Goal: Task Accomplishment & Management: Complete application form

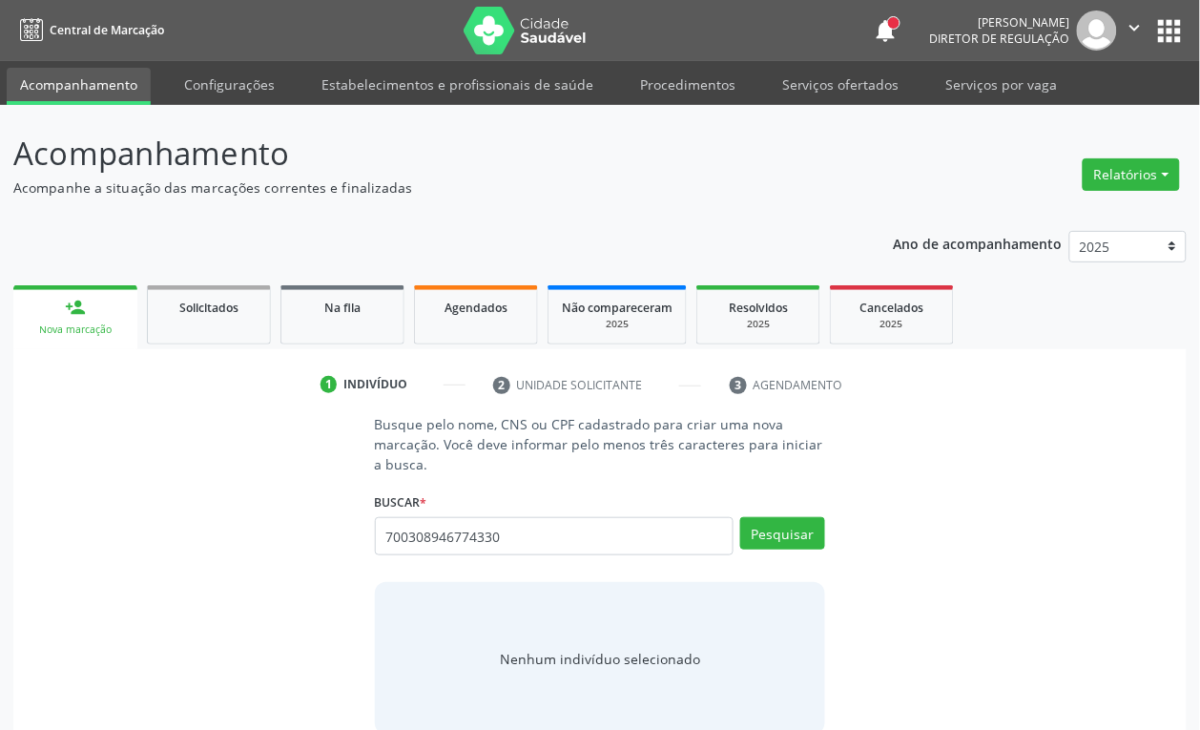
type input "700308946774330"
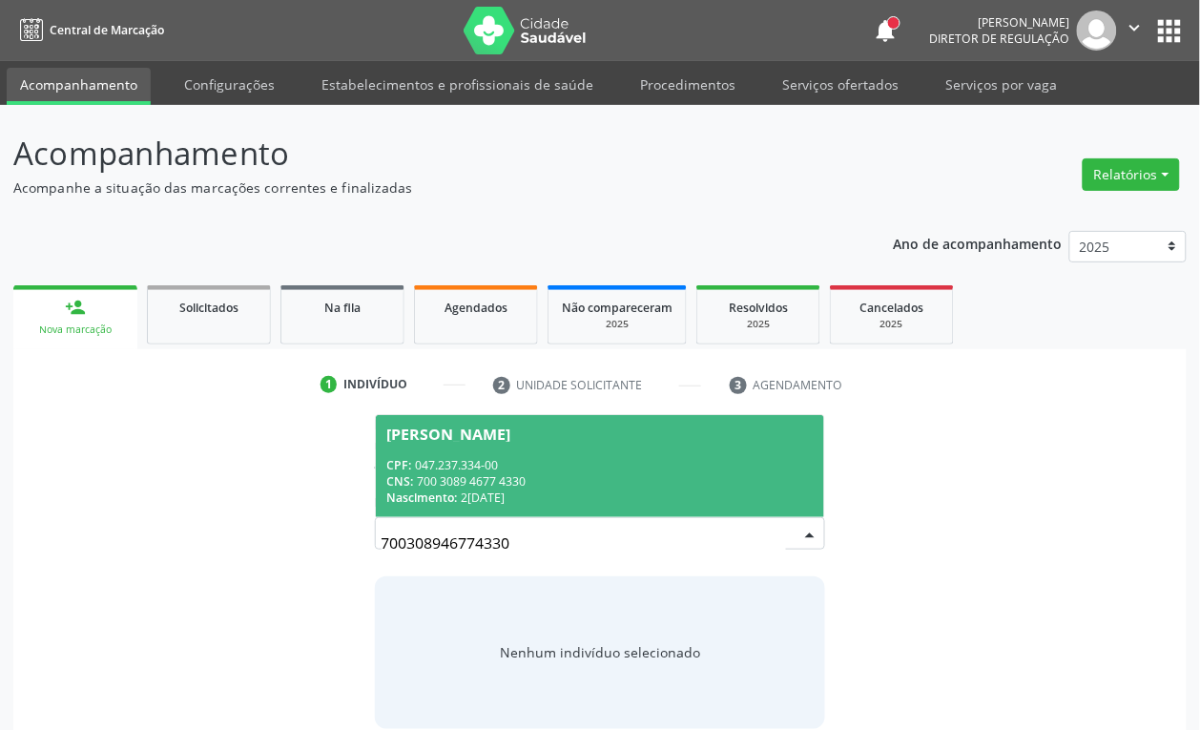
click at [556, 483] on div "CNS: 700 3089 4677 4330" at bounding box center [600, 481] width 426 height 16
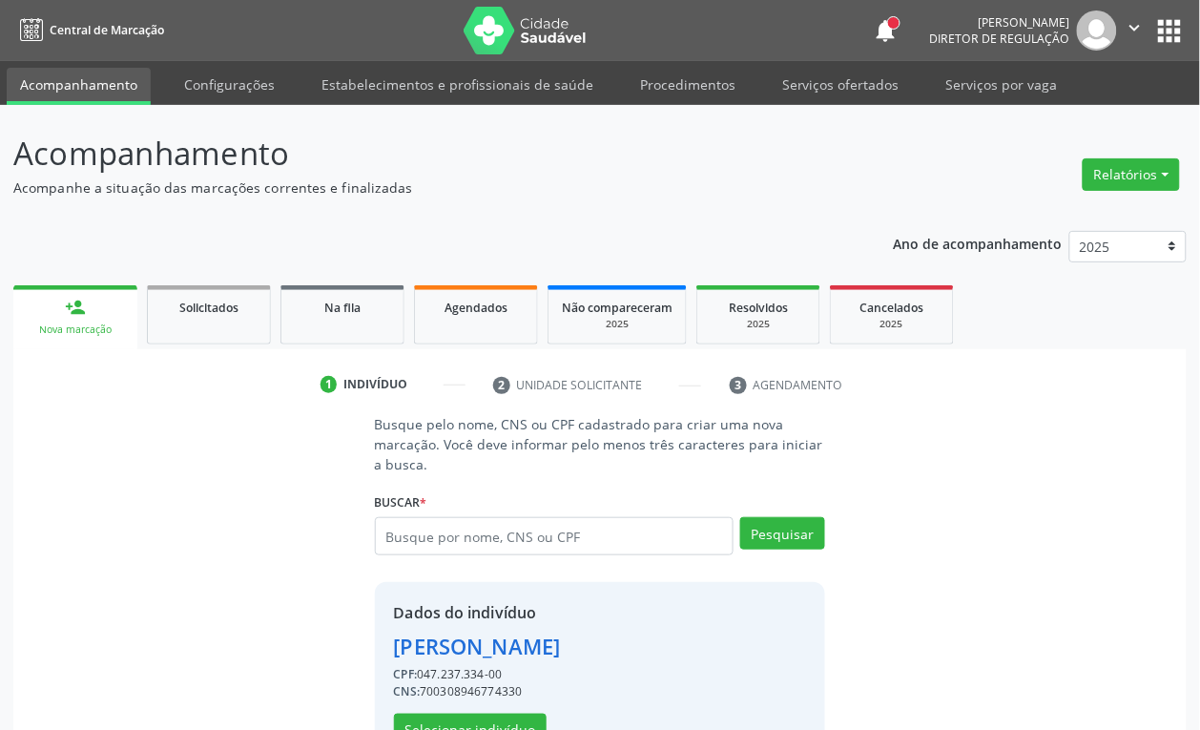
scroll to position [62, 0]
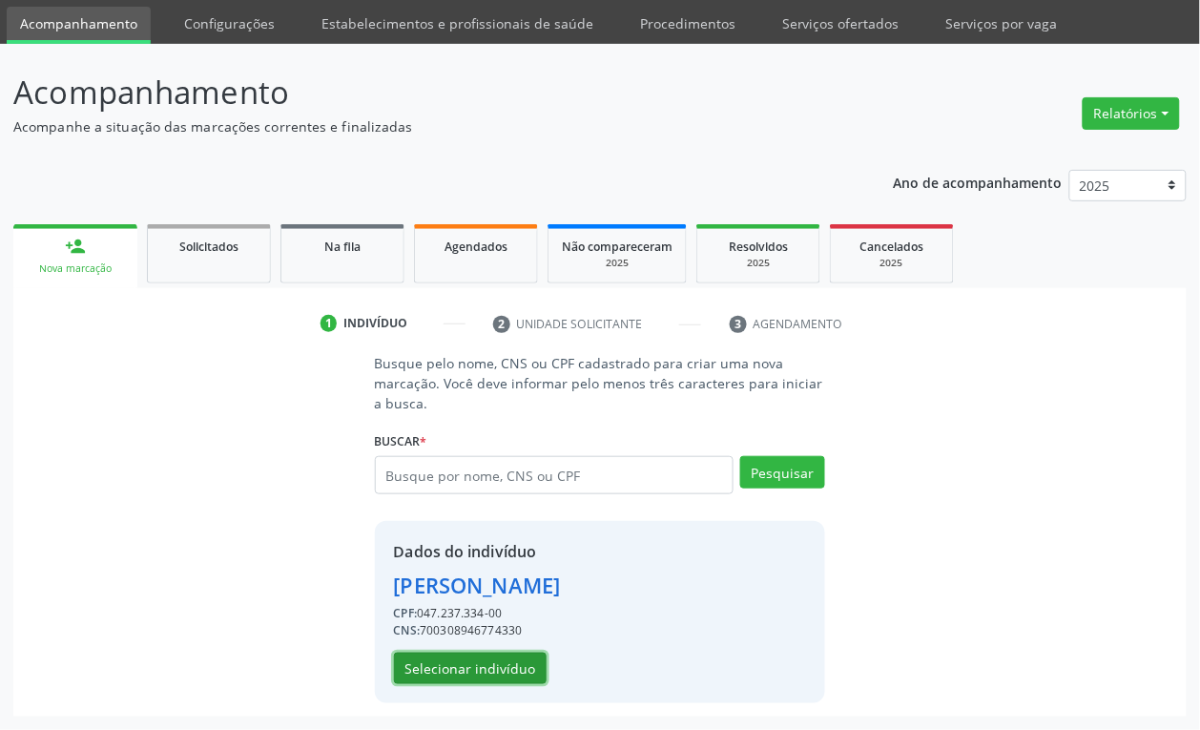
click at [493, 661] on button "Selecionar indivíduo" at bounding box center [470, 668] width 153 height 32
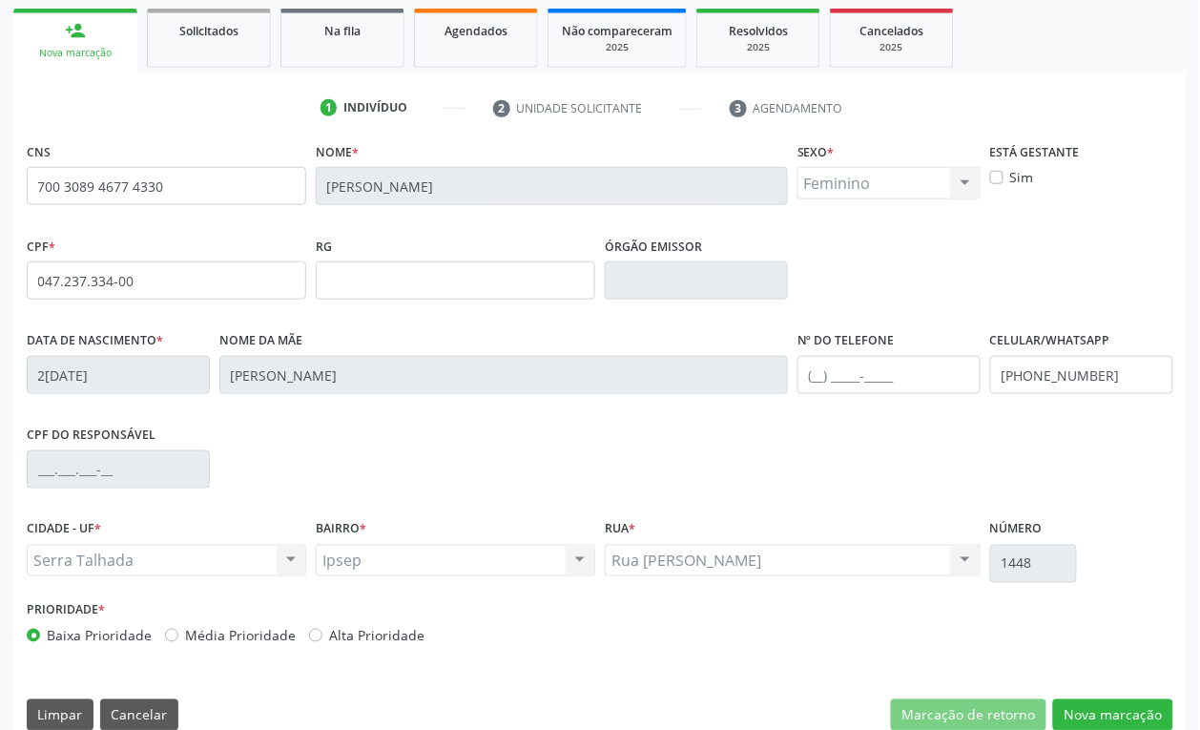
scroll to position [305, 0]
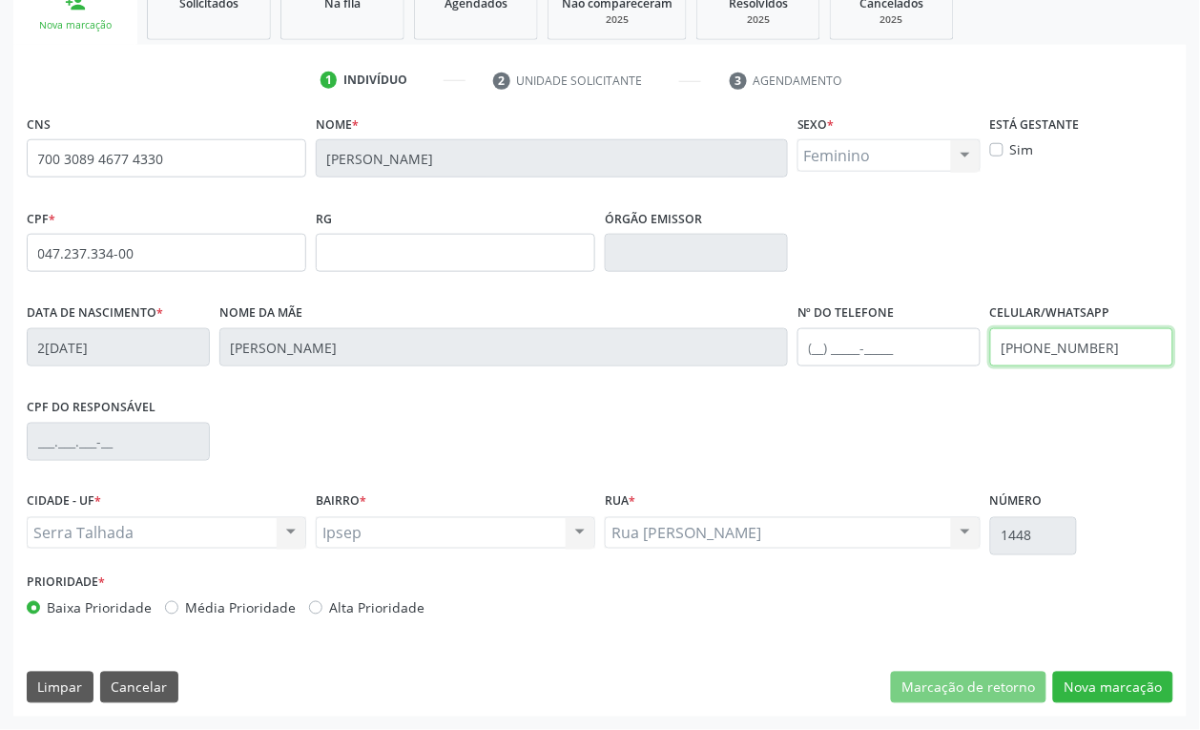
drag, startPoint x: 1114, startPoint y: 348, endPoint x: 974, endPoint y: 374, distance: 142.6
click at [974, 374] on div "Data de nascimento * 24/04/1982 Nome da mãe Ana Alves Franco Nº do Telefone Cel…" at bounding box center [600, 346] width 1156 height 94
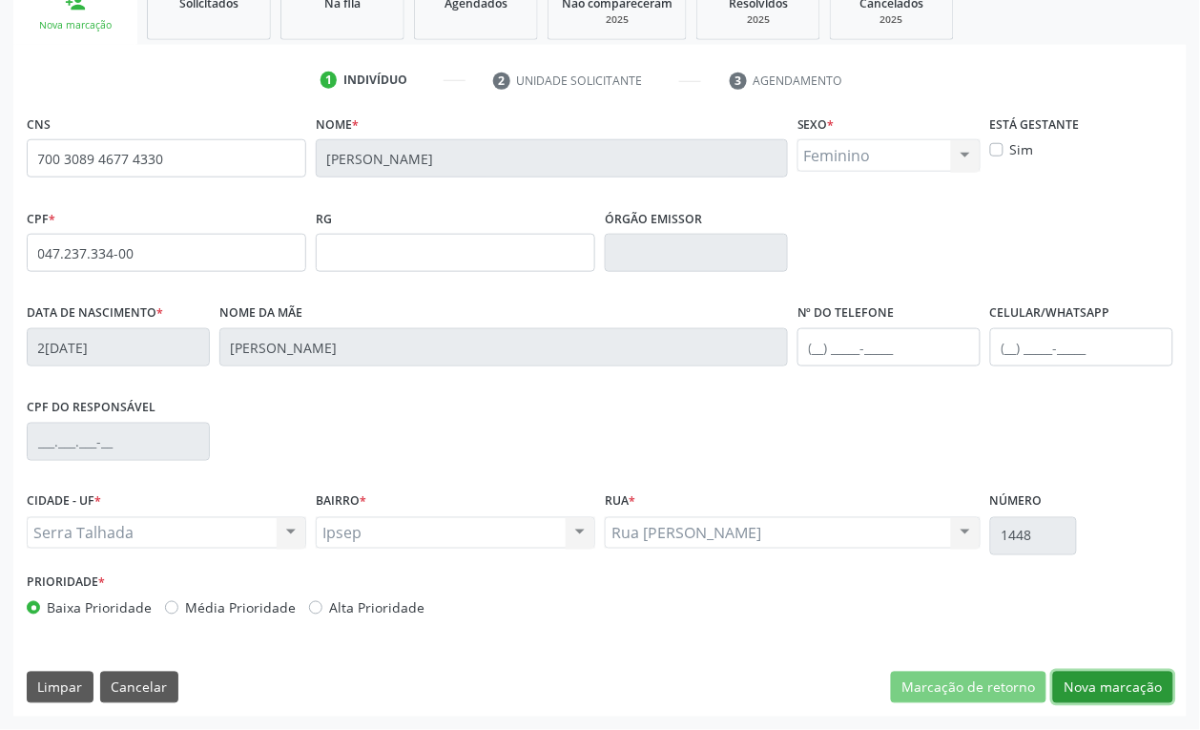
click at [1114, 688] on button "Nova marcação" at bounding box center [1113, 688] width 120 height 32
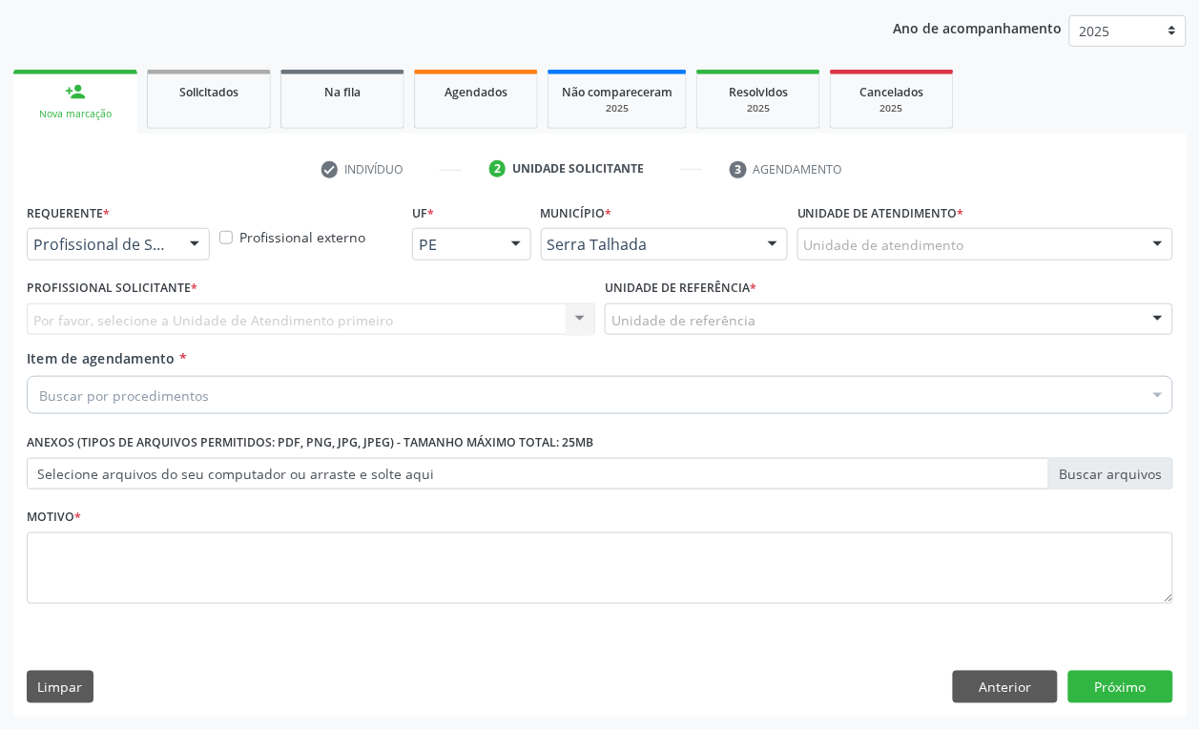
scroll to position [216, 0]
click at [182, 245] on div at bounding box center [194, 245] width 29 height 32
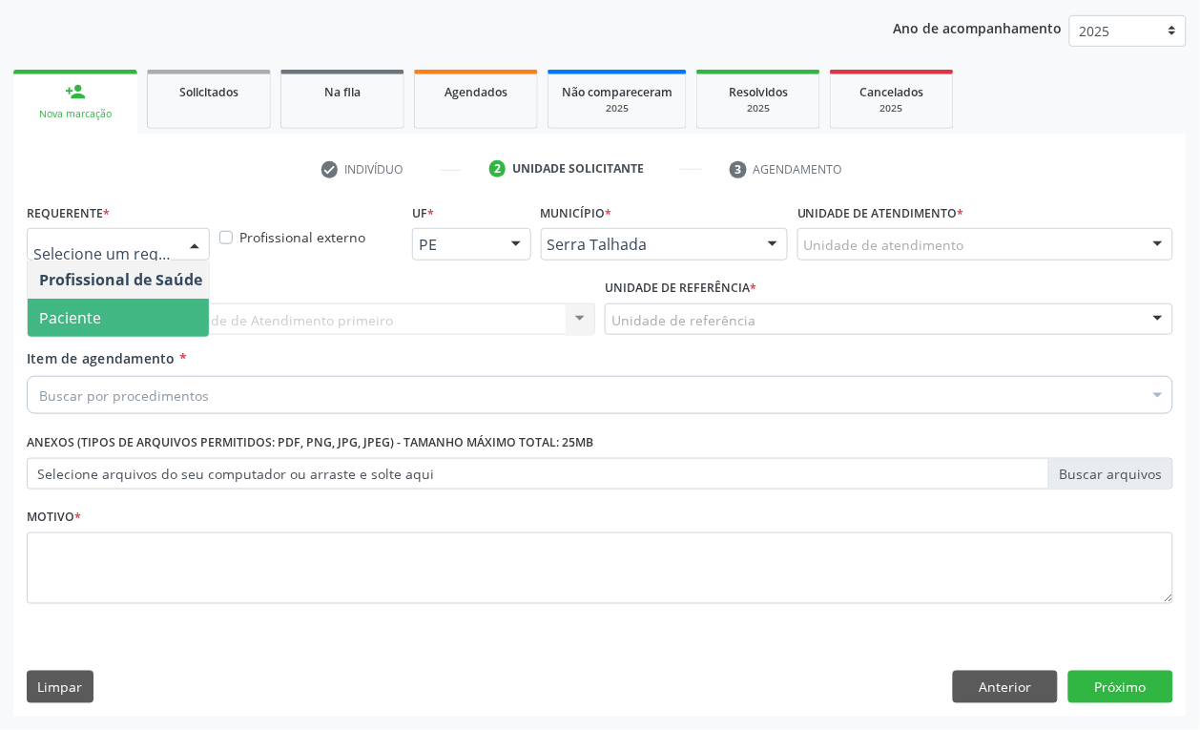
click at [179, 303] on span "Paciente" at bounding box center [121, 318] width 186 height 38
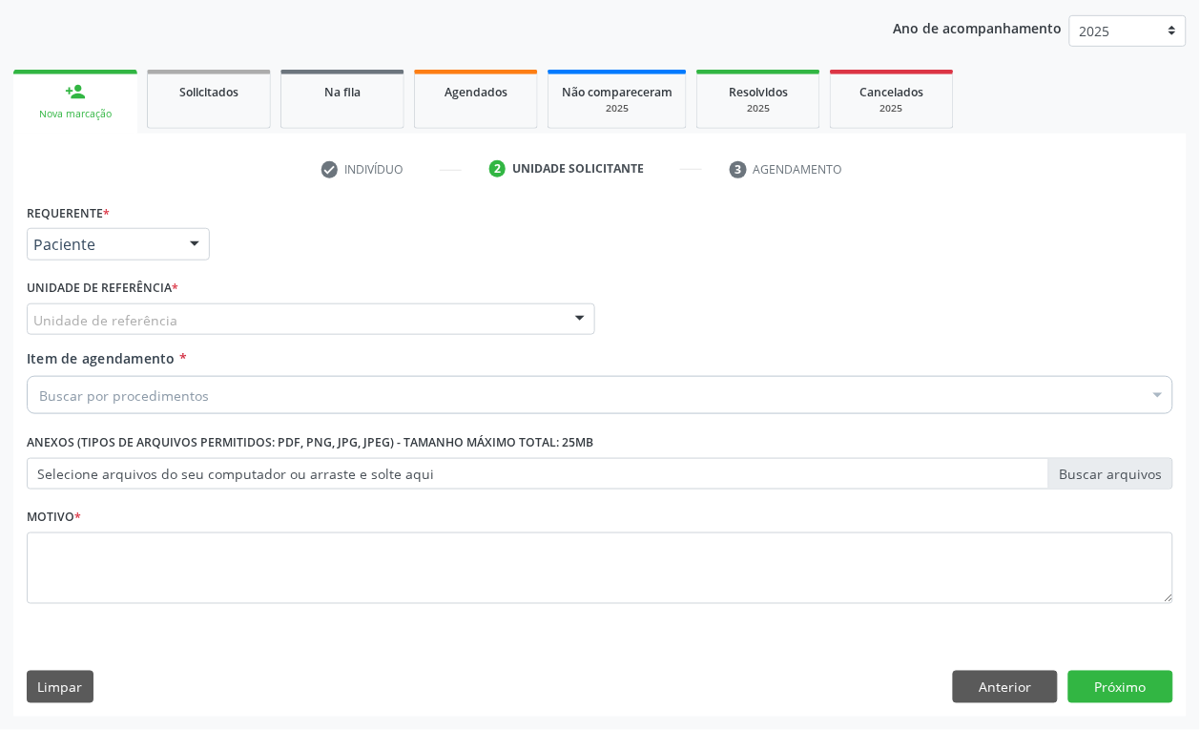
click at [179, 310] on div "Unidade de referência" at bounding box center [311, 319] width 568 height 32
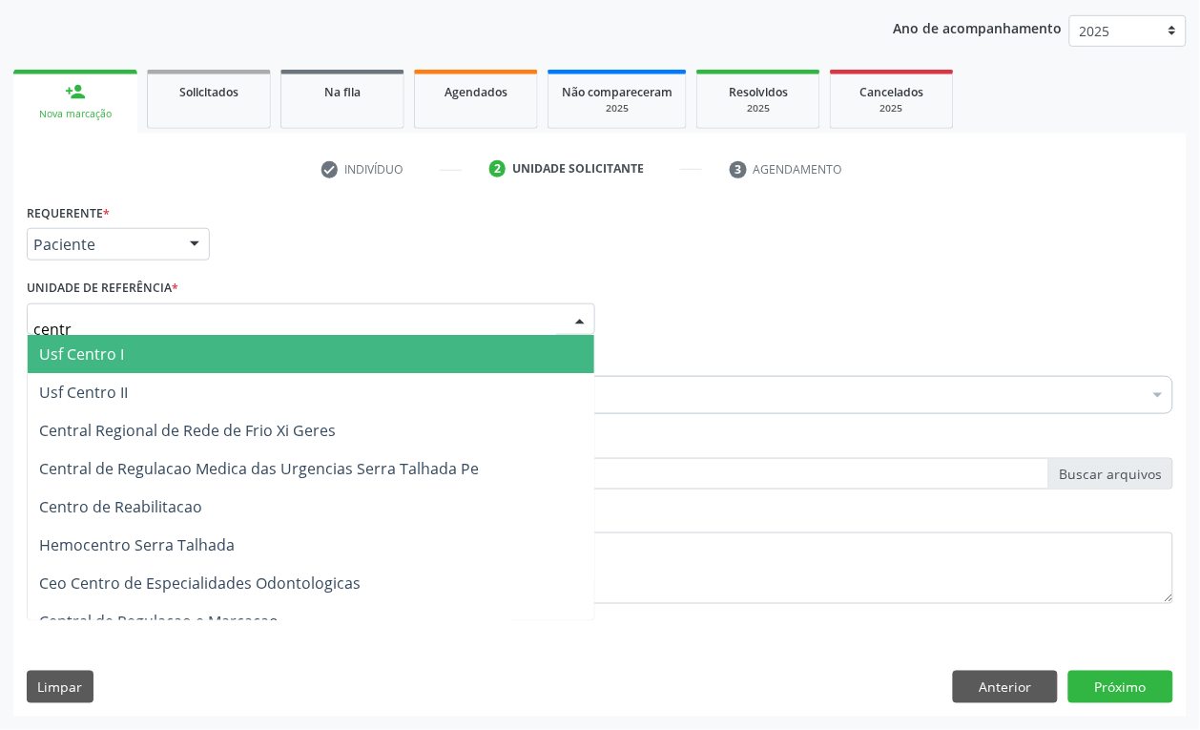
type input "centro"
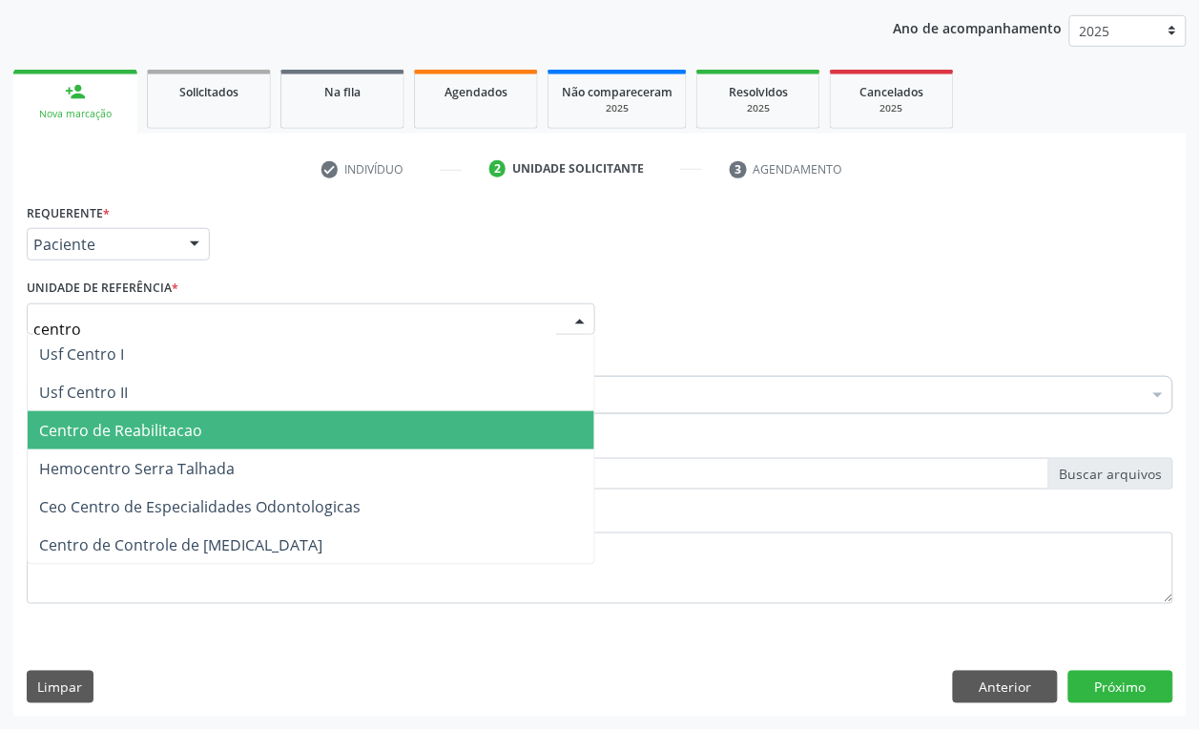
click at [189, 424] on span "Centro de Reabilitacao" at bounding box center [120, 430] width 163 height 21
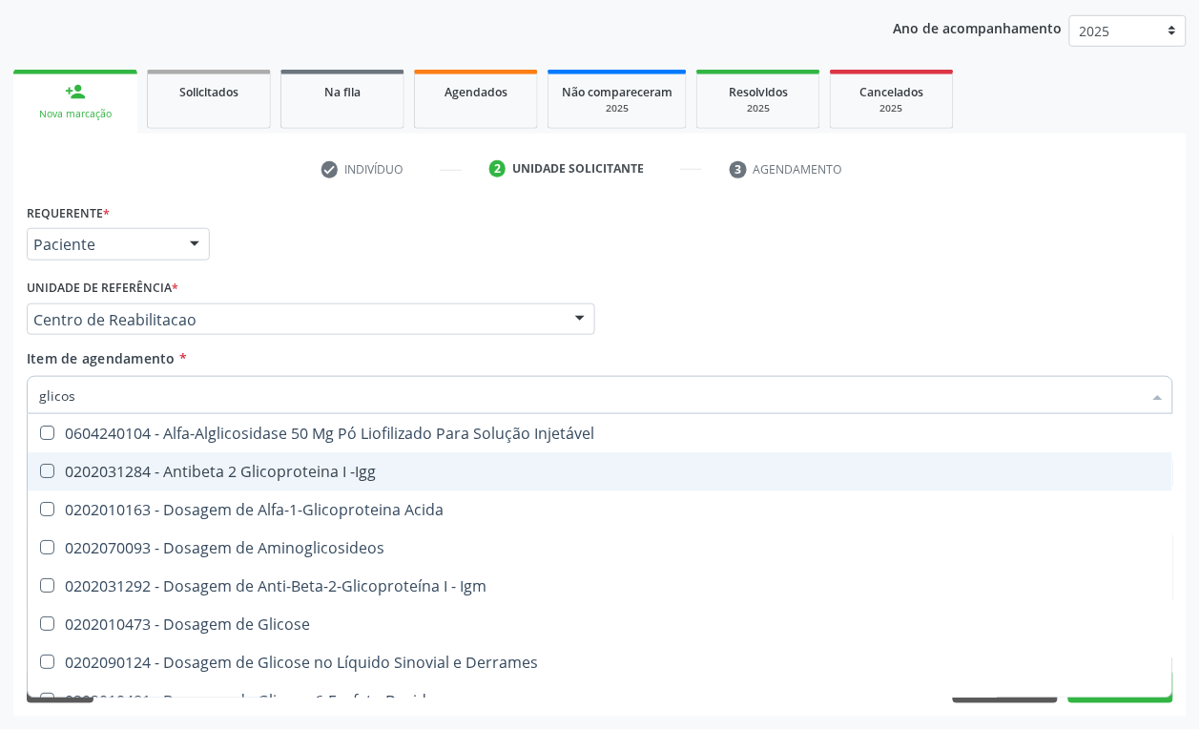
type input "glicose"
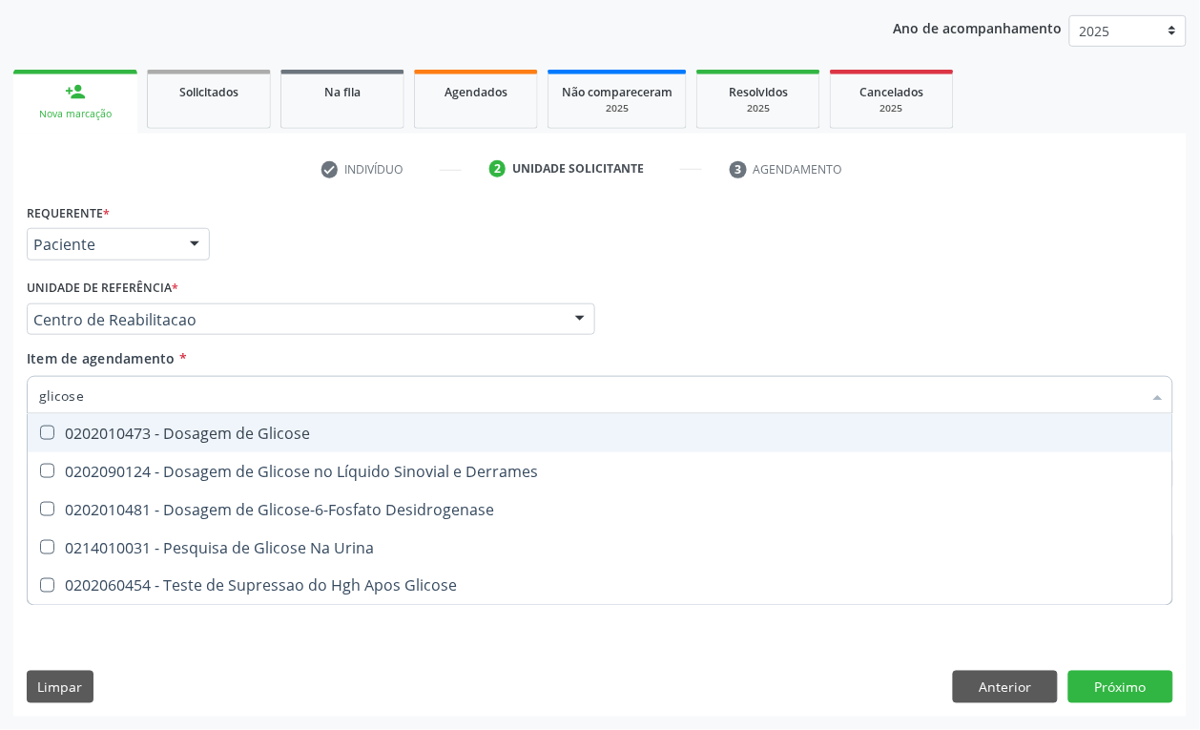
click at [62, 437] on div "0202010473 - Dosagem de Glicose" at bounding box center [600, 432] width 1122 height 15
checkbox Glicose "true"
drag, startPoint x: 93, startPoint y: 393, endPoint x: 0, endPoint y: 392, distance: 93.5
click at [0, 392] on div "Acompanhamento Acompanhe a situação das marcações correntes e finalizadas Relat…" at bounding box center [600, 309] width 1200 height 840
type input "acid"
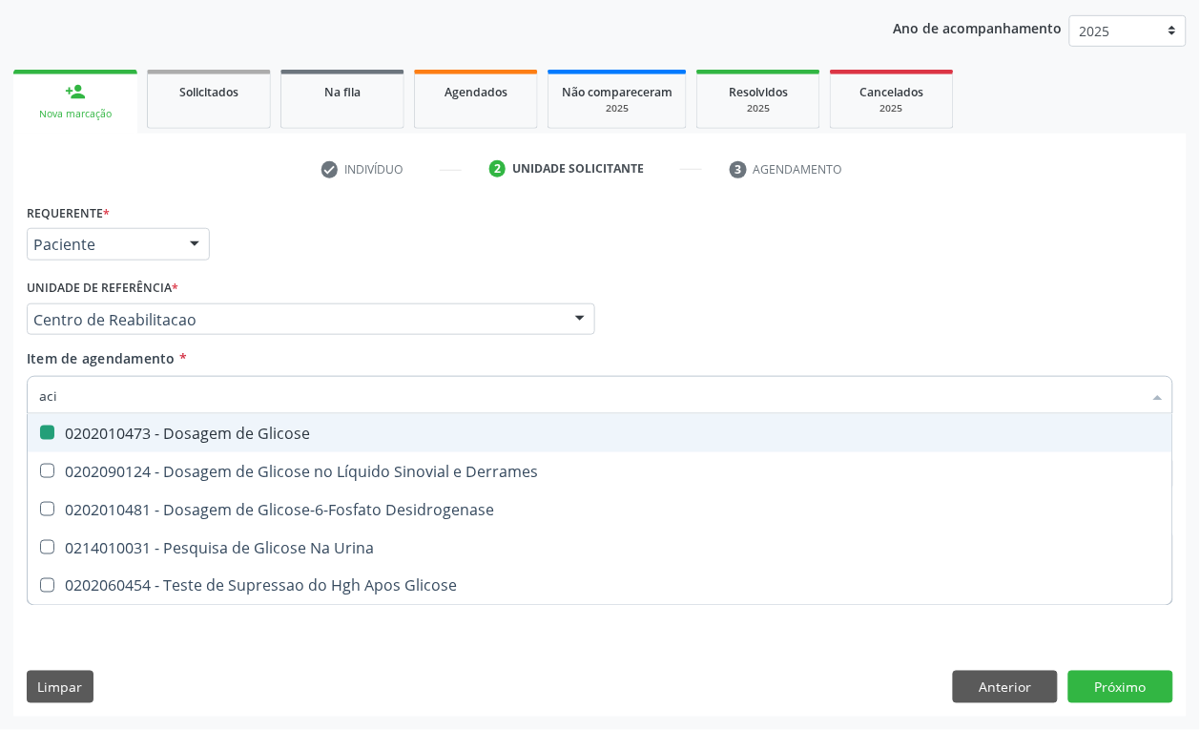
checkbox Glicose "false"
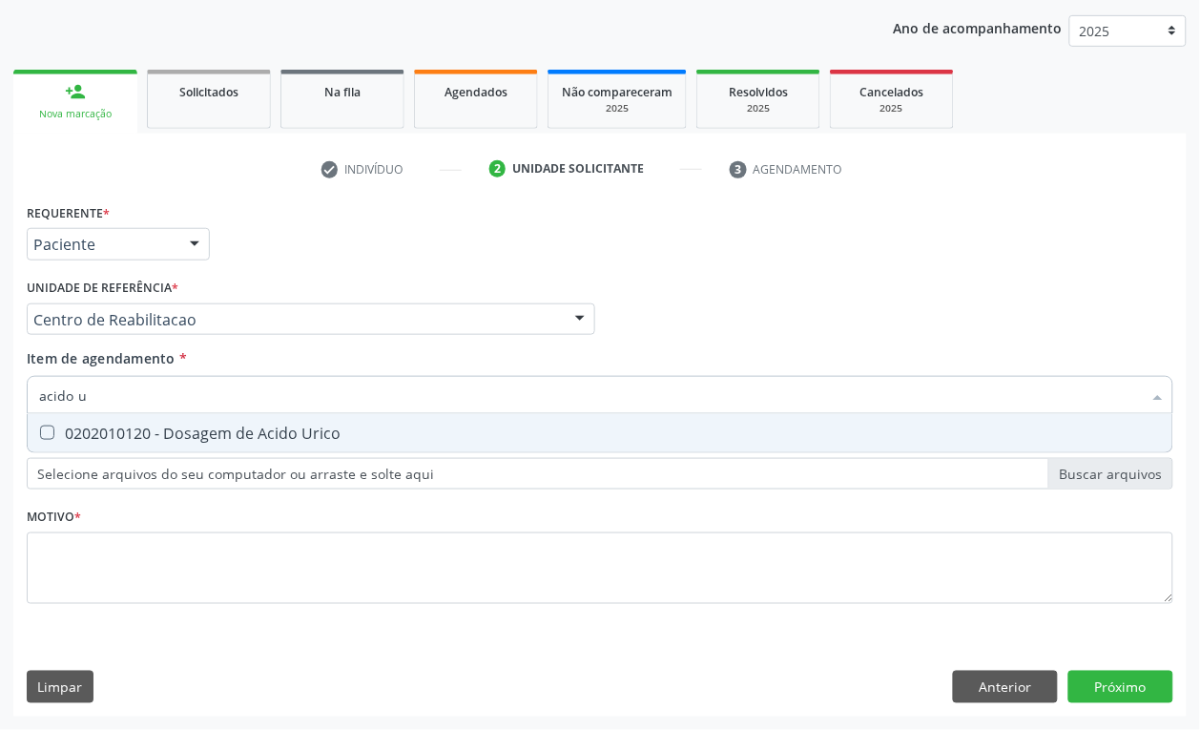
type input "acido ur"
drag, startPoint x: 101, startPoint y: 398, endPoint x: 72, endPoint y: 399, distance: 28.6
click at [72, 399] on input "acido ur" at bounding box center [590, 395] width 1103 height 38
click at [49, 425] on Urico at bounding box center [47, 432] width 14 height 14
click at [50, 435] on Urico at bounding box center [47, 432] width 14 height 14
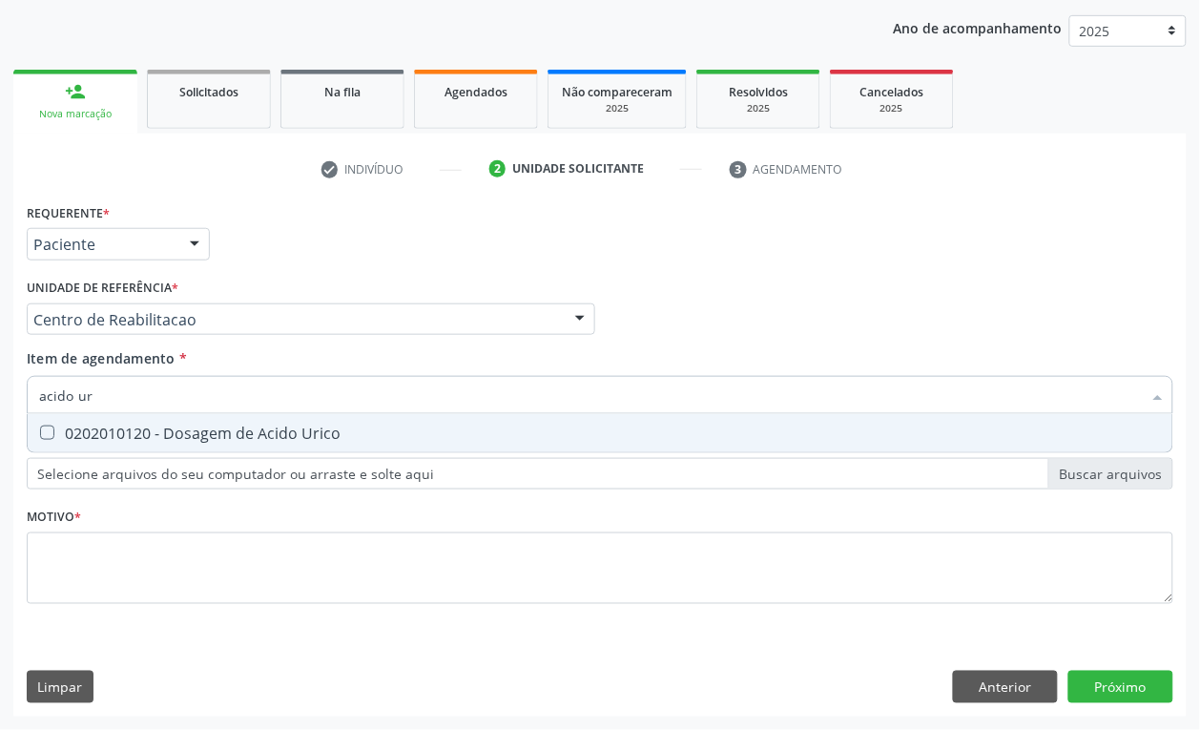
checkbox Urico "false"
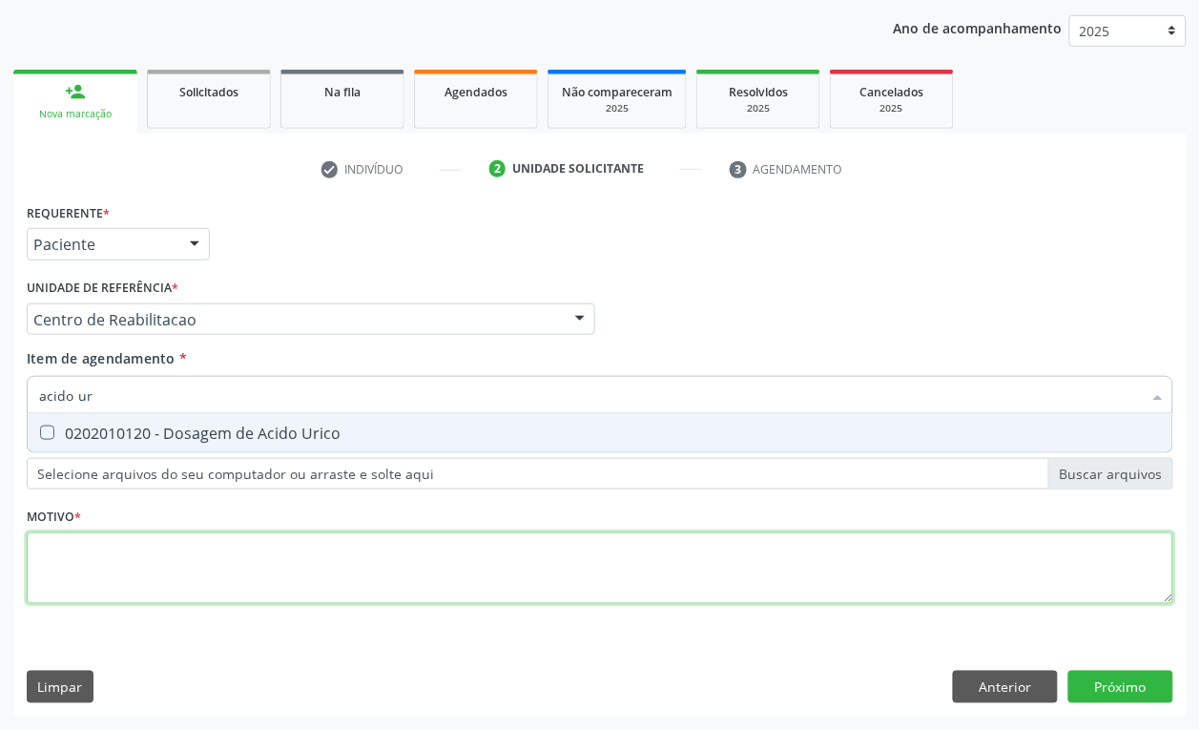
click at [136, 558] on div "Requerente * Paciente Profissional de Saúde Paciente Nenhum resultado encontrad…" at bounding box center [600, 414] width 1147 height 432
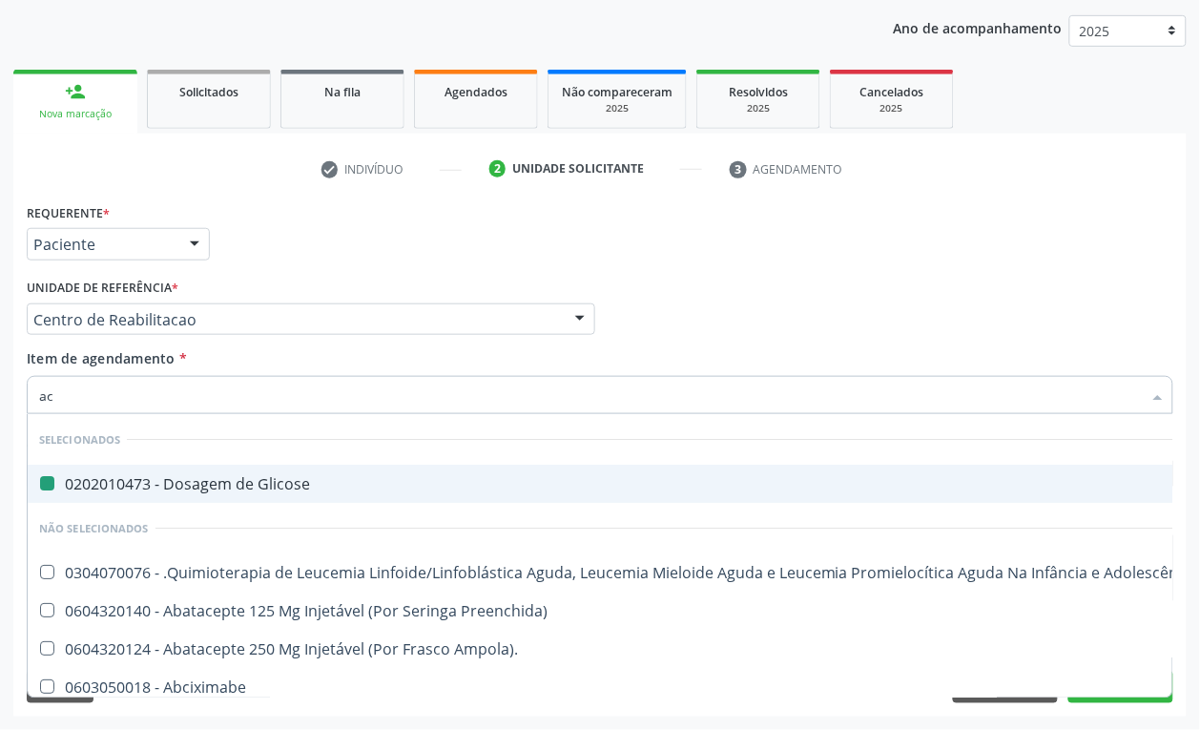
type input "aci"
checkbox Glicose "false"
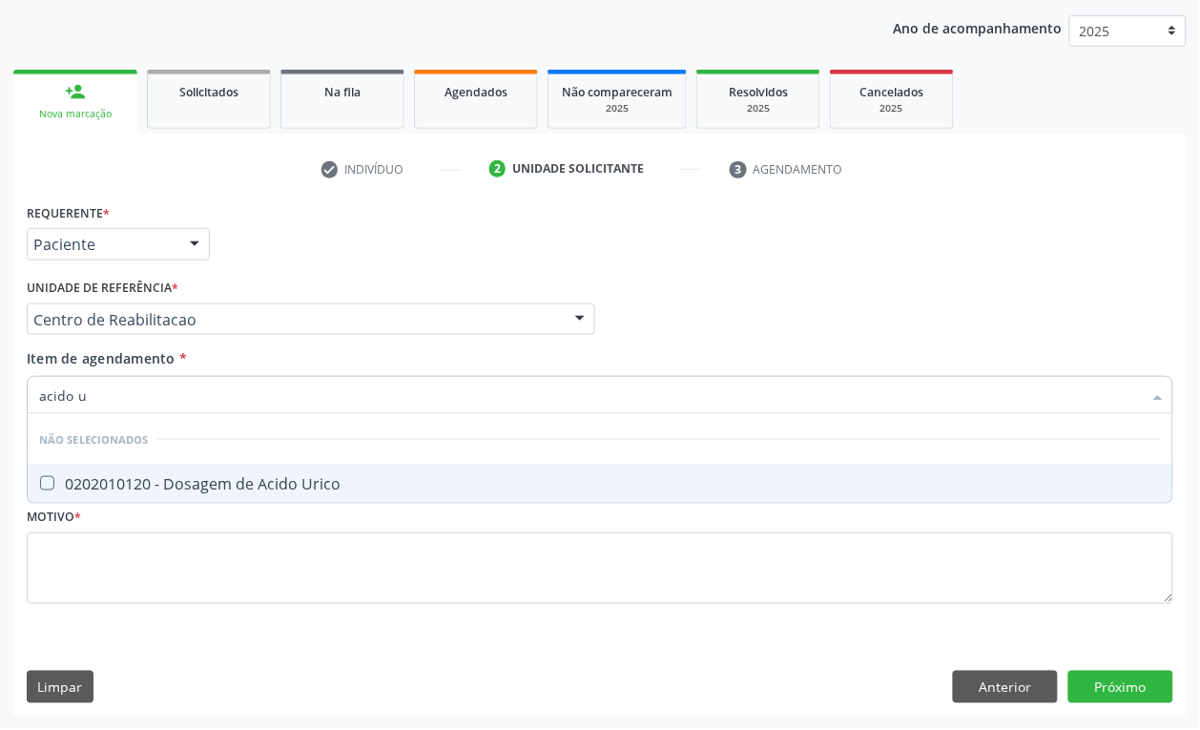
type input "acido ur"
click at [48, 474] on span "0202010120 - Dosagem de Acido Urico" at bounding box center [600, 484] width 1145 height 38
checkbox Urico "true"
drag, startPoint x: 143, startPoint y: 396, endPoint x: 0, endPoint y: 406, distance: 143.5
click at [0, 406] on div "Acompanhamento Acompanhe a situação das marcações correntes e finalizadas Relat…" at bounding box center [600, 309] width 1200 height 840
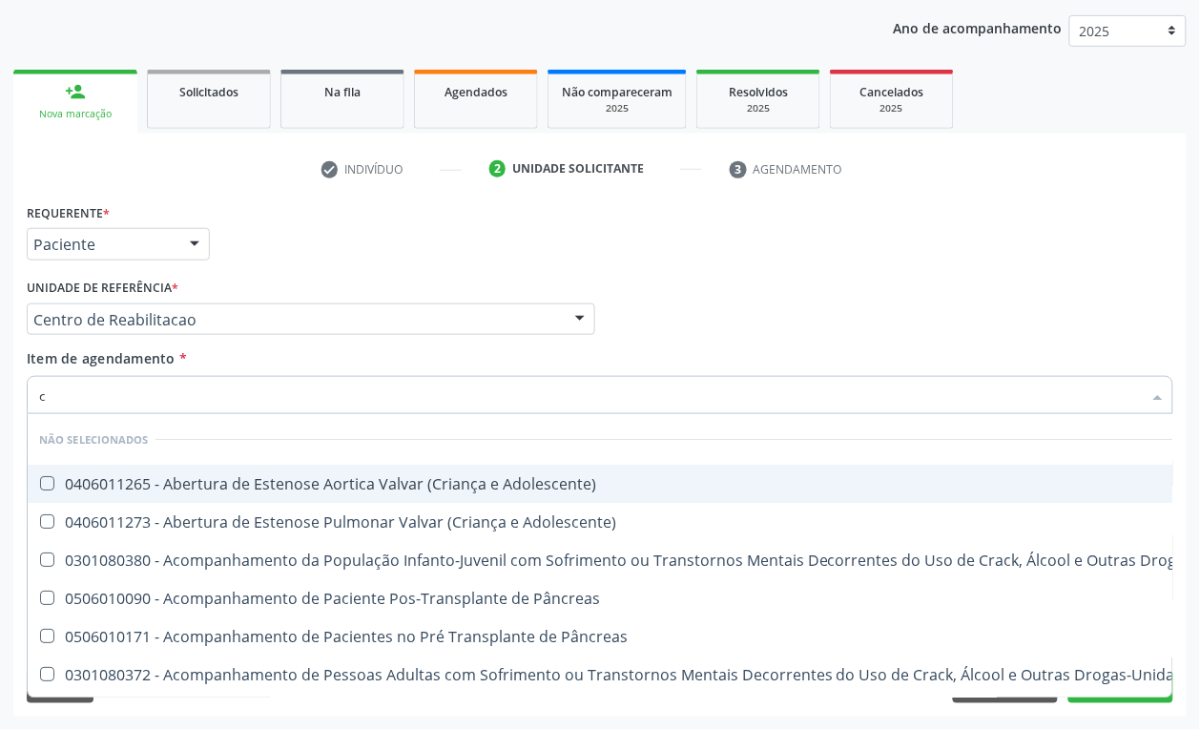
type input "cr"
checkbox Adolescente\) "false"
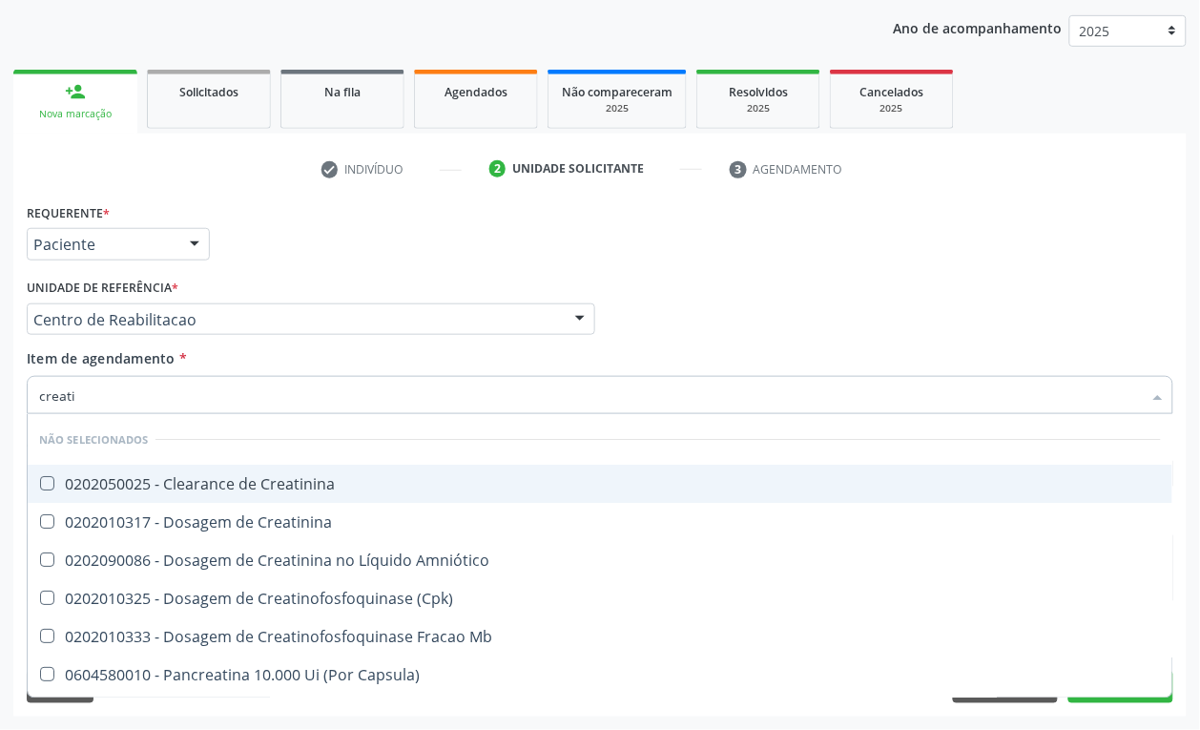
type input "creatin"
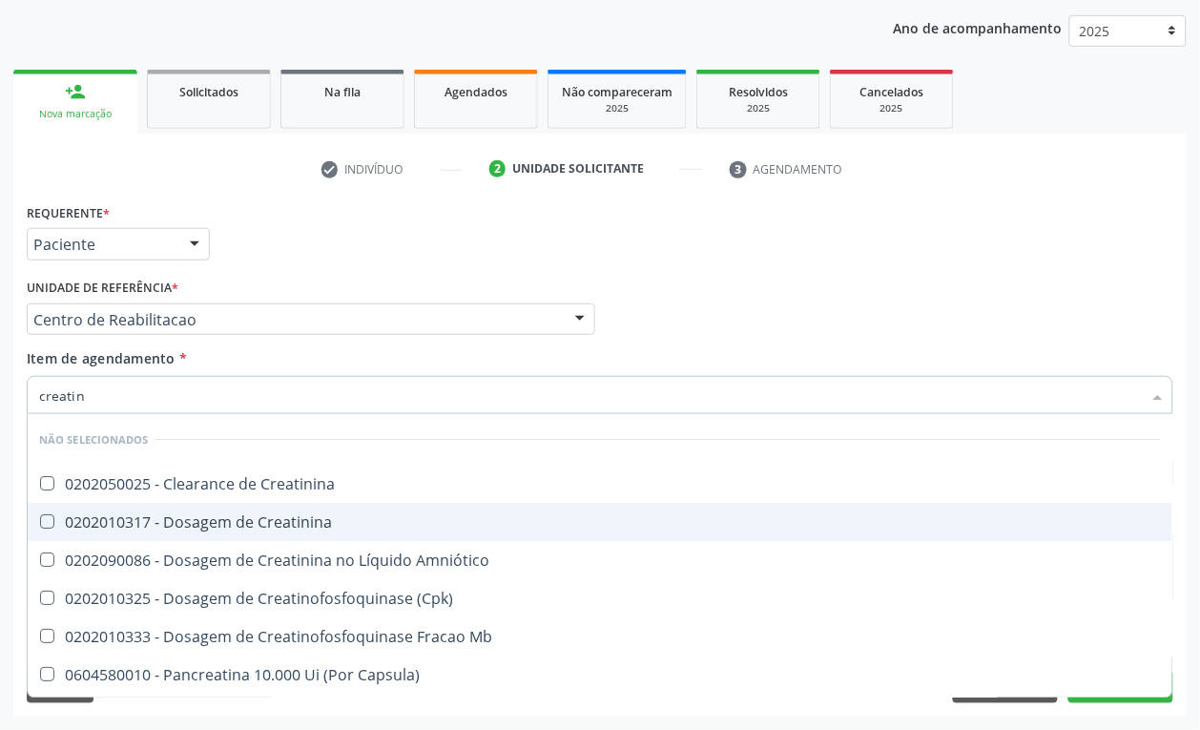
click at [54, 516] on div "0202010317 - Dosagem de Creatinina" at bounding box center [600, 521] width 1122 height 15
checkbox Creatinina "true"
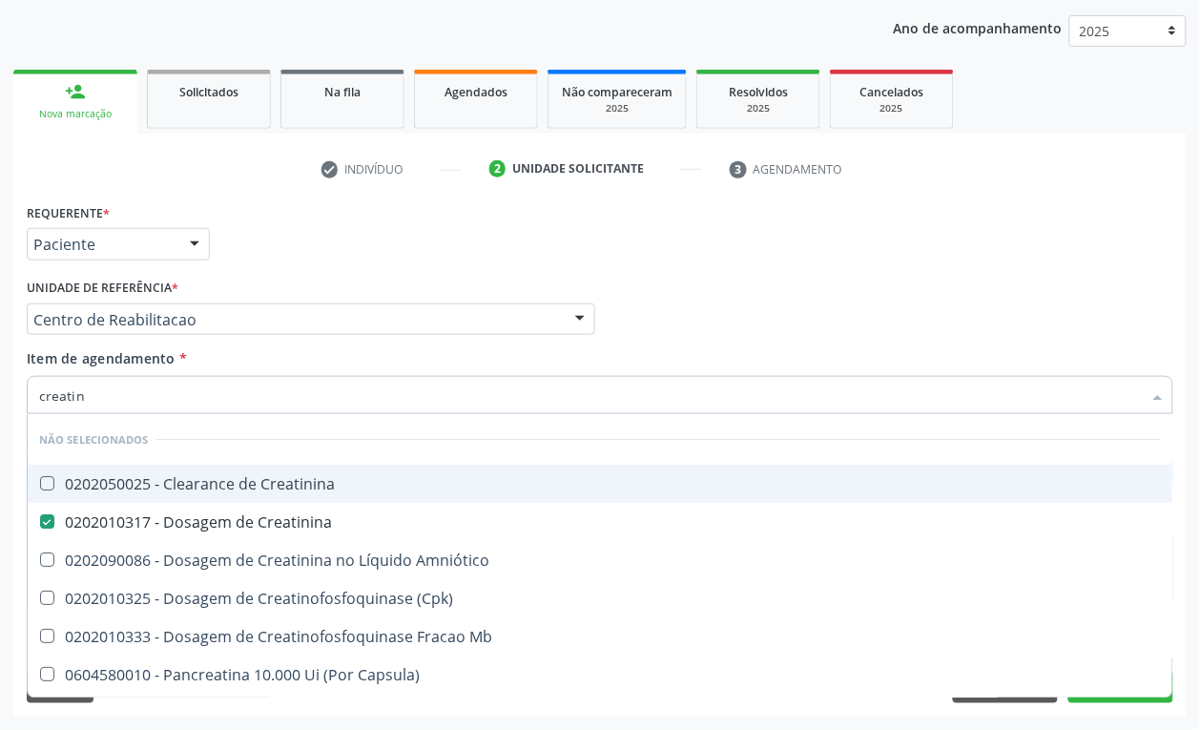
drag, startPoint x: 40, startPoint y: 406, endPoint x: 6, endPoint y: 406, distance: 34.3
click at [6, 406] on div "Acompanhamento Acompanhe a situação das marcações correntes e finalizadas Relat…" at bounding box center [600, 309] width 1200 height 840
type input "urei"
checkbox Creatinina "false"
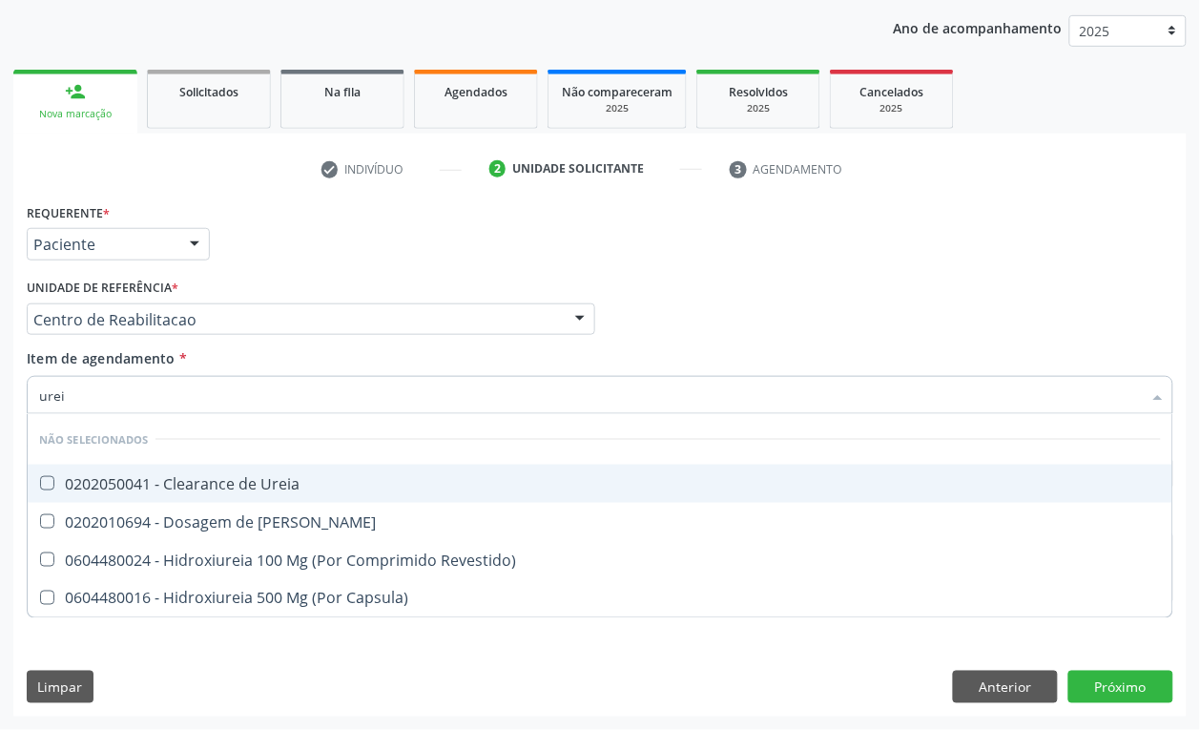
type input "ureia"
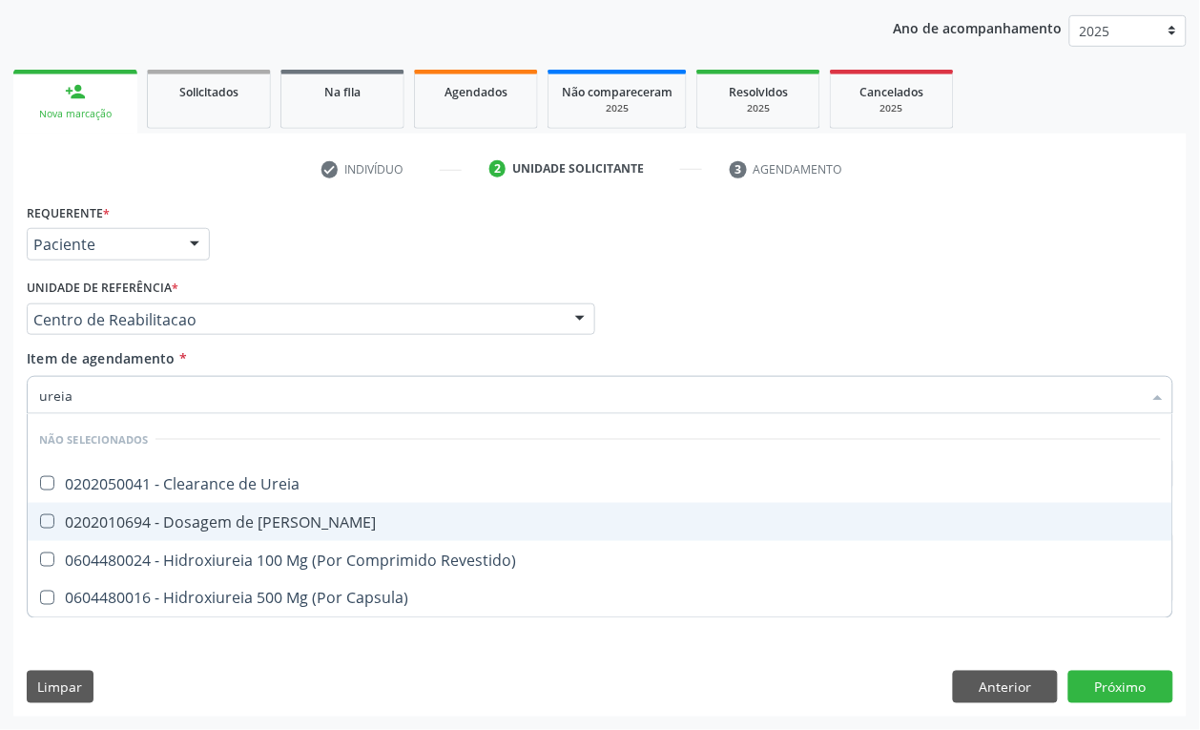
click at [57, 514] on div "0202010694 - Dosagem de [PERSON_NAME]" at bounding box center [600, 521] width 1122 height 15
checkbox Ureia "true"
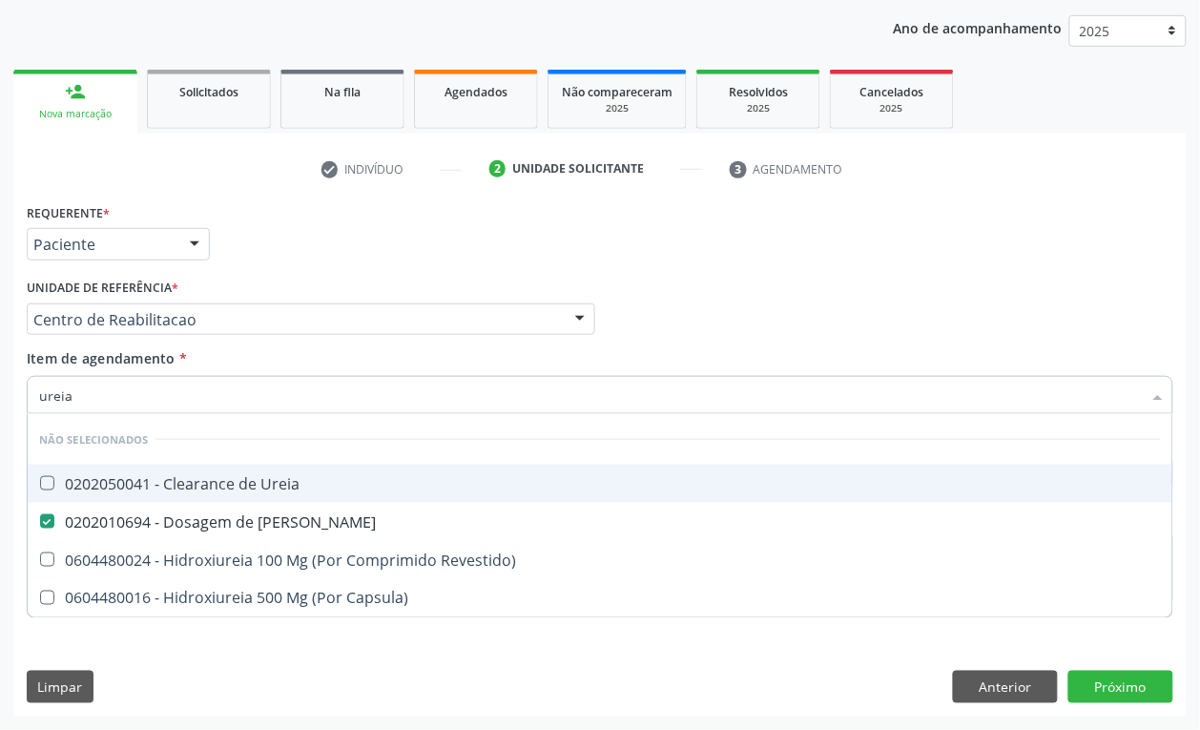
drag, startPoint x: 36, startPoint y: 403, endPoint x: 0, endPoint y: 418, distance: 39.3
click at [0, 418] on div "Acompanhamento Acompanhe a situação das marcações correntes e finalizadas Relat…" at bounding box center [600, 309] width 1200 height 840
type input "co"
checkbox Ureia "true"
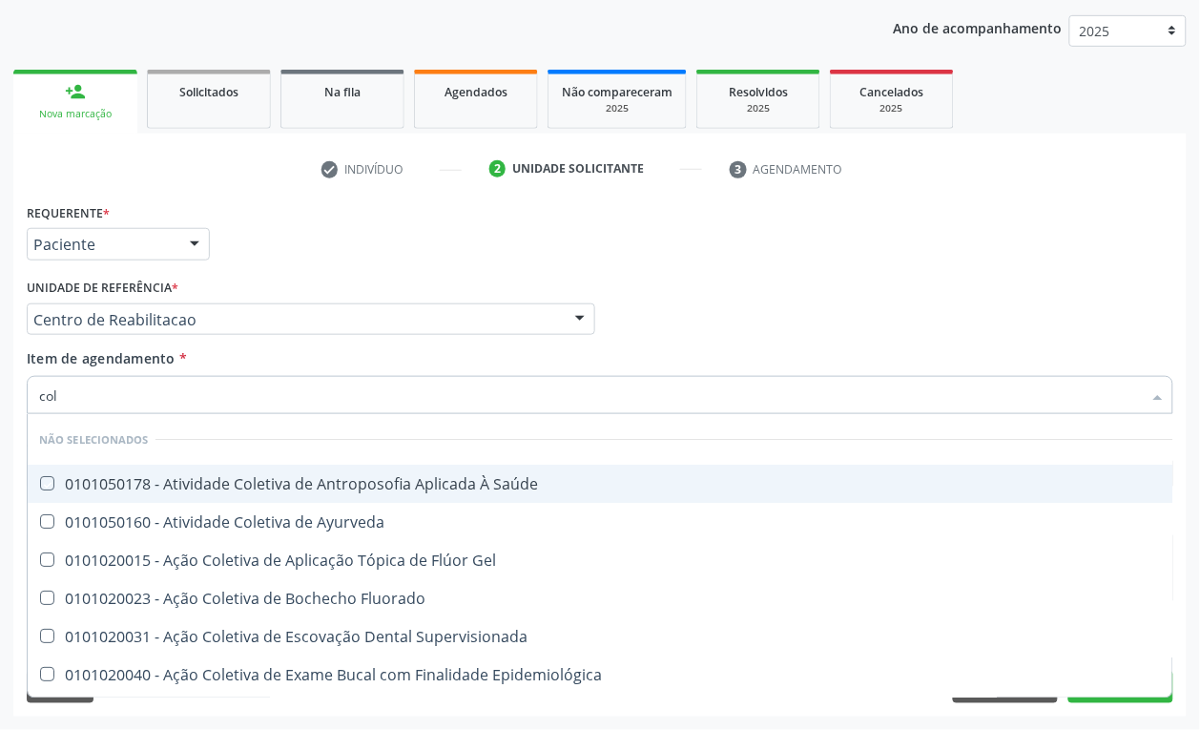
type input "cole"
checkbox Saúde "false"
type input "coles"
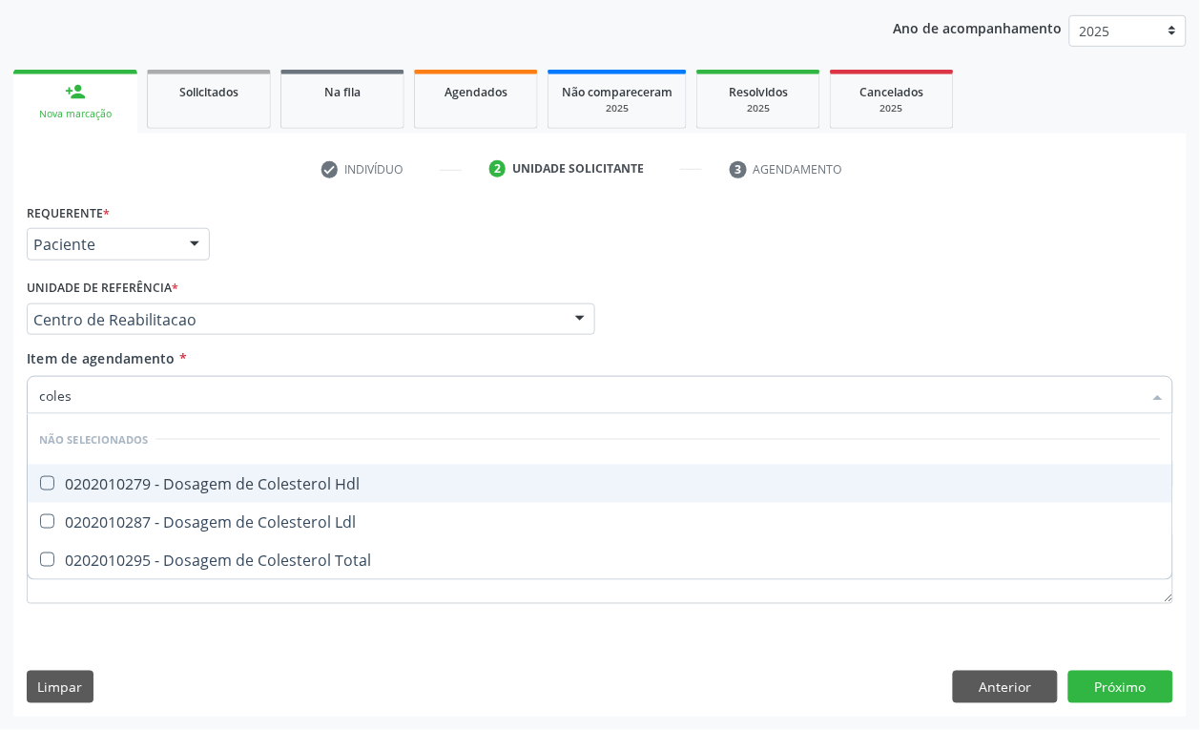
click at [89, 480] on div "0202010279 - Dosagem de Colesterol Hdl" at bounding box center [600, 483] width 1122 height 15
checkbox Hdl "true"
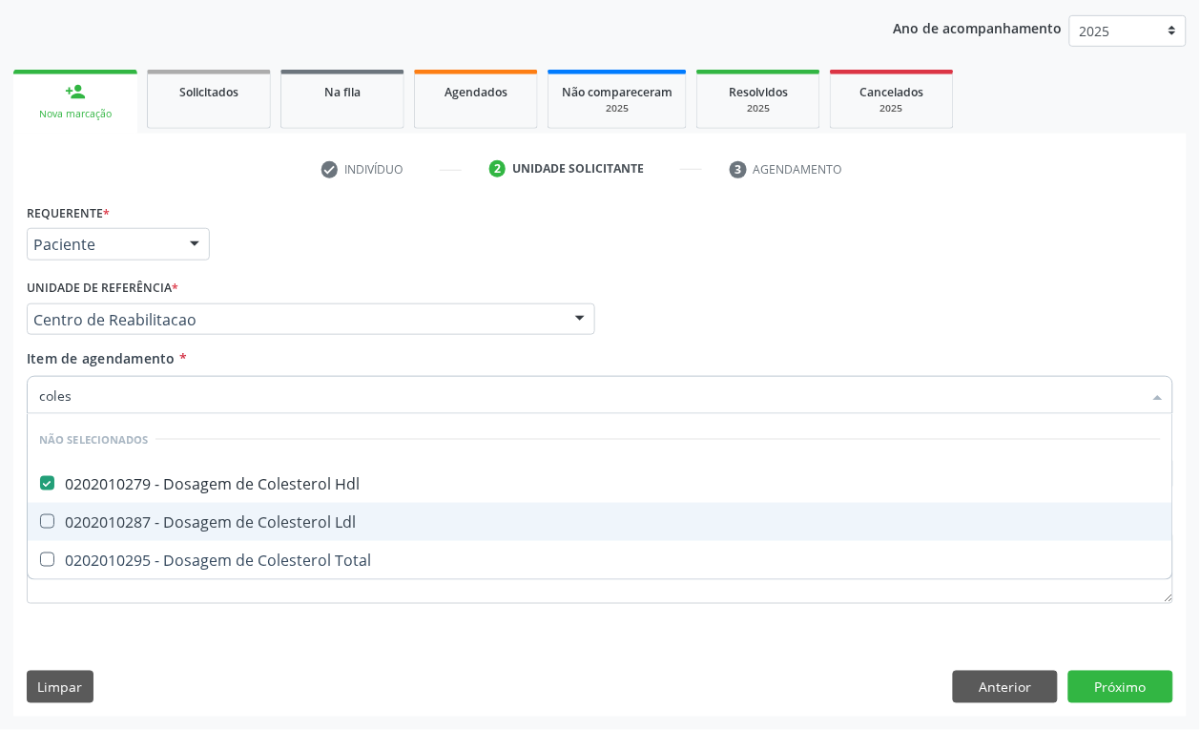
click at [91, 504] on span "0202010287 - Dosagem de Colesterol Ldl" at bounding box center [600, 522] width 1145 height 38
checkbox Ldl "true"
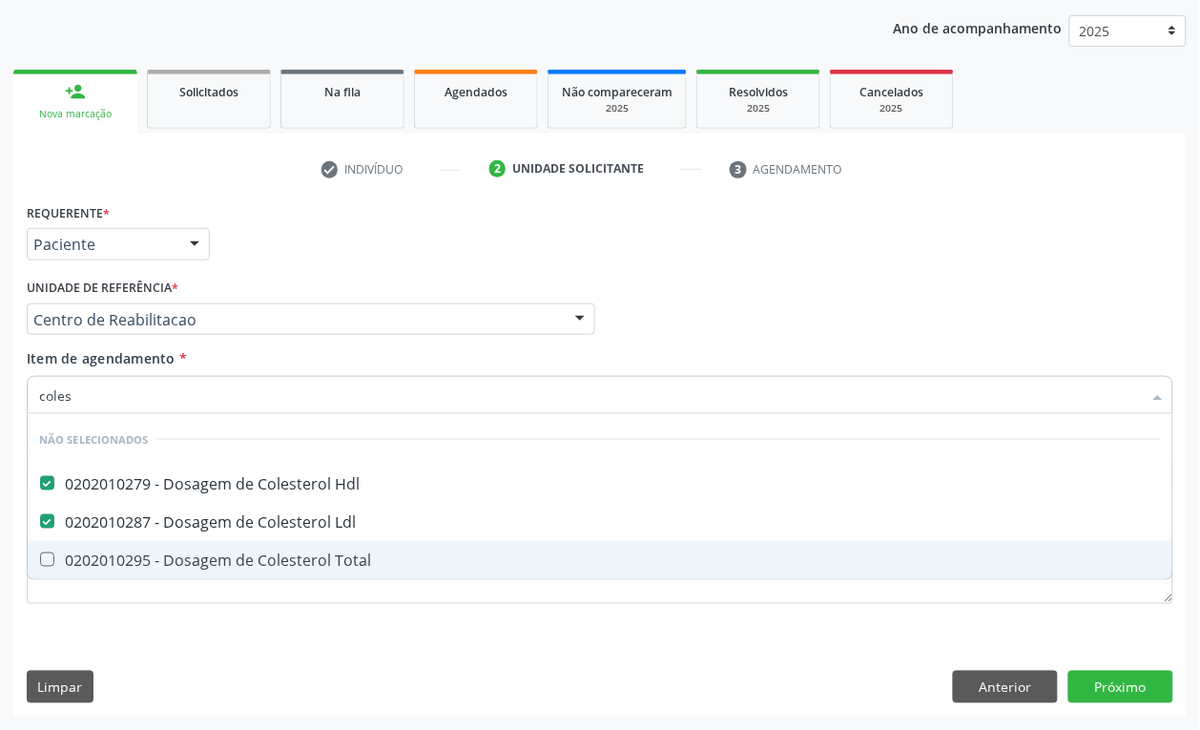
drag, startPoint x: 87, startPoint y: 554, endPoint x: 83, endPoint y: 463, distance: 91.6
click at [79, 547] on span "0202010295 - Dosagem de Colesterol Total" at bounding box center [600, 560] width 1145 height 38
checkbox Total "true"
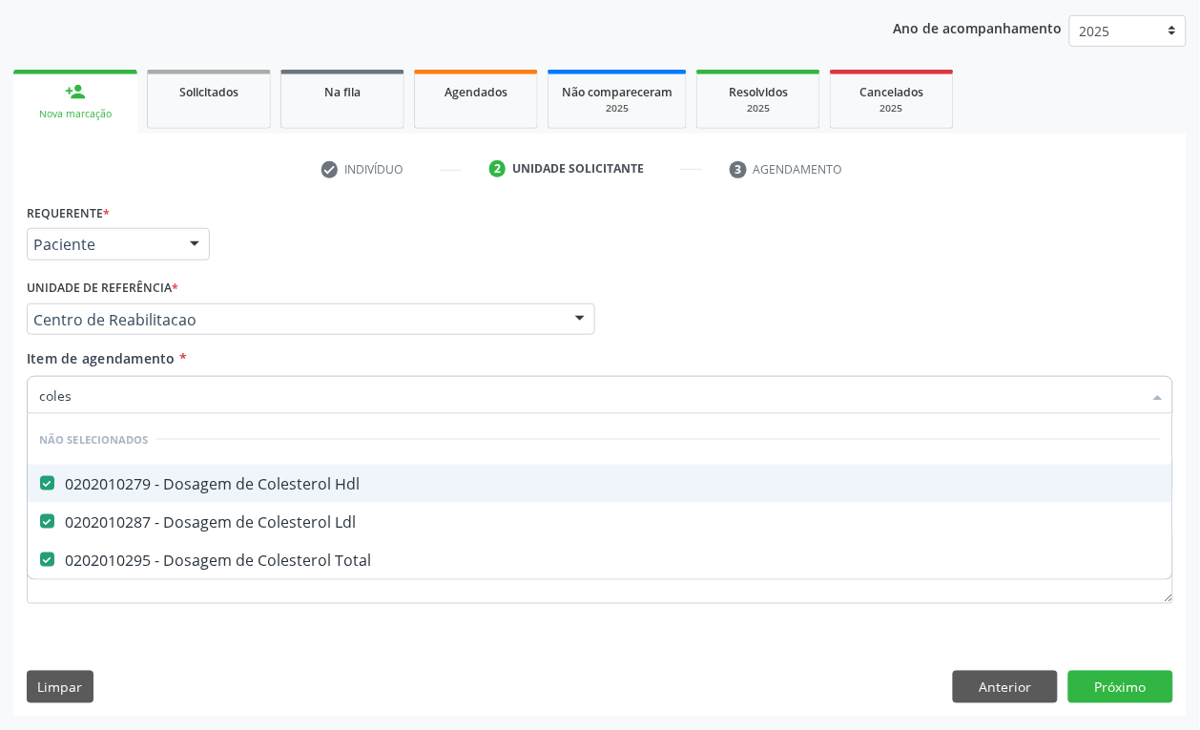
drag, startPoint x: 62, startPoint y: 394, endPoint x: 38, endPoint y: 394, distance: 23.8
click at [39, 394] on input "coles" at bounding box center [590, 395] width 1103 height 38
type input "tg"
checkbox Hdl "false"
checkbox Ldl "false"
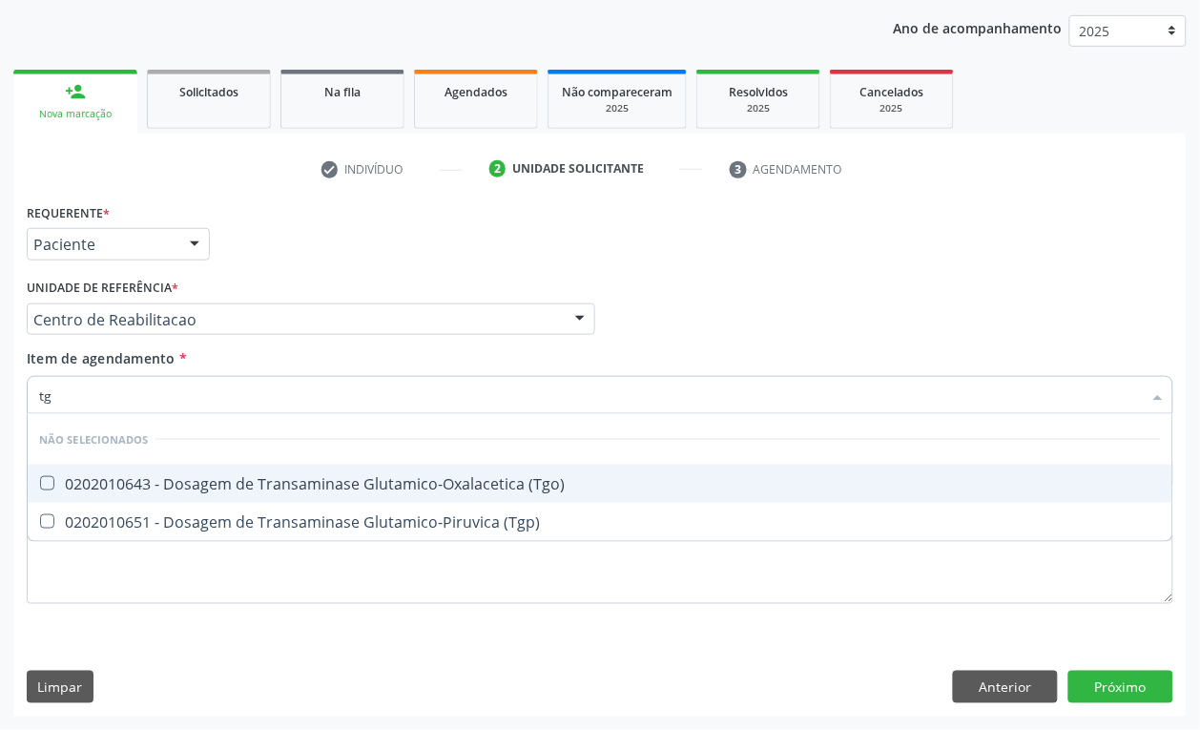
click at [122, 482] on div "0202010643 - Dosagem de Transaminase Glutamico-Oxalacetica (Tgo)" at bounding box center [600, 483] width 1122 height 15
checkbox \(Tgo\) "true"
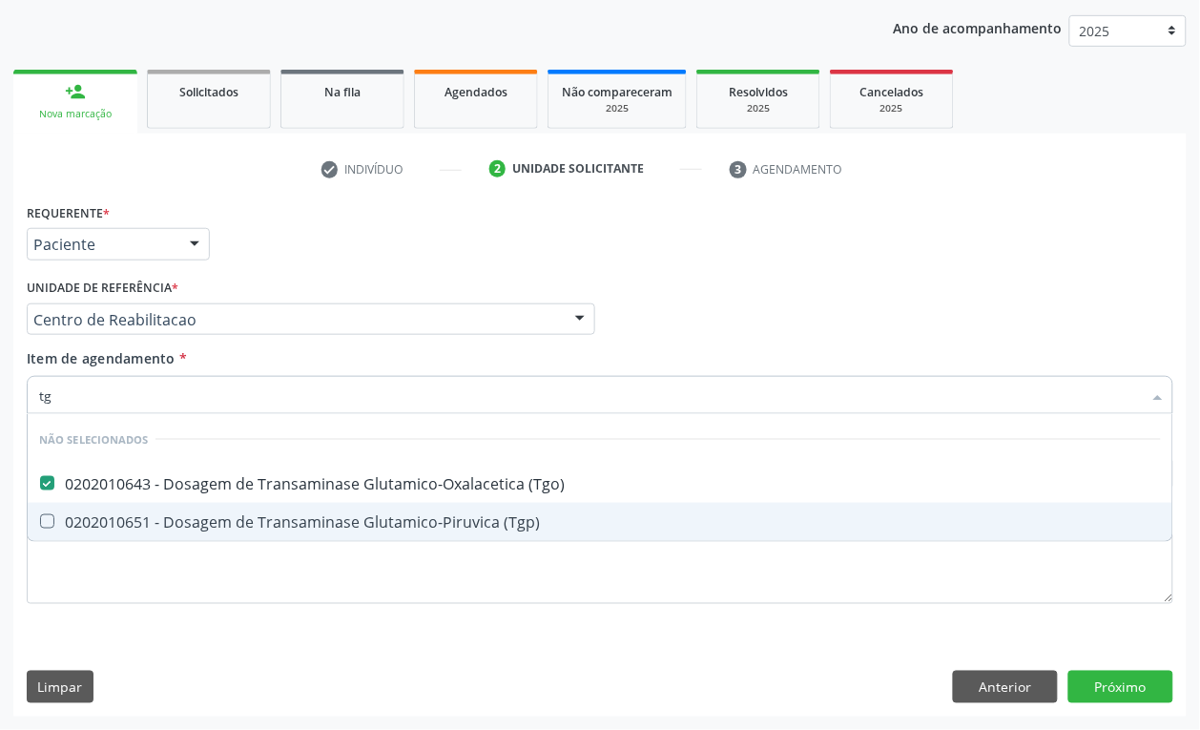
drag, startPoint x: 117, startPoint y: 513, endPoint x: 103, endPoint y: 451, distance: 63.6
click at [115, 515] on div "0202010651 - Dosagem de Transaminase Glutamico-Piruvica (Tgp)" at bounding box center [600, 521] width 1122 height 15
checkbox \(Tgp\) "true"
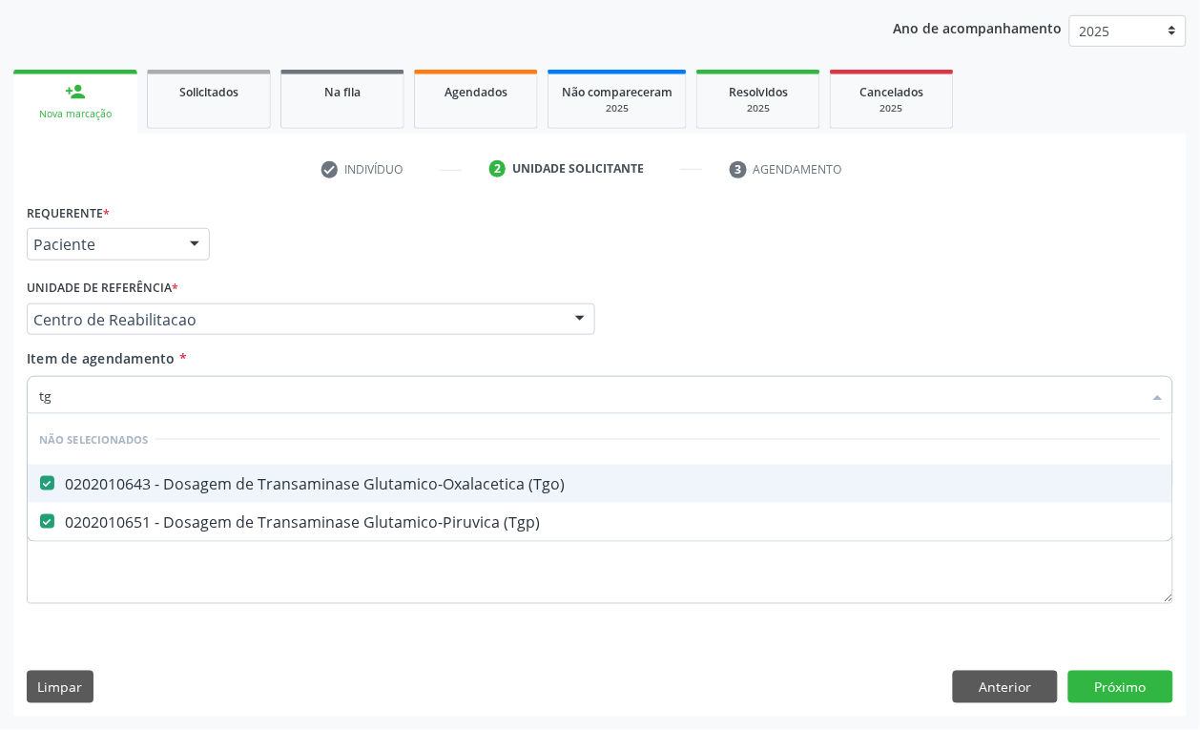
drag, startPoint x: 58, startPoint y: 397, endPoint x: 19, endPoint y: 386, distance: 40.5
click at [22, 387] on div "Item de agendamento * tg Desfazer seleção Não selecionados 0202010643 - Dosagem…" at bounding box center [600, 384] width 1156 height 73
type input "tr"
checkbox \(Tgo\) "false"
type input "triglic"
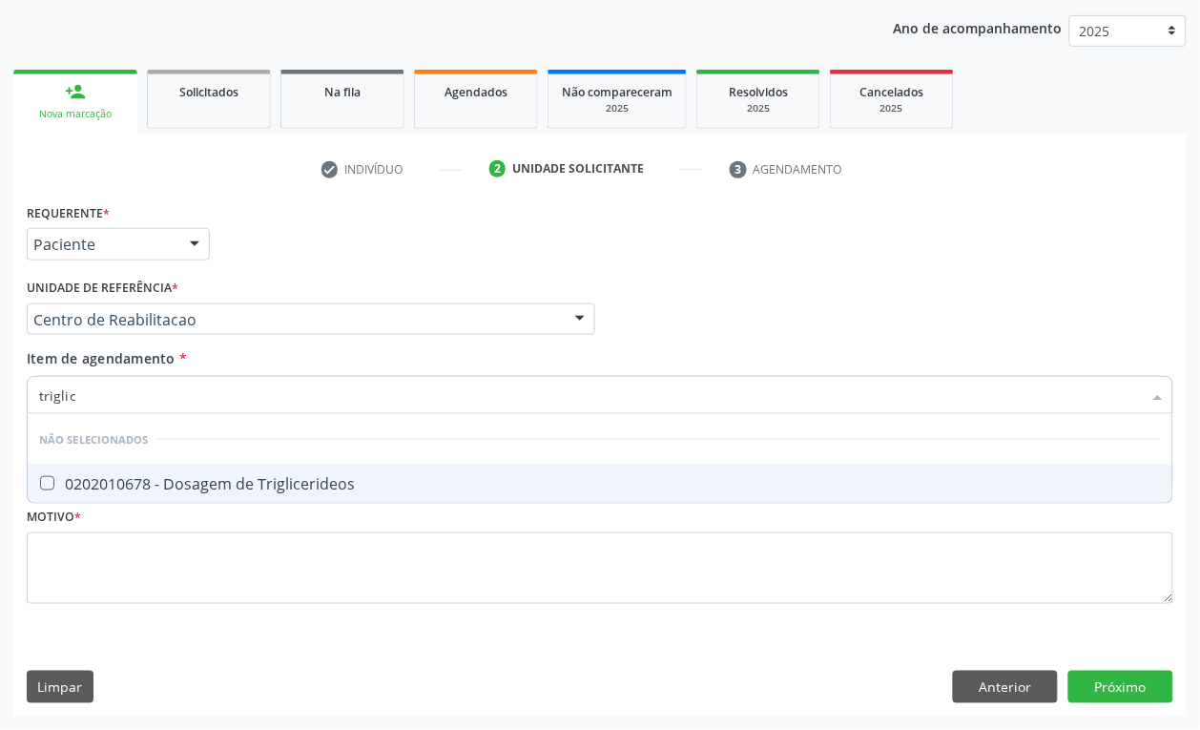
click at [53, 483] on Triglicerideos at bounding box center [47, 483] width 14 height 14
click at [40, 483] on Triglicerideos "checkbox" at bounding box center [34, 483] width 12 height 12
checkbox Triglicerideos "true"
drag, startPoint x: 93, startPoint y: 398, endPoint x: 0, endPoint y: 386, distance: 94.2
click at [0, 386] on div "Acompanhamento Acompanhe a situação das marcações correntes e finalizadas Relat…" at bounding box center [600, 309] width 1200 height 840
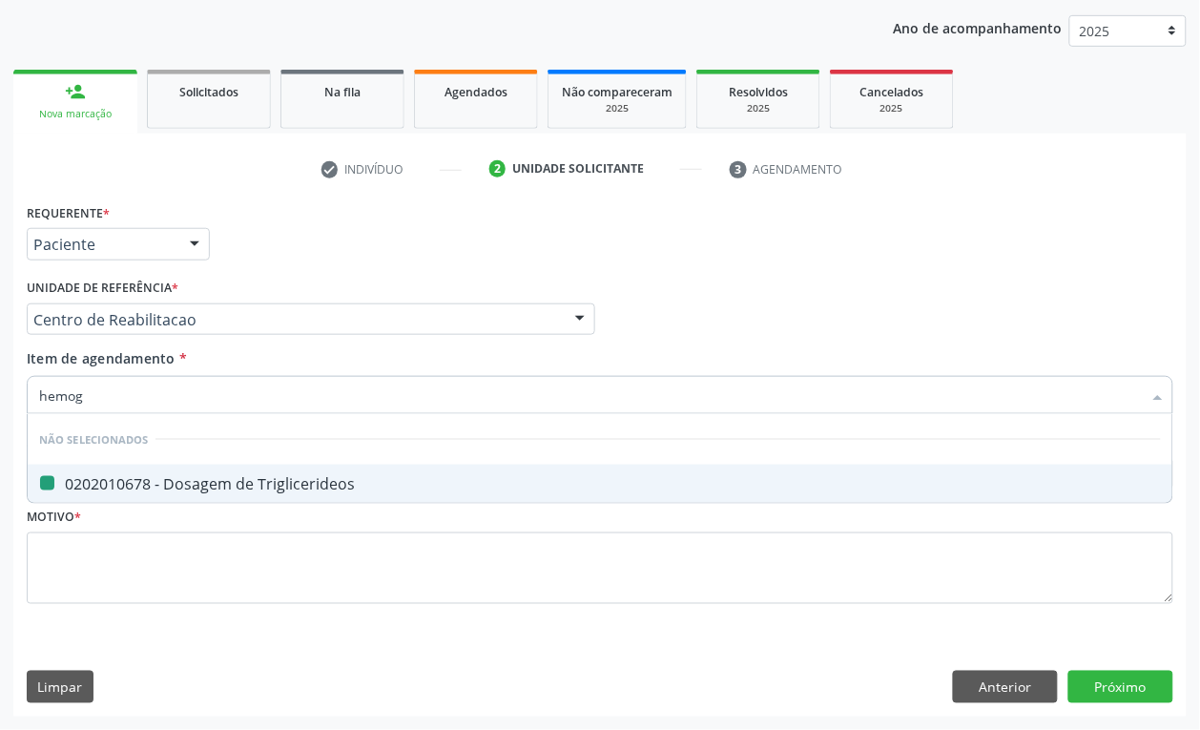
type input "hemogl"
checkbox Triglicerideos "false"
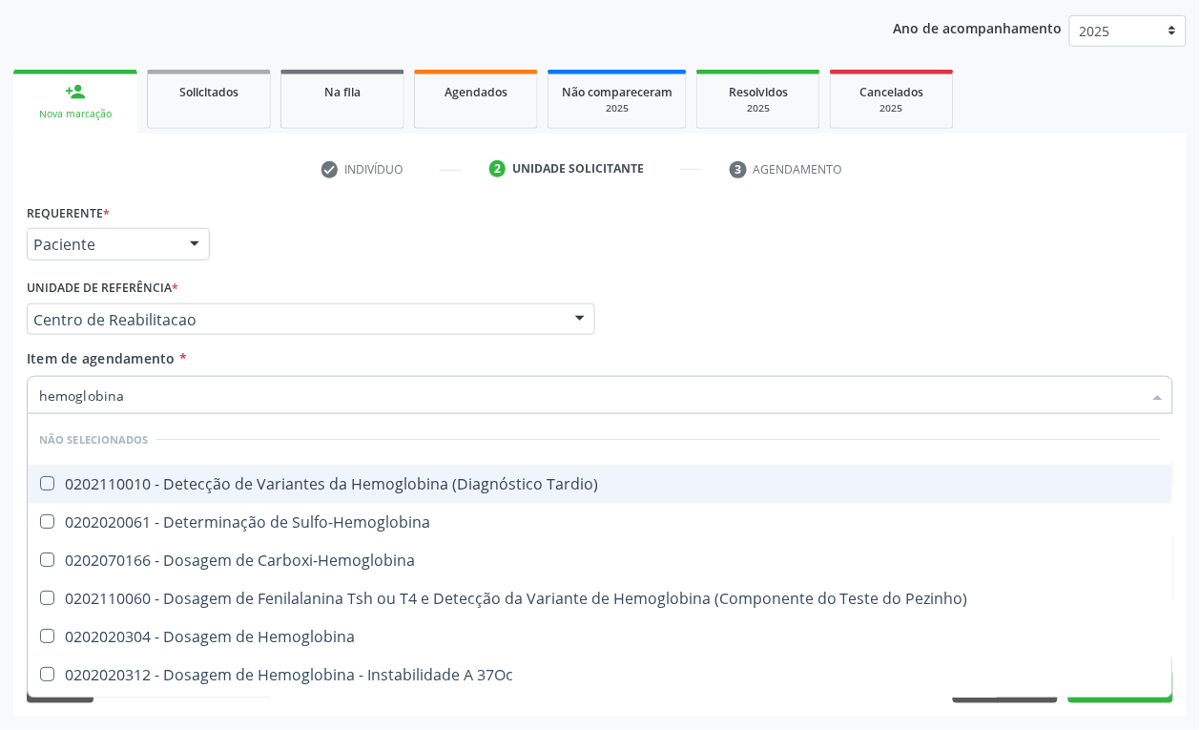
type input "hemoglobina g"
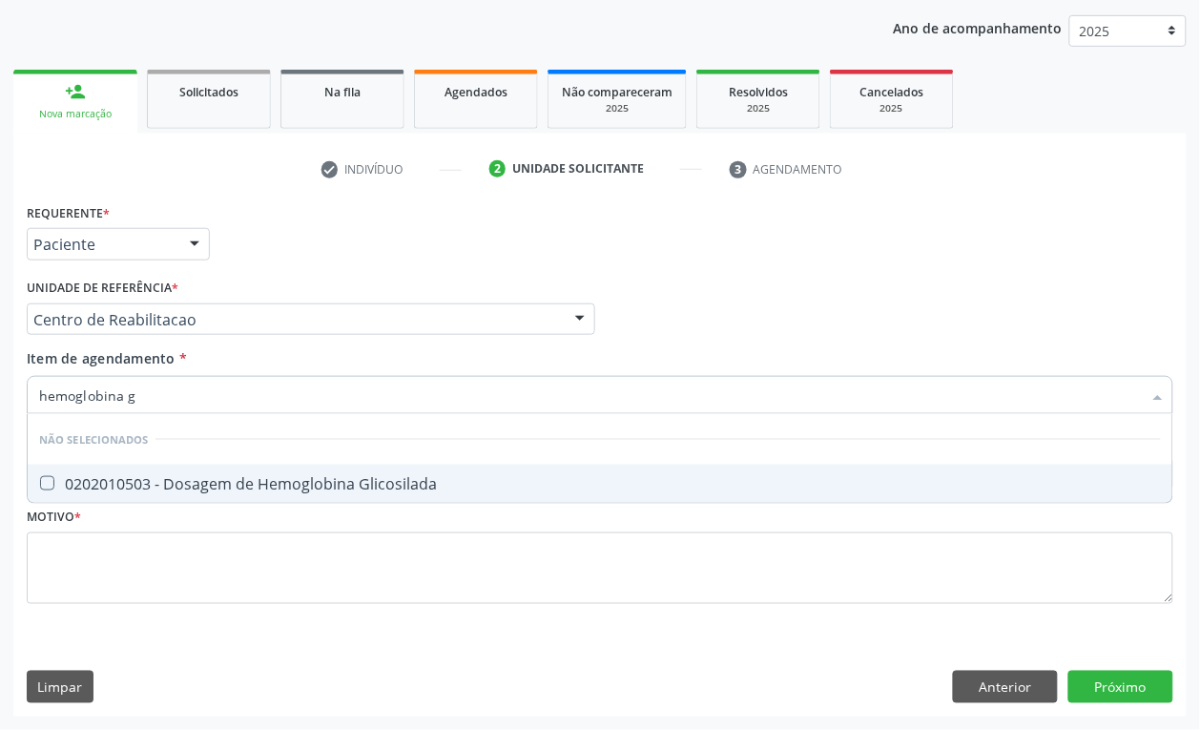
click at [238, 491] on div "0202010503 - Dosagem de Hemoglobina Glicosilada" at bounding box center [600, 483] width 1122 height 15
checkbox Glicosilada "true"
drag, startPoint x: 168, startPoint y: 402, endPoint x: 84, endPoint y: 412, distance: 84.6
click at [84, 412] on input "hemoglobina g" at bounding box center [590, 395] width 1103 height 38
type input "hemogr"
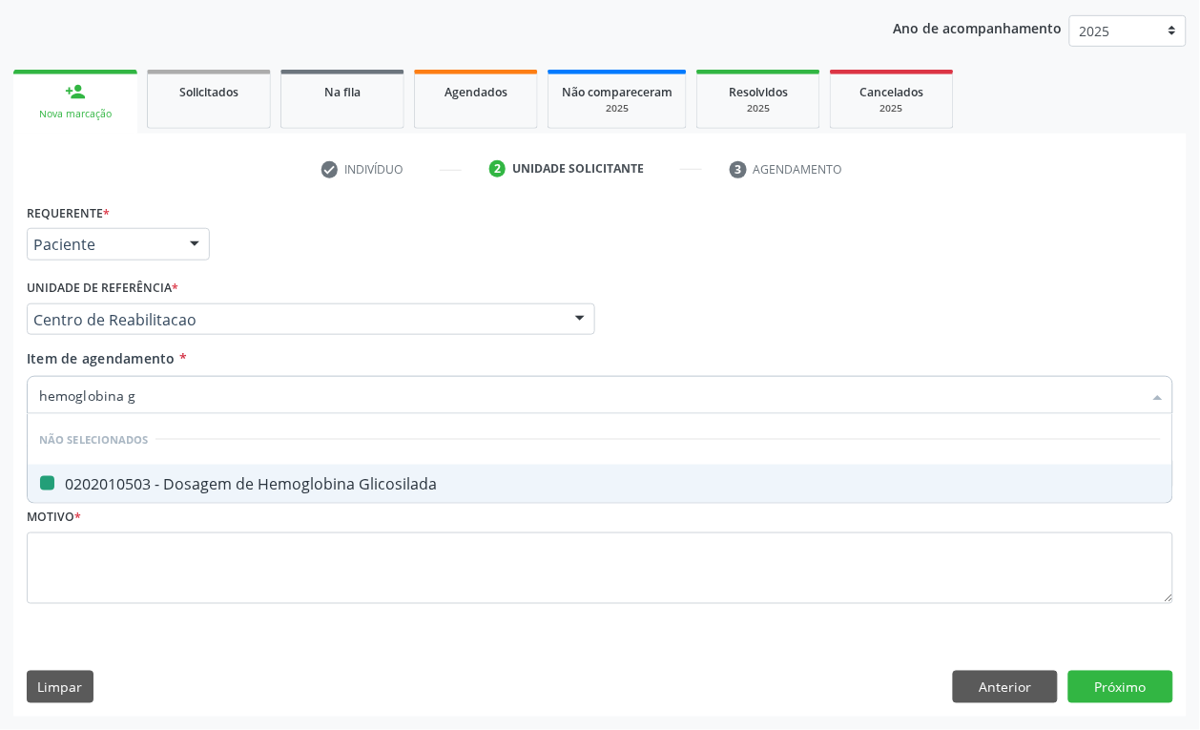
checkbox Glicosilada "false"
type input "hemogra"
click at [105, 476] on div "0202020380 - Hemograma Completo" at bounding box center [600, 483] width 1122 height 15
checkbox Completo "true"
click at [15, 399] on div "Requerente * Paciente Profissional de Saúde Paciente Nenhum resultado encontrad…" at bounding box center [599, 457] width 1173 height 518
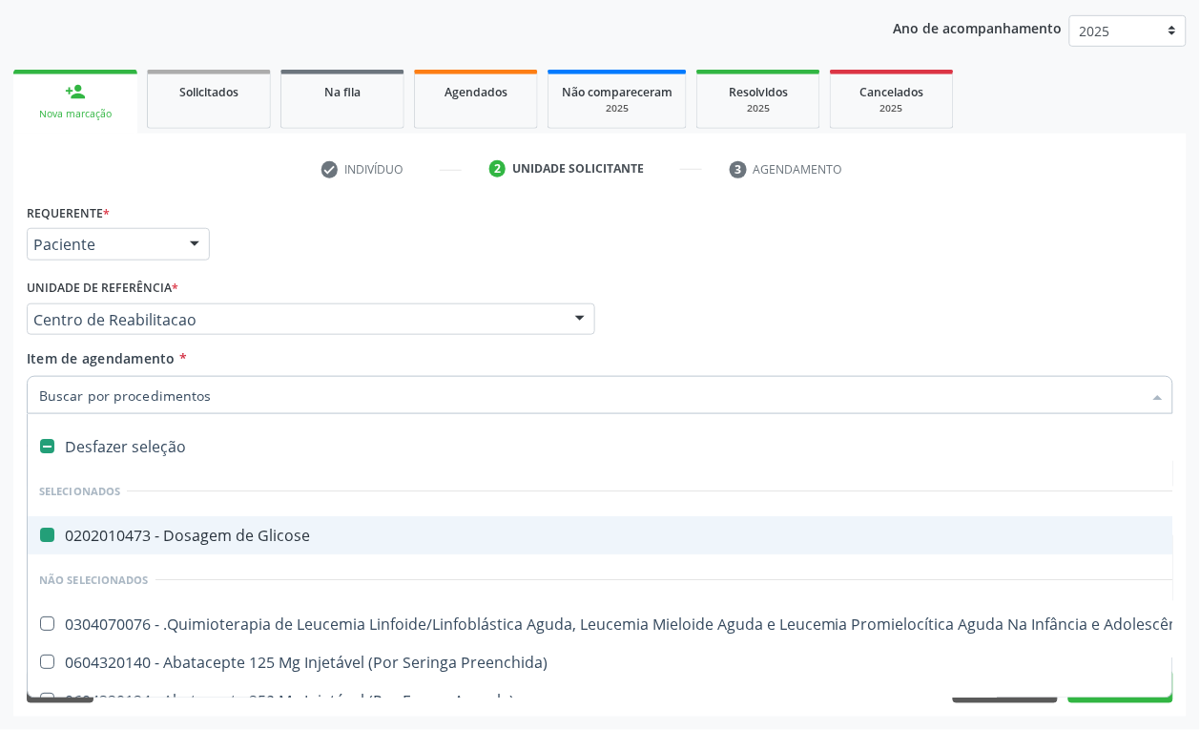
type input "p"
checkbox Glicose "false"
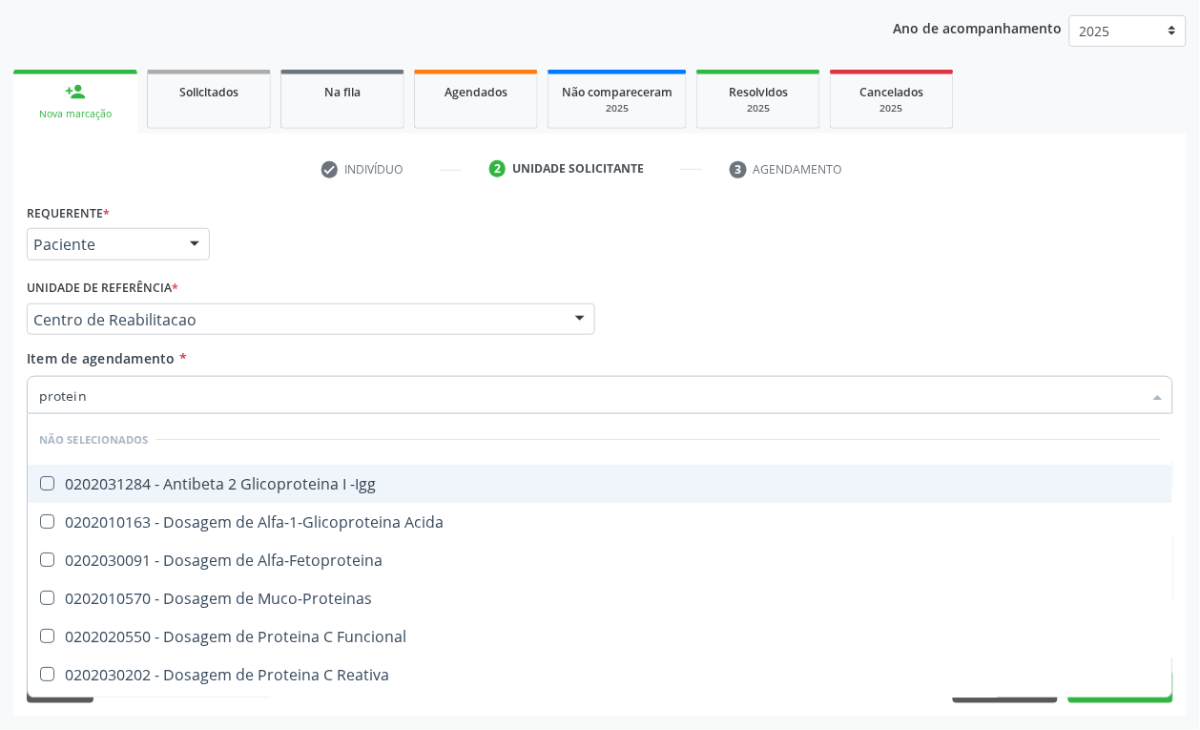
type input "proteina"
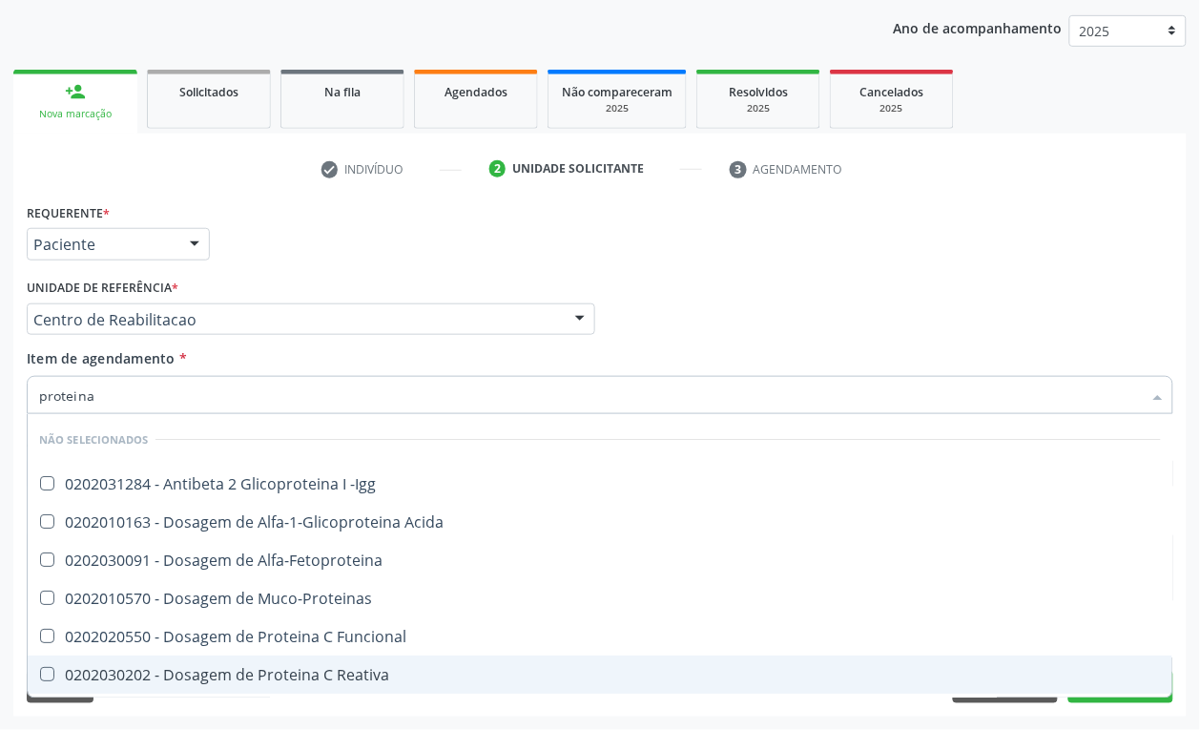
click at [215, 670] on div "0202030202 - Dosagem de Proteina C Reativa" at bounding box center [600, 674] width 1122 height 15
checkbox Reativa "true"
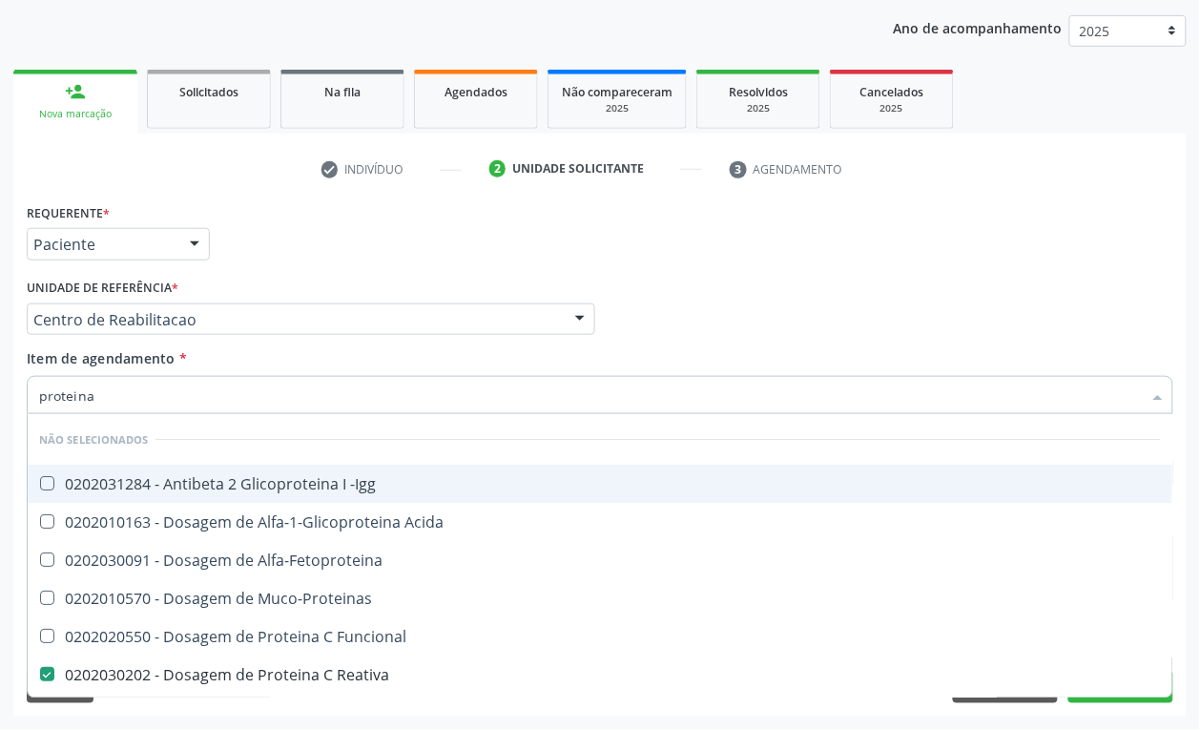
drag, startPoint x: 105, startPoint y: 407, endPoint x: 43, endPoint y: 394, distance: 63.4
click at [43, 394] on input "proteina" at bounding box center [590, 395] width 1103 height 38
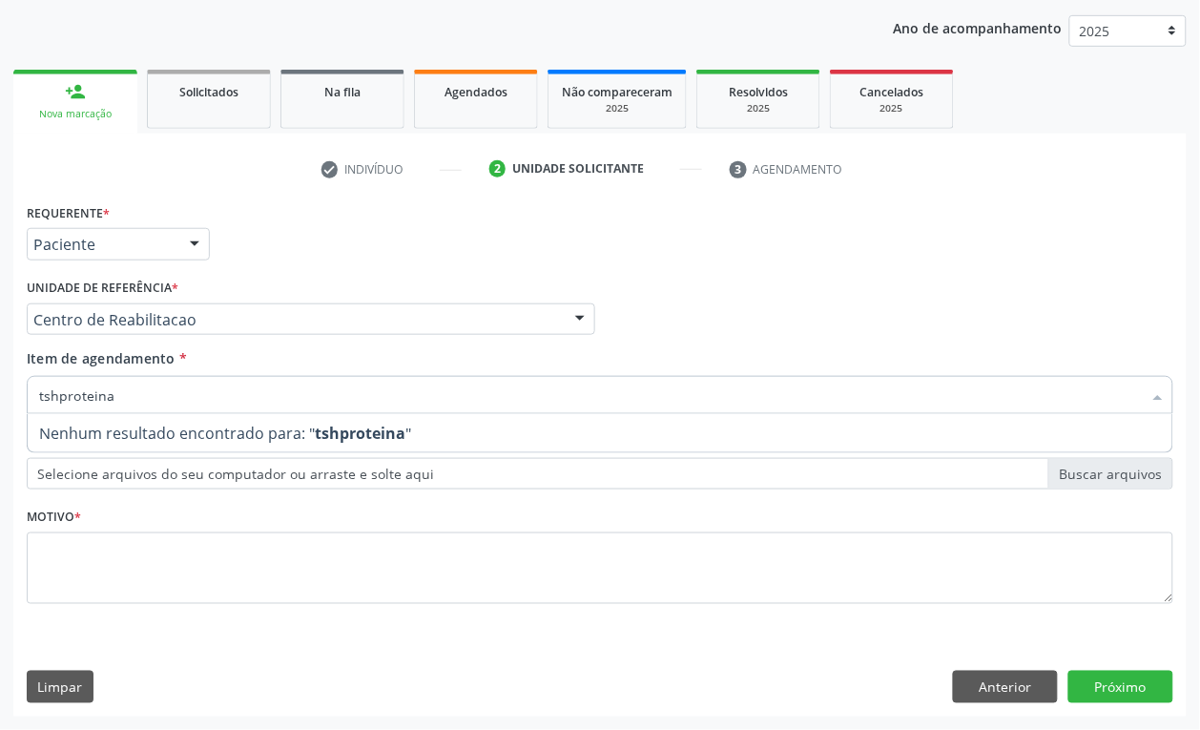
drag, startPoint x: 115, startPoint y: 393, endPoint x: 57, endPoint y: 407, distance: 59.9
click at [57, 407] on input "tshproteina" at bounding box center [590, 395] width 1103 height 38
type input "tsh"
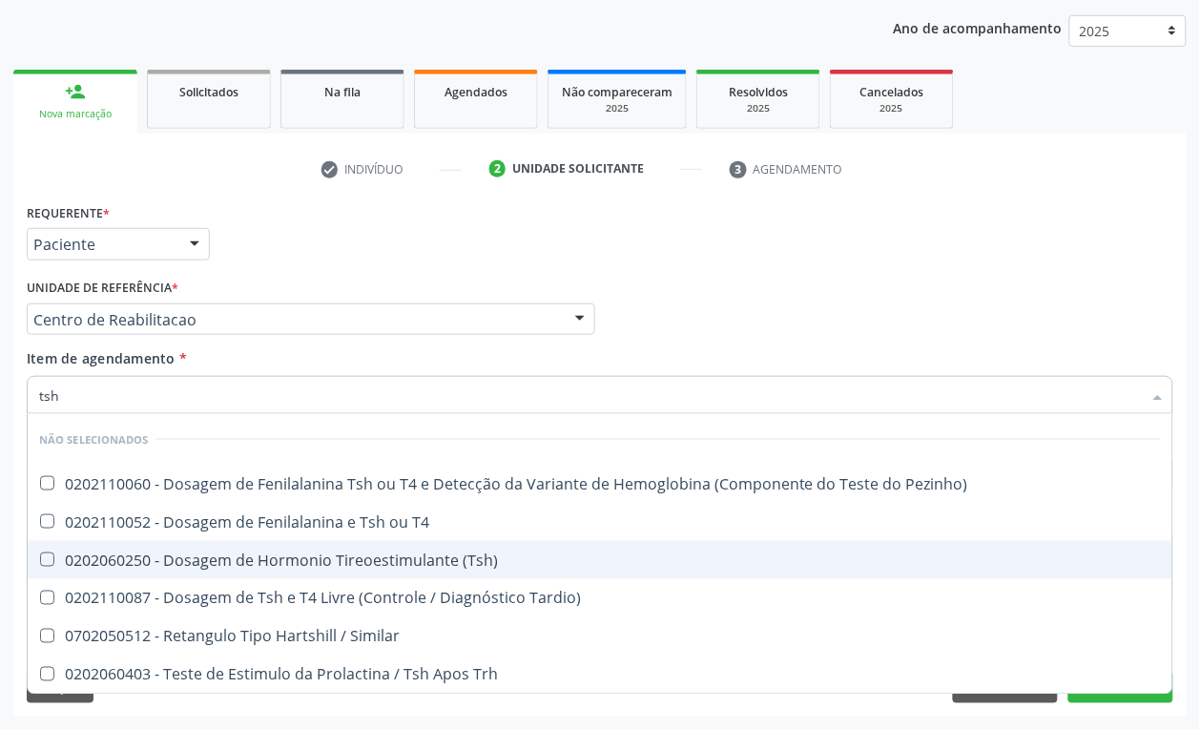
click at [155, 572] on span "0202060250 - Dosagem de Hormonio Tireoestimulante (Tsh)" at bounding box center [600, 560] width 1145 height 38
checkbox \(Tsh\) "true"
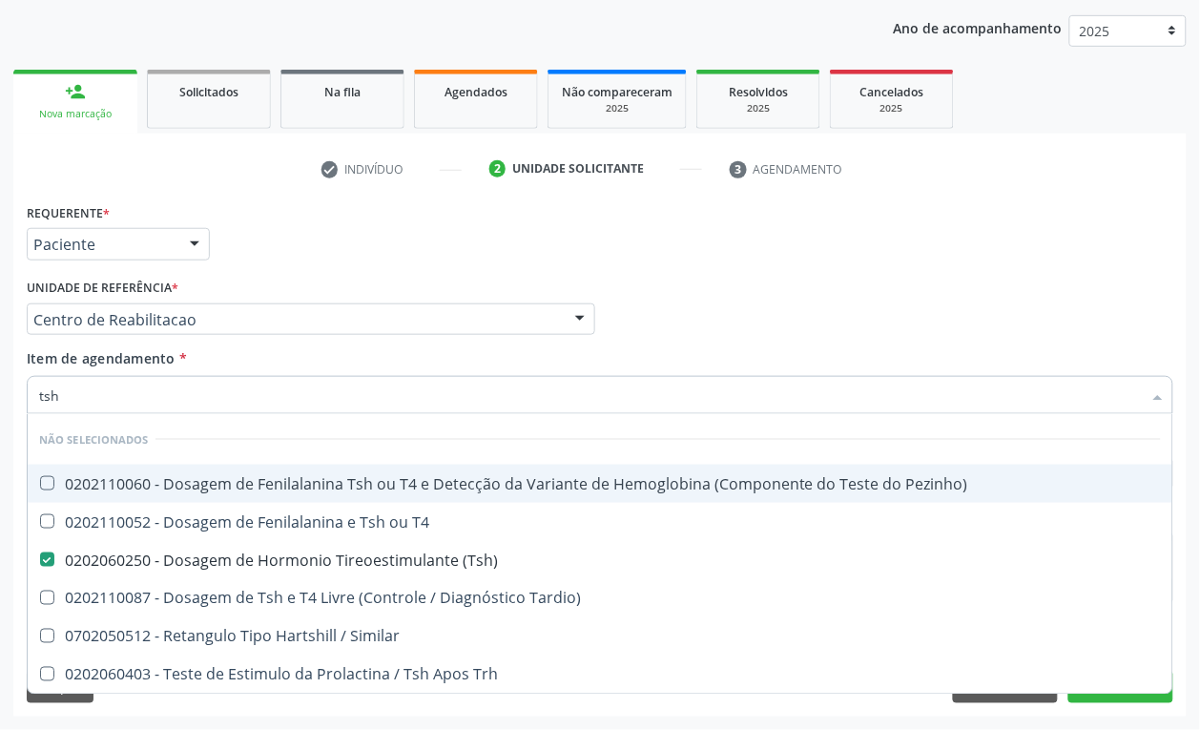
click at [35, 392] on div "tsh" at bounding box center [600, 395] width 1147 height 38
type input "t"
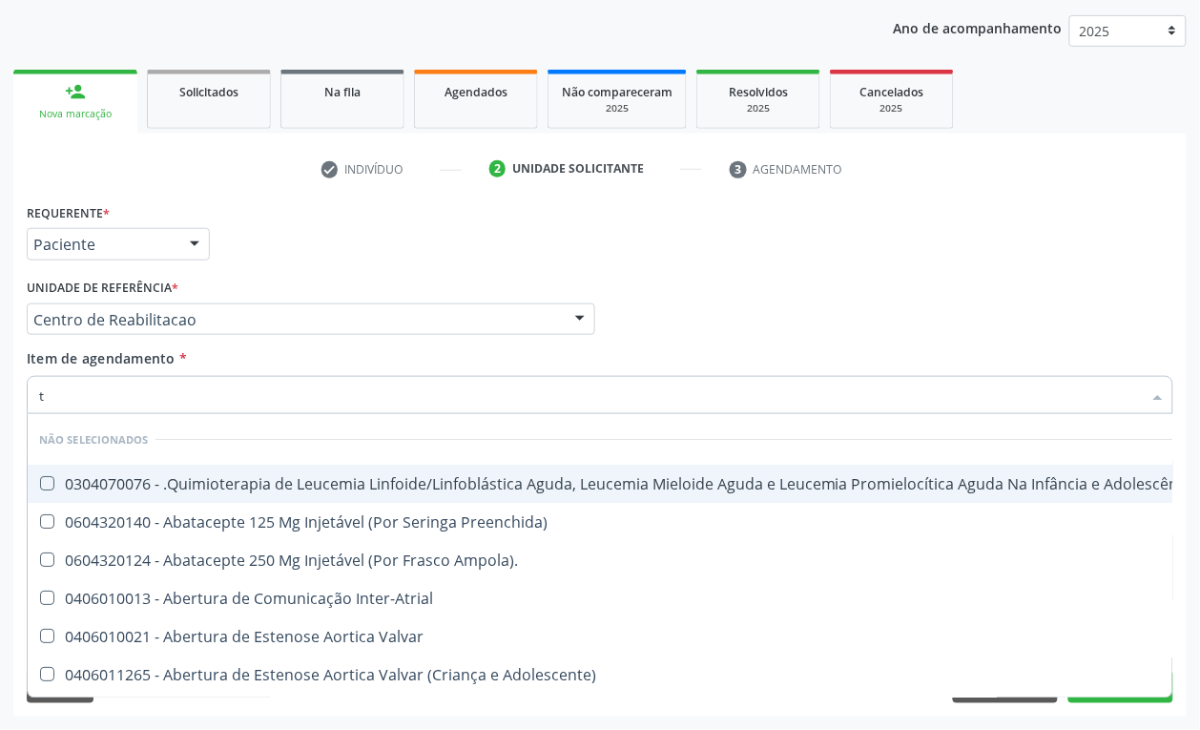
checkbox Ampola\)\ "false"
type input "t4"
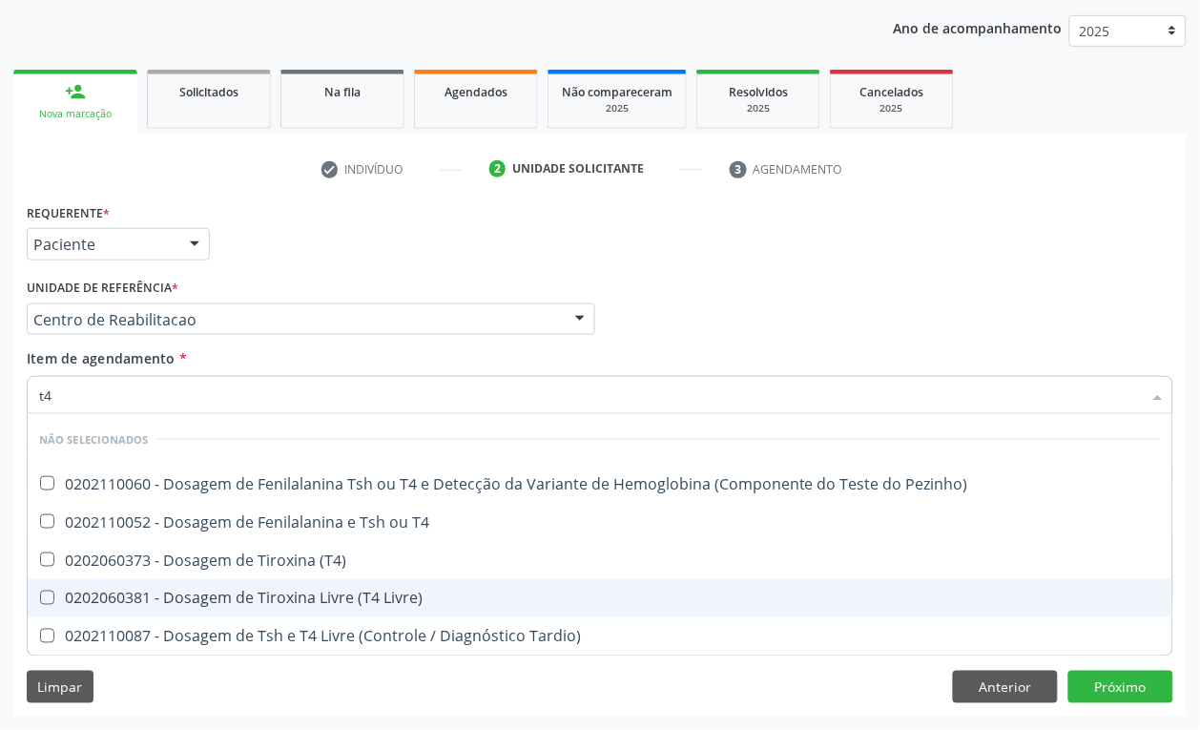
click at [174, 601] on div "0202060381 - Dosagem de Tiroxina Livre (T4 Livre)" at bounding box center [600, 597] width 1122 height 15
checkbox Livre\) "true"
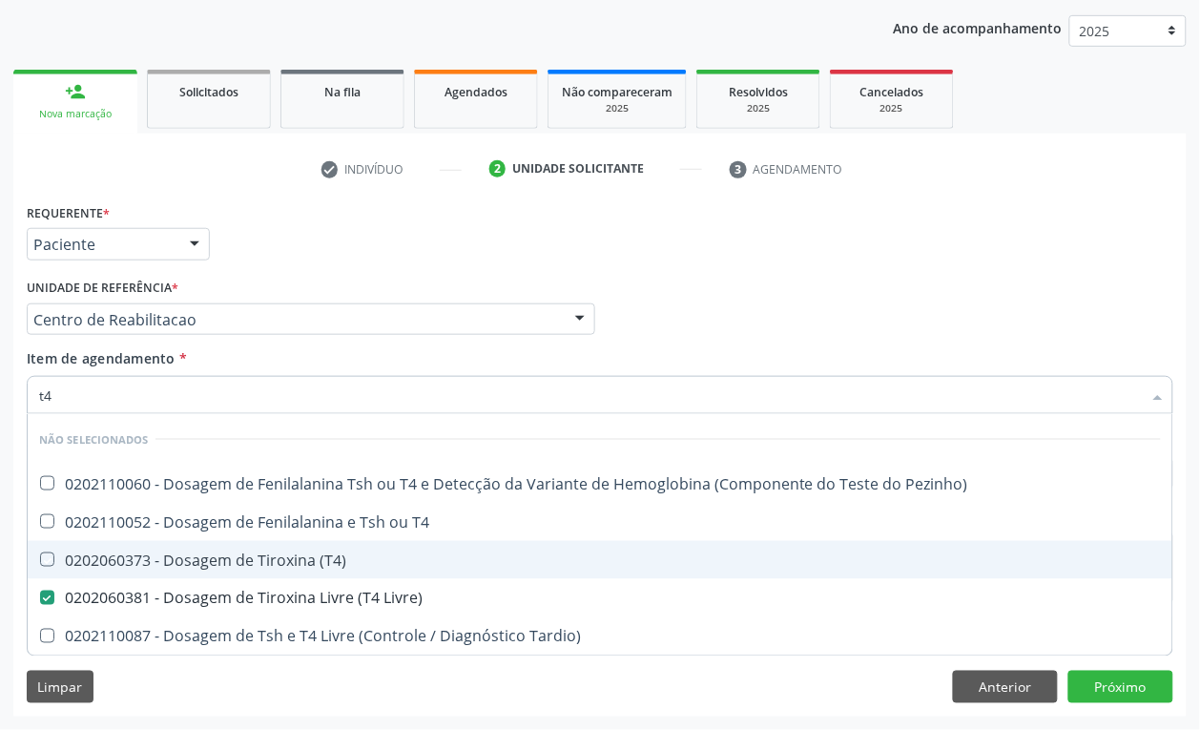
click at [0, 465] on div "Acompanhamento Acompanhe a situação das marcações correntes e finalizadas Relat…" at bounding box center [600, 309] width 1200 height 840
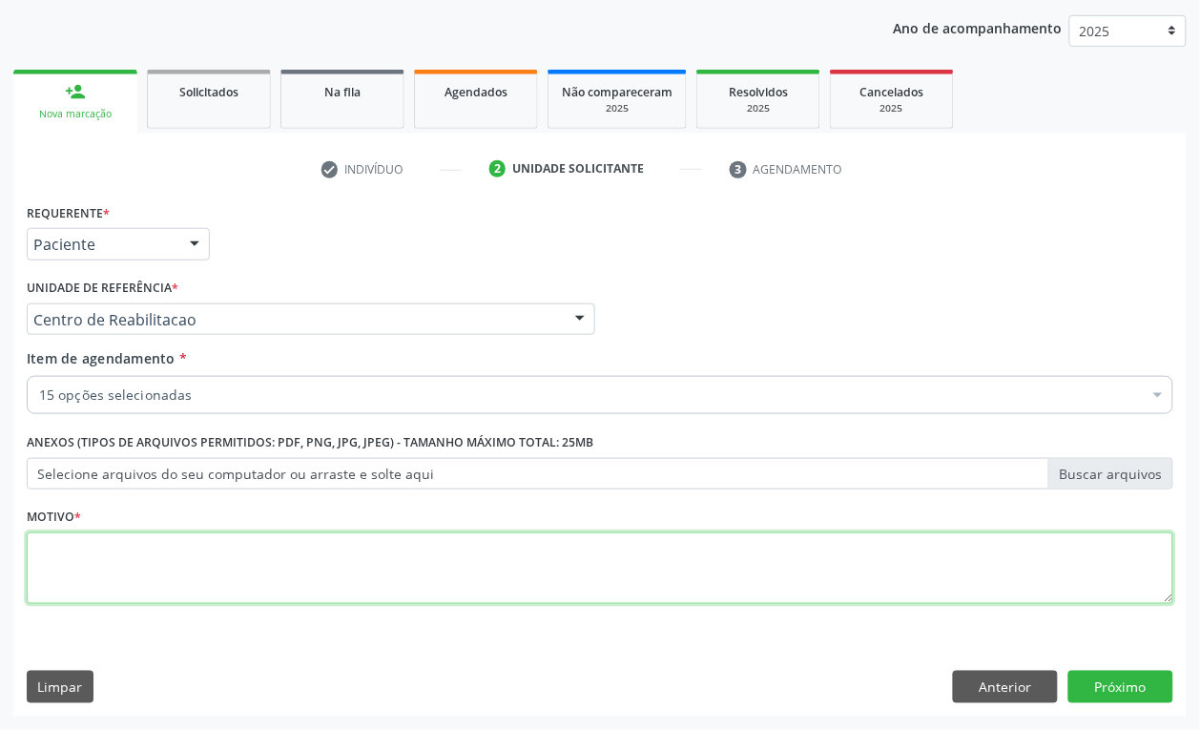
click at [296, 585] on textarea at bounding box center [600, 568] width 1147 height 72
type textarea "."
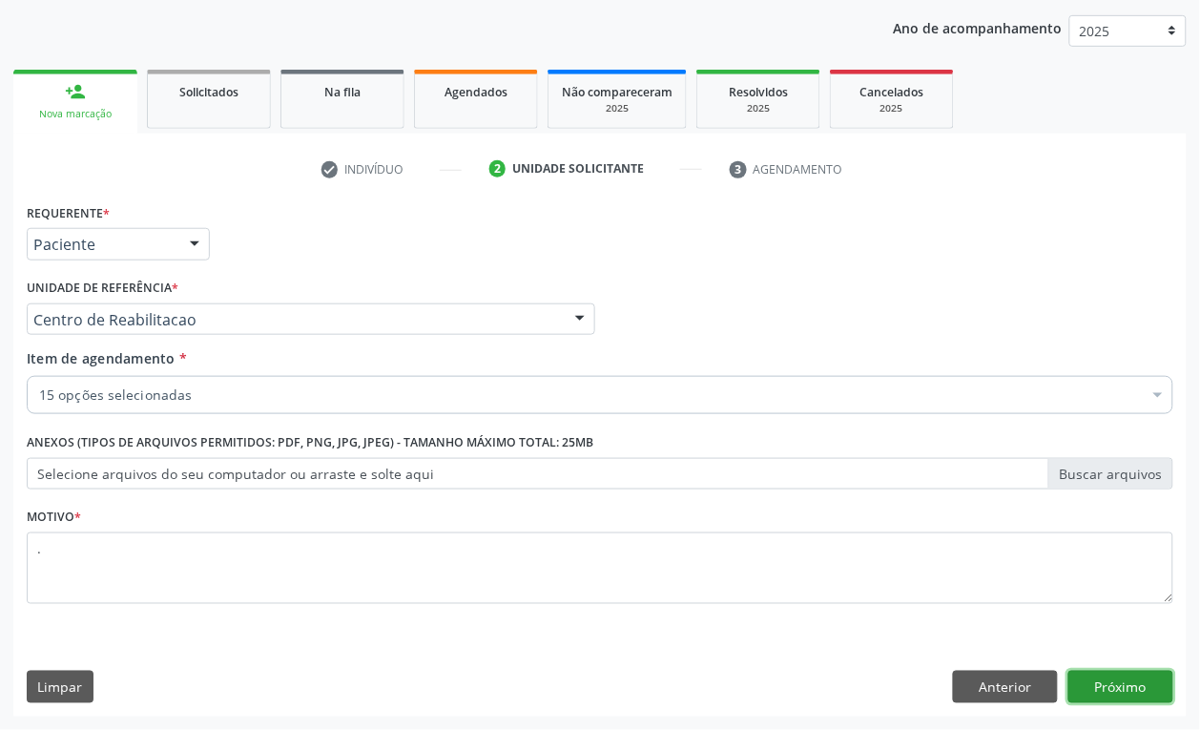
click at [1135, 683] on button "Próximo" at bounding box center [1120, 687] width 105 height 32
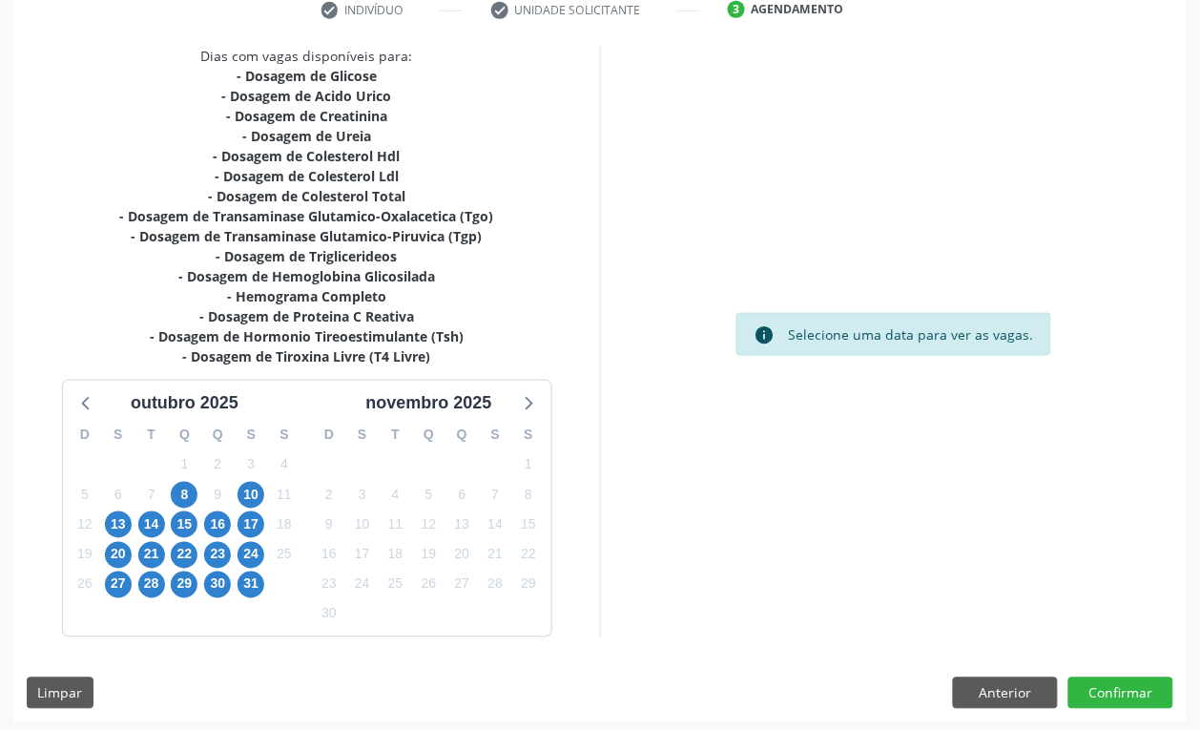
scroll to position [382, 0]
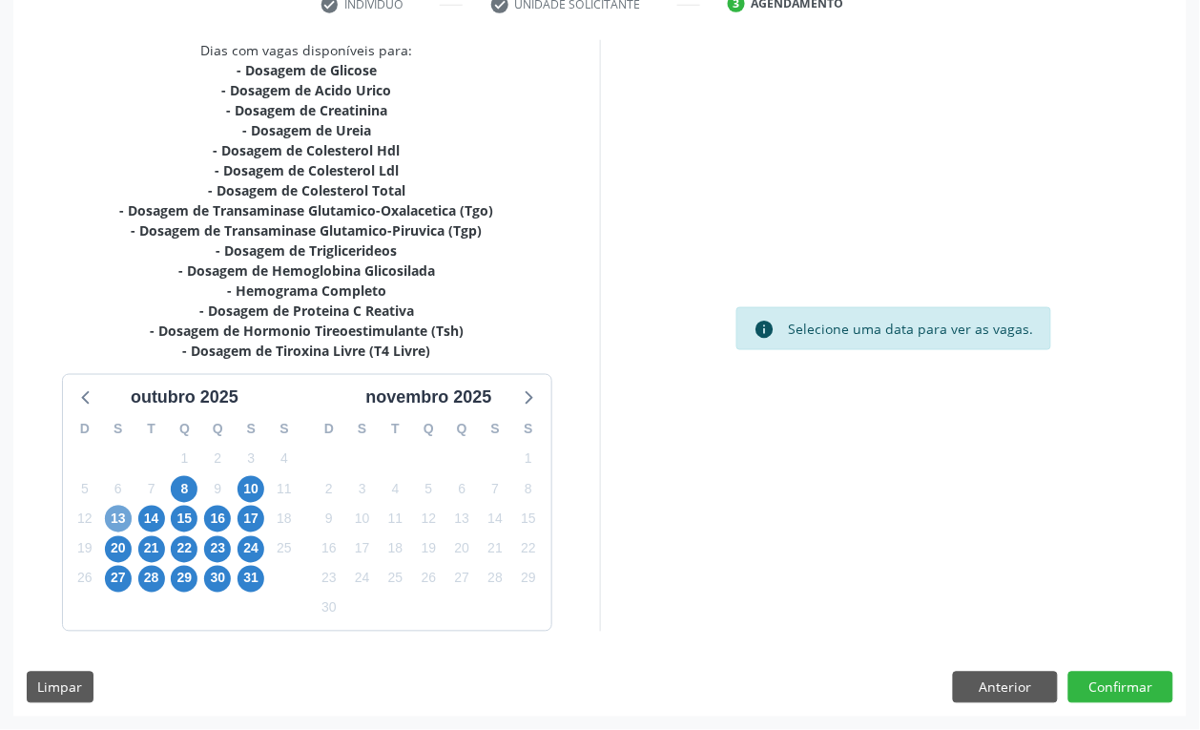
click at [120, 518] on span "13" at bounding box center [118, 519] width 27 height 27
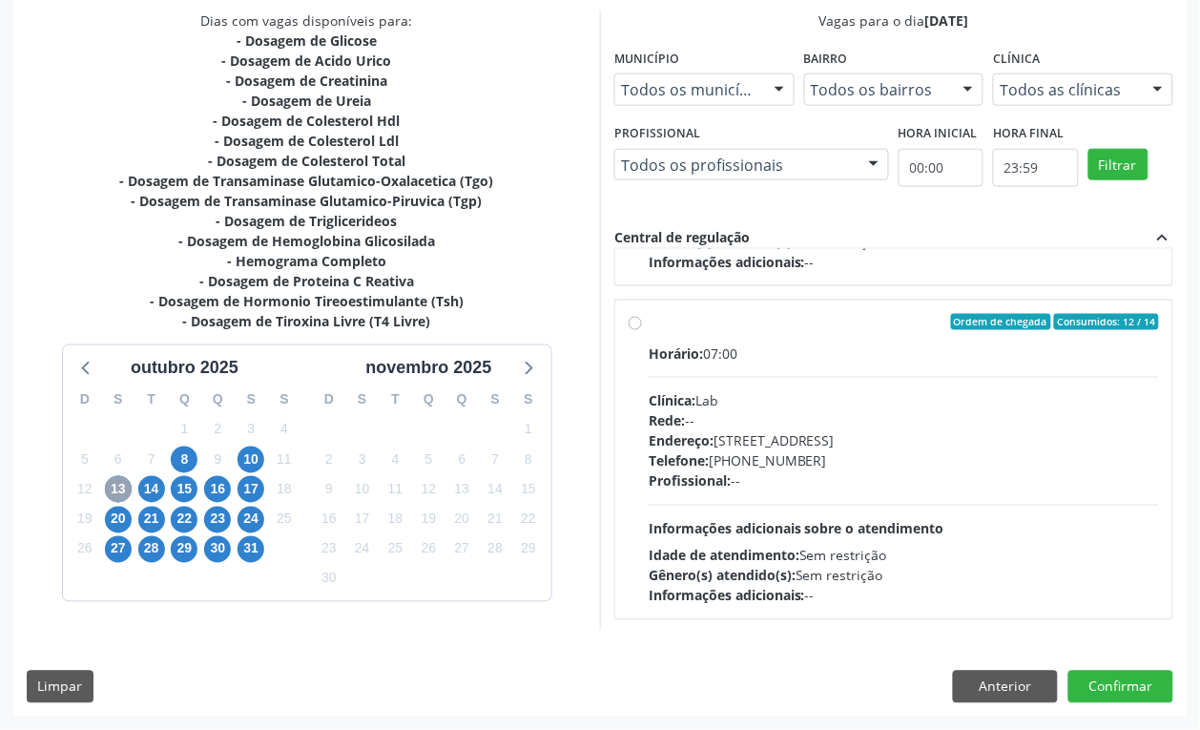
scroll to position [301, 0]
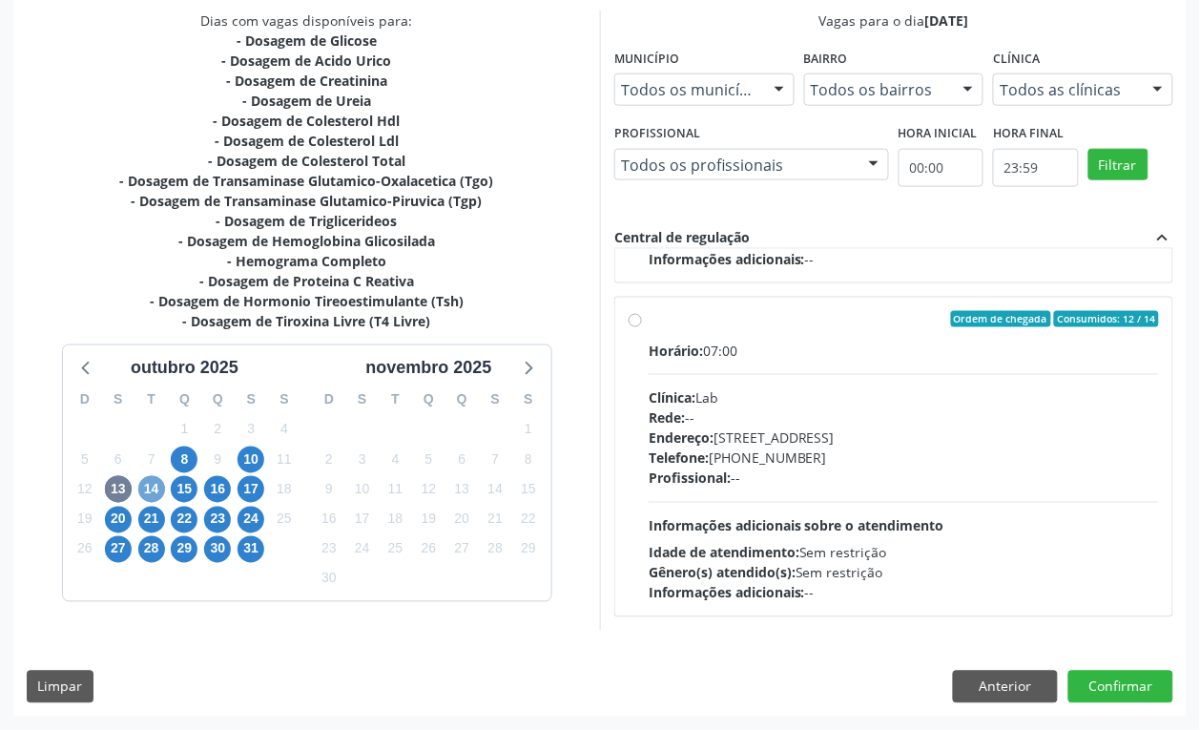
click at [154, 489] on span "14" at bounding box center [151, 489] width 27 height 27
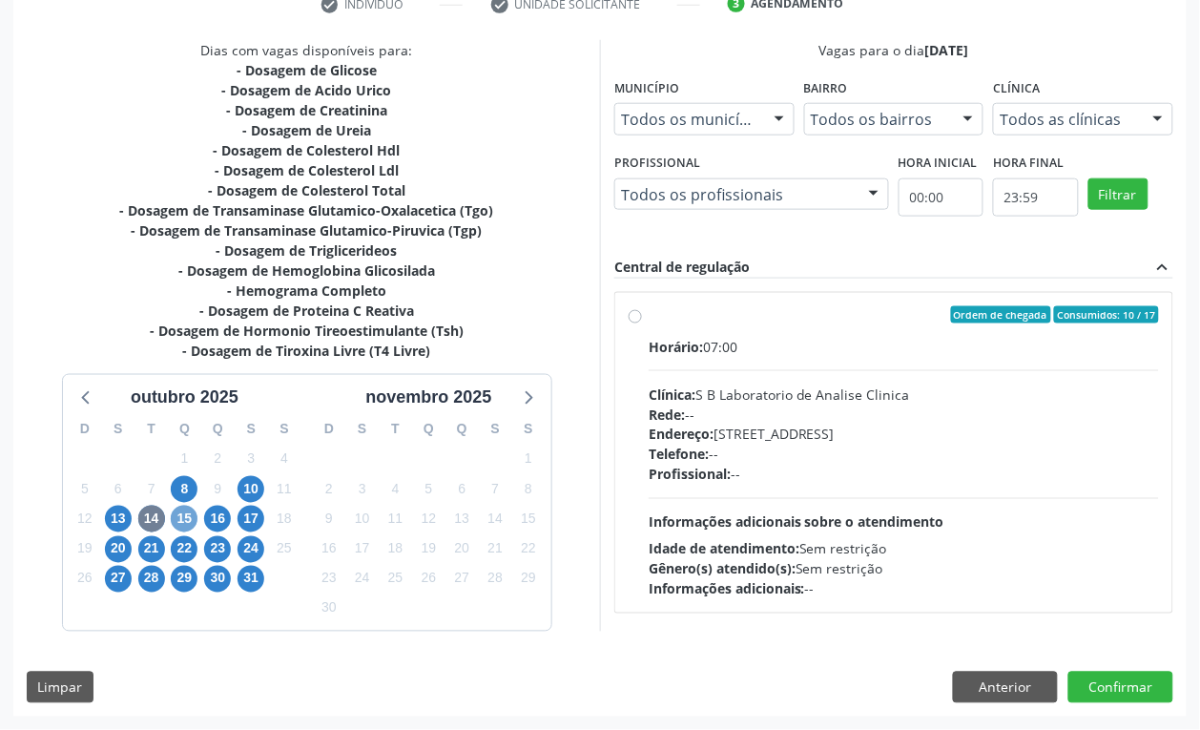
click at [182, 513] on span "15" at bounding box center [184, 519] width 27 height 27
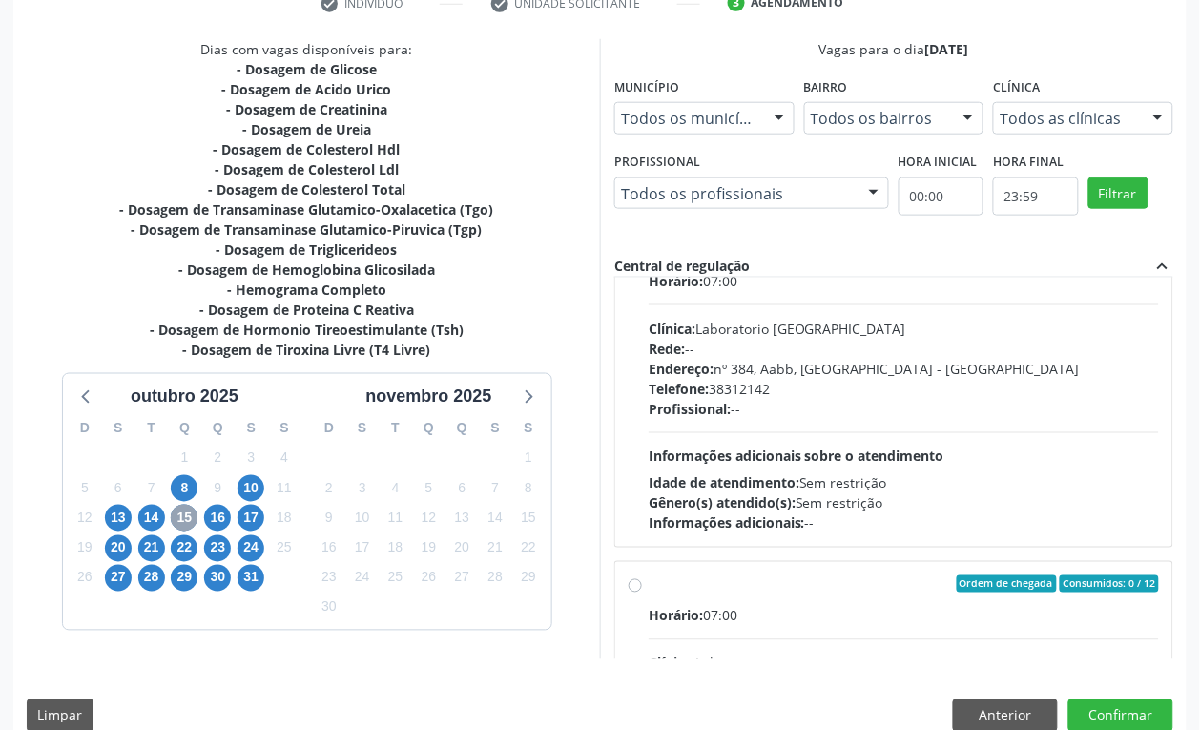
scroll to position [358, 0]
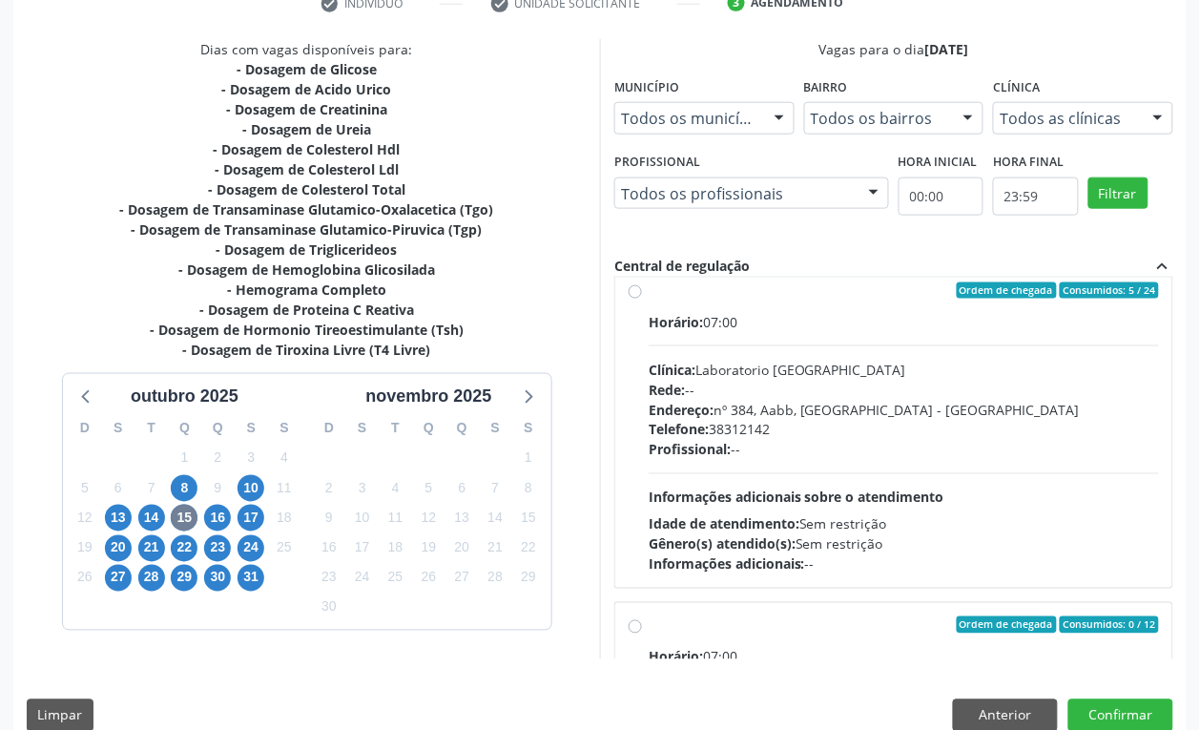
click at [774, 425] on div "Telefone: 38312142" at bounding box center [904, 430] width 510 height 20
click at [642, 300] on input "Ordem de chegada Consumidos: 5 / 24 Horário: 07:00 Clínica: Laboratorio Sao Fra…" at bounding box center [635, 290] width 13 height 17
radio input "true"
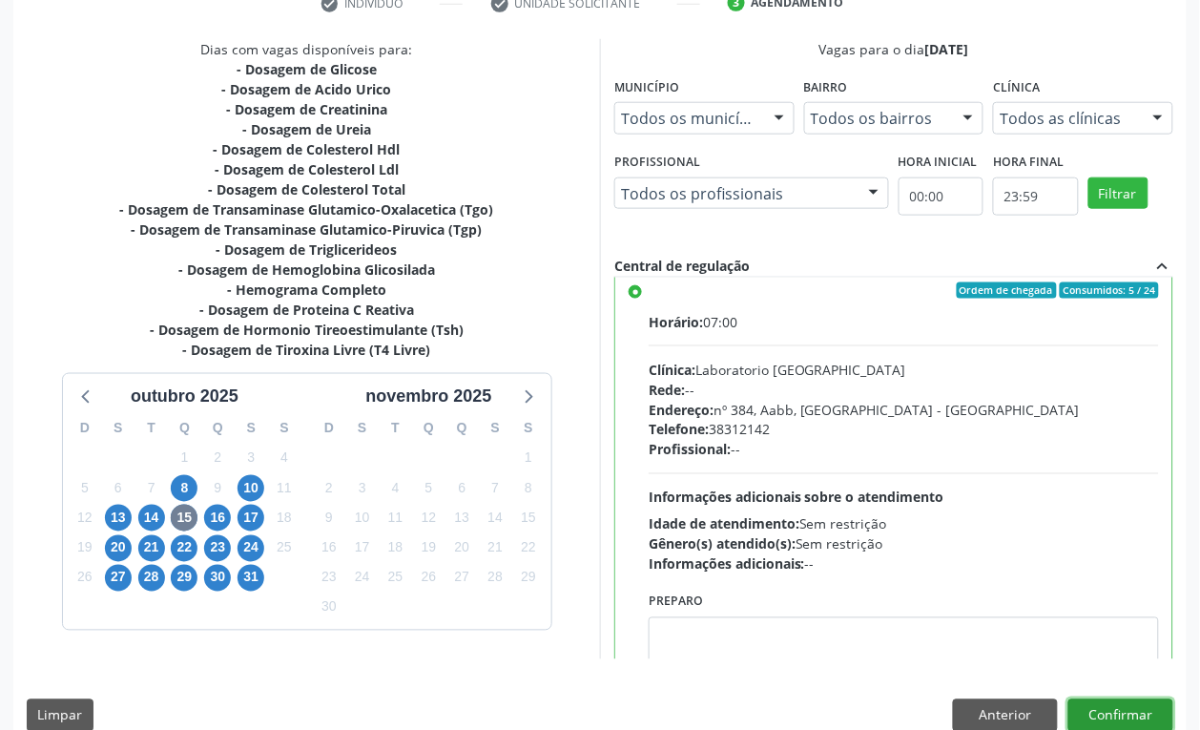
click at [1142, 713] on button "Confirmar" at bounding box center [1120, 715] width 105 height 32
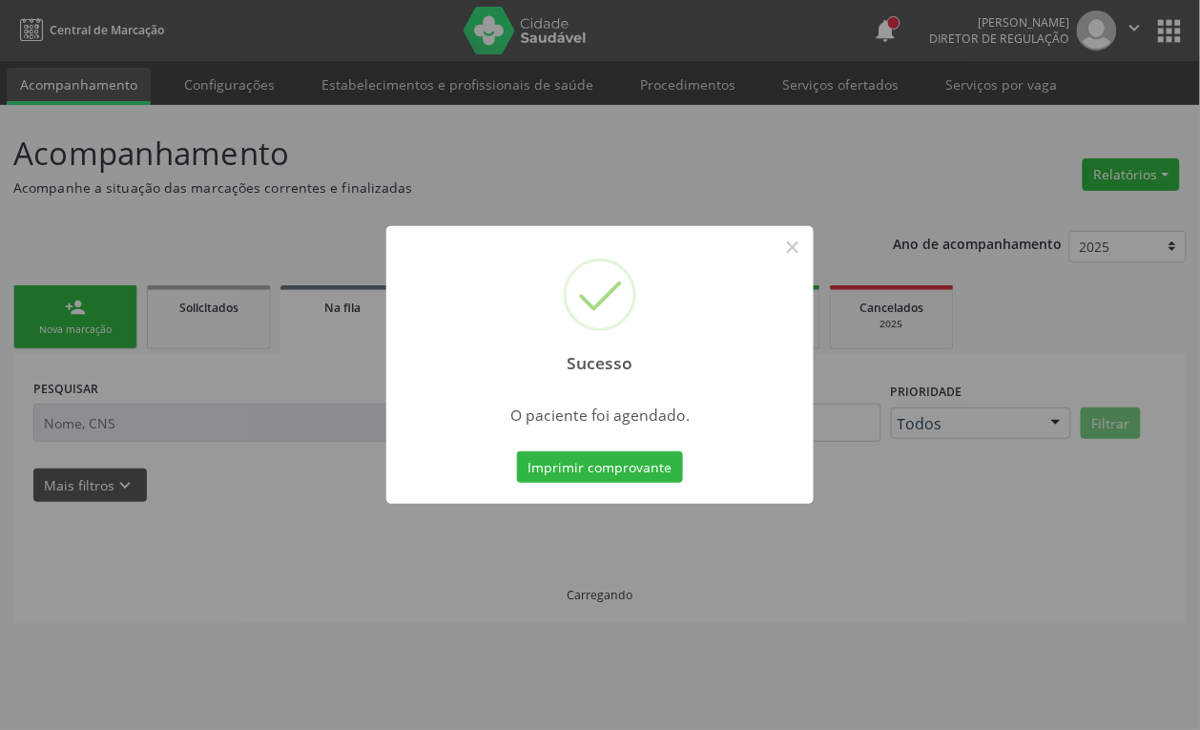
scroll to position [0, 0]
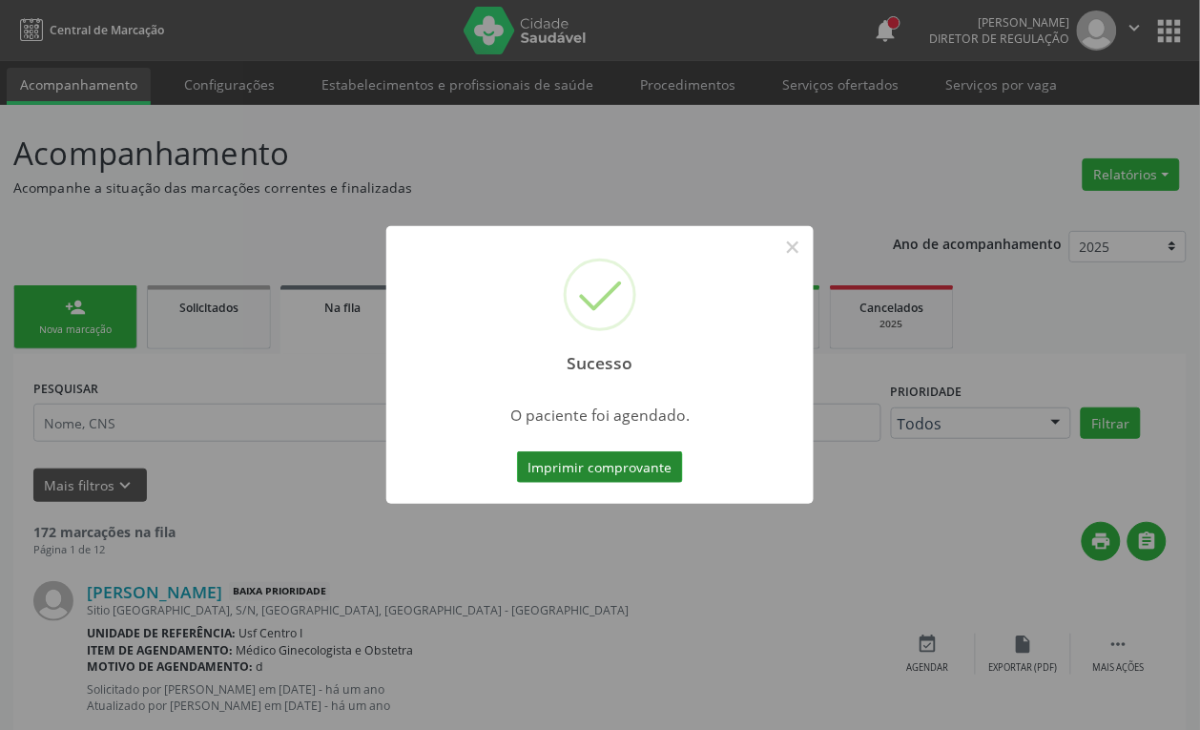
click at [630, 461] on button "Imprimir comprovante" at bounding box center [600, 467] width 166 height 32
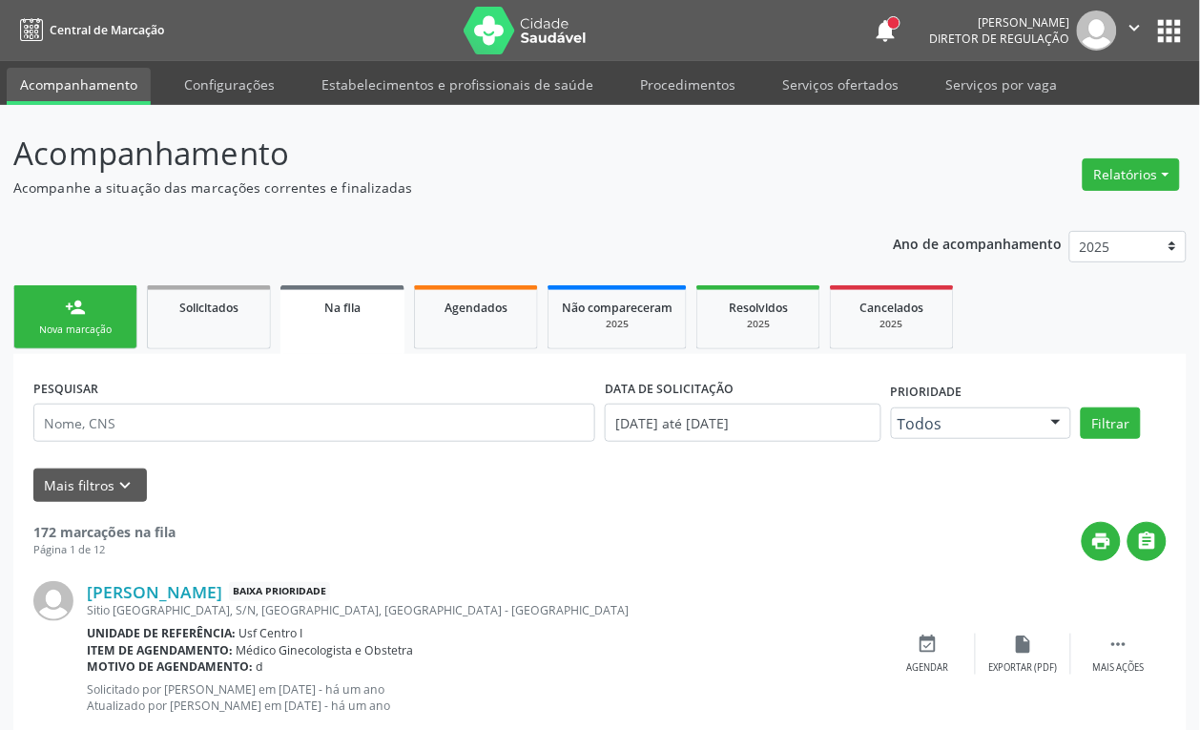
click at [78, 320] on link "person_add Nova marcação" at bounding box center [75, 317] width 124 height 64
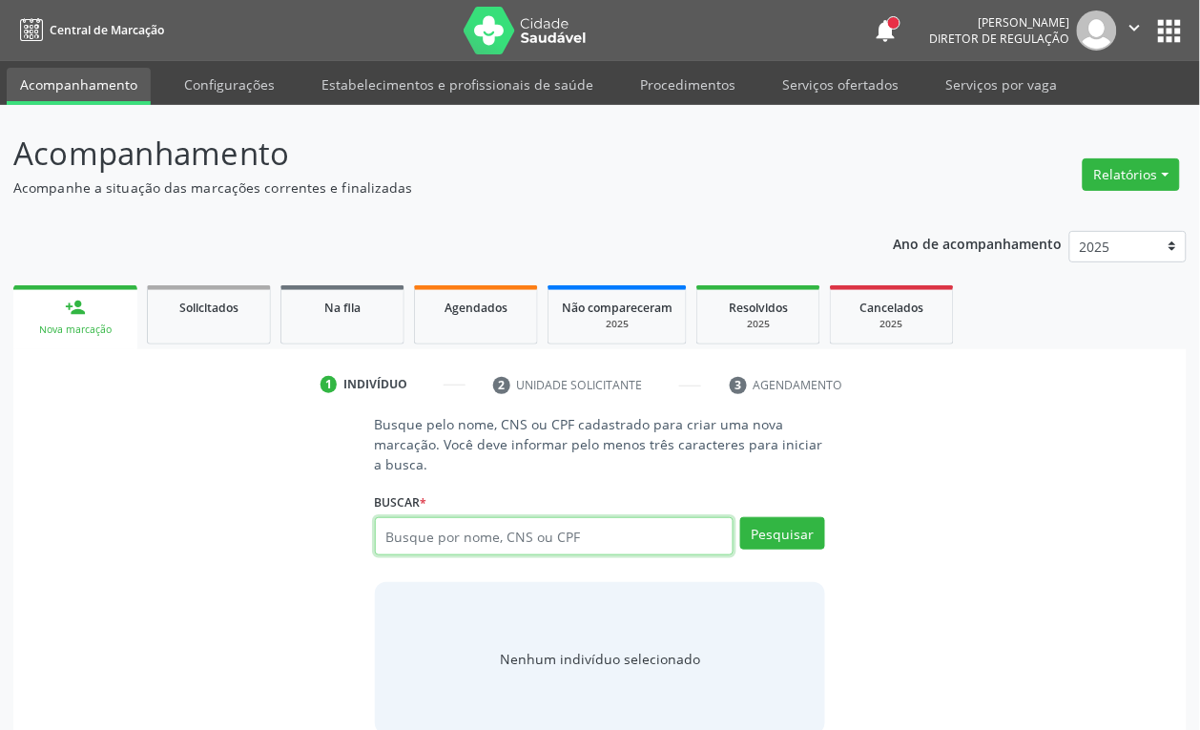
click at [520, 534] on input "text" at bounding box center [555, 536] width 360 height 38
type input "898003422023889"
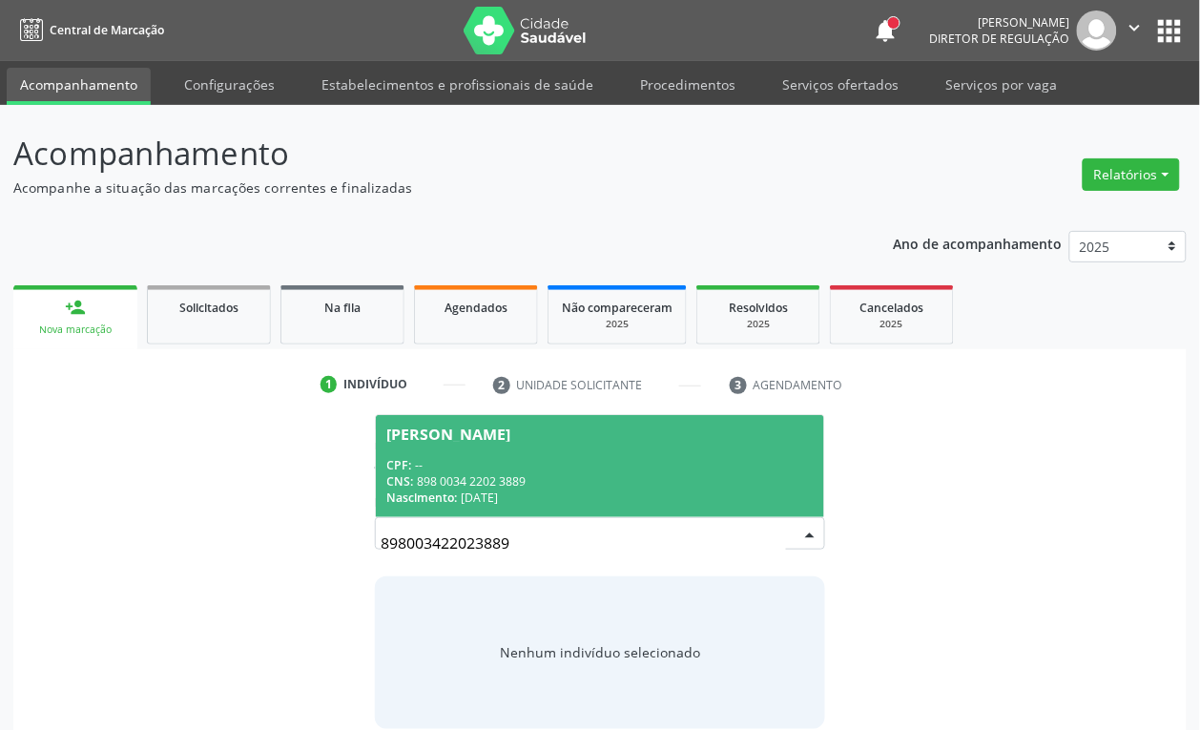
click at [531, 502] on div "Nascimento: 10/06/2008" at bounding box center [600, 497] width 426 height 16
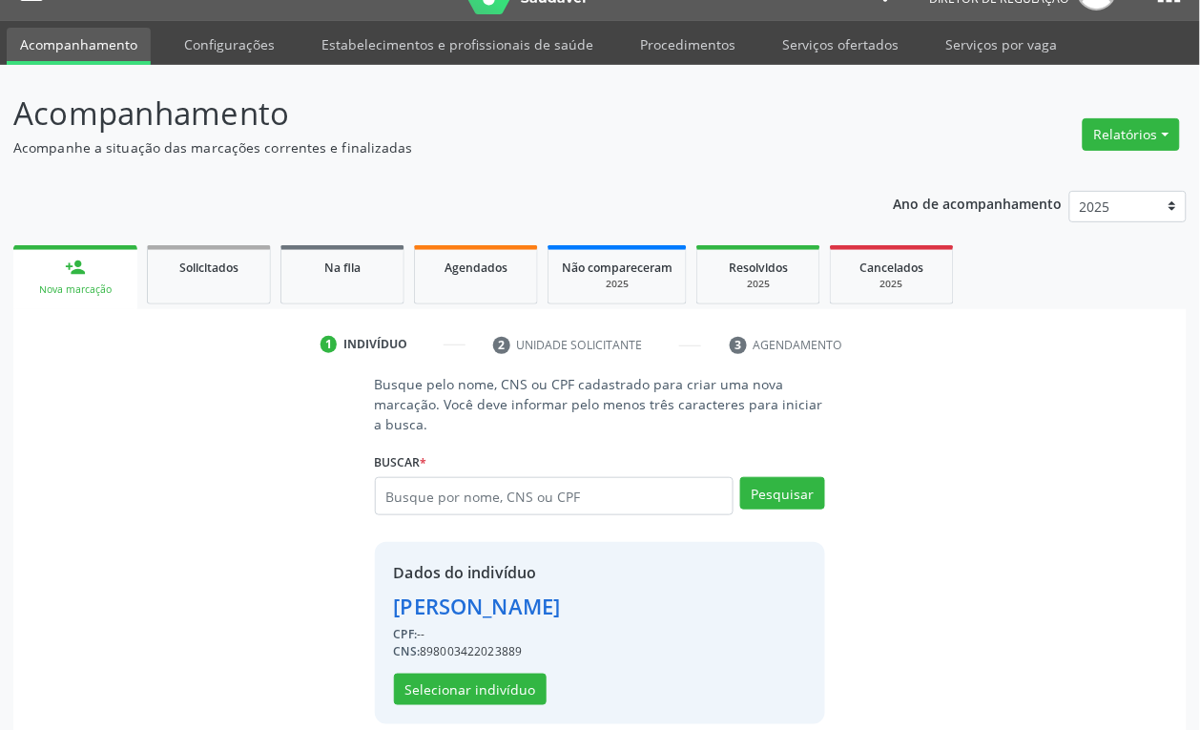
scroll to position [62, 0]
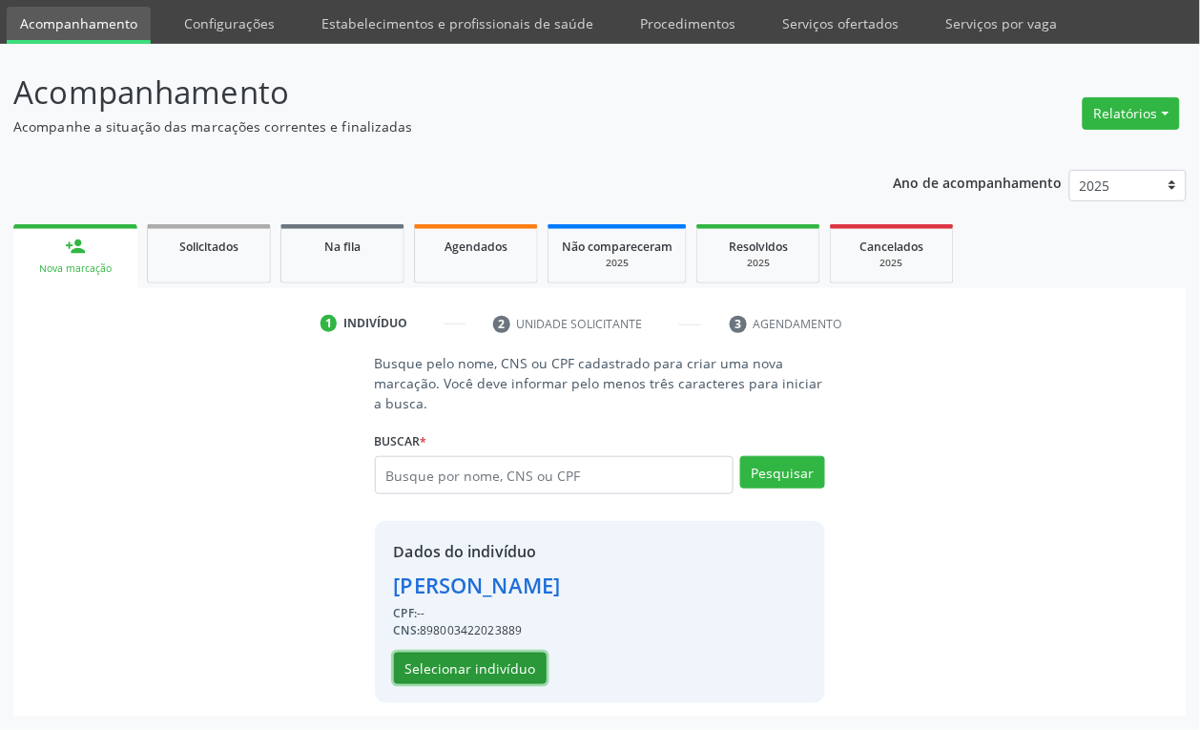
click at [493, 663] on button "Selecionar indivíduo" at bounding box center [470, 668] width 153 height 32
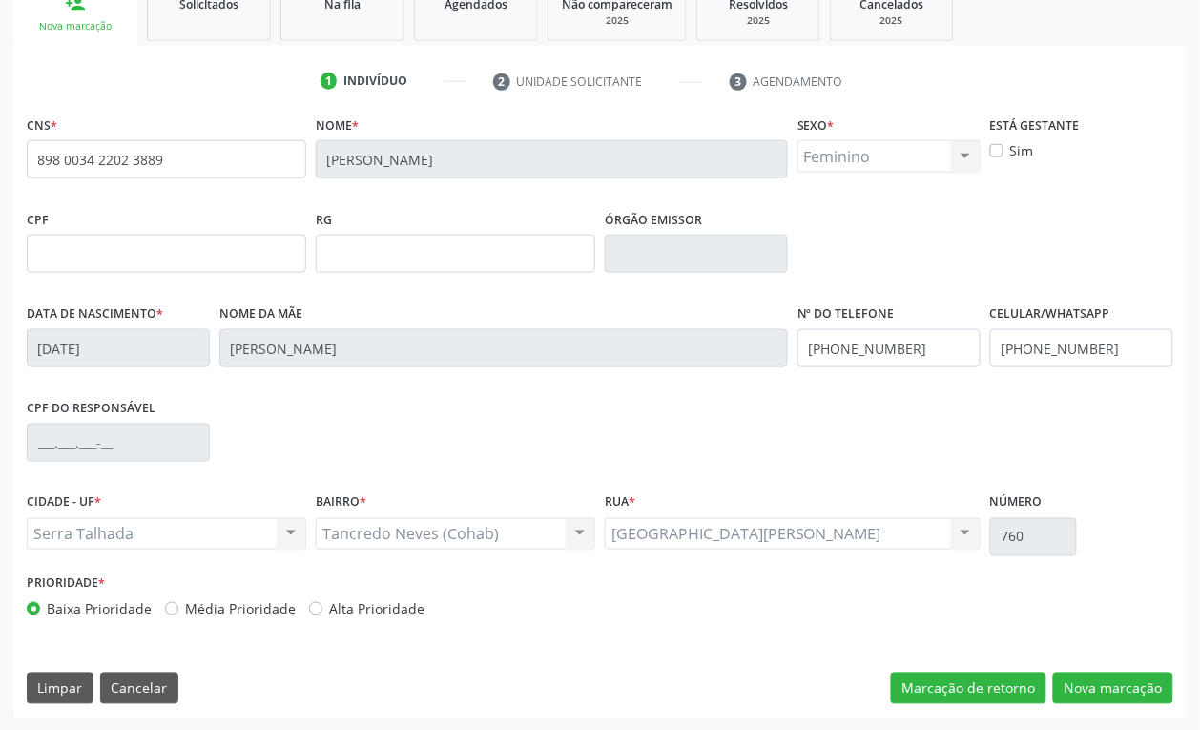
scroll to position [305, 0]
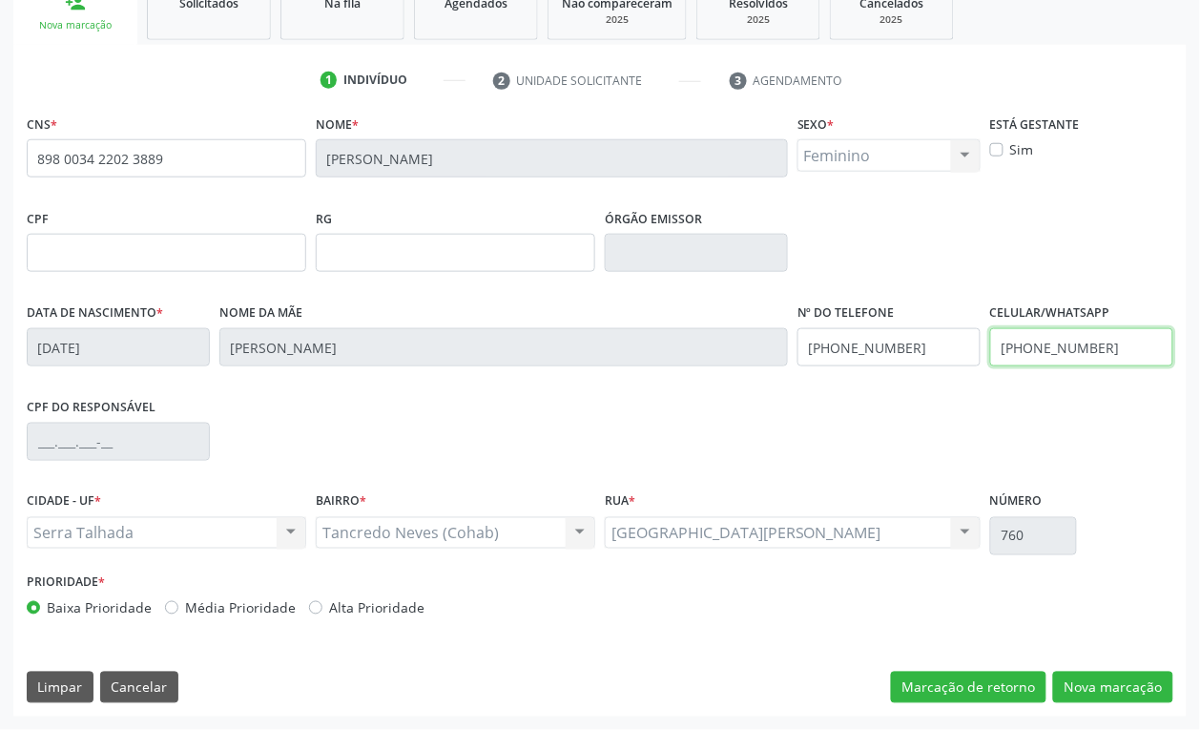
drag, startPoint x: 1119, startPoint y: 341, endPoint x: 922, endPoint y: 388, distance: 202.2
click at [922, 388] on div "Data de nascimento * 10/06/2008 Nome da mãe Sandra Ferreira Nº do Telefone (87)…" at bounding box center [600, 346] width 1156 height 94
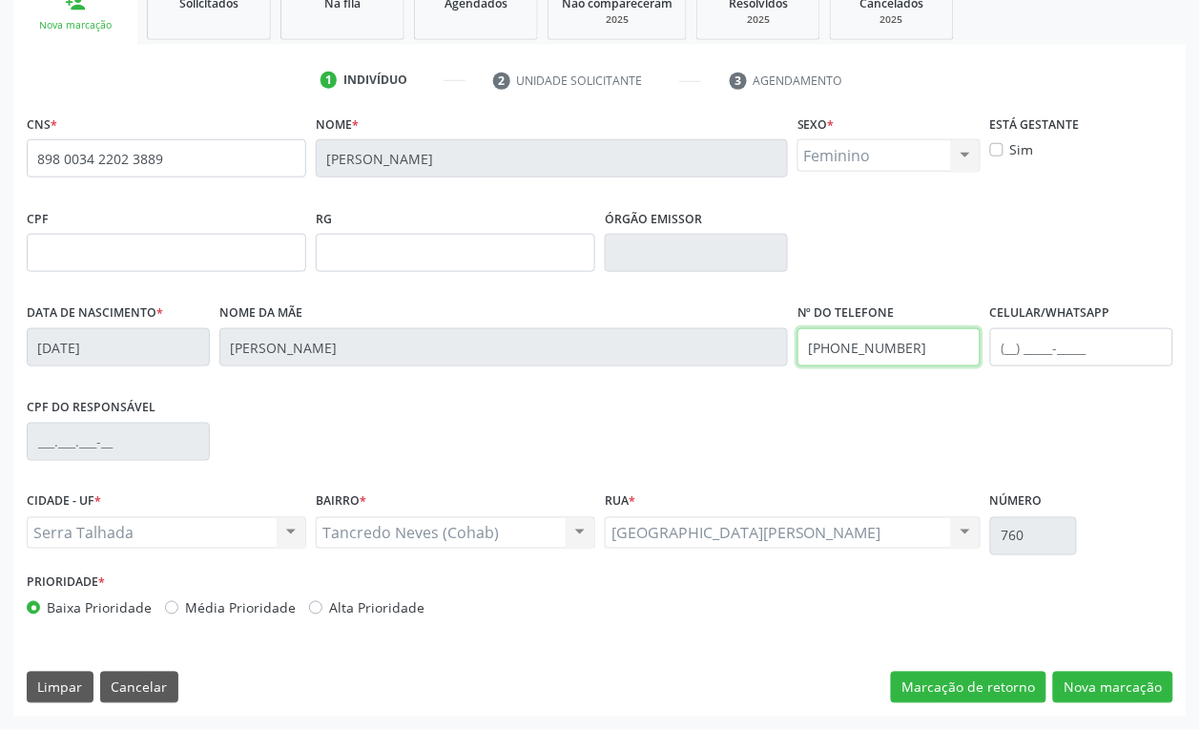
drag, startPoint x: 918, startPoint y: 341, endPoint x: 746, endPoint y: 379, distance: 175.7
click at [747, 378] on div "Data de nascimento * 10/06/2008 Nome da mãe Sandra Ferreira Nº do Telefone (87)…" at bounding box center [600, 346] width 1156 height 94
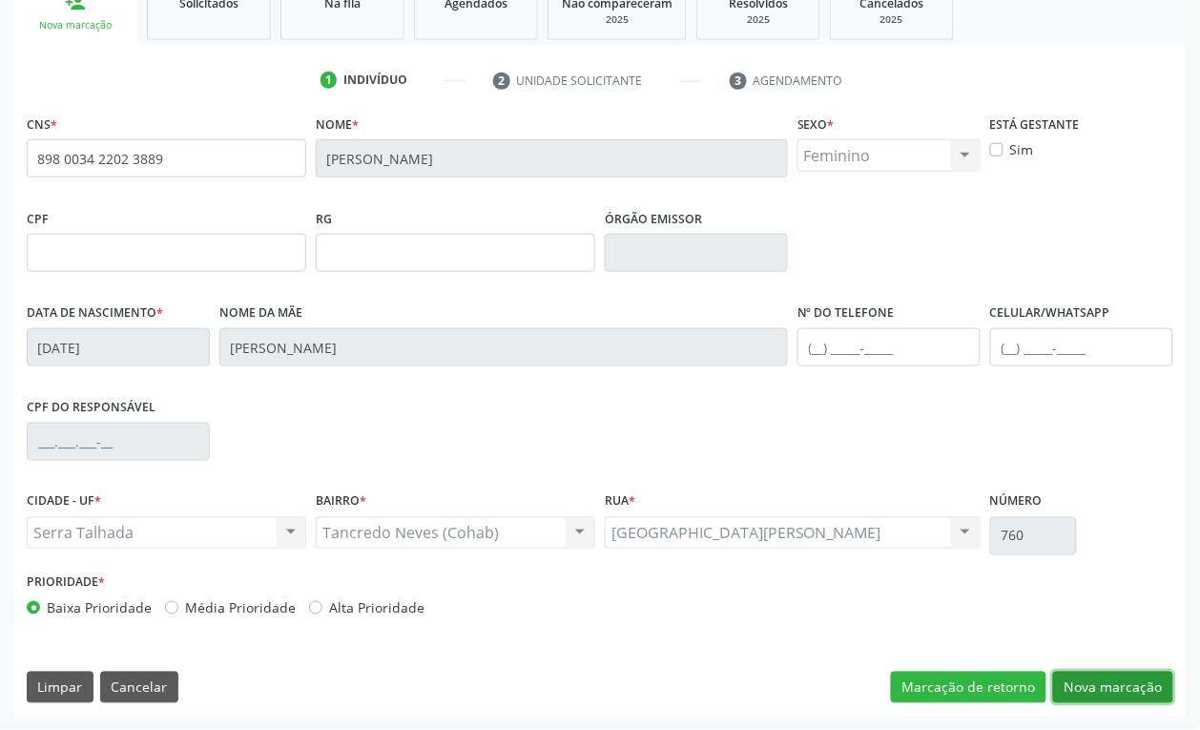
click at [1100, 679] on button "Nova marcação" at bounding box center [1113, 688] width 120 height 32
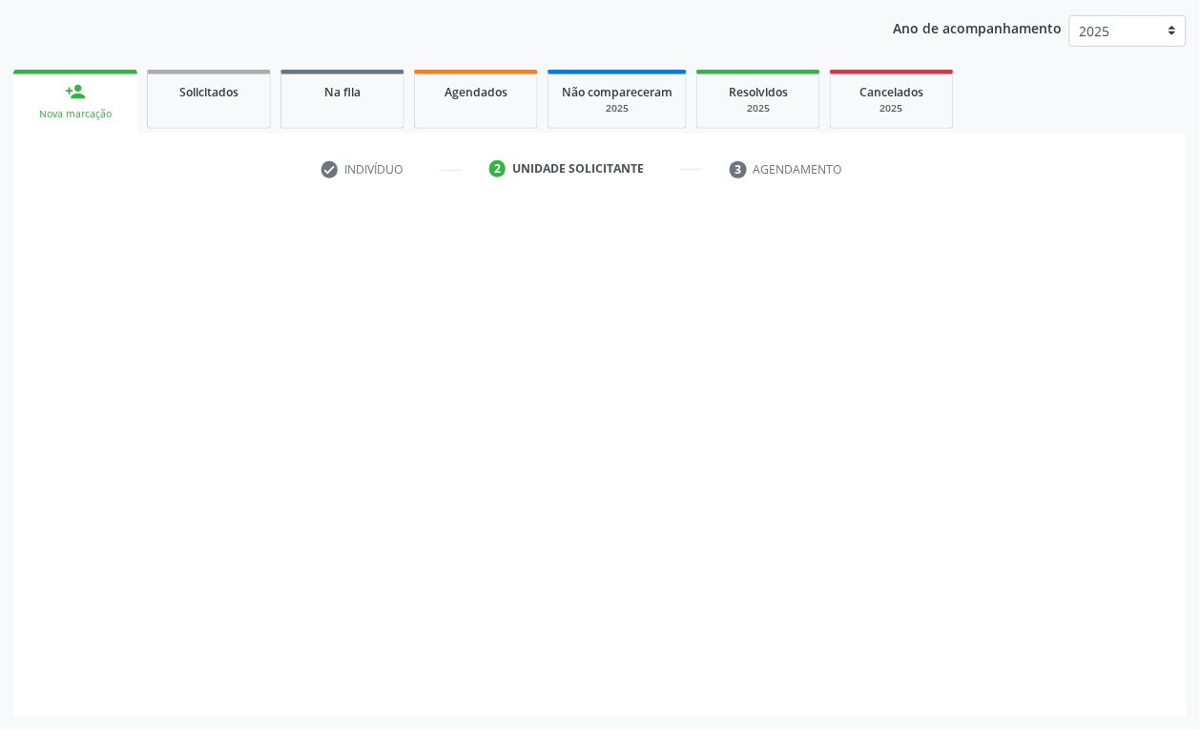
scroll to position [216, 0]
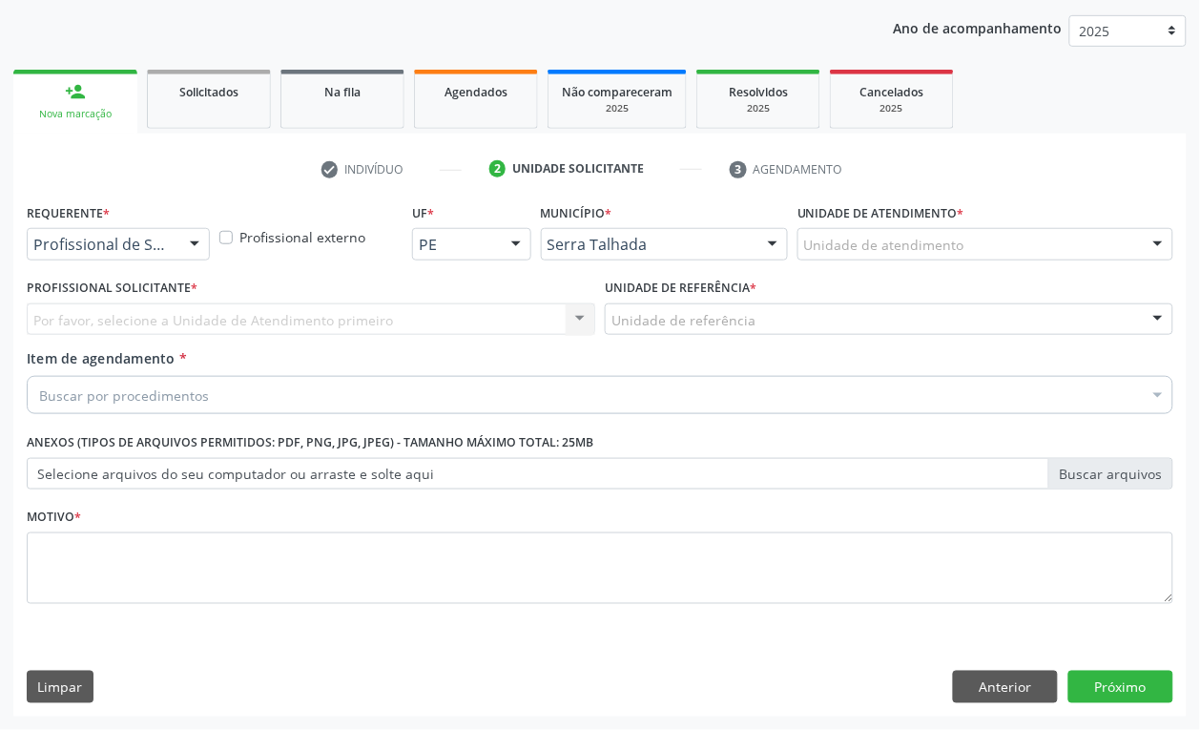
click at [200, 241] on div at bounding box center [194, 245] width 29 height 32
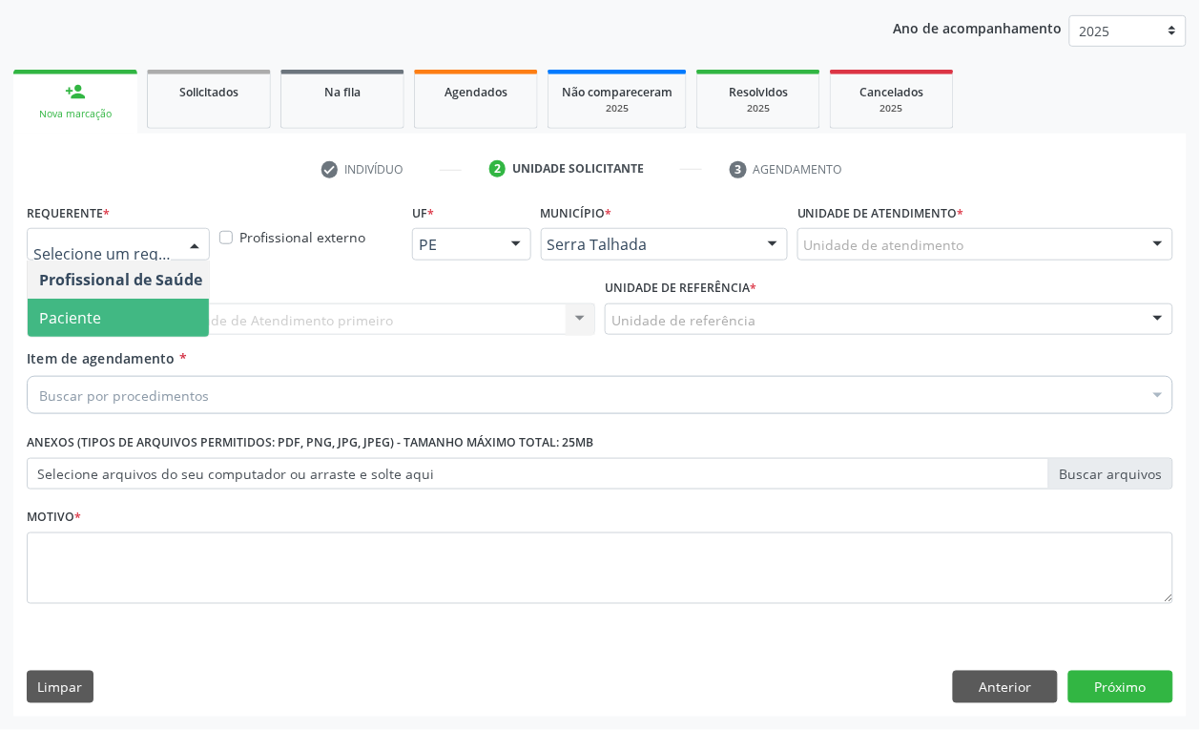
click at [162, 324] on span "Paciente" at bounding box center [121, 318] width 186 height 38
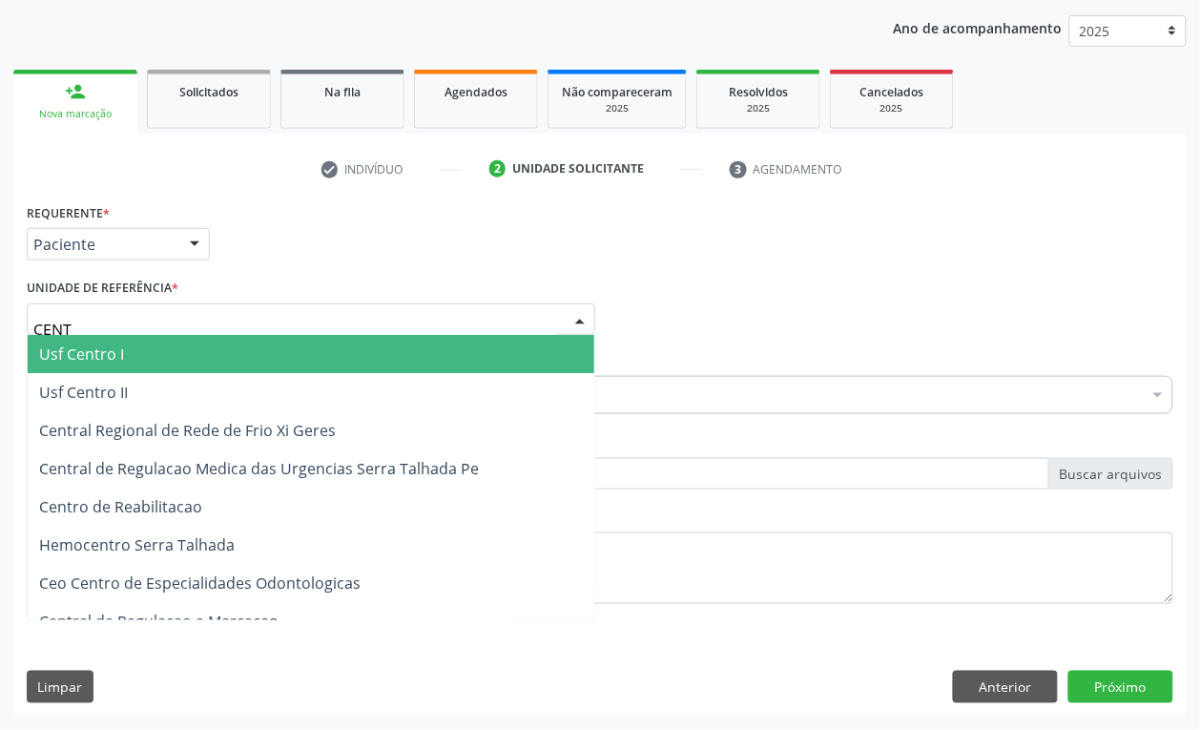
type input "CENTR"
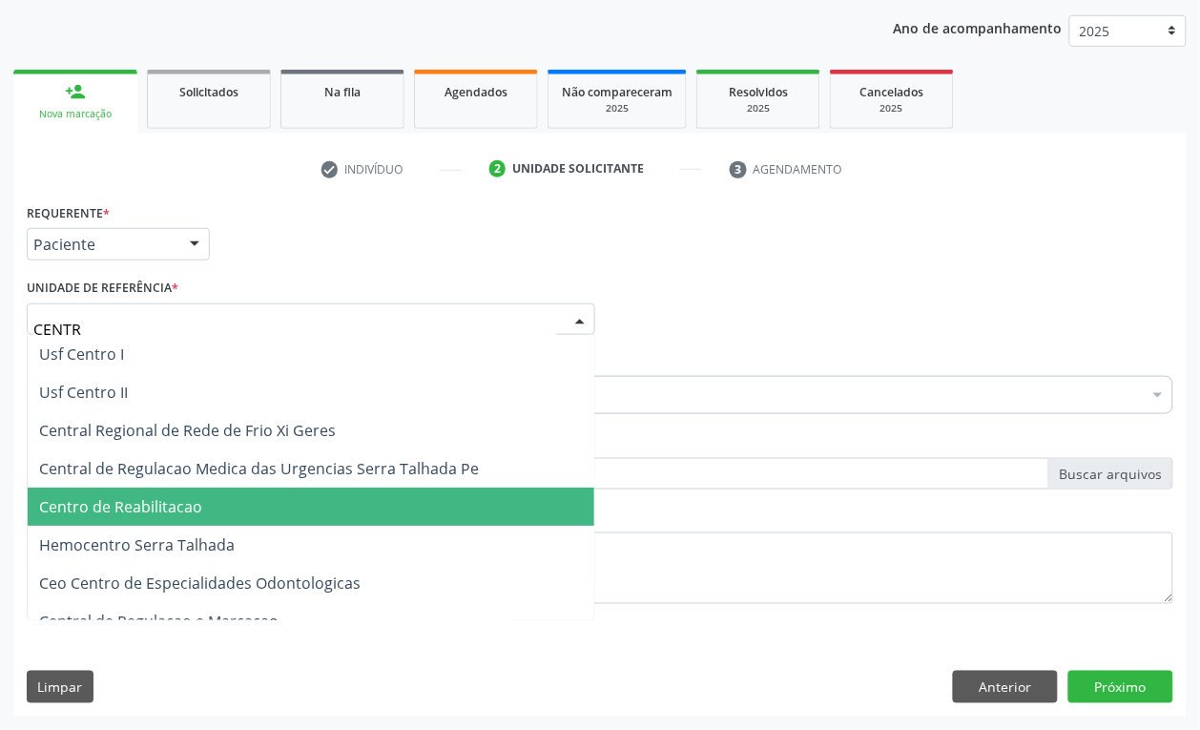
click at [200, 498] on span "Centro de Reabilitacao" at bounding box center [311, 506] width 567 height 38
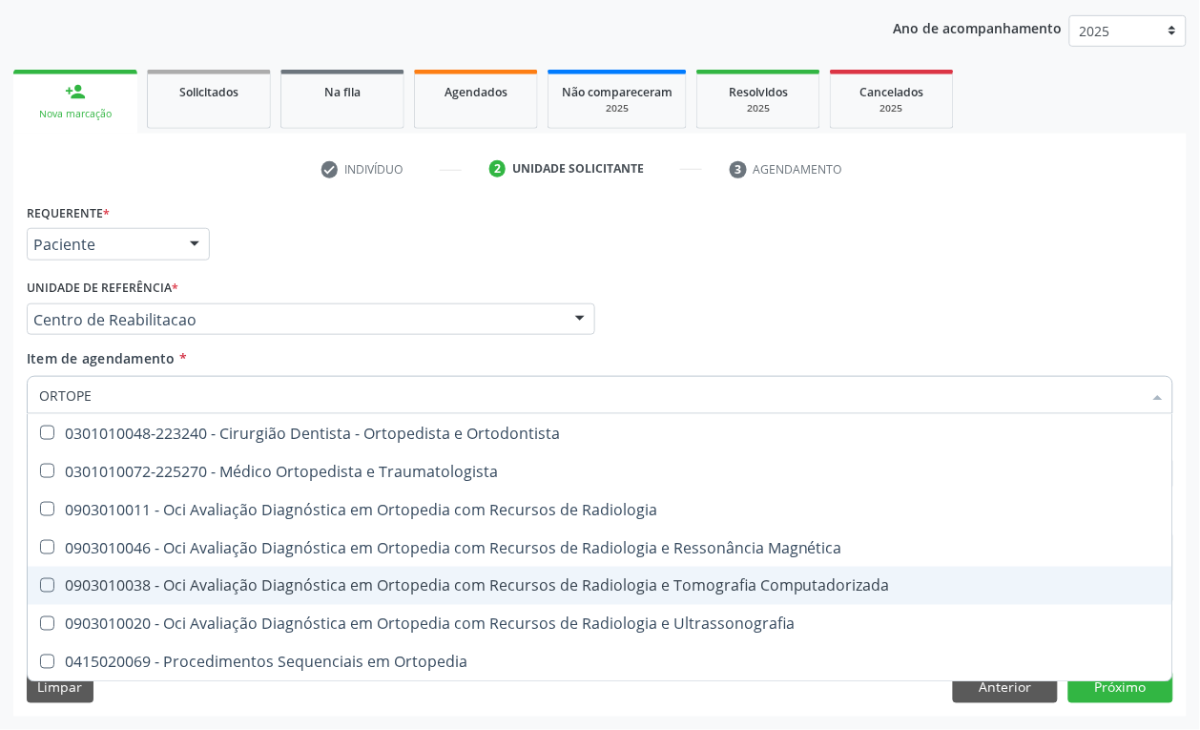
type input "ORTOPED"
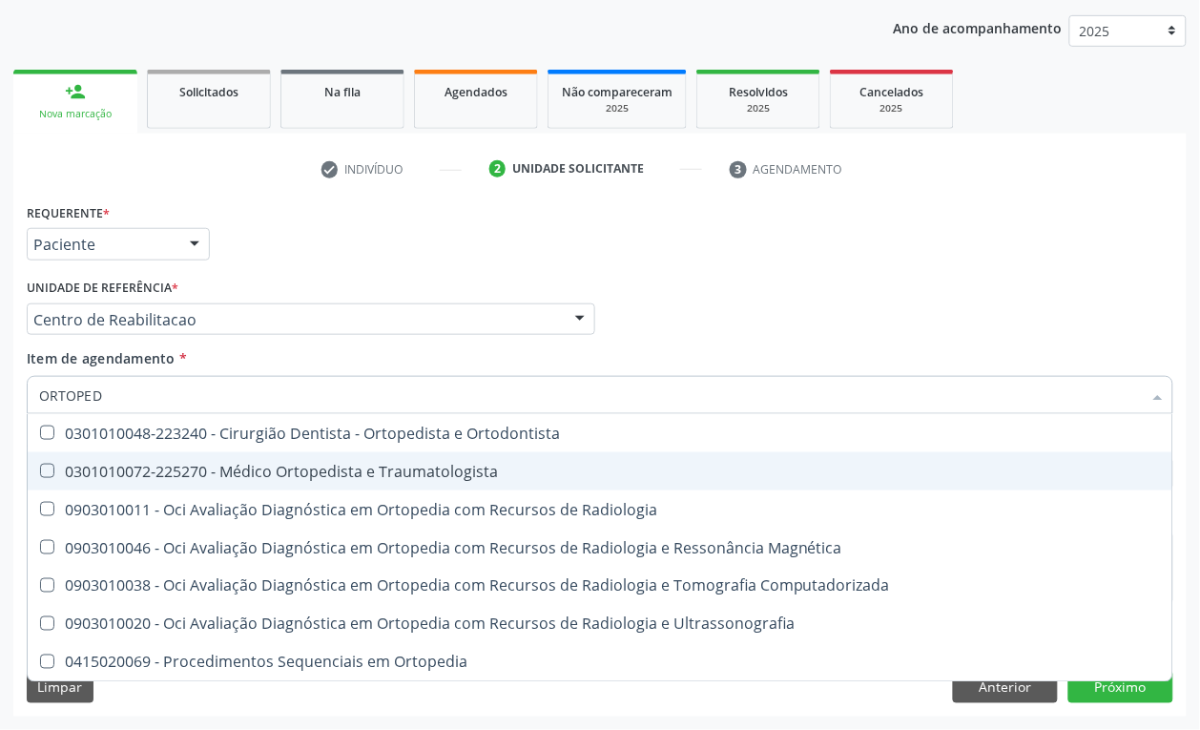
click at [358, 487] on span "0301010072-225270 - Médico Ortopedista e Traumatologista" at bounding box center [600, 471] width 1145 height 38
checkbox Traumatologista "true"
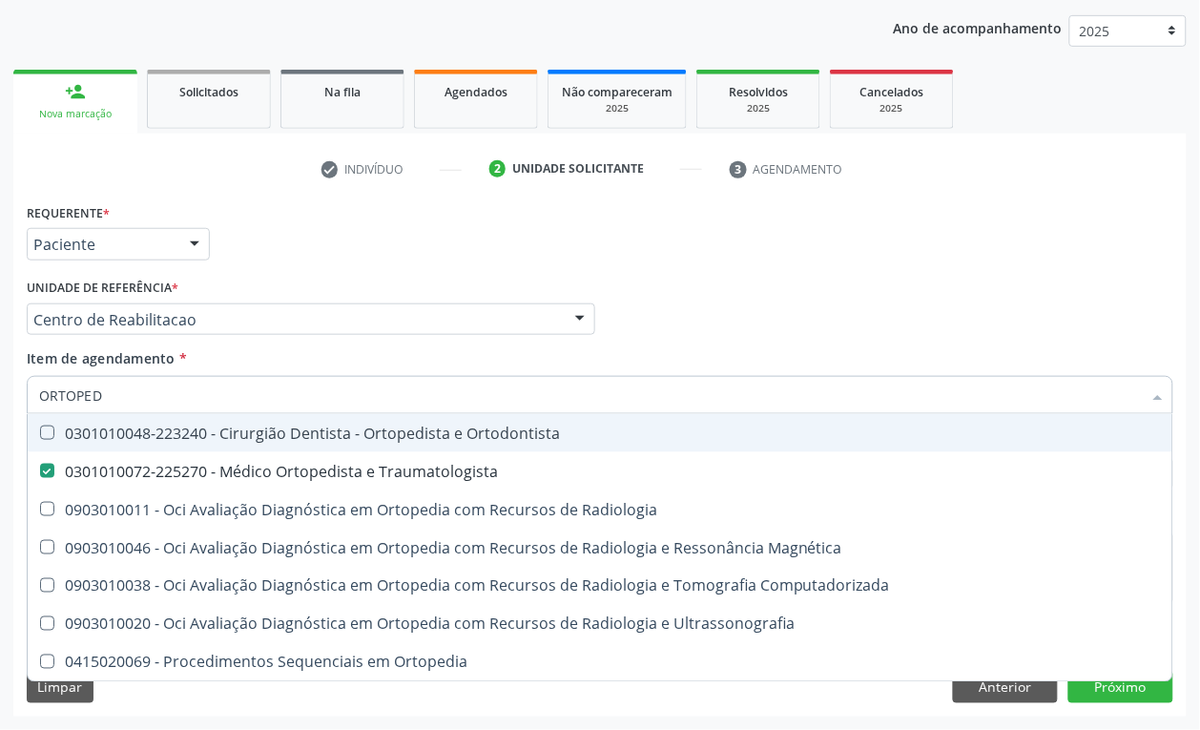
click at [0, 442] on div "Acompanhamento Acompanhe a situação das marcações correntes e finalizadas Relat…" at bounding box center [600, 309] width 1200 height 840
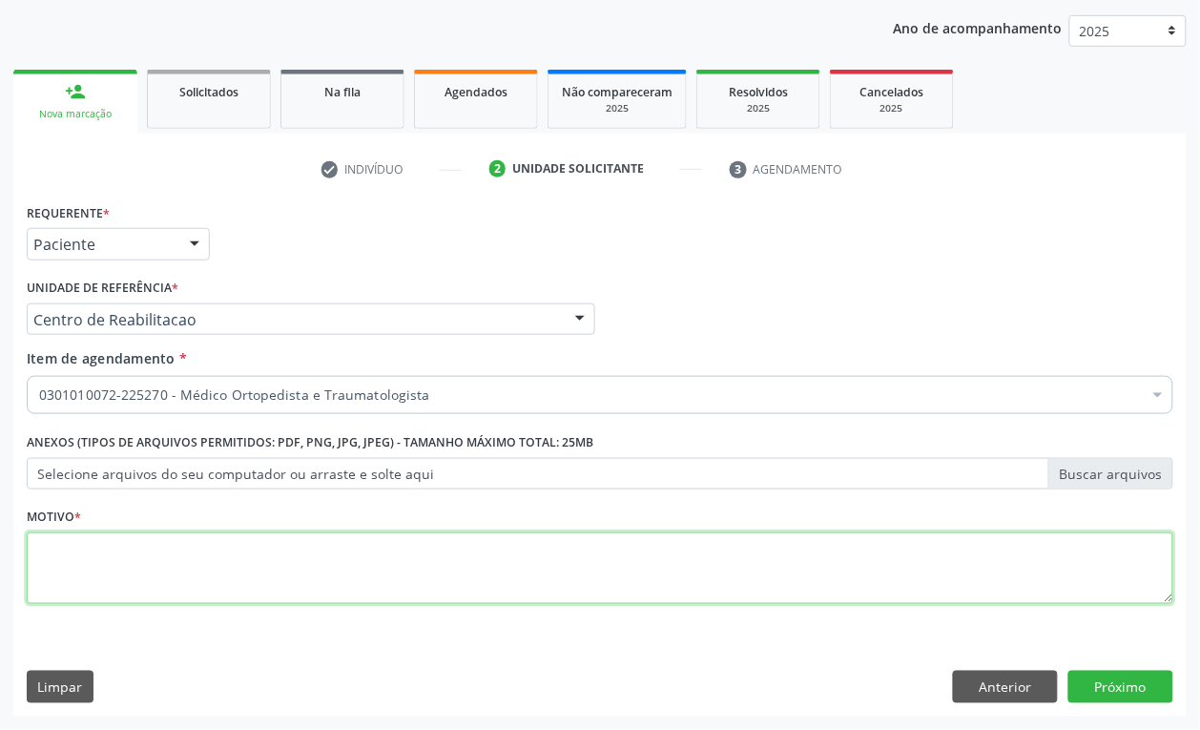
click at [356, 553] on textarea at bounding box center [600, 568] width 1147 height 72
type textarea "."
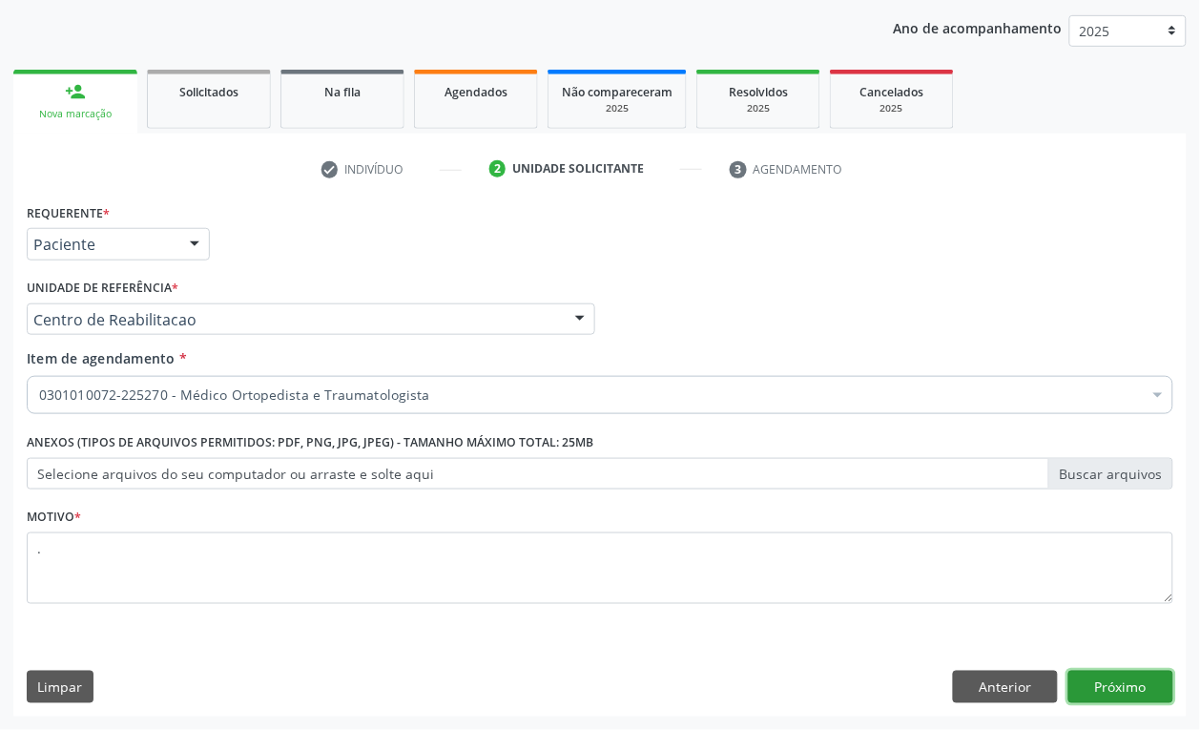
click at [1102, 682] on button "Próximo" at bounding box center [1120, 687] width 105 height 32
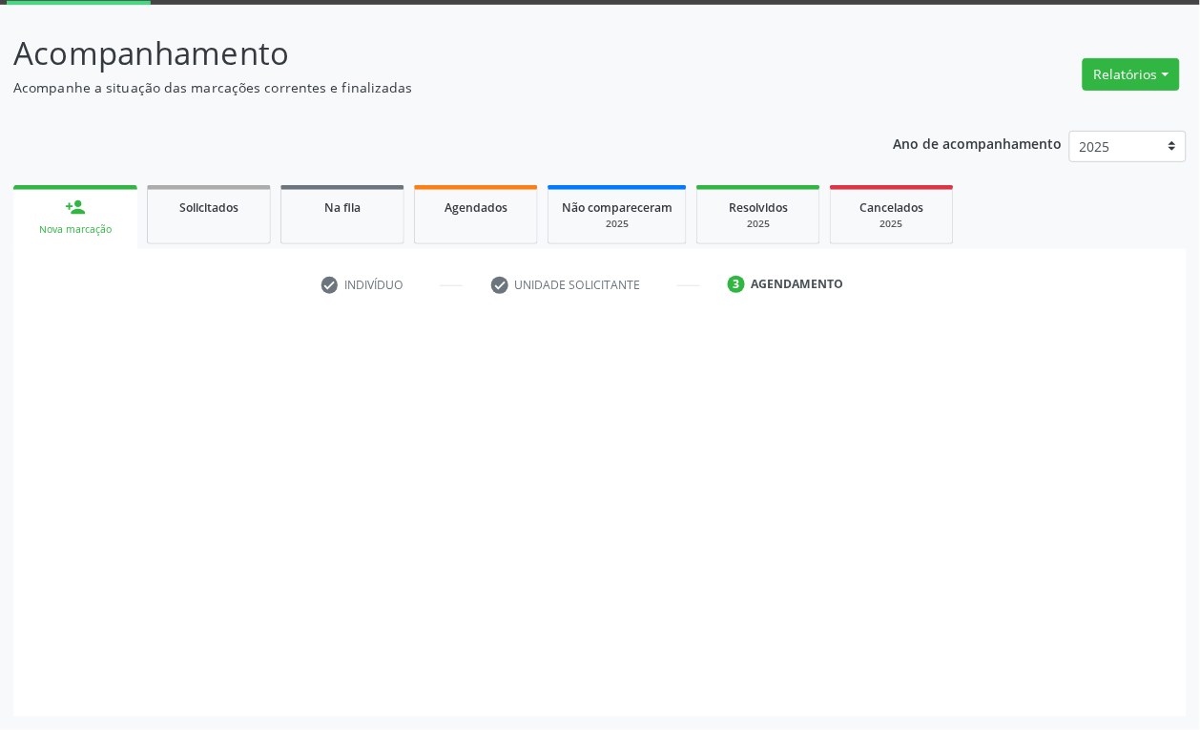
scroll to position [101, 0]
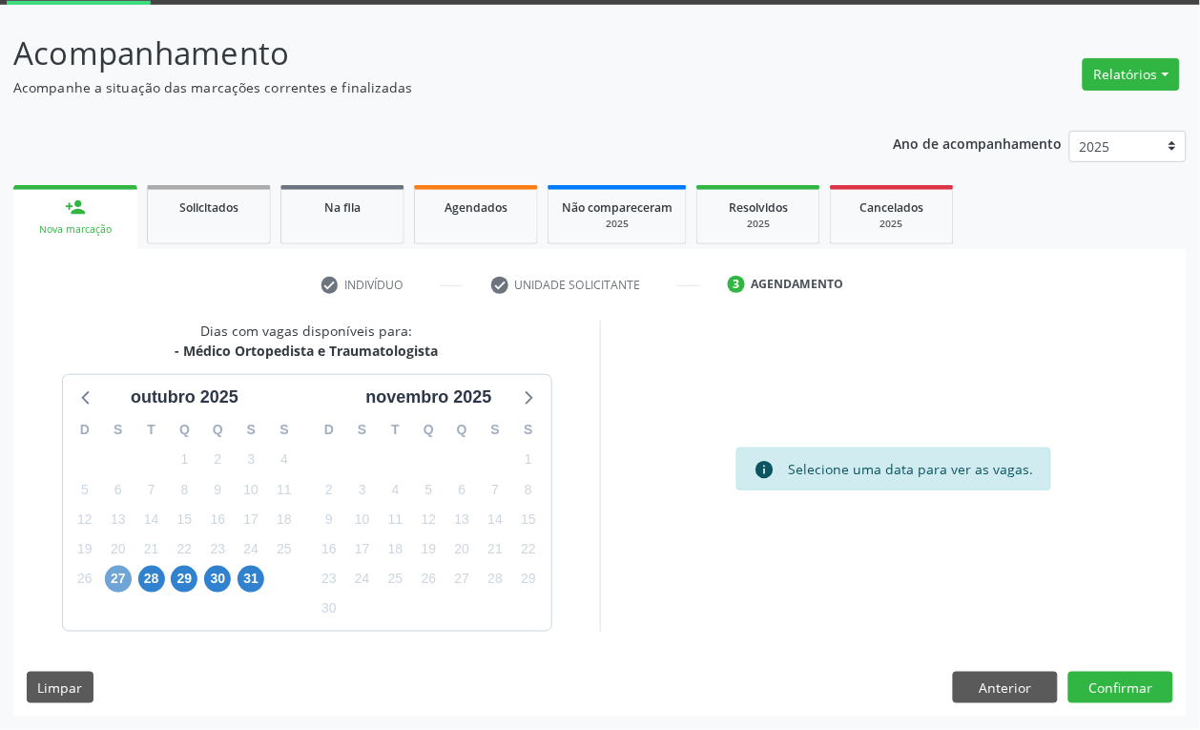
click at [113, 583] on span "27" at bounding box center [118, 579] width 27 height 27
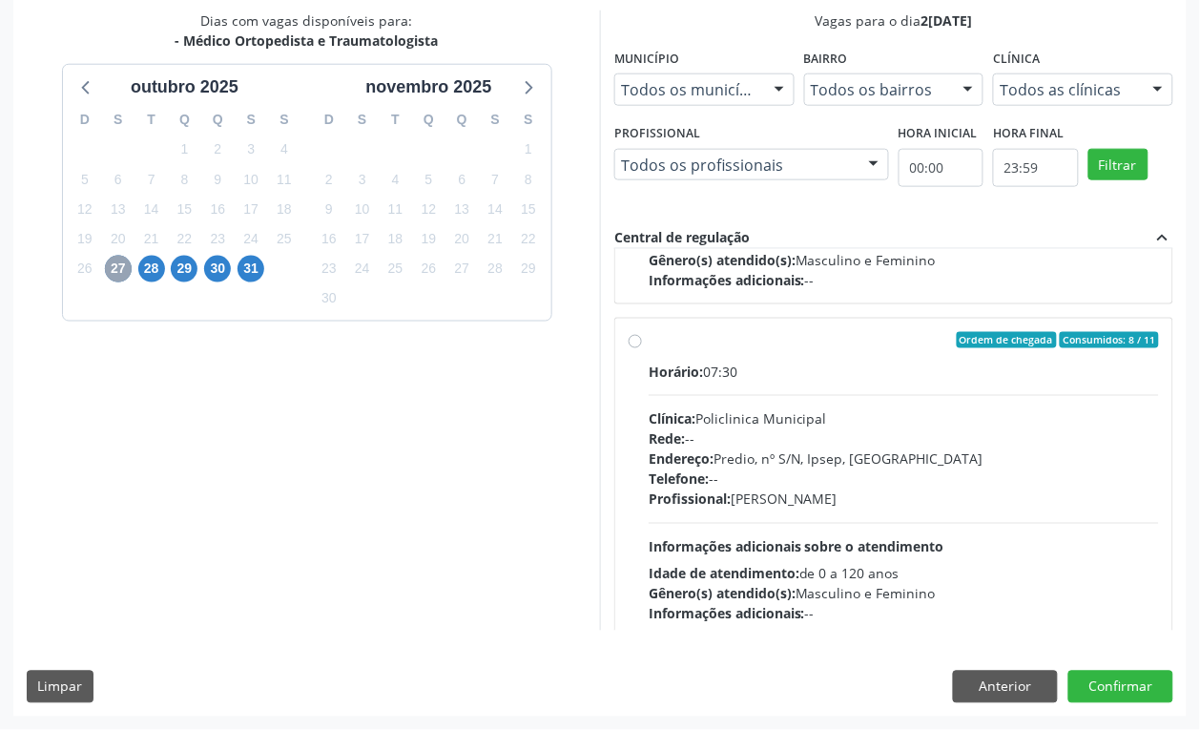
scroll to position [279, 0]
click at [878, 453] on div "Endereço: Predio, nº S/N, Ipsep, Serra Talhada - PE" at bounding box center [904, 460] width 510 height 20
click at [642, 350] on input "Ordem de chegada Consumidos: 8 / 11 Horário: 07:30 Clínica: Policlinica Municip…" at bounding box center [635, 341] width 13 height 17
radio input "true"
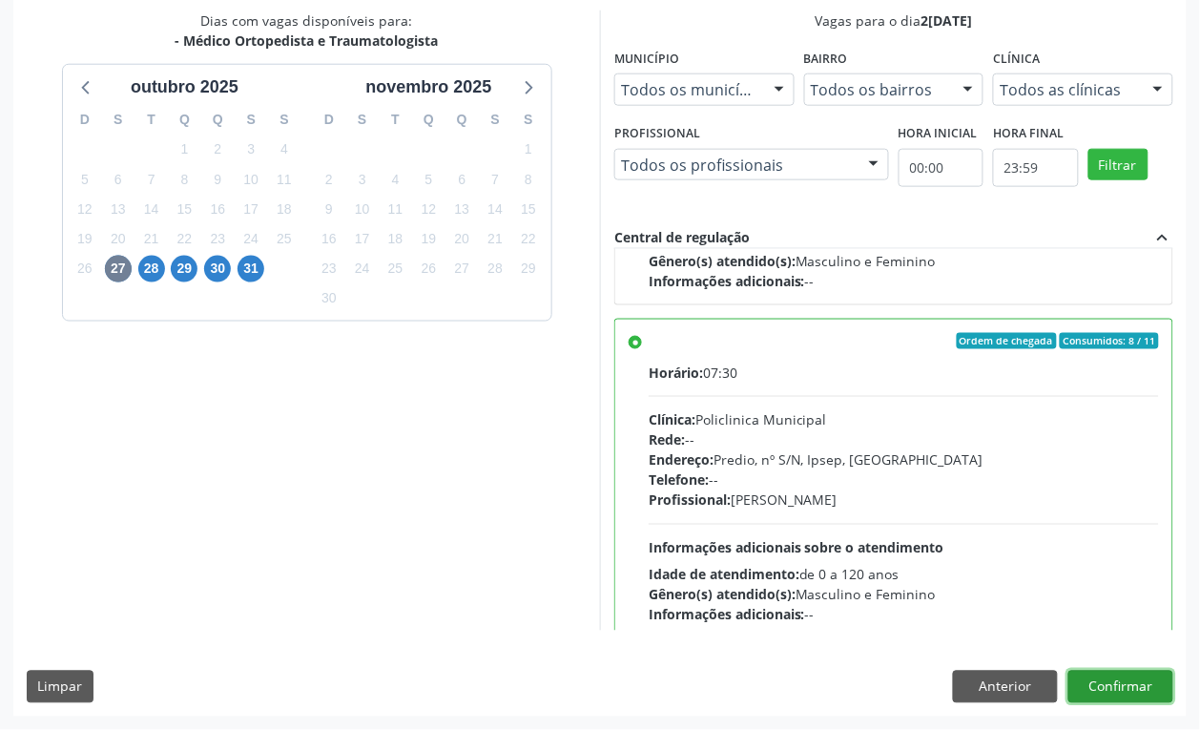
click at [1136, 682] on button "Confirmar" at bounding box center [1120, 687] width 105 height 32
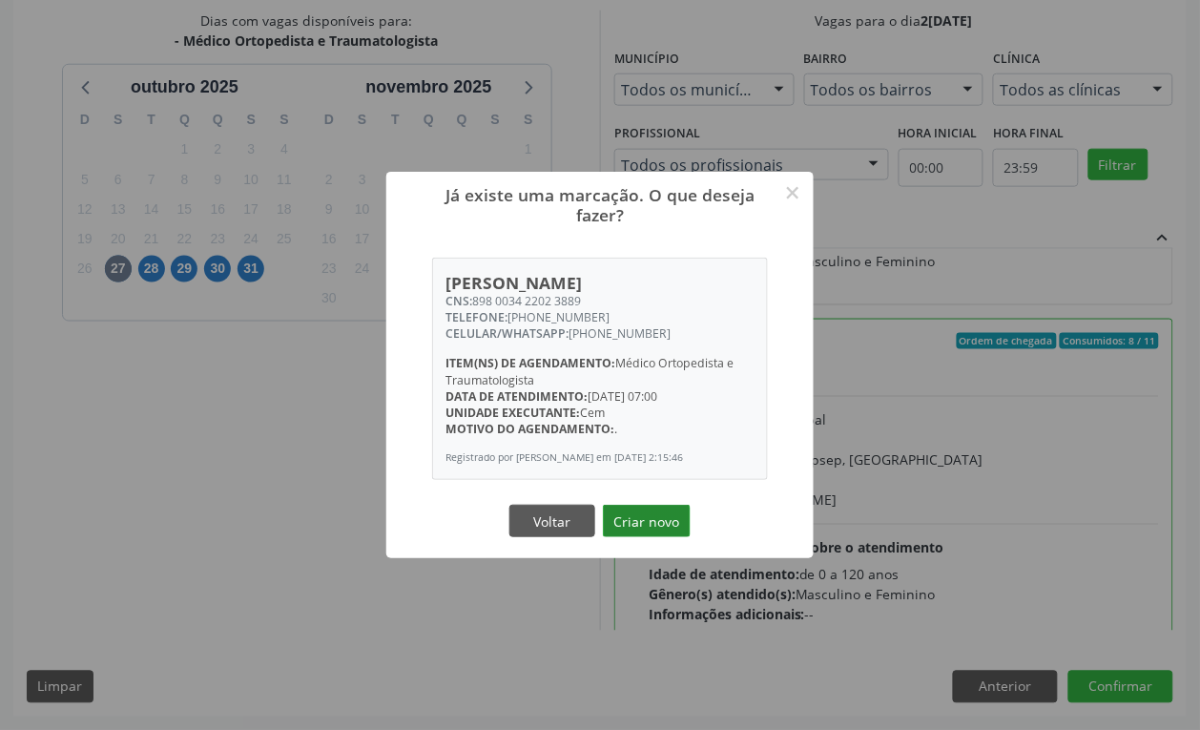
click at [674, 530] on button "Criar novo" at bounding box center [647, 521] width 88 height 32
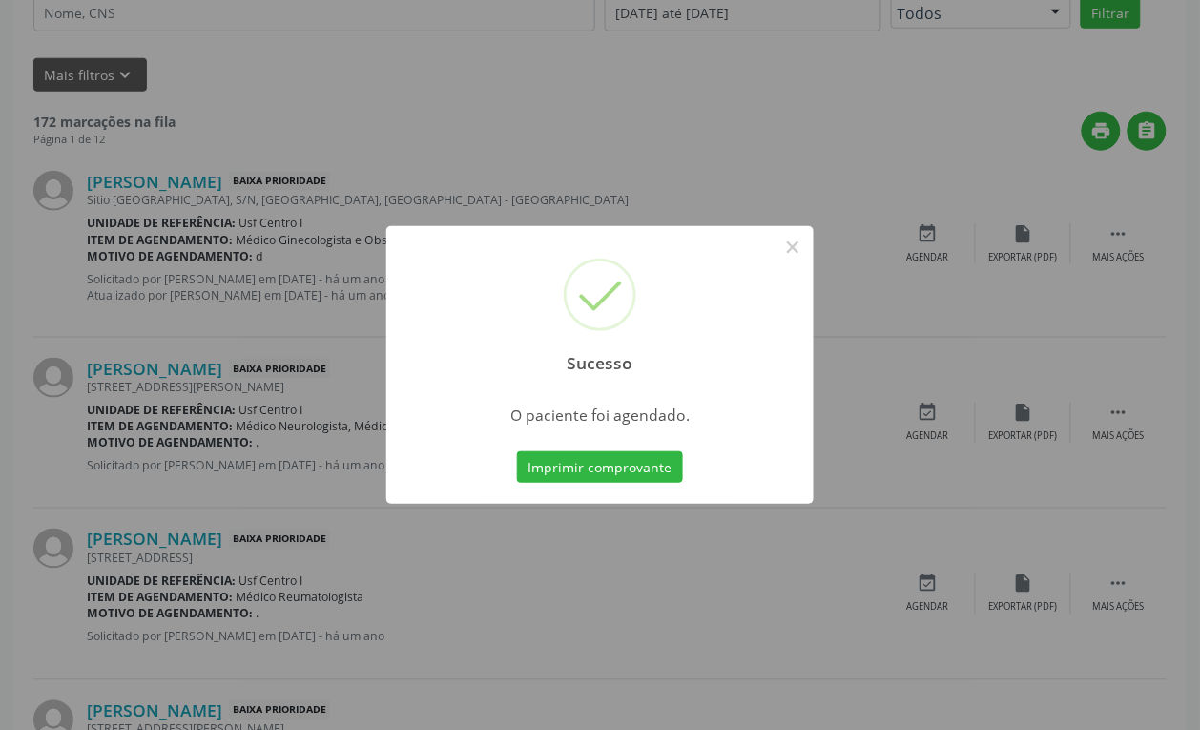
scroll to position [0, 0]
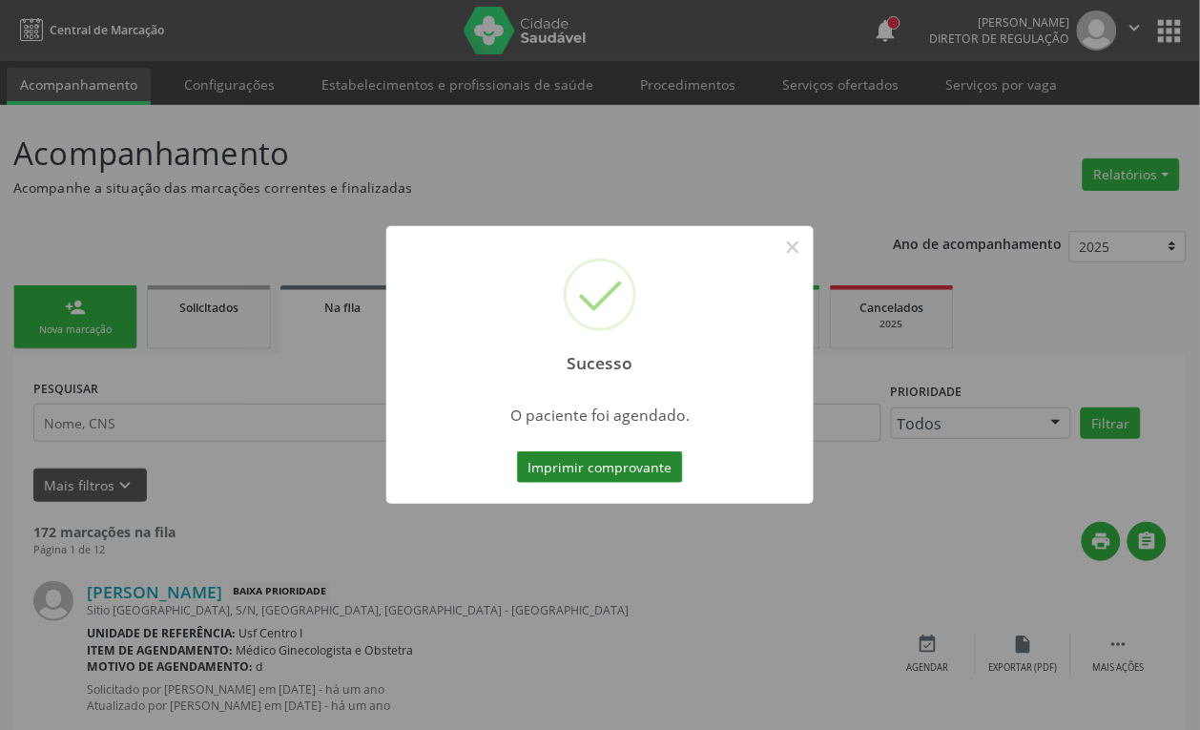
click at [651, 456] on button "Imprimir comprovante" at bounding box center [600, 467] width 166 height 32
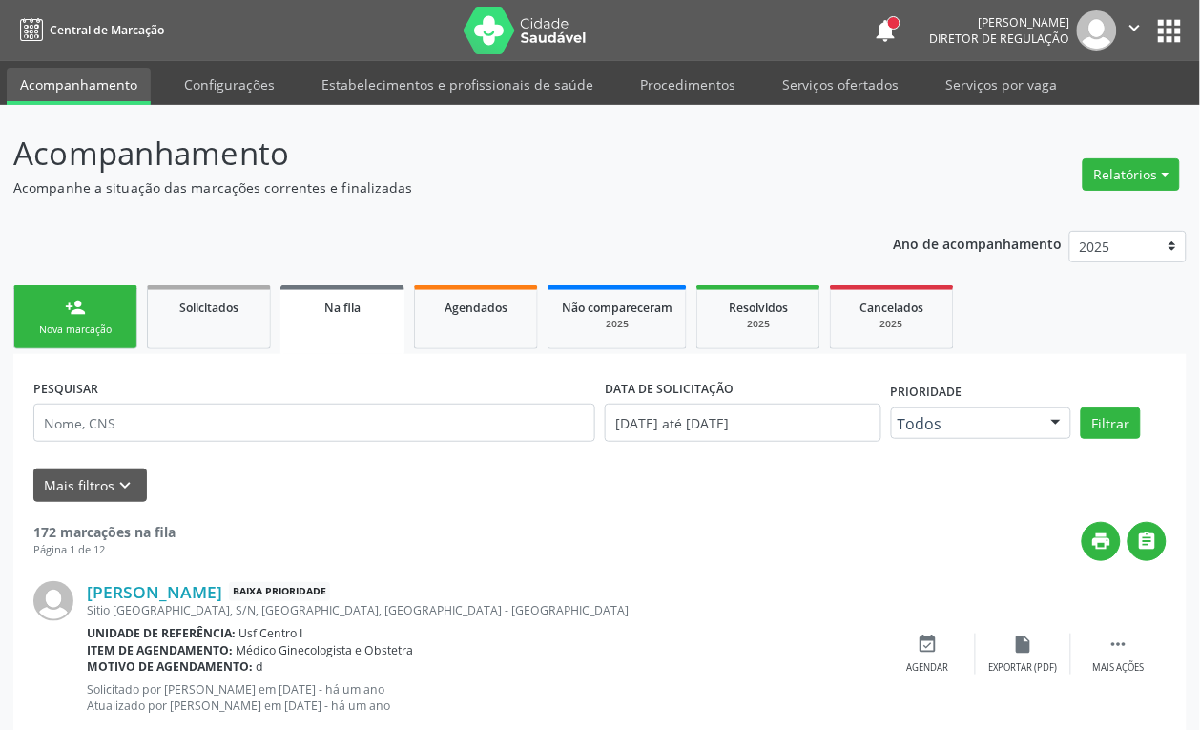
click at [117, 331] on div "Nova marcação" at bounding box center [75, 329] width 95 height 14
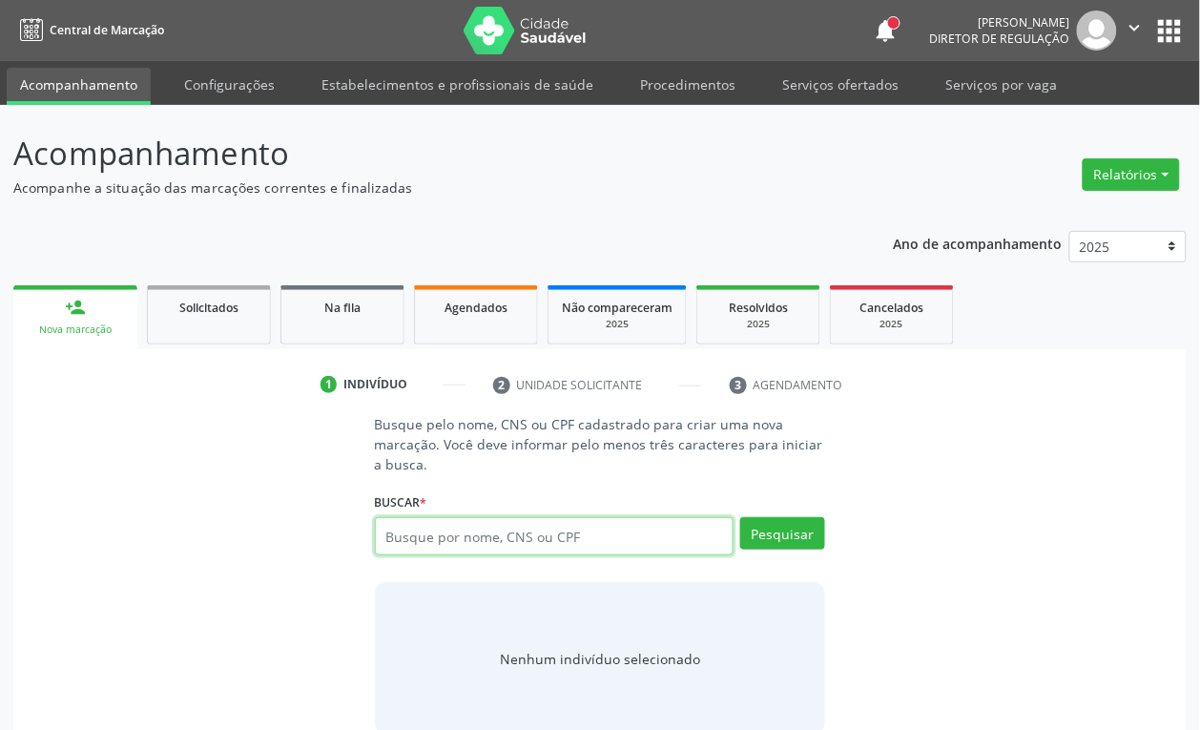
click at [479, 540] on input "text" at bounding box center [555, 536] width 360 height 38
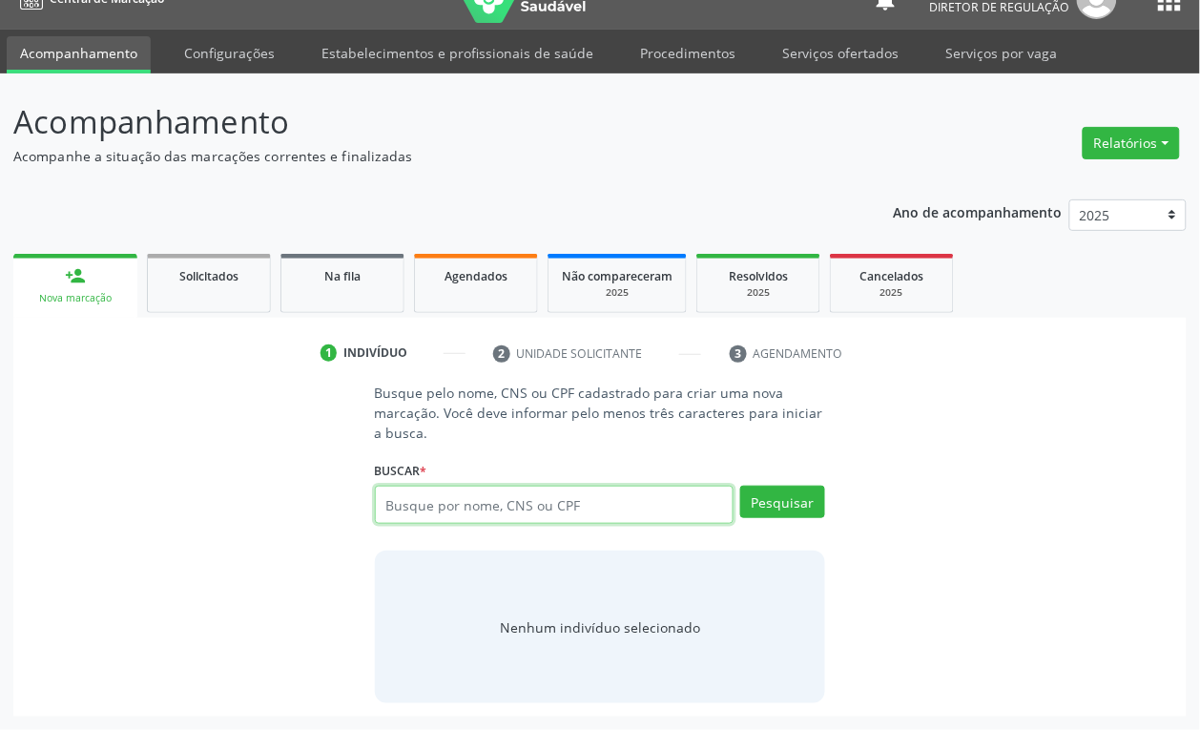
click at [518, 499] on input "text" at bounding box center [555, 505] width 360 height 38
click at [442, 503] on input "text" at bounding box center [555, 505] width 360 height 38
type input "92236278420"
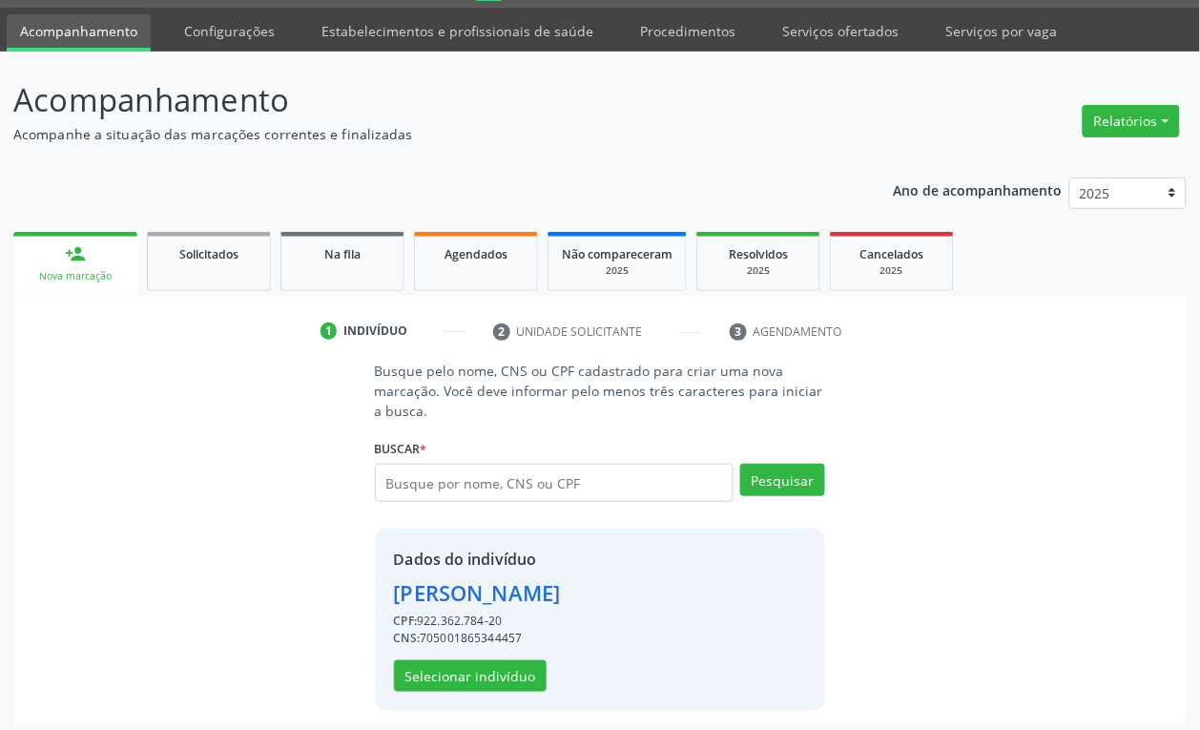
scroll to position [62, 0]
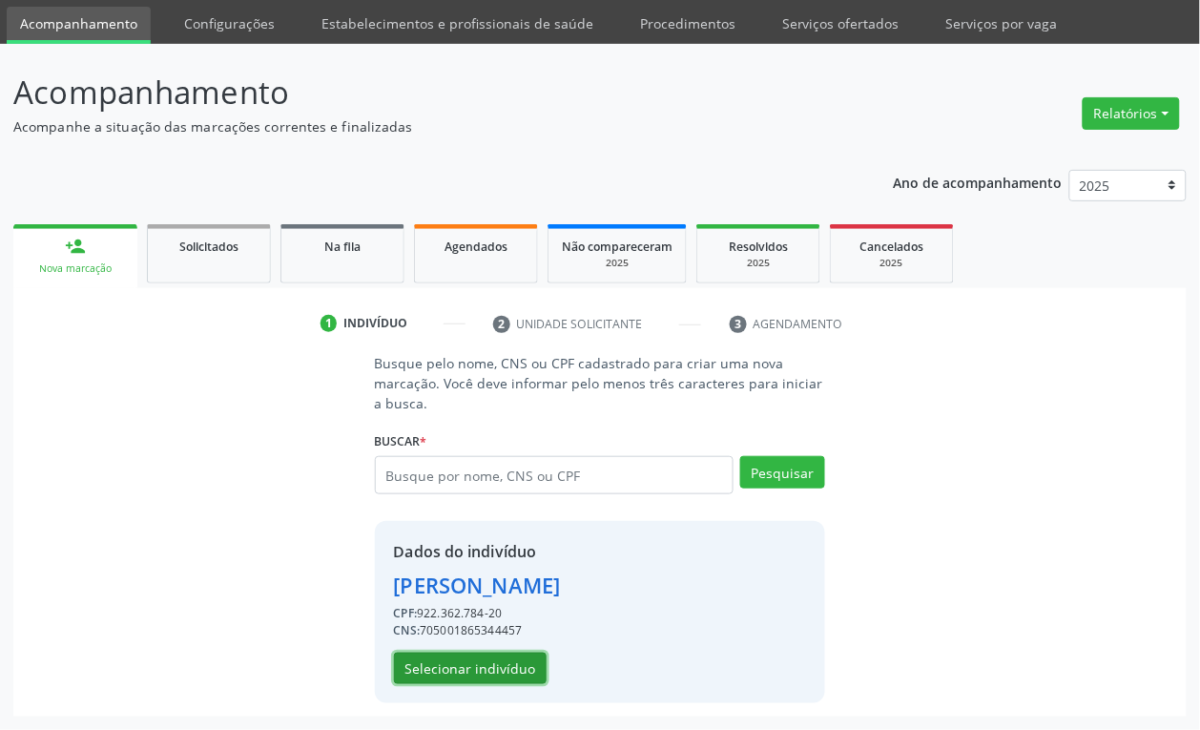
click at [474, 671] on button "Selecionar indivíduo" at bounding box center [470, 668] width 153 height 32
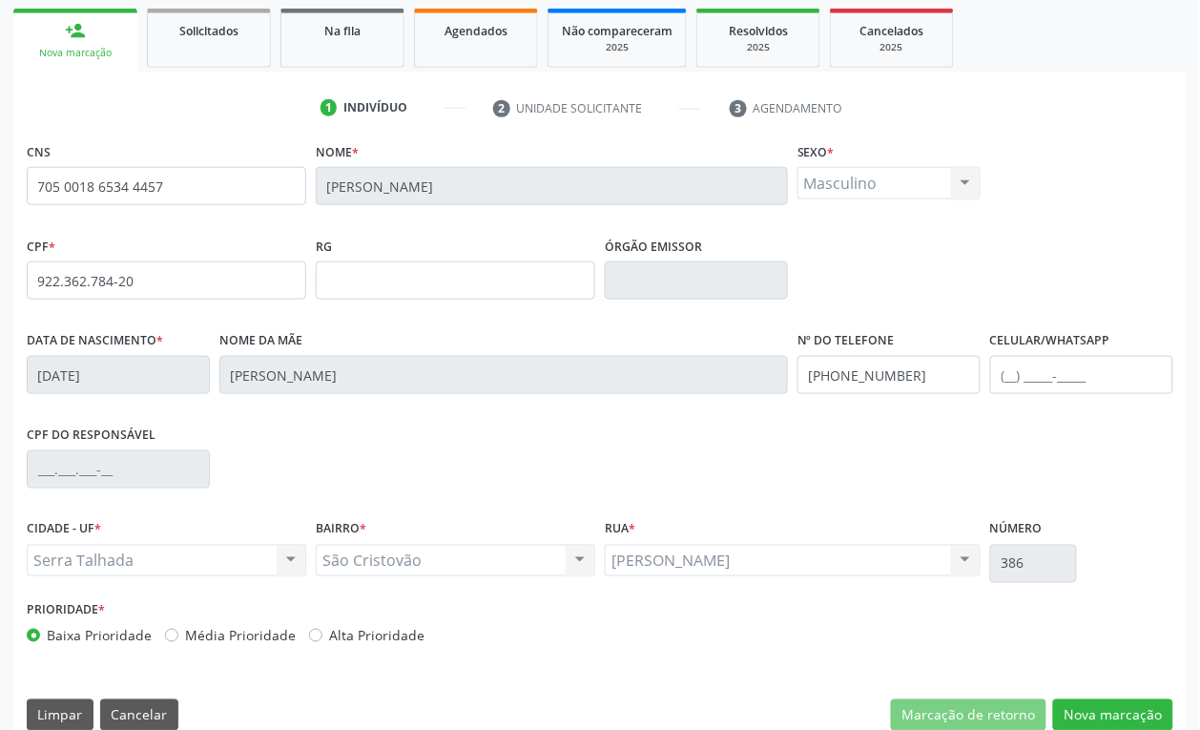
scroll to position [300, 0]
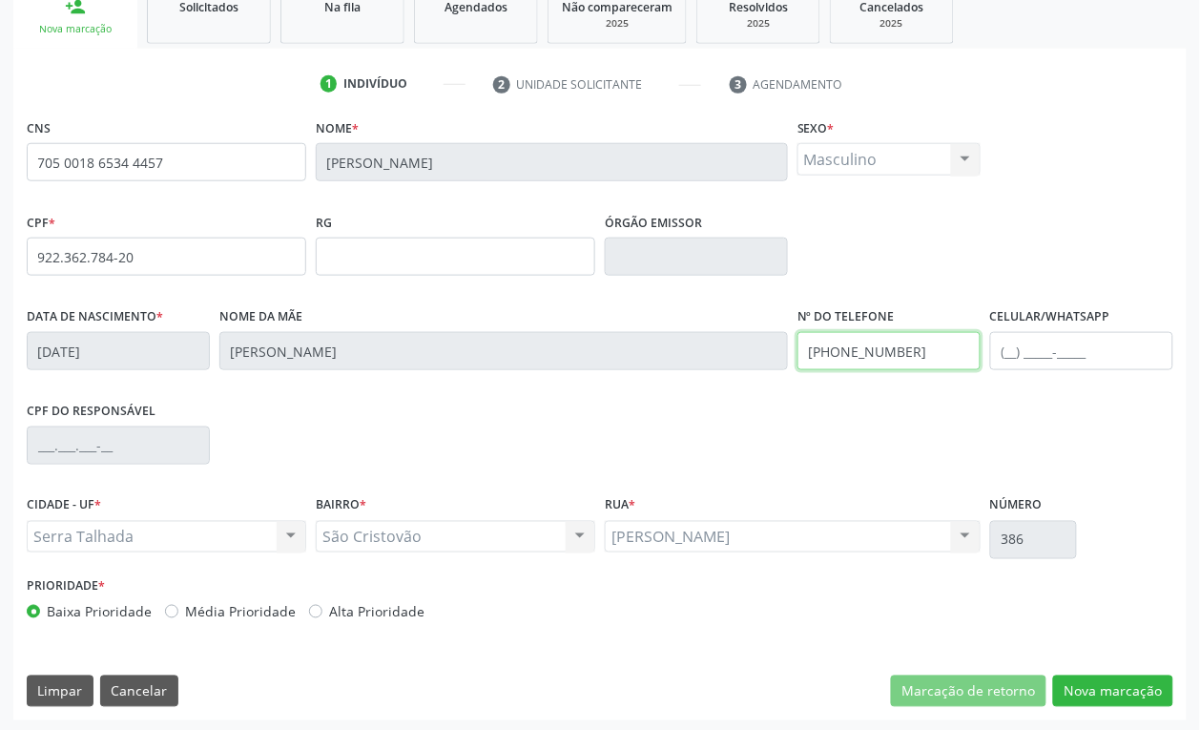
click at [882, 354] on input "(87) 99655-0505" at bounding box center [888, 351] width 183 height 38
click at [882, 353] on input "(87) 99655-0505" at bounding box center [888, 351] width 183 height 38
click at [1118, 669] on div "CNS 705 0018 6534 4457 Nome * Genilson de Souza Silva Sexo * Masculino Masculin…" at bounding box center [599, 417] width 1173 height 607
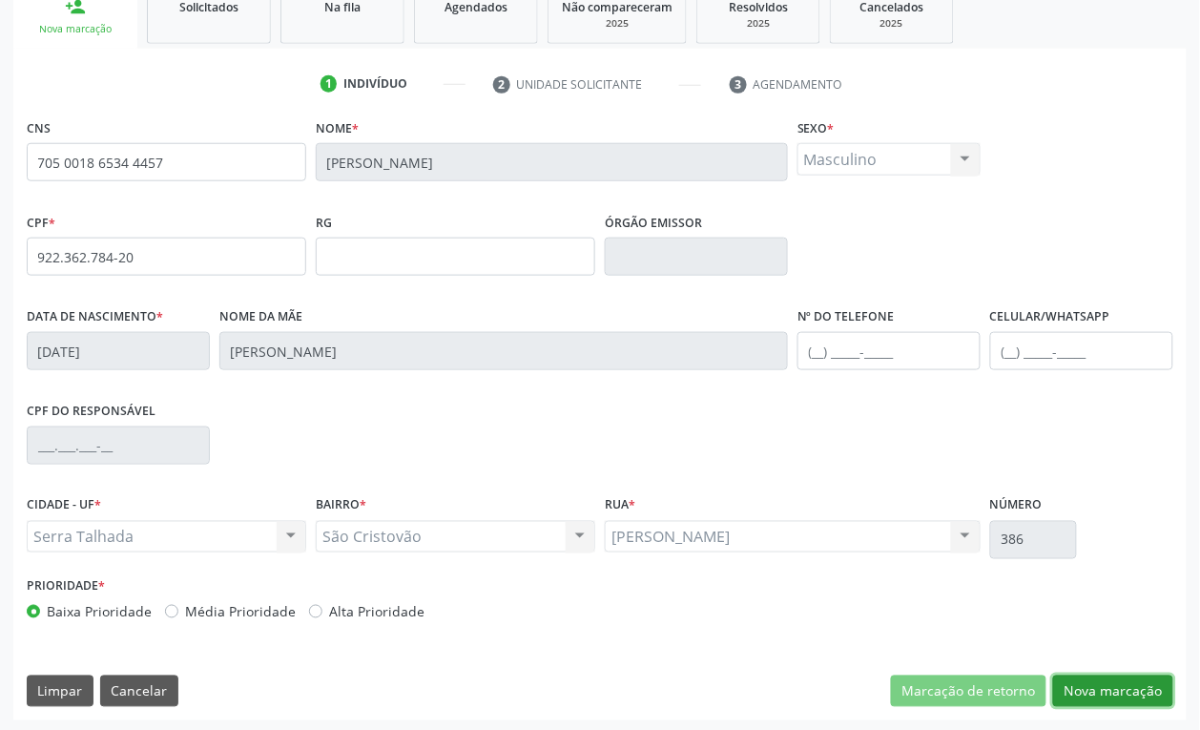
click at [1118, 677] on button "Nova marcação" at bounding box center [1113, 691] width 120 height 32
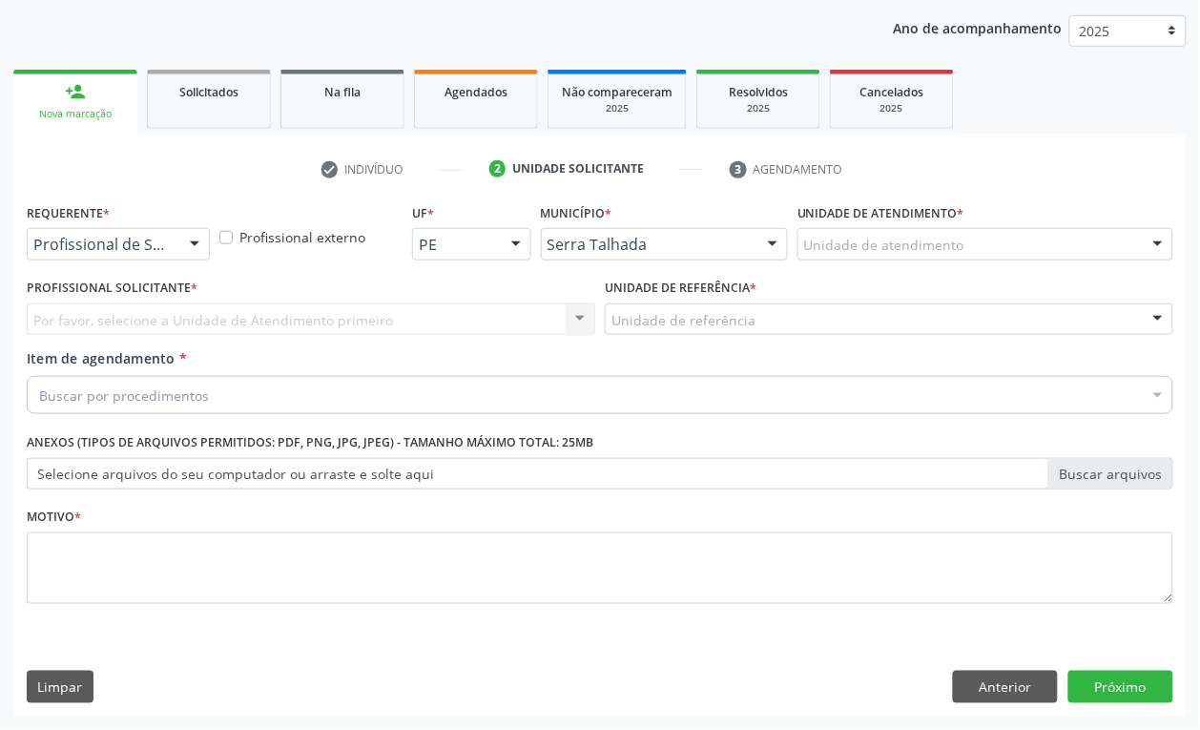
scroll to position [216, 0]
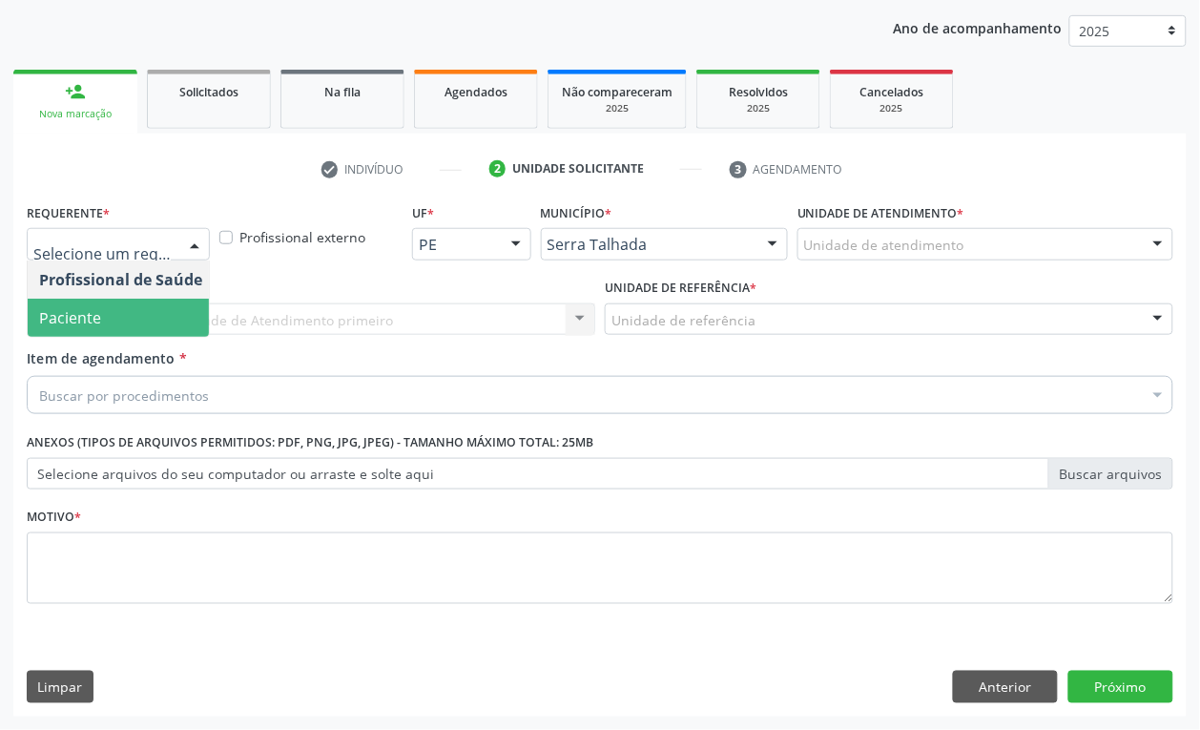
click at [115, 322] on span "Paciente" at bounding box center [121, 318] width 186 height 38
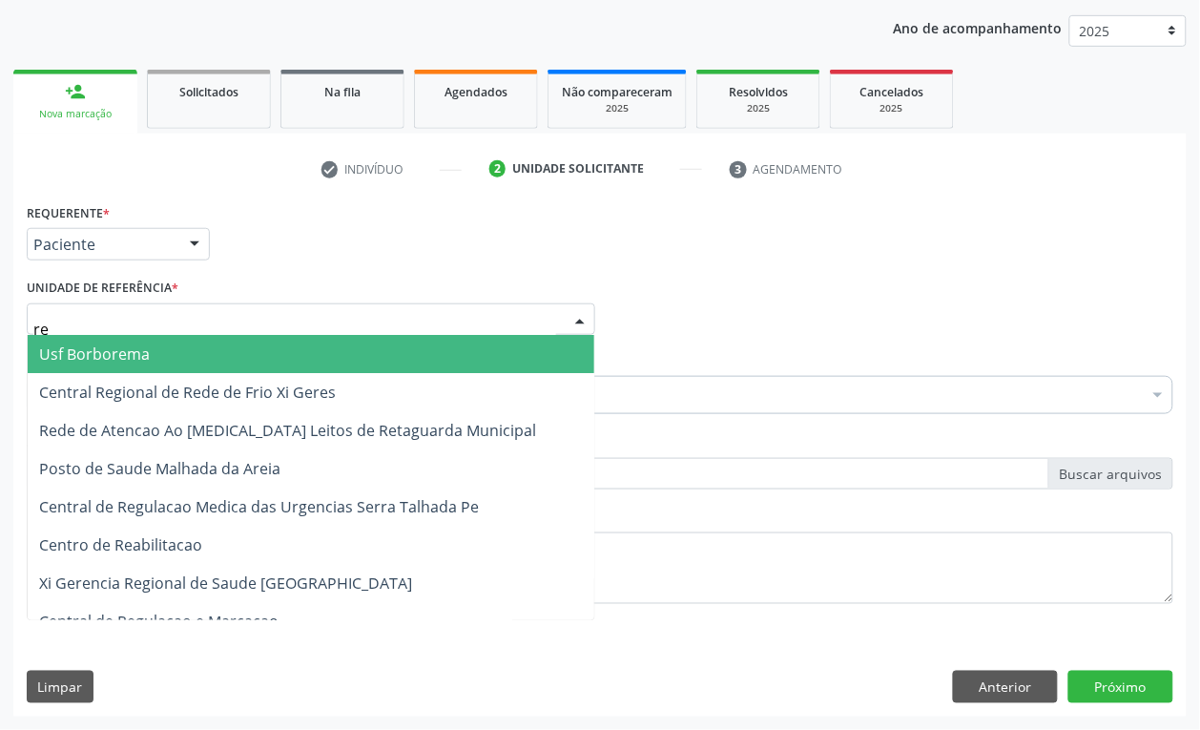
type input "rea"
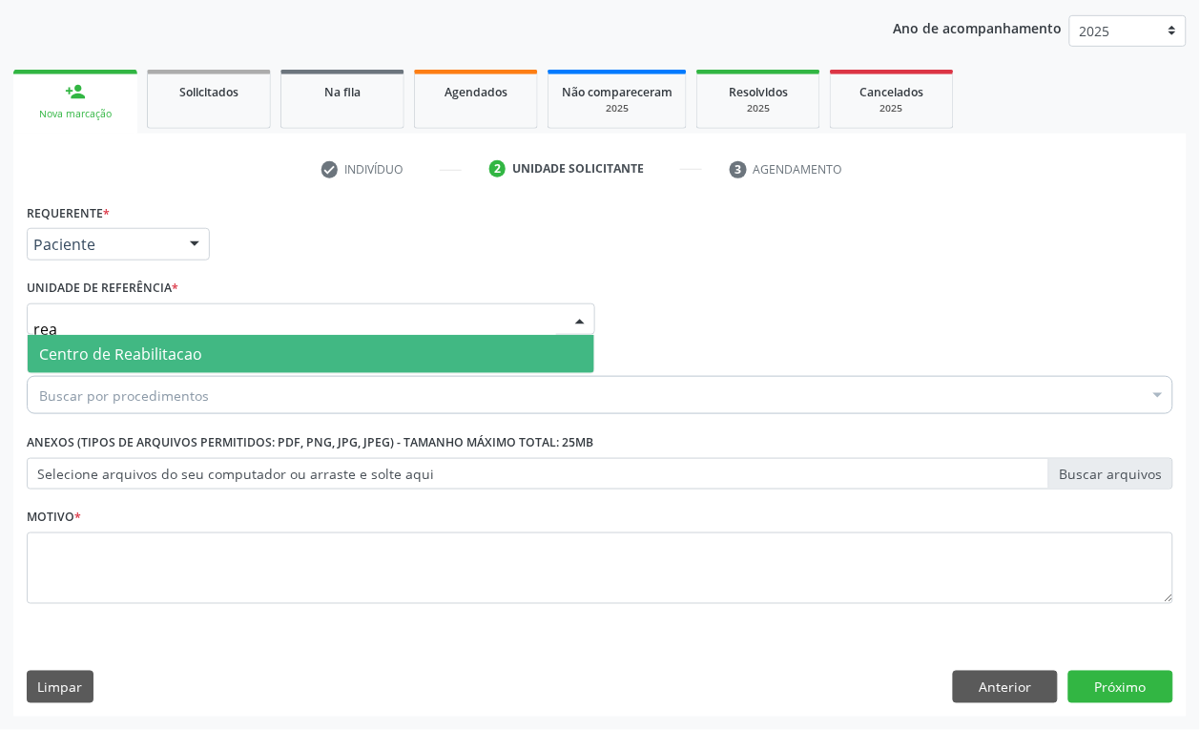
click at [122, 346] on span "Centro de Reabilitacao" at bounding box center [120, 353] width 163 height 21
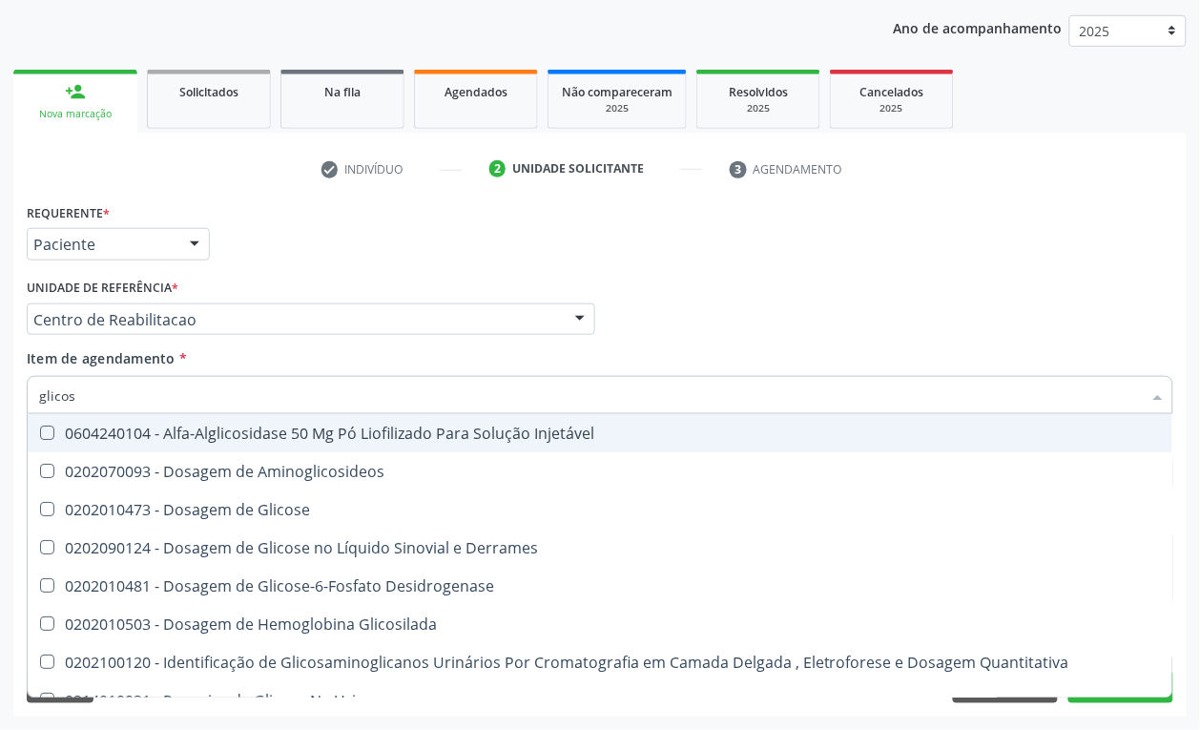
type input "glicose"
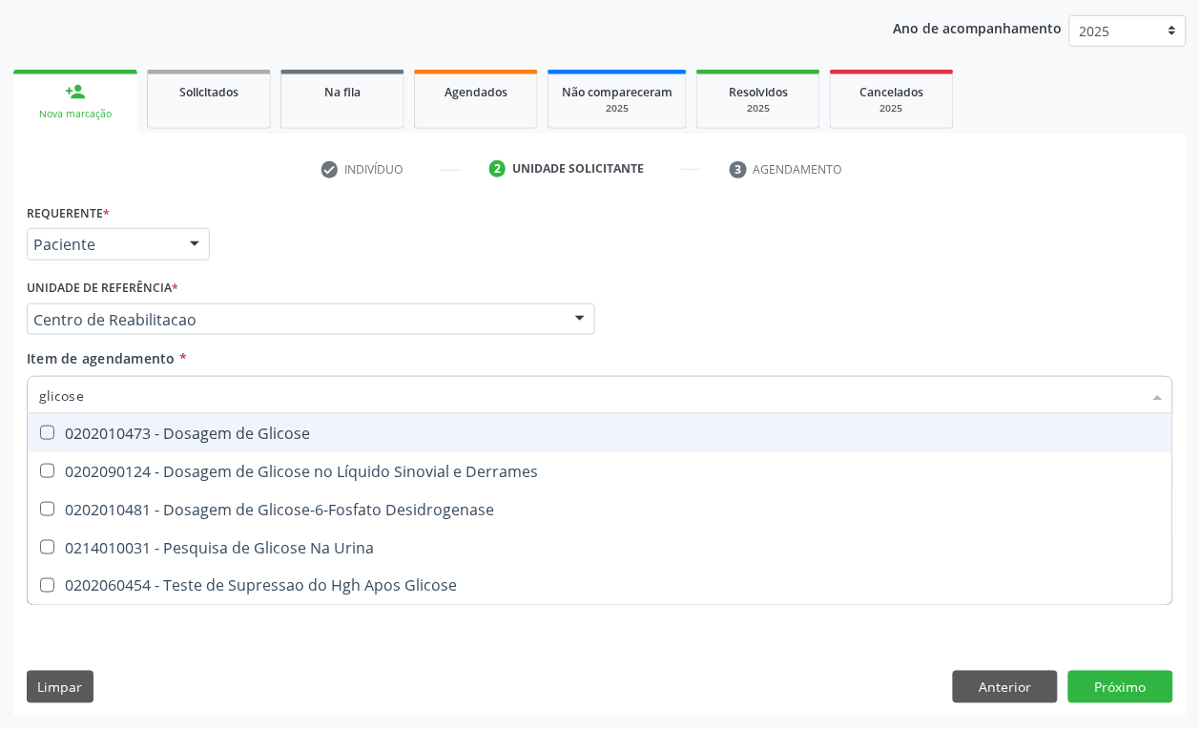
click at [87, 439] on div "0202010473 - Dosagem de Glicose" at bounding box center [600, 432] width 1122 height 15
checkbox Glicose "true"
click at [97, 403] on input "glicose" at bounding box center [590, 395] width 1103 height 38
click at [97, 402] on input "glicose" at bounding box center [590, 395] width 1103 height 38
type input "acido"
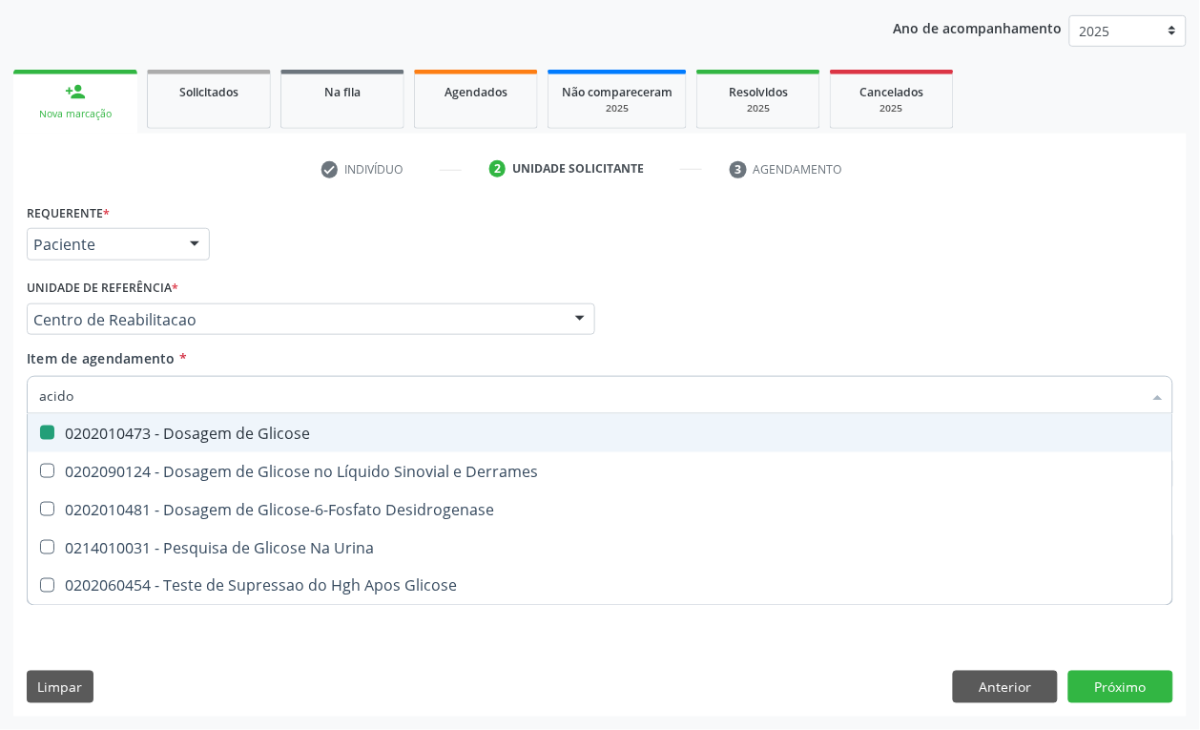
checkbox Glicose "false"
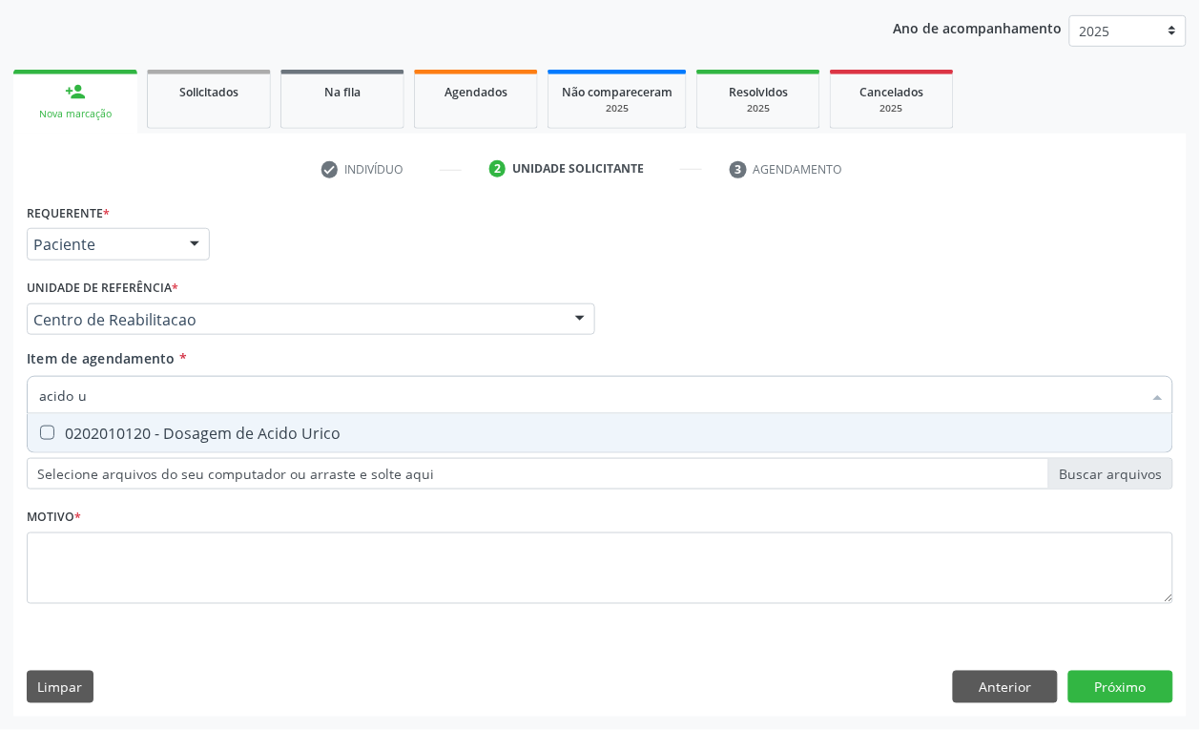
type input "acido ur"
click at [360, 431] on div "0202010120 - Dosagem de Acido Urico" at bounding box center [600, 432] width 1122 height 15
checkbox Urico "true"
click at [239, 391] on input "acido ur" at bounding box center [590, 395] width 1103 height 38
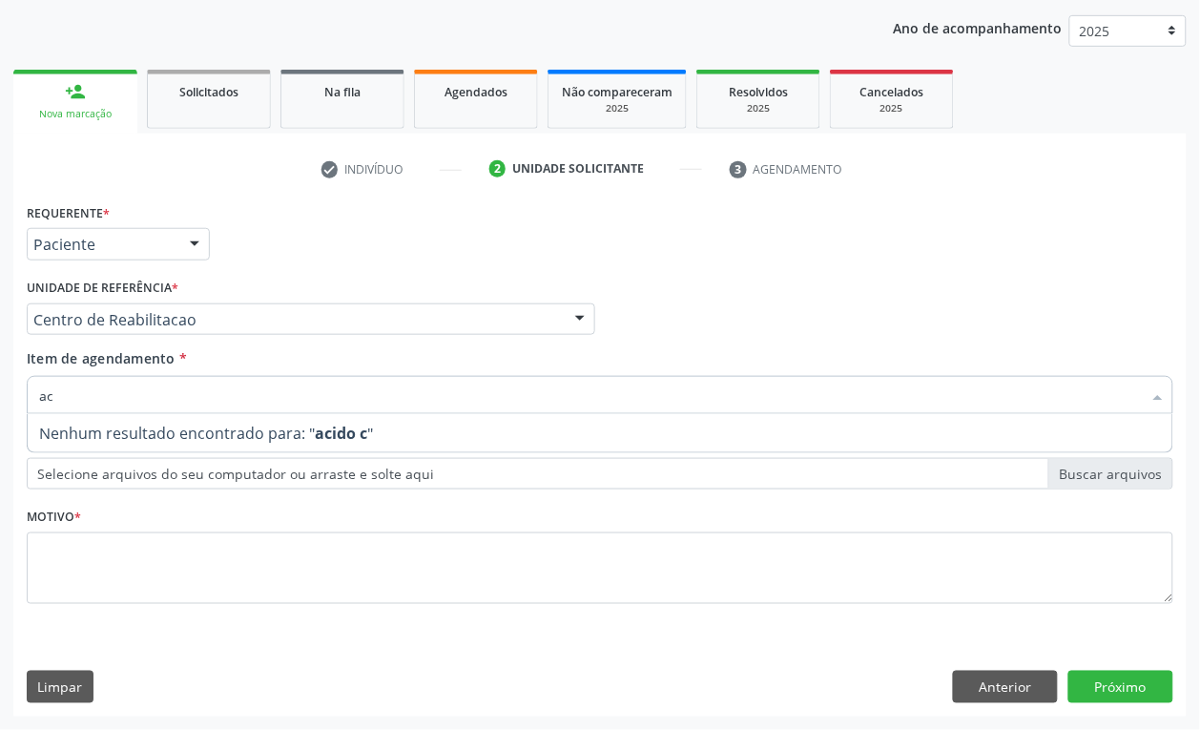
type input "a"
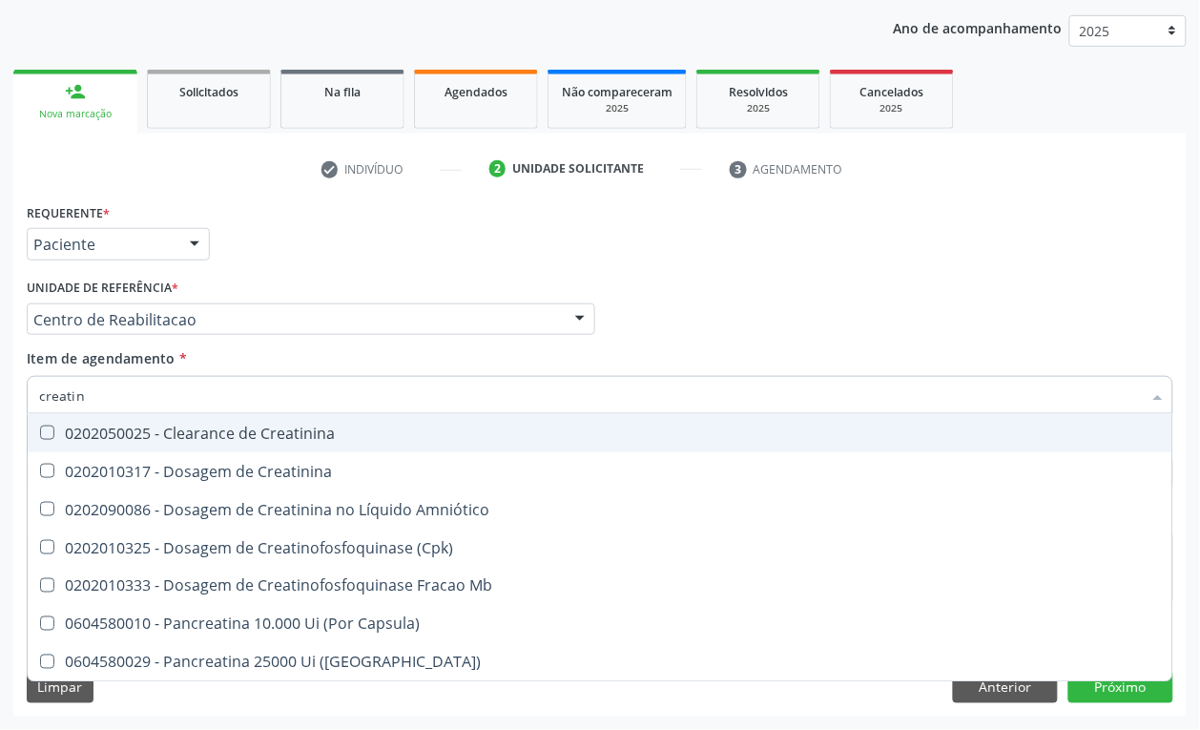
type input "creatini"
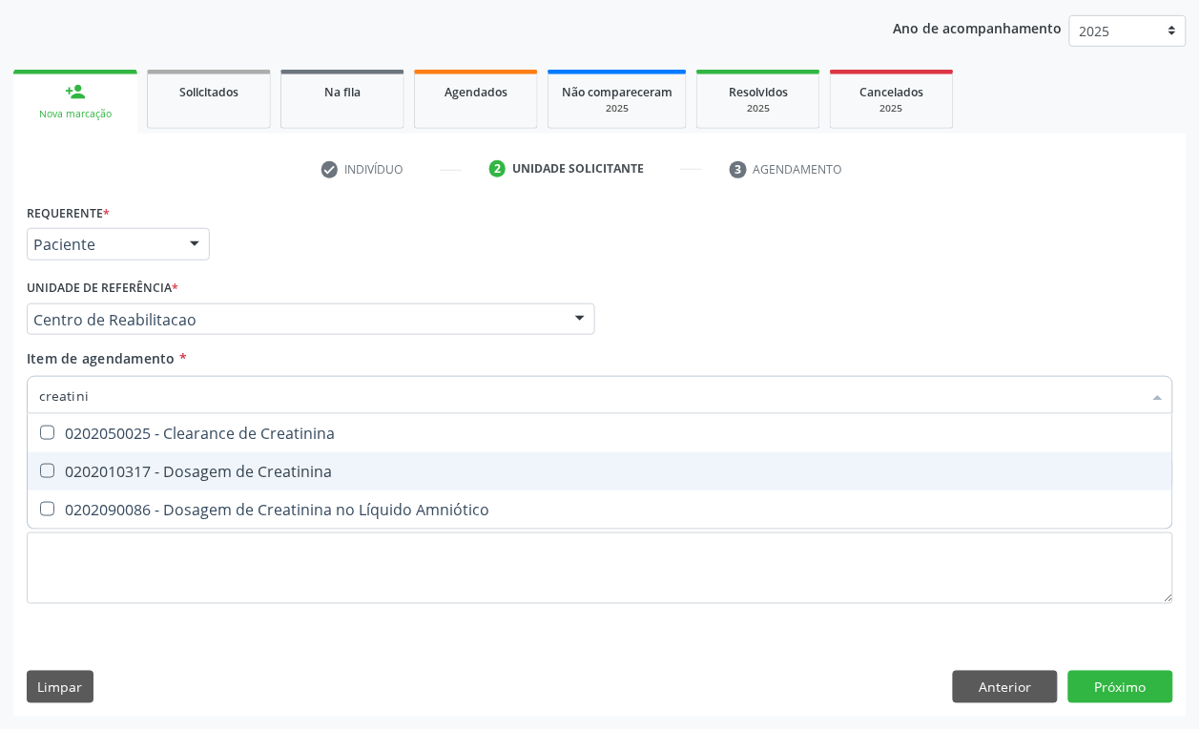
click at [251, 470] on div "0202010317 - Dosagem de Creatinina" at bounding box center [600, 471] width 1122 height 15
checkbox Creatinina "true"
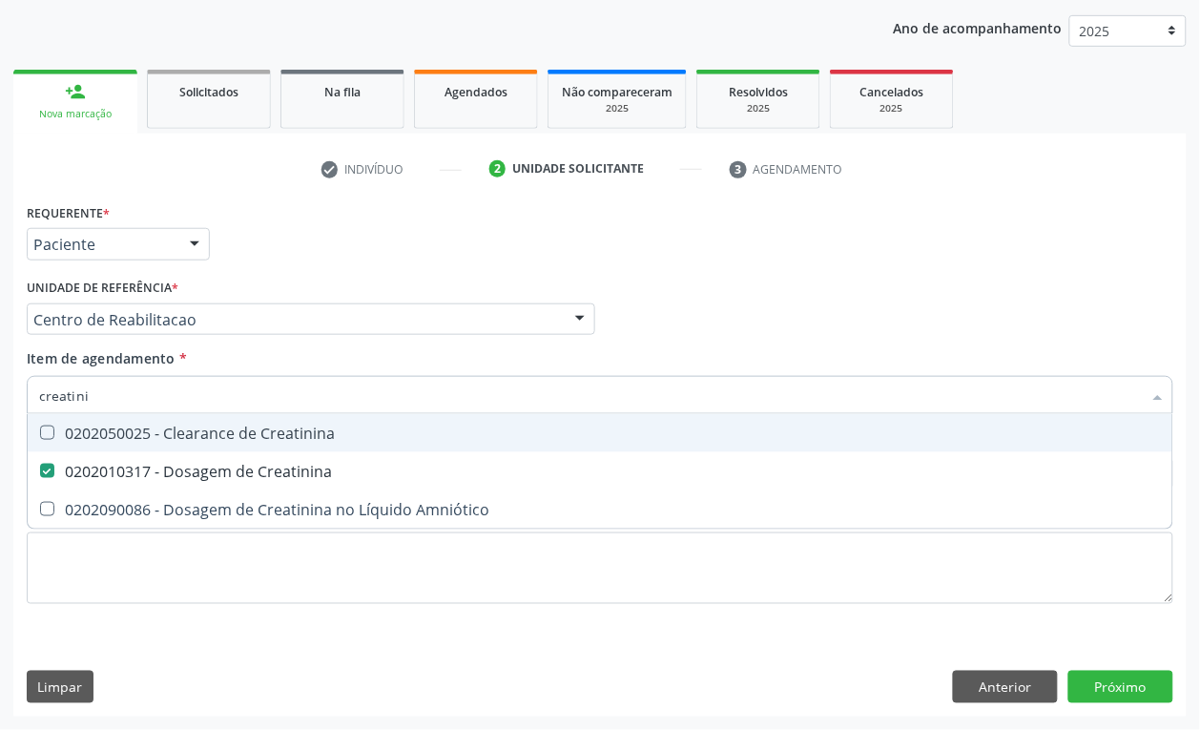
click at [141, 384] on input "creatini" at bounding box center [590, 395] width 1103 height 38
checkbox Creatinina "false"
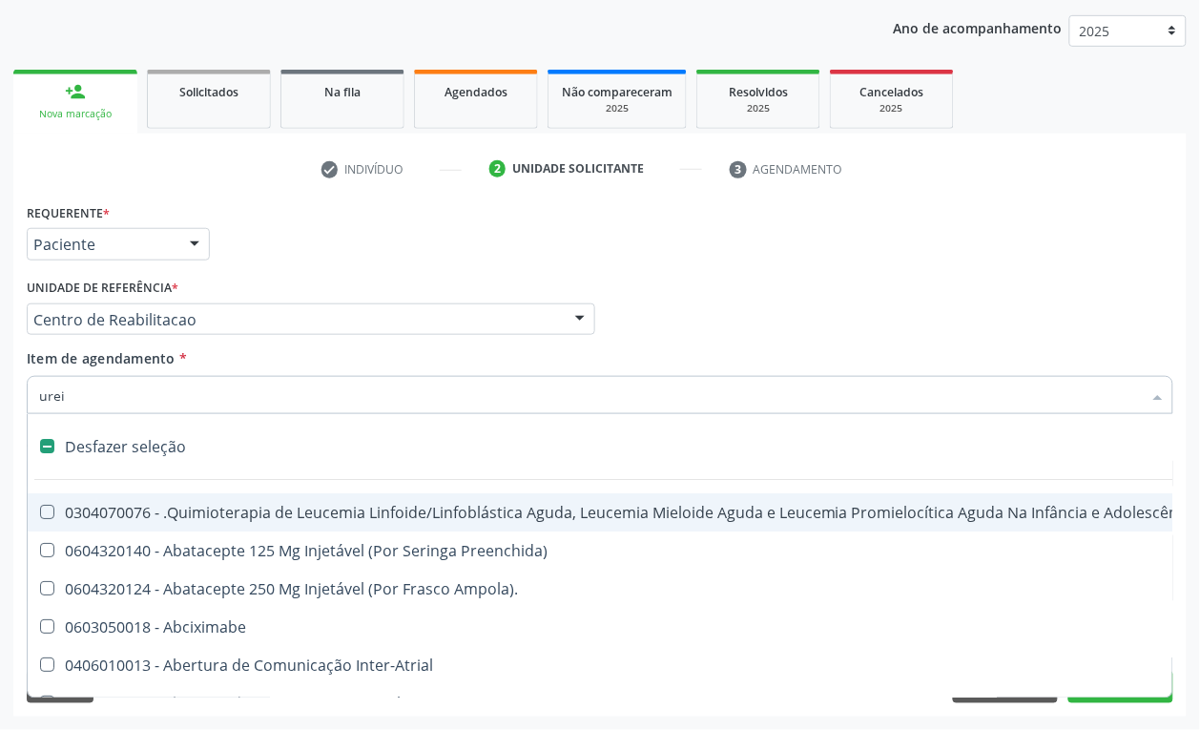
type input "ureia"
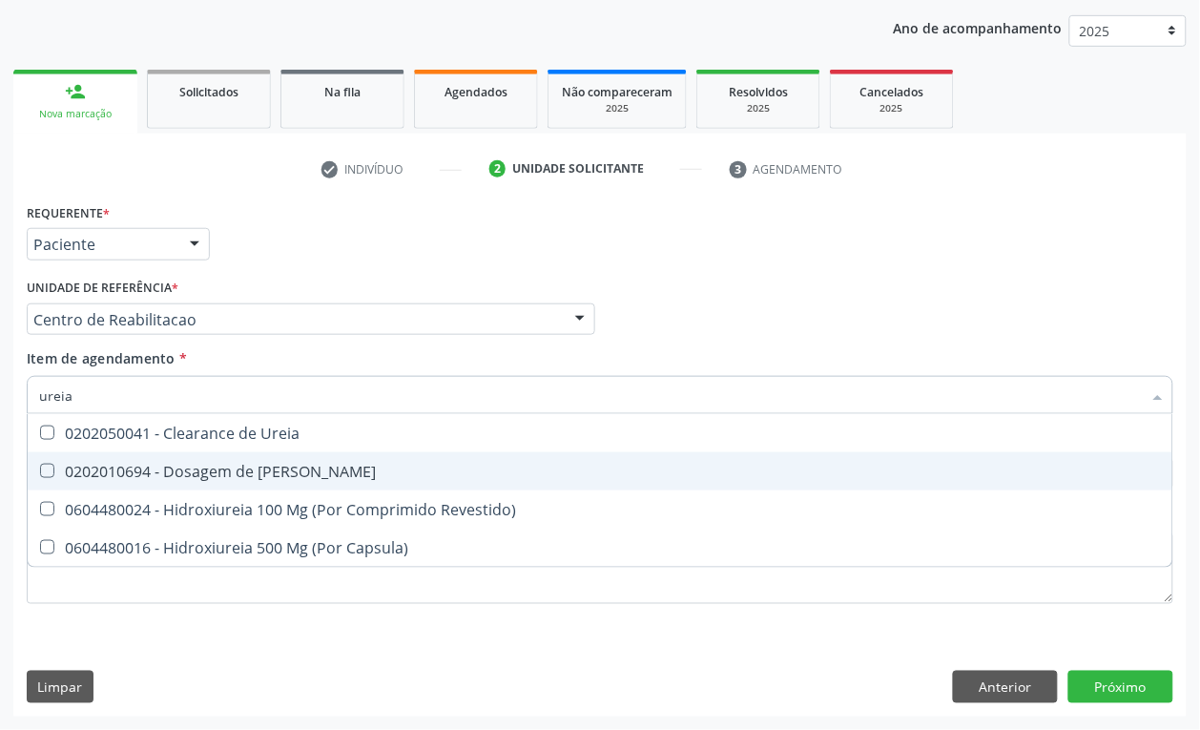
click at [196, 470] on div "0202010694 - Dosagem de [PERSON_NAME]" at bounding box center [600, 471] width 1122 height 15
checkbox Ureia "true"
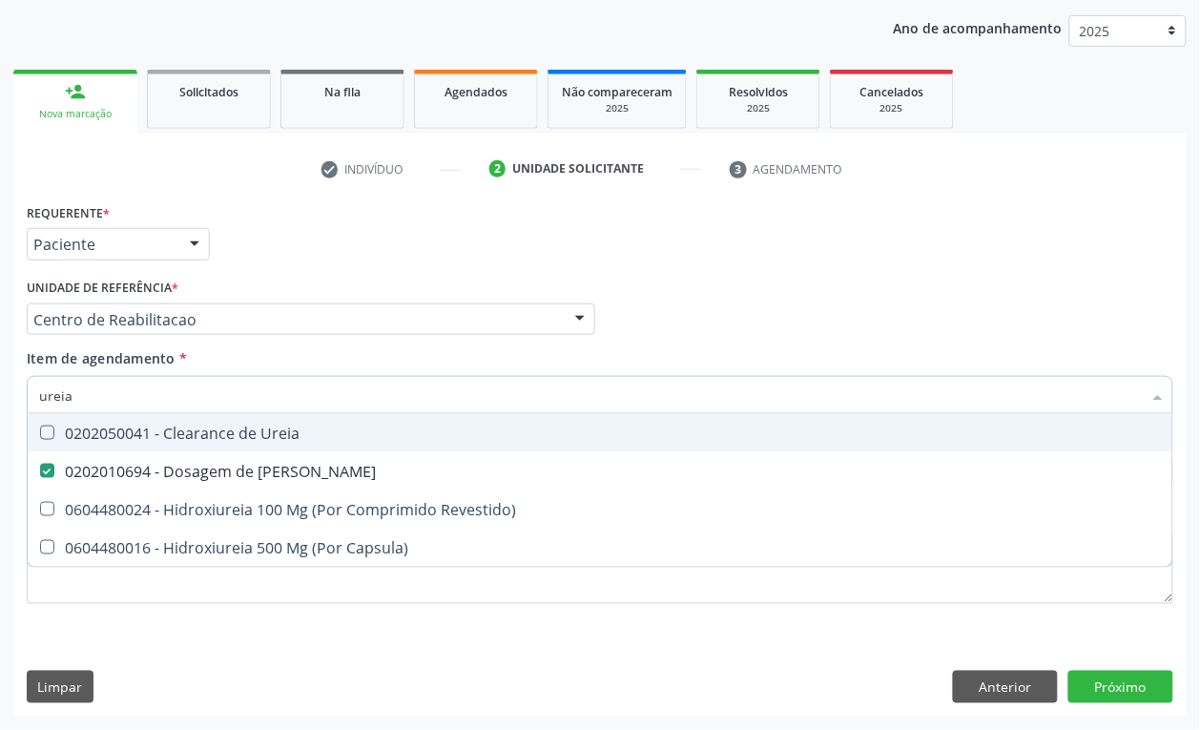
click at [100, 406] on input "ureia" at bounding box center [590, 395] width 1103 height 38
checkbox Ureia "false"
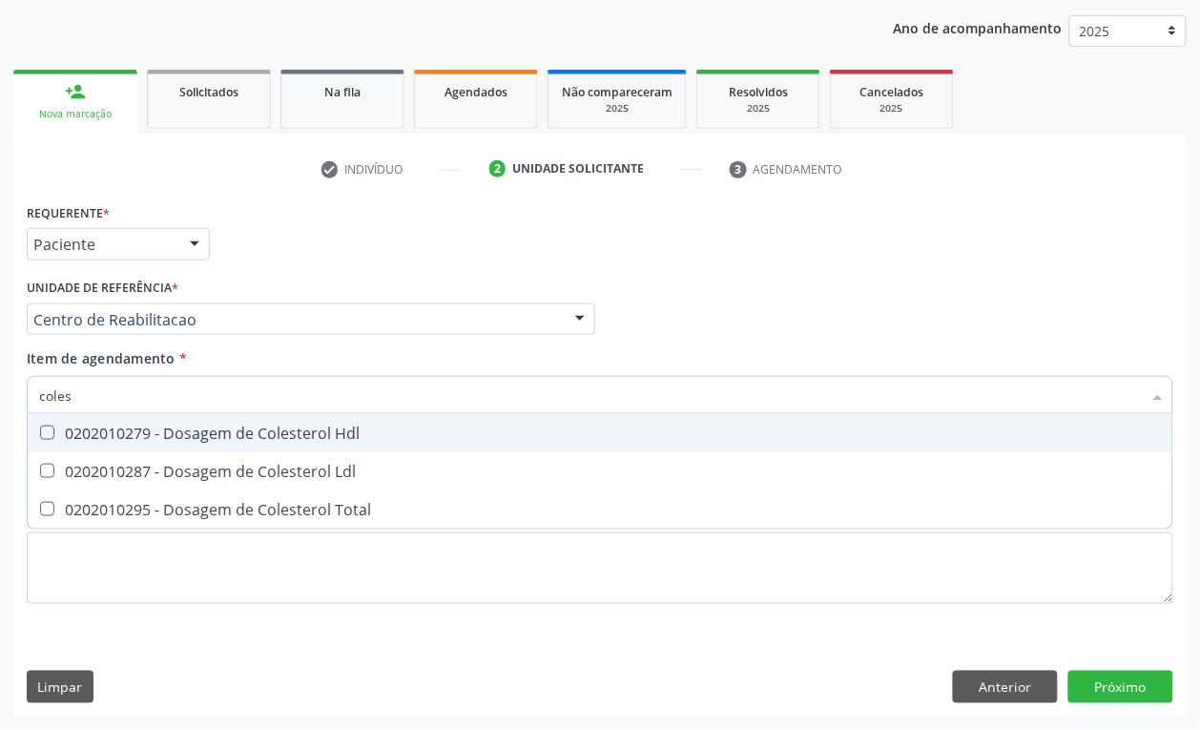
type input "colest"
click at [72, 425] on div "0202010279 - Dosagem de Colesterol Hdl" at bounding box center [600, 432] width 1122 height 15
checkbox Hdl "true"
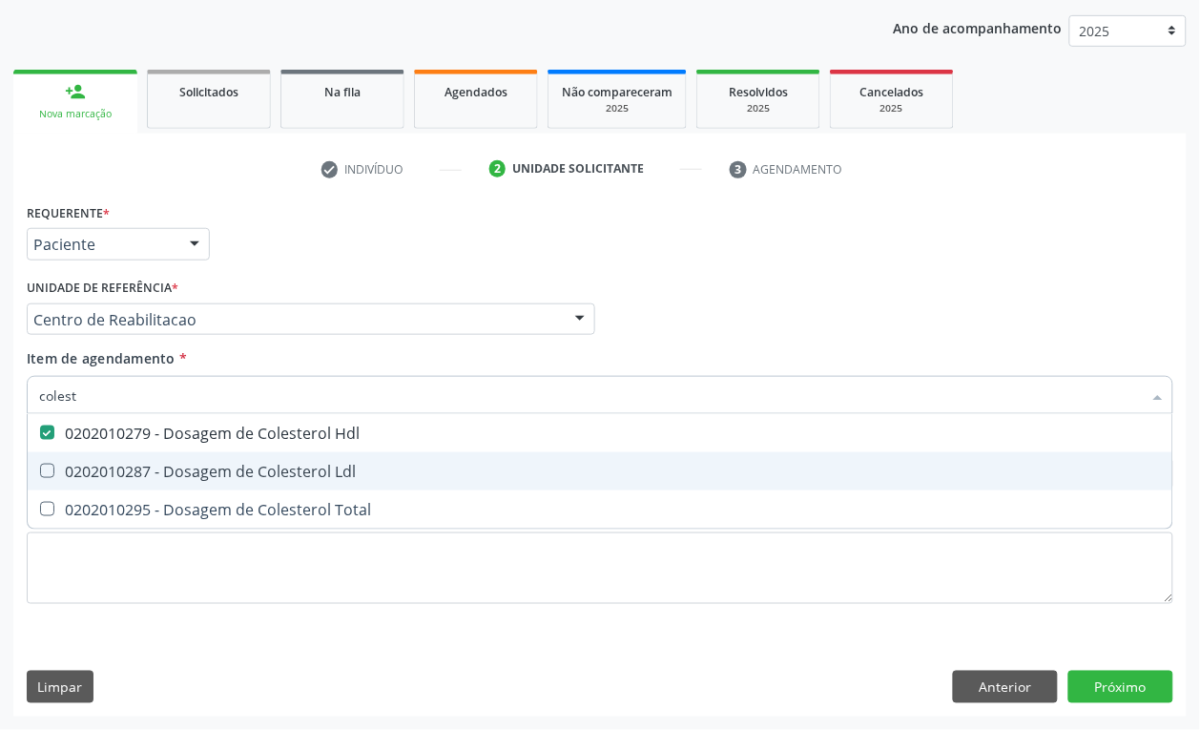
click at [60, 474] on div "0202010287 - Dosagem de Colesterol Ldl" at bounding box center [600, 471] width 1122 height 15
checkbox Ldl "true"
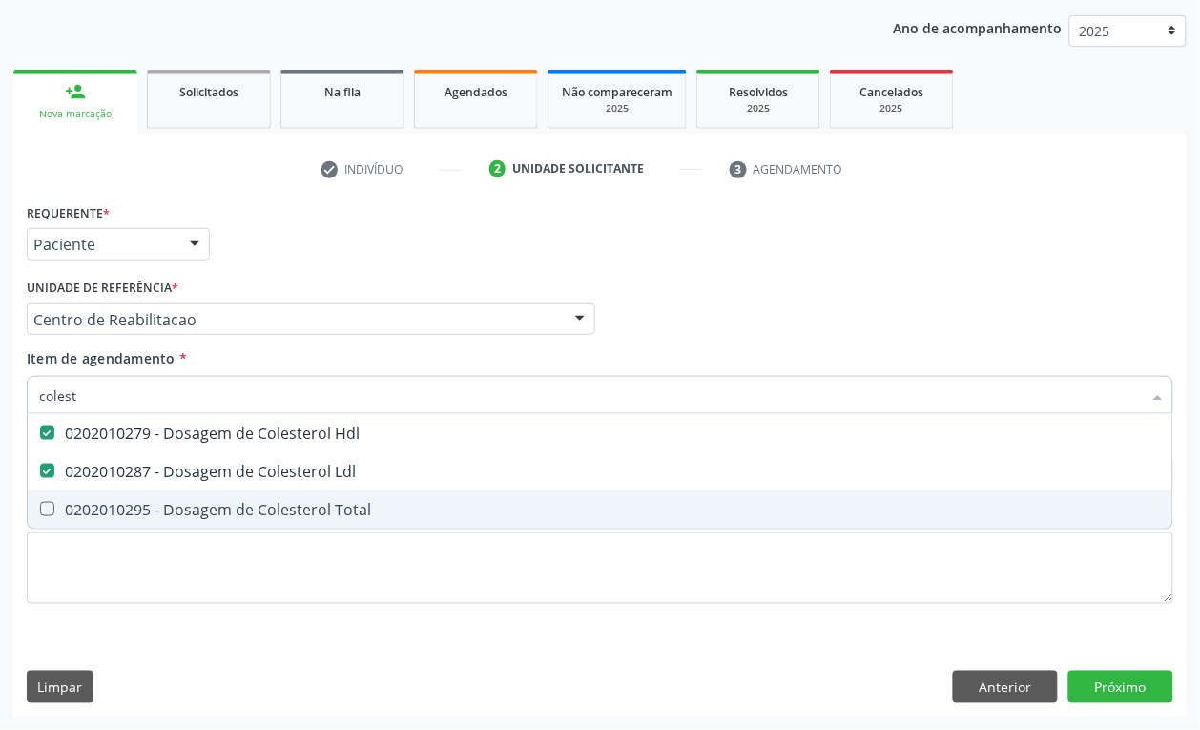
click at [58, 498] on span "0202010295 - Dosagem de Colesterol Total" at bounding box center [600, 509] width 1145 height 38
checkbox Total "true"
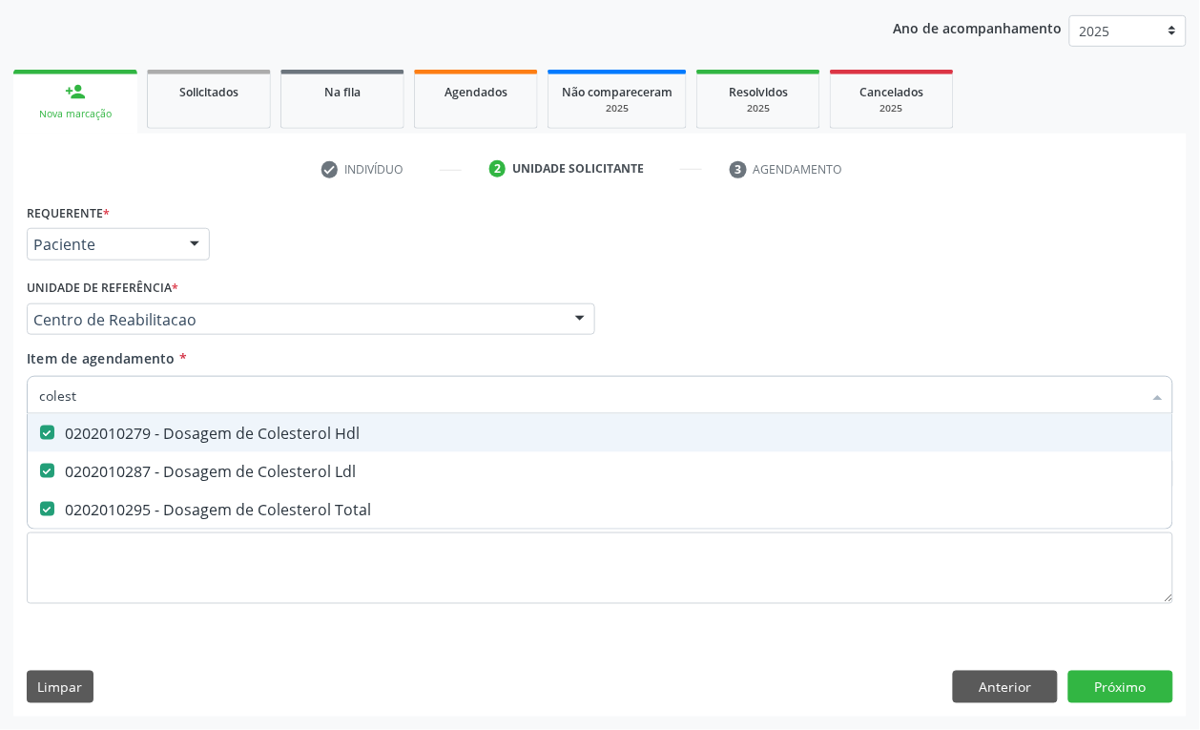
click at [88, 403] on input "colest" at bounding box center [590, 395] width 1103 height 38
type input "c"
checkbox Hdl "false"
checkbox Ldl "false"
checkbox Total "false"
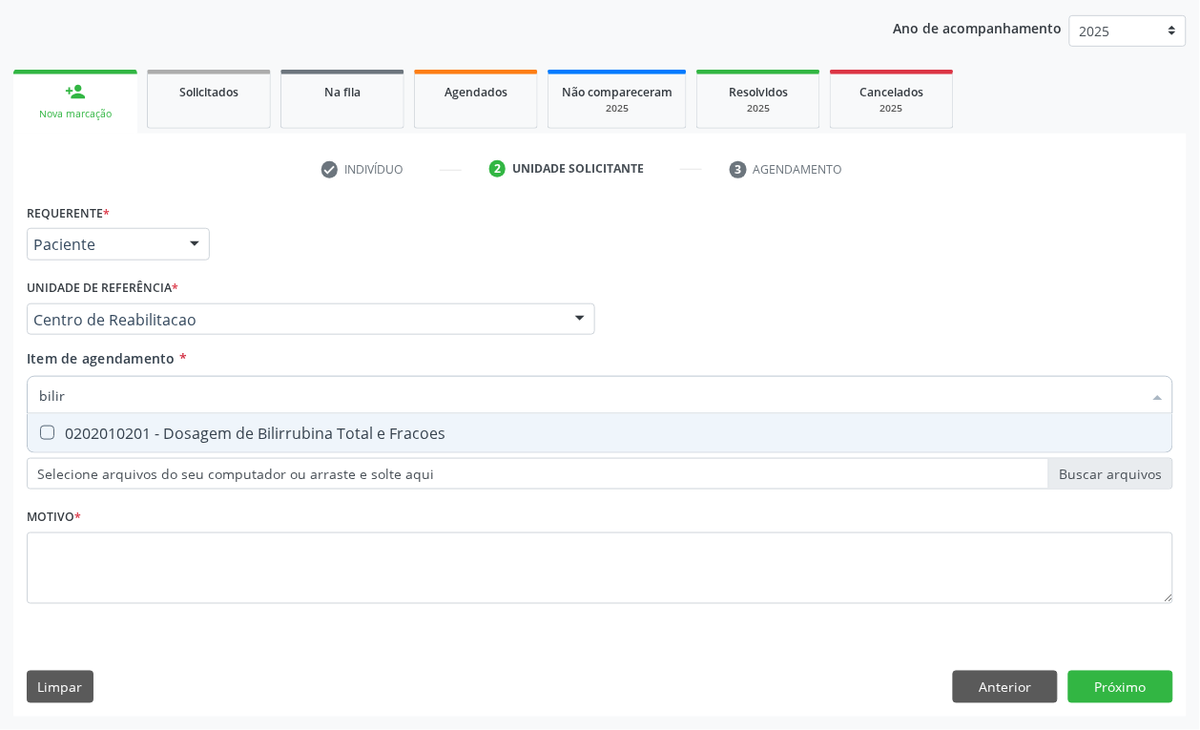
type input "bilirr"
click at [102, 425] on div "0202010201 - Dosagem de Bilirrubina Total e Fracoes" at bounding box center [600, 432] width 1122 height 15
checkbox Fracoes "true"
click at [100, 406] on input "bilirr" at bounding box center [590, 395] width 1103 height 38
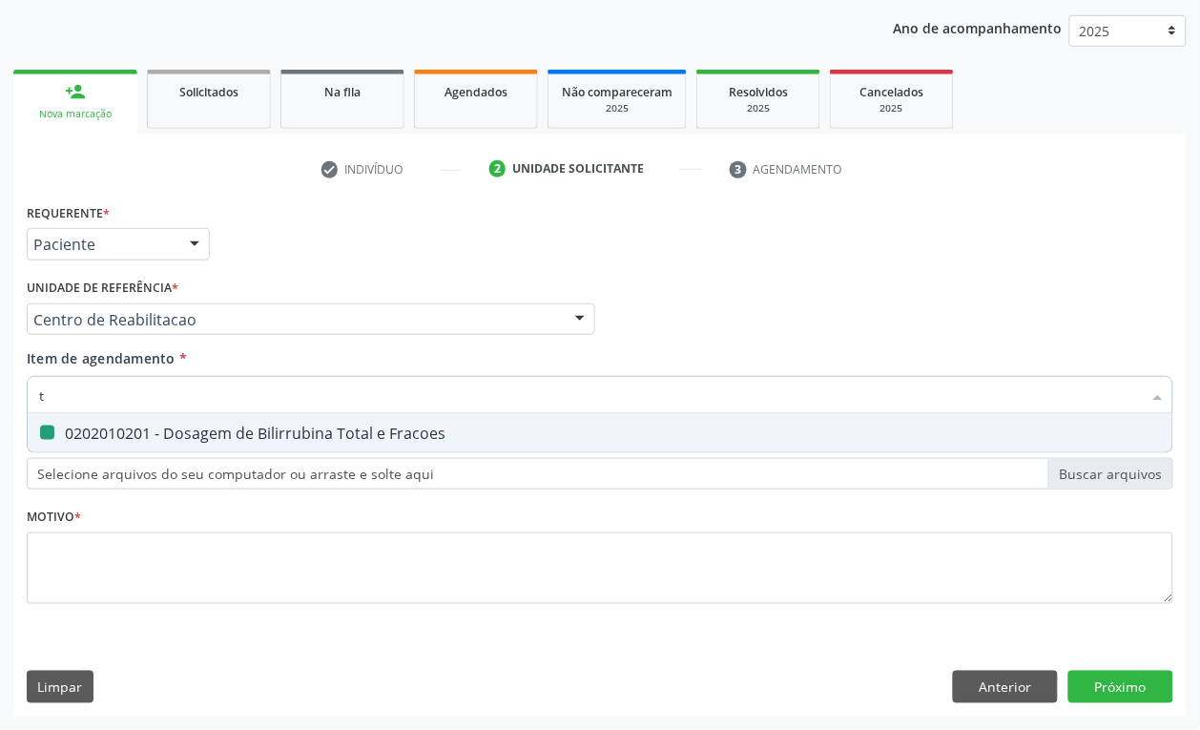
type input "tr"
checkbox Fracoes "false"
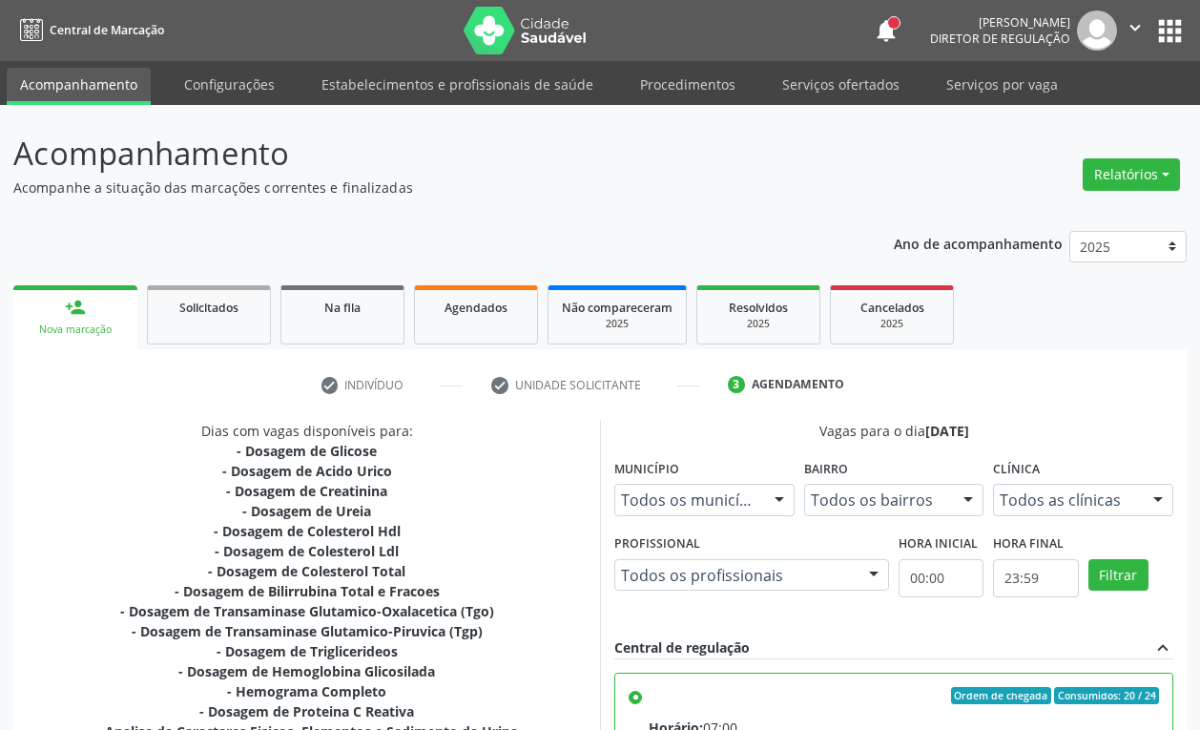
scroll to position [402, 0]
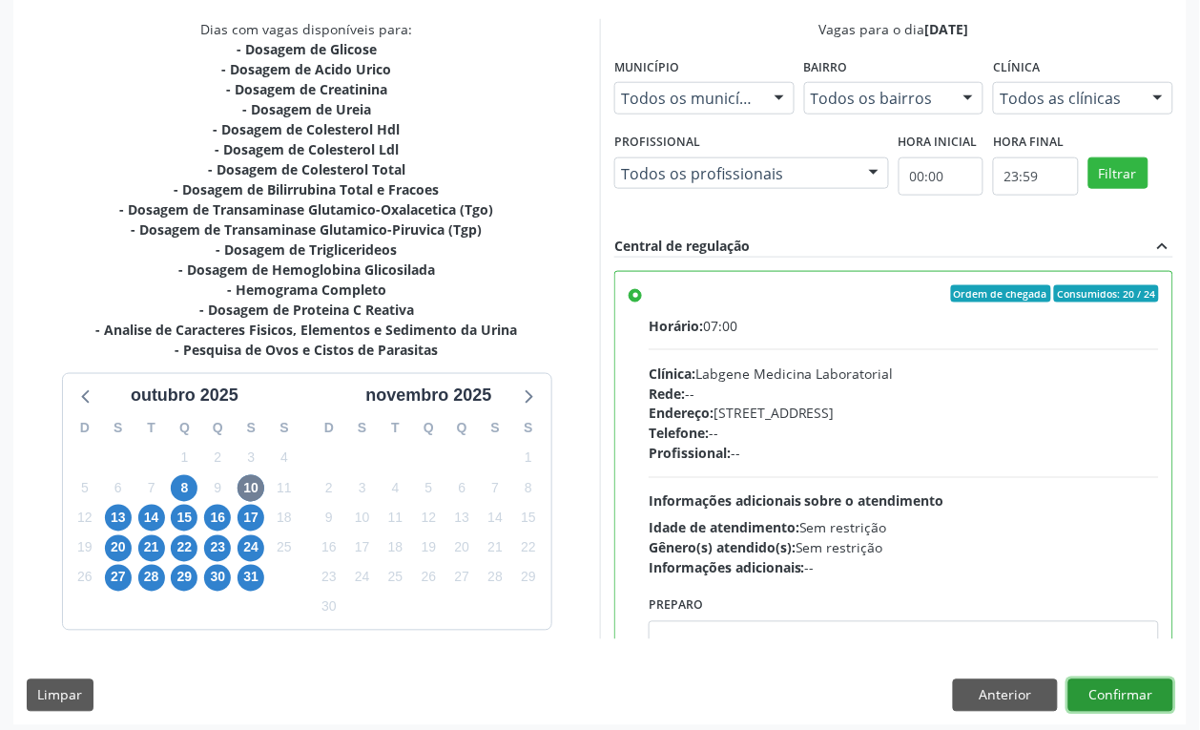
click at [1107, 687] on button "Confirmar" at bounding box center [1120, 695] width 105 height 32
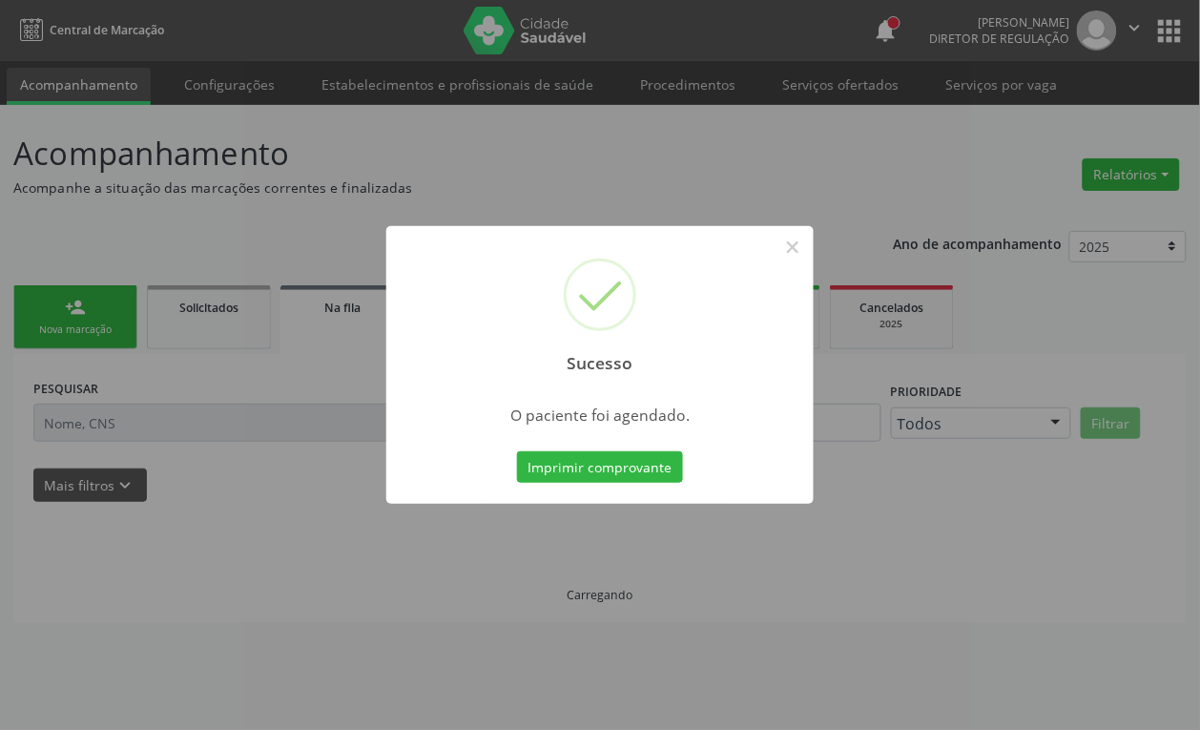
scroll to position [0, 0]
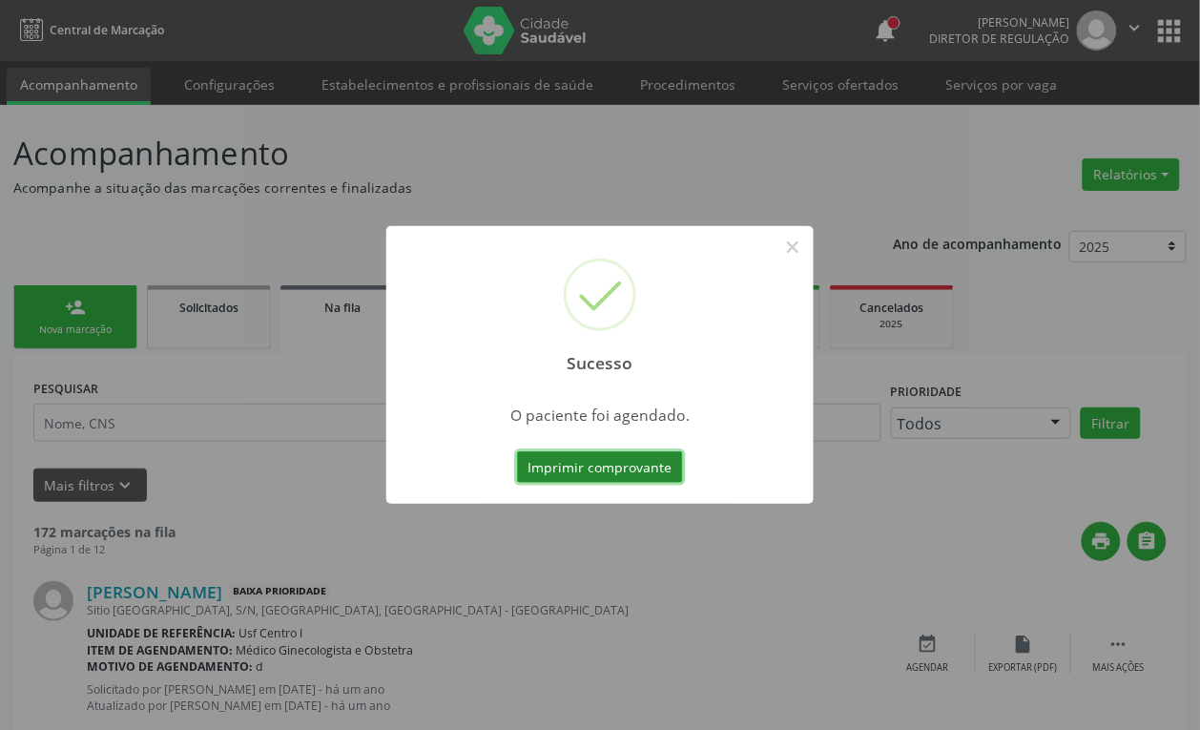
click at [573, 459] on button "Imprimir comprovante" at bounding box center [600, 467] width 166 height 32
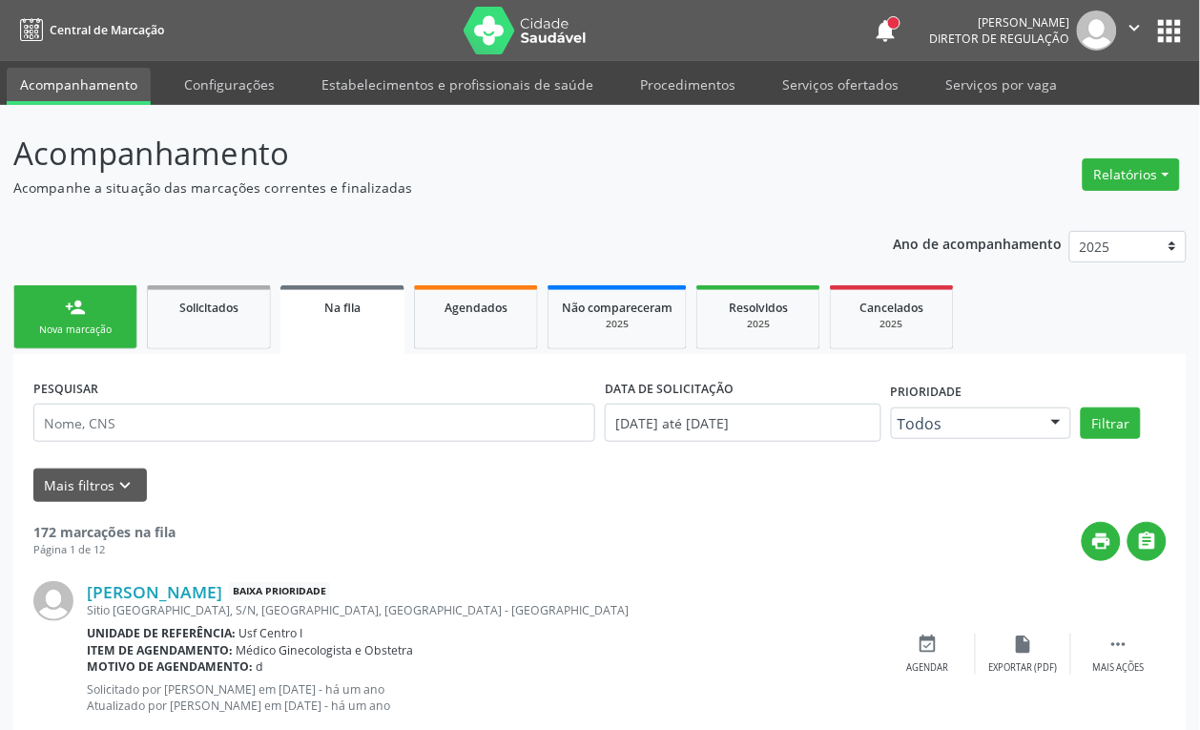
click at [117, 315] on link "person_add Nova marcação" at bounding box center [75, 317] width 124 height 64
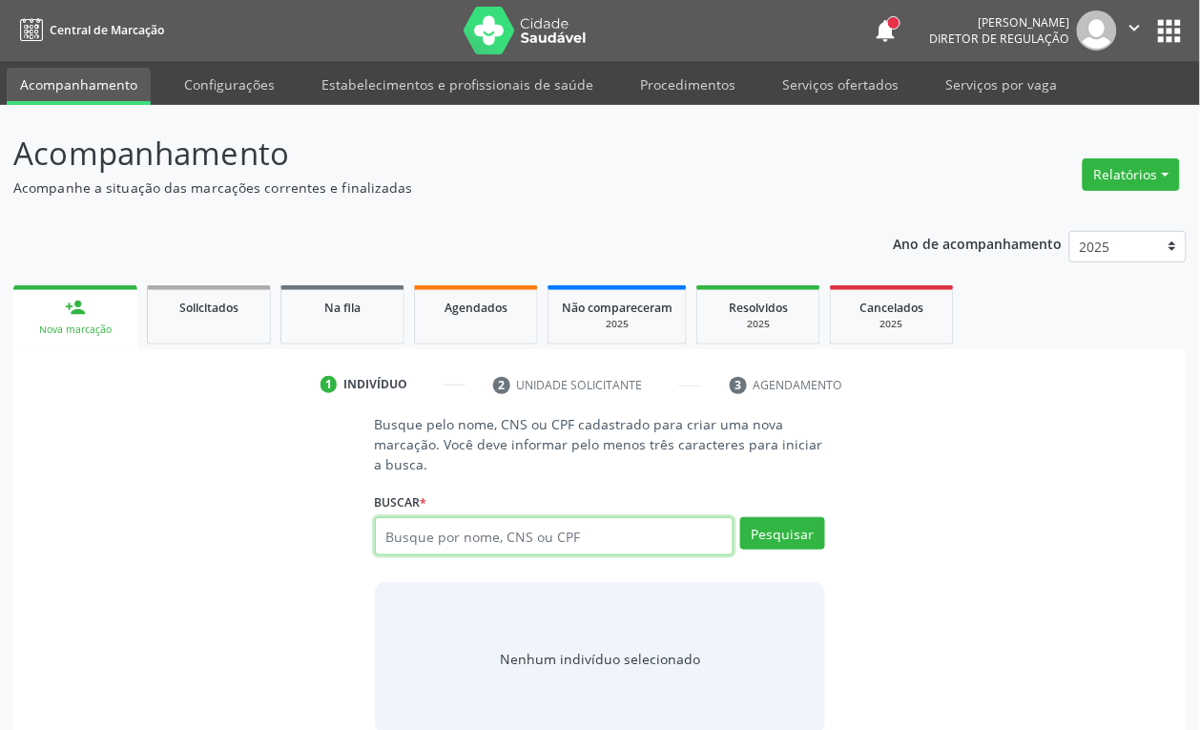
click at [405, 531] on input "text" at bounding box center [555, 536] width 360 height 38
type input "709202225598033"
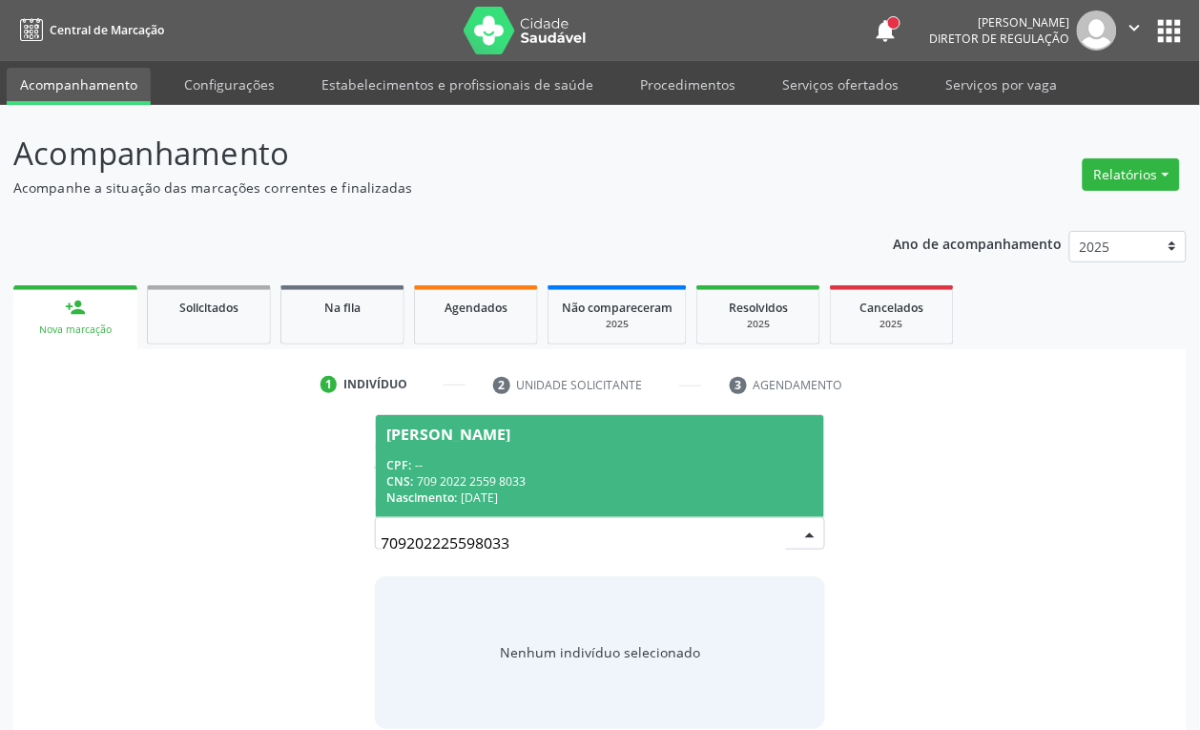
click at [503, 489] on div "Nascimento: 0[DATE]" at bounding box center [600, 497] width 426 height 16
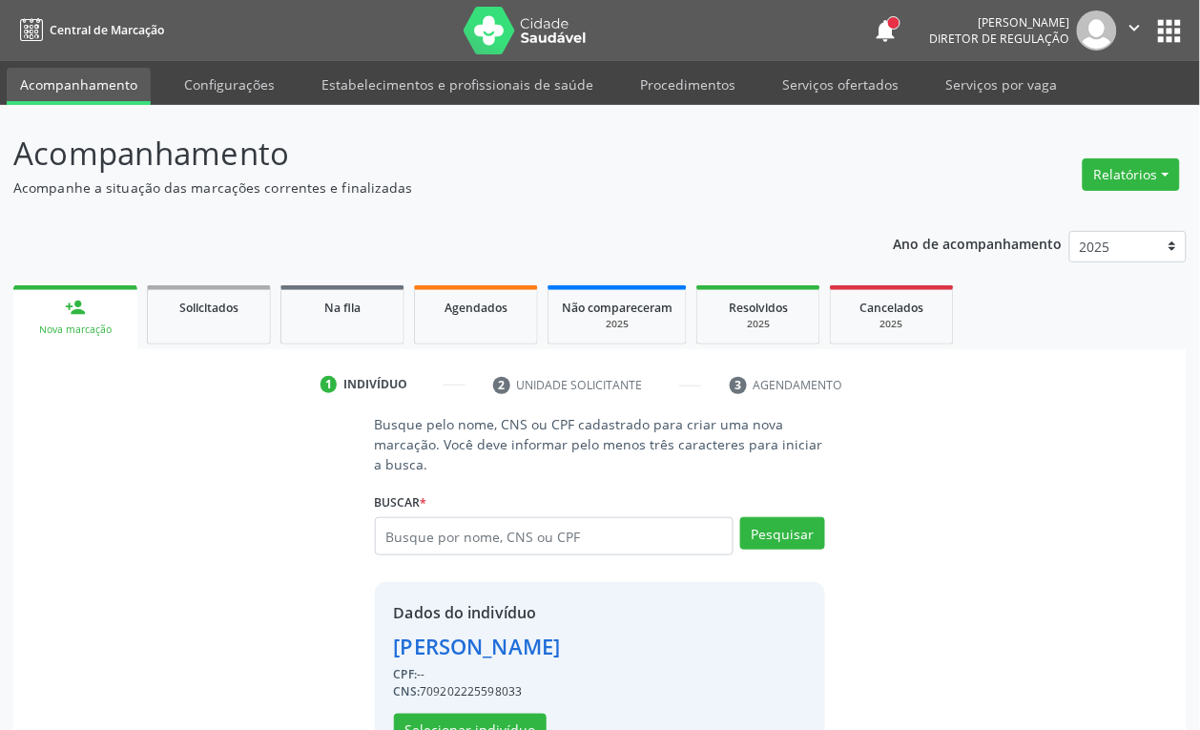
scroll to position [62, 0]
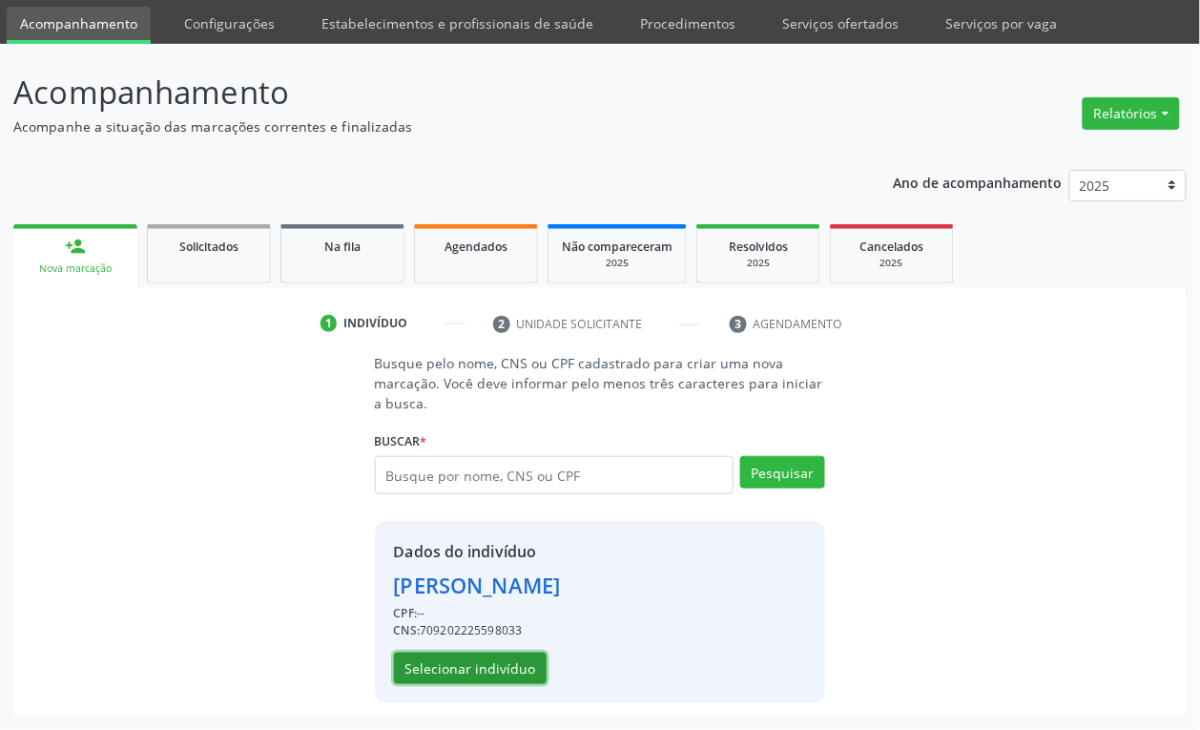
click at [487, 653] on button "Selecionar indivíduo" at bounding box center [470, 668] width 153 height 32
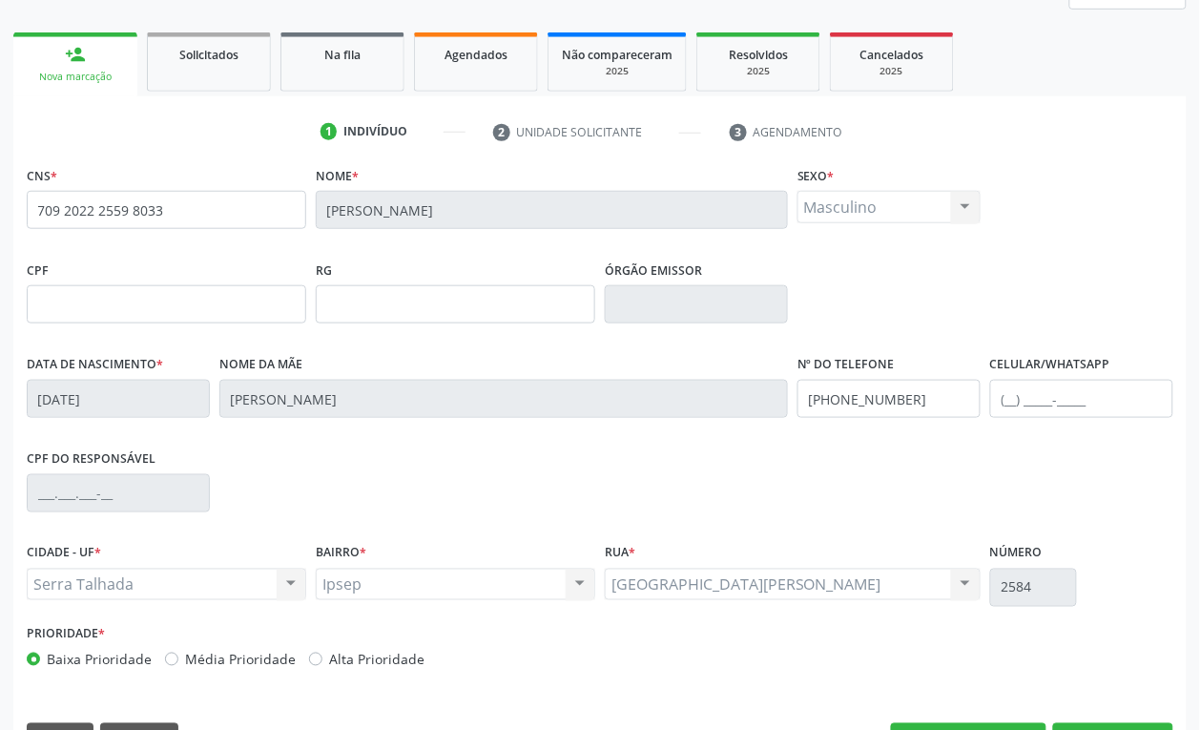
scroll to position [305, 0]
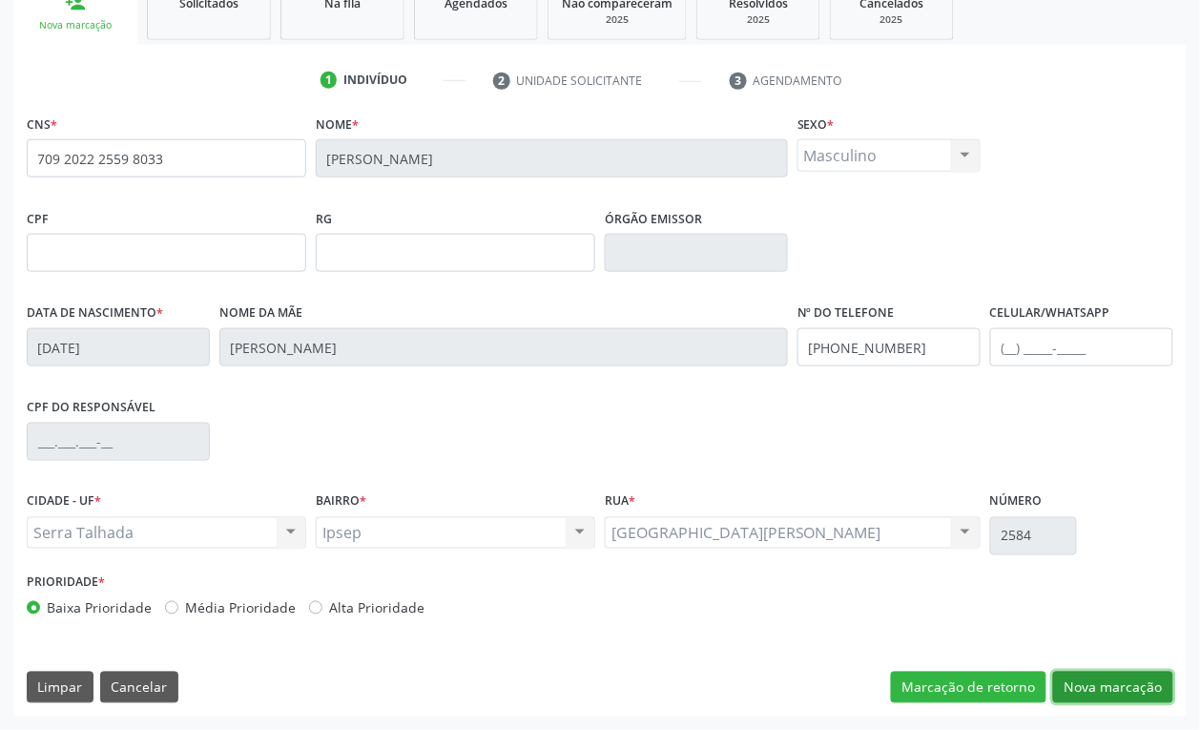
click at [1094, 689] on button "Nova marcação" at bounding box center [1113, 688] width 120 height 32
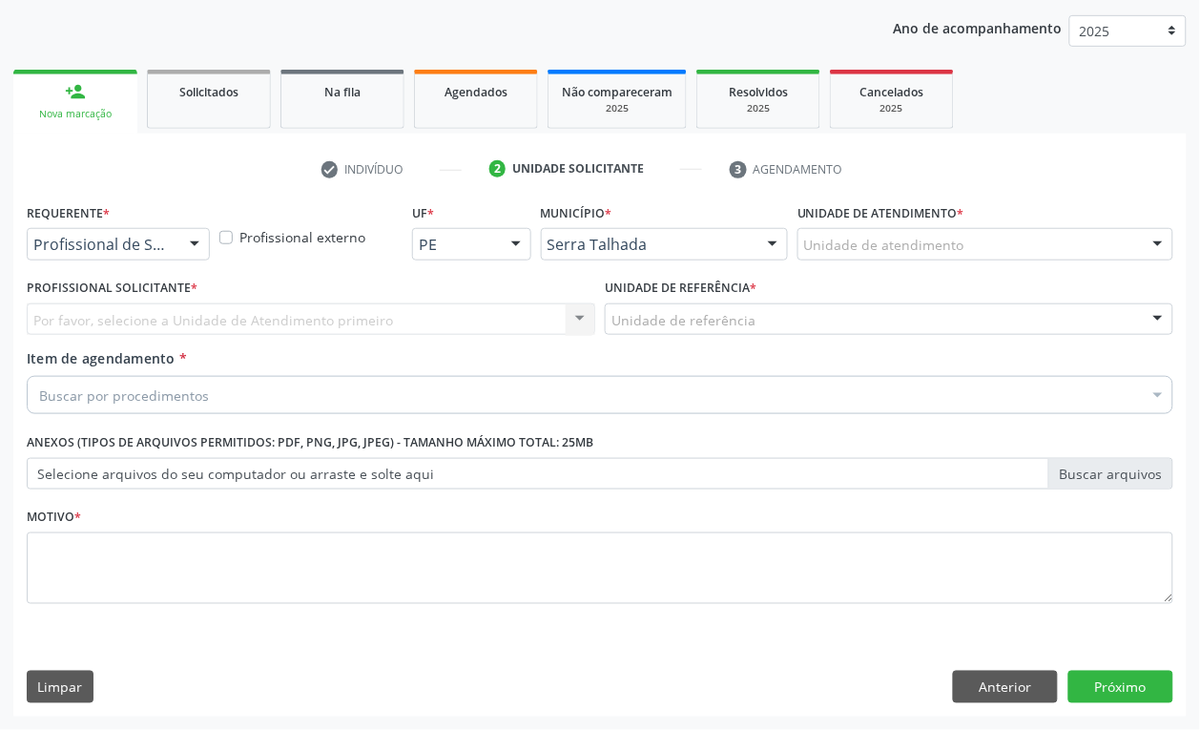
scroll to position [216, 0]
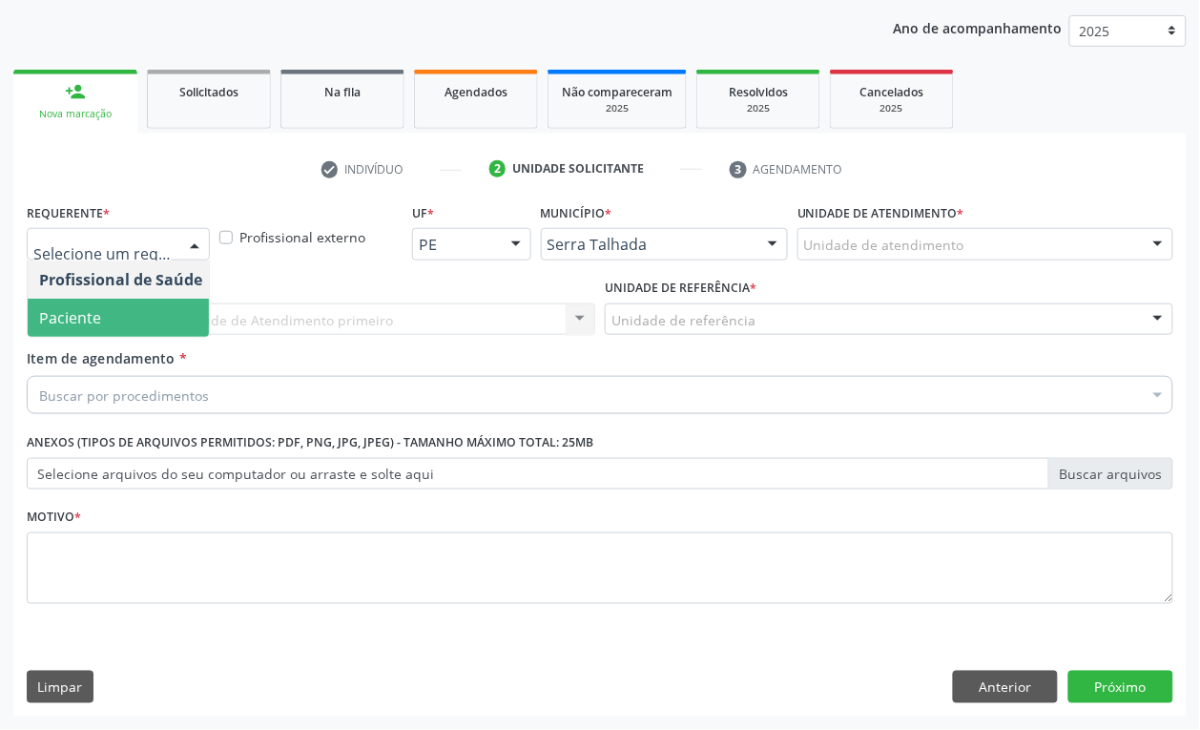
click at [78, 301] on span "Paciente" at bounding box center [121, 318] width 186 height 38
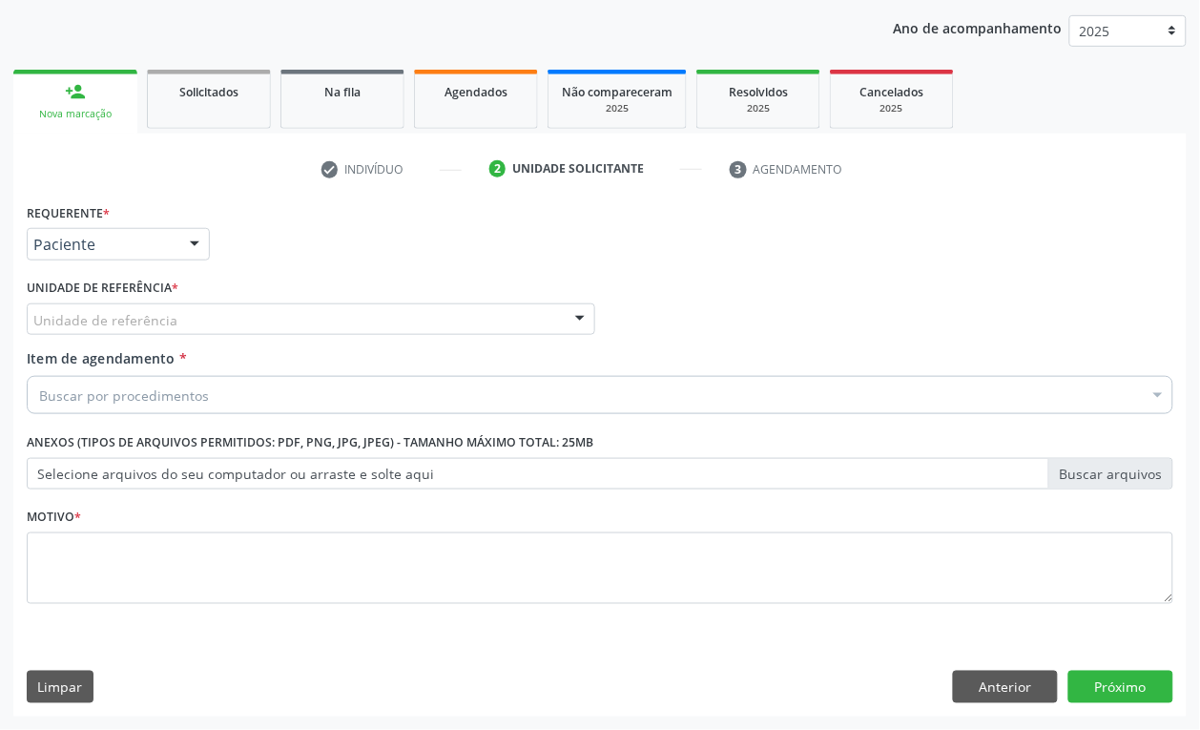
click at [78, 334] on div "Unidade de referência Usf do Mutirao Usf Cohab Usf Caicarinha da Penha [GEOGRAP…" at bounding box center [311, 319] width 568 height 32
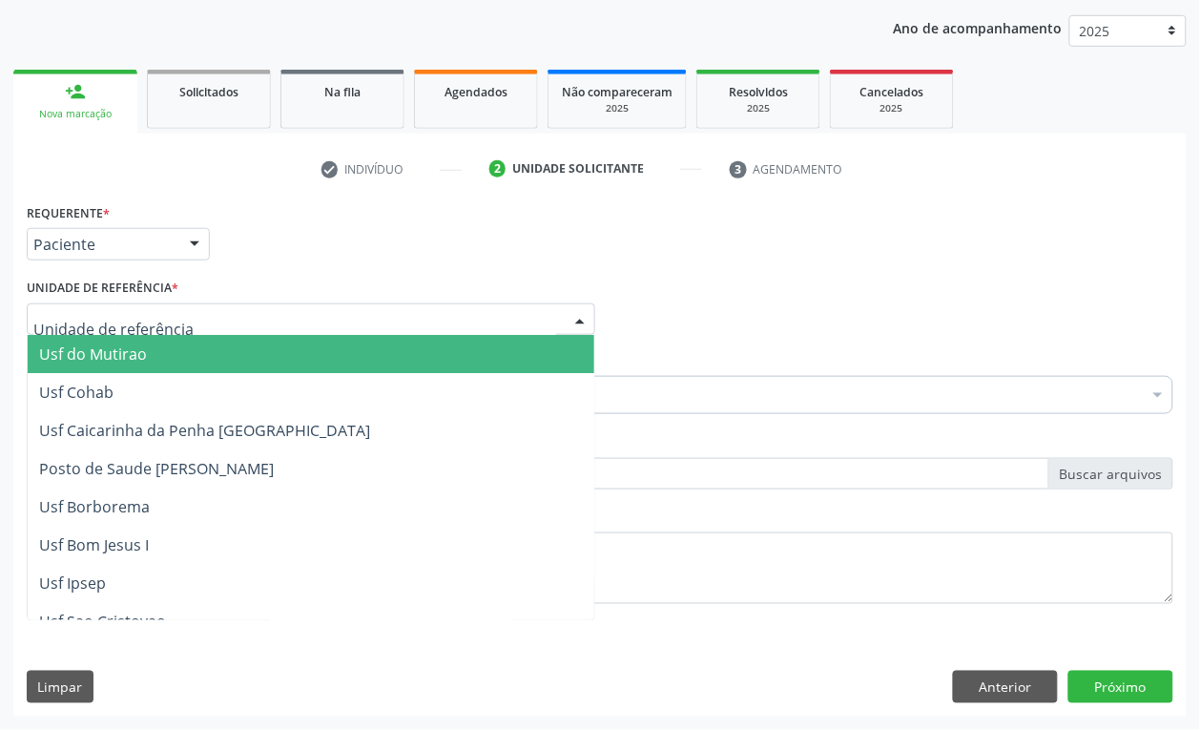
click at [77, 326] on input "text" at bounding box center [294, 329] width 523 height 38
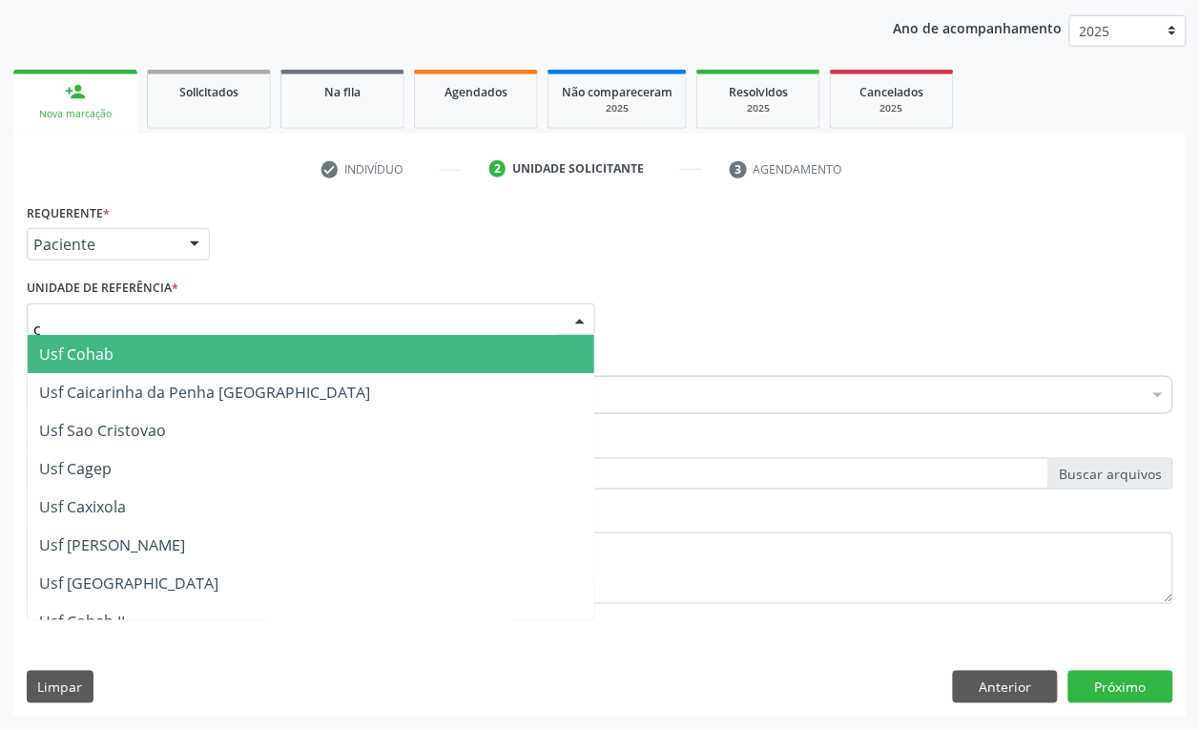
type input "ct"
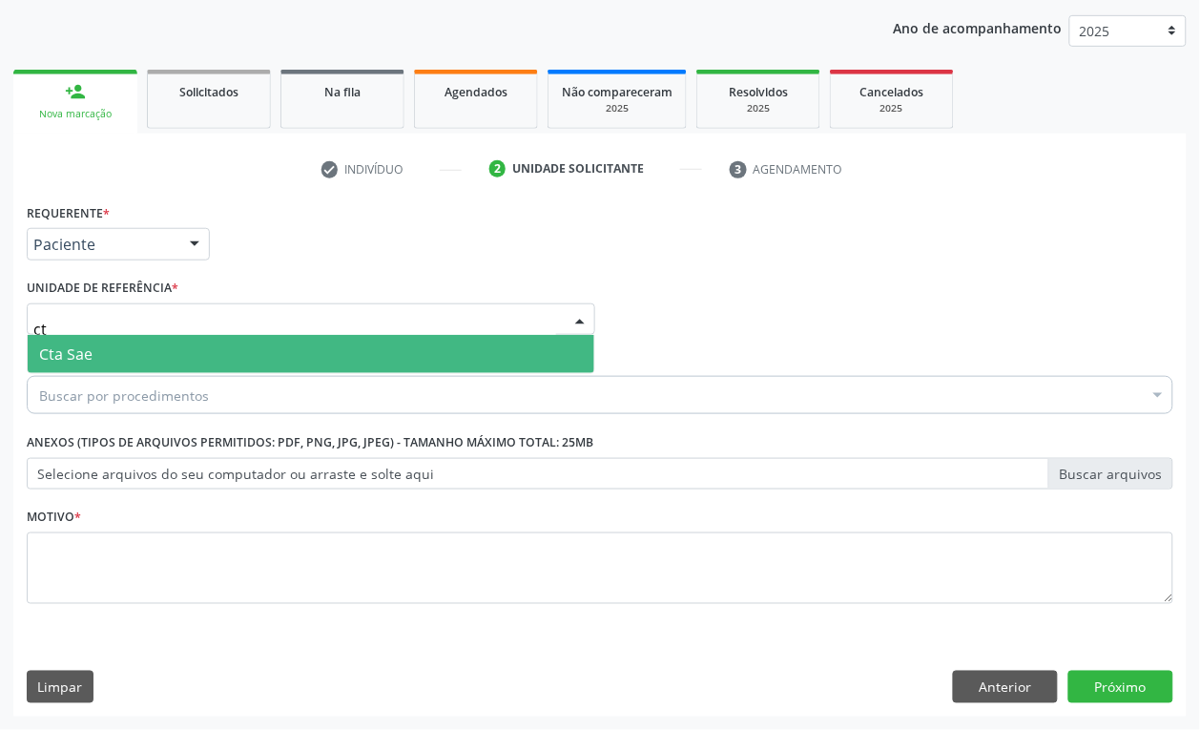
click at [89, 343] on span "Cta Sae" at bounding box center [65, 353] width 53 height 21
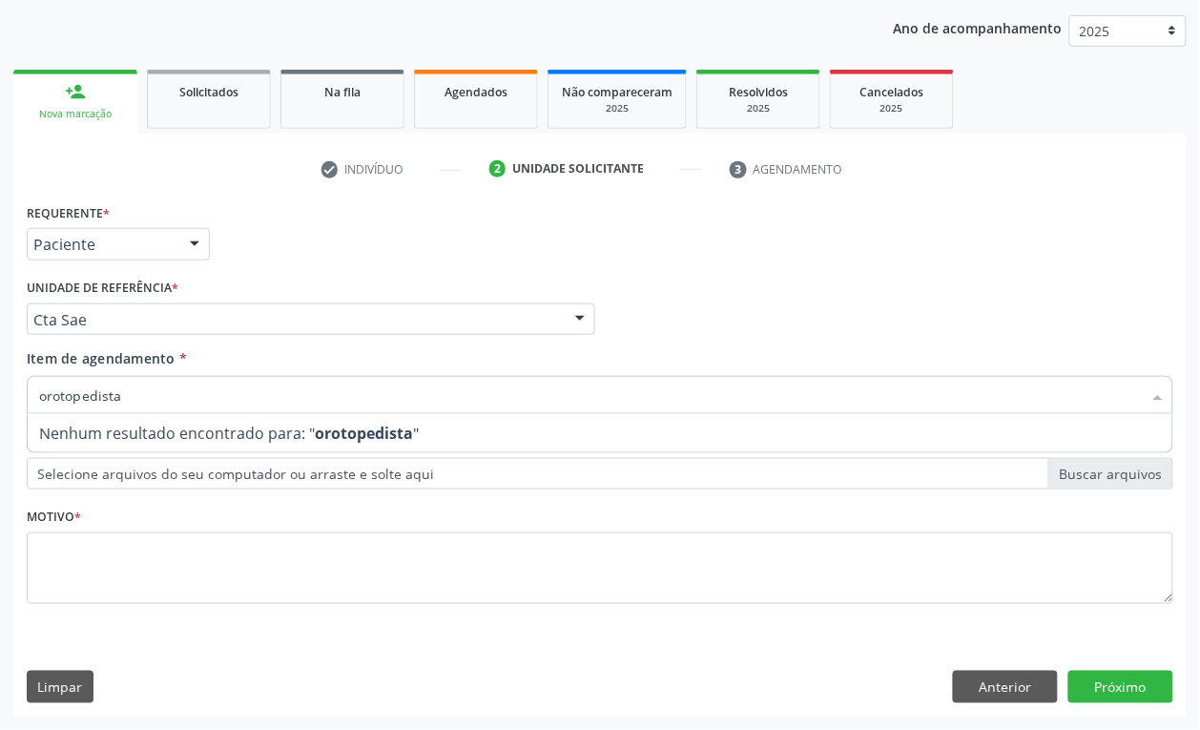
click at [54, 397] on input "orotopedista" at bounding box center [590, 395] width 1103 height 38
type input "ortopedista"
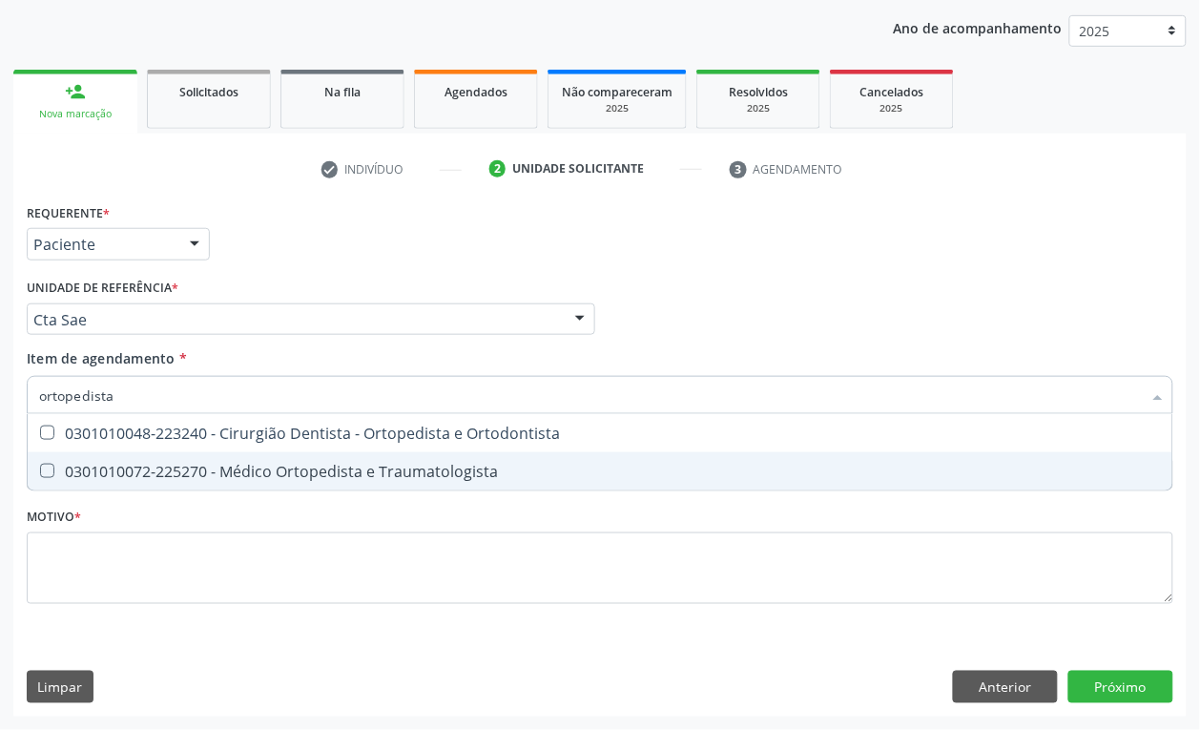
click at [84, 470] on div "0301010072-225270 - Médico Ortopedista e Traumatologista" at bounding box center [600, 471] width 1122 height 15
checkbox Traumatologista "true"
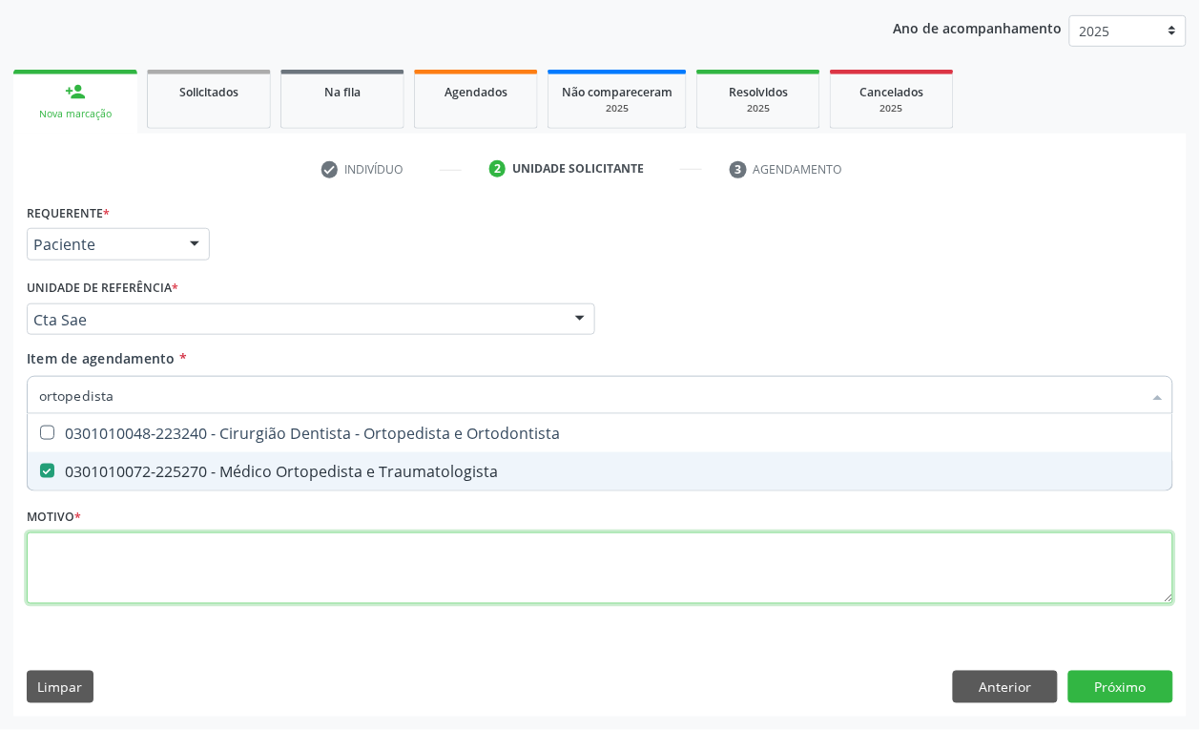
click at [153, 578] on div "Requerente * Paciente Profissional de Saúde Paciente Nenhum resultado encontrad…" at bounding box center [600, 414] width 1147 height 432
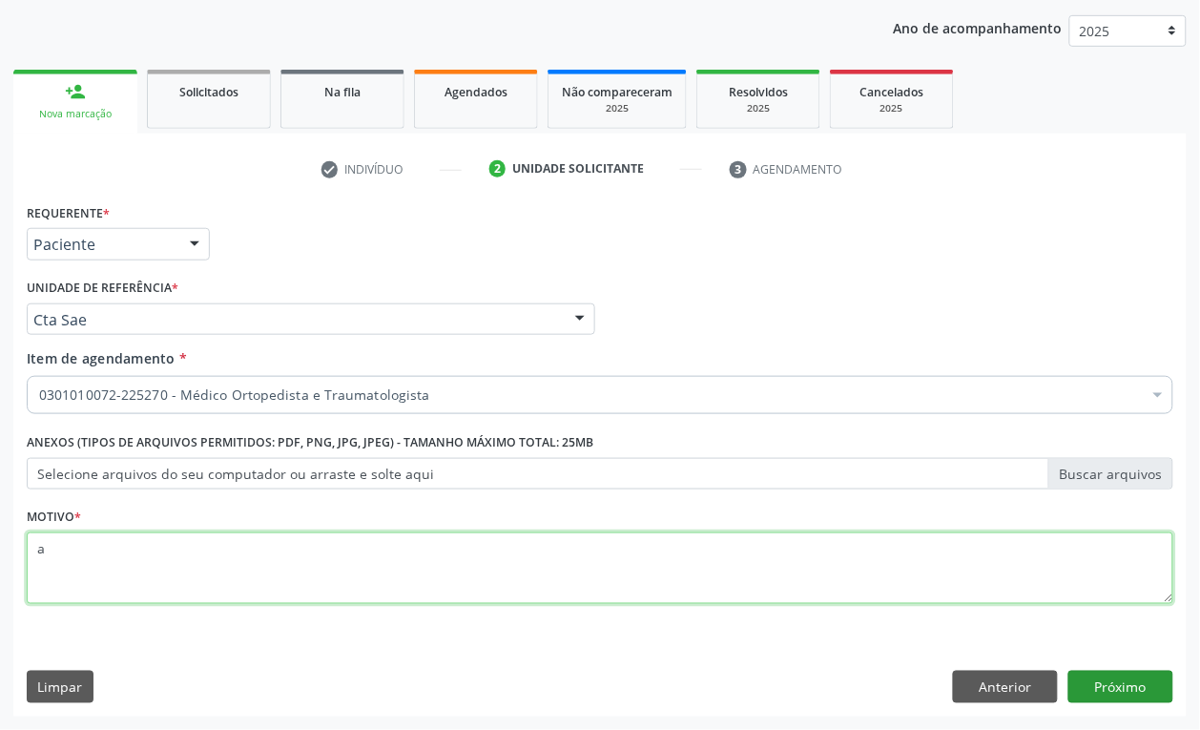
type textarea "a"
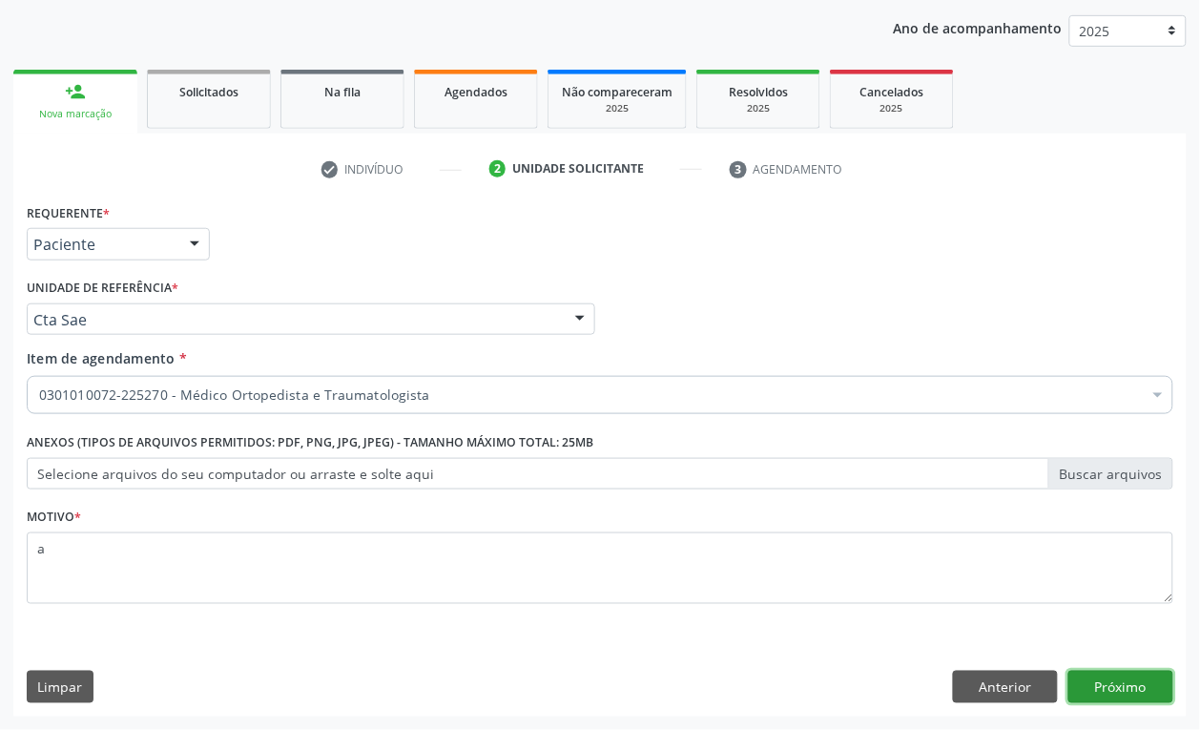
click at [1149, 687] on button "Próximo" at bounding box center [1120, 687] width 105 height 32
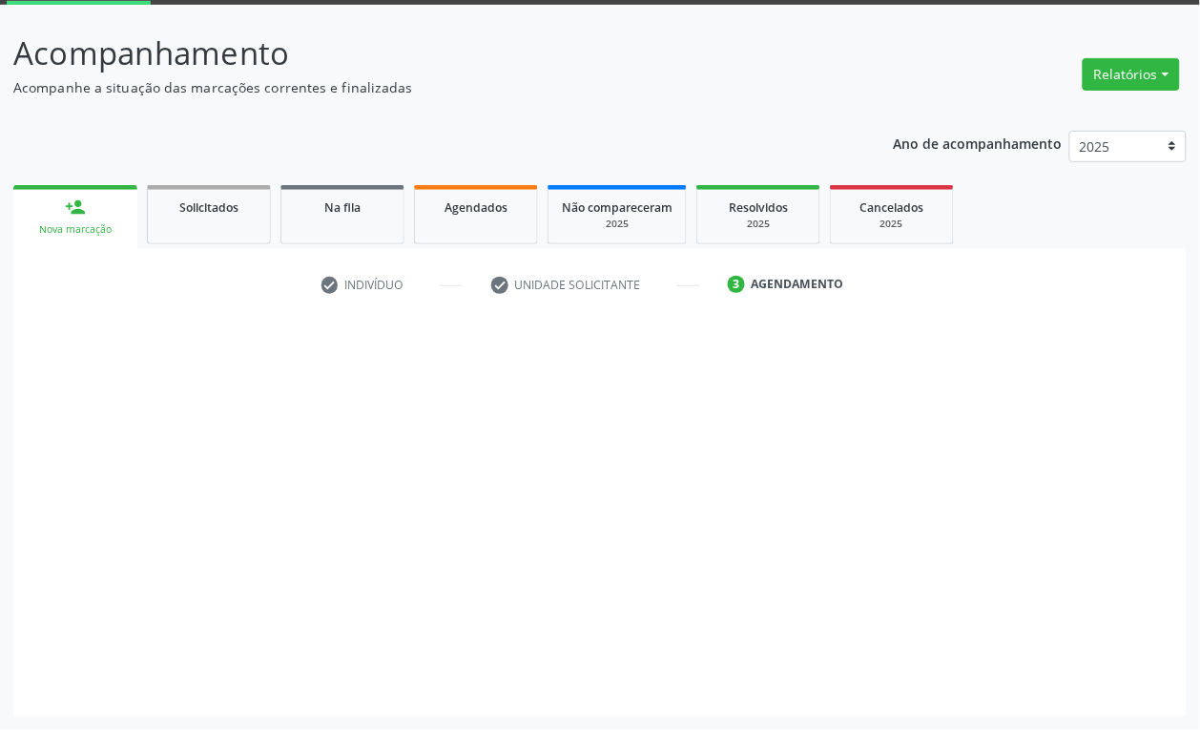
scroll to position [101, 0]
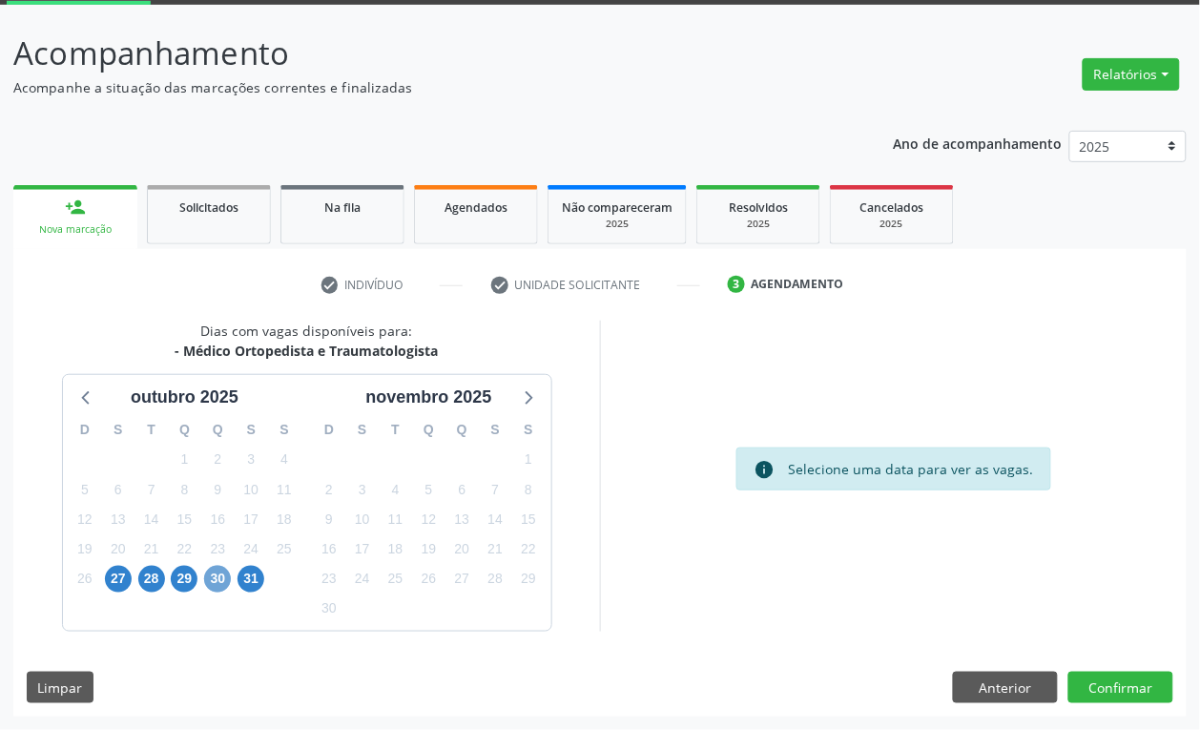
click at [219, 580] on span "30" at bounding box center [217, 579] width 27 height 27
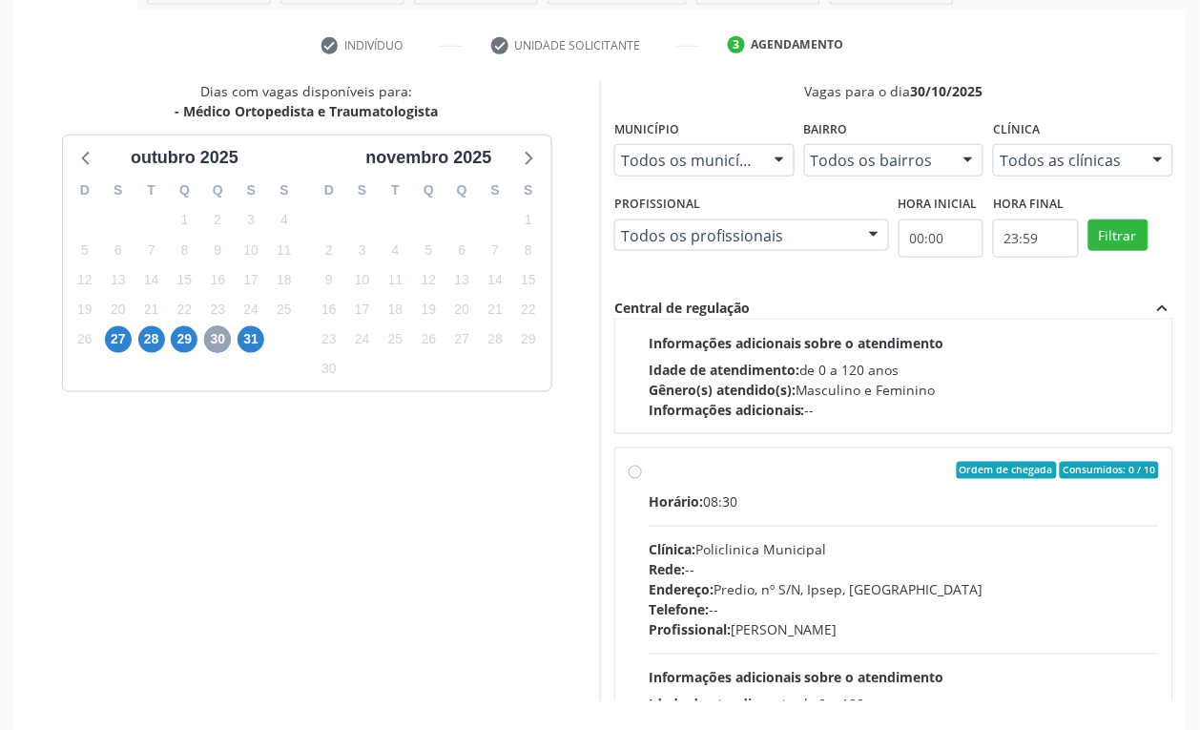
scroll to position [596, 0]
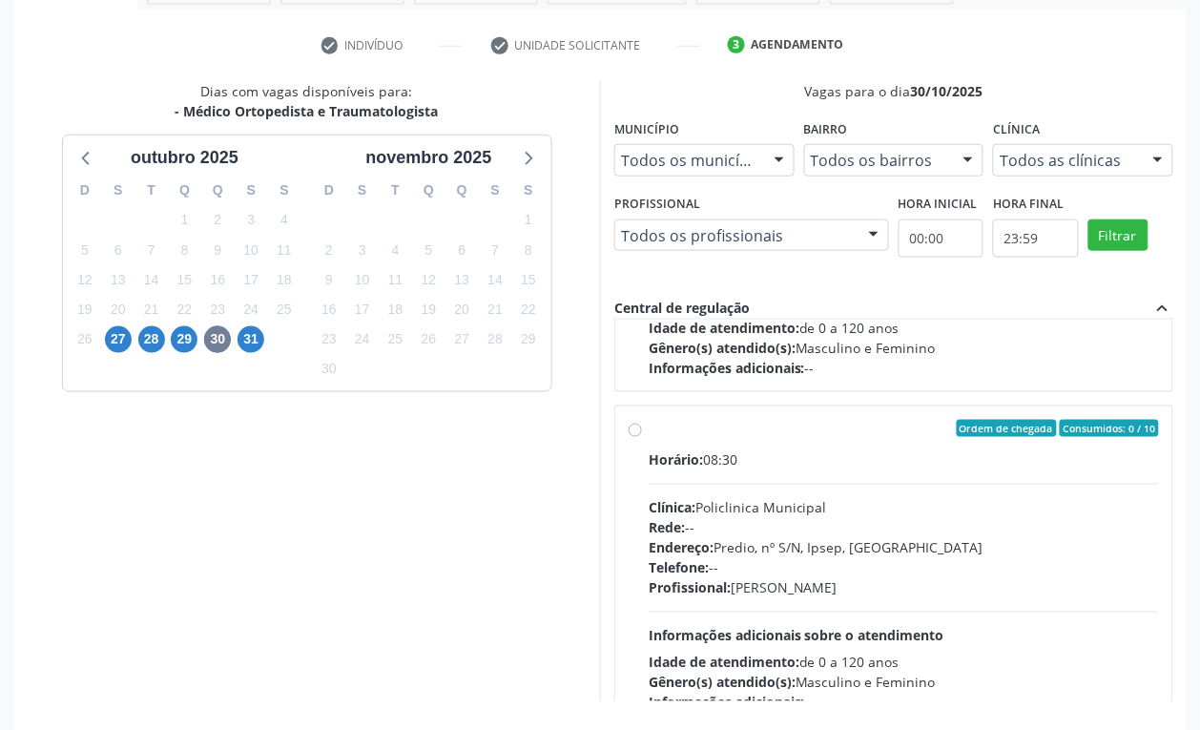
click at [804, 482] on div "Horário: 08:30 Clínica: Policlinica Municipal Rede: -- Endereço: Predio, nº S/N…" at bounding box center [904, 581] width 510 height 262
click at [642, 437] on input "Ordem de chegada Consumidos: 0 / 10 Horário: 08:30 Clínica: Policlinica Municip…" at bounding box center [635, 428] width 13 height 17
radio input "true"
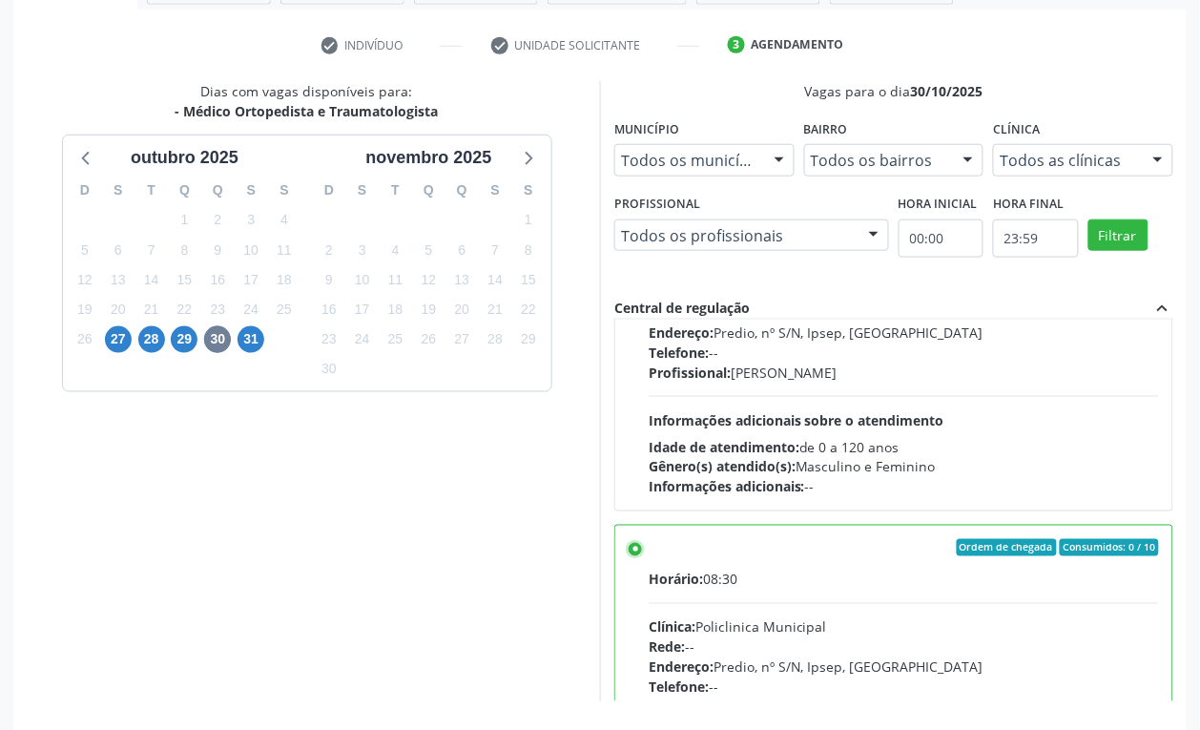
scroll to position [358, 0]
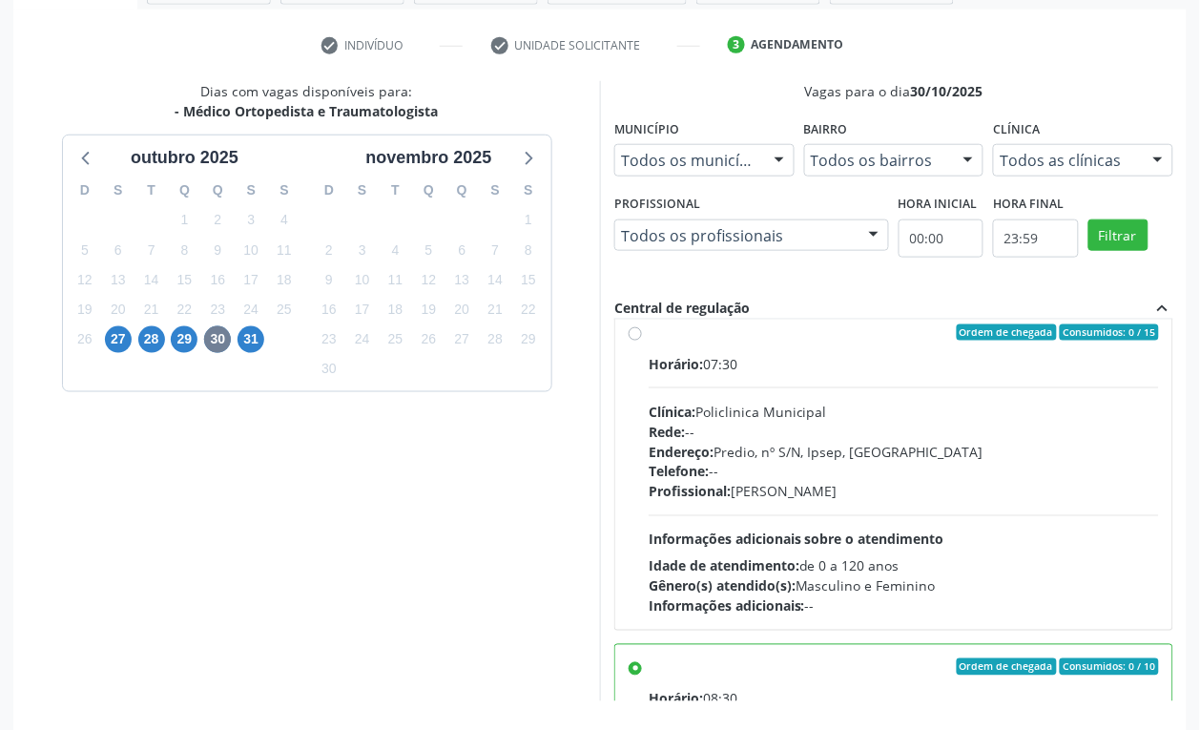
click at [933, 441] on div "Rede: --" at bounding box center [904, 432] width 510 height 20
click at [642, 341] on input "Ordem de chegada Consumidos: 0 / 15 Horário: 07:30 Clínica: Policlinica Municip…" at bounding box center [635, 332] width 13 height 17
radio input "true"
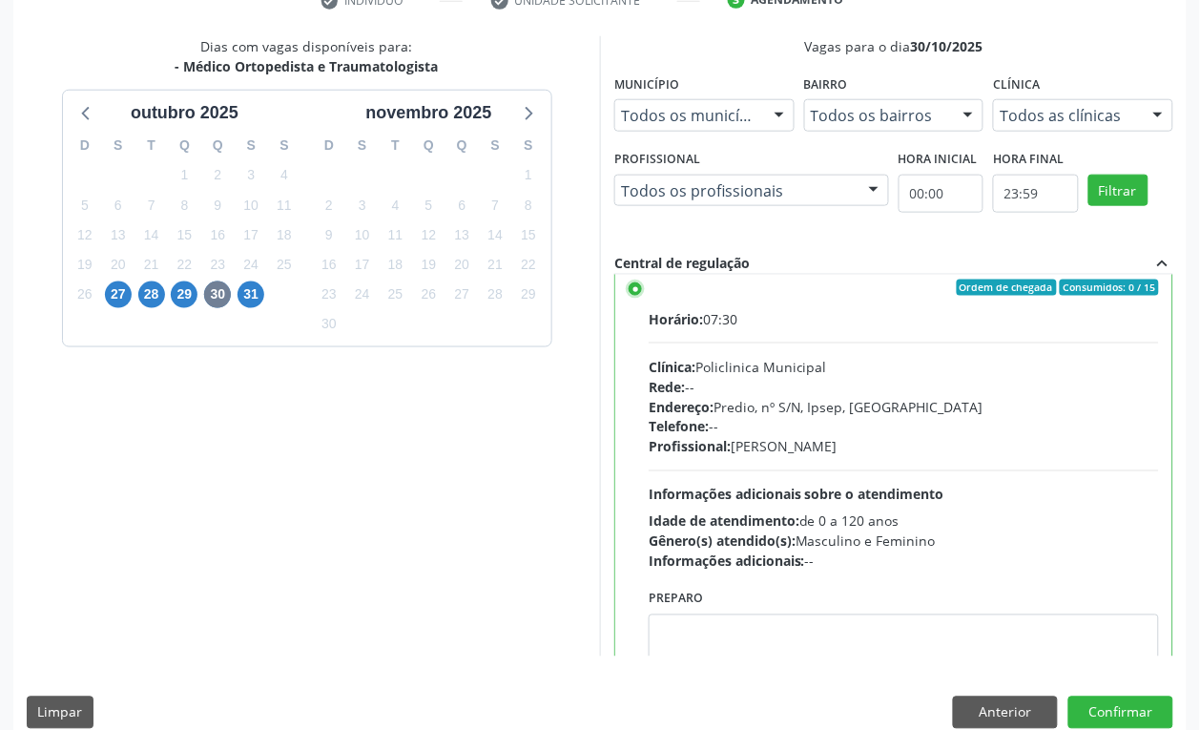
scroll to position [410, 0]
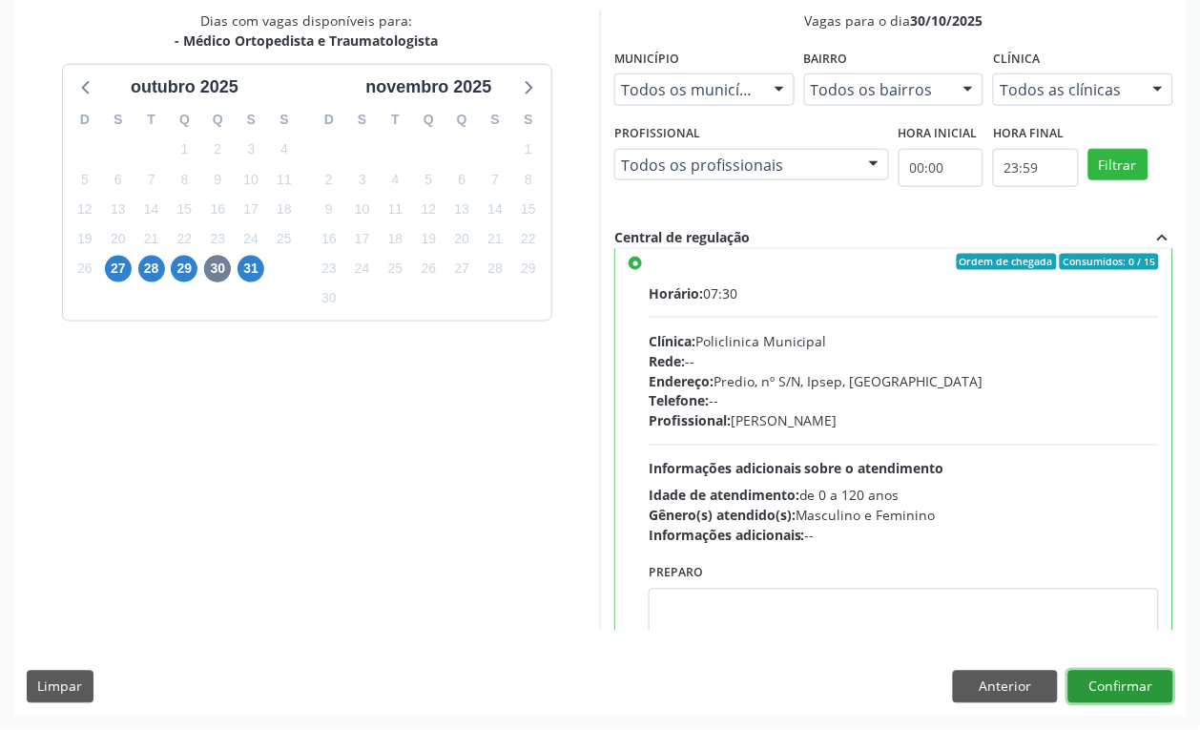
click at [1138, 688] on button "Confirmar" at bounding box center [1120, 687] width 105 height 32
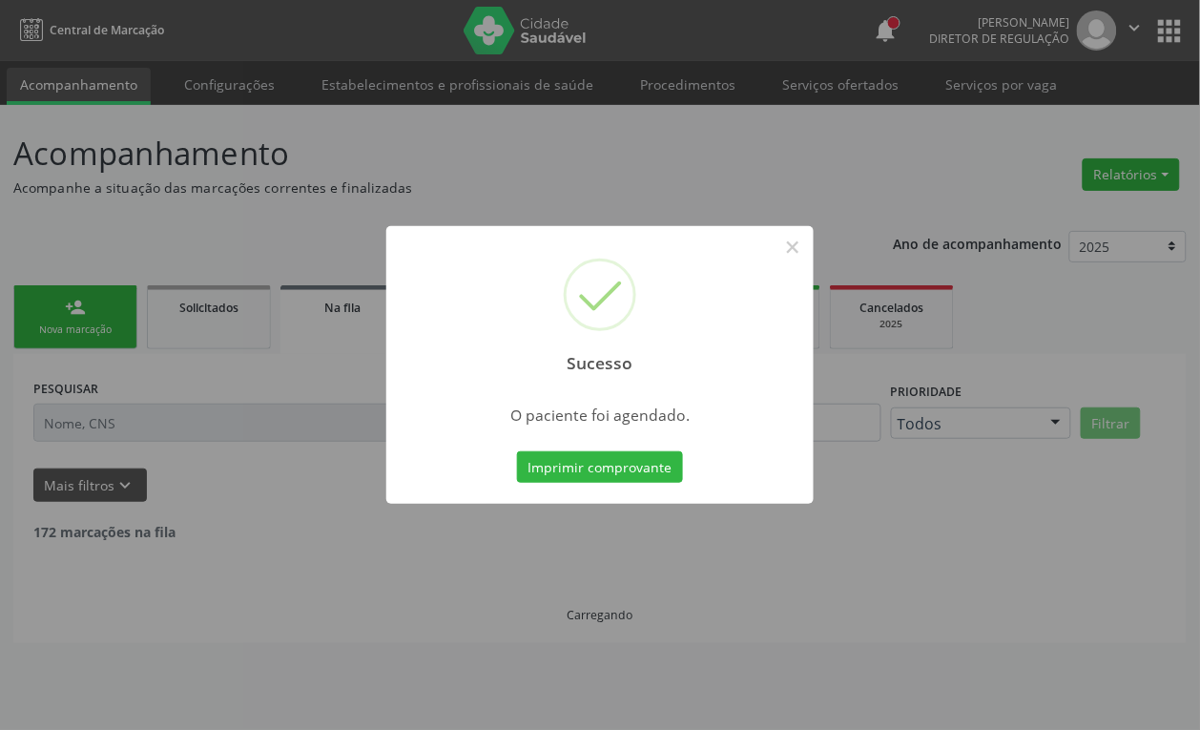
scroll to position [0, 0]
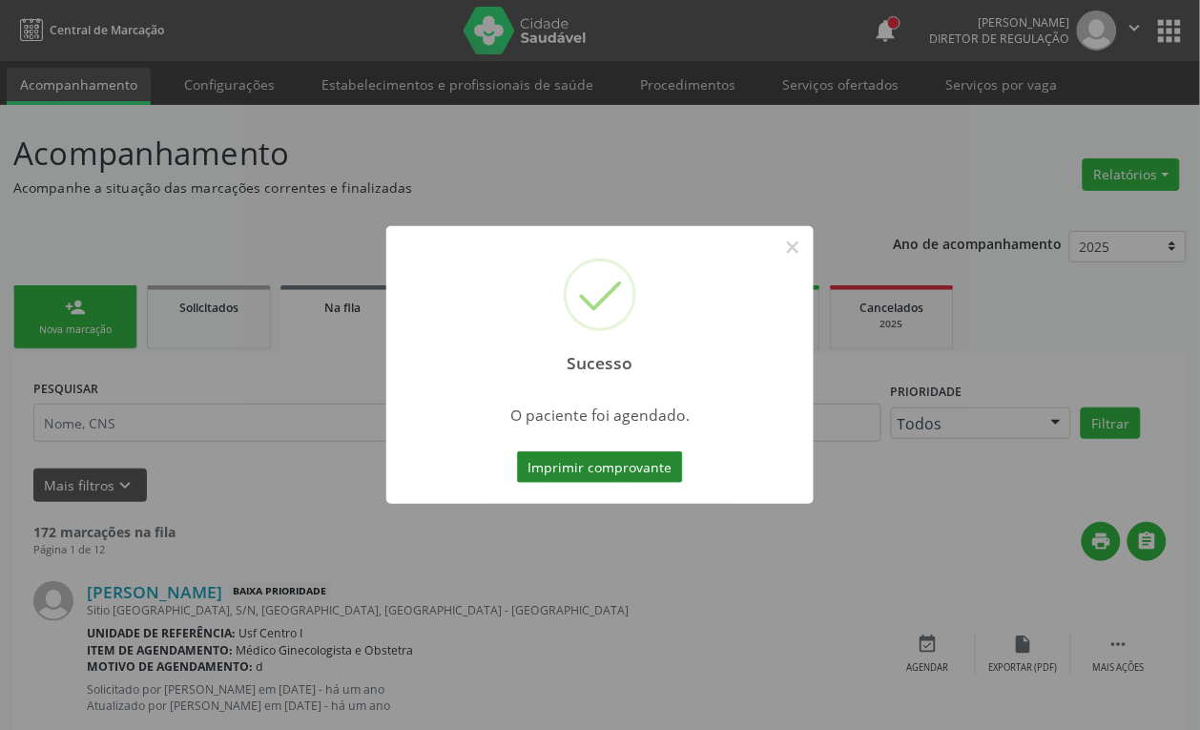
click at [564, 465] on button "Imprimir comprovante" at bounding box center [600, 467] width 166 height 32
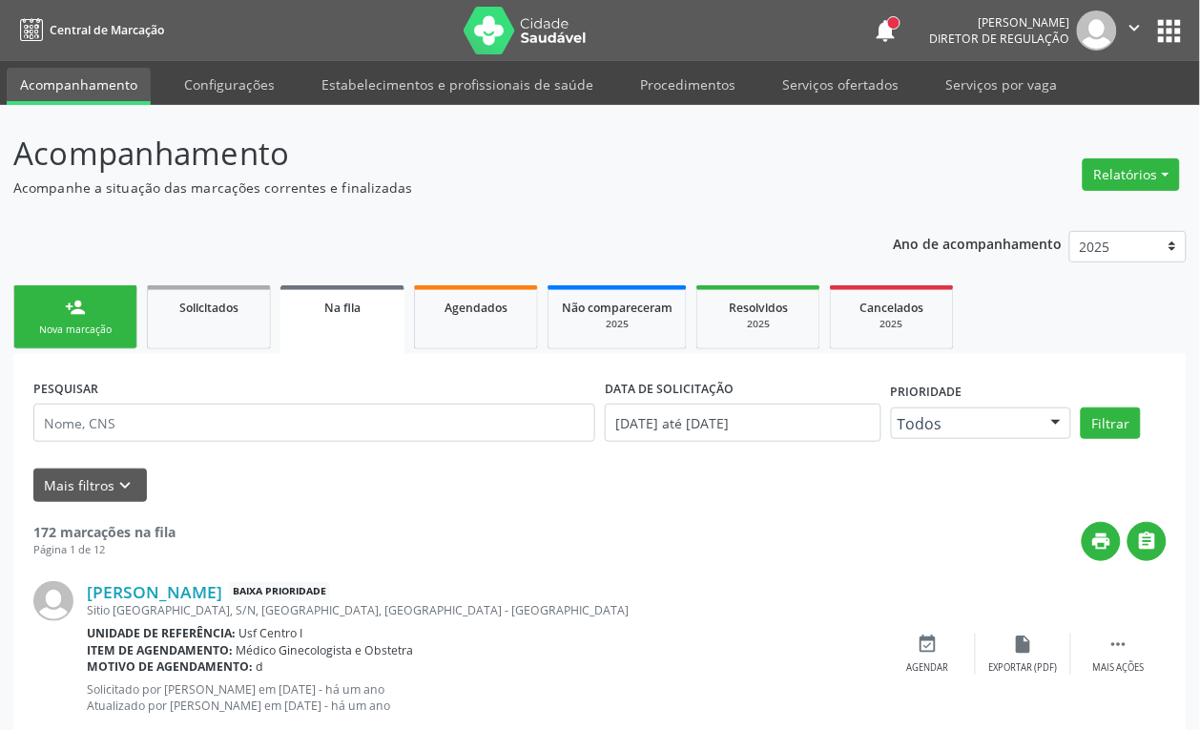
click at [81, 302] on div "person_add" at bounding box center [75, 307] width 21 height 21
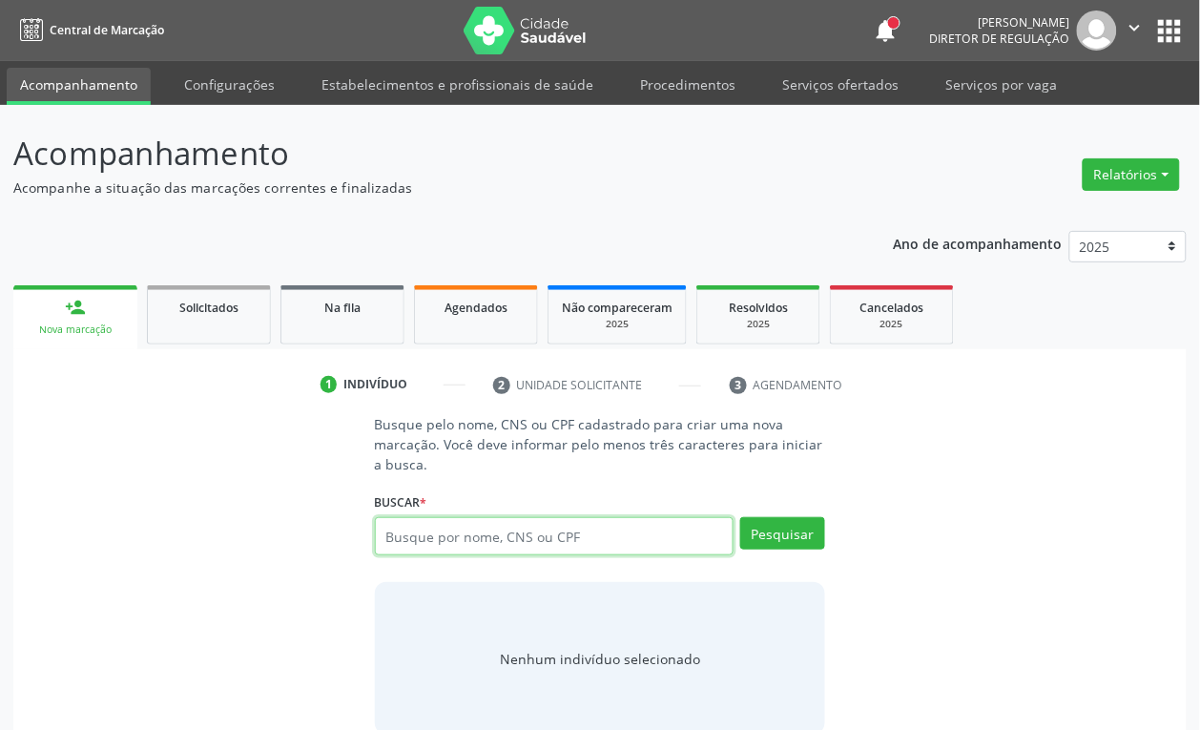
click at [383, 534] on input "text" at bounding box center [555, 536] width 360 height 38
type input "708508385695872"
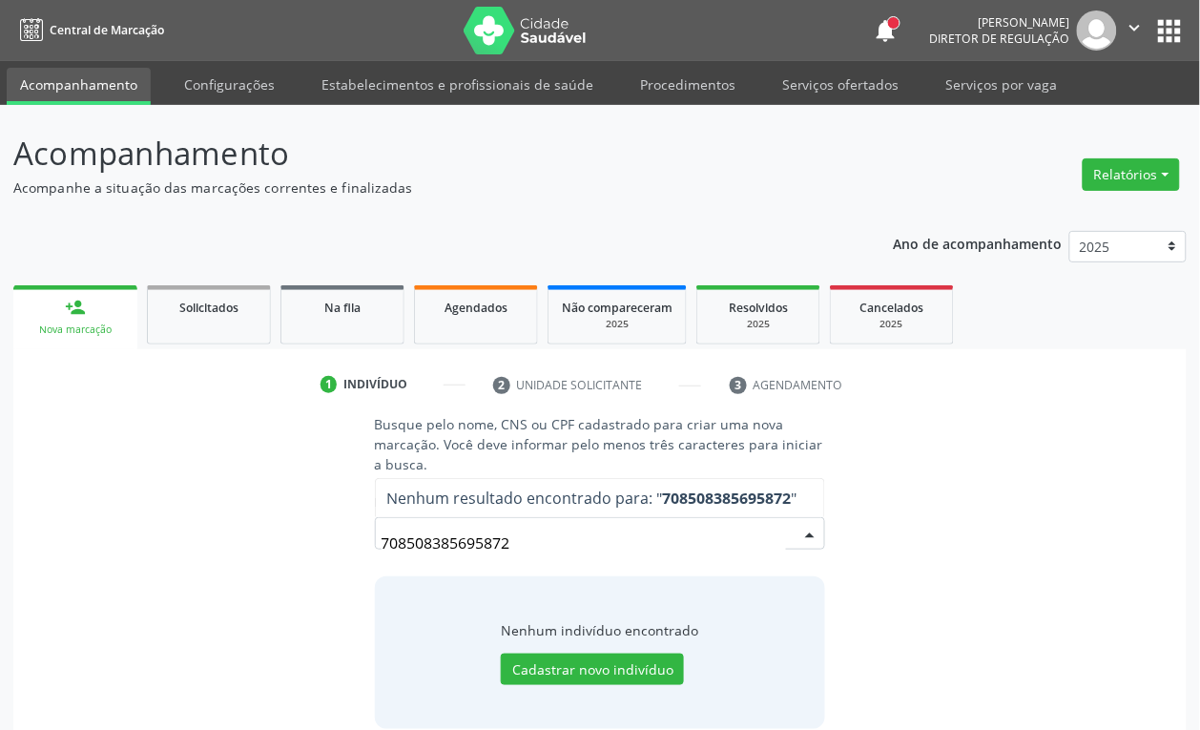
click at [463, 550] on input "708508385695872" at bounding box center [584, 543] width 405 height 38
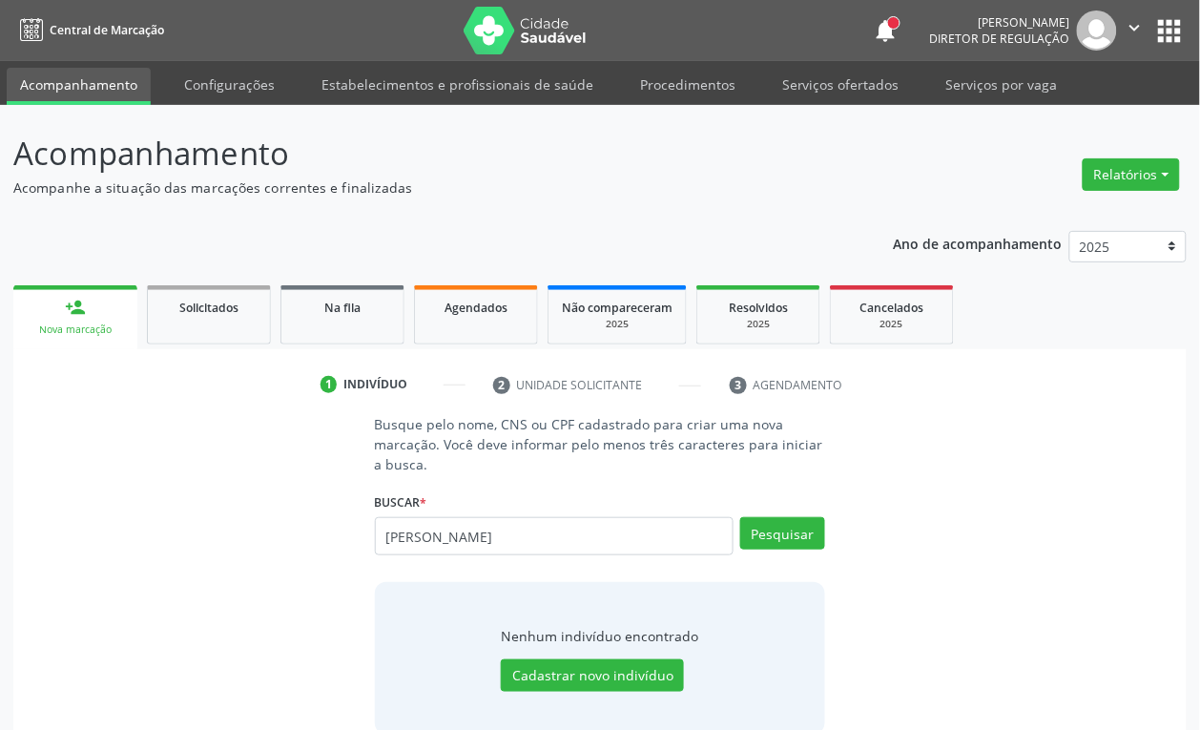
type input "[PERSON_NAME]"
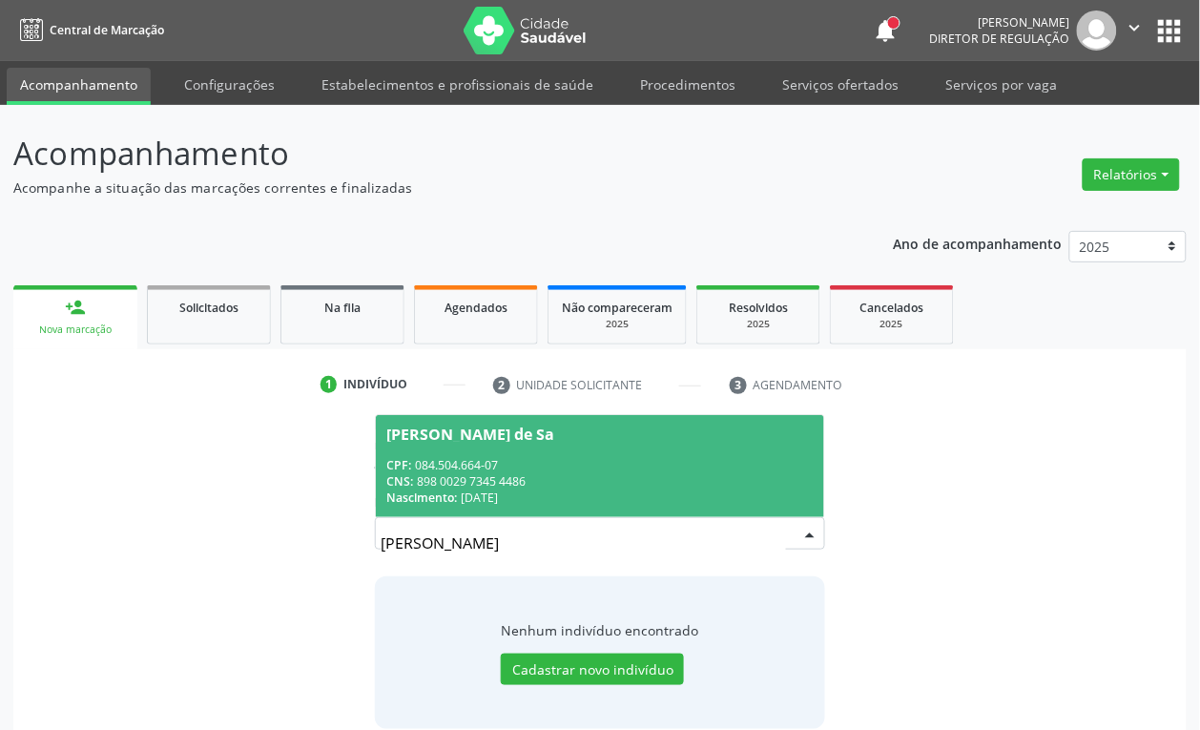
click at [529, 489] on div "Nascimento: [DATE]" at bounding box center [600, 497] width 426 height 16
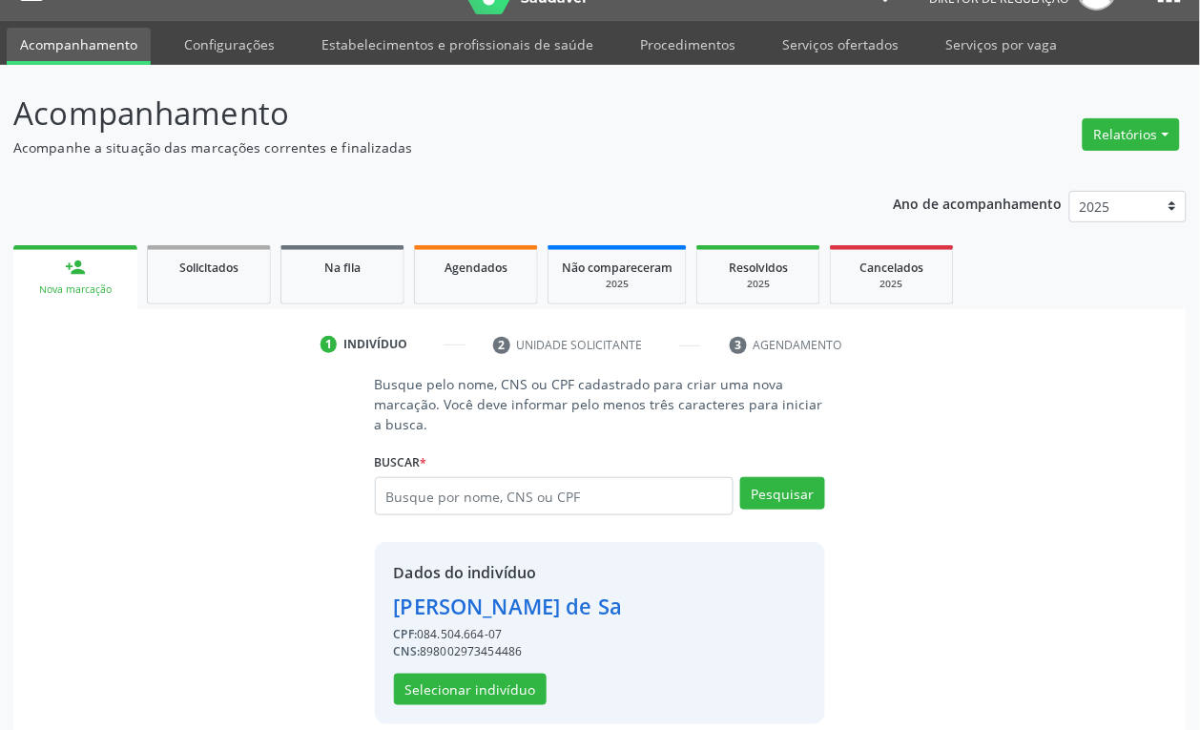
scroll to position [62, 0]
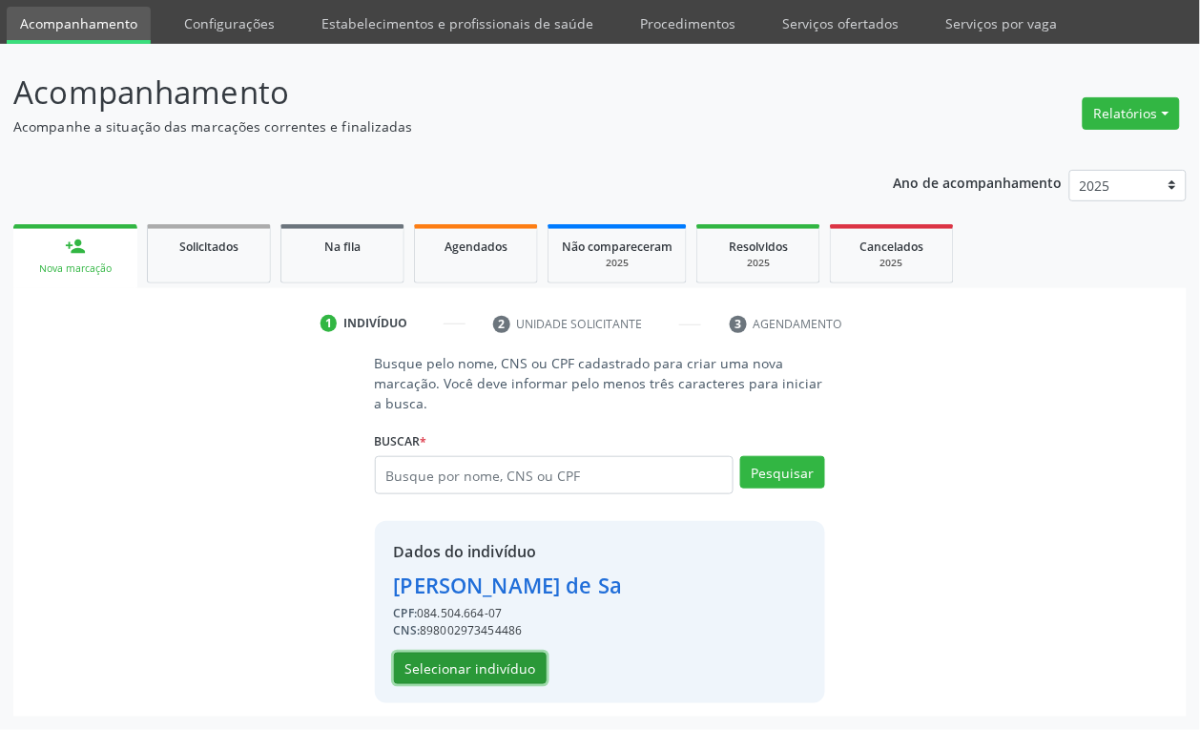
click at [501, 666] on button "Selecionar indivíduo" at bounding box center [470, 668] width 153 height 32
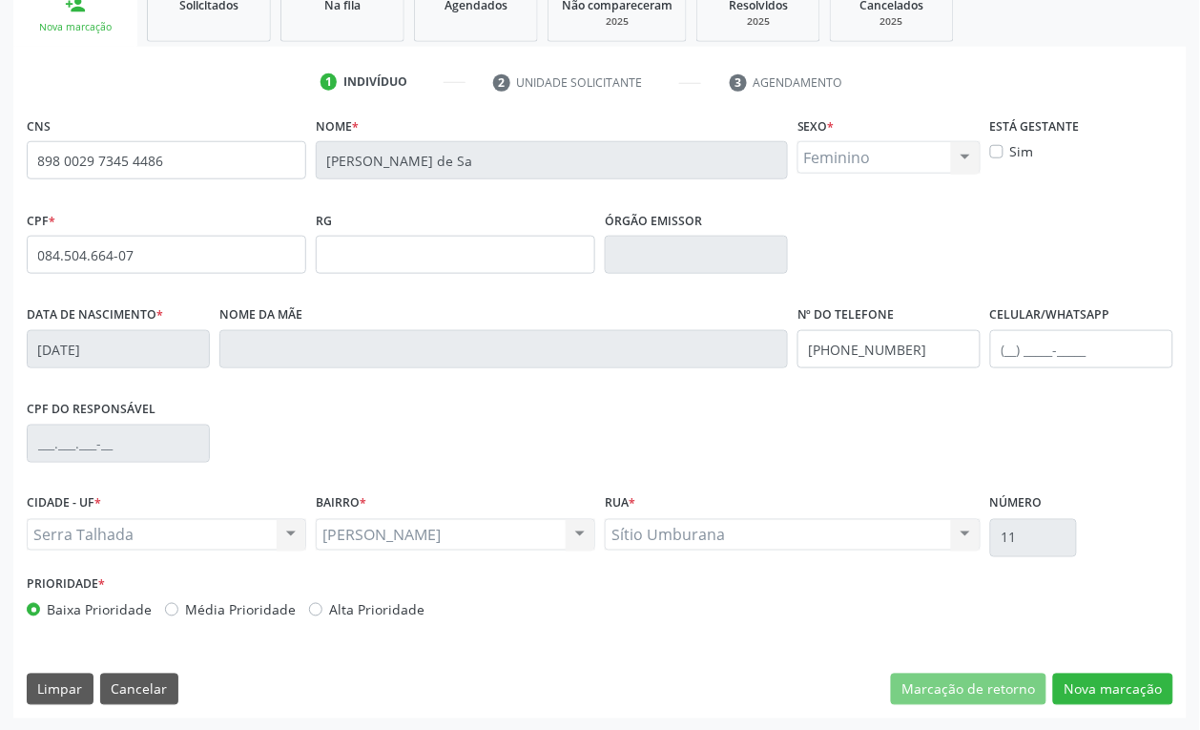
scroll to position [305, 0]
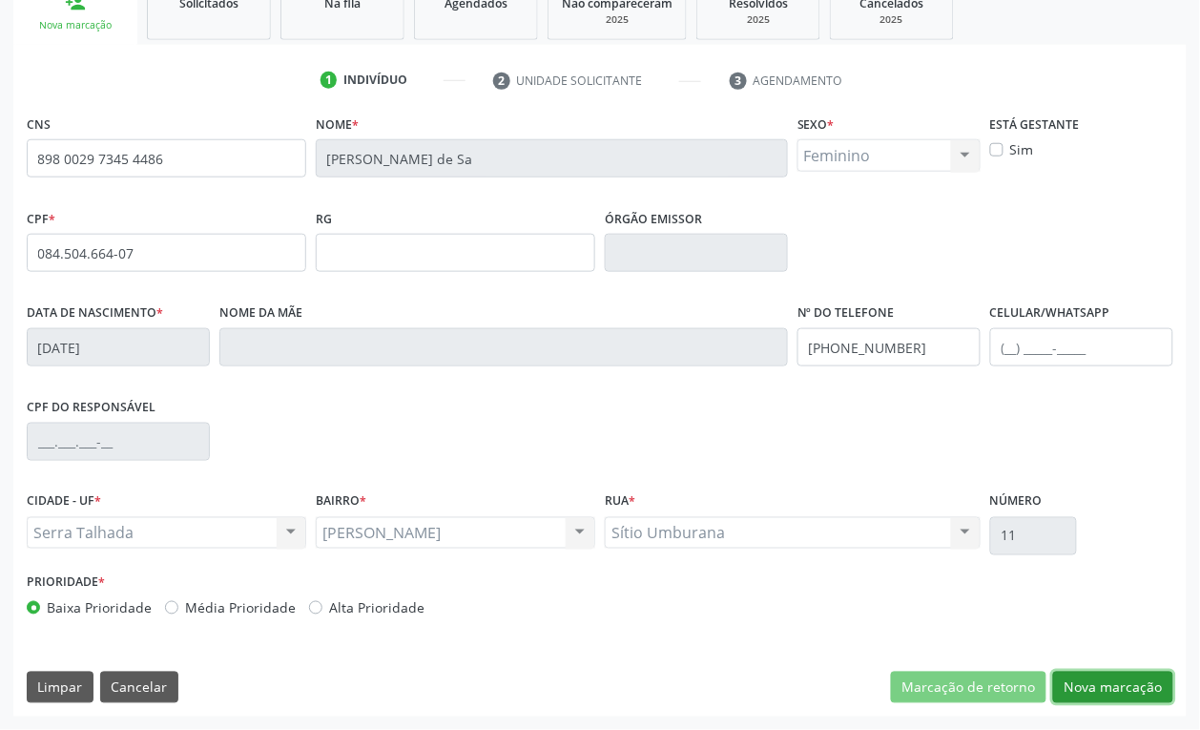
click at [1113, 692] on button "Nova marcação" at bounding box center [1113, 688] width 120 height 32
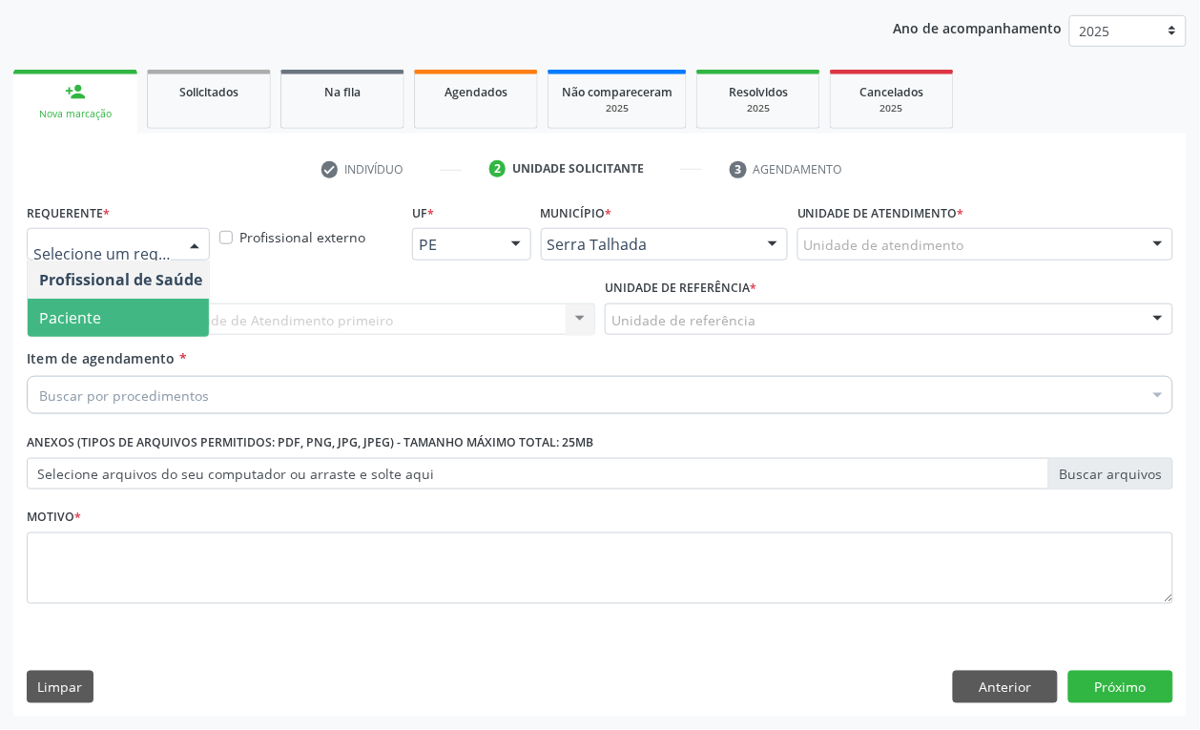
click at [77, 317] on span "Paciente" at bounding box center [70, 317] width 62 height 21
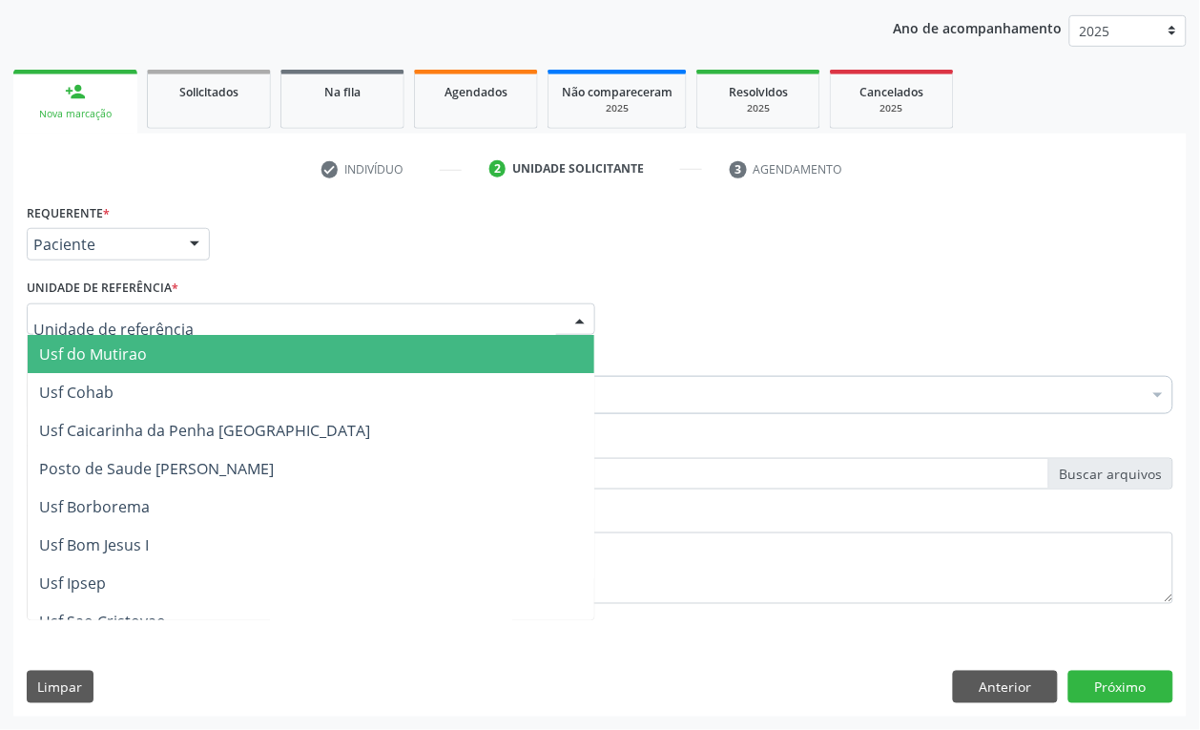
click at [70, 331] on div at bounding box center [311, 319] width 568 height 32
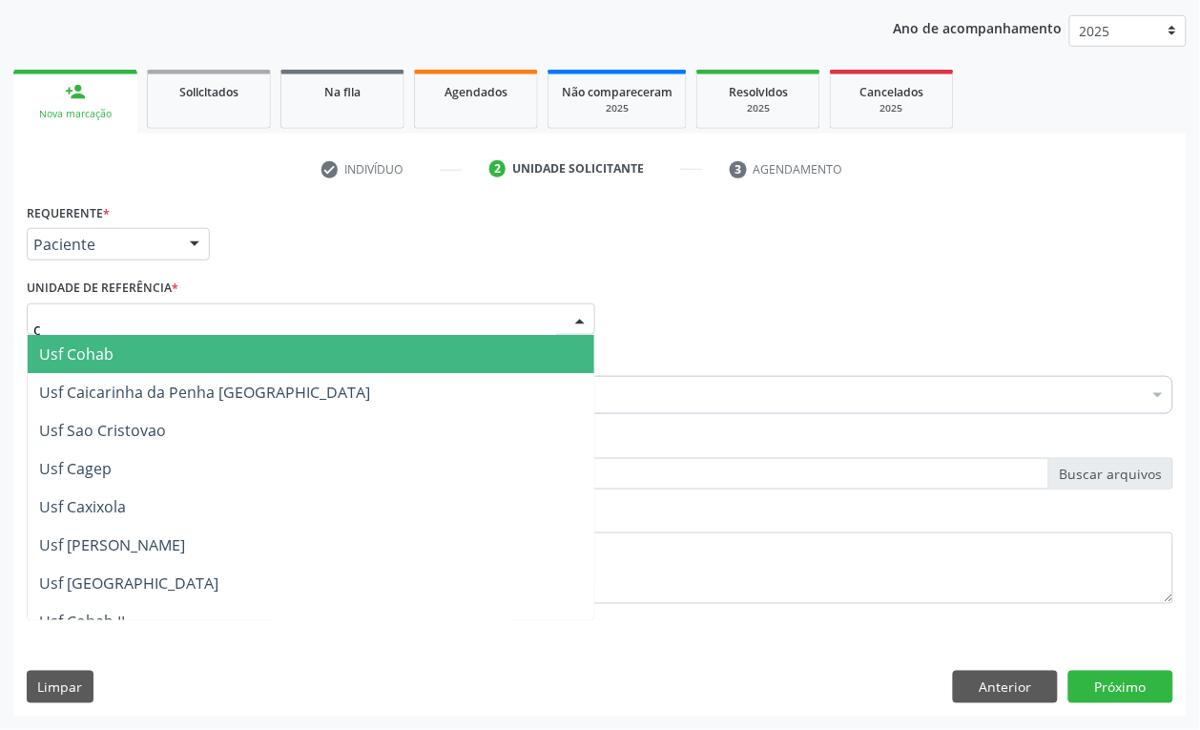
type input "ct"
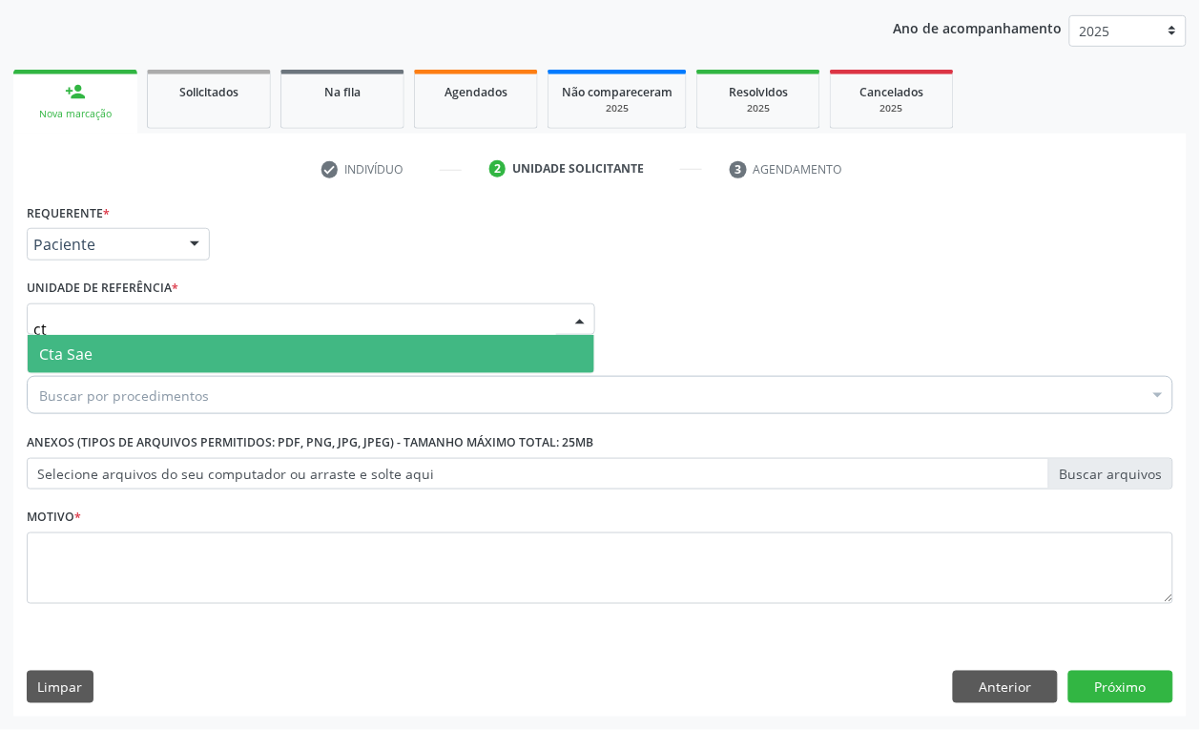
click at [88, 351] on span "Cta Sae" at bounding box center [65, 353] width 53 height 21
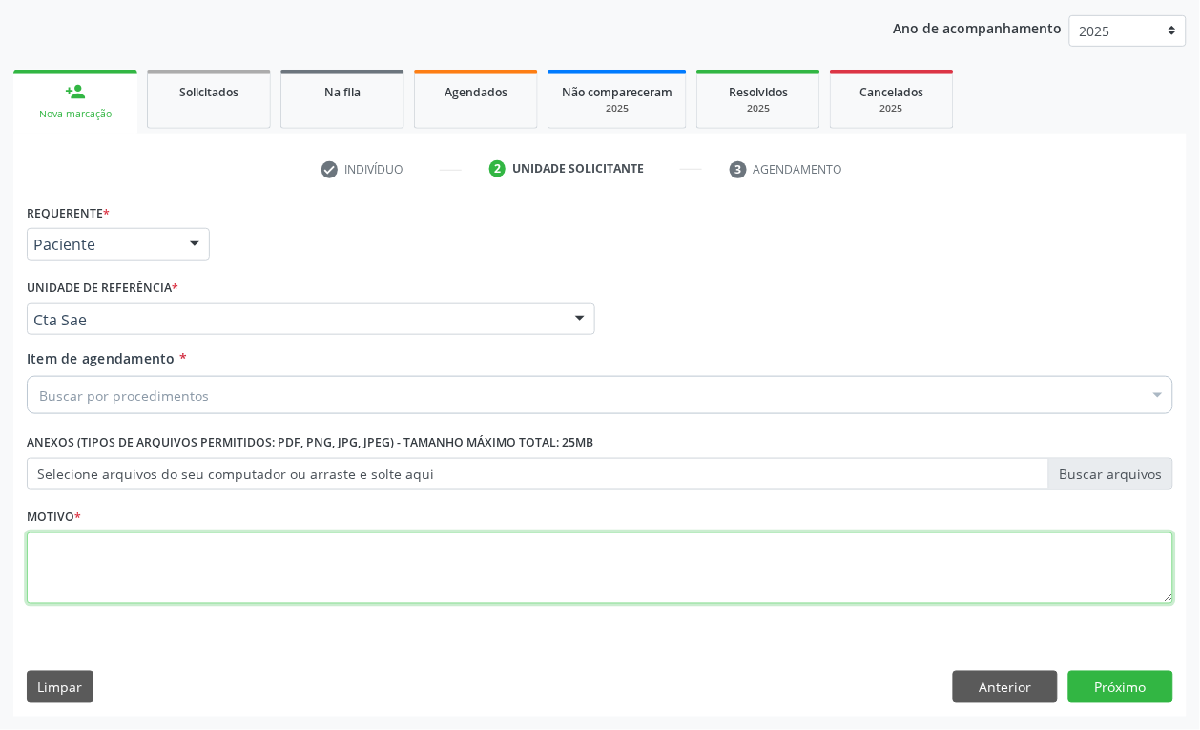
click at [153, 575] on textarea at bounding box center [600, 568] width 1147 height 72
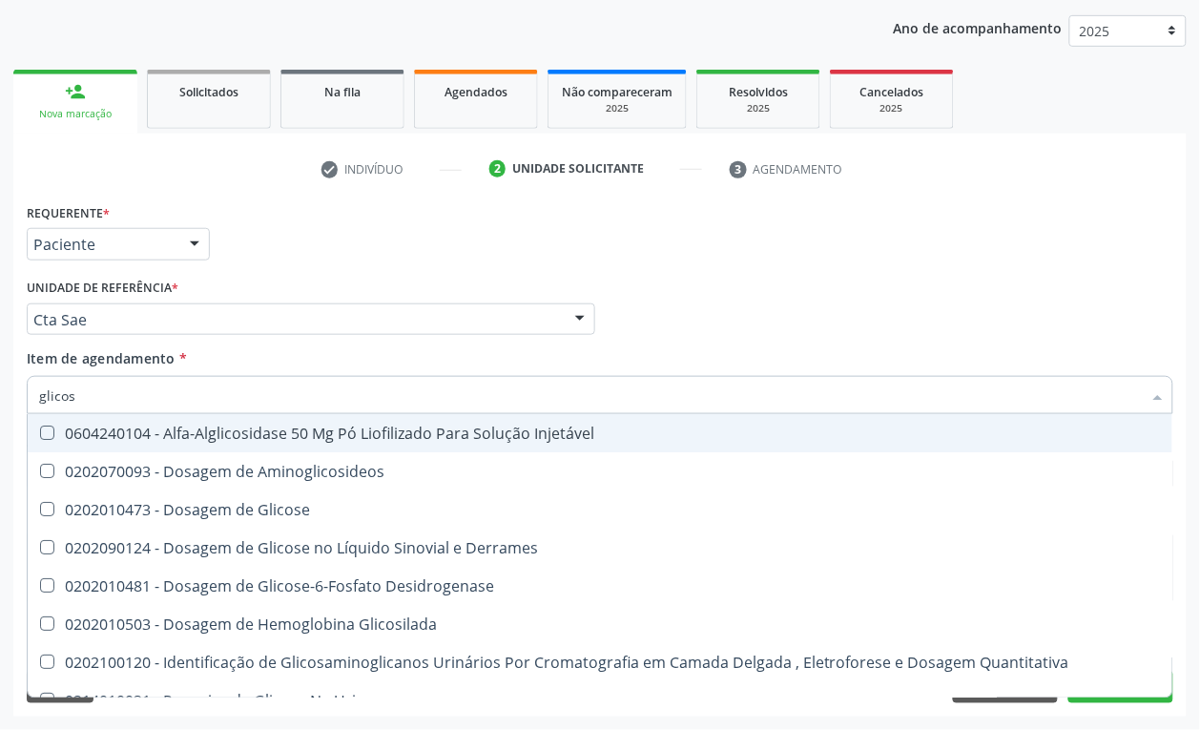
type input "glicose"
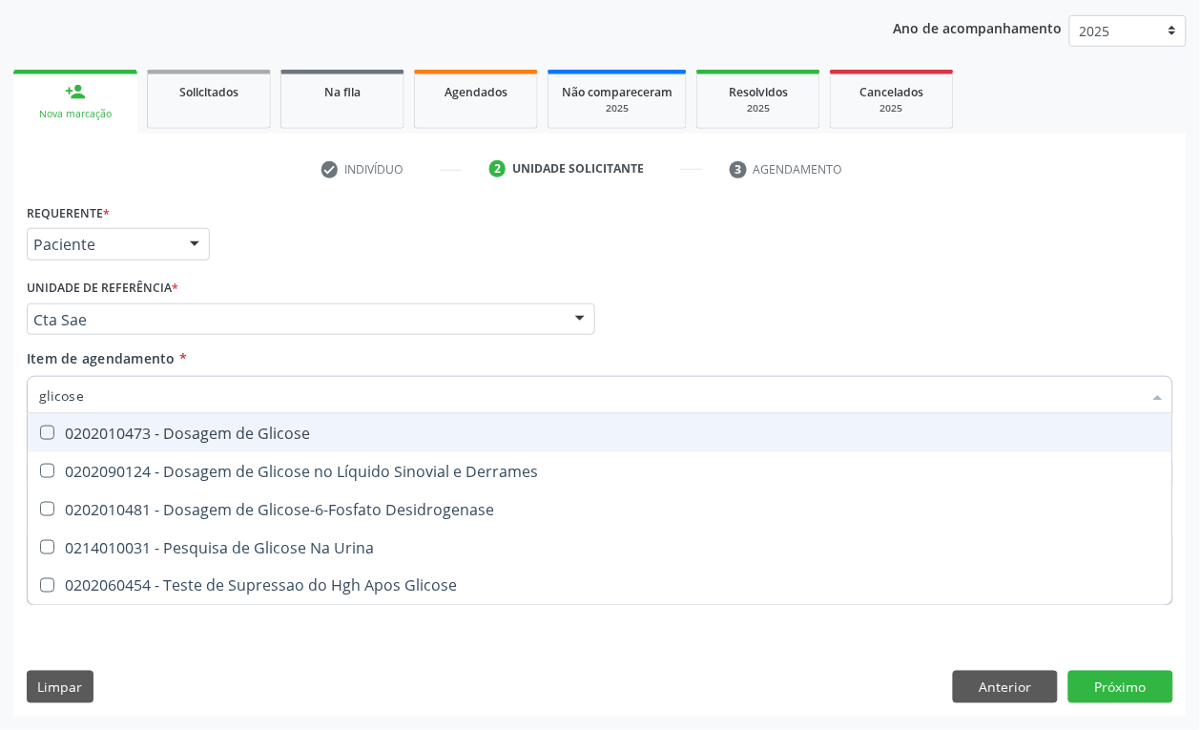
click at [306, 445] on span "0202010473 - Dosagem de Glicose" at bounding box center [600, 433] width 1145 height 38
checkbox Glicose "true"
click at [162, 401] on input "glicose" at bounding box center [590, 395] width 1103 height 38
type input "acido"
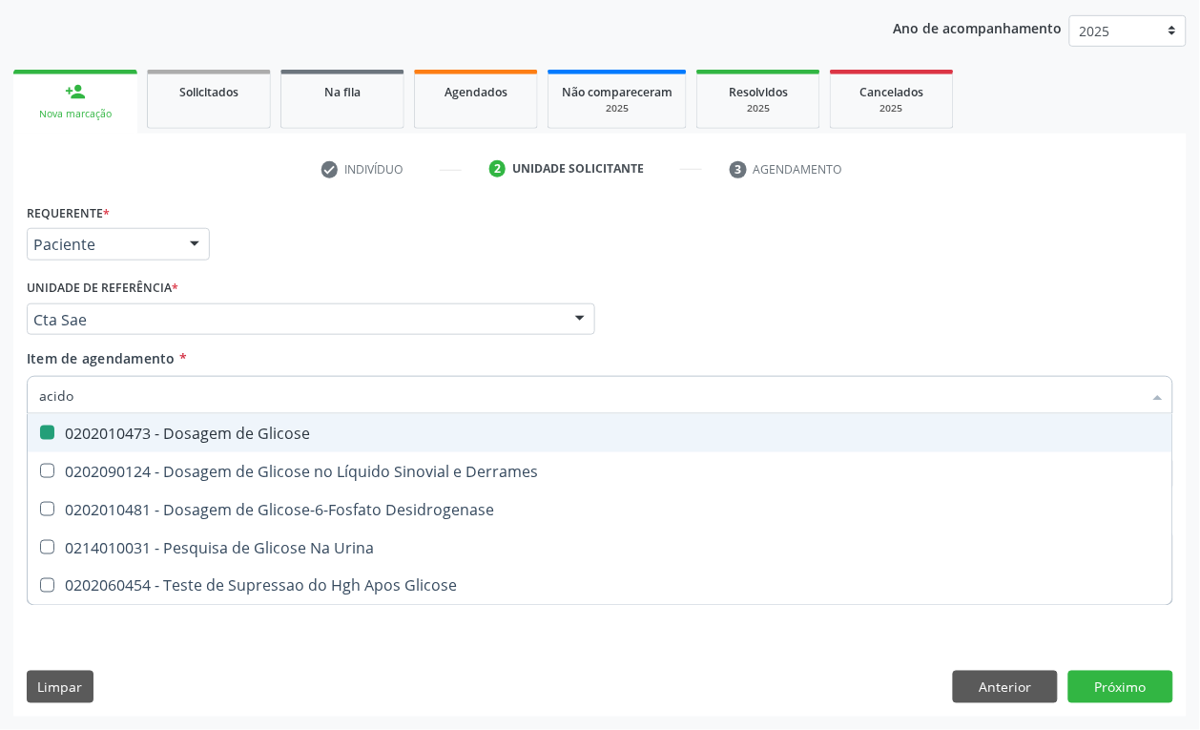
checkbox Glicose "false"
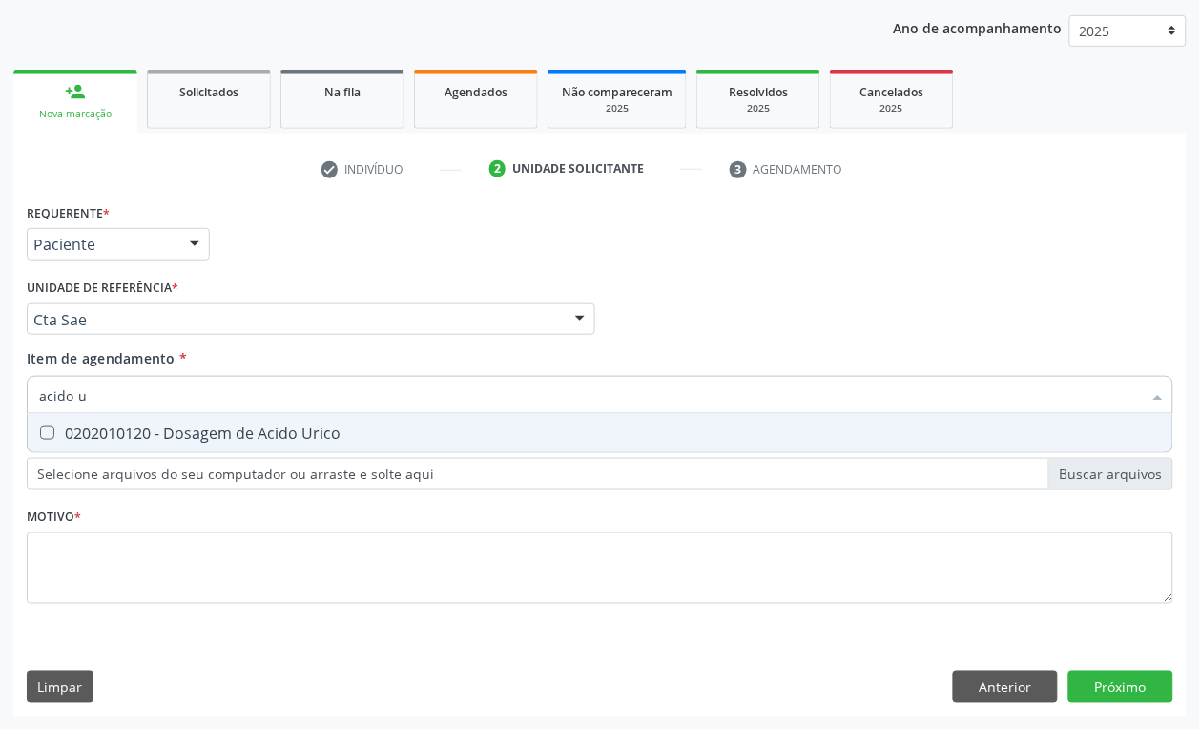
type input "acido ur"
click at [160, 431] on div "0202010120 - Dosagem de Acido Urico" at bounding box center [600, 432] width 1122 height 15
checkbox Urico "true"
click at [117, 401] on input "acido ur" at bounding box center [590, 395] width 1103 height 38
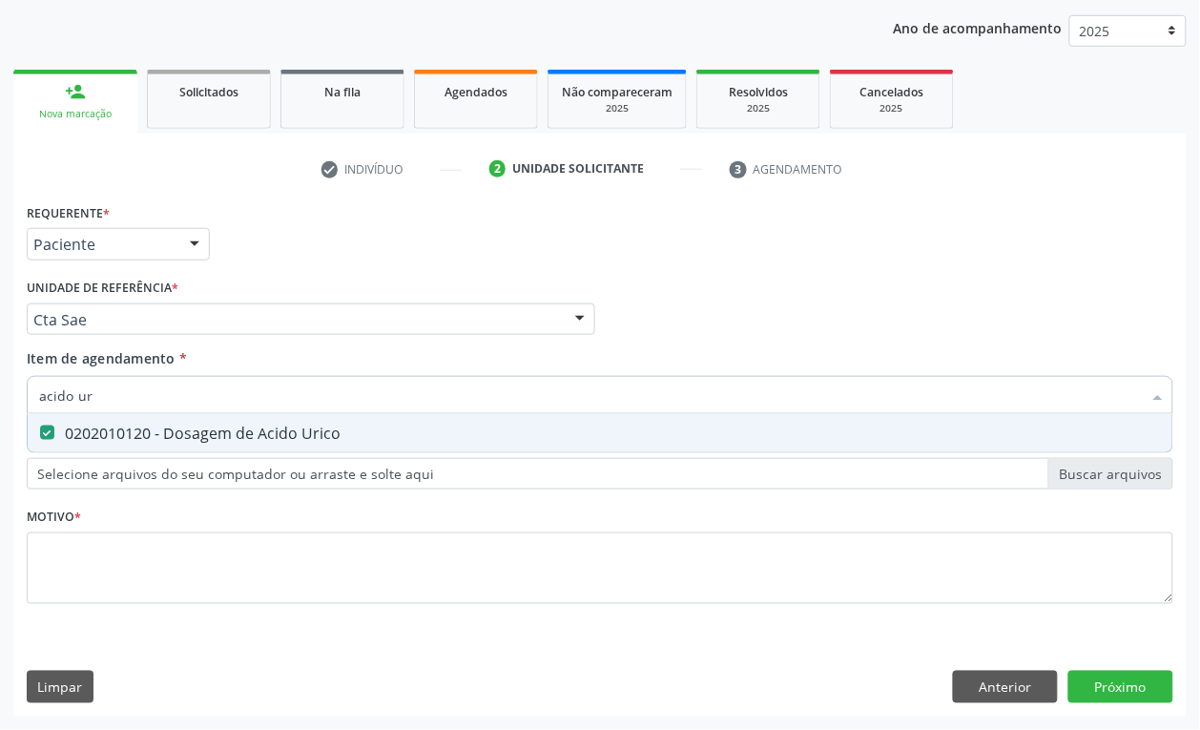
click at [117, 401] on input "acido ur" at bounding box center [590, 395] width 1103 height 38
type input "cre"
checkbox Urico "false"
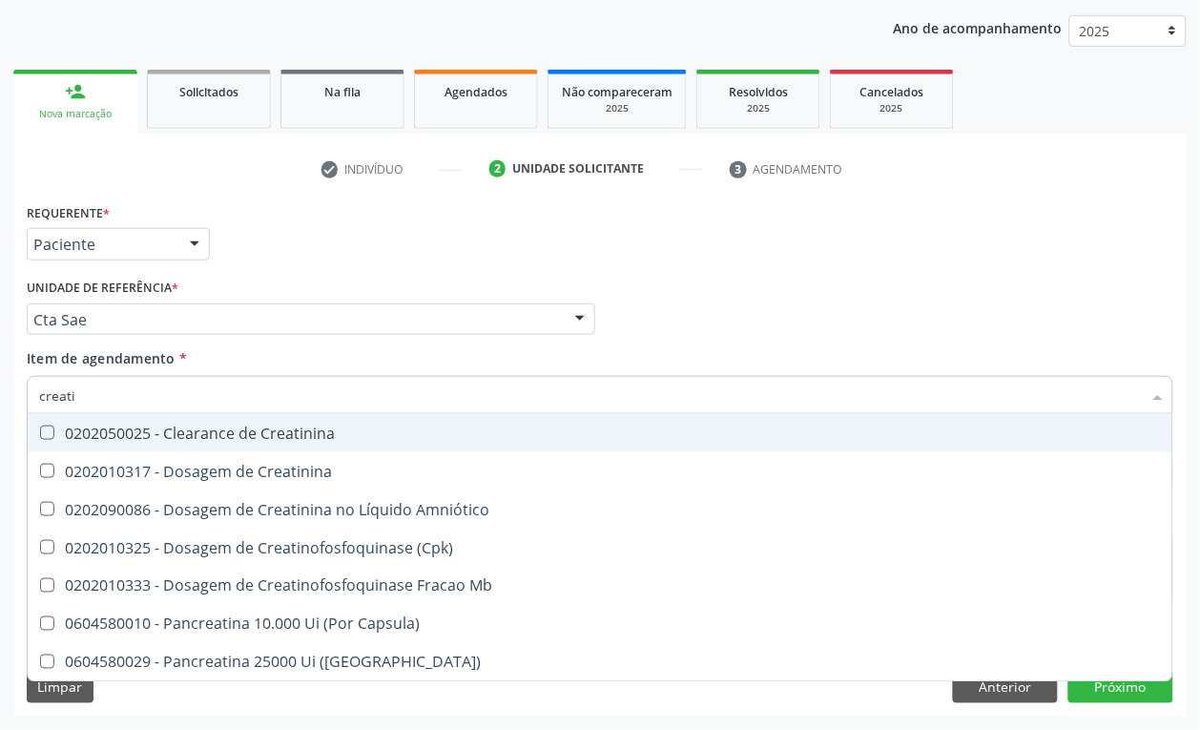
type input "creatin"
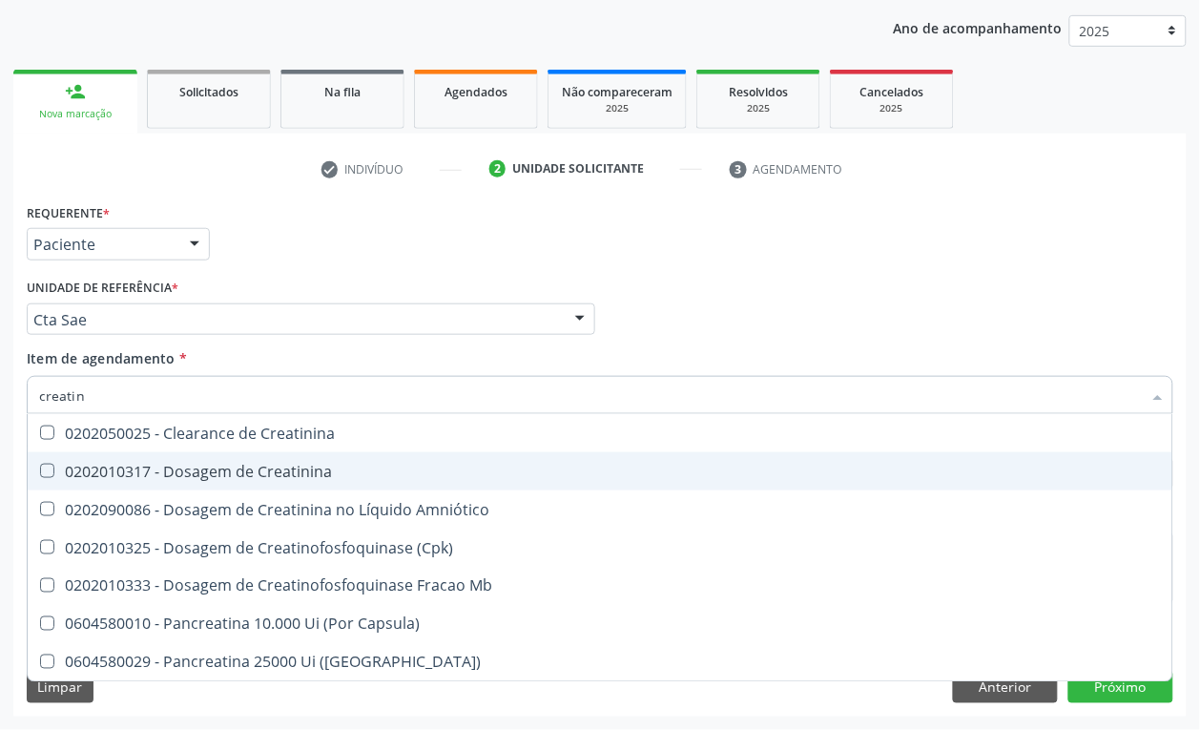
click at [155, 468] on div "0202010317 - Dosagem de Creatinina" at bounding box center [600, 471] width 1122 height 15
checkbox Creatinina "true"
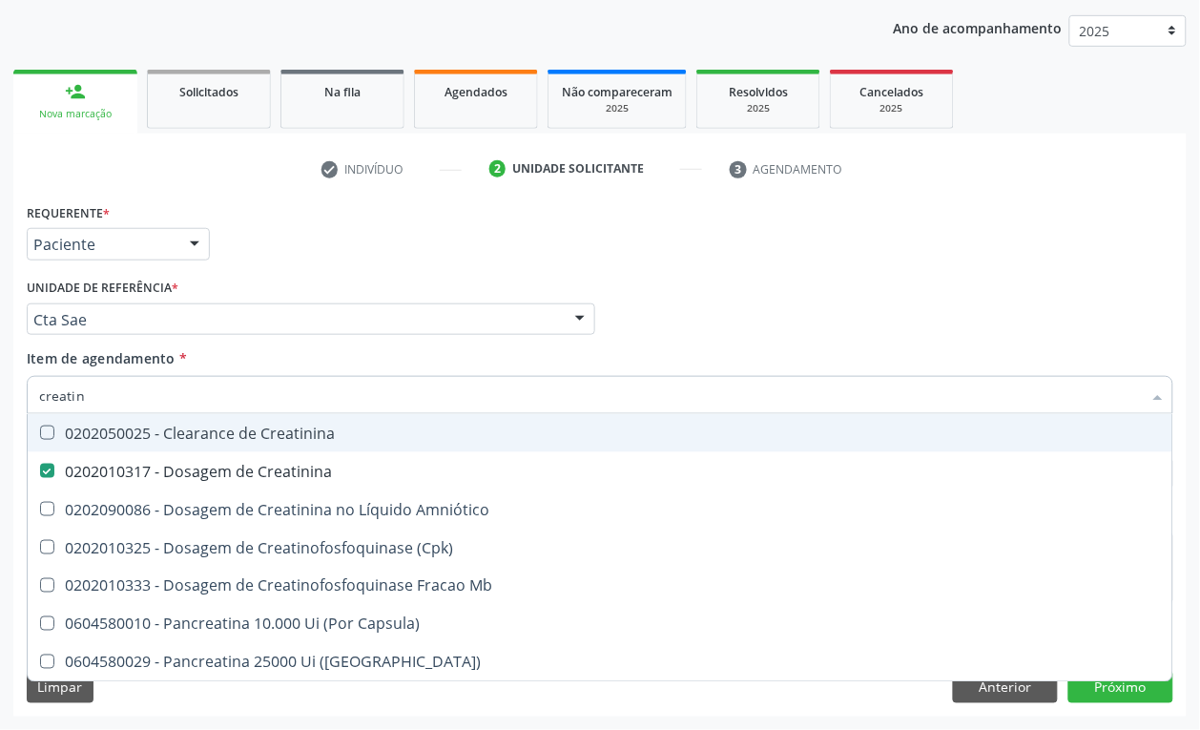
click at [122, 398] on input "creatin" at bounding box center [590, 395] width 1103 height 38
checkbox Creatinina "false"
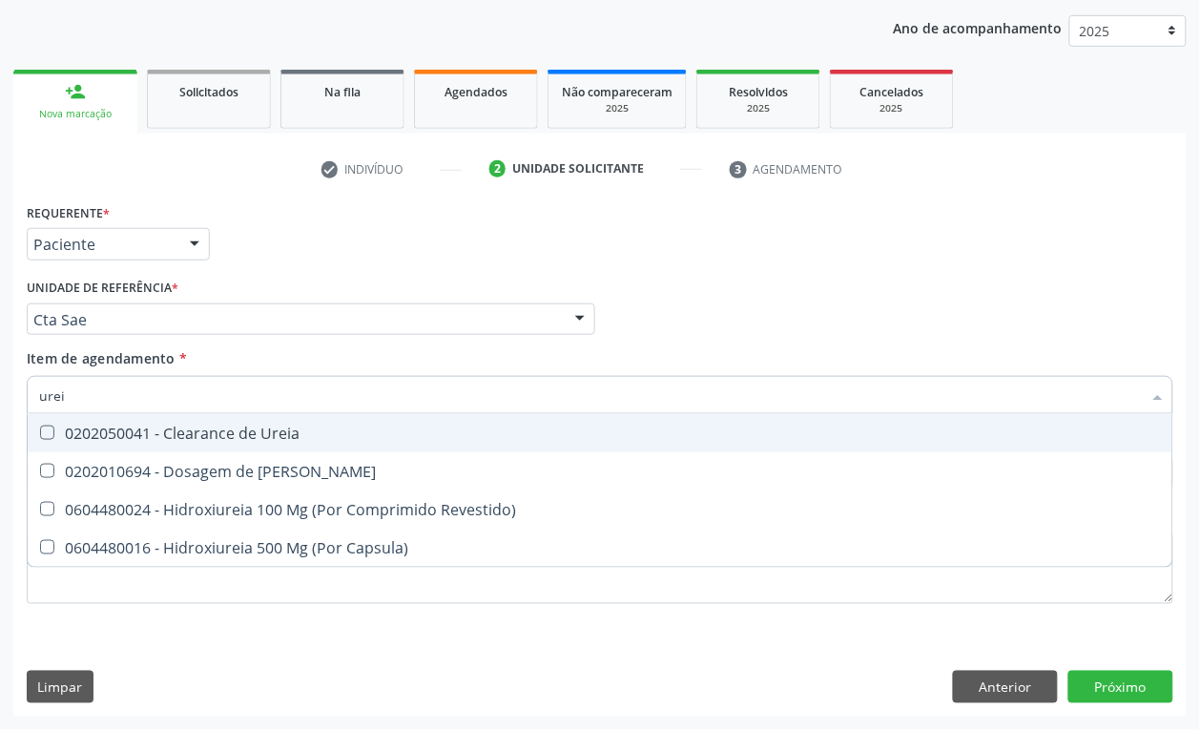
type input "ureia"
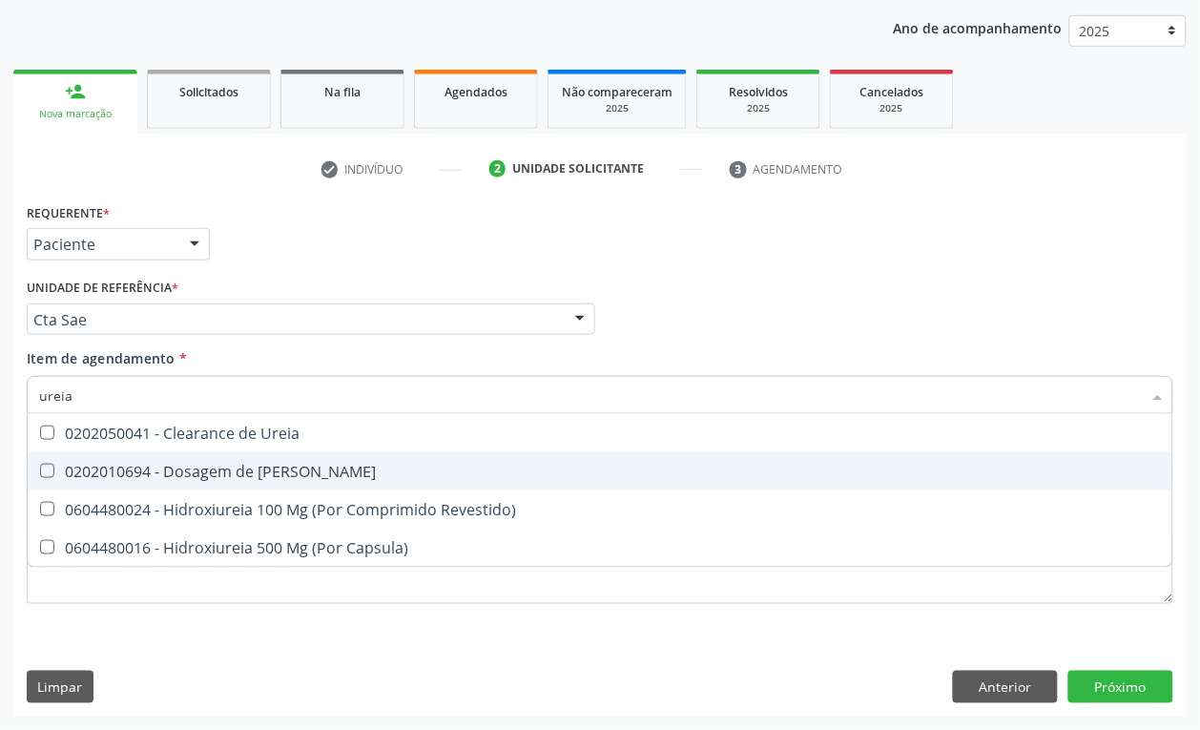
click at [138, 464] on div "0202010694 - Dosagem de [PERSON_NAME]" at bounding box center [600, 471] width 1122 height 15
checkbox Ureia "true"
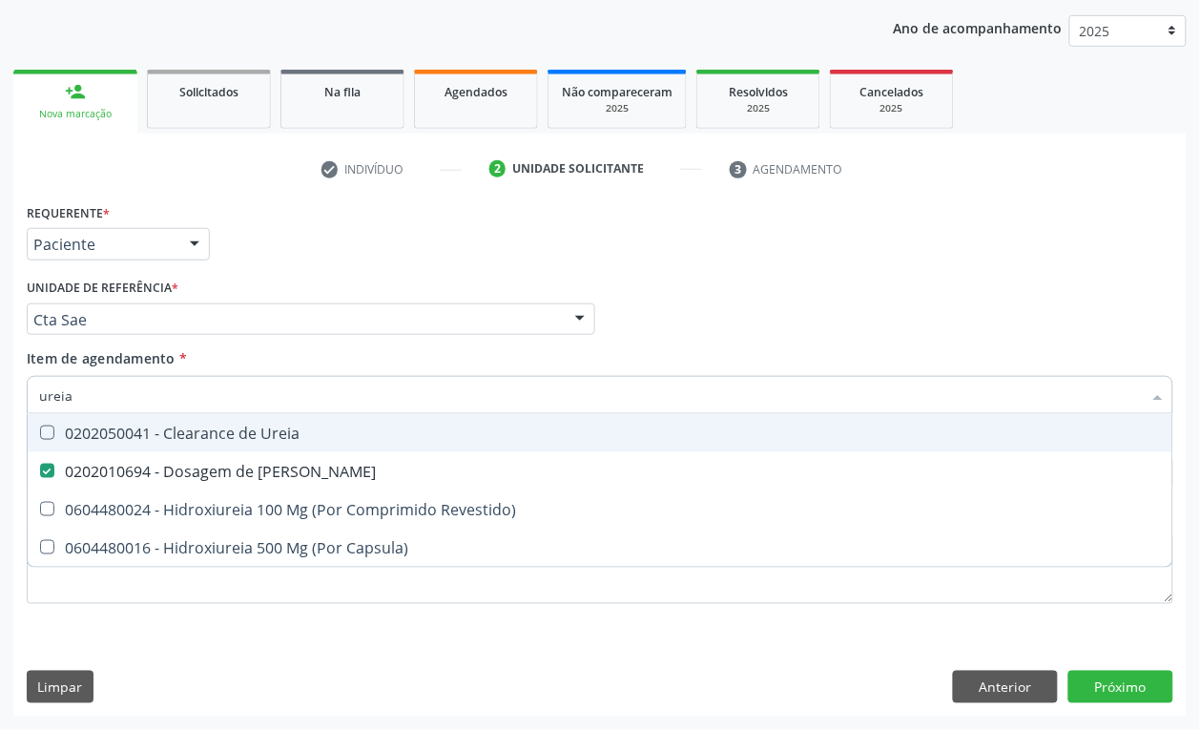
click at [124, 388] on input "ureia" at bounding box center [590, 395] width 1103 height 38
checkbox Ureia "false"
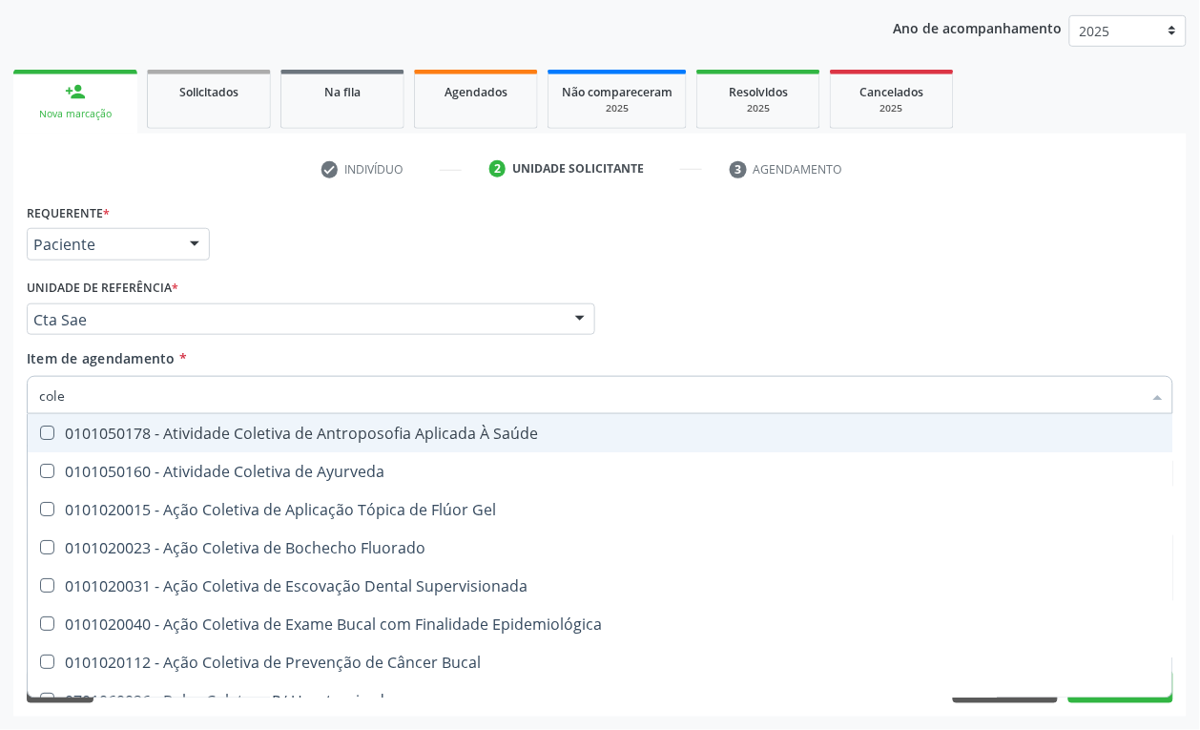
type input "coles"
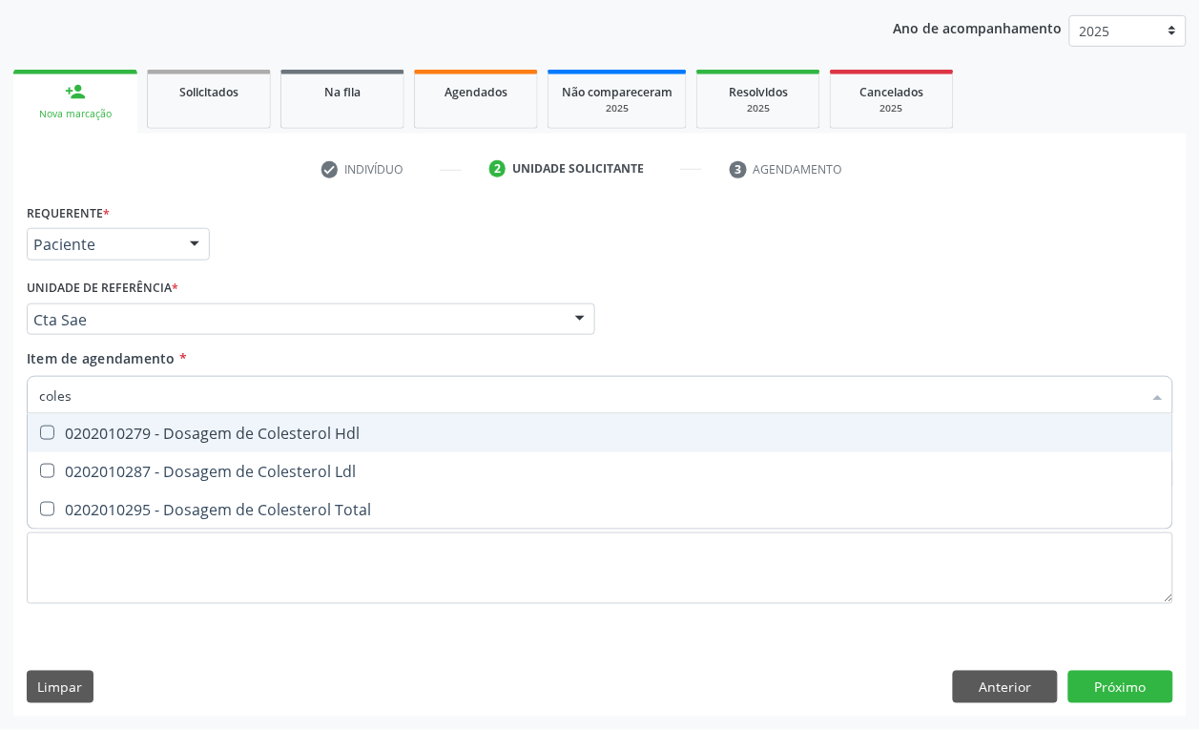
click at [108, 436] on div "0202010279 - Dosagem de Colesterol Hdl" at bounding box center [600, 432] width 1122 height 15
checkbox Hdl "true"
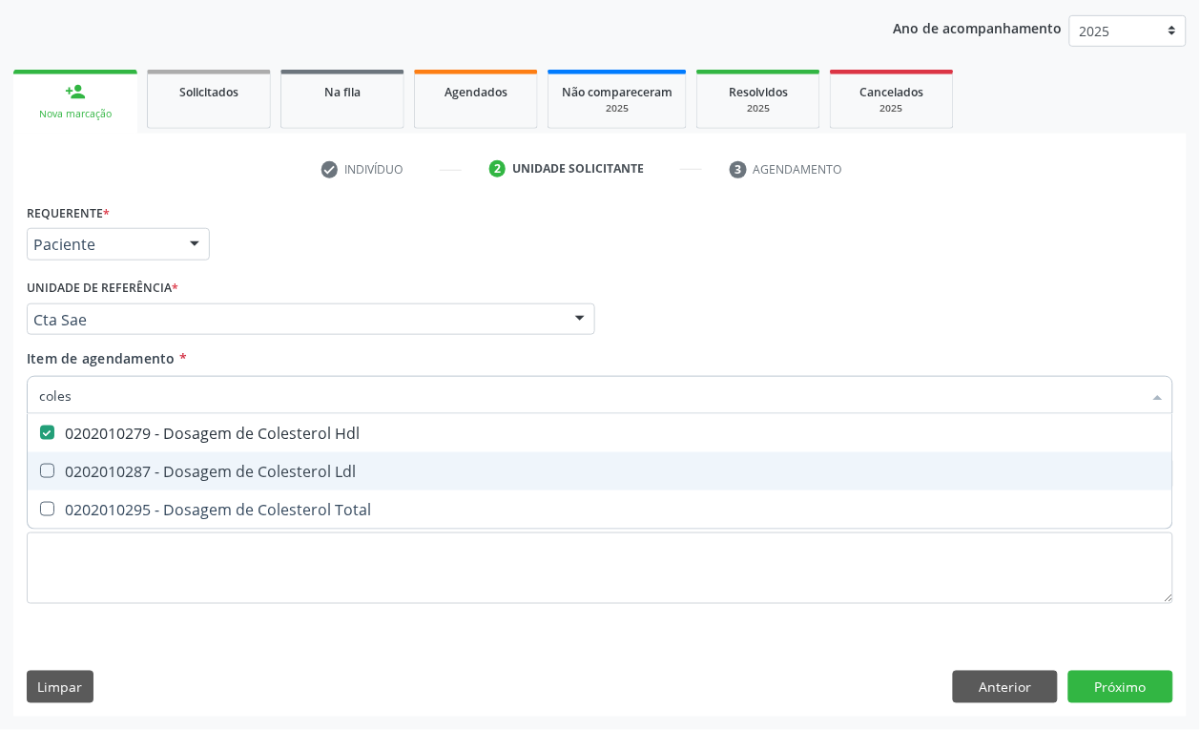
click at [110, 465] on div "0202010287 - Dosagem de Colesterol Ldl" at bounding box center [600, 471] width 1122 height 15
checkbox Ldl "true"
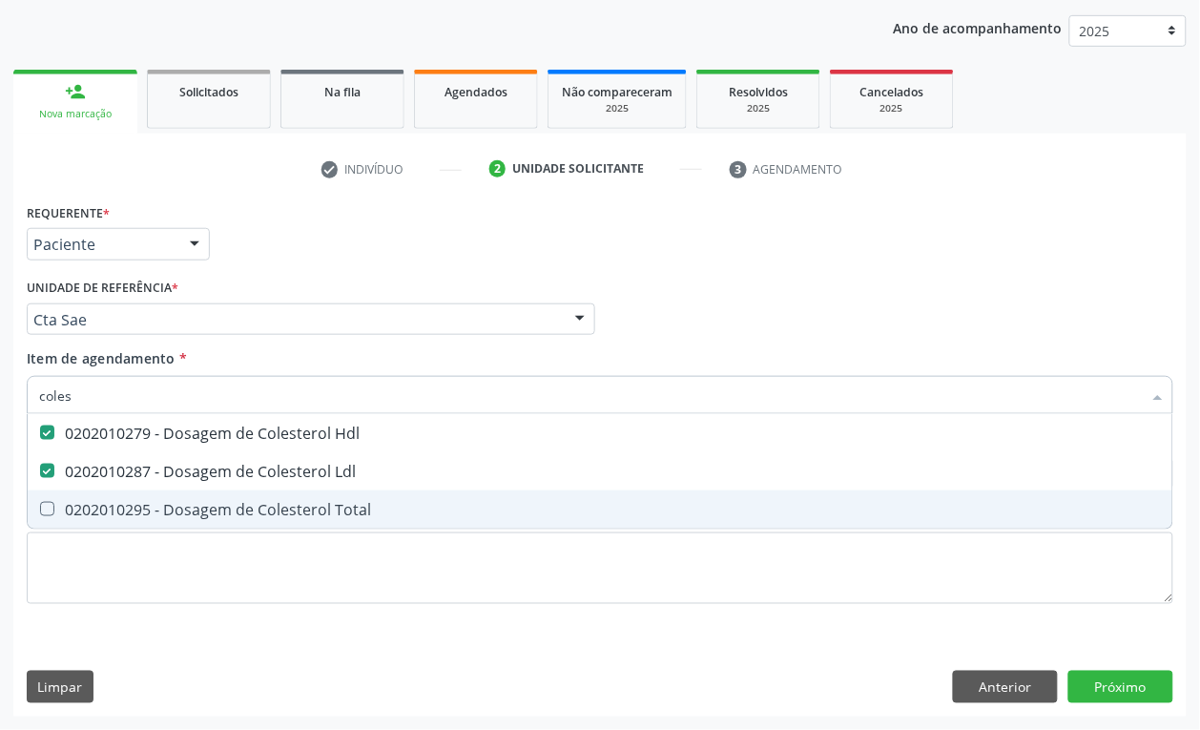
click at [102, 504] on div "0202010295 - Dosagem de Colesterol Total" at bounding box center [600, 509] width 1122 height 15
checkbox Total "true"
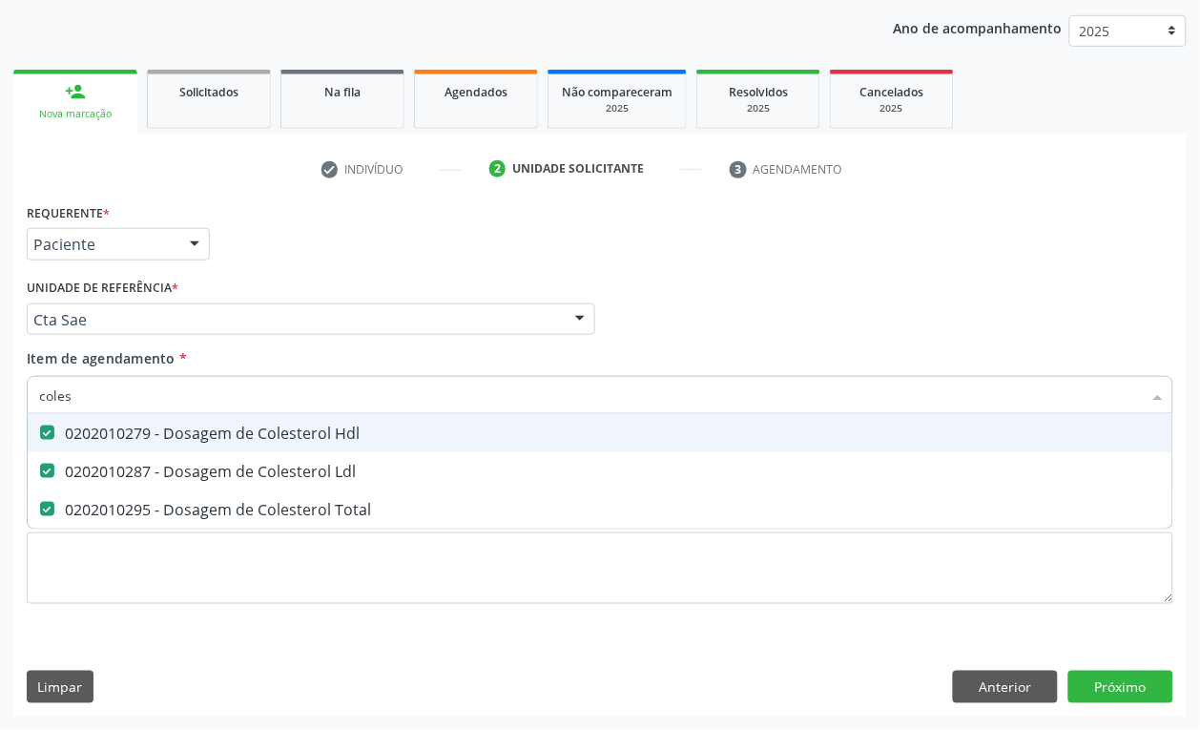
click at [101, 399] on input "coles" at bounding box center [590, 395] width 1103 height 38
checkbox Hdl "false"
checkbox Ldl "false"
checkbox Total "false"
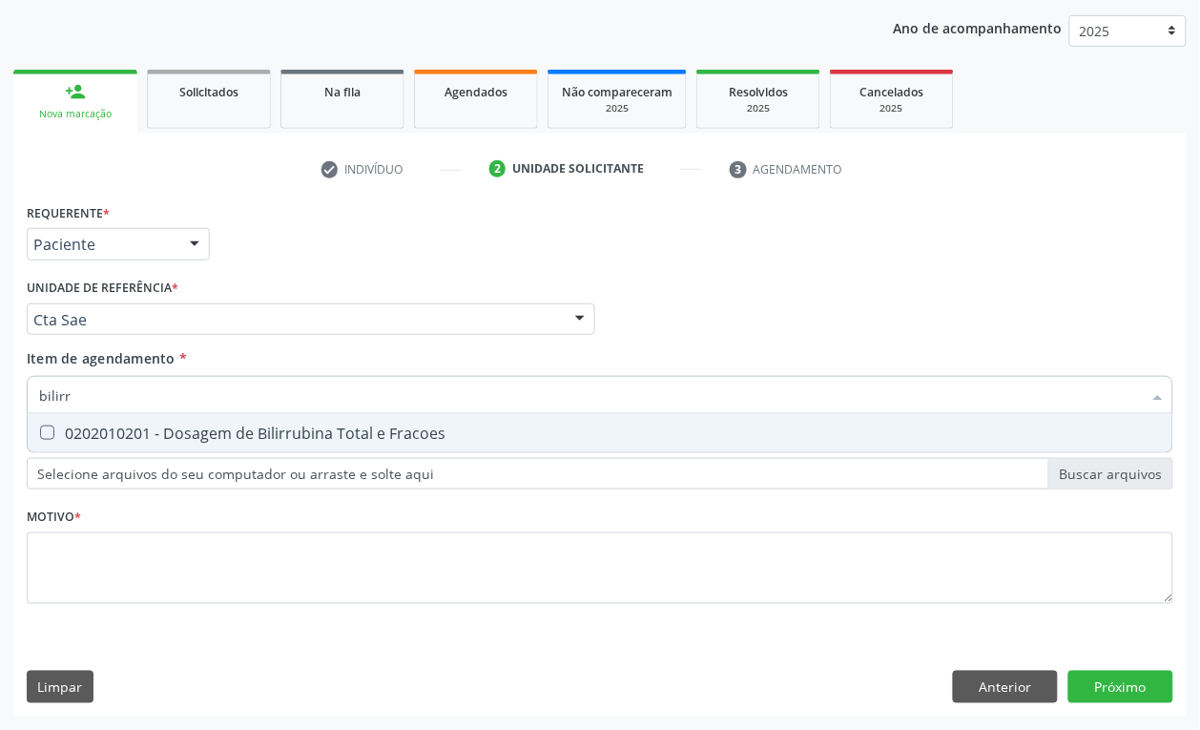
type input "bilirru"
click at [103, 429] on div "0202010201 - Dosagem de Bilirrubina Total e Fracoes" at bounding box center [600, 432] width 1122 height 15
checkbox Fracoes "true"
click at [105, 403] on input "bilirru" at bounding box center [590, 395] width 1103 height 38
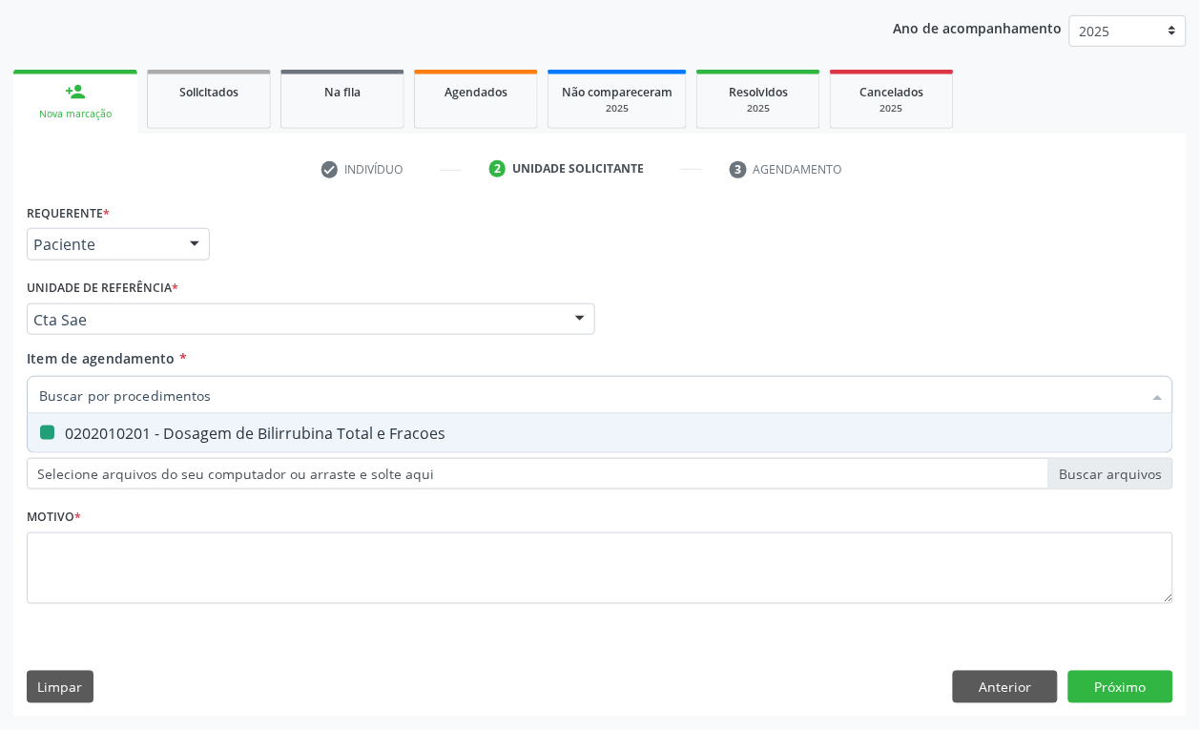
checkbox Fracoes "false"
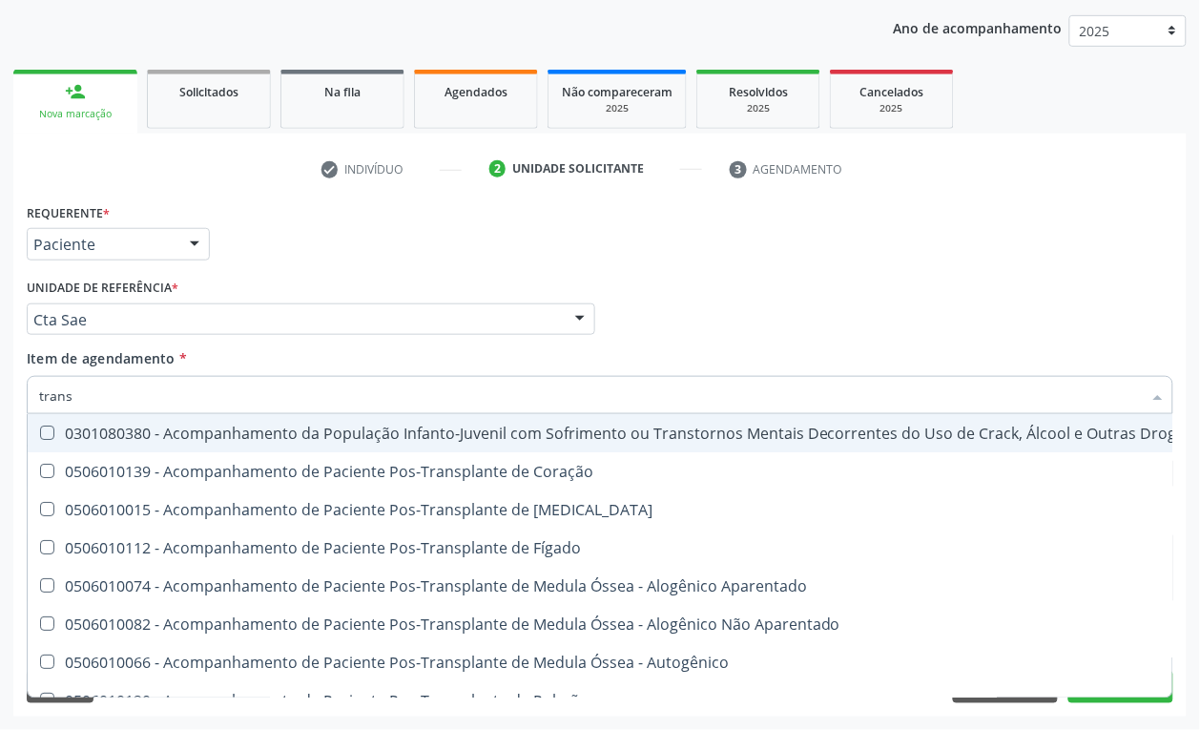
type input "transa"
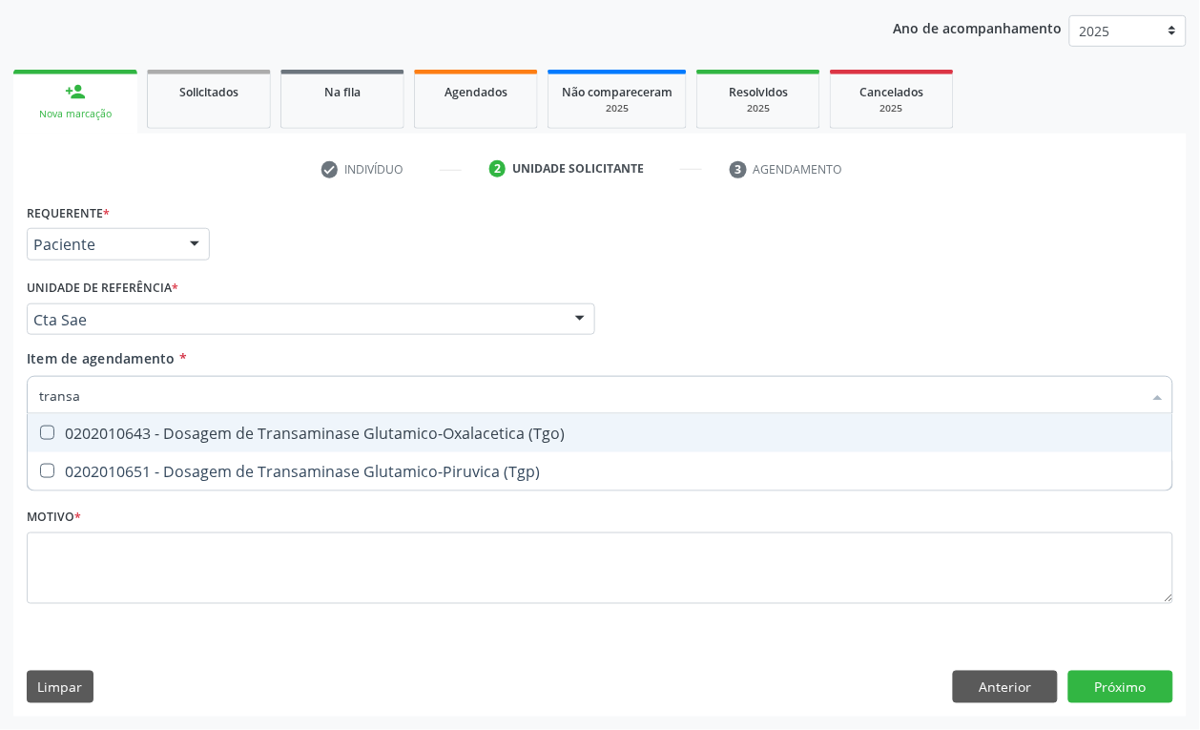
click at [289, 425] on div "0202010643 - Dosagem de Transaminase Glutamico-Oxalacetica (Tgo)" at bounding box center [600, 432] width 1122 height 15
checkbox \(Tgo\) "true"
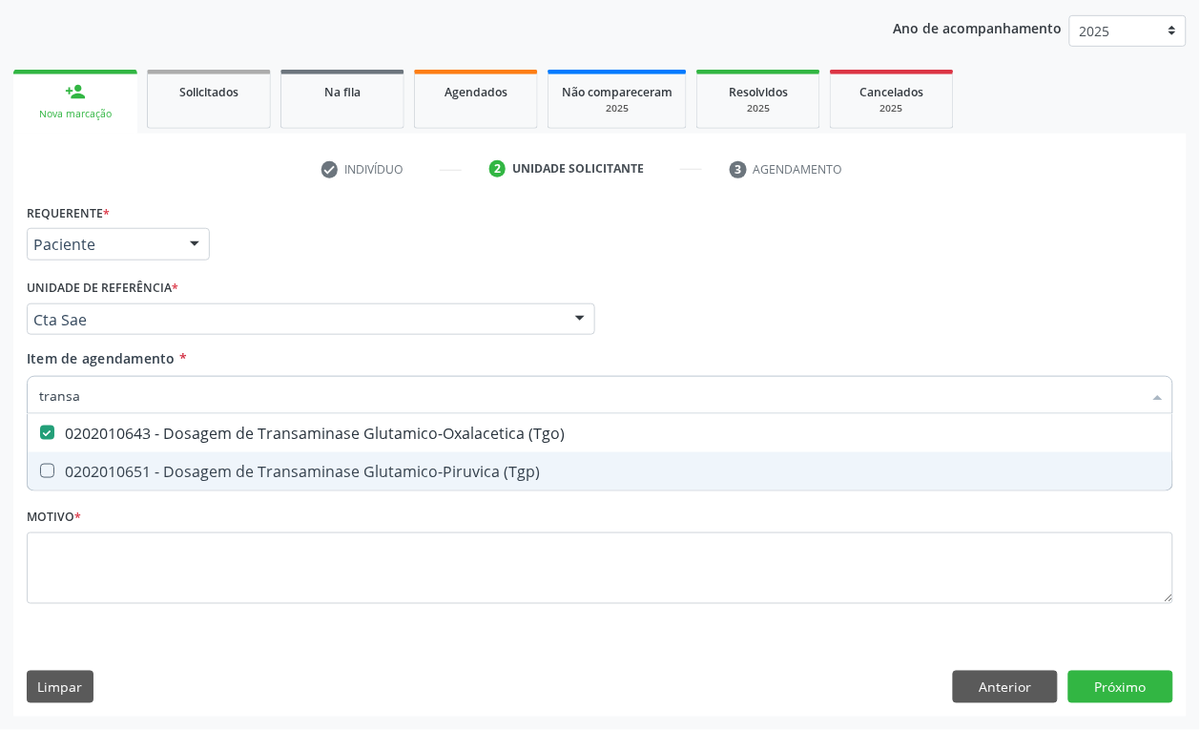
click at [239, 469] on div "0202010651 - Dosagem de Transaminase Glutamico-Piruvica (Tgp)" at bounding box center [600, 471] width 1122 height 15
checkbox \(Tgp\) "true"
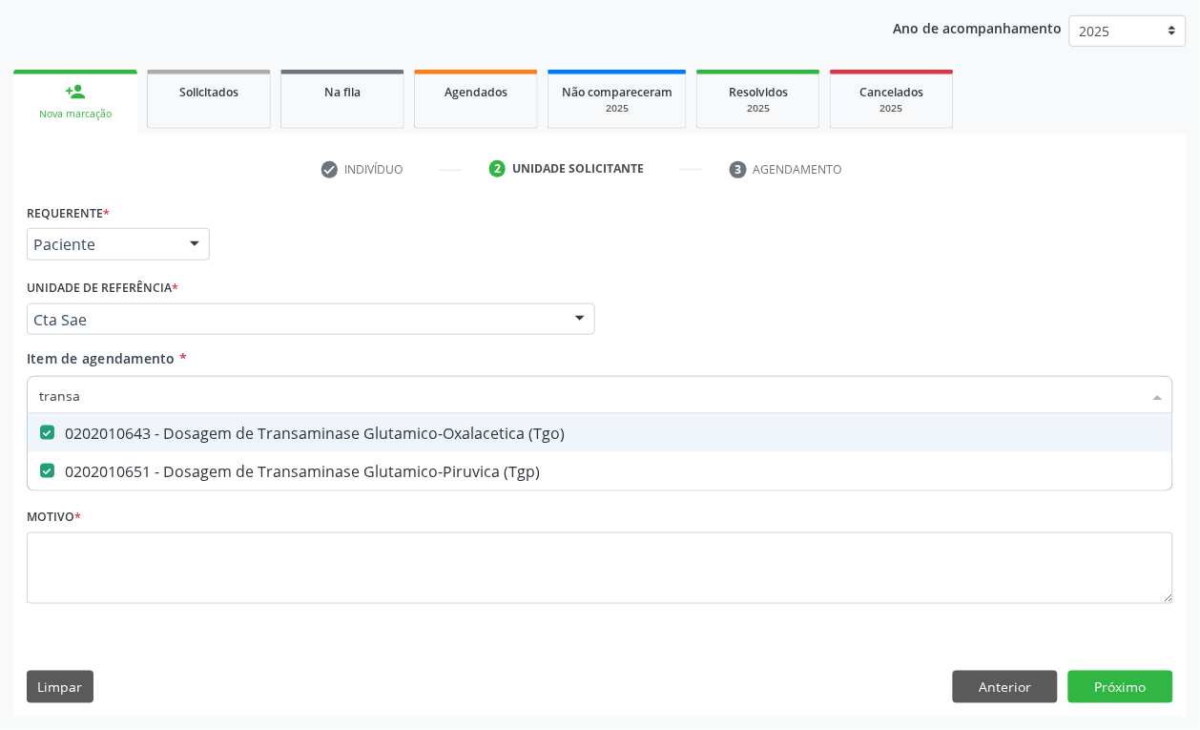
click at [127, 388] on input "transa" at bounding box center [590, 395] width 1103 height 38
click at [126, 387] on input "transa" at bounding box center [590, 395] width 1103 height 38
checkbox \(Tgo\) "false"
checkbox \(Tgp\) "false"
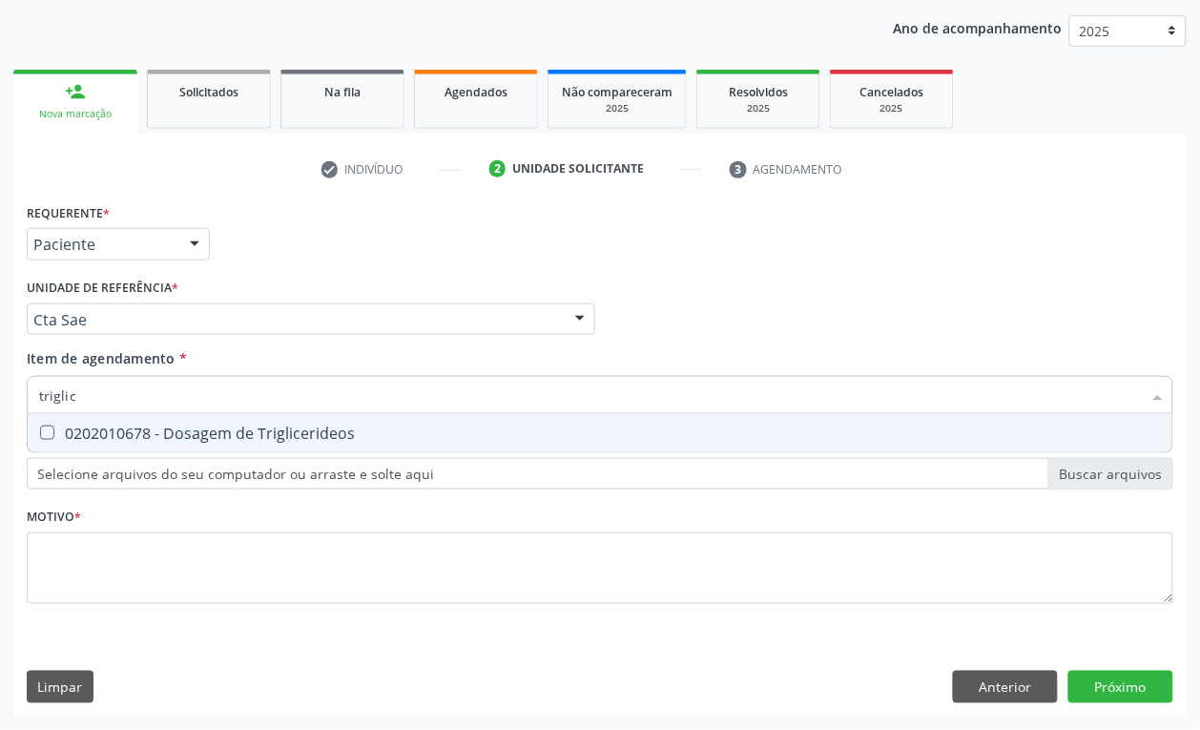
type input "triglice"
click at [106, 436] on div "0202010678 - Dosagem de Triglicerideos" at bounding box center [600, 432] width 1122 height 15
checkbox Triglicerideos "true"
click at [108, 397] on input "triglice" at bounding box center [590, 395] width 1103 height 38
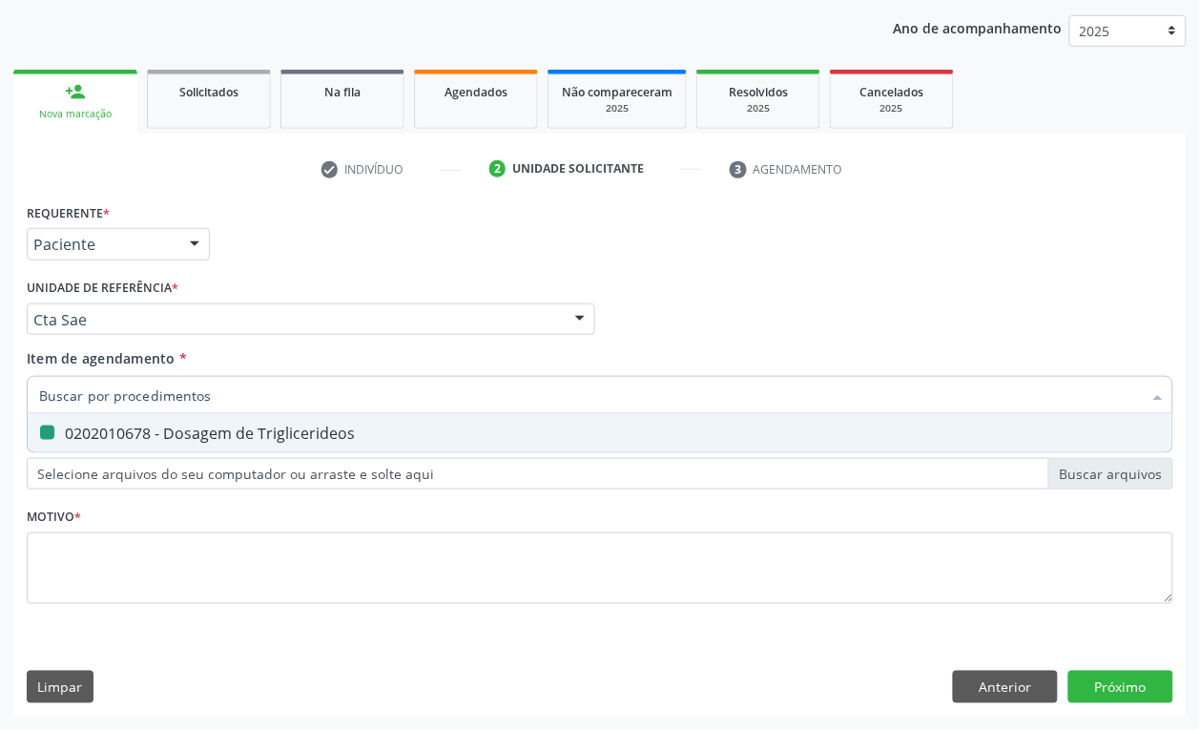
checkbox Triglicerideos "false"
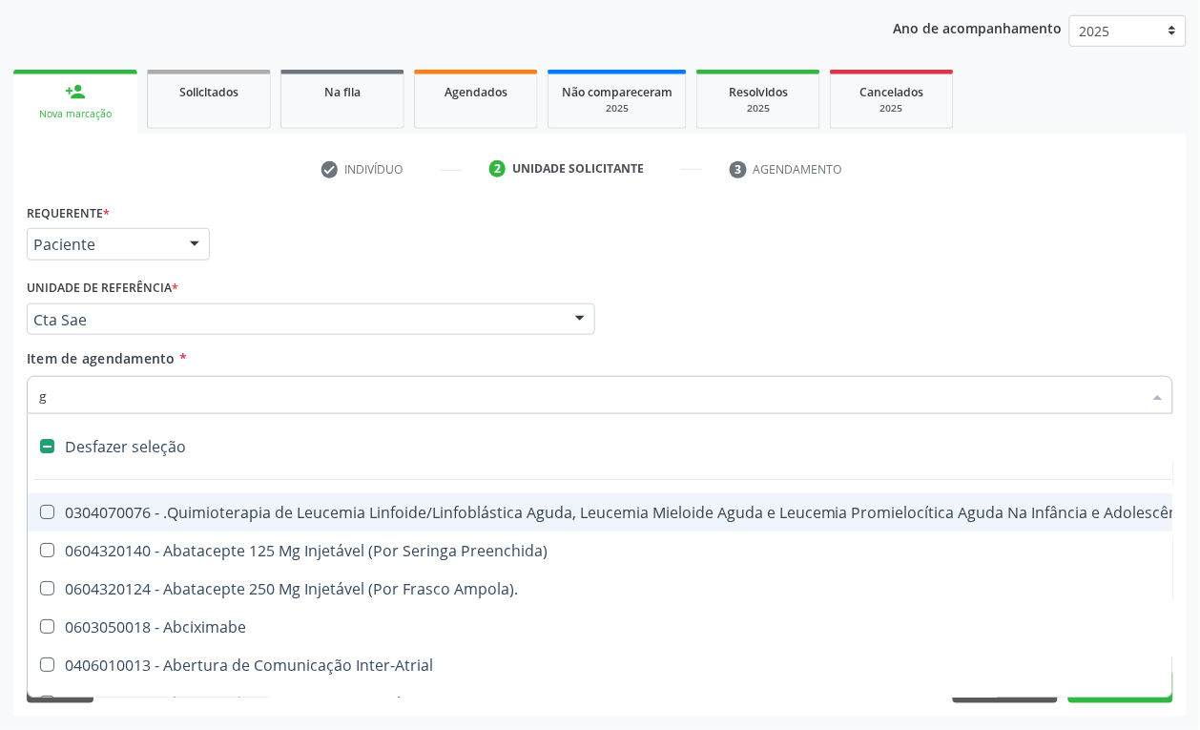
type input "gl"
checkbox Aparentado "true"
checkbox Terapeutica\) "true"
checkbox Nutricional "true"
checkbox Bloco "true"
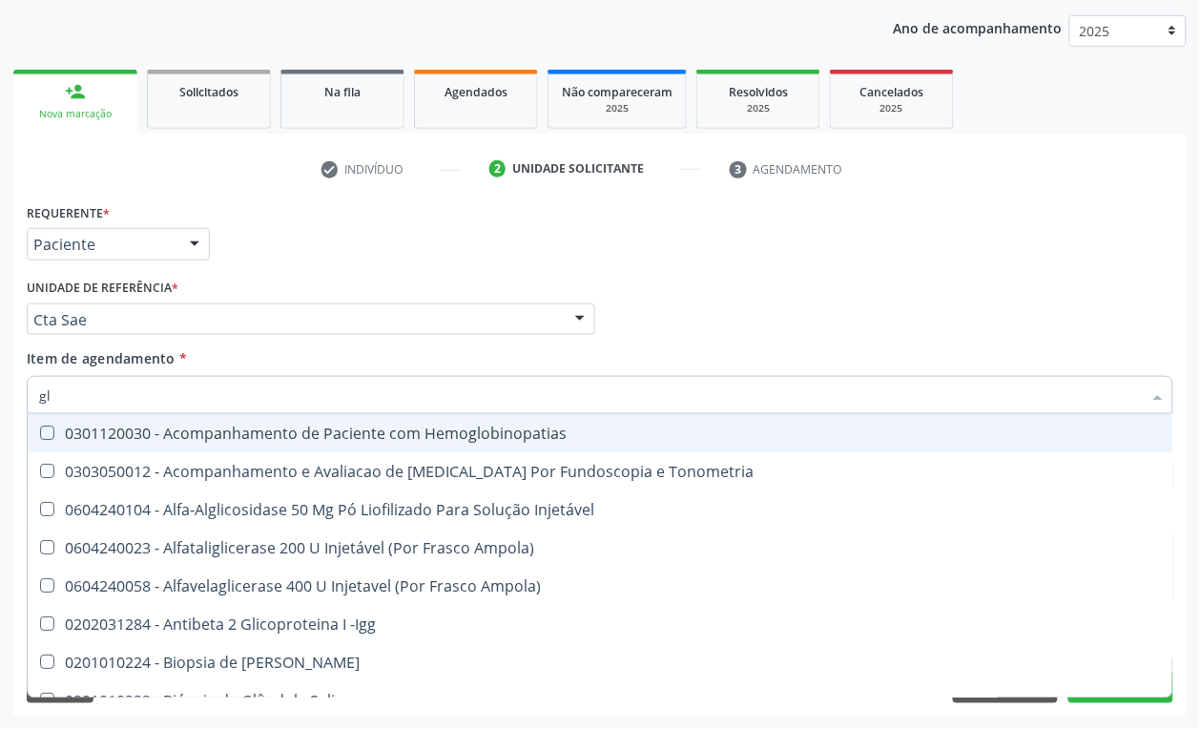
type input "gli"
checkbox \(Confirmatorio\) "true"
checkbox Glomerular "true"
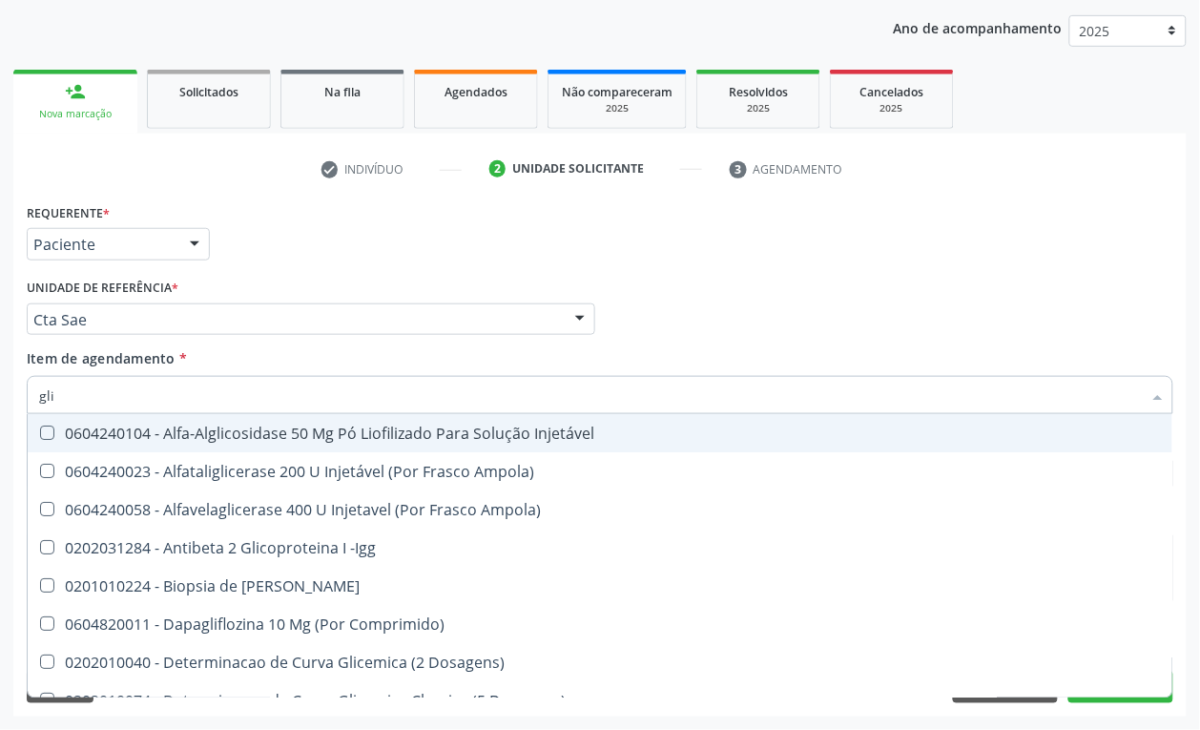
type input "glic"
checkbox Aminoglicosideos "true"
checkbox Glicose "false"
checkbox Derrames "true"
checkbox Triglicerideos "false"
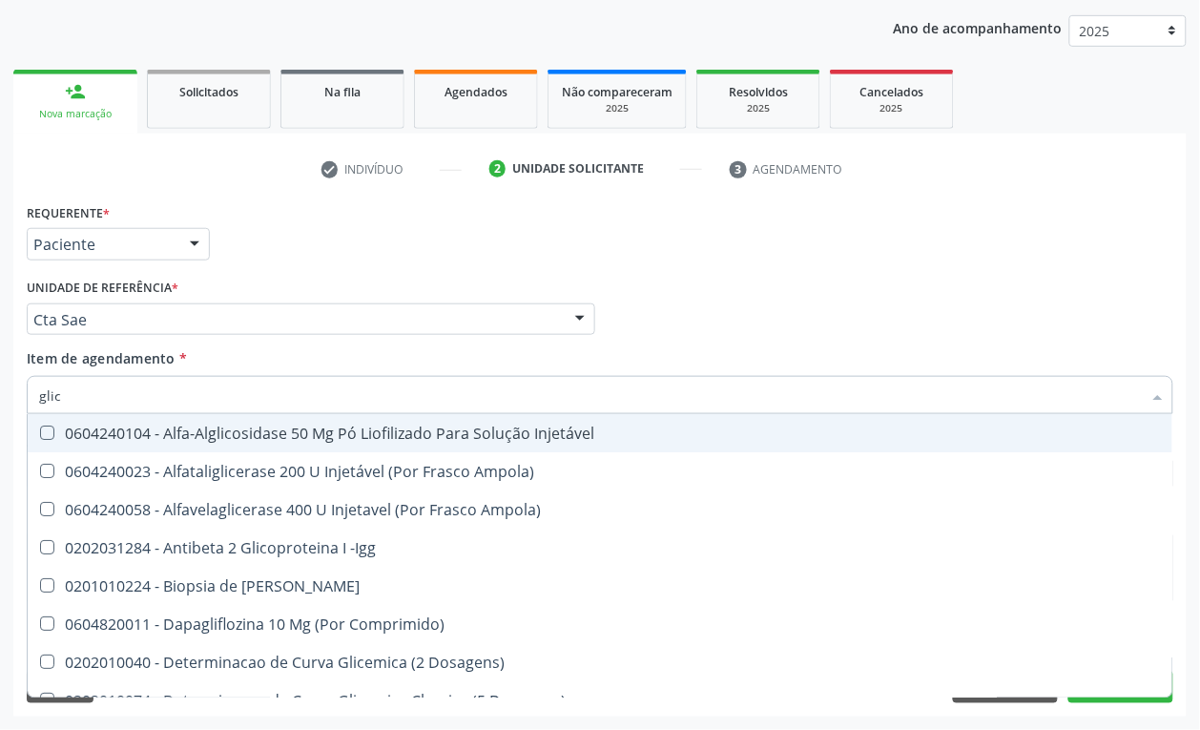
type input "glico"
checkbox Comprimido\) "true"
checkbox Aminoglicosideos "false"
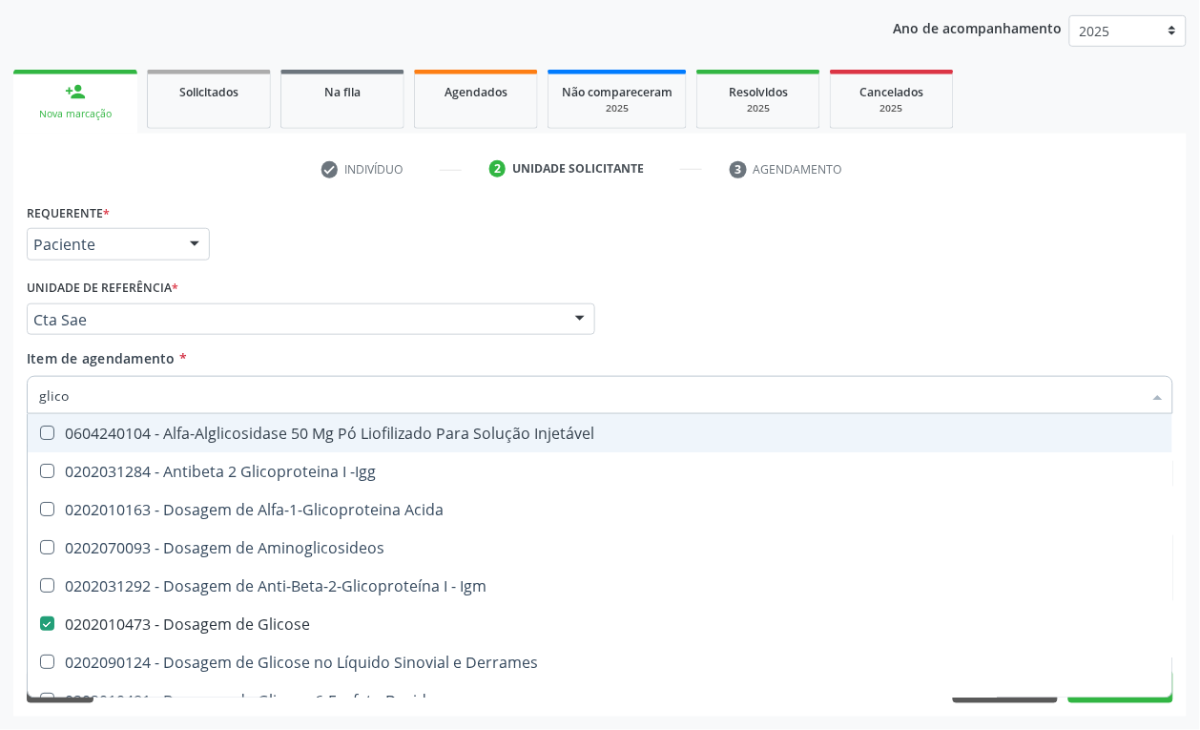
type input "glicos"
checkbox Acida "true"
checkbox Glicose "false"
type input "glicosi"
checkbox Acida "false"
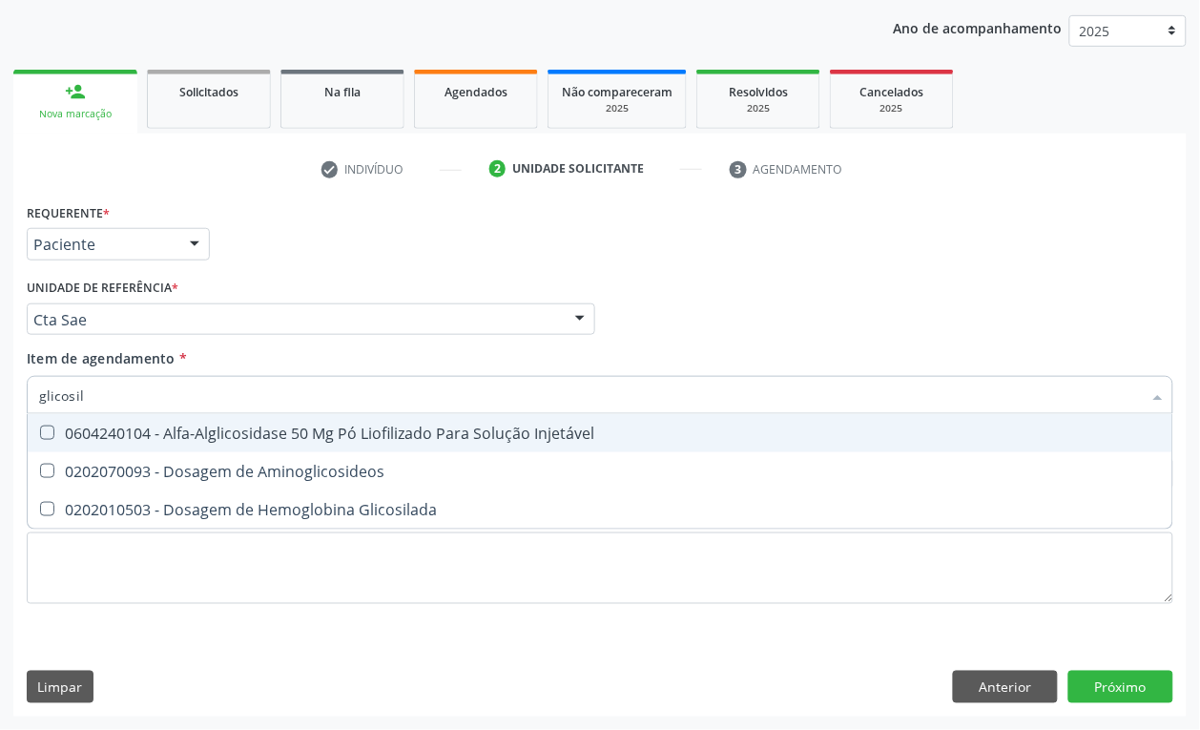
type input "glicosila"
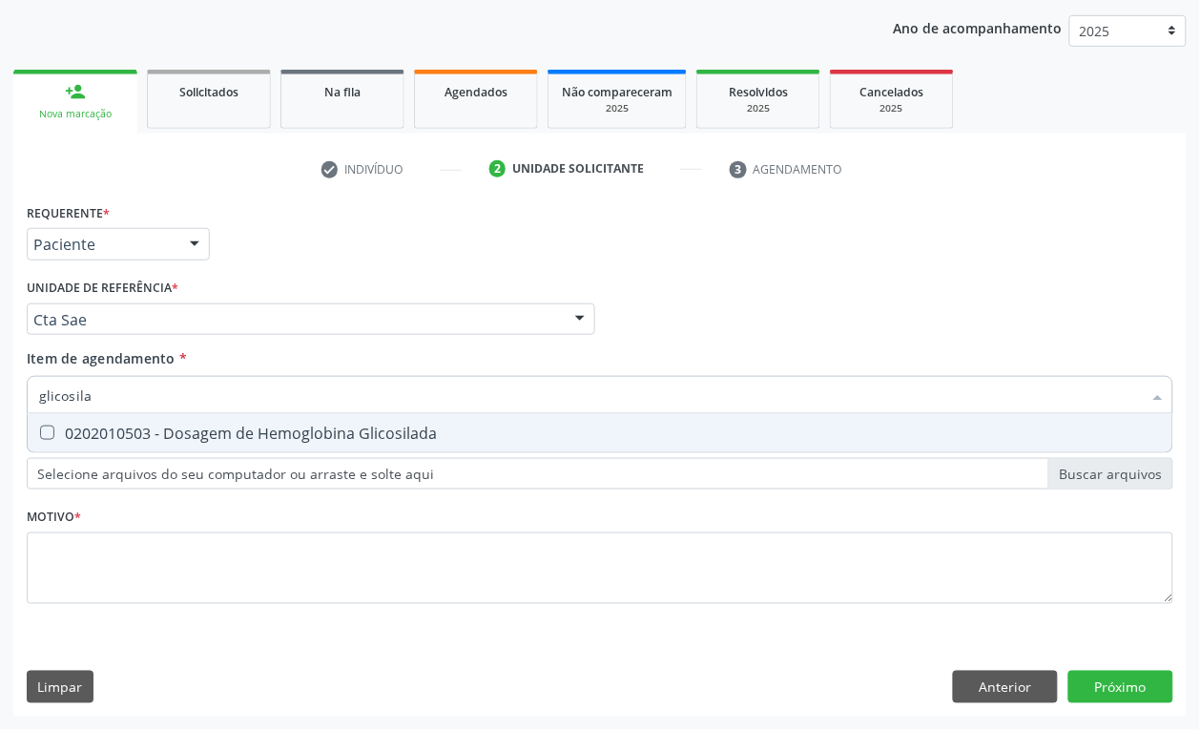
click at [114, 432] on div "0202010503 - Dosagem de Hemoglobina Glicosilada" at bounding box center [600, 432] width 1122 height 15
checkbox Glicosilada "true"
click at [120, 401] on input "glicosila" at bounding box center [590, 395] width 1103 height 38
type input "hem"
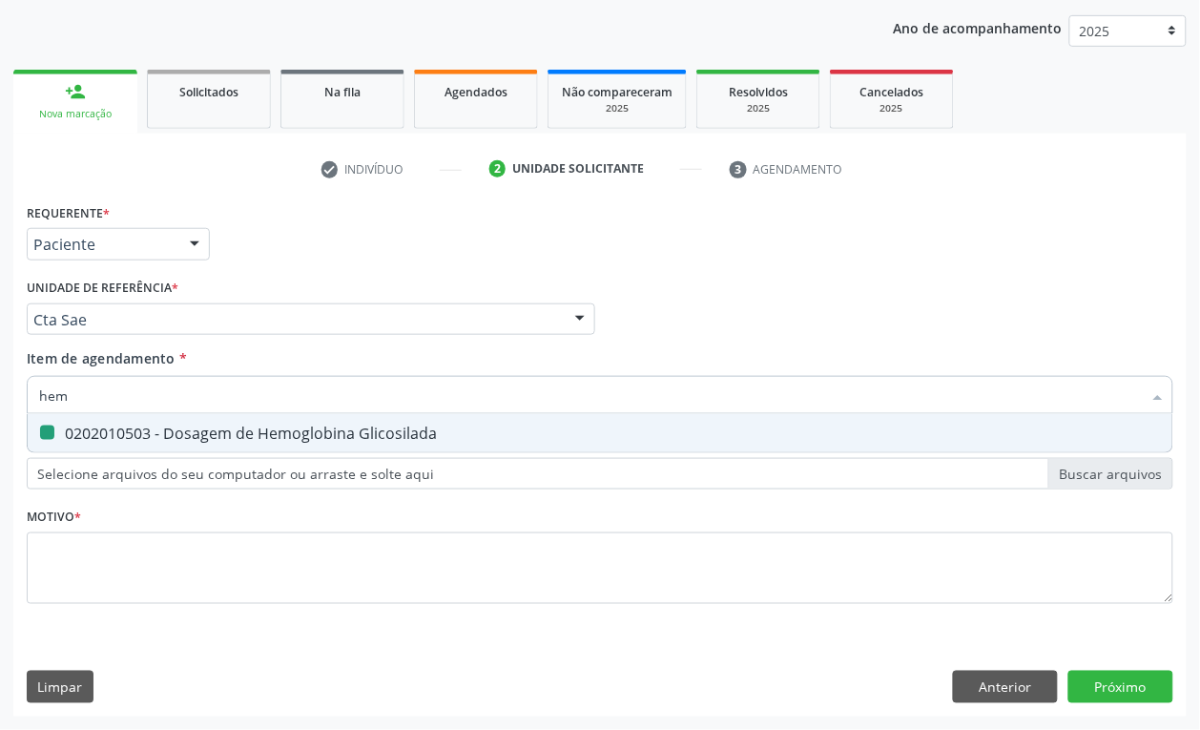
checkbox Glicosilada "false"
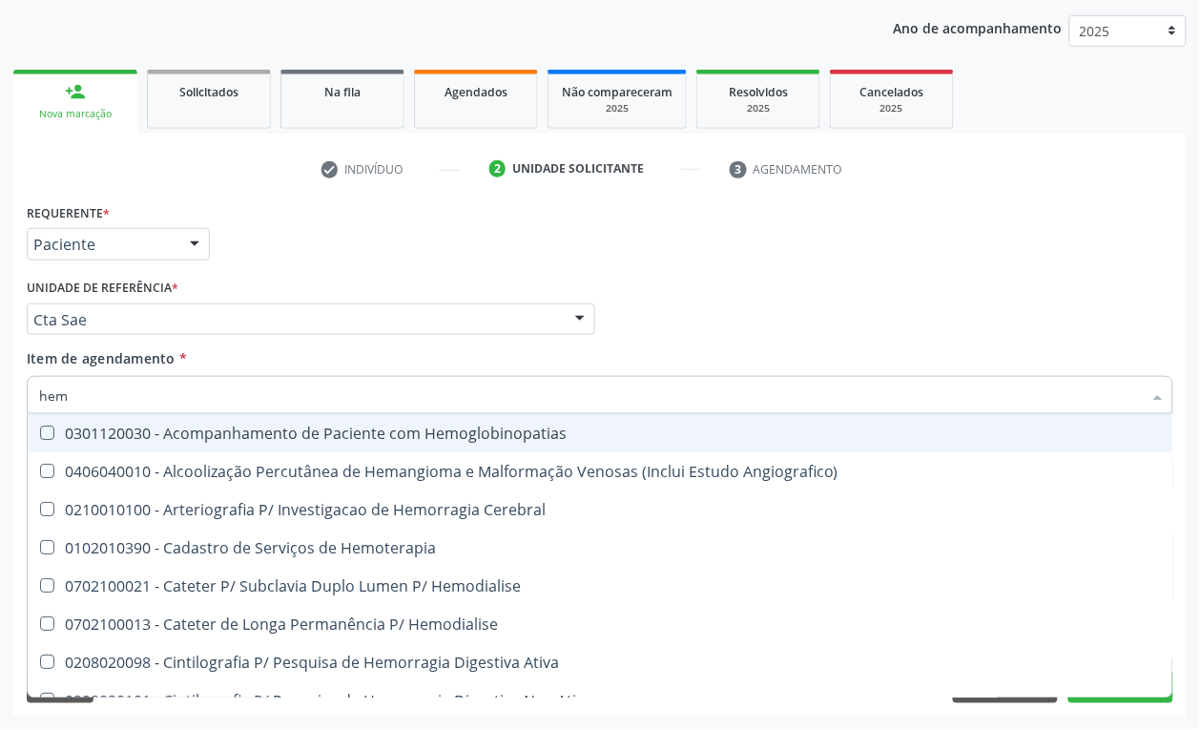
type input "hemo"
checkbox Hemacias "true"
checkbox Glicosilada "false"
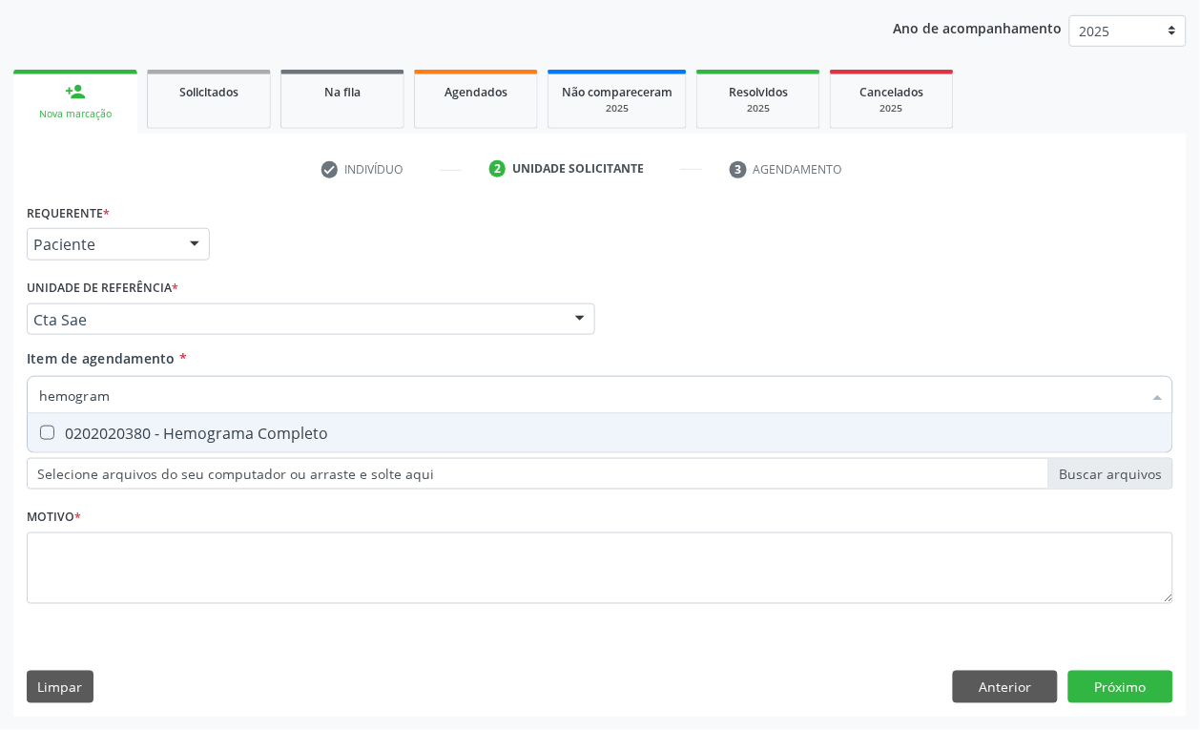
type input "hemograma"
click at [105, 434] on div "0202020380 - Hemograma Completo" at bounding box center [600, 432] width 1122 height 15
checkbox Completo "true"
click at [121, 399] on input "hemograma" at bounding box center [590, 395] width 1103 height 38
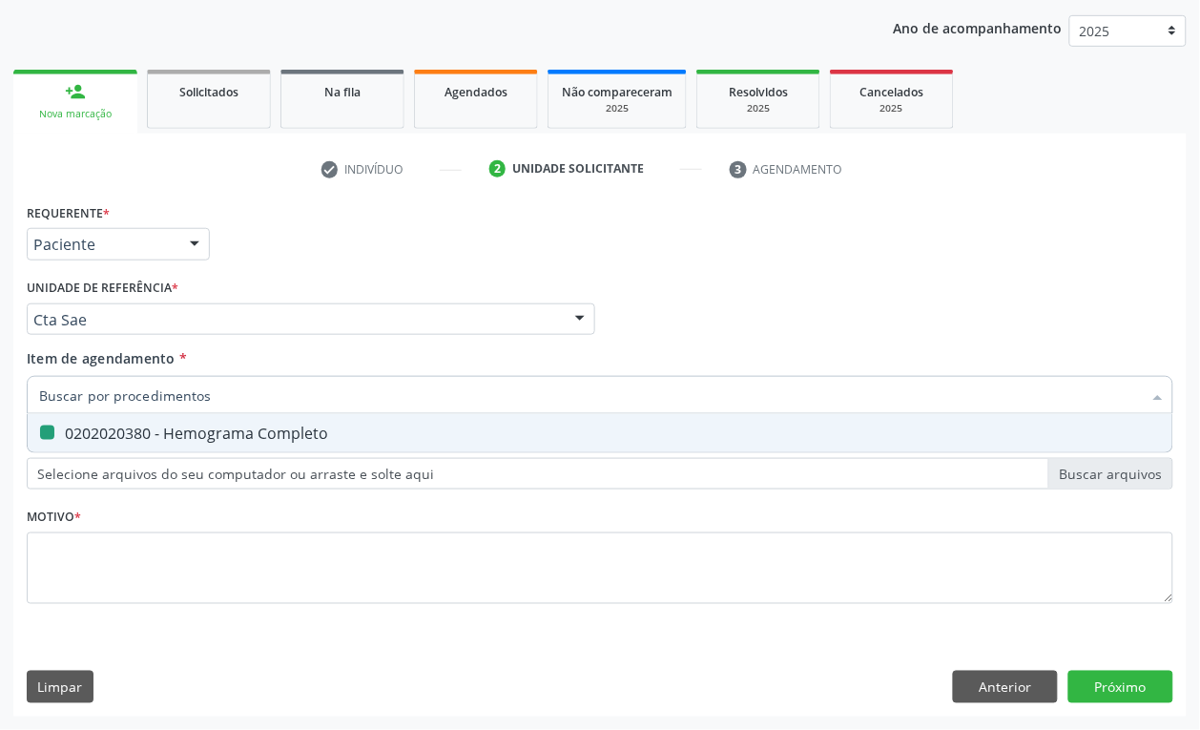
checkbox Completo "false"
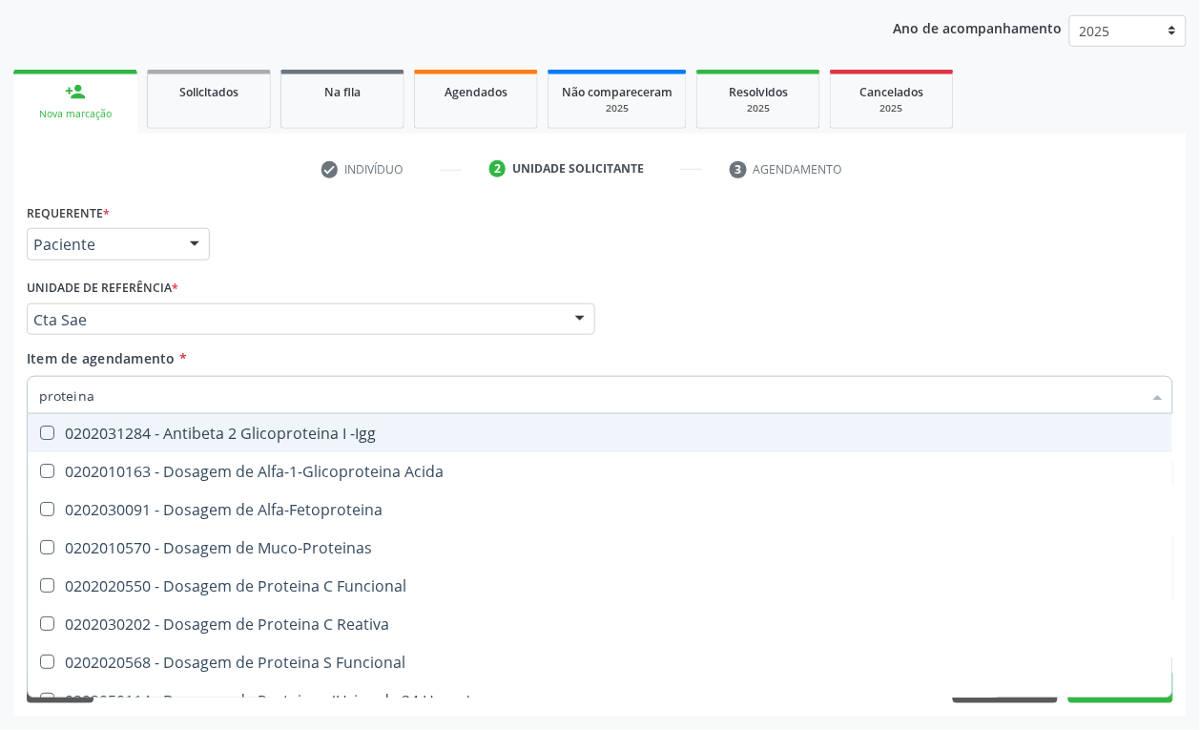
type input "proteina c"
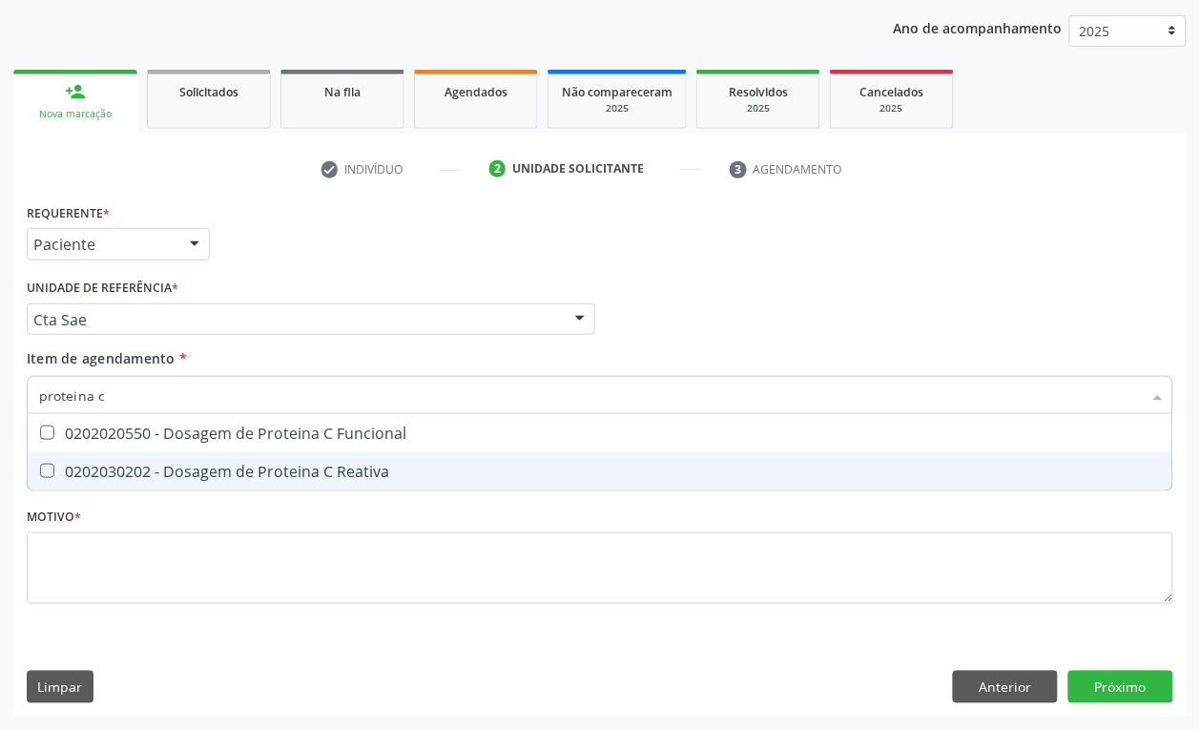
click at [148, 473] on div "0202030202 - Dosagem de Proteina C Reativa" at bounding box center [600, 471] width 1122 height 15
checkbox Reativa "true"
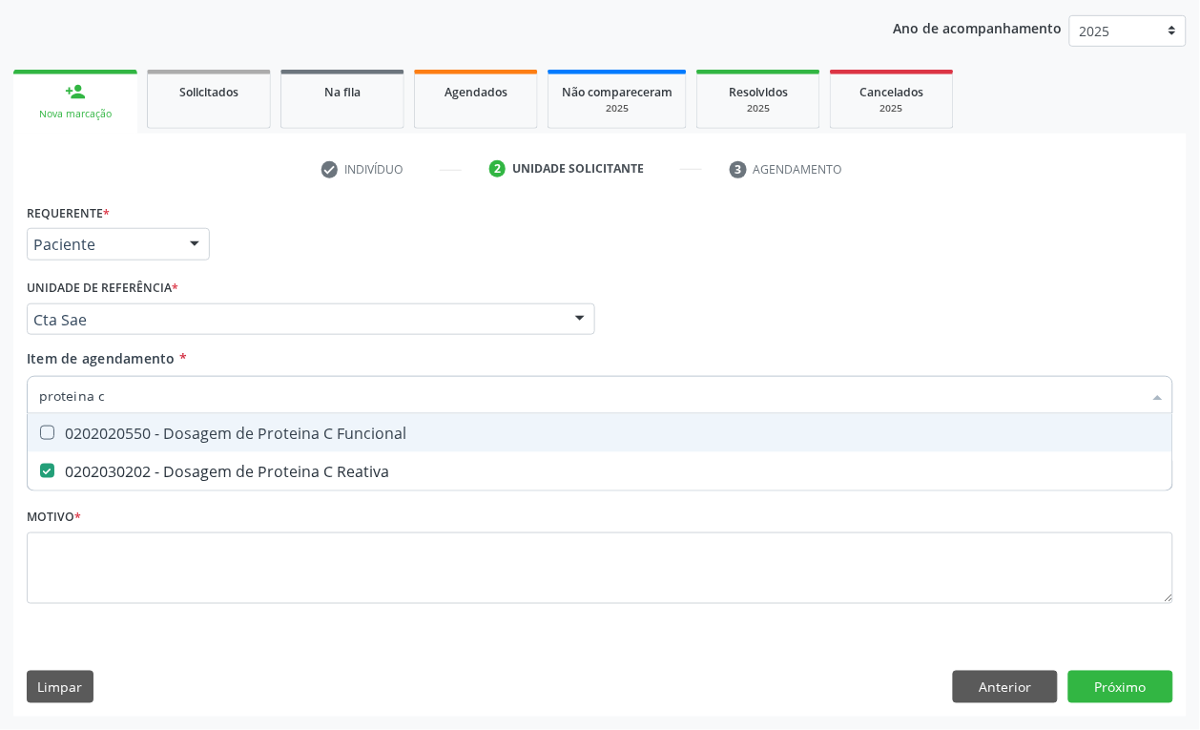
click at [117, 391] on input "proteina c" at bounding box center [590, 395] width 1103 height 38
checkbox Reativa "false"
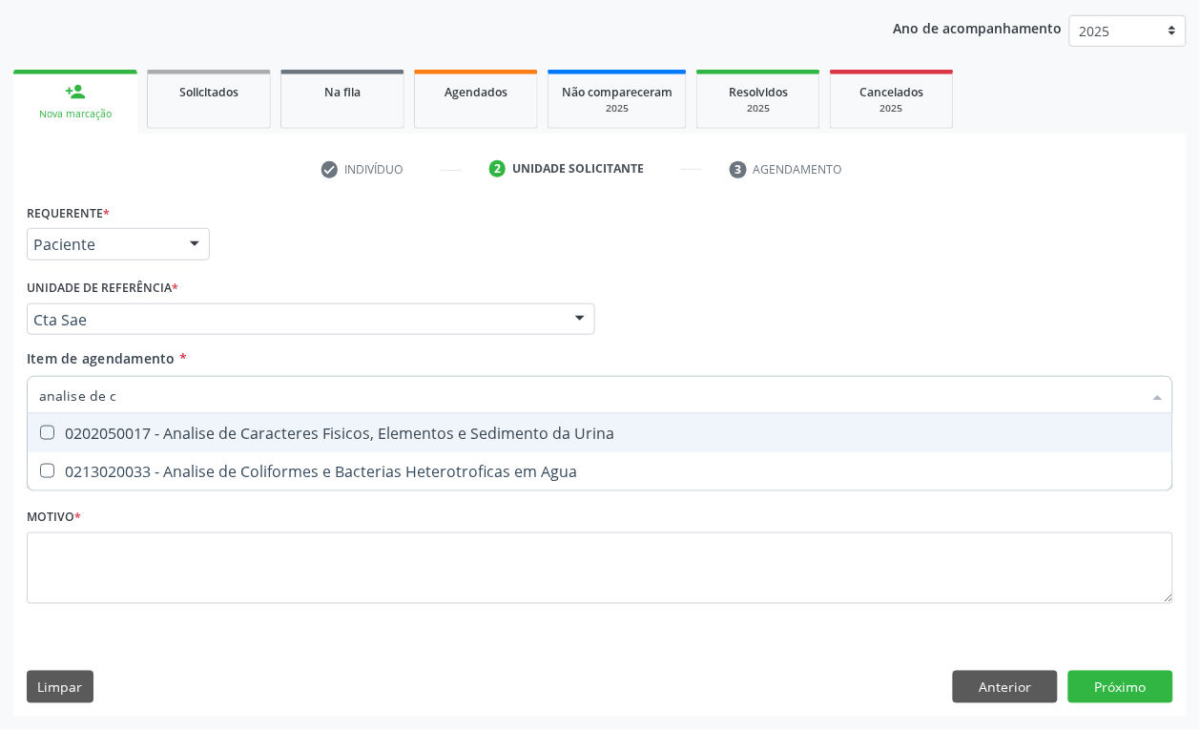
type input "analise de ca"
drag, startPoint x: 224, startPoint y: 431, endPoint x: 160, endPoint y: 401, distance: 70.8
click at [222, 431] on div "0202050017 - Analise de Caracteres Fisicos, Elementos e Sedimento da Urina" at bounding box center [600, 432] width 1122 height 15
checkbox Urina "true"
click at [143, 392] on input "analise de ca" at bounding box center [590, 395] width 1103 height 38
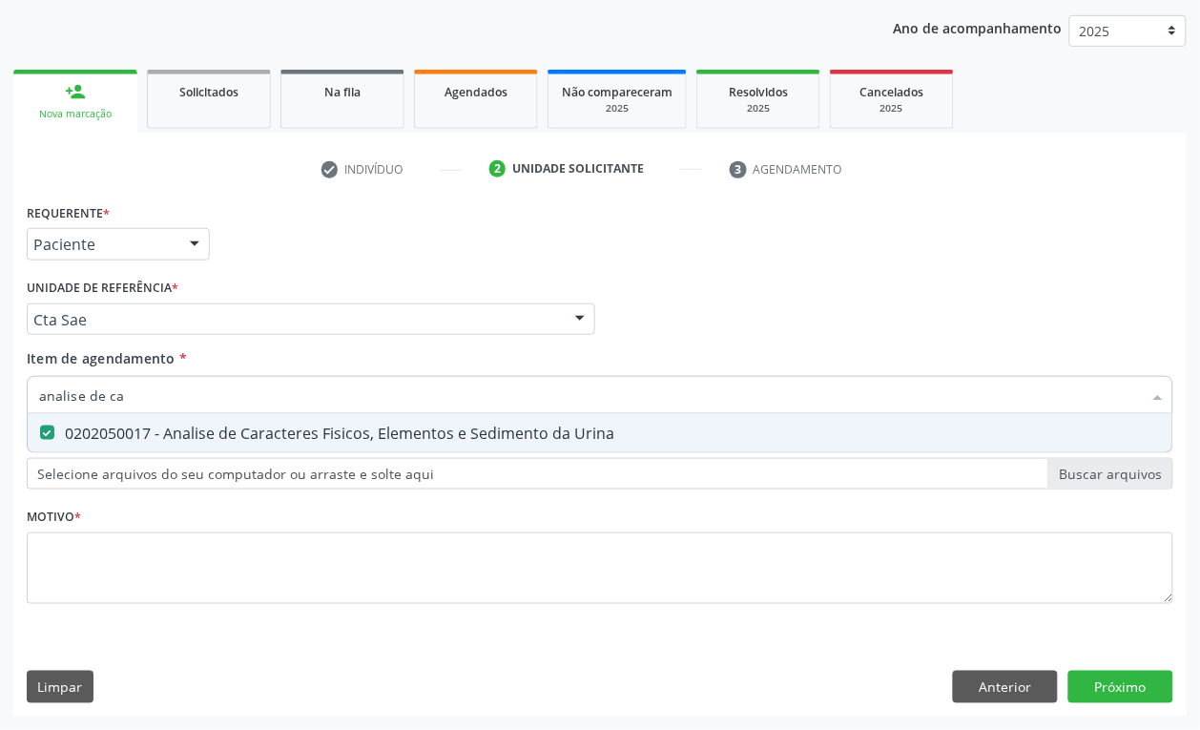
click at [143, 392] on input "analise de ca" at bounding box center [590, 395] width 1103 height 38
type input "pesq"
checkbox Urina "false"
type input "pesquisa de ovos"
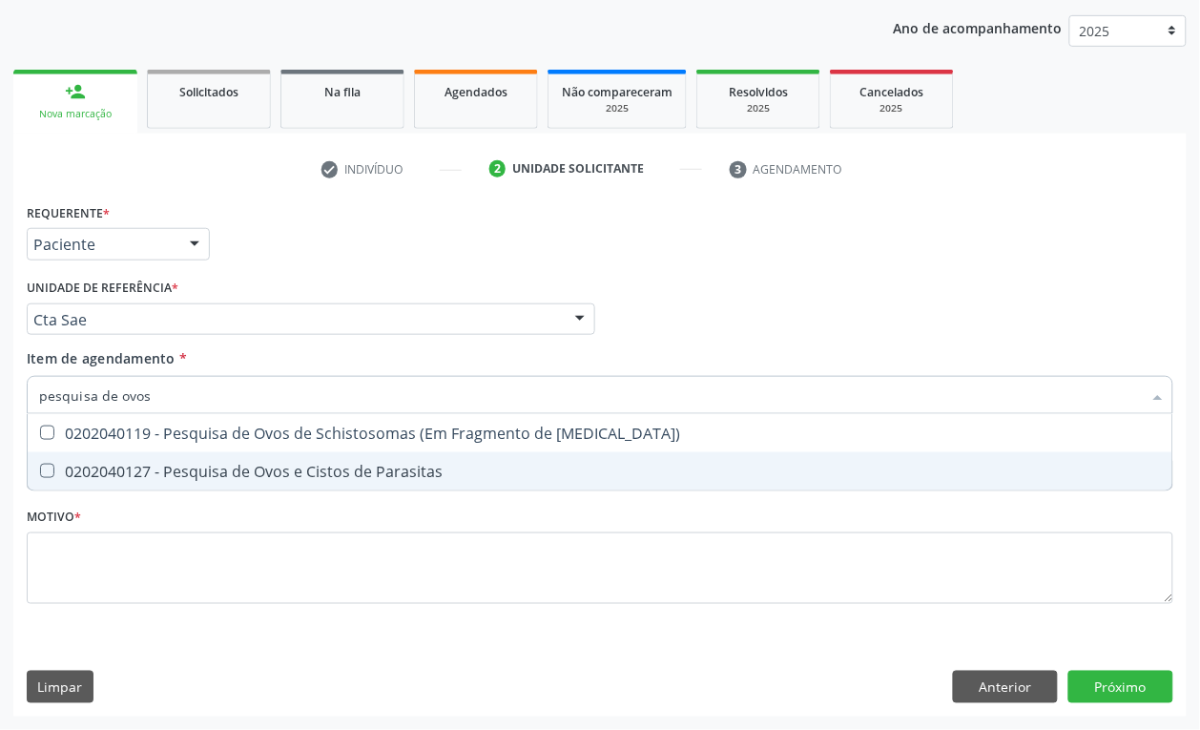
click at [175, 459] on span "0202040127 - Pesquisa de Ovos e Cistos de Parasitas" at bounding box center [600, 471] width 1145 height 38
checkbox Parasitas "true"
click at [162, 506] on div "Requerente * Paciente Profissional de Saúde Paciente Nenhum resultado encontrad…" at bounding box center [600, 414] width 1147 height 432
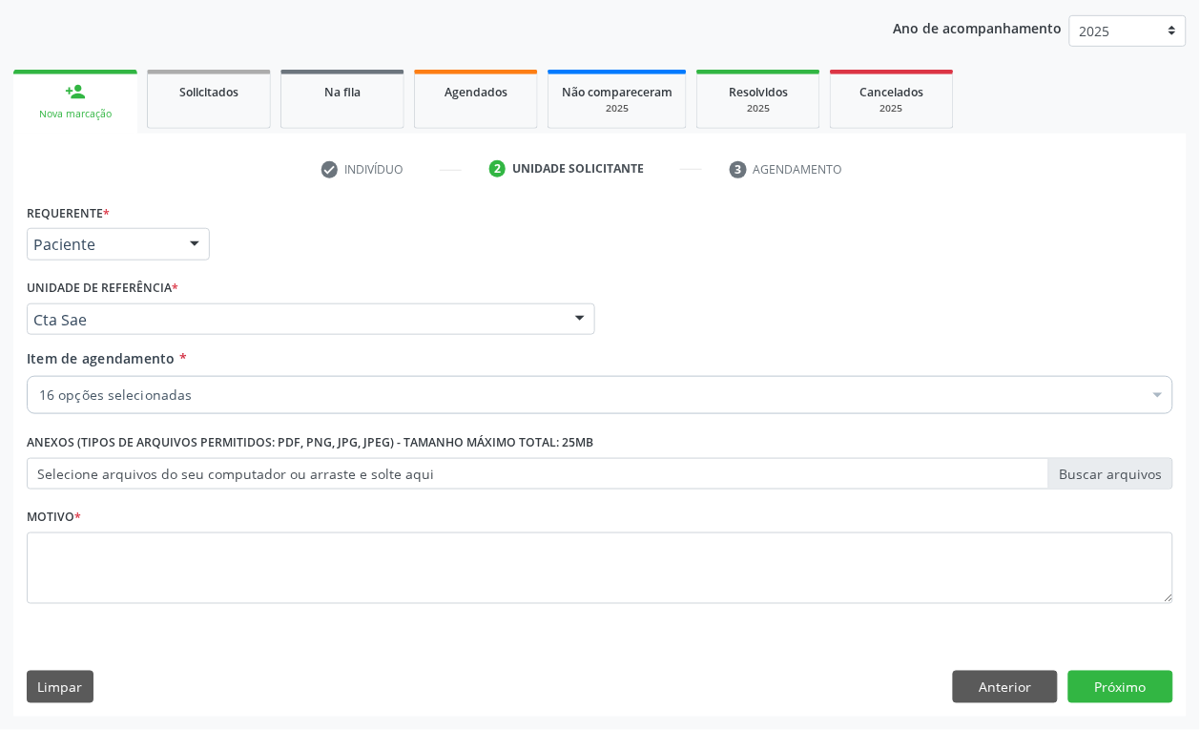
click at [255, 283] on div "Unidade de referência * Cta Sae Usf do Mutirao Usf Cohab Usf Caicarinha da Penh…" at bounding box center [311, 304] width 568 height 61
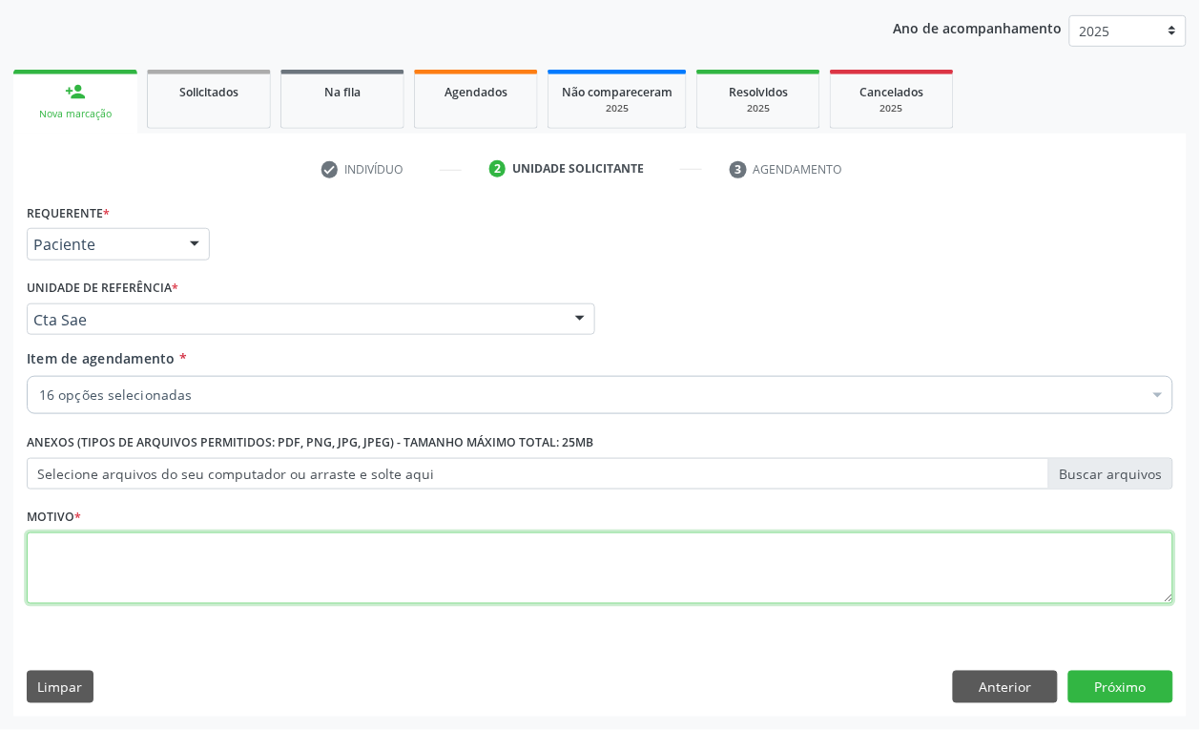
click at [96, 573] on textarea at bounding box center [600, 568] width 1147 height 72
type textarea "a"
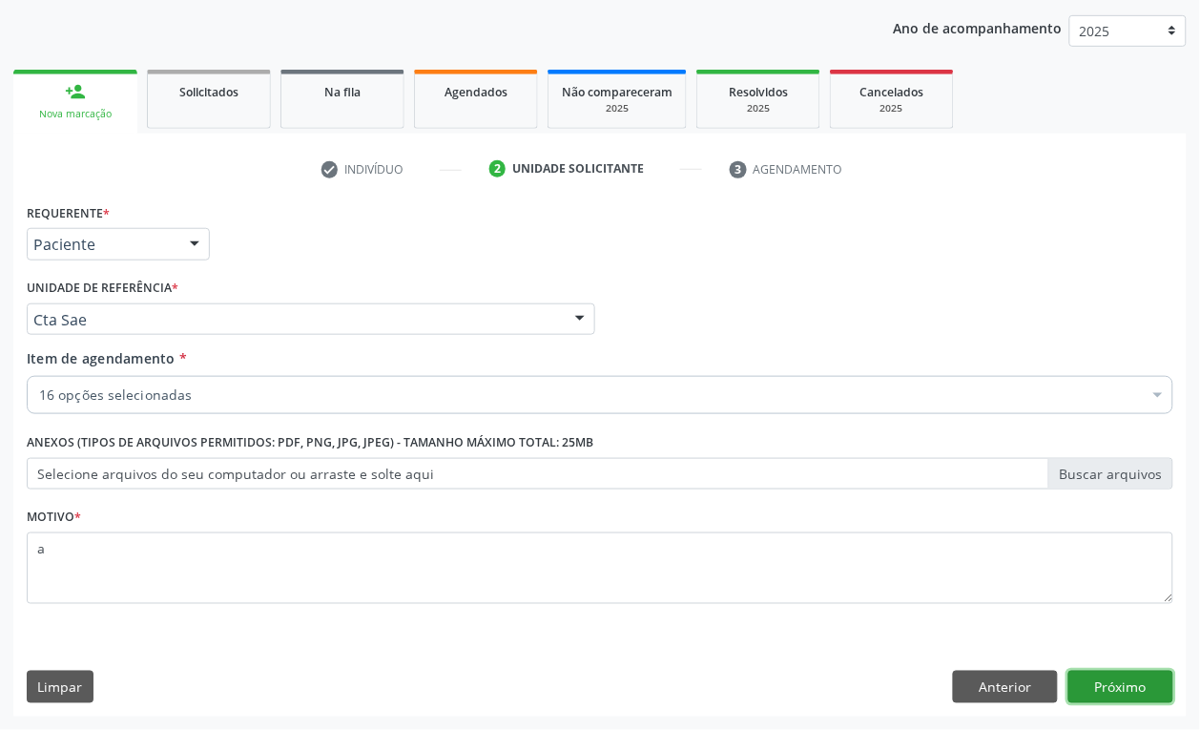
click at [1124, 687] on button "Próximo" at bounding box center [1120, 687] width 105 height 32
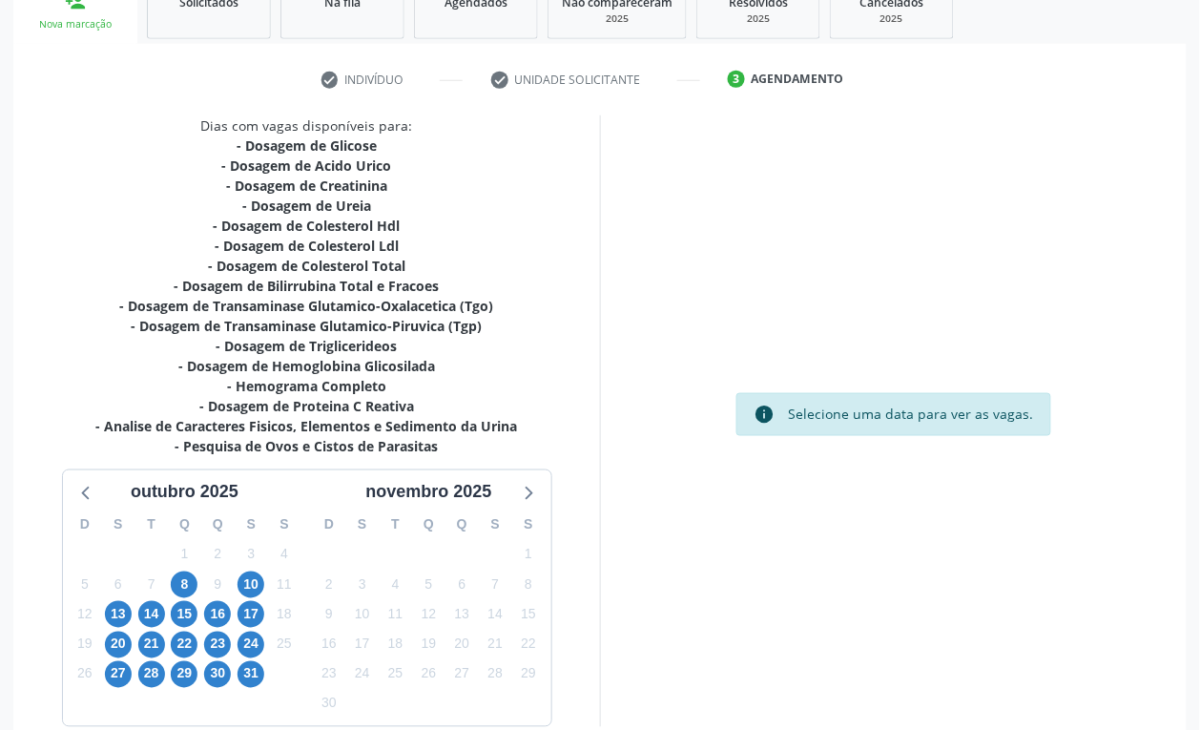
scroll to position [402, 0]
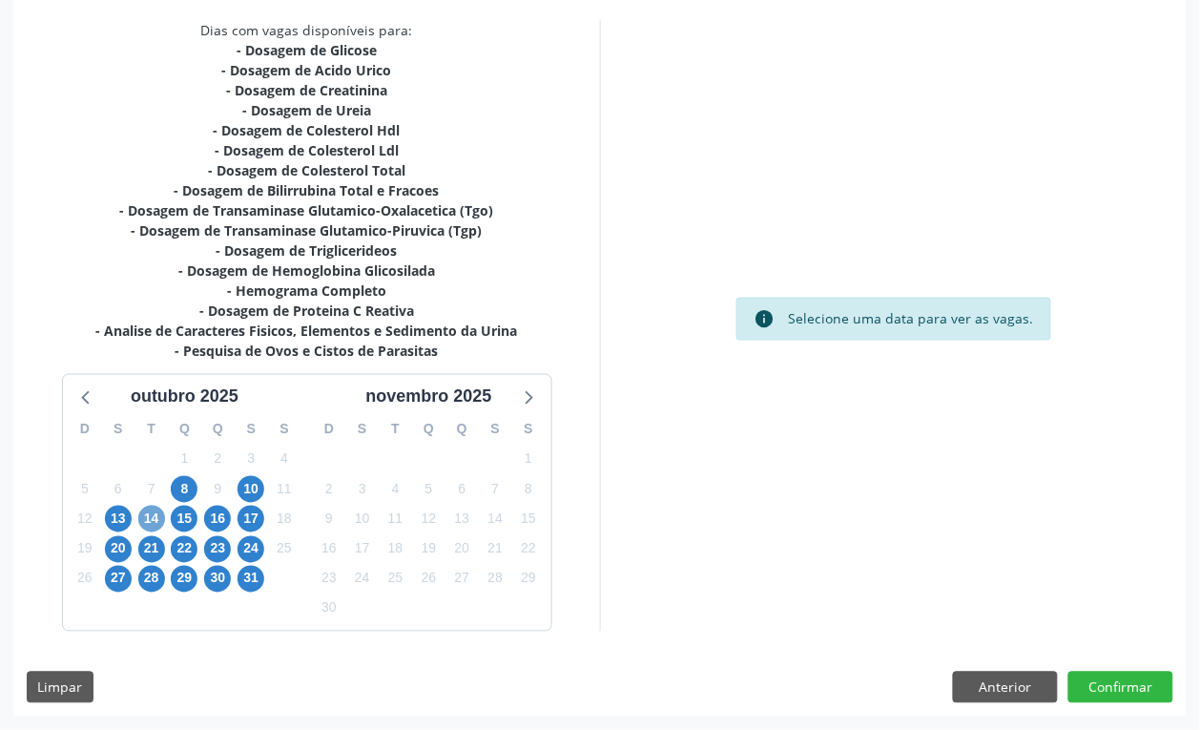
click at [151, 522] on span "14" at bounding box center [151, 519] width 27 height 27
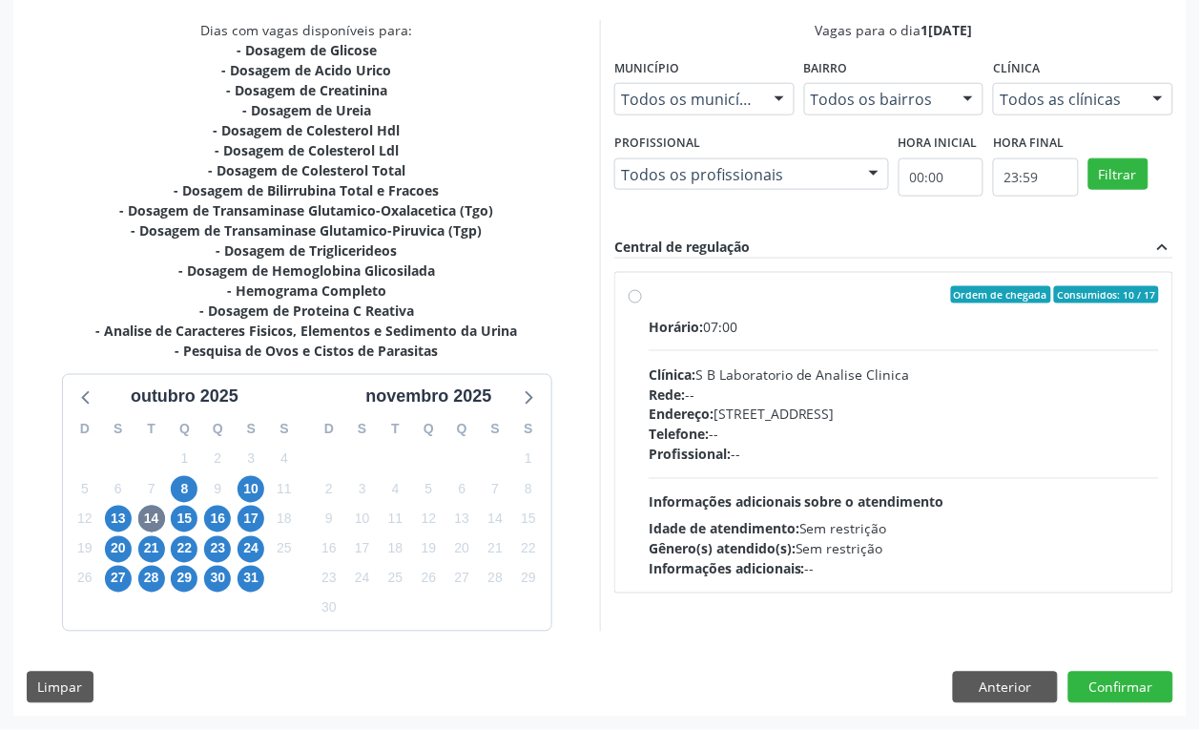
click at [746, 423] on div "Endereço: [STREET_ADDRESS]" at bounding box center [904, 414] width 510 height 20
click at [642, 303] on input "Ordem de chegada Consumidos: 10 / 17 Horário: 07:00 Clínica: S B Laboratorio de…" at bounding box center [635, 294] width 13 height 17
radio input "true"
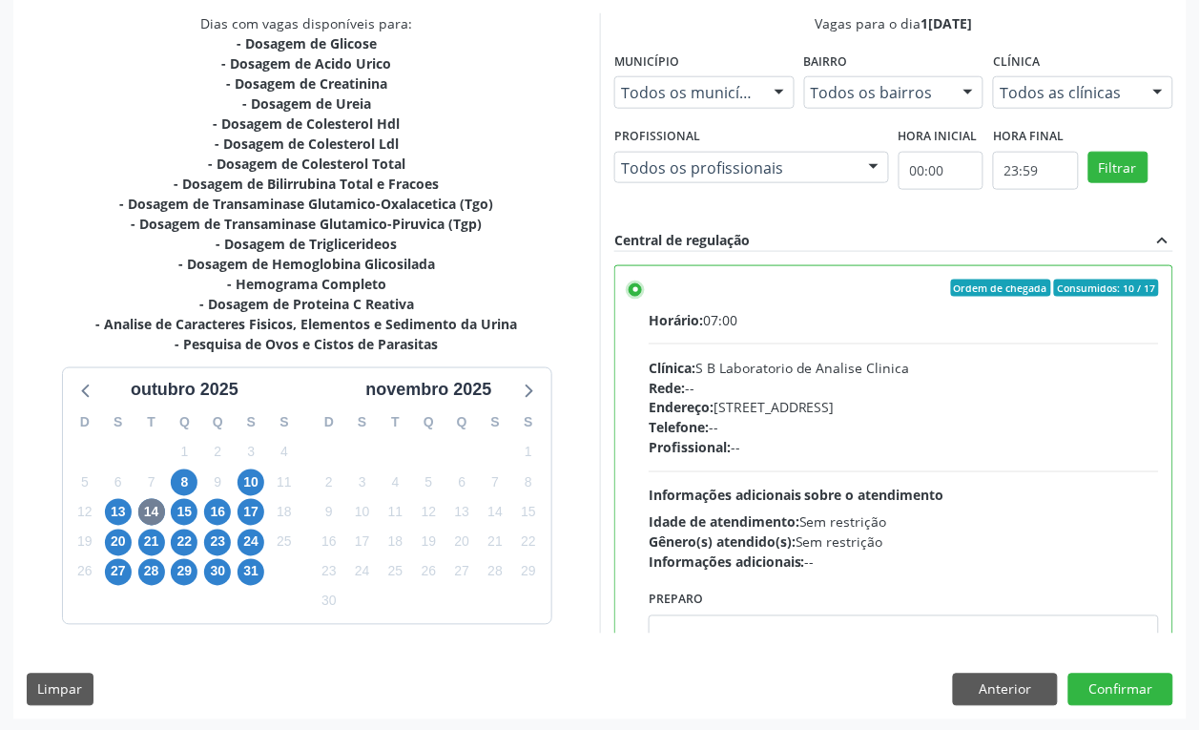
scroll to position [410, 0]
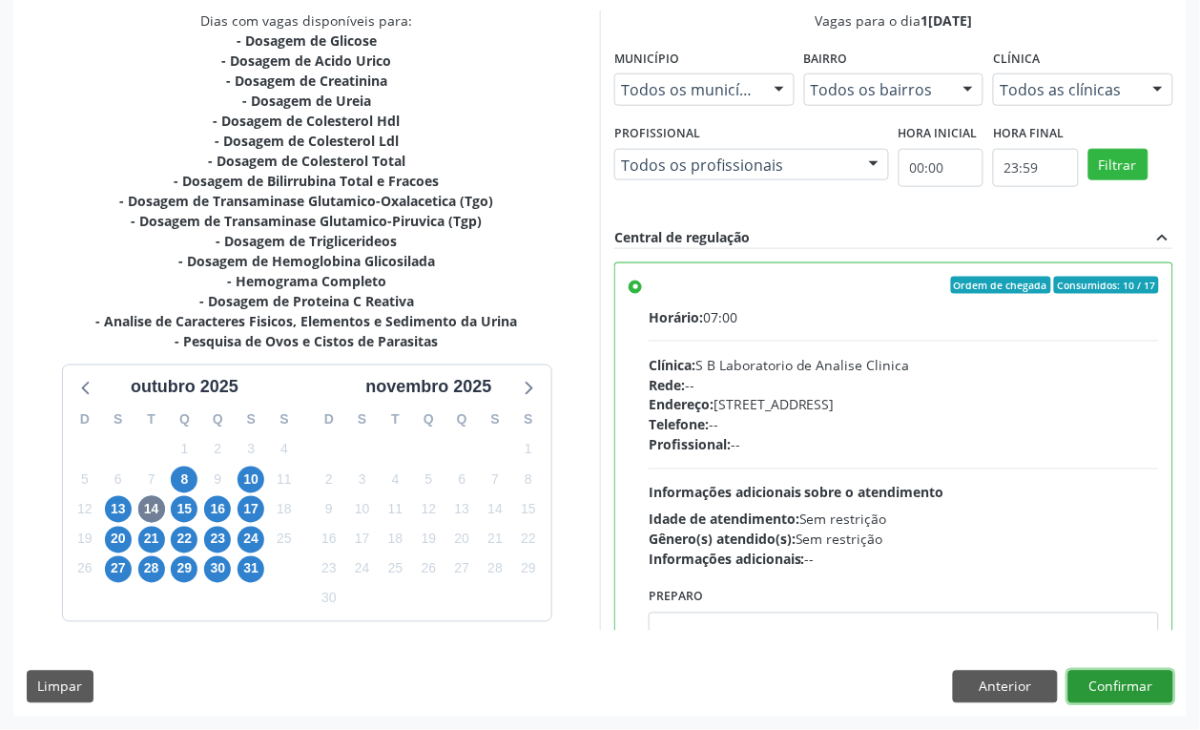
click at [1136, 683] on button "Confirmar" at bounding box center [1120, 687] width 105 height 32
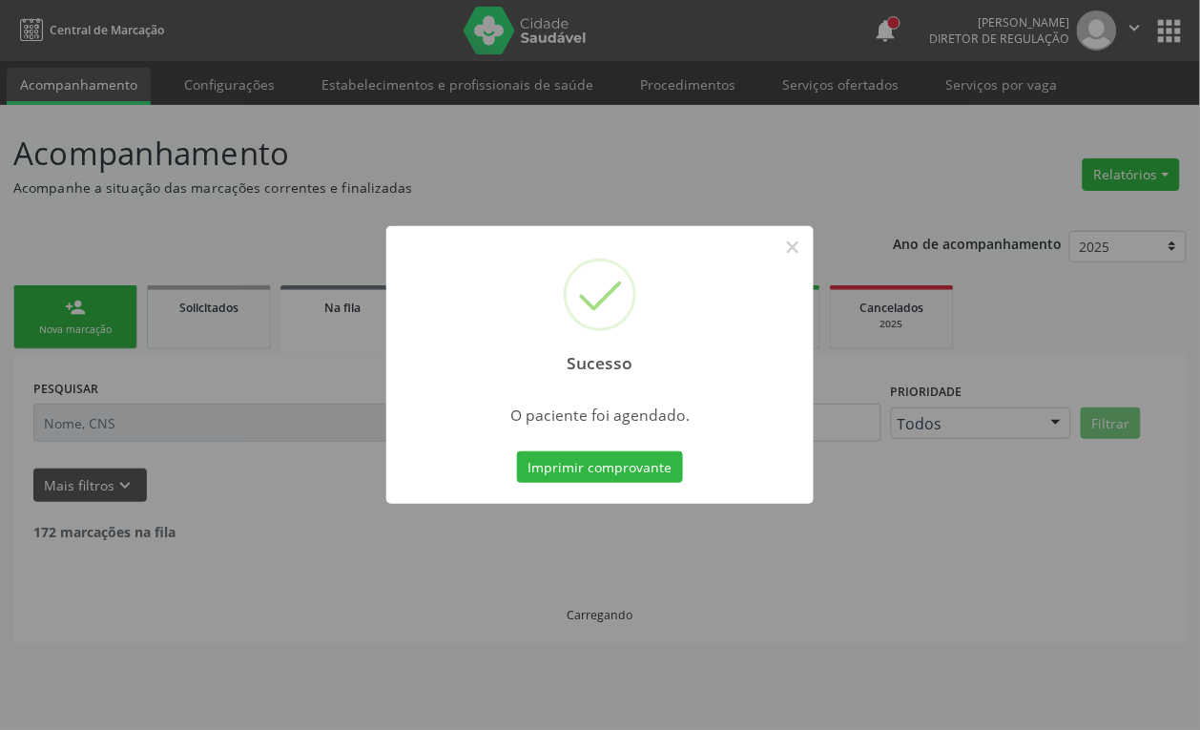
scroll to position [0, 0]
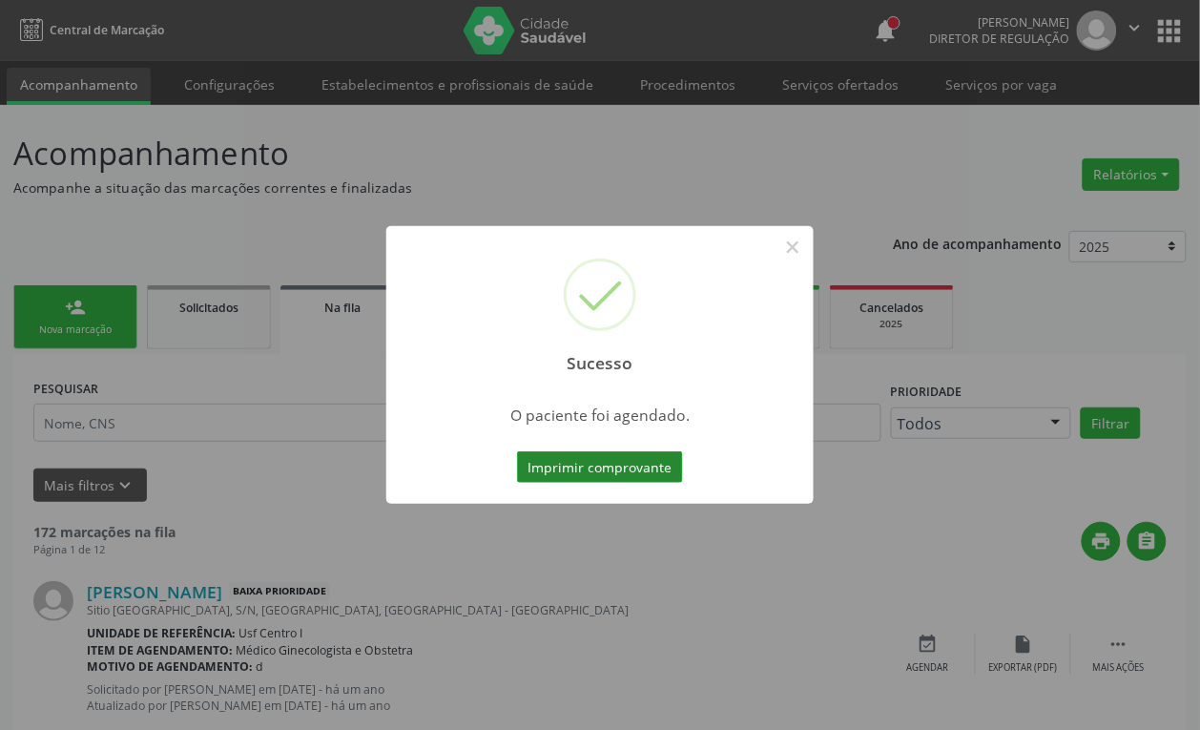
click at [556, 454] on button "Imprimir comprovante" at bounding box center [600, 467] width 166 height 32
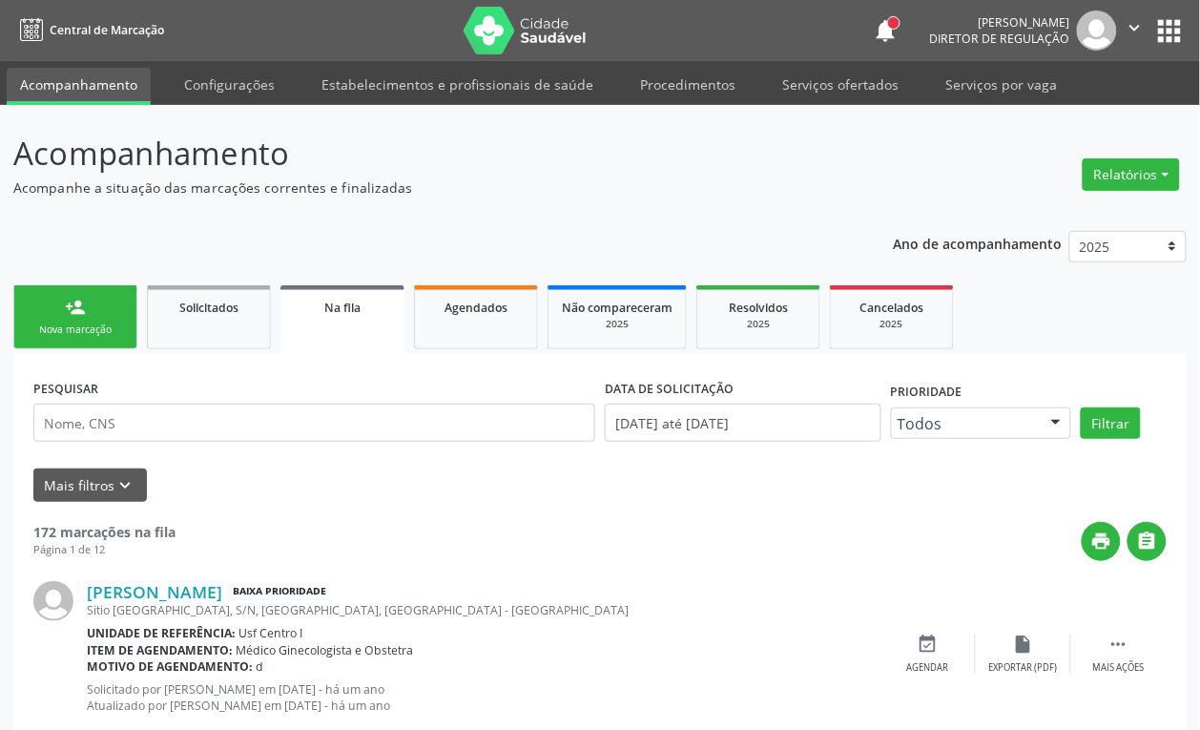
click at [84, 316] on div "person_add" at bounding box center [75, 307] width 21 height 21
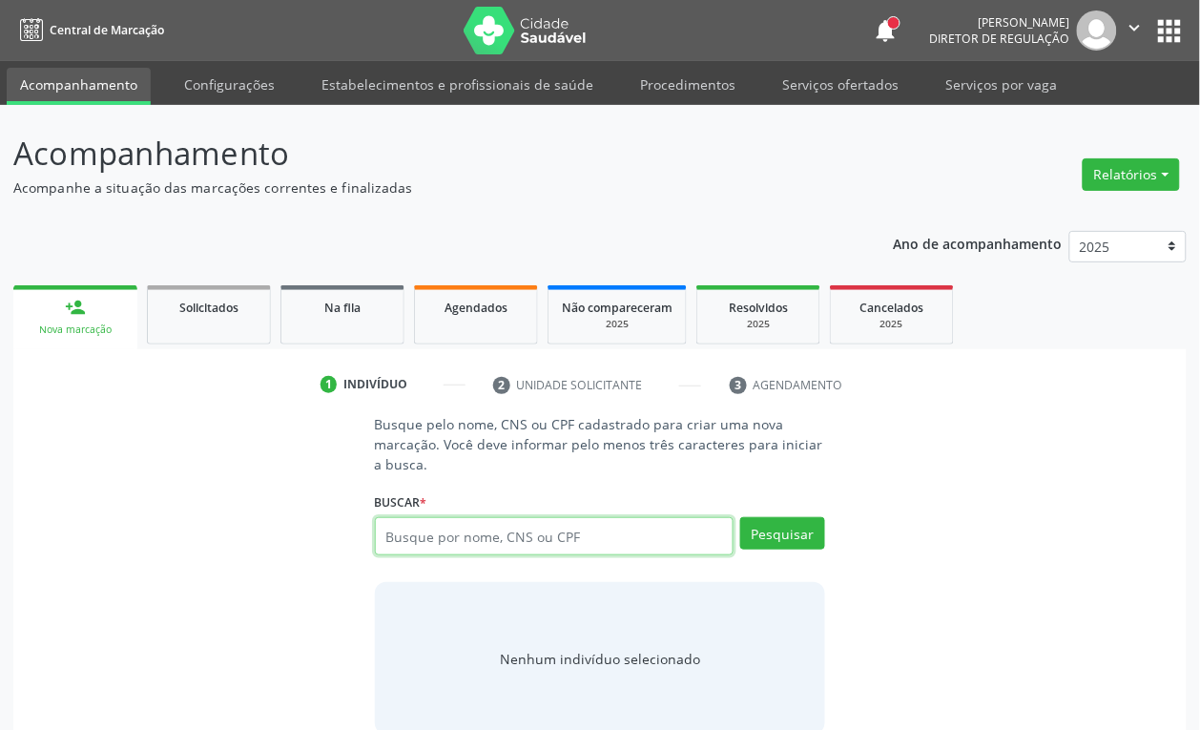
click at [499, 540] on input "text" at bounding box center [555, 536] width 360 height 38
type input "898000542137153"
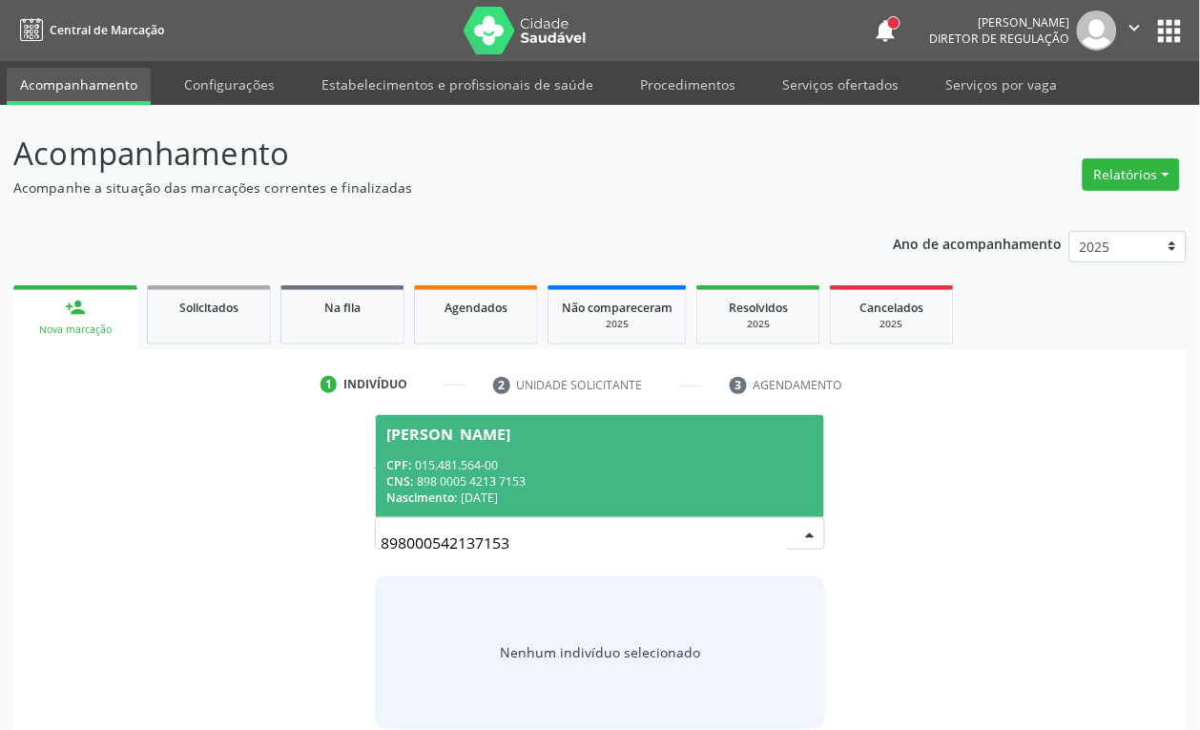
click at [527, 473] on div "CNS: 898 0005 4213 7153" at bounding box center [600, 481] width 426 height 16
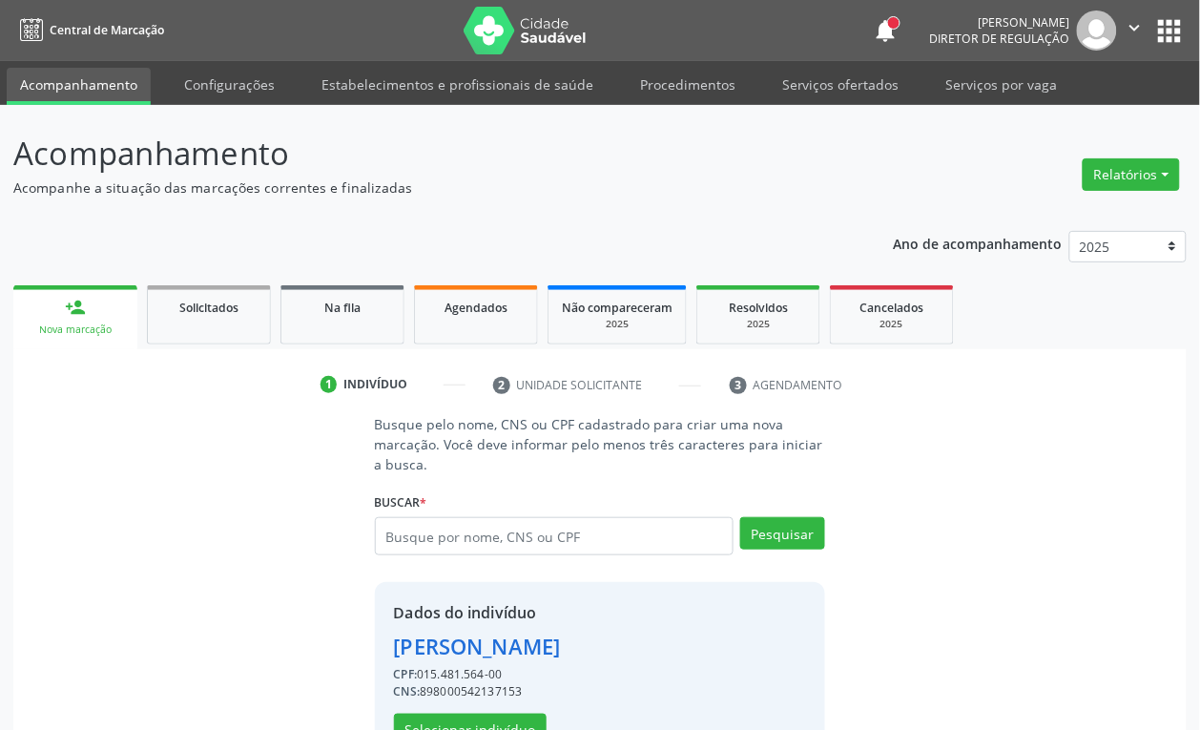
scroll to position [62, 0]
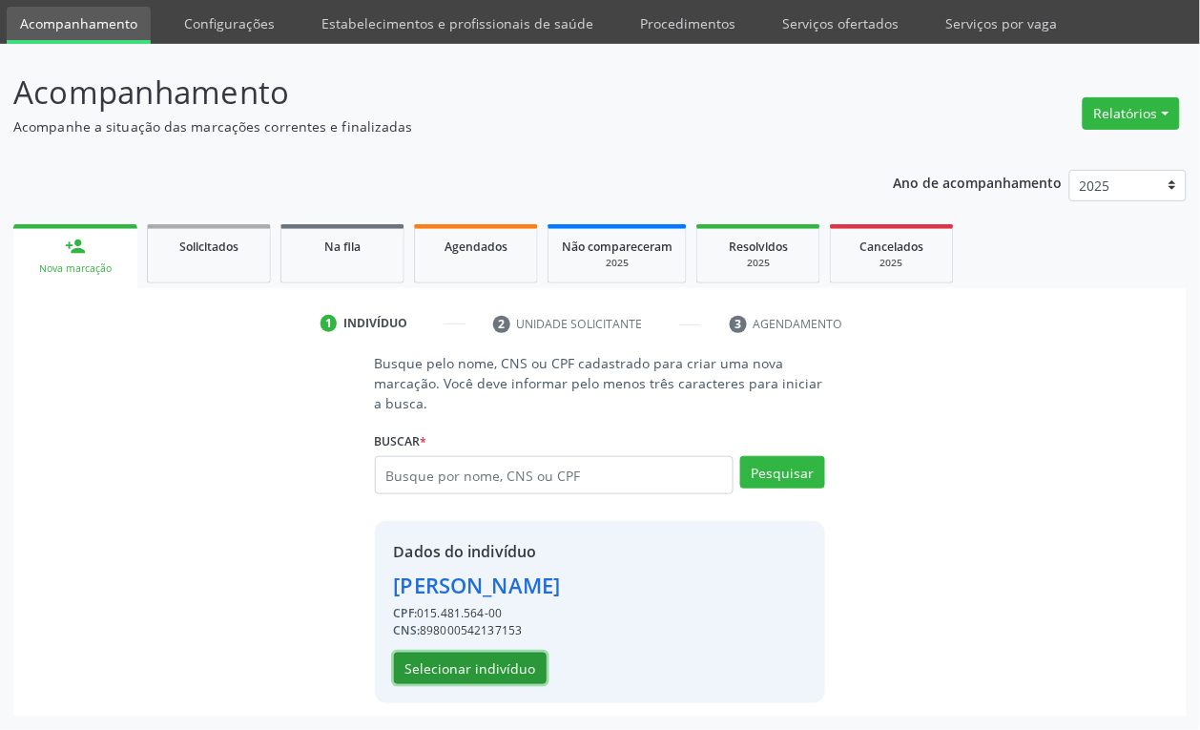
click at [446, 678] on button "Selecionar indivíduo" at bounding box center [470, 668] width 153 height 32
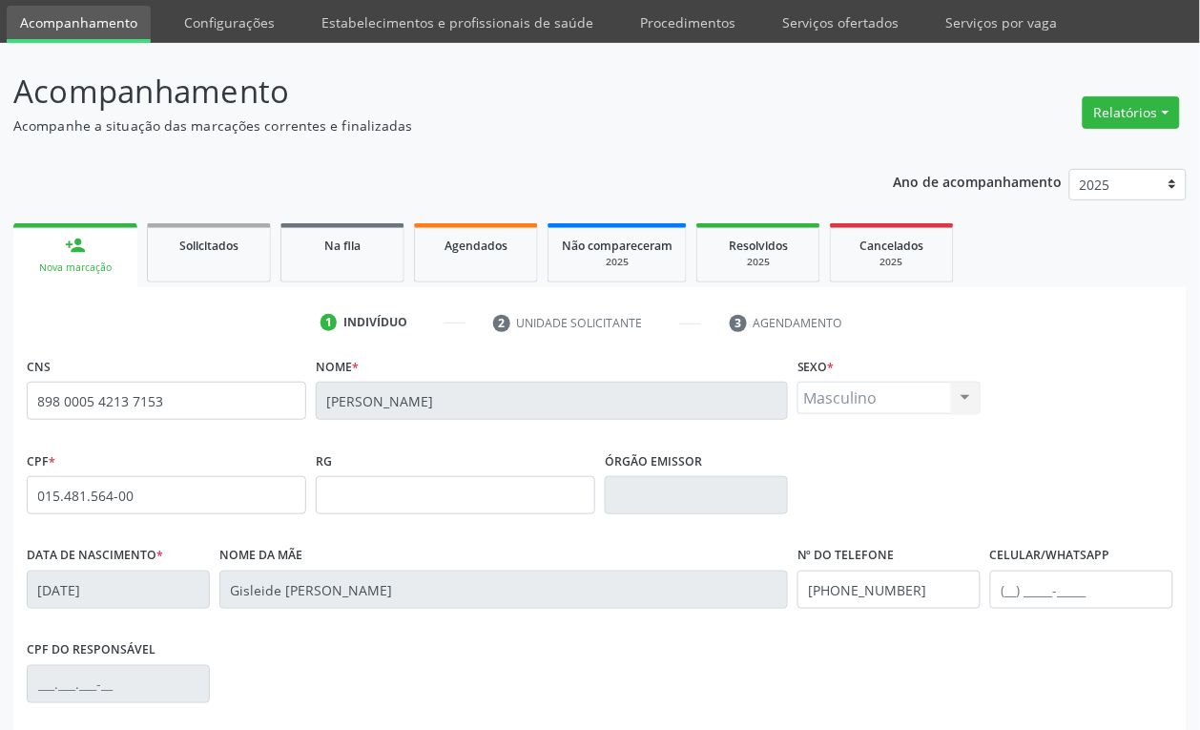
click at [445, 674] on div "CPF do responsável" at bounding box center [600, 682] width 1156 height 94
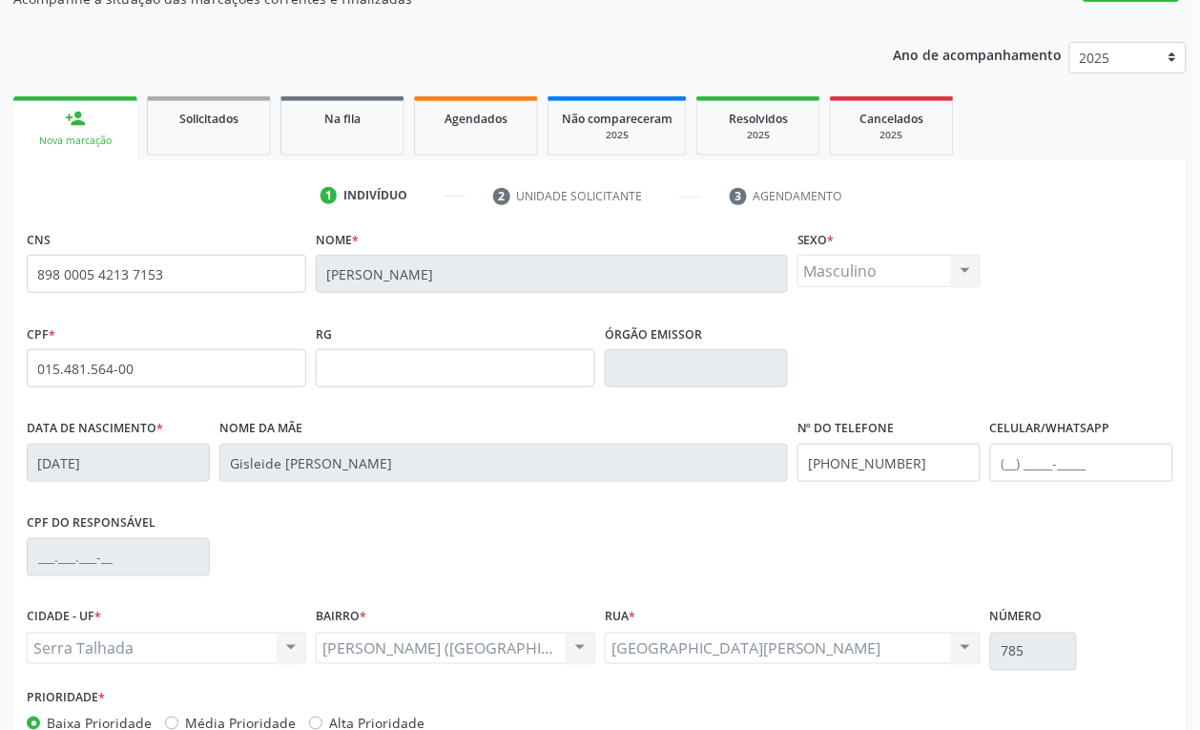
scroll to position [305, 0]
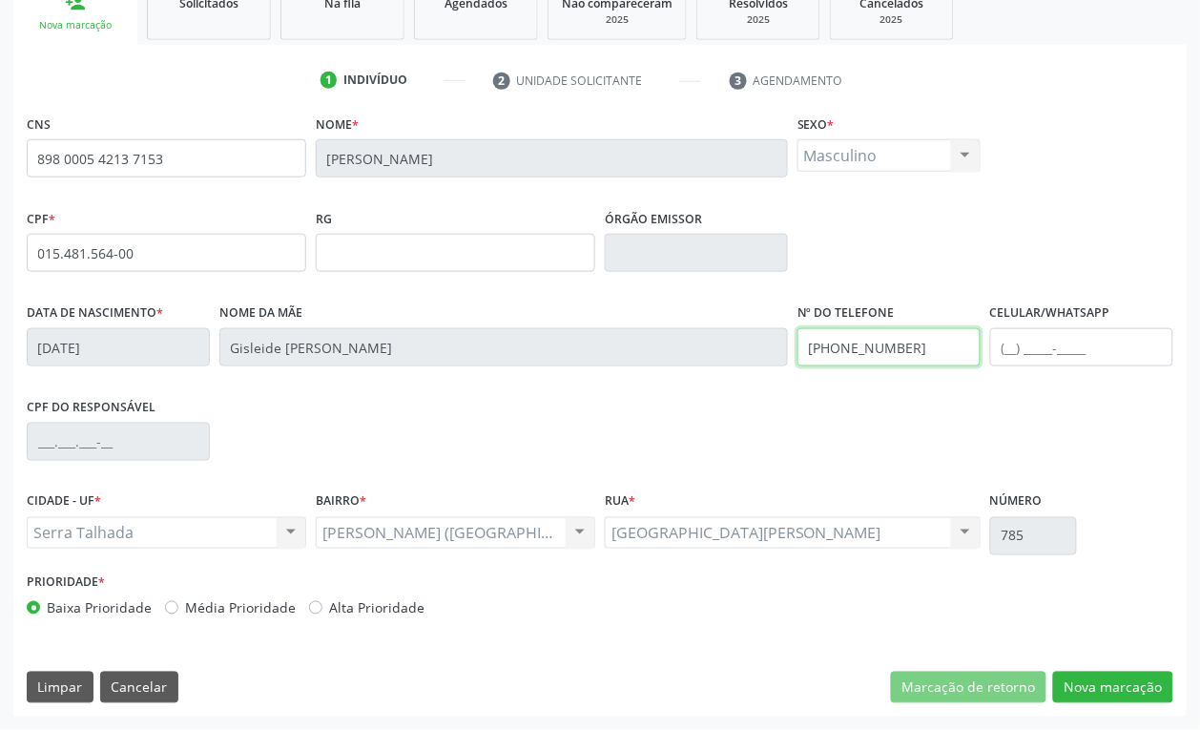
click at [892, 361] on input "(87) 99605-8858" at bounding box center [888, 347] width 183 height 38
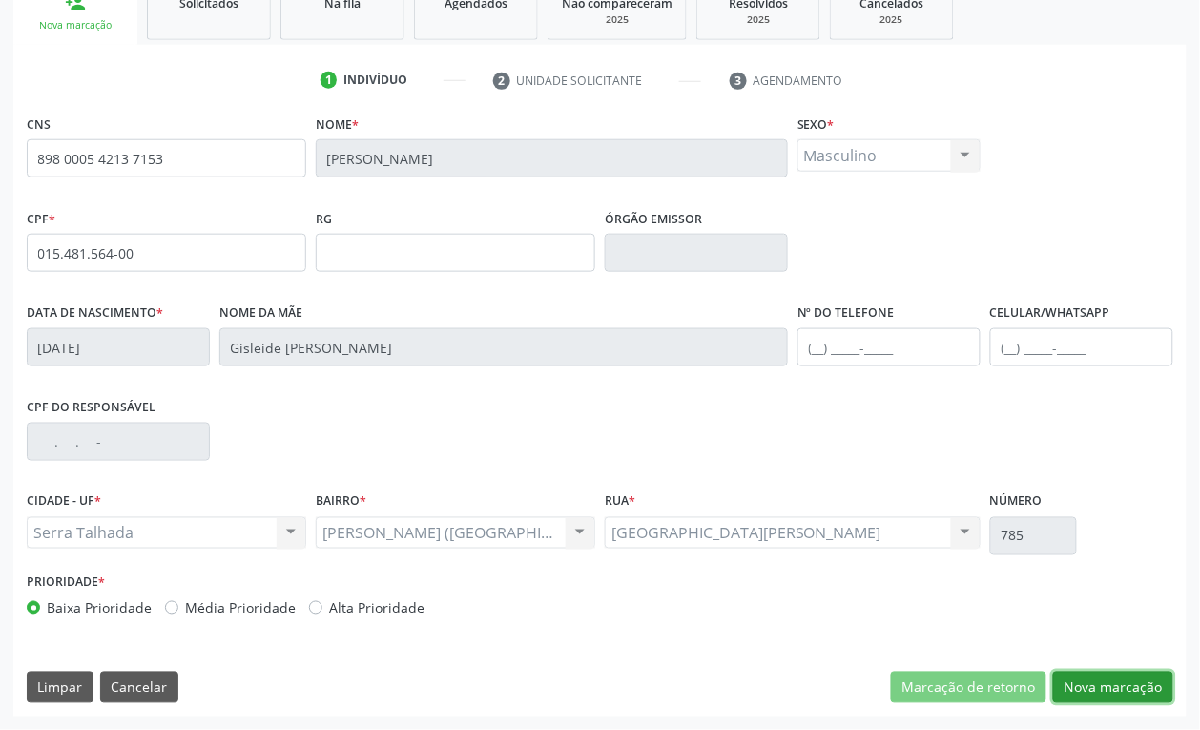
click at [1146, 692] on button "Nova marcação" at bounding box center [1113, 688] width 120 height 32
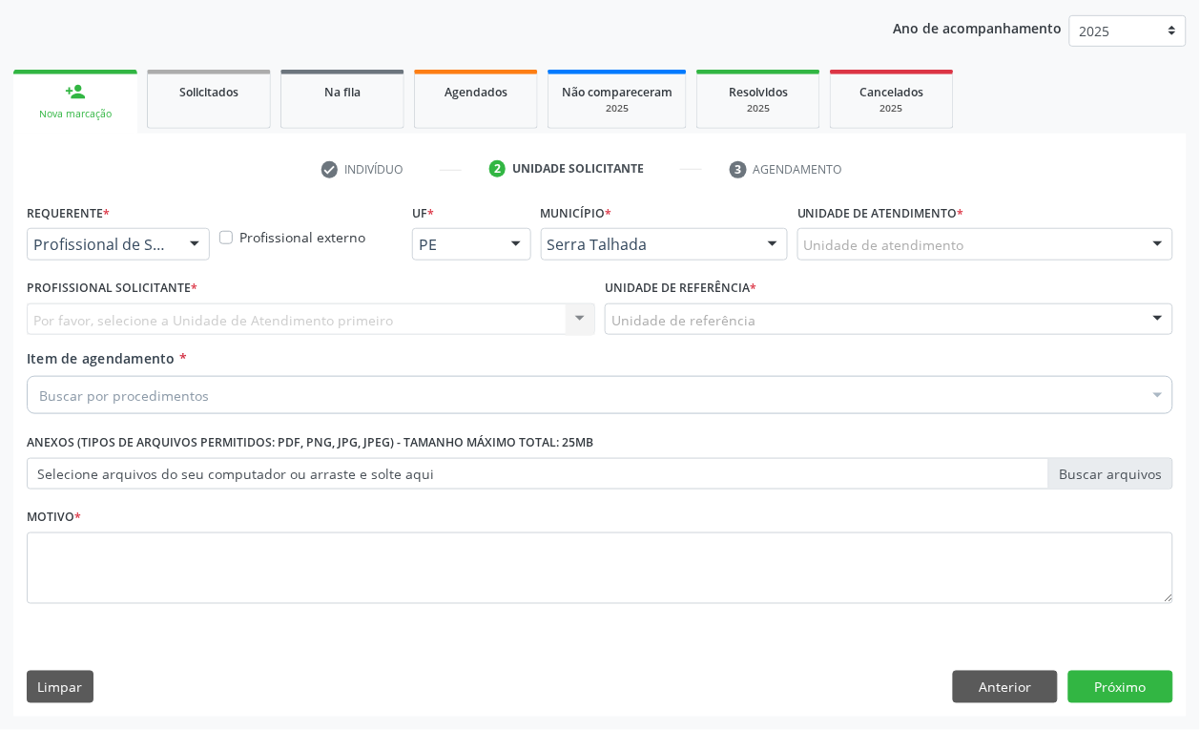
scroll to position [216, 0]
click at [64, 234] on div at bounding box center [118, 244] width 183 height 32
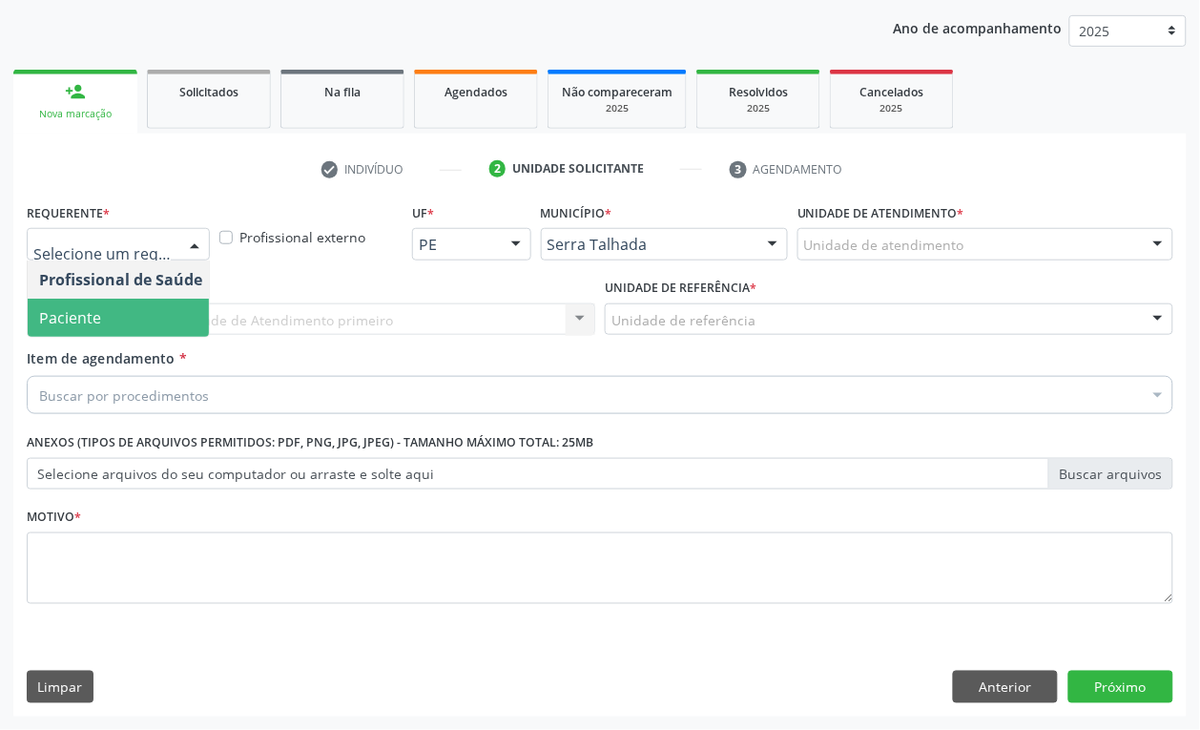
click at [93, 313] on span "Paciente" at bounding box center [70, 317] width 62 height 21
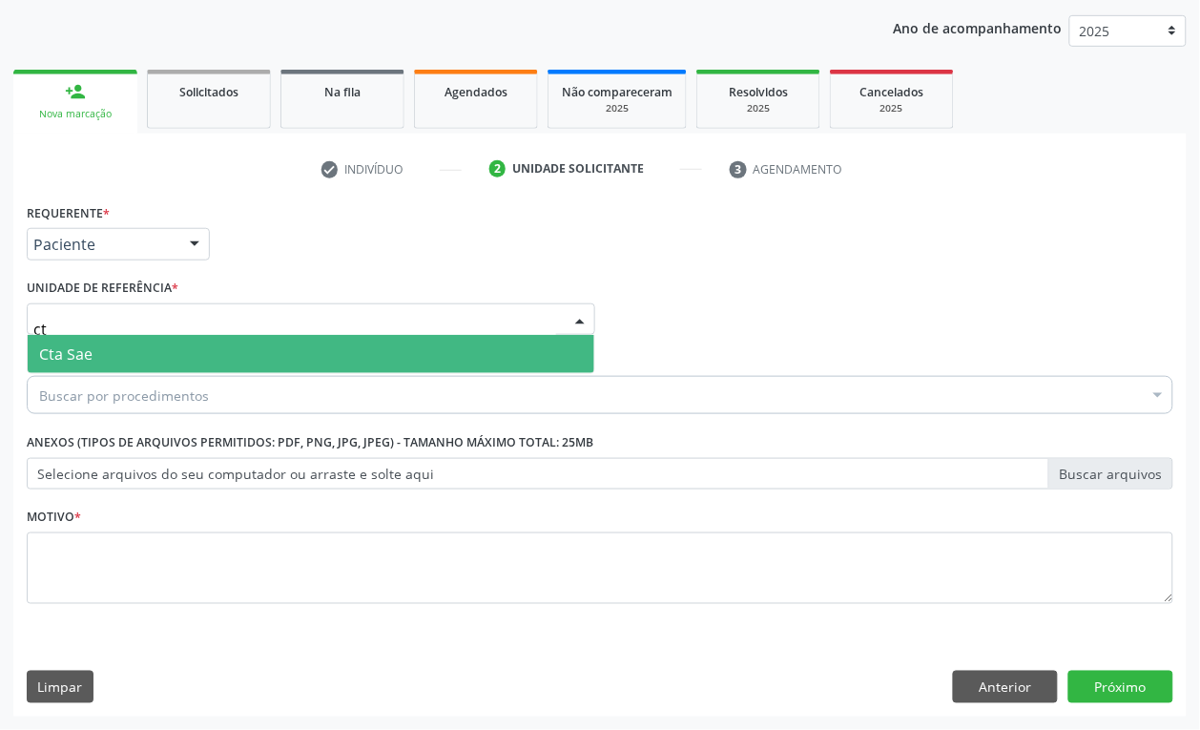
type input "cta"
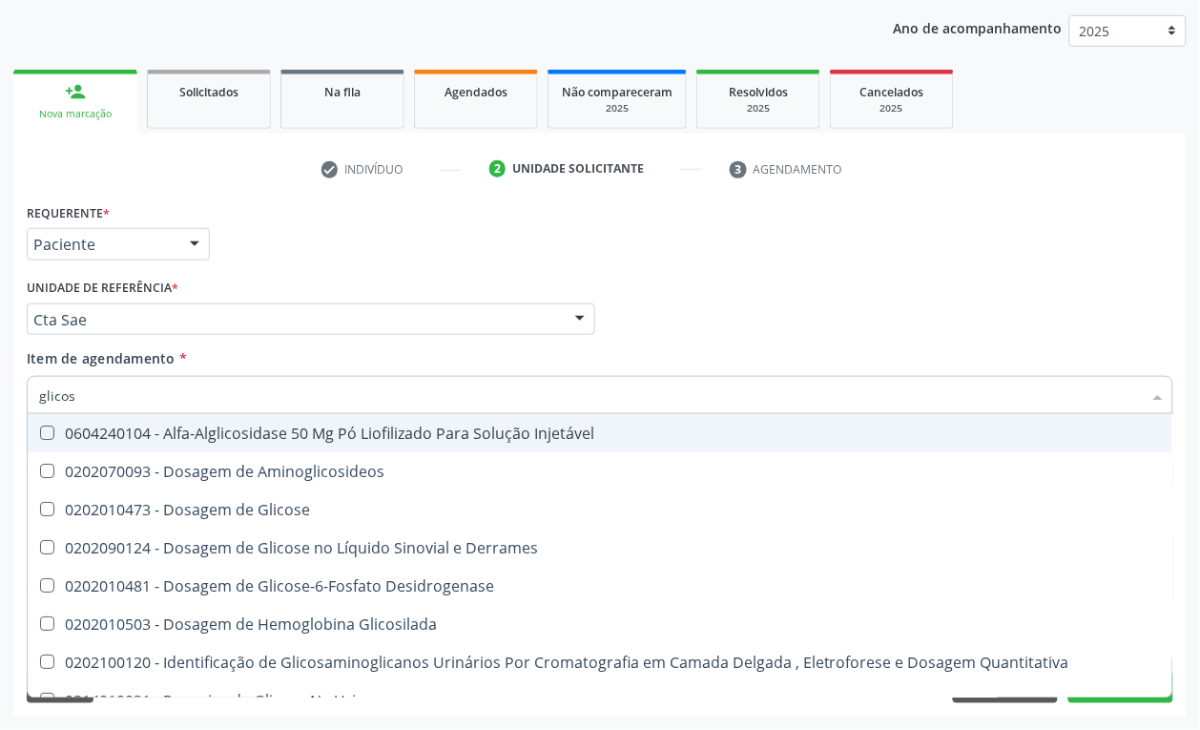
type input "glicose"
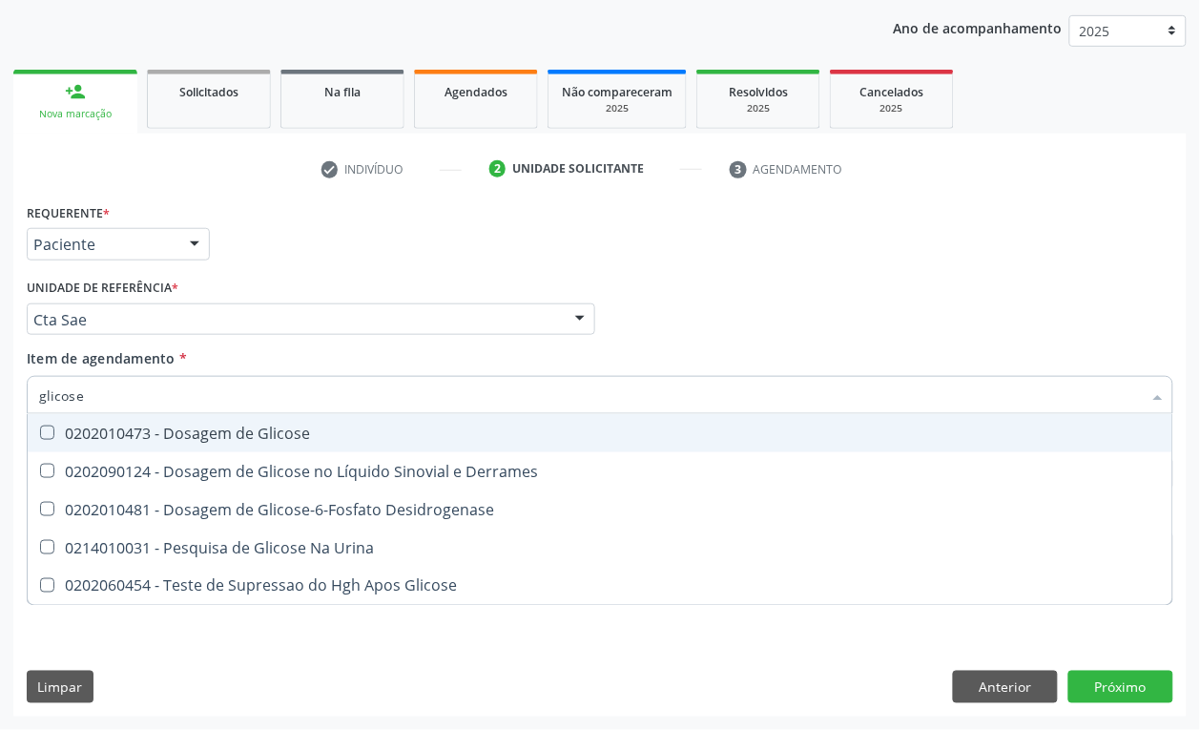
click at [254, 420] on span "0202010473 - Dosagem de Glicose" at bounding box center [600, 433] width 1145 height 38
checkbox Glicose "true"
click at [134, 384] on input "glicose" at bounding box center [590, 395] width 1103 height 38
type input "aci"
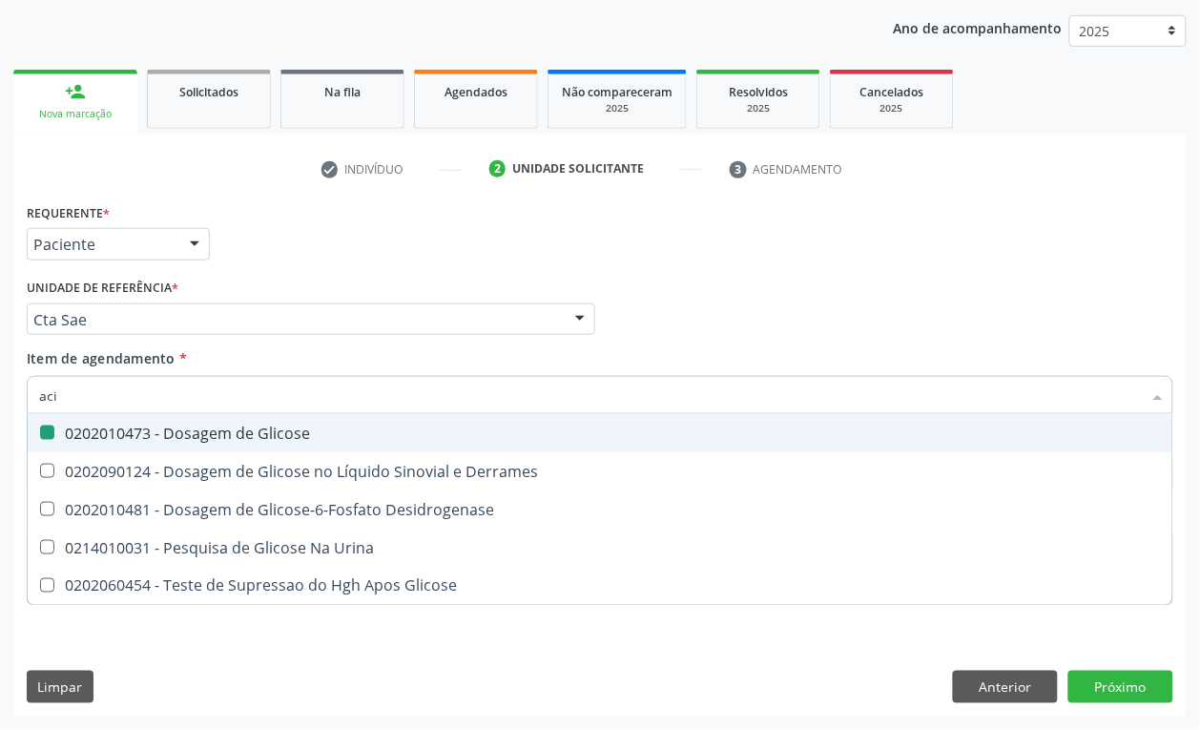
checkbox Glicose "false"
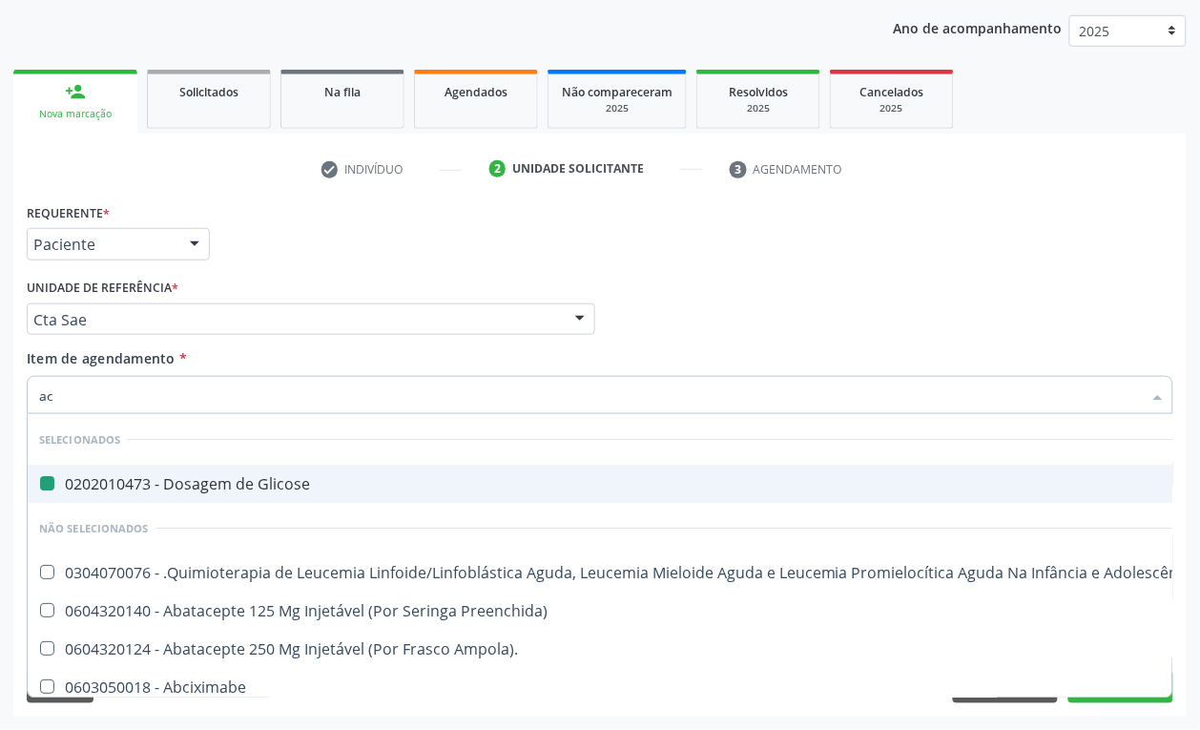
type input "aci"
checkbox Glicose "false"
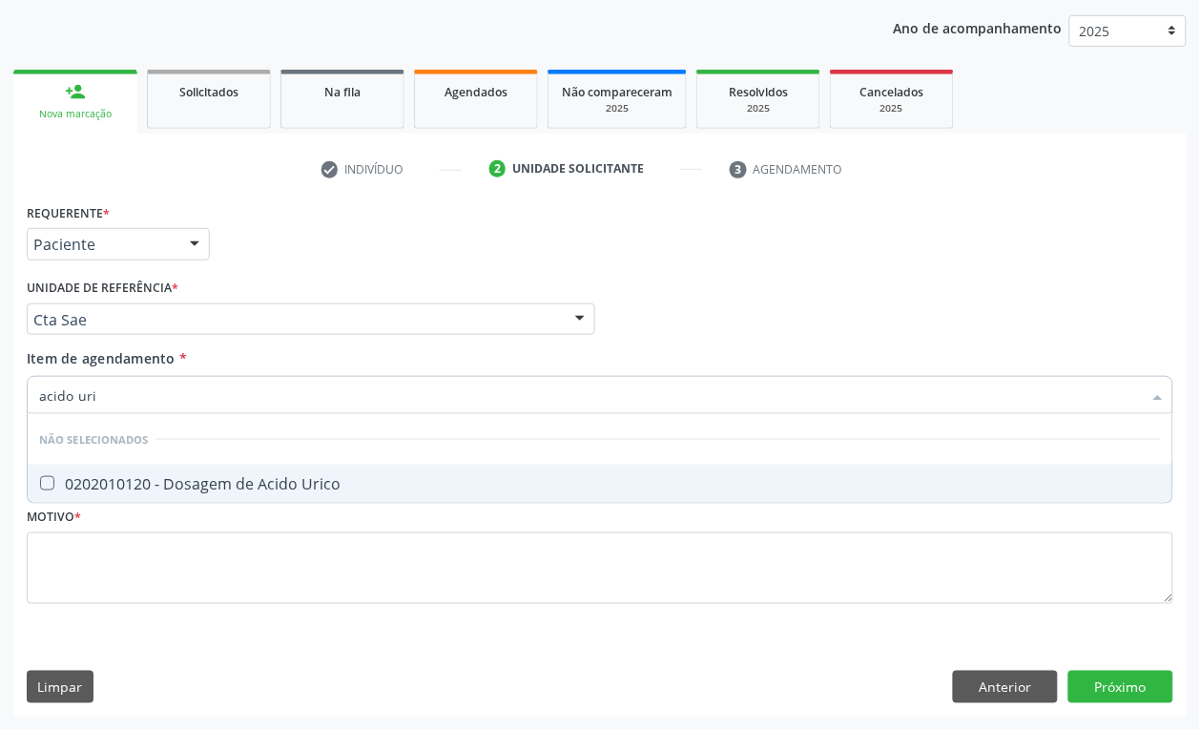
type input "acido uric"
click at [151, 476] on div "0202010120 - Dosagem de Acido Urico" at bounding box center [600, 483] width 1122 height 15
checkbox Urico "true"
click at [134, 398] on input "acido uric" at bounding box center [590, 395] width 1103 height 38
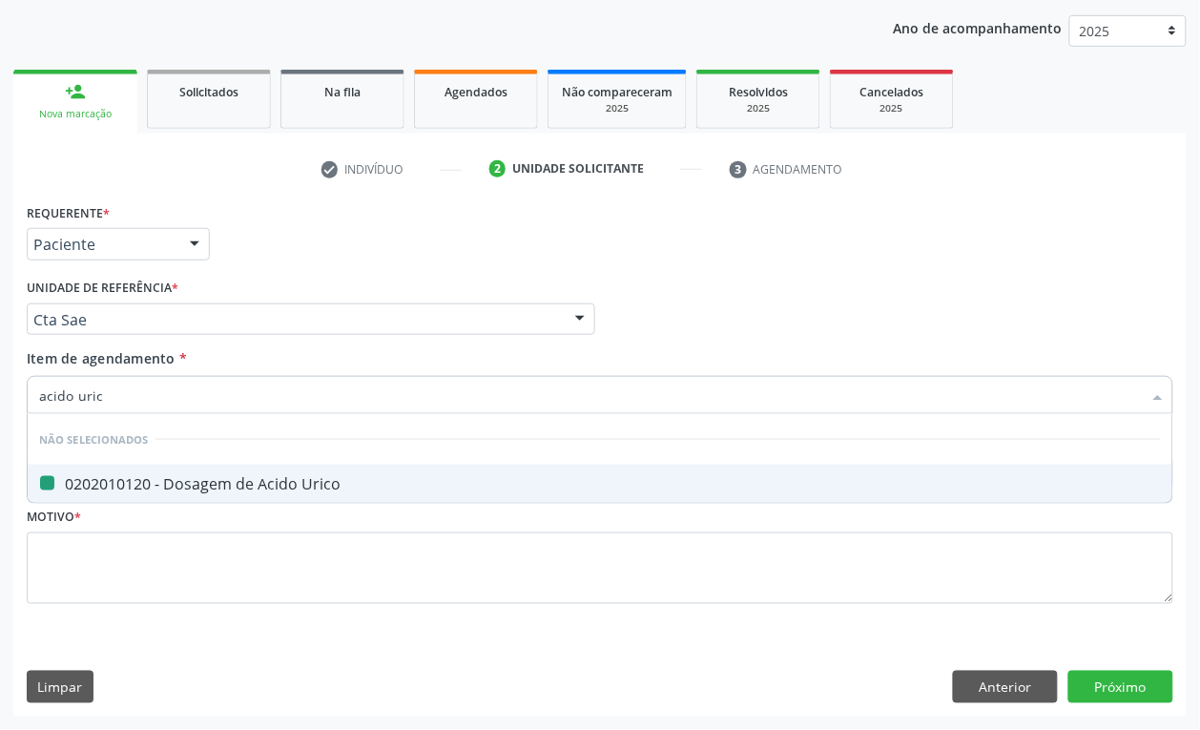
type input "acido"
checkbox Urico "false"
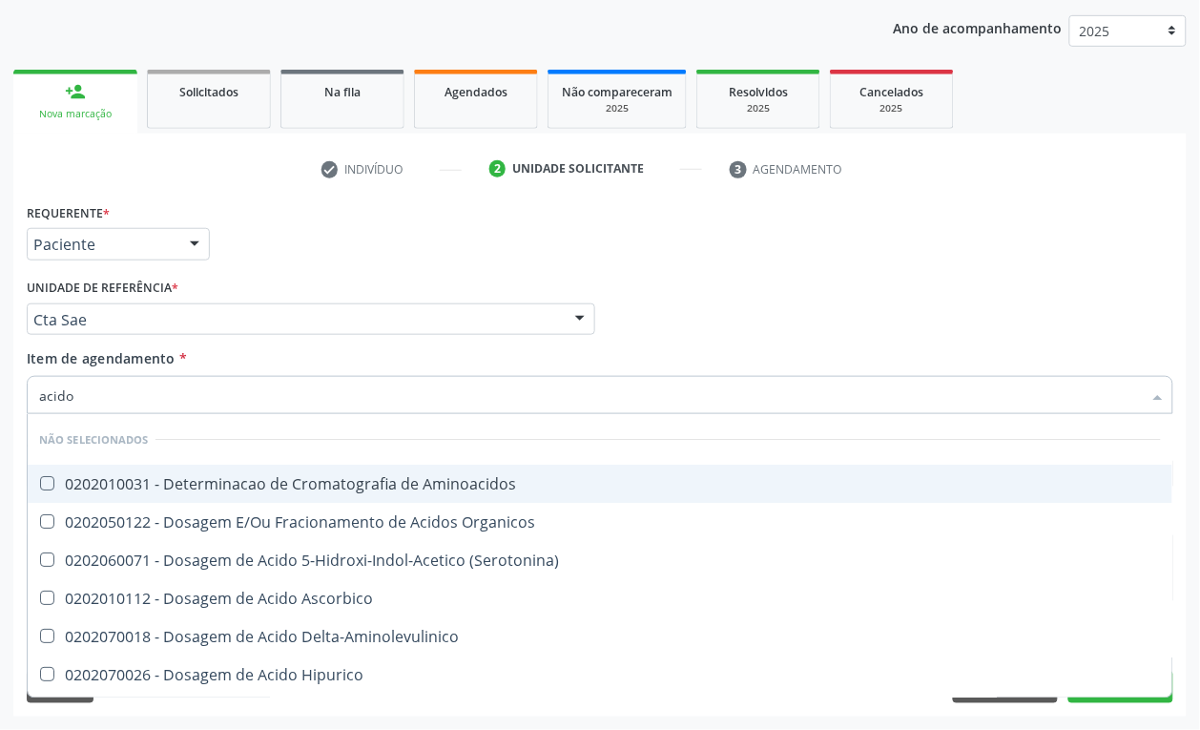
type input "acid"
checkbox Urico "false"
checkbox Cromatografia\) "true"
type input "a"
checkbox Aminoacidos "true"
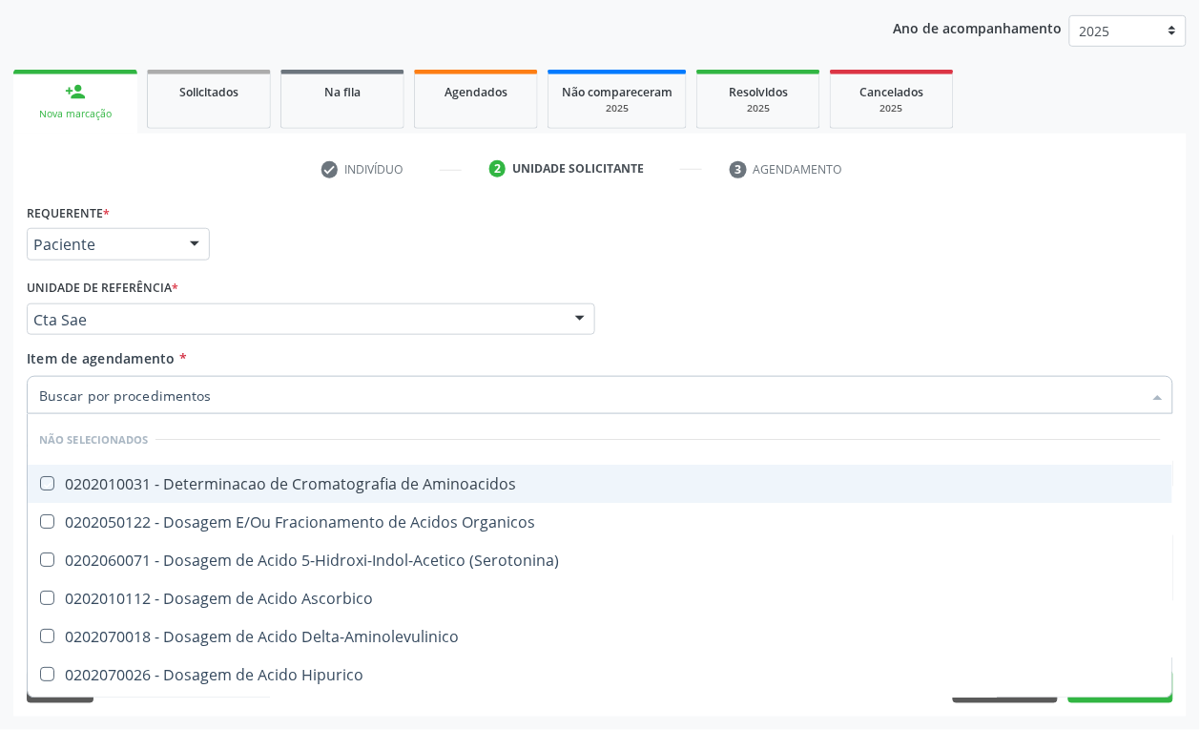
checkbox Cromatografia\) "false"
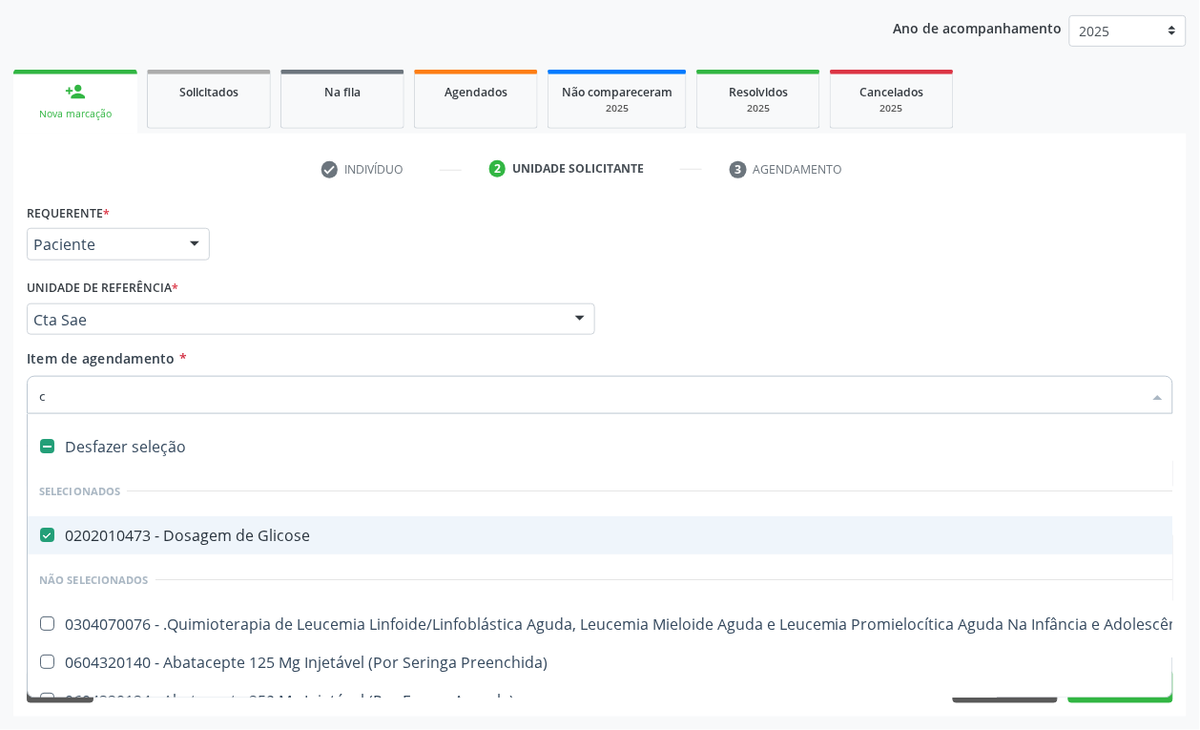
type input "cr"
checkbox Glicose "false"
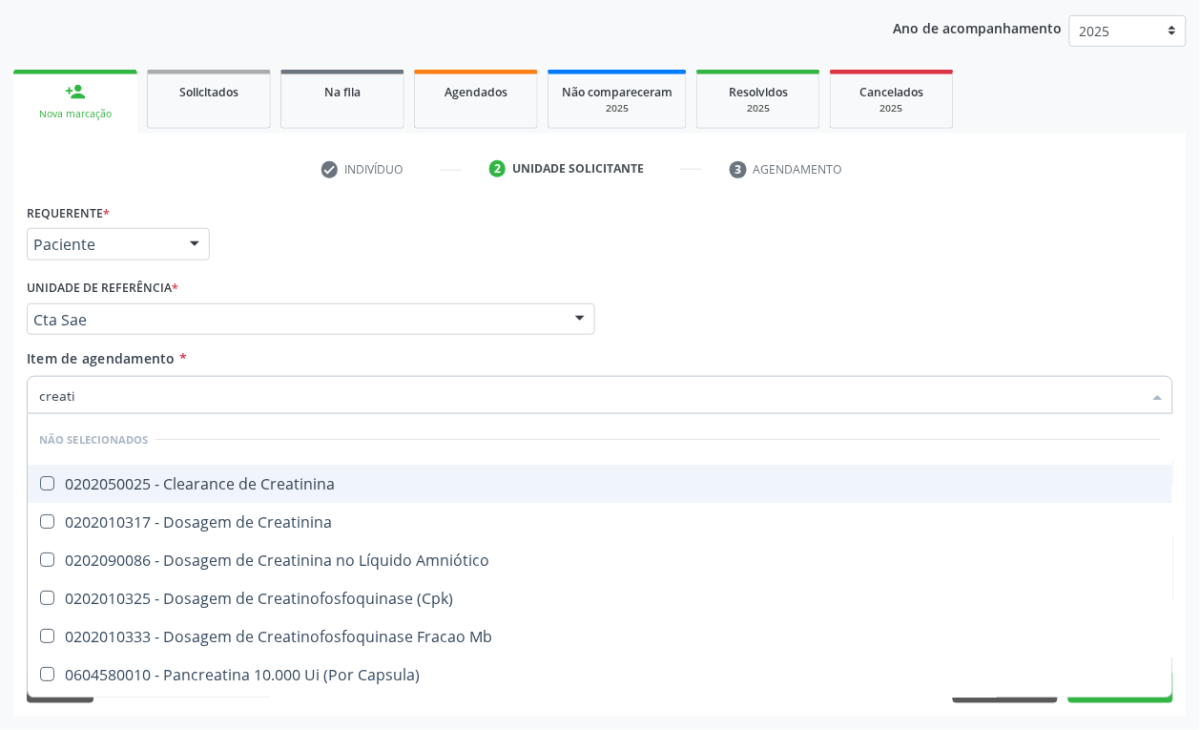
type input "creatin"
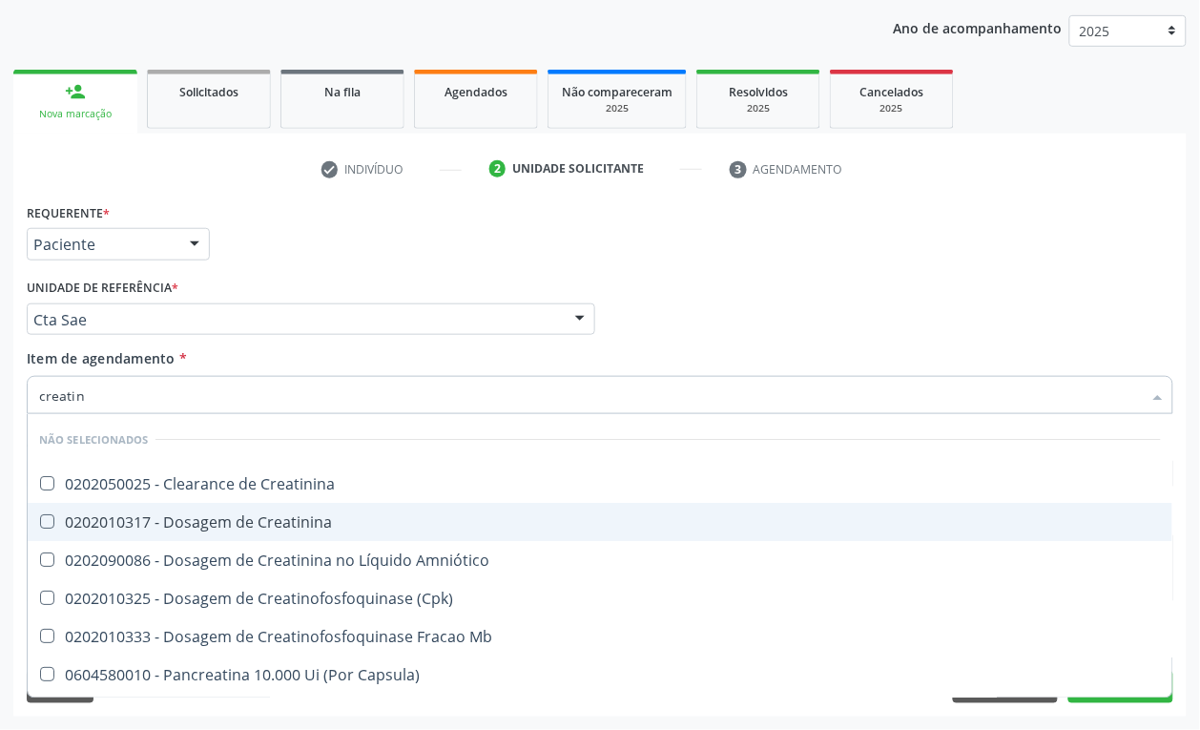
click at [224, 514] on div "0202010317 - Dosagem de Creatinina" at bounding box center [600, 521] width 1122 height 15
checkbox Creatinina "true"
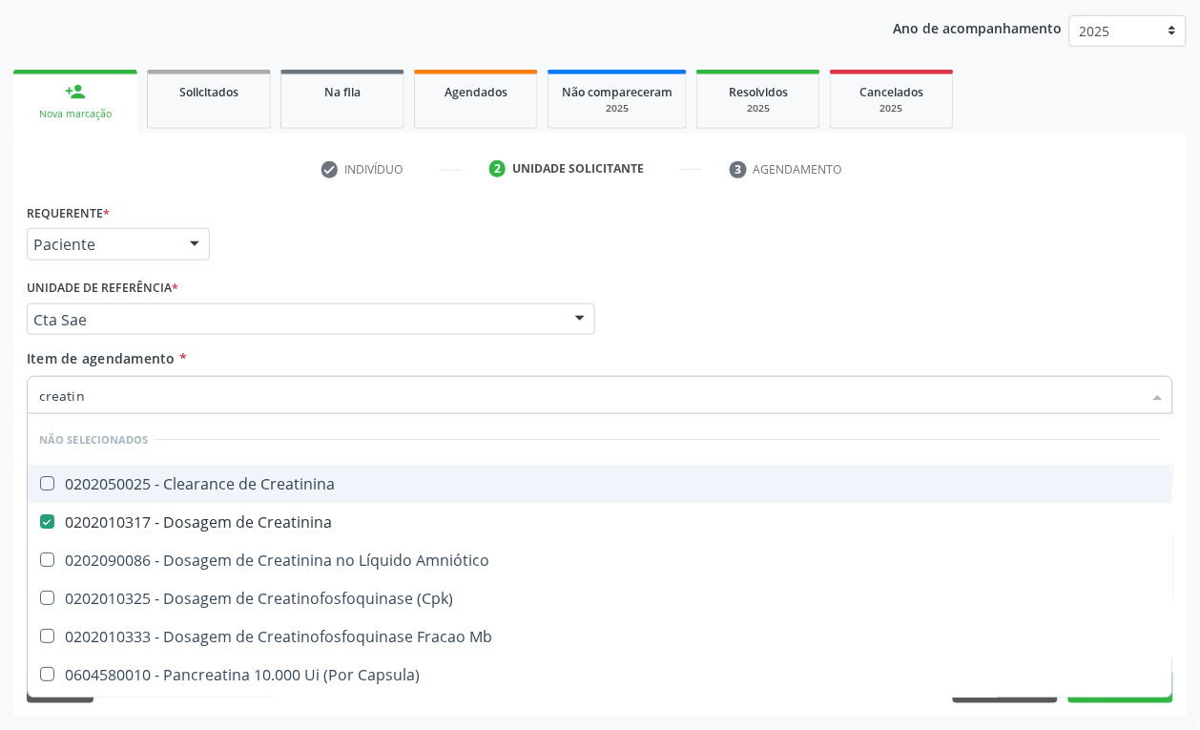
click at [113, 398] on input "creatin" at bounding box center [590, 395] width 1103 height 38
checkbox Creatinina "true"
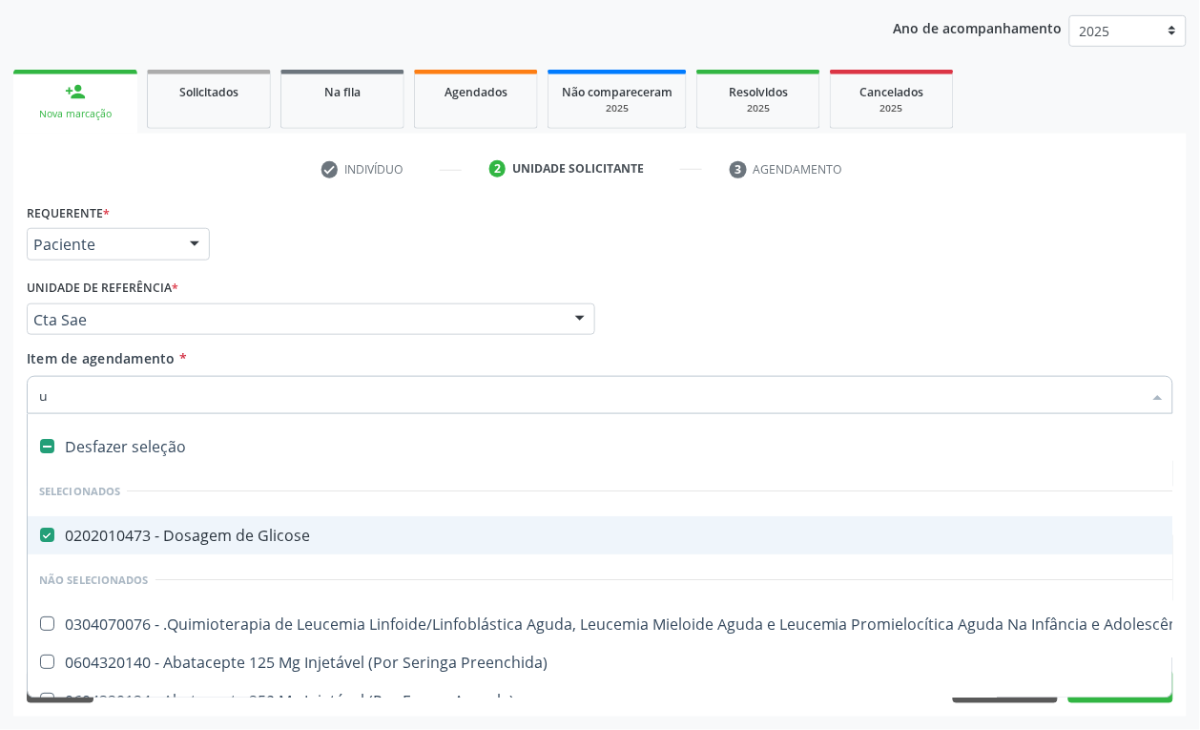
type input "ur"
checkbox Glicose "false"
checkbox Urina "true"
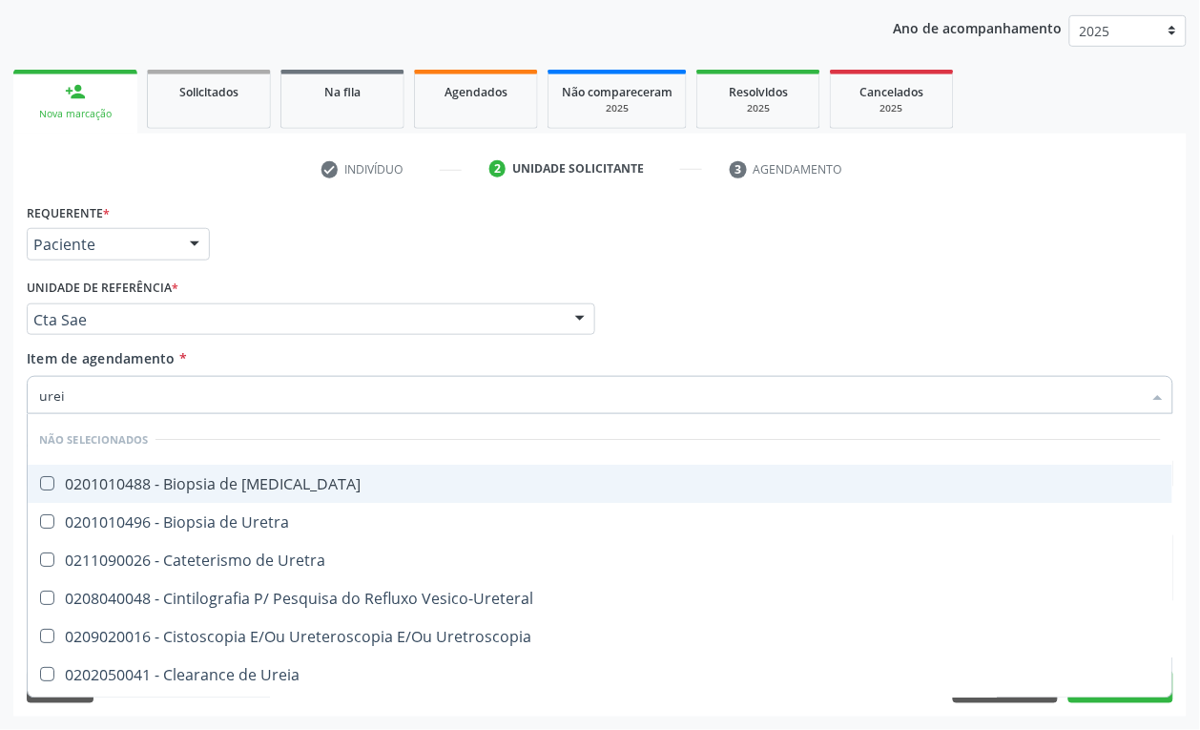
type input "ureia"
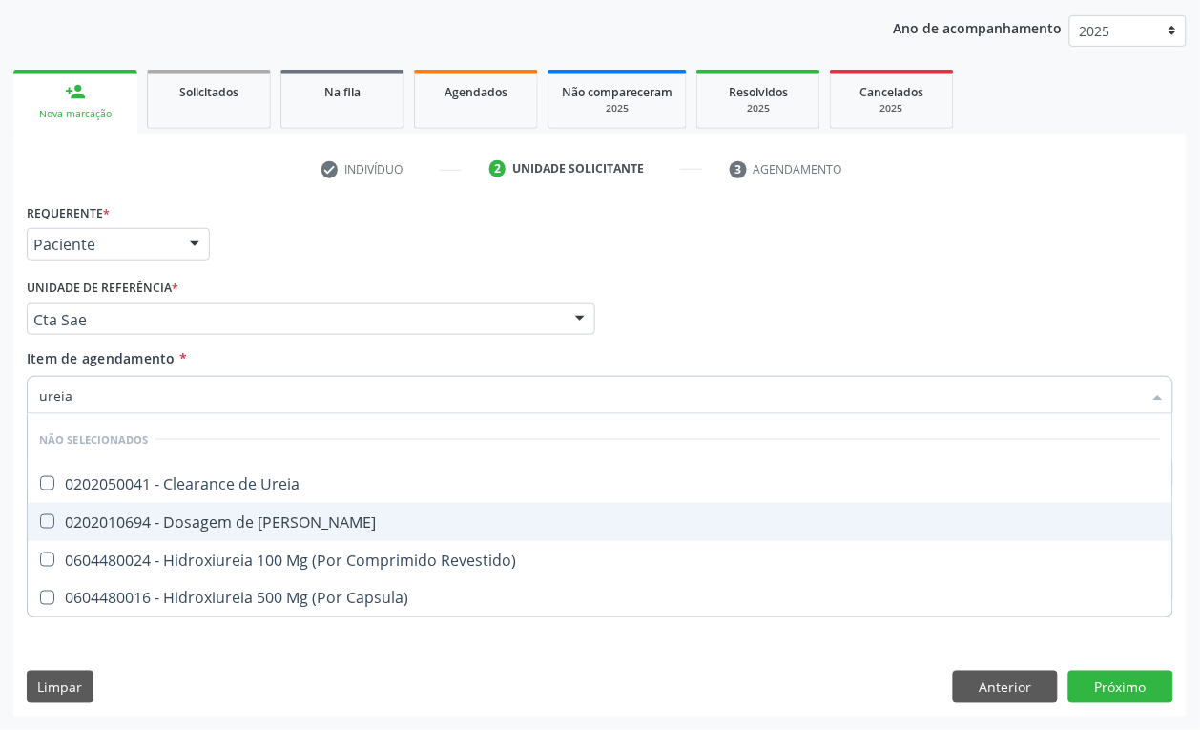
click at [179, 516] on div "0202010694 - Dosagem de [PERSON_NAME]" at bounding box center [600, 521] width 1122 height 15
checkbox Ureia "true"
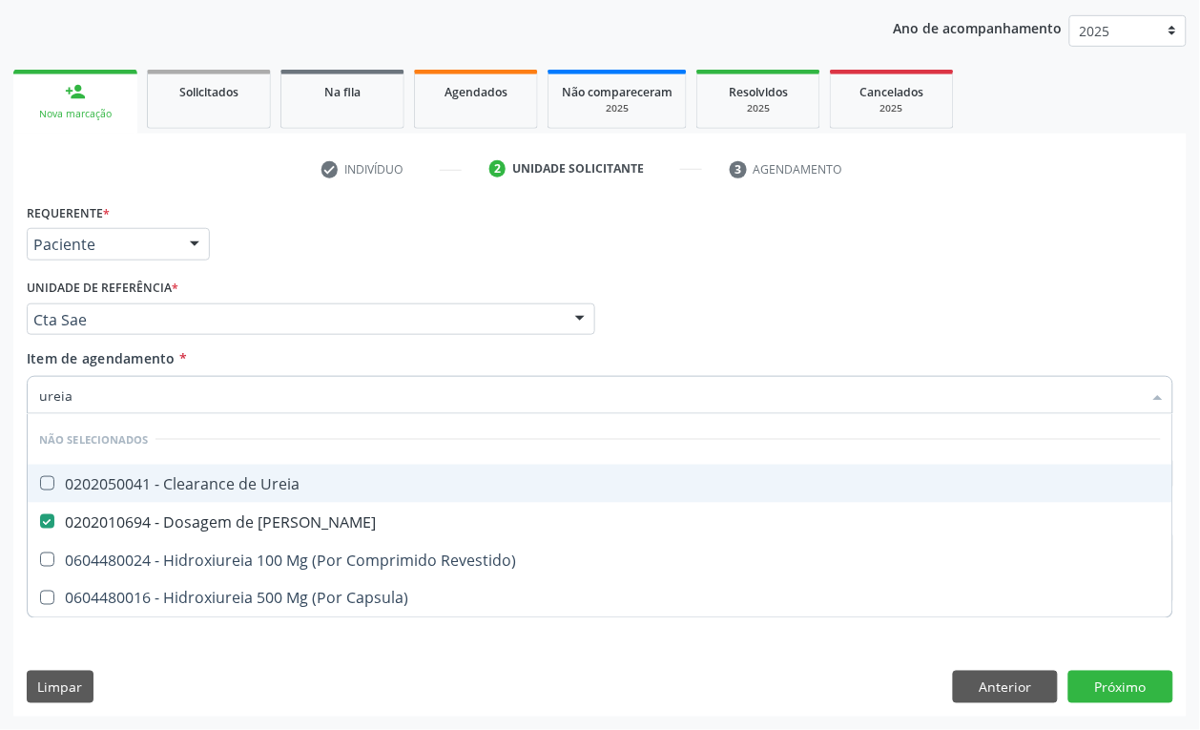
click at [121, 406] on input "ureia" at bounding box center [590, 395] width 1103 height 38
checkbox Ureia "true"
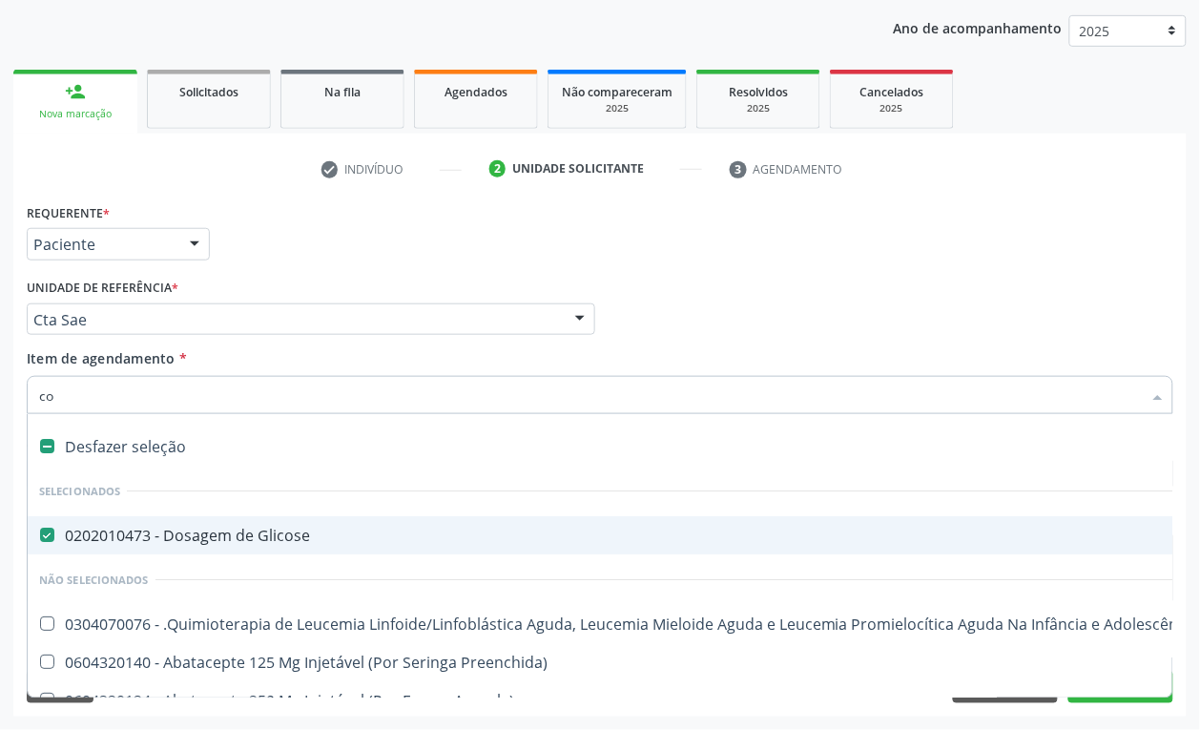
type input "col"
checkbox Glicose "false"
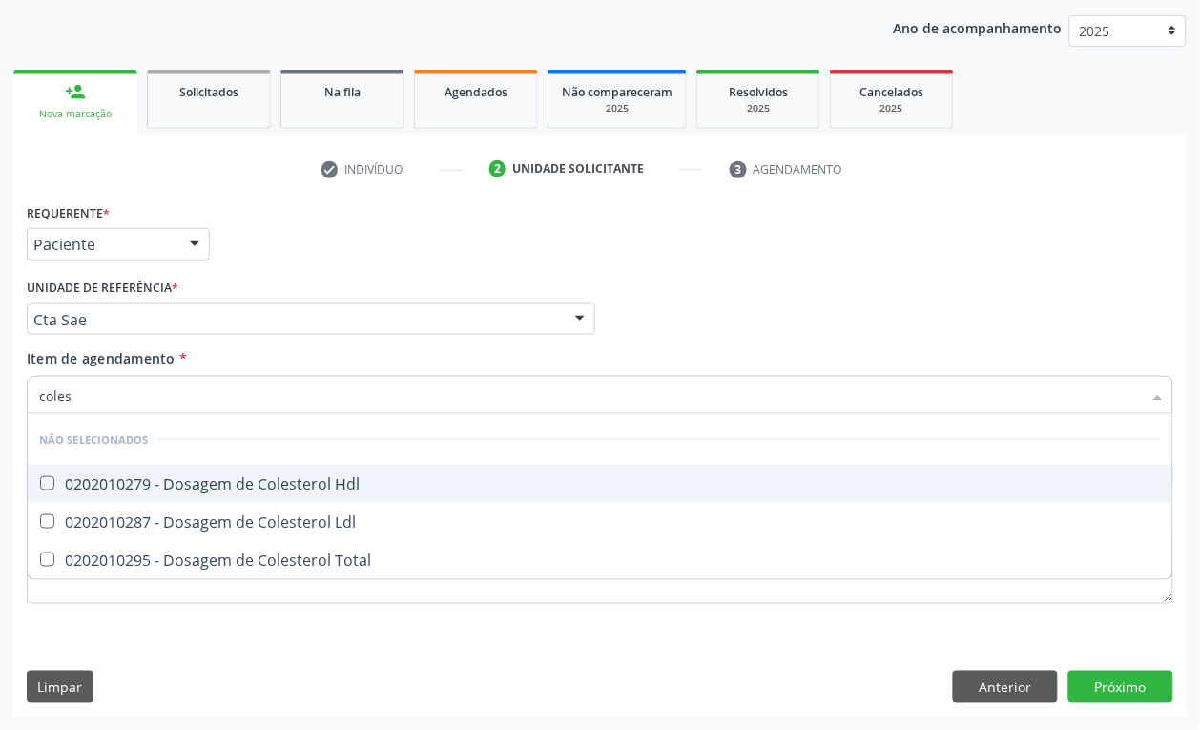
type input "colest"
click at [177, 476] on div "0202010279 - Dosagem de Colesterol Hdl" at bounding box center [600, 483] width 1122 height 15
checkbox Hdl "true"
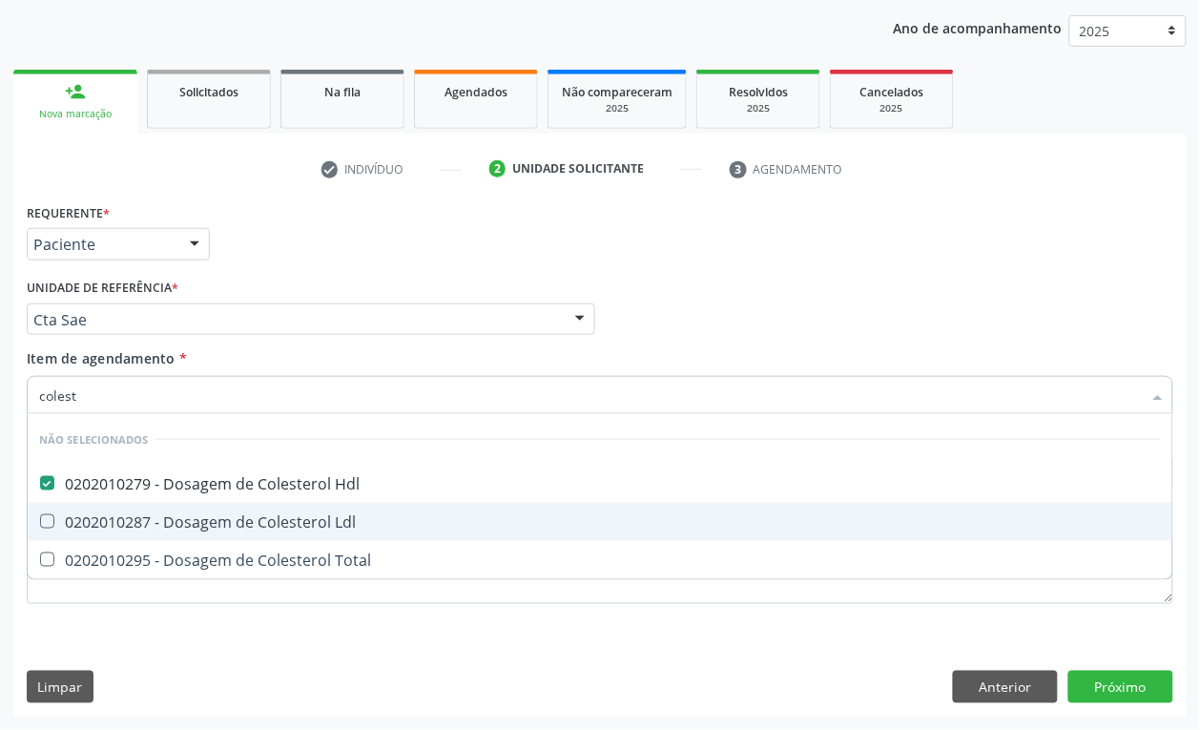
click at [178, 508] on span "0202010287 - Dosagem de Colesterol Ldl" at bounding box center [600, 522] width 1145 height 38
checkbox Ldl "true"
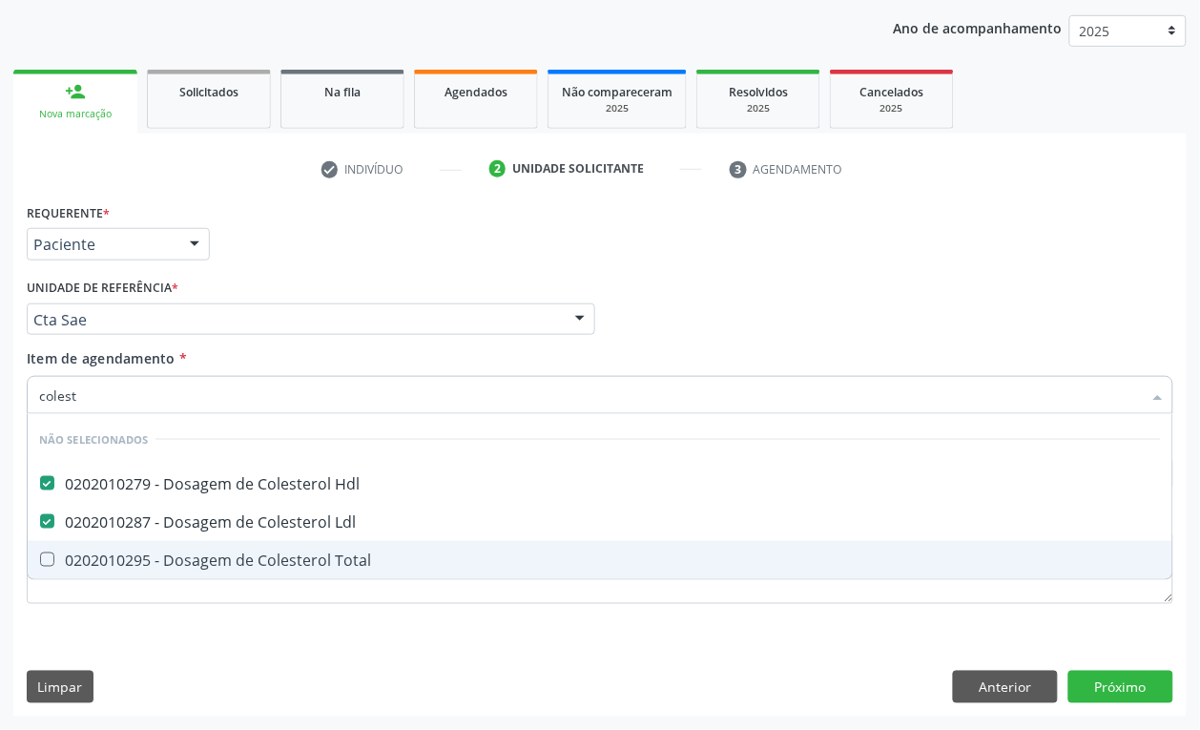
click at [193, 568] on div "0202010295 - Dosagem de Colesterol Total" at bounding box center [600, 559] width 1122 height 15
checkbox Total "true"
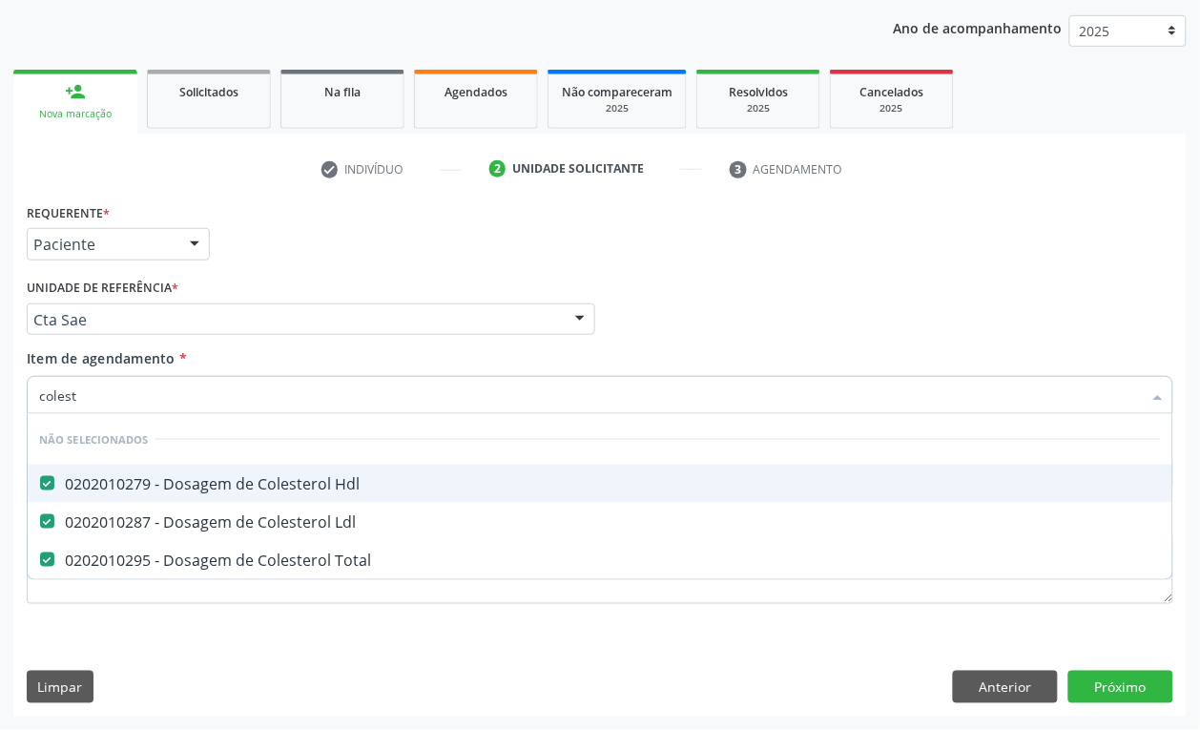
click at [130, 391] on input "colest" at bounding box center [590, 395] width 1103 height 38
checkbox Total "false"
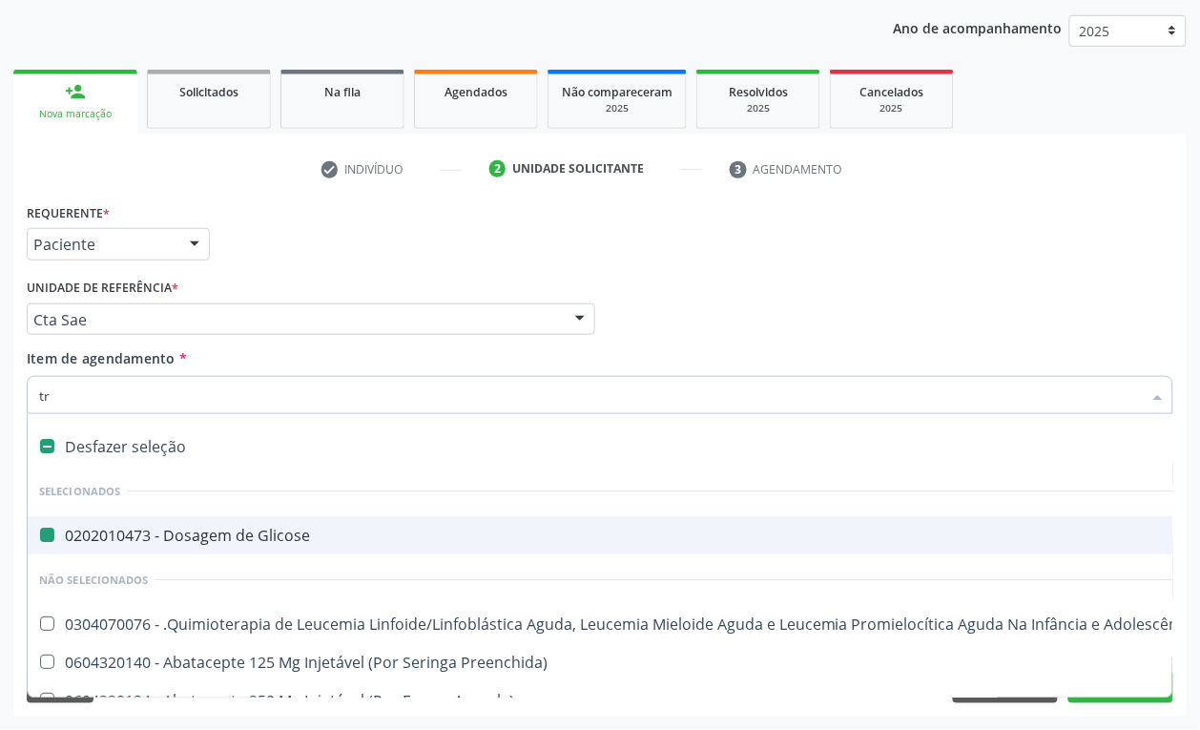
type input "tra"
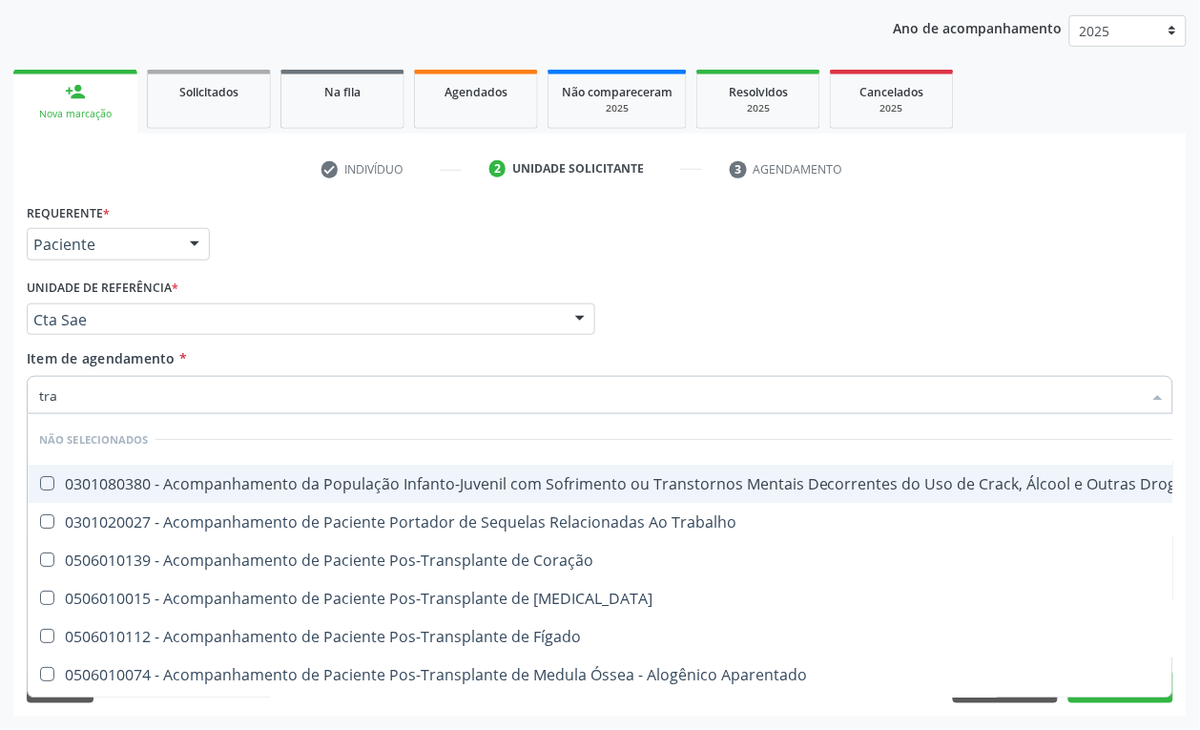
checkbox \(Uai\)\ "false"
type input "transa"
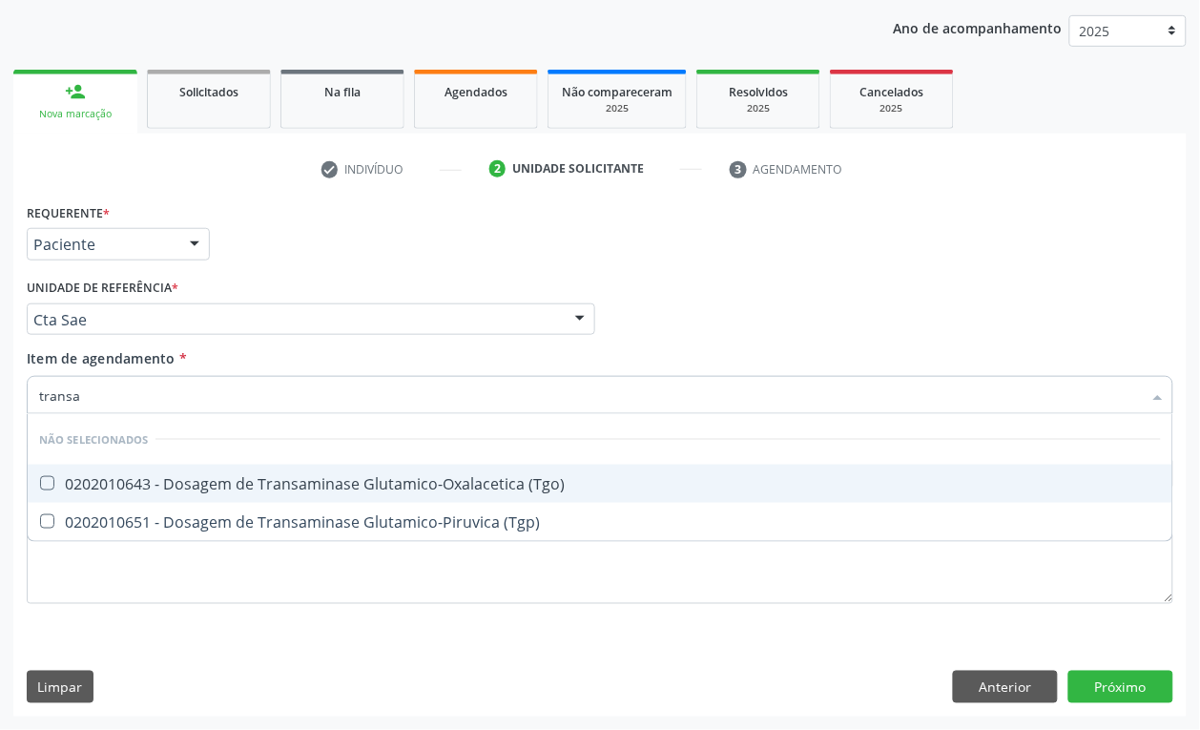
click at [189, 468] on span "0202010643 - Dosagem de Transaminase Glutamico-Oxalacetica (Tgo)" at bounding box center [600, 484] width 1145 height 38
checkbox \(Tgo\) "true"
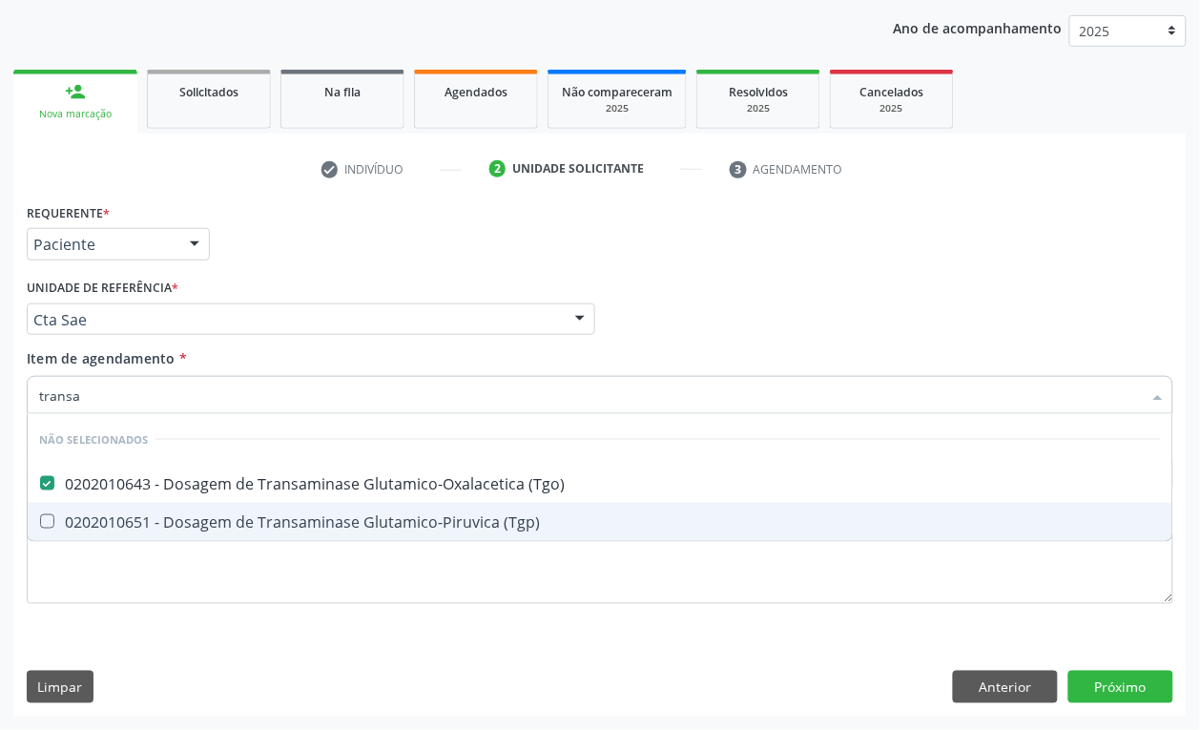
click at [196, 518] on div "0202010651 - Dosagem de Transaminase Glutamico-Piruvica (Tgp)" at bounding box center [600, 521] width 1122 height 15
checkbox \(Tgp\) "true"
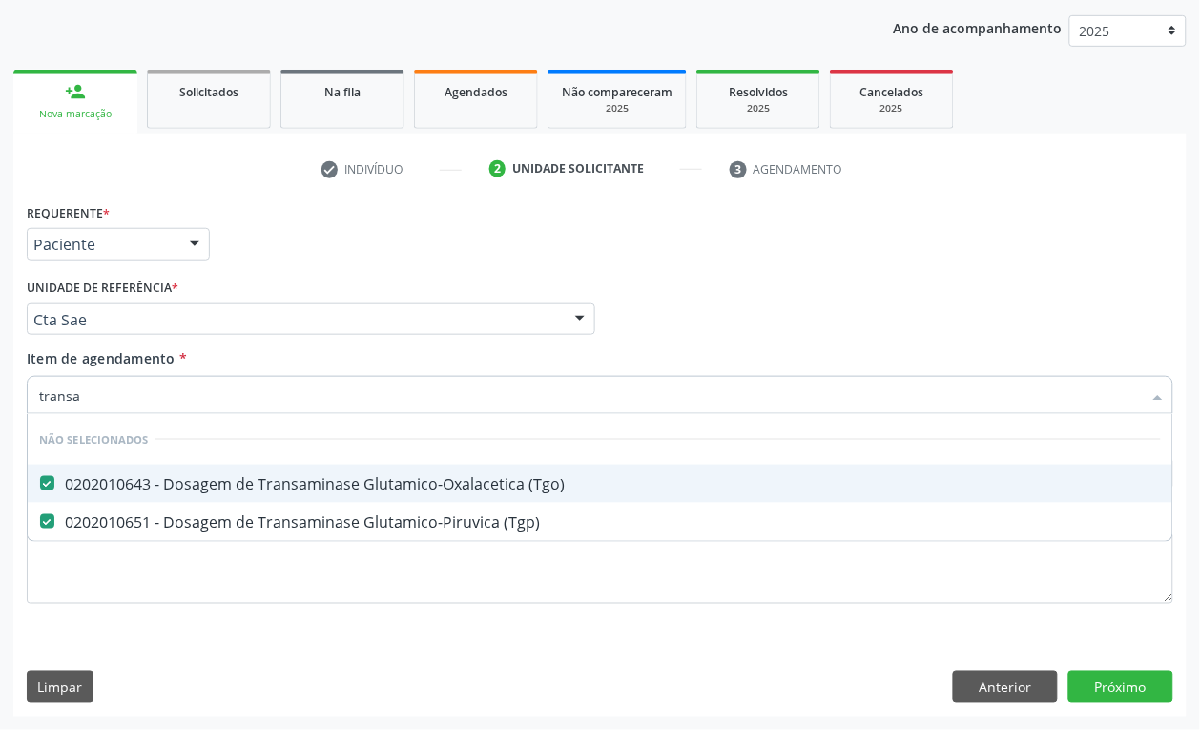
click at [127, 397] on input "transa" at bounding box center [590, 395] width 1103 height 38
drag, startPoint x: 127, startPoint y: 397, endPoint x: 34, endPoint y: 424, distance: 96.6
click at [120, 399] on input "transa" at bounding box center [590, 395] width 1103 height 38
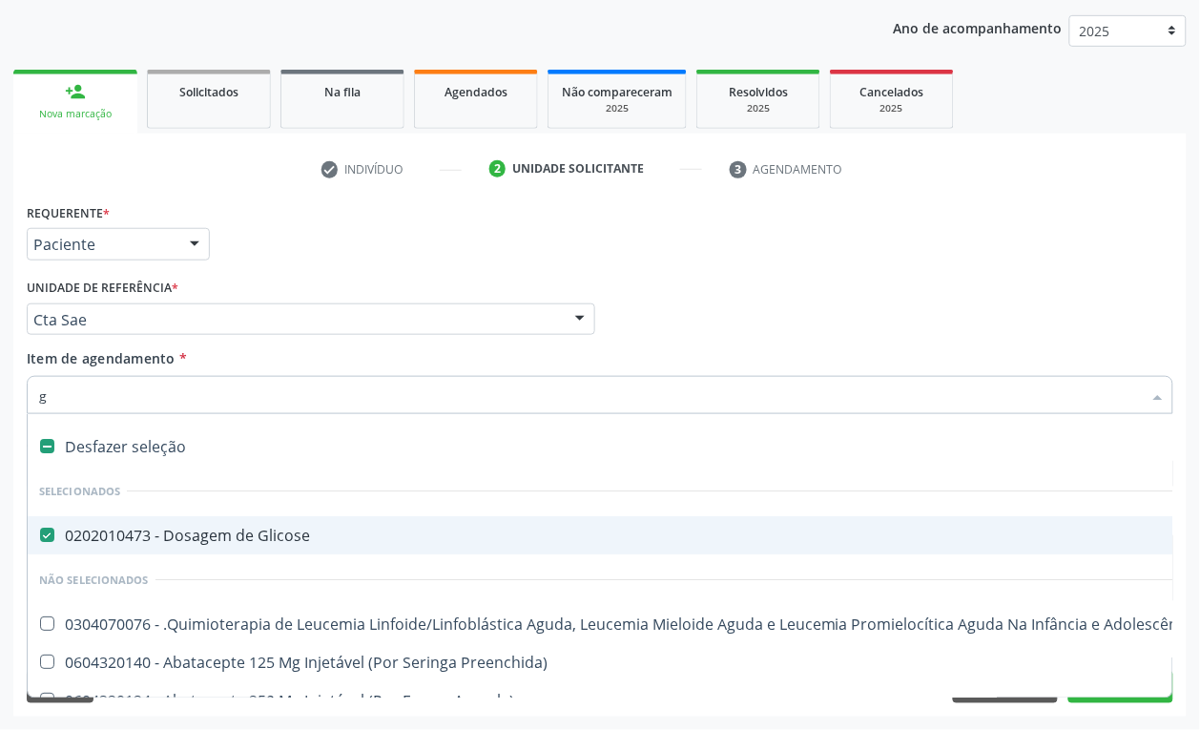
type input "gl"
checkbox Alternativa "true"
checkbox Terapeutica\) "true"
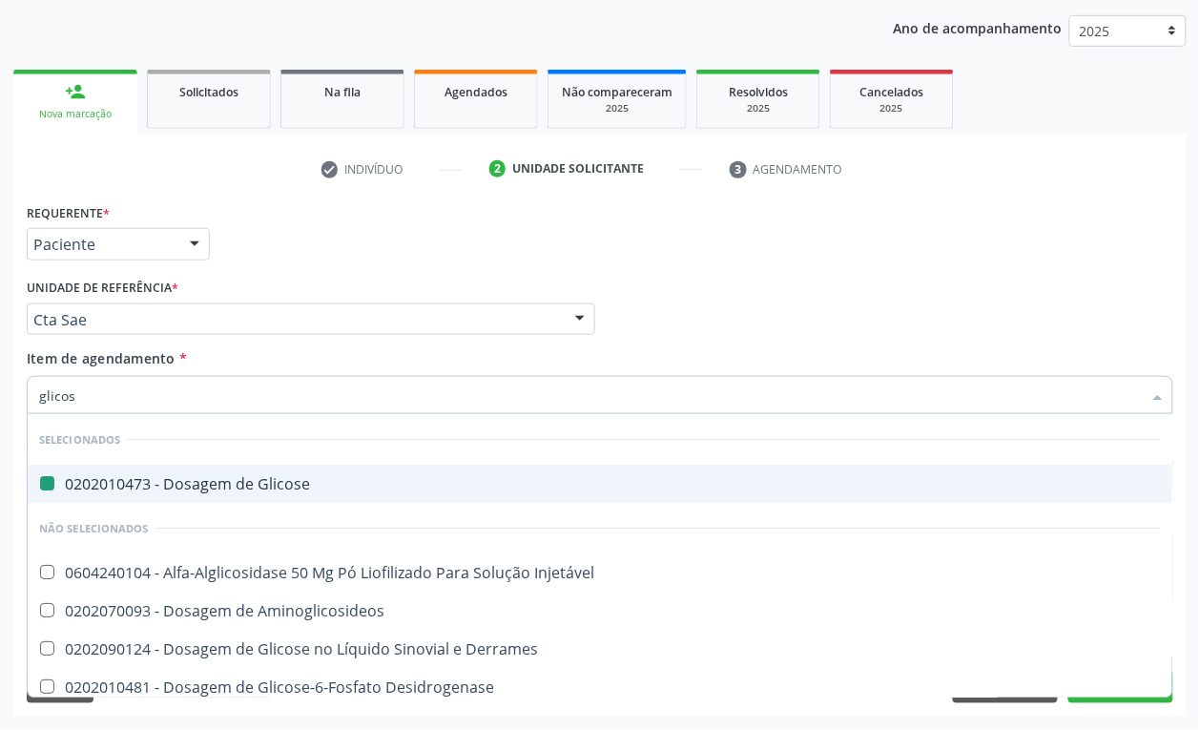
type input "glicosi"
checkbox Glicose "false"
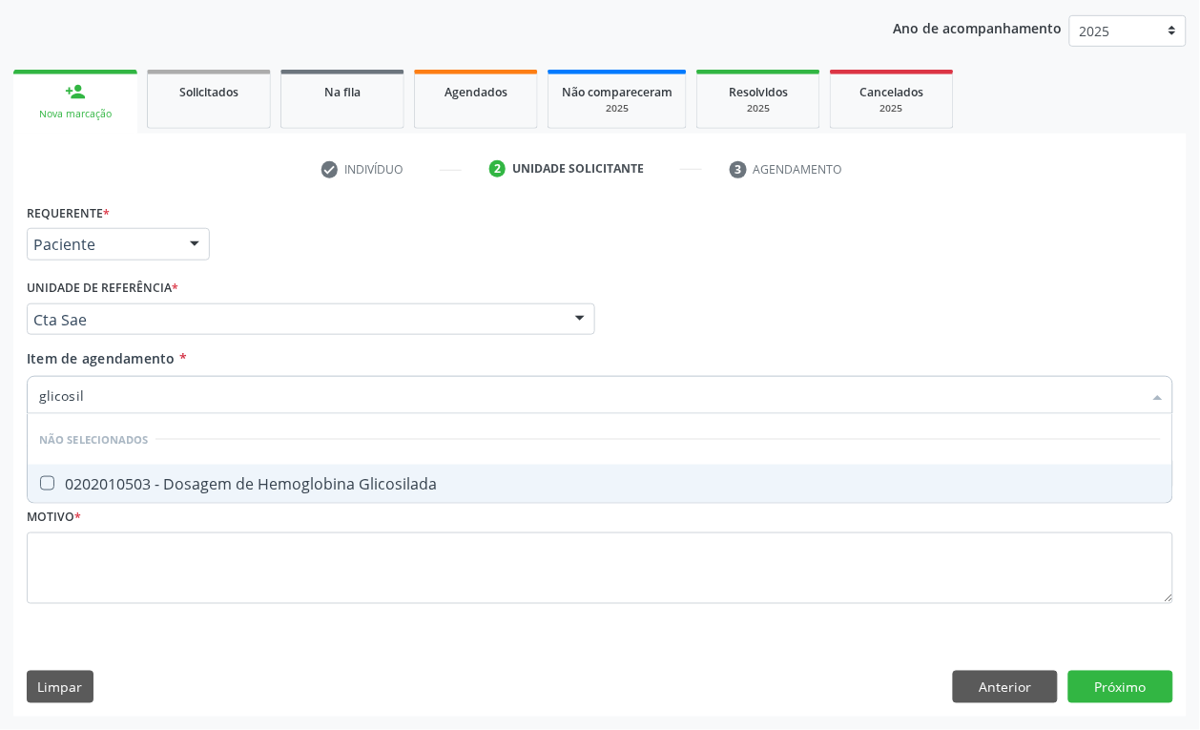
type input "glicosila"
click at [151, 479] on div "0202010503 - Dosagem de Hemoglobina Glicosilada" at bounding box center [600, 483] width 1122 height 15
checkbox Glicosilada "true"
click at [132, 407] on input "glicosila" at bounding box center [590, 395] width 1103 height 38
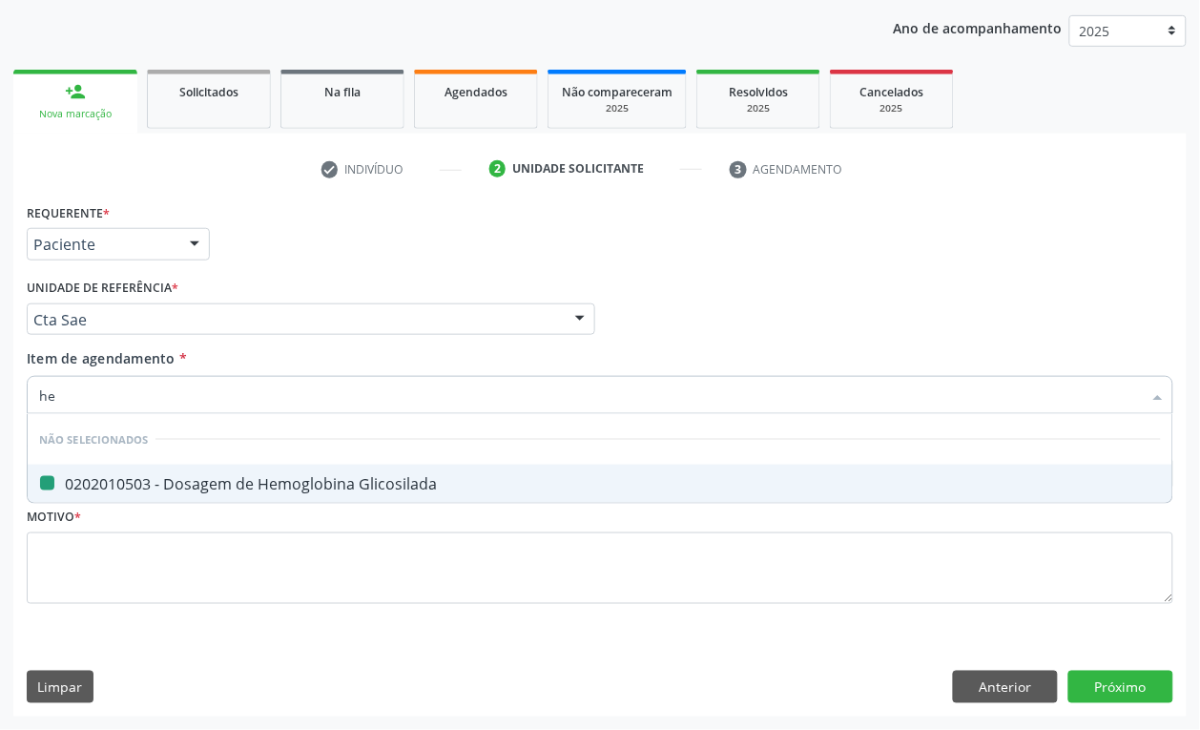
type input "hem"
checkbox Glicosilada "false"
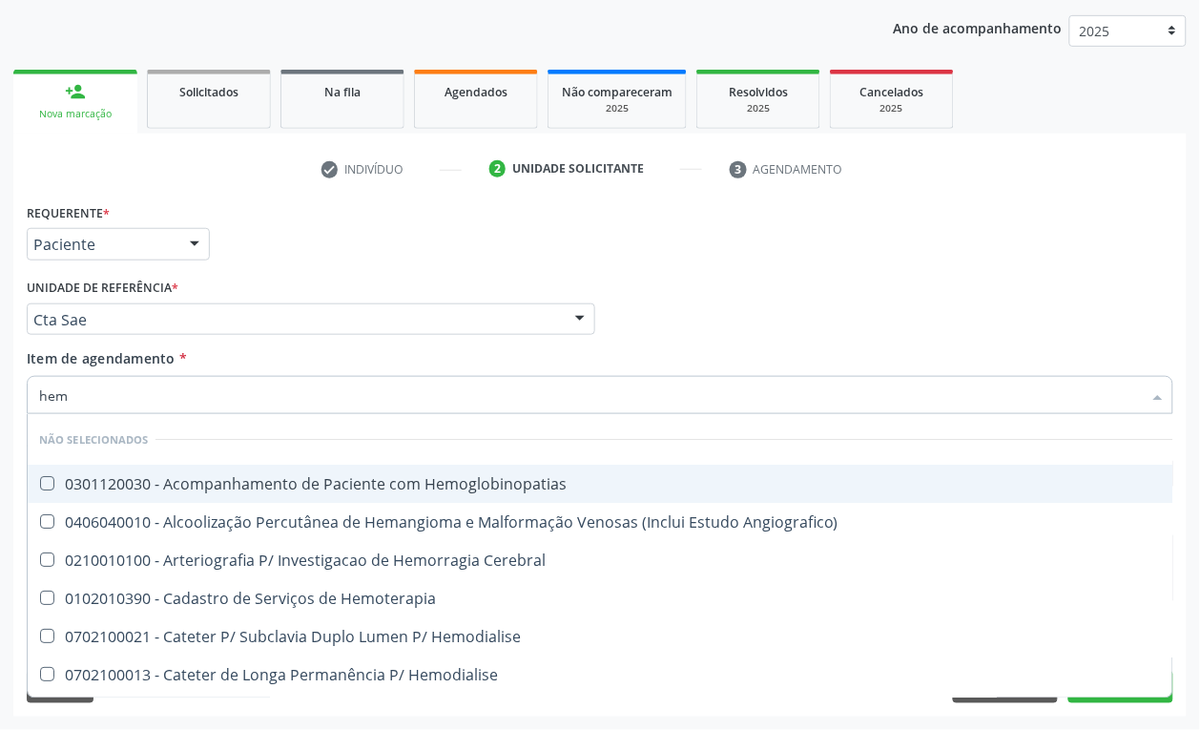
type input "hemo"
checkbox Hemacias "true"
checkbox Glicosilada "false"
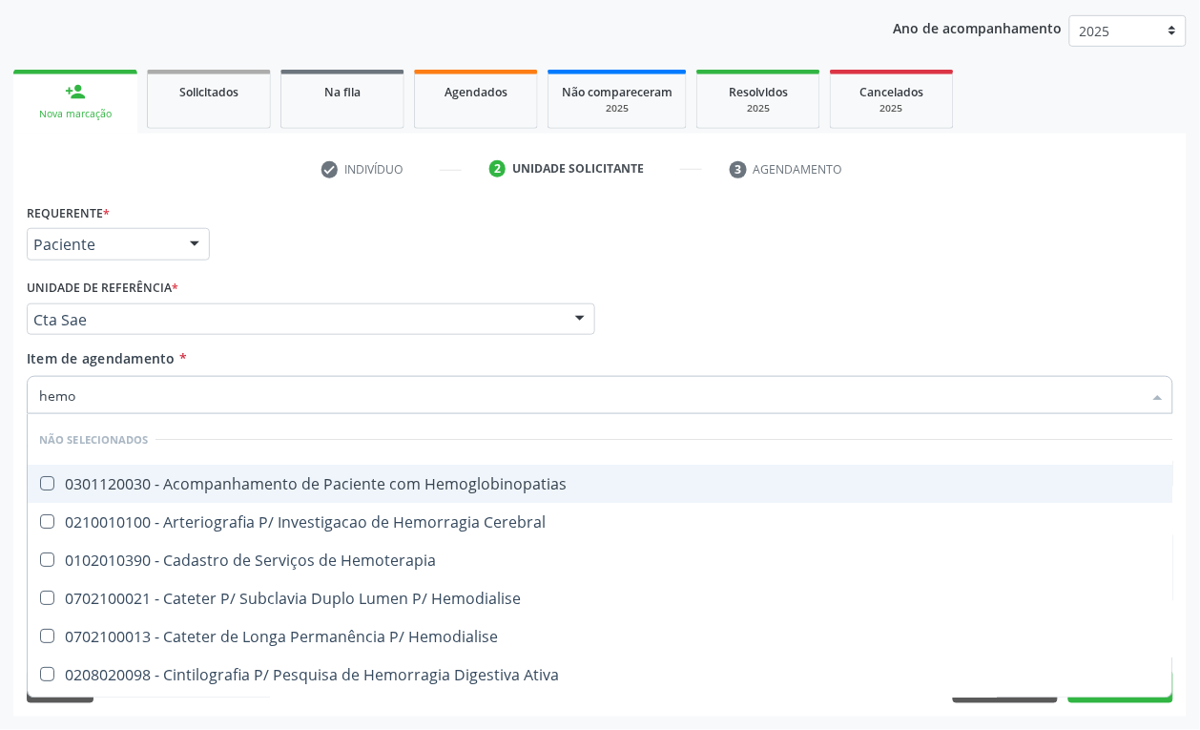
type input "hemog"
checkbox Tardio\) "true"
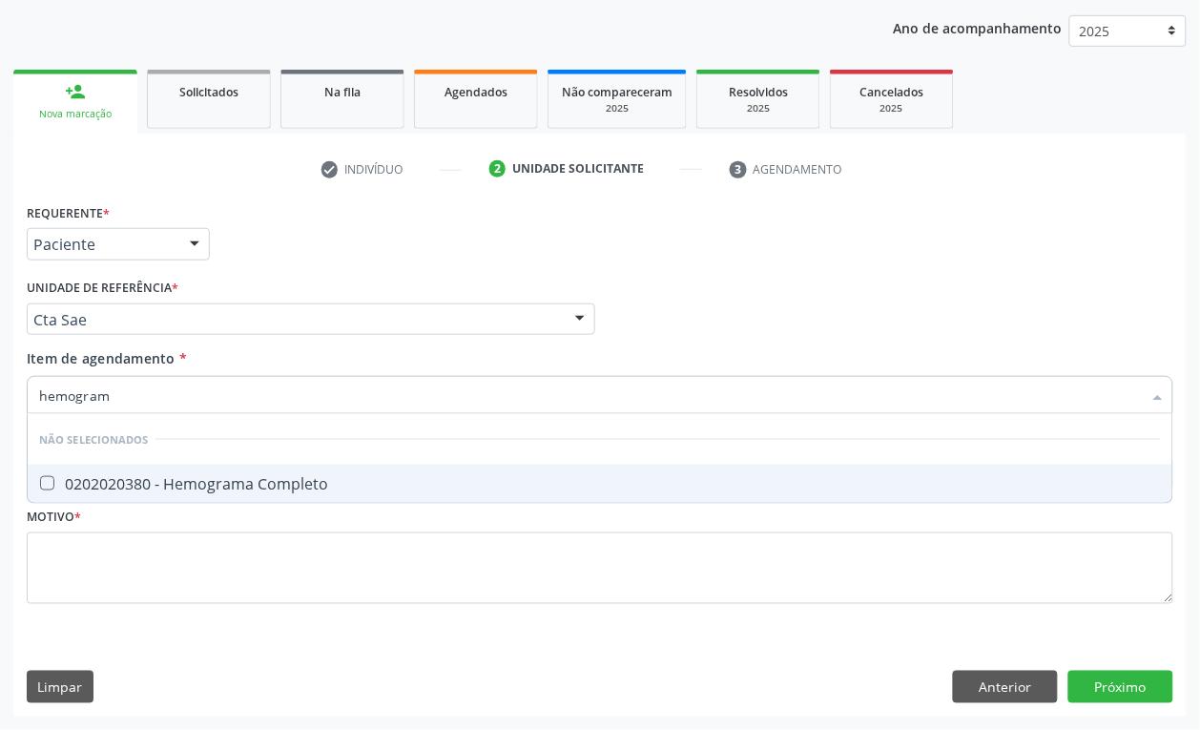
type input "hemograma"
click at [254, 486] on div "0202020380 - Hemograma Completo" at bounding box center [600, 483] width 1122 height 15
checkbox Completo "true"
click at [155, 402] on input "hemograma" at bounding box center [590, 395] width 1103 height 38
drag, startPoint x: 155, startPoint y: 402, endPoint x: 144, endPoint y: 402, distance: 10.5
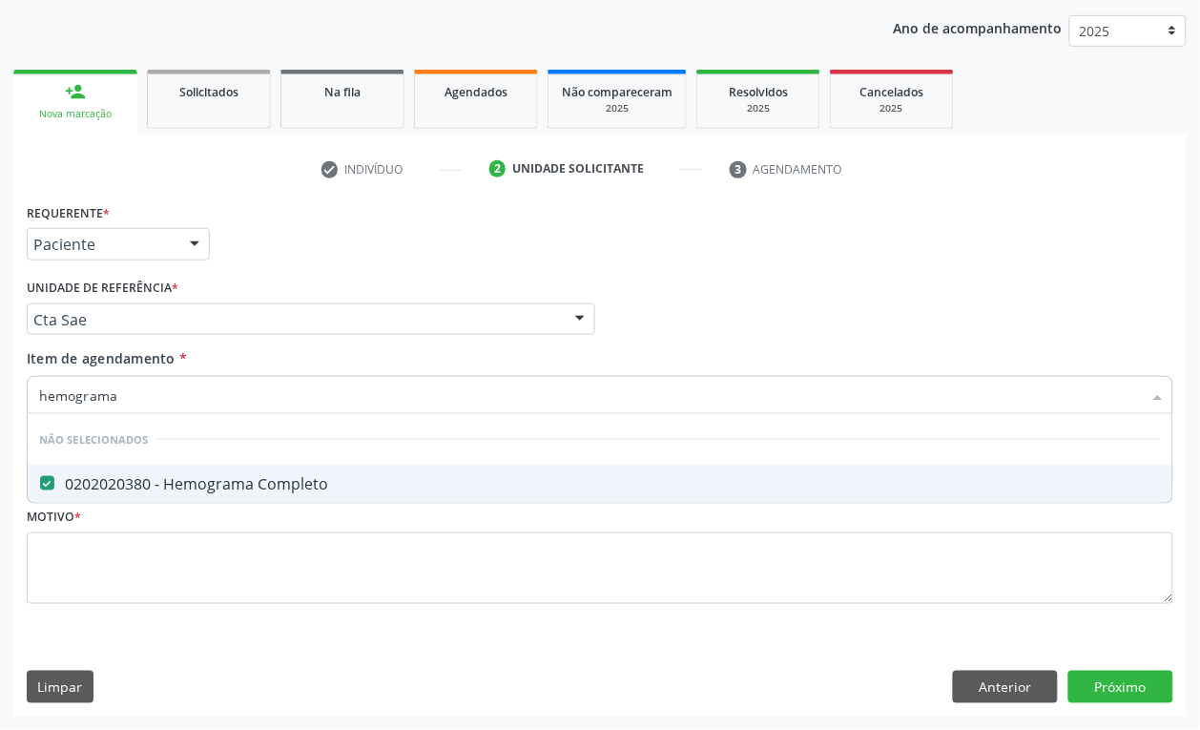
click at [154, 402] on input "hemograma" at bounding box center [590, 395] width 1103 height 38
type input "pro"
checkbox Completo "false"
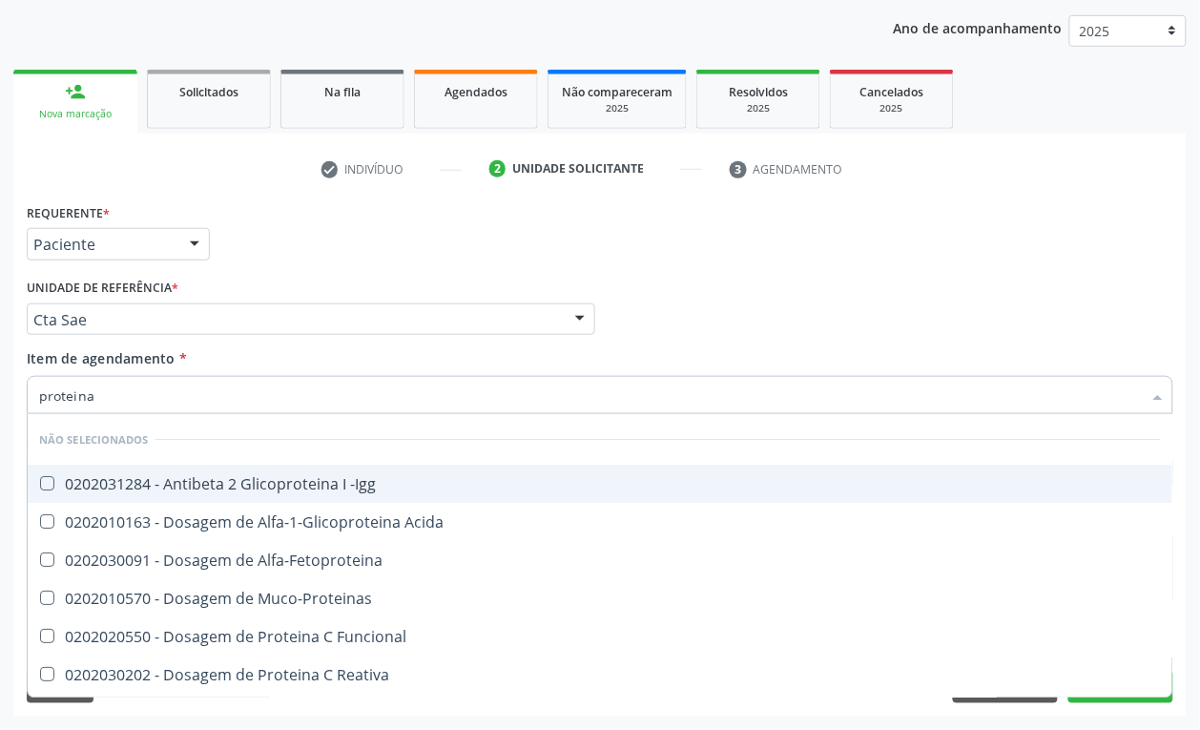
type input "proteina c"
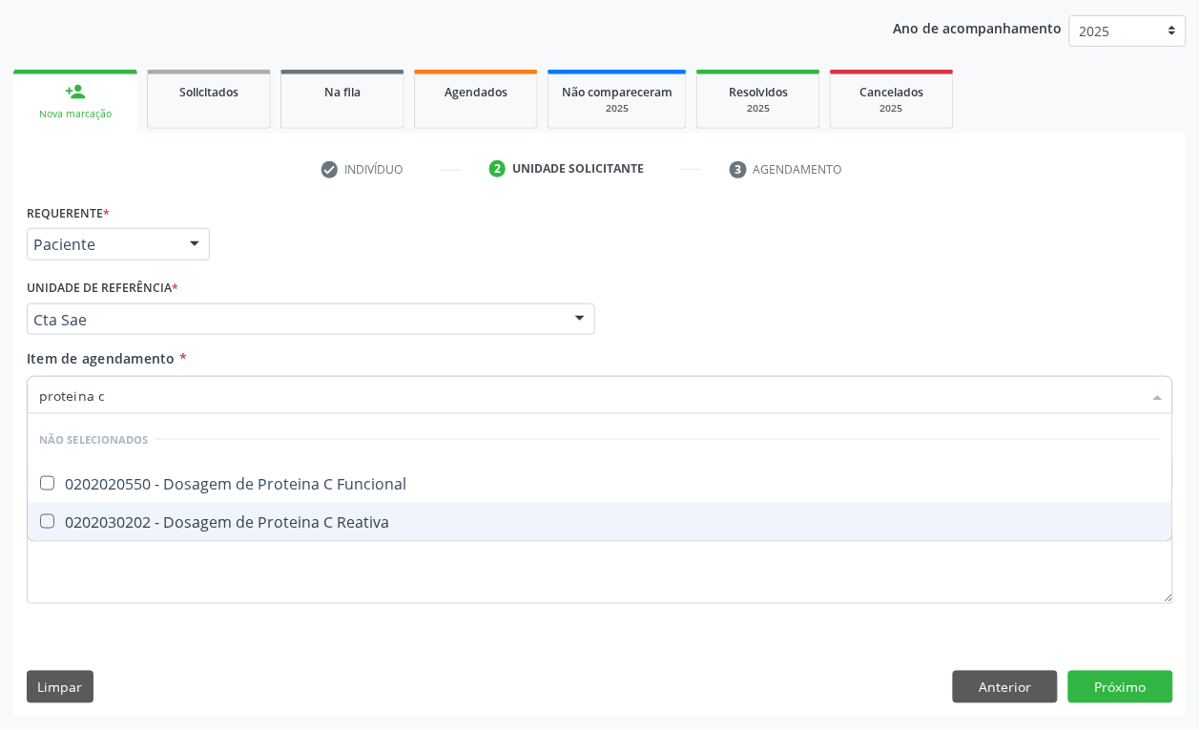
click at [177, 514] on div "0202030202 - Dosagem de Proteina C Reativa" at bounding box center [600, 521] width 1122 height 15
checkbox Reativa "true"
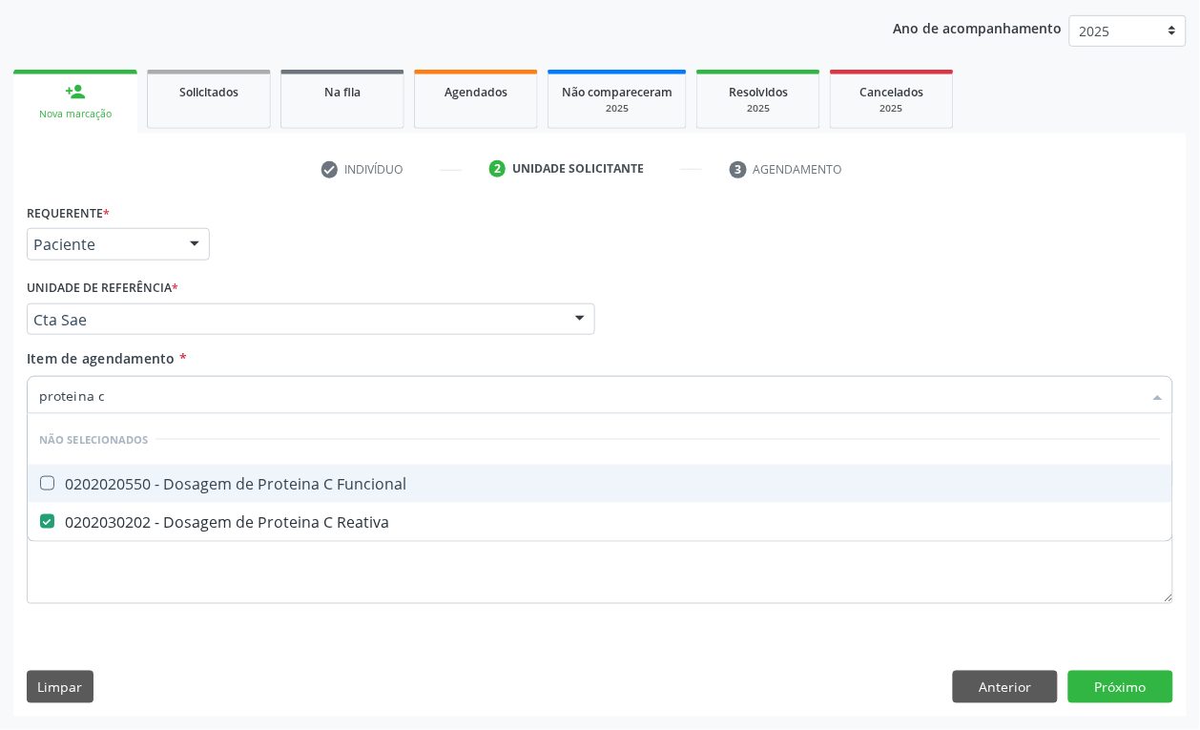
click at [125, 403] on input "proteina c" at bounding box center [590, 395] width 1103 height 38
checkbox Funcional "true"
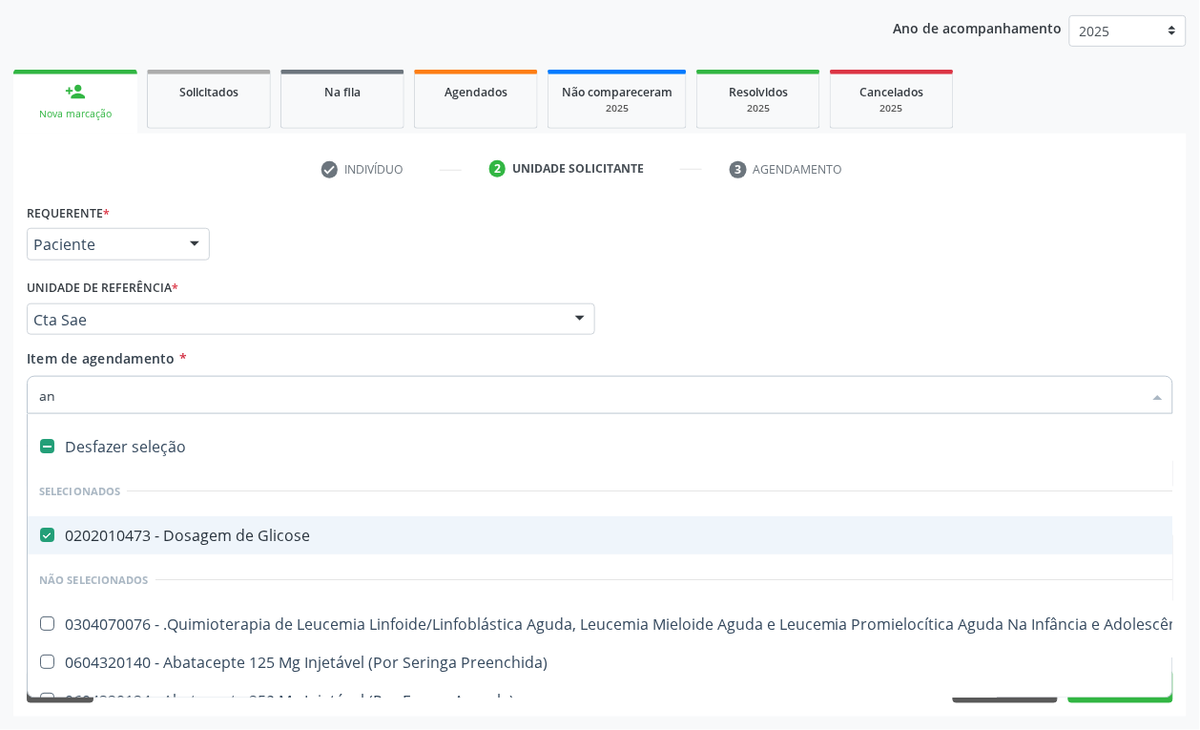
type input "ana"
checkbox Glicose "false"
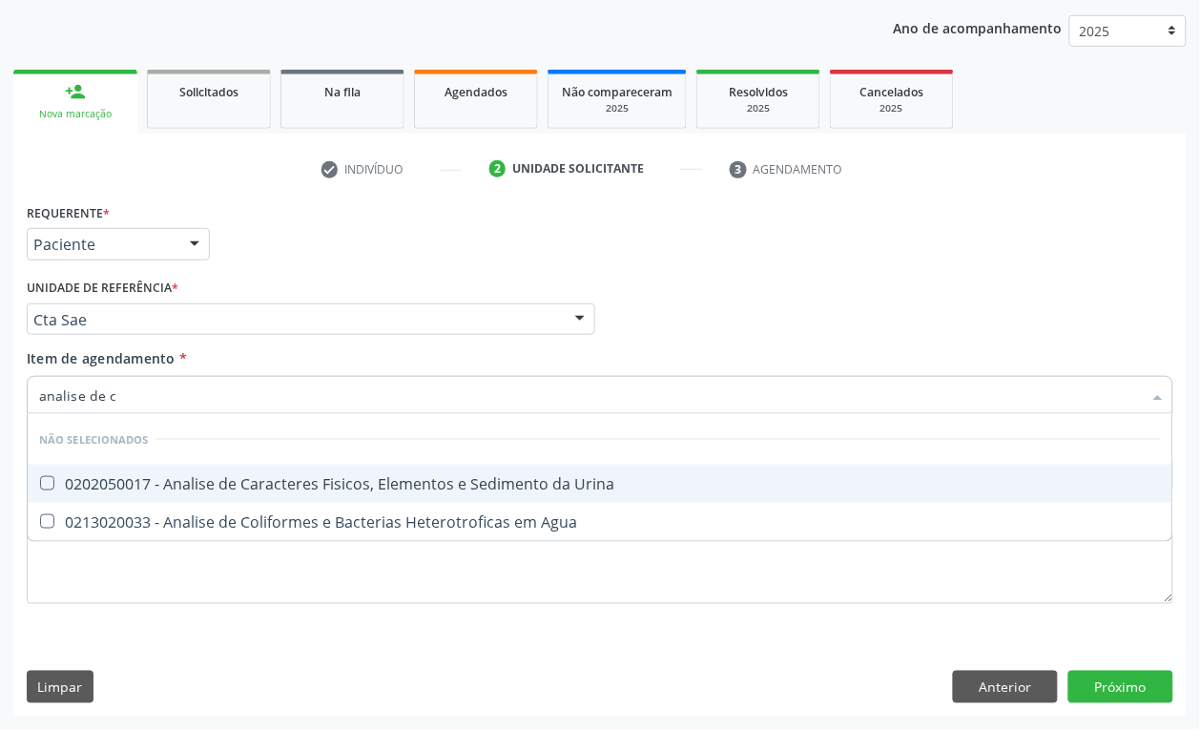
type input "analise de ca"
click at [216, 478] on div "0202050017 - Analise de Caracteres Fisicos, Elementos e Sedimento da Urina" at bounding box center [600, 483] width 1122 height 15
checkbox Urina "true"
click at [143, 399] on input "analise de ca" at bounding box center [590, 395] width 1103 height 38
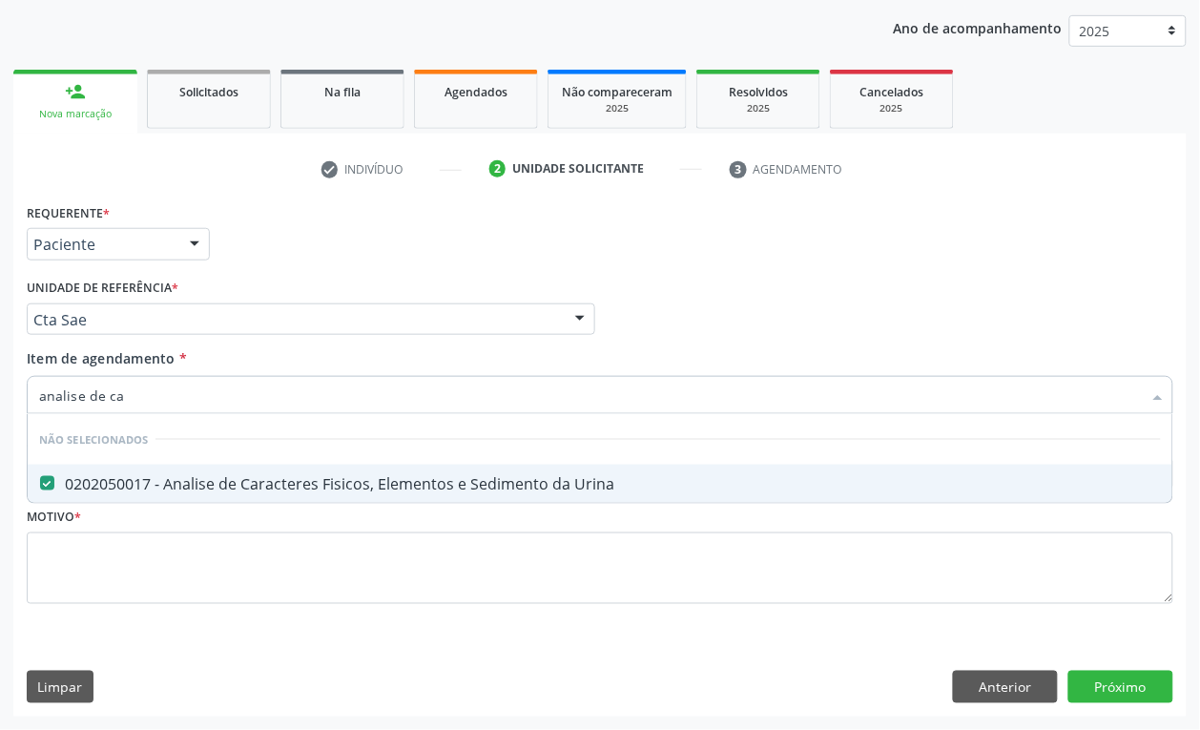
click at [143, 399] on input "analise de ca" at bounding box center [590, 395] width 1103 height 38
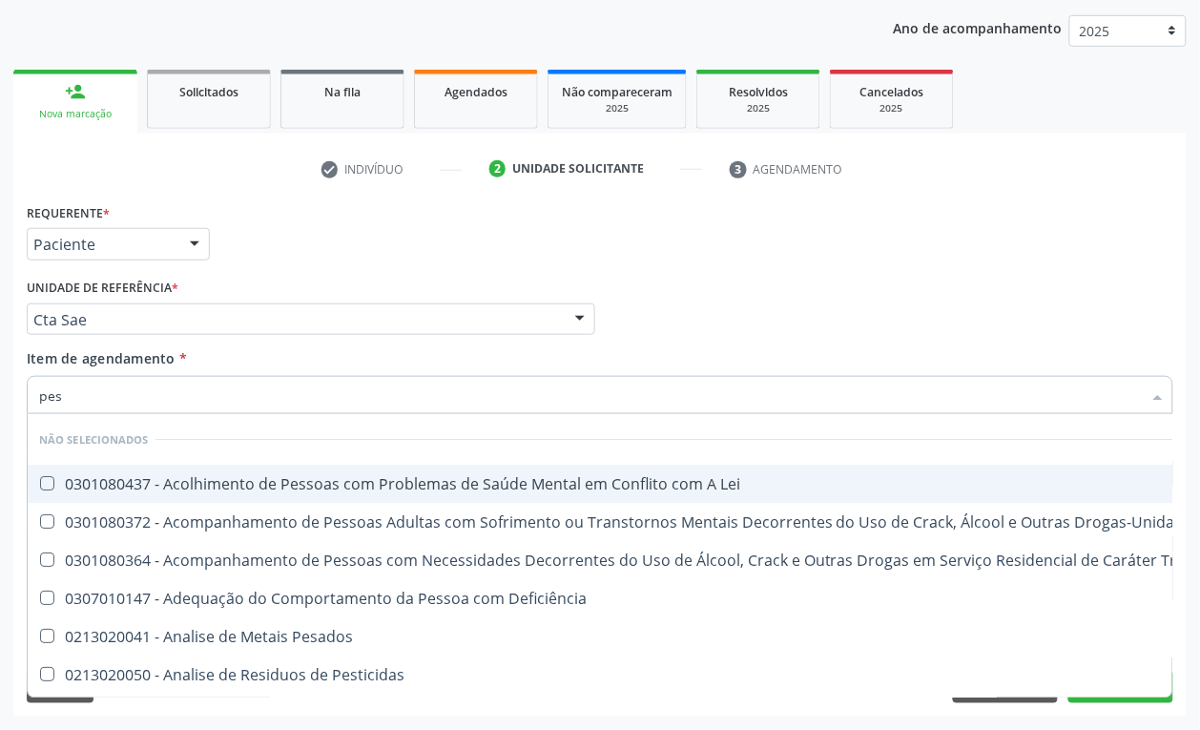
type input "pesq"
checkbox Lei "false"
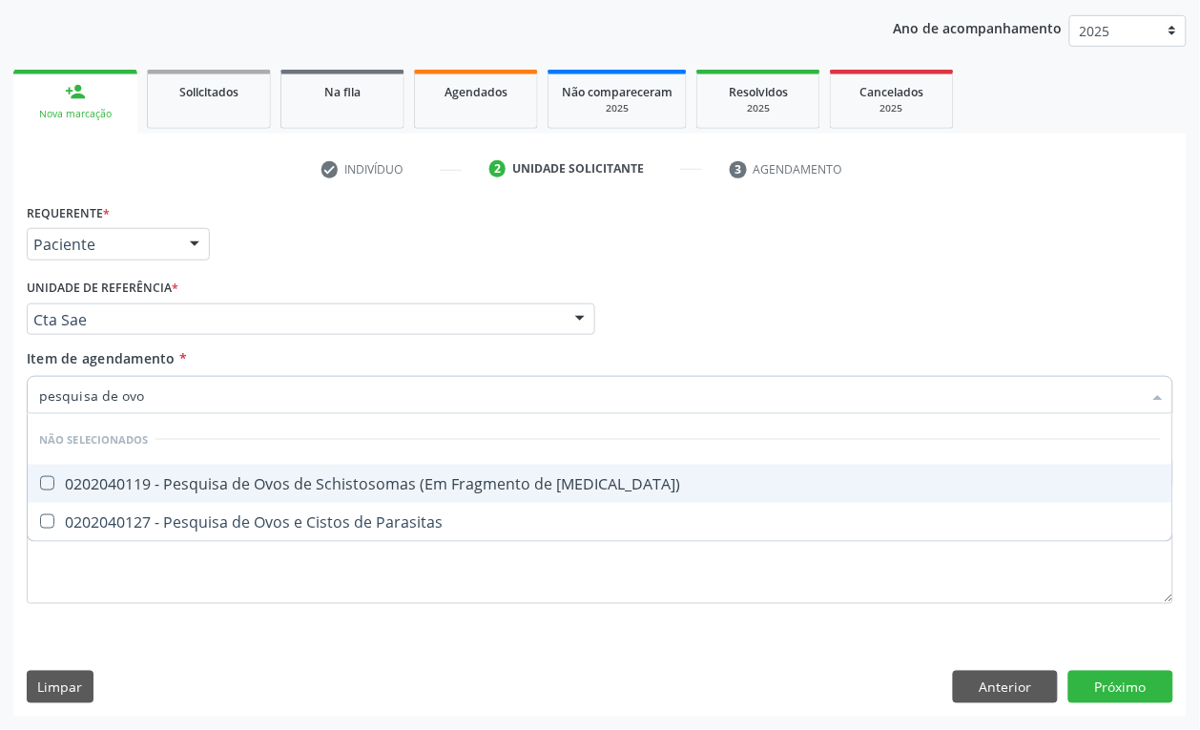
type input "pesquisa de ovos"
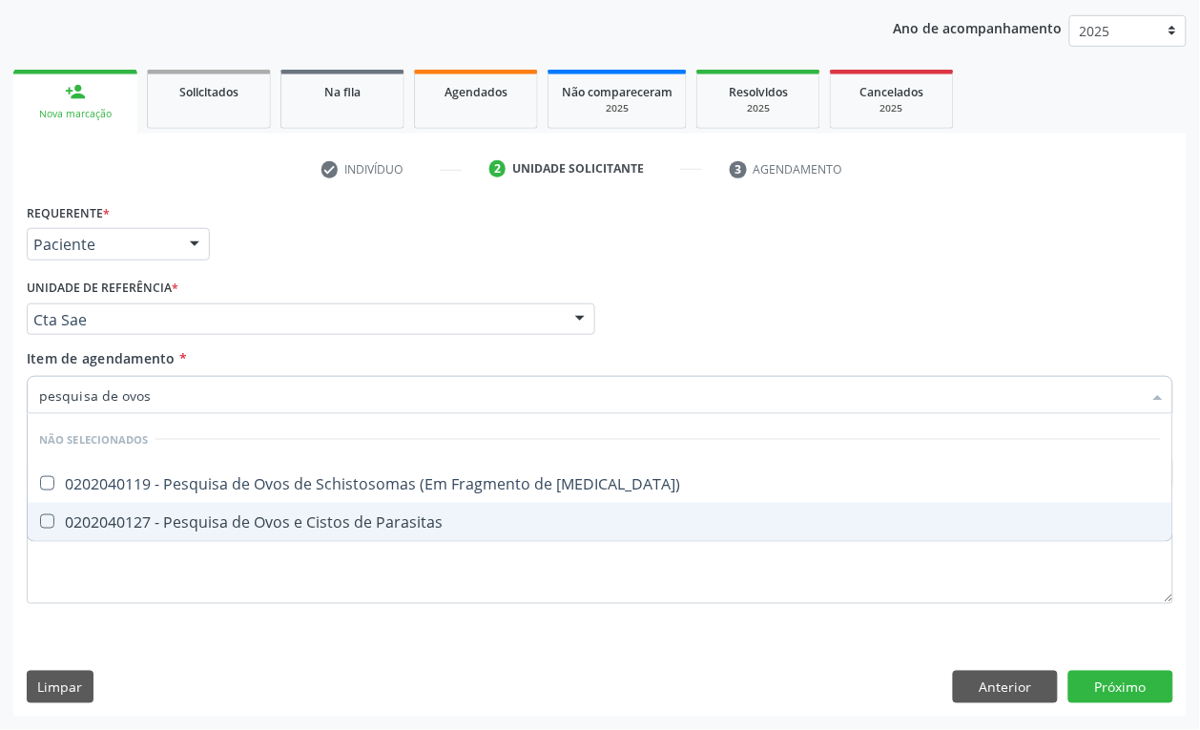
click at [229, 532] on span "0202040127 - Pesquisa de Ovos e Cistos de Parasitas" at bounding box center [600, 522] width 1145 height 38
checkbox Parasitas "true"
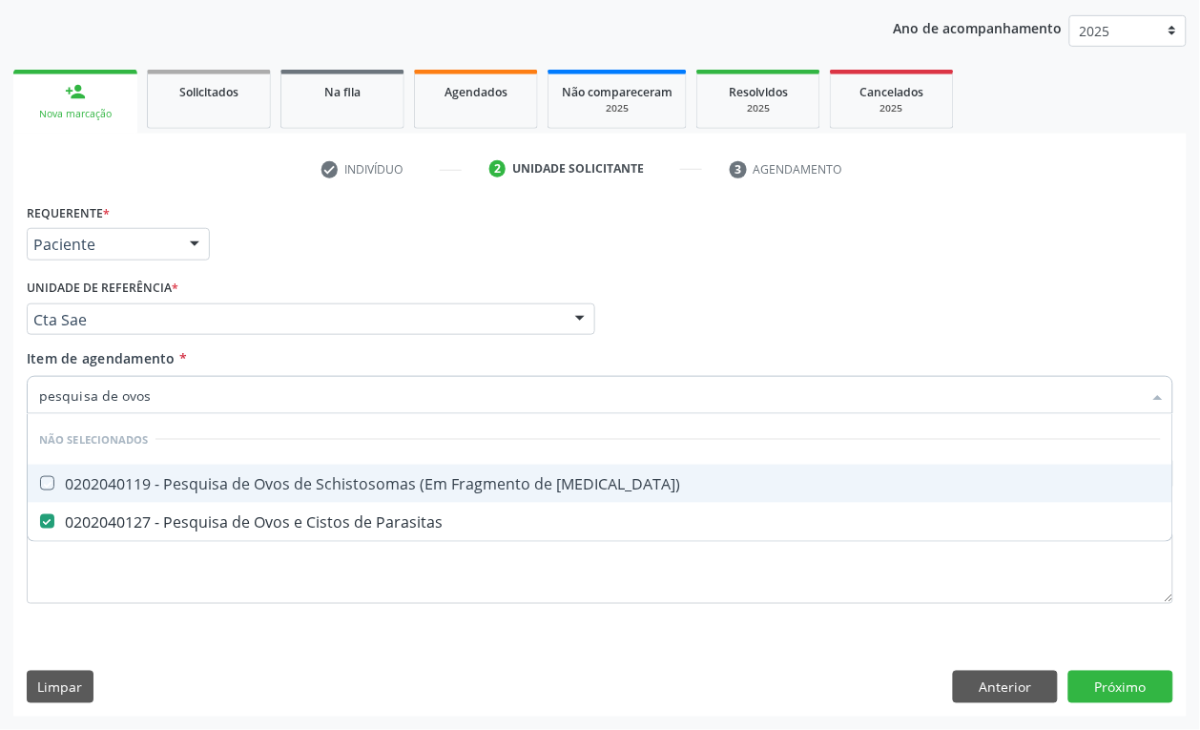
click at [287, 279] on div "Unidade de referência * Cta Sae Usf do Mutirao Usf Cohab Usf Caicarinha da Penh…" at bounding box center [311, 304] width 568 height 61
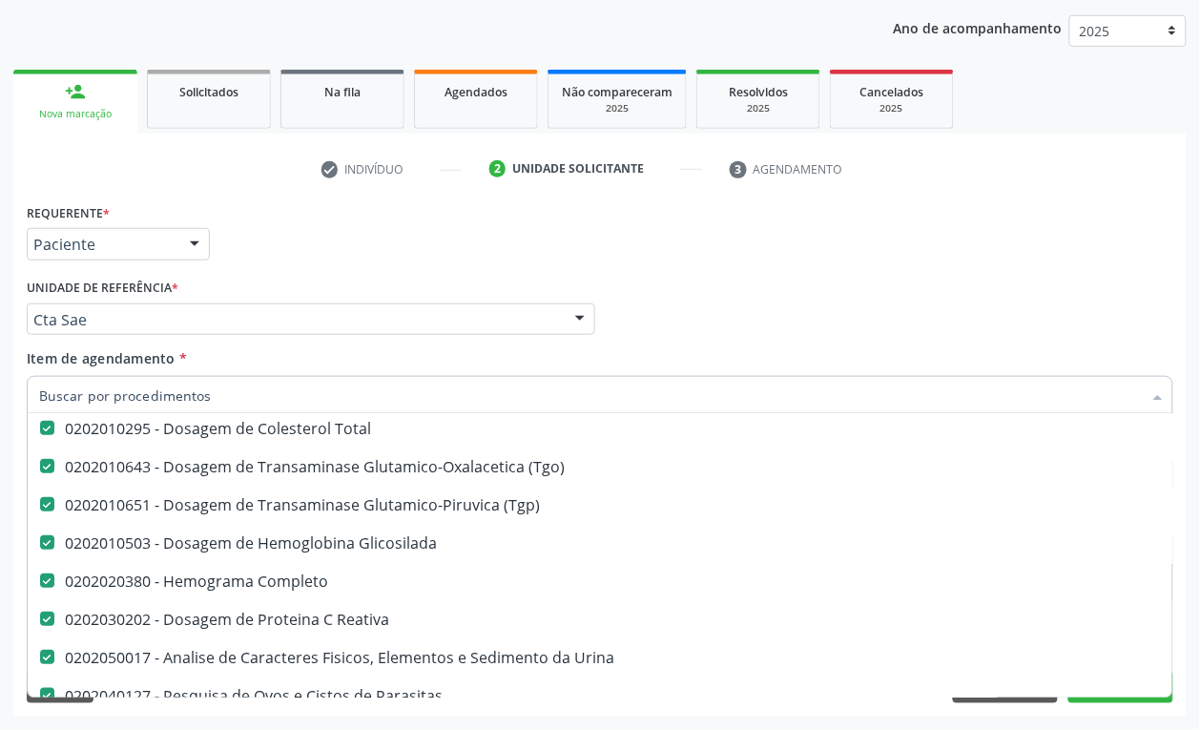
scroll to position [477, 0]
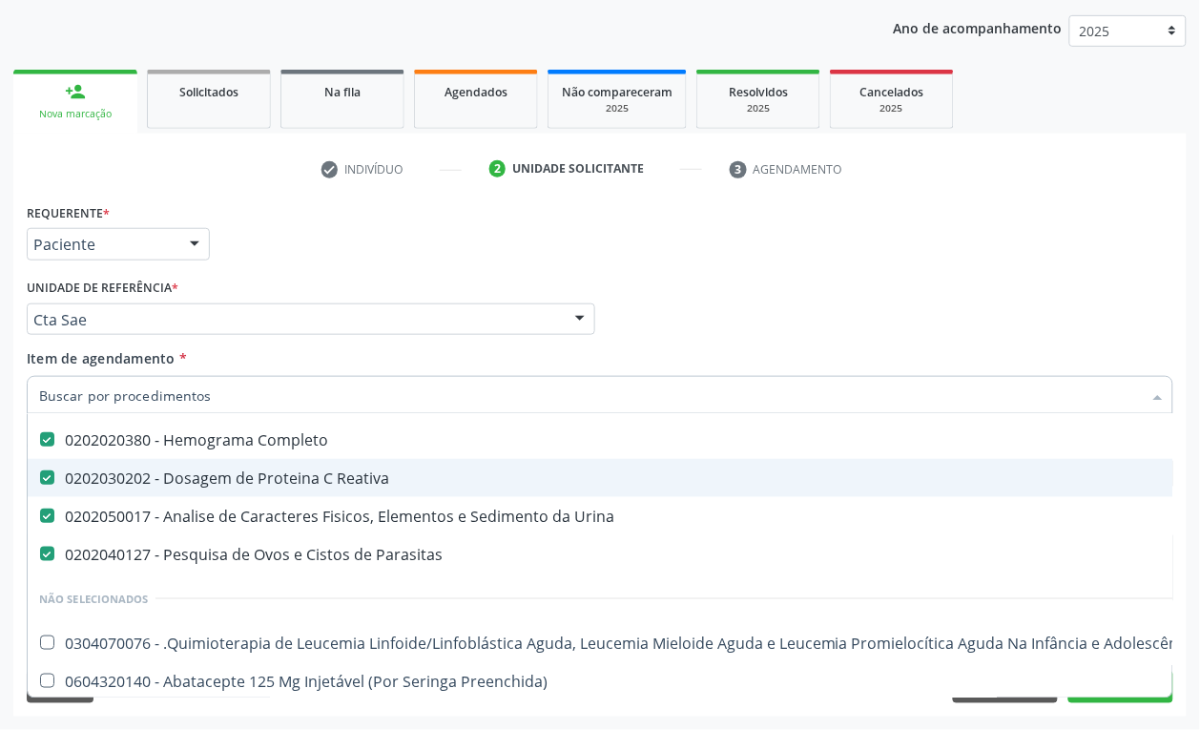
click at [310, 237] on div "Requerente * Paciente Profissional de Saúde Paciente Nenhum resultado encontrad…" at bounding box center [600, 235] width 1156 height 74
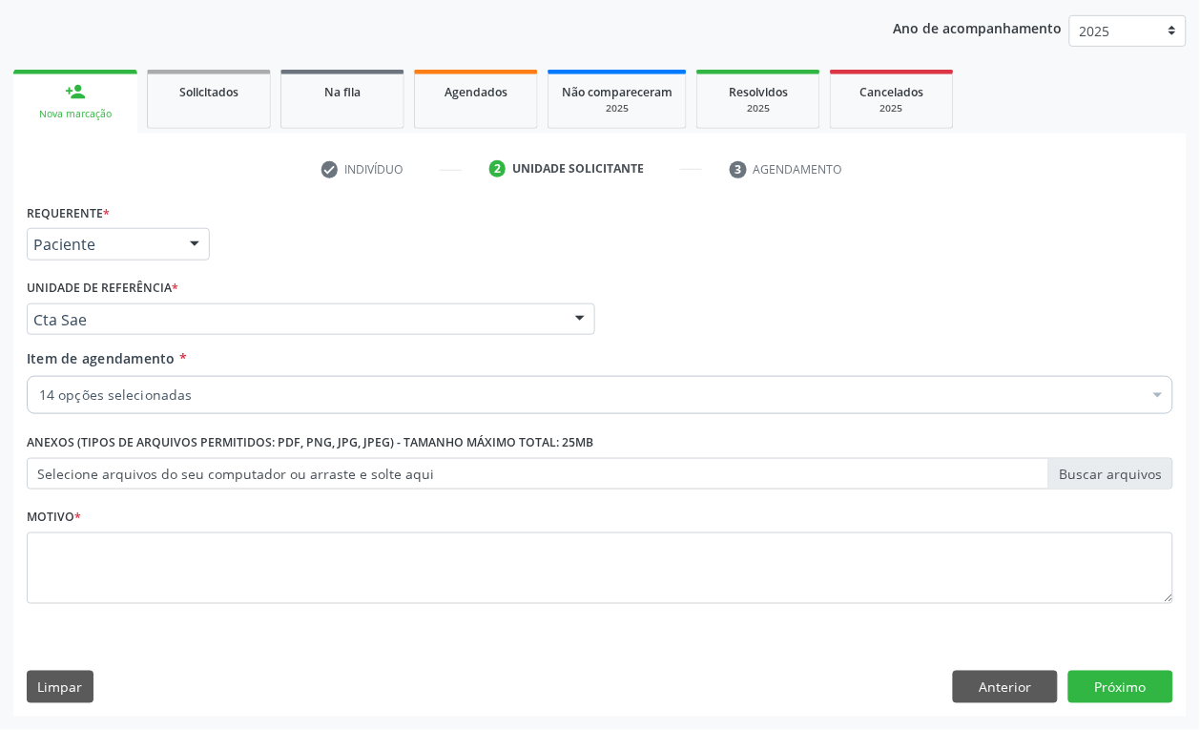
scroll to position [0, 0]
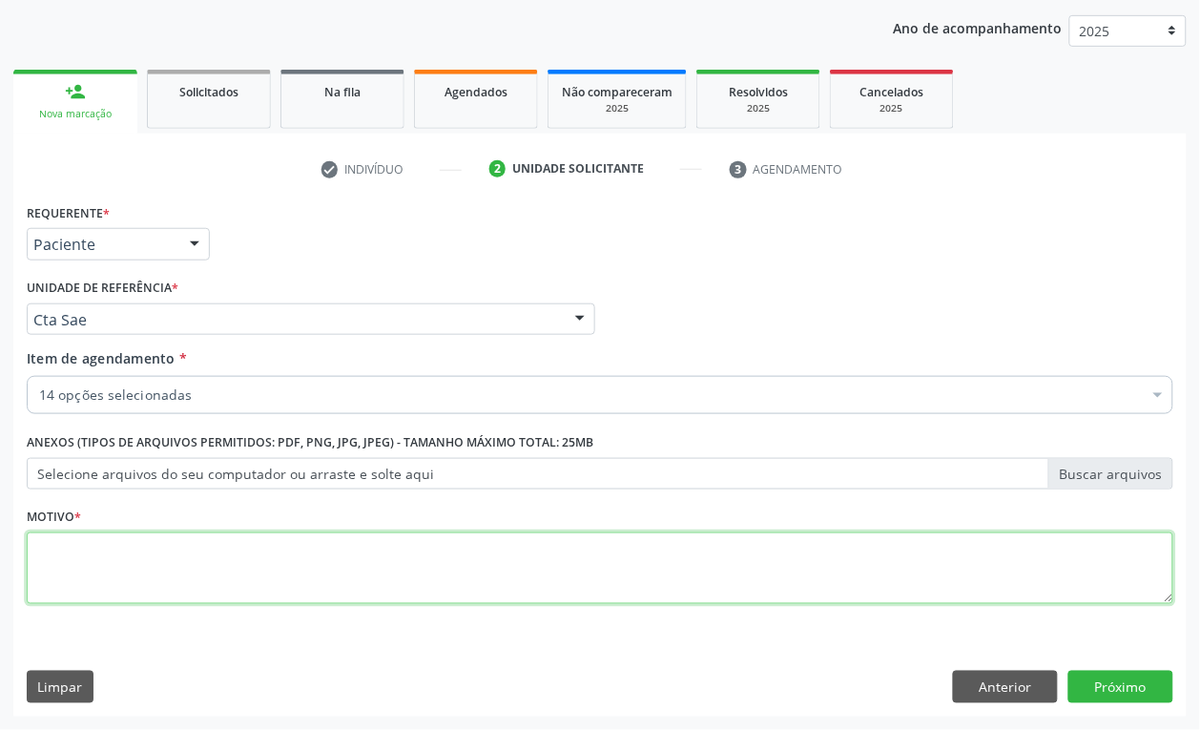
click at [160, 560] on textarea at bounding box center [600, 568] width 1147 height 72
type textarea "s"
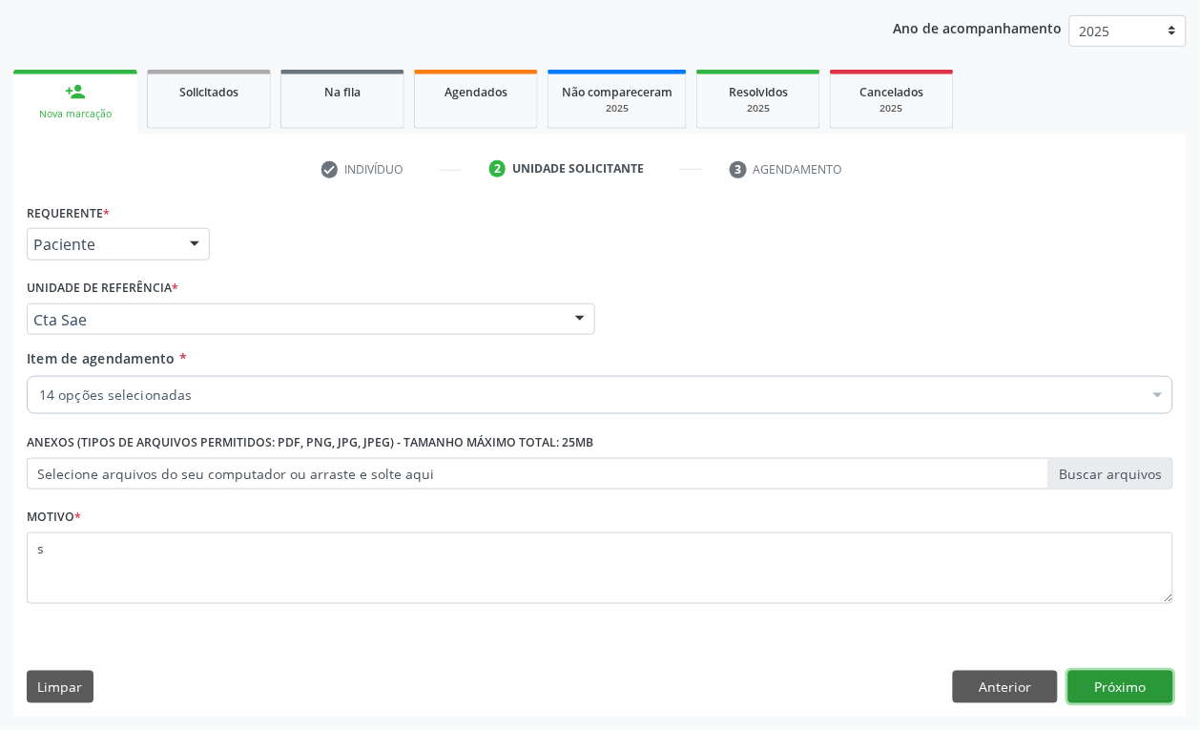
click at [1076, 688] on button "Próximo" at bounding box center [1120, 687] width 105 height 32
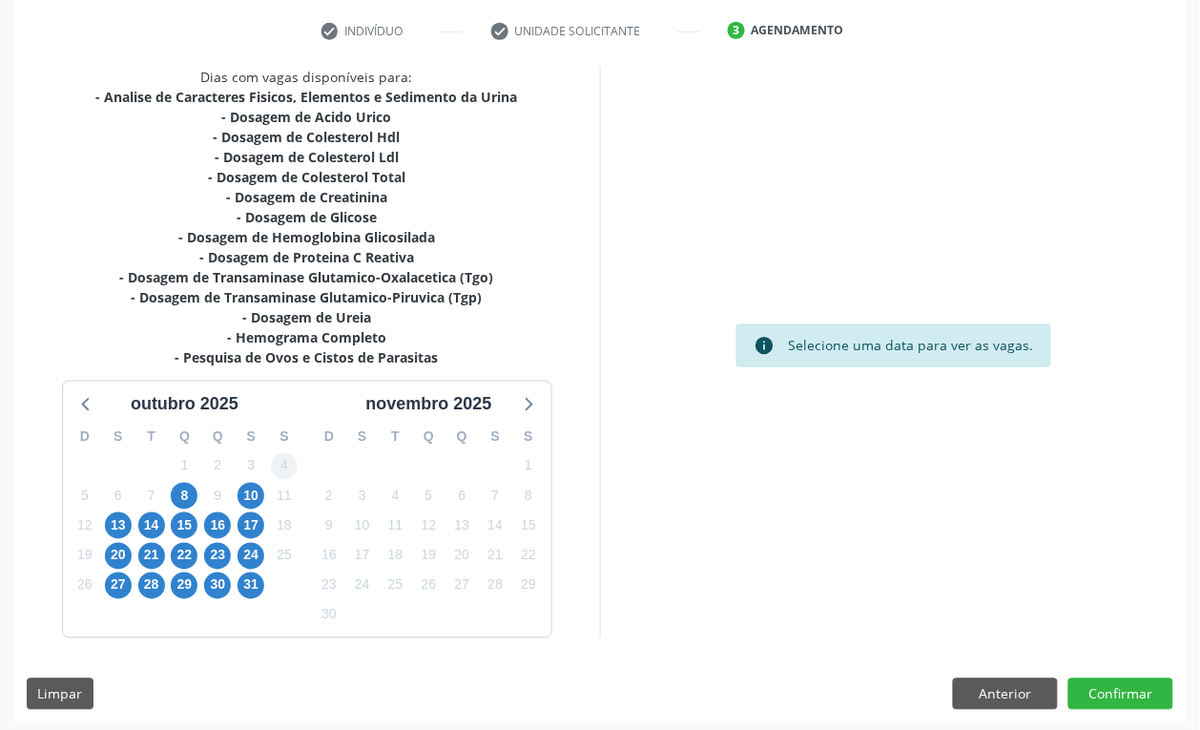
scroll to position [361, 0]
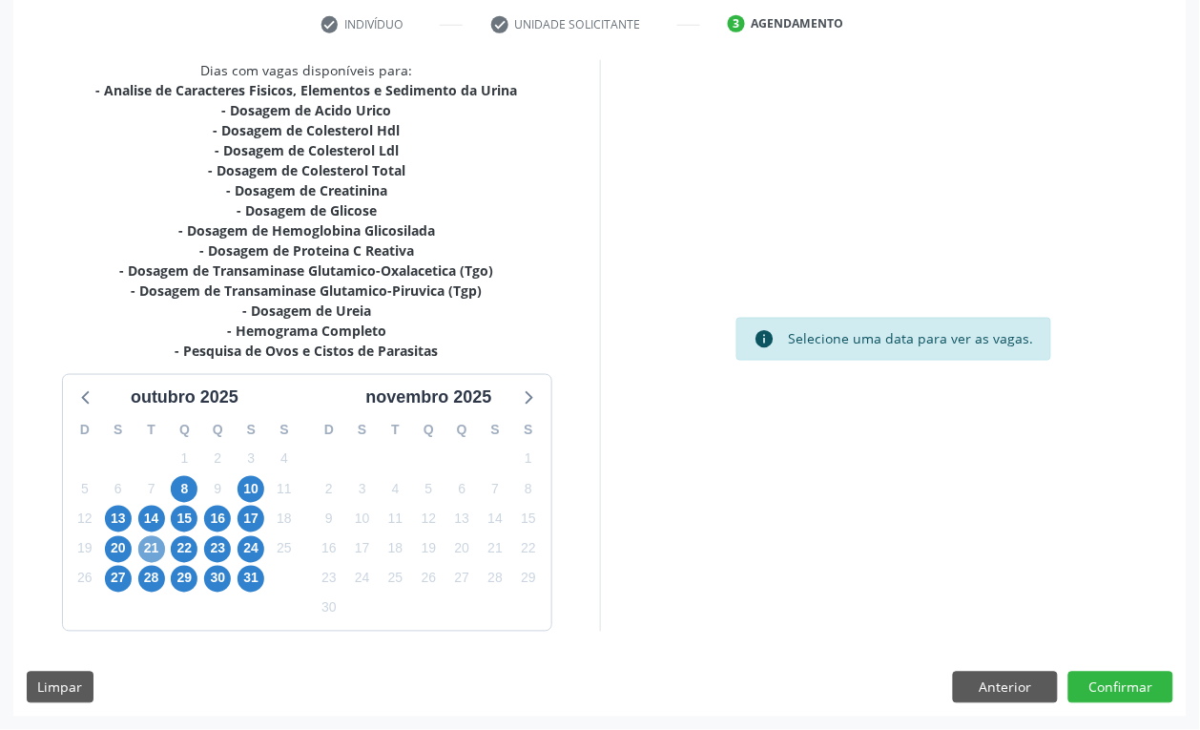
click at [151, 545] on span "21" at bounding box center [151, 549] width 27 height 27
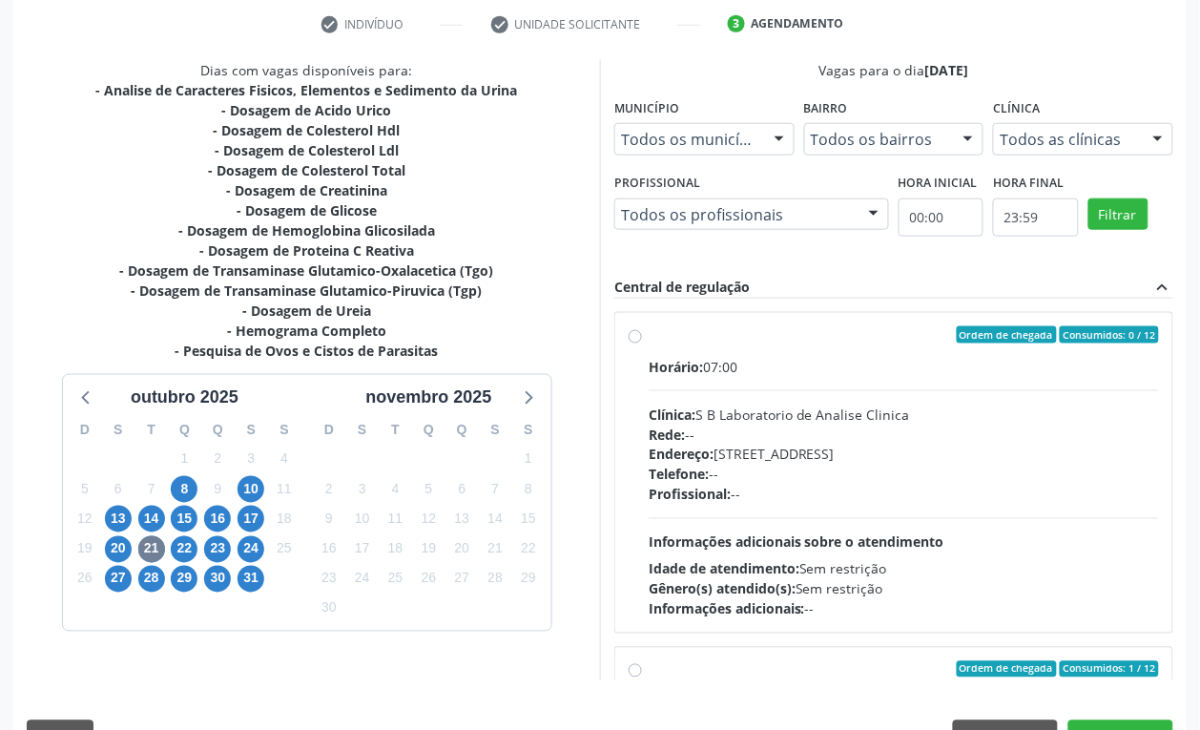
click at [157, 505] on div "14" at bounding box center [151, 520] width 27 height 30
click at [150, 506] on span "14" at bounding box center [151, 519] width 27 height 27
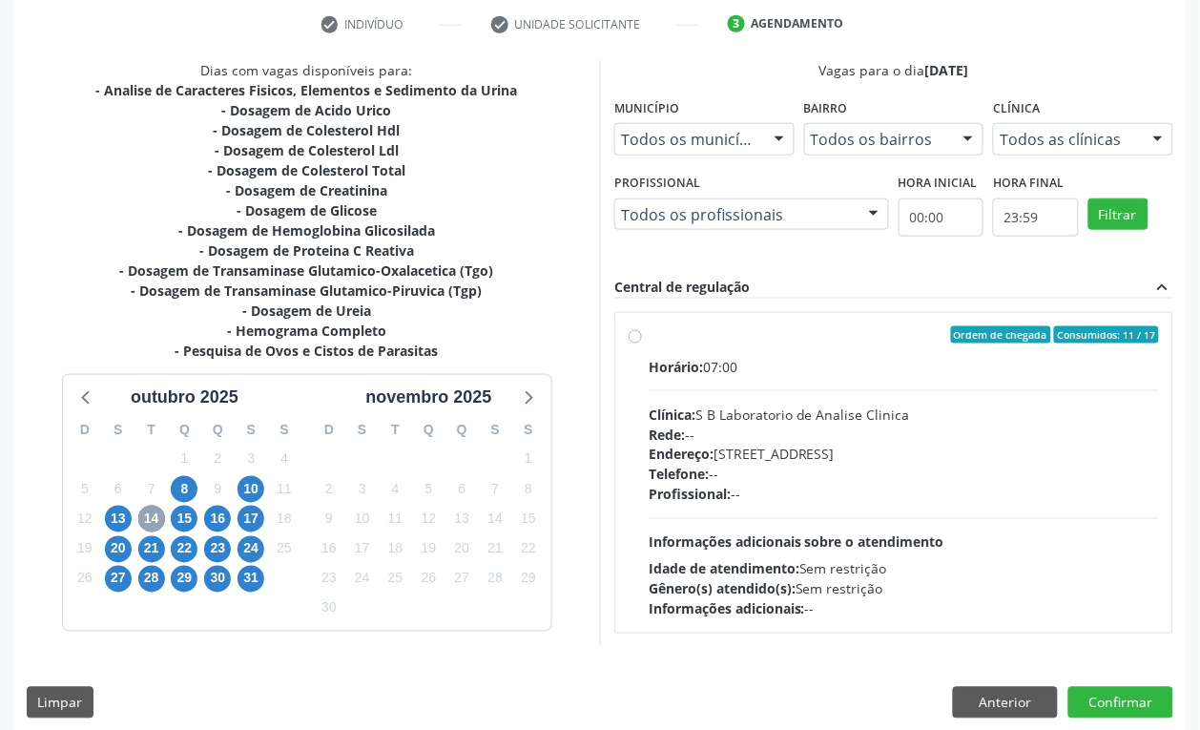
scroll to position [377, 0]
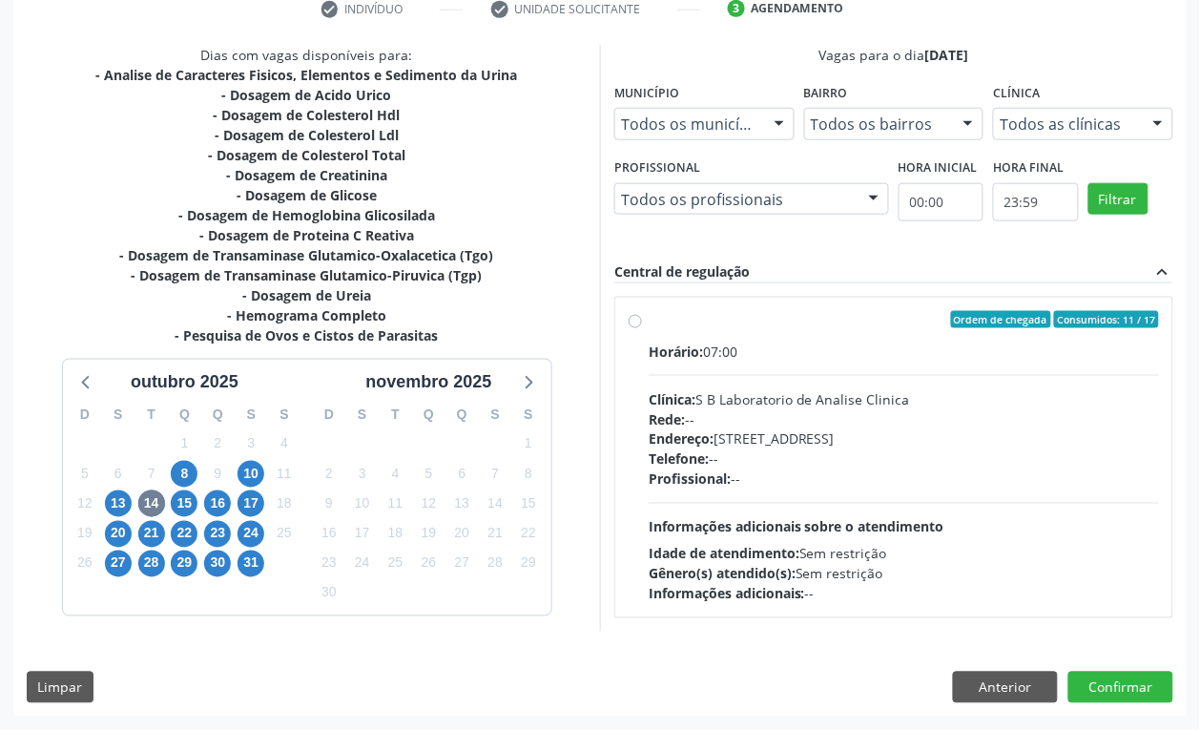
click at [766, 441] on div "Endereço: [STREET_ADDRESS]" at bounding box center [904, 439] width 510 height 20
click at [642, 328] on input "Ordem de chegada Consumidos: 11 / 17 Horário: 07:00 Clínica: S B Laboratorio de…" at bounding box center [635, 319] width 13 height 17
radio input "true"
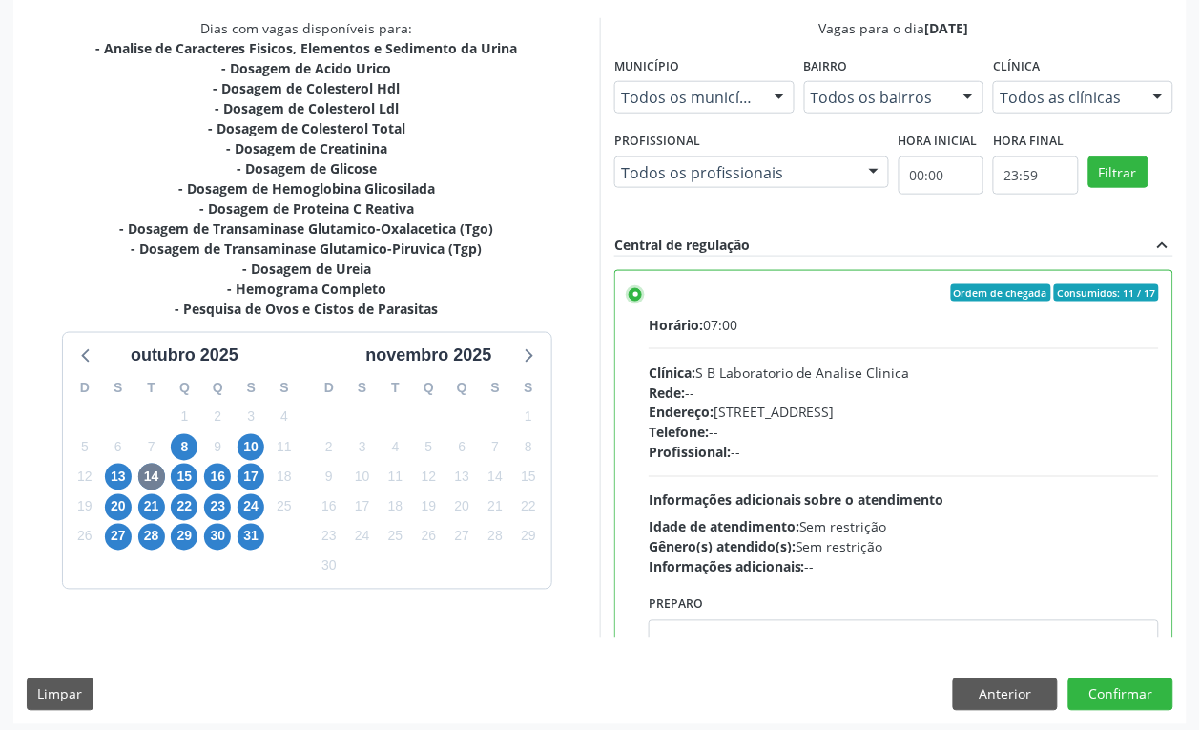
scroll to position [410, 0]
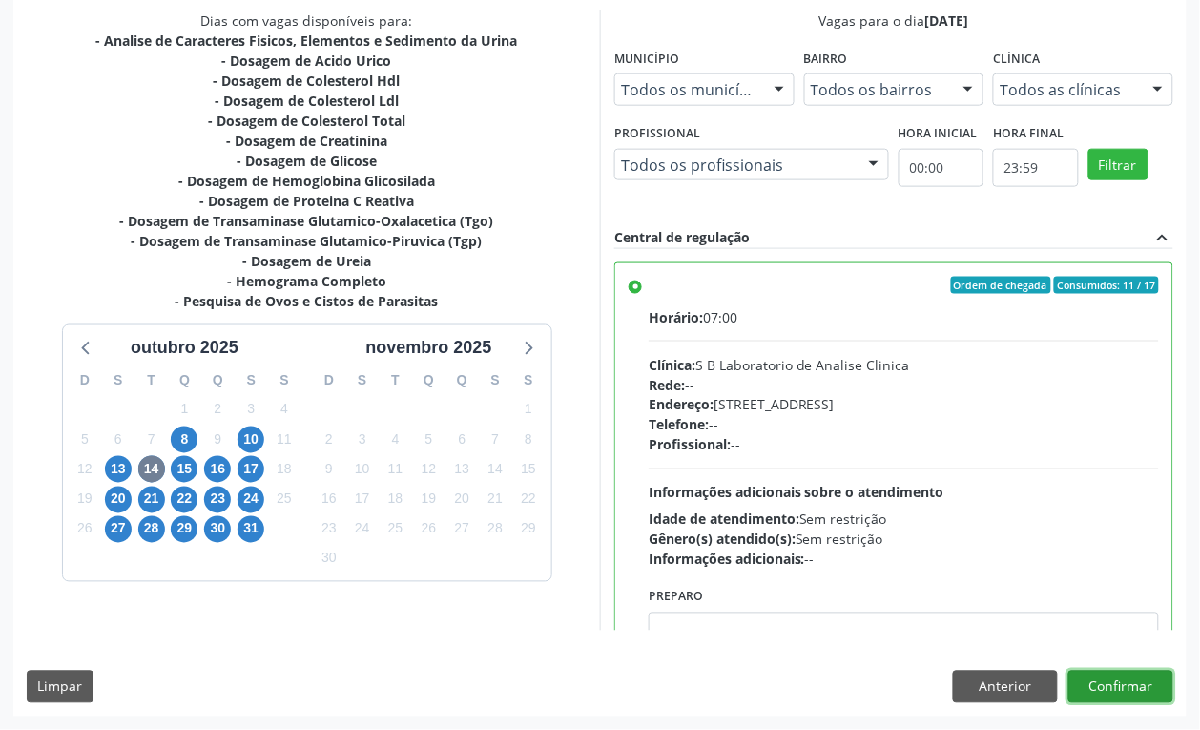
click at [1151, 685] on button "Confirmar" at bounding box center [1120, 687] width 105 height 32
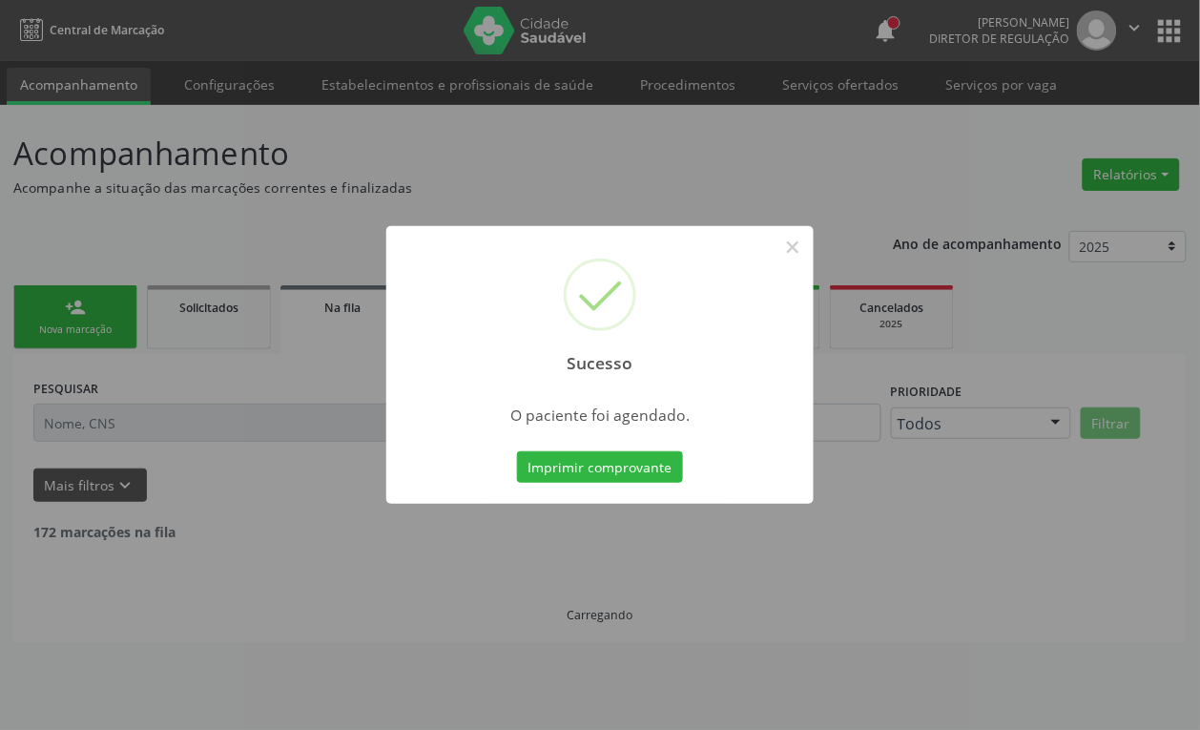
scroll to position [0, 0]
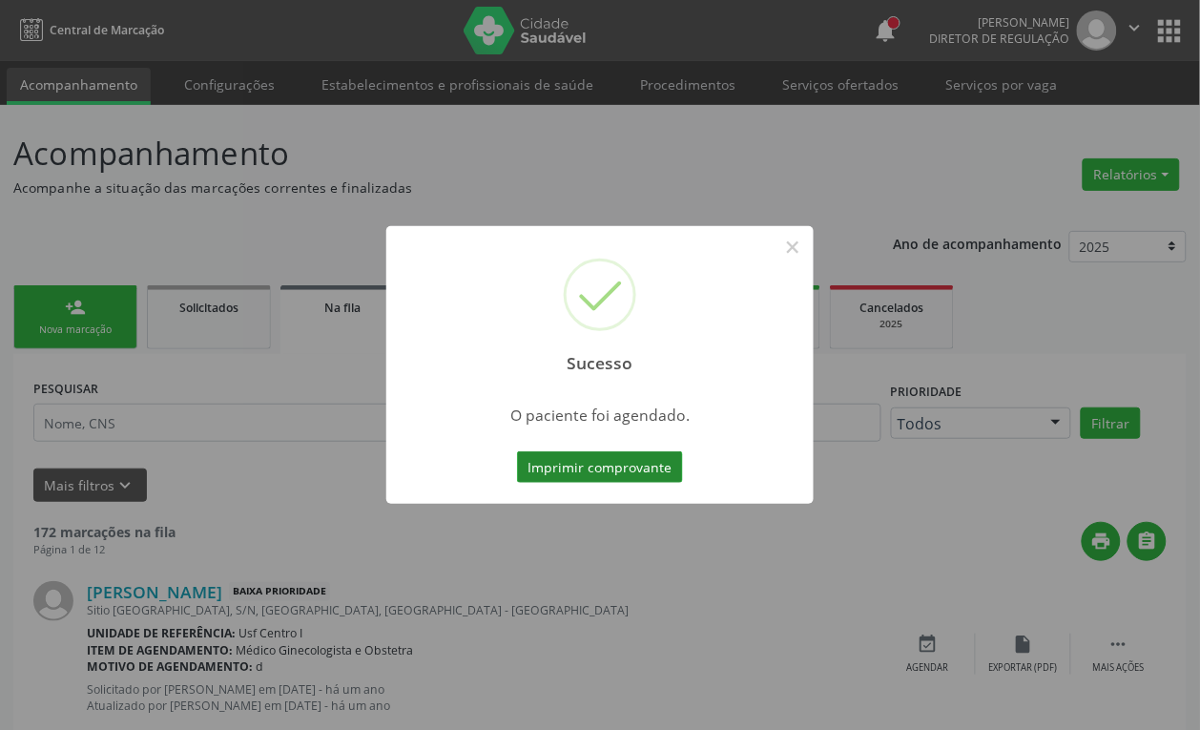
click at [599, 463] on button "Imprimir comprovante" at bounding box center [600, 467] width 166 height 32
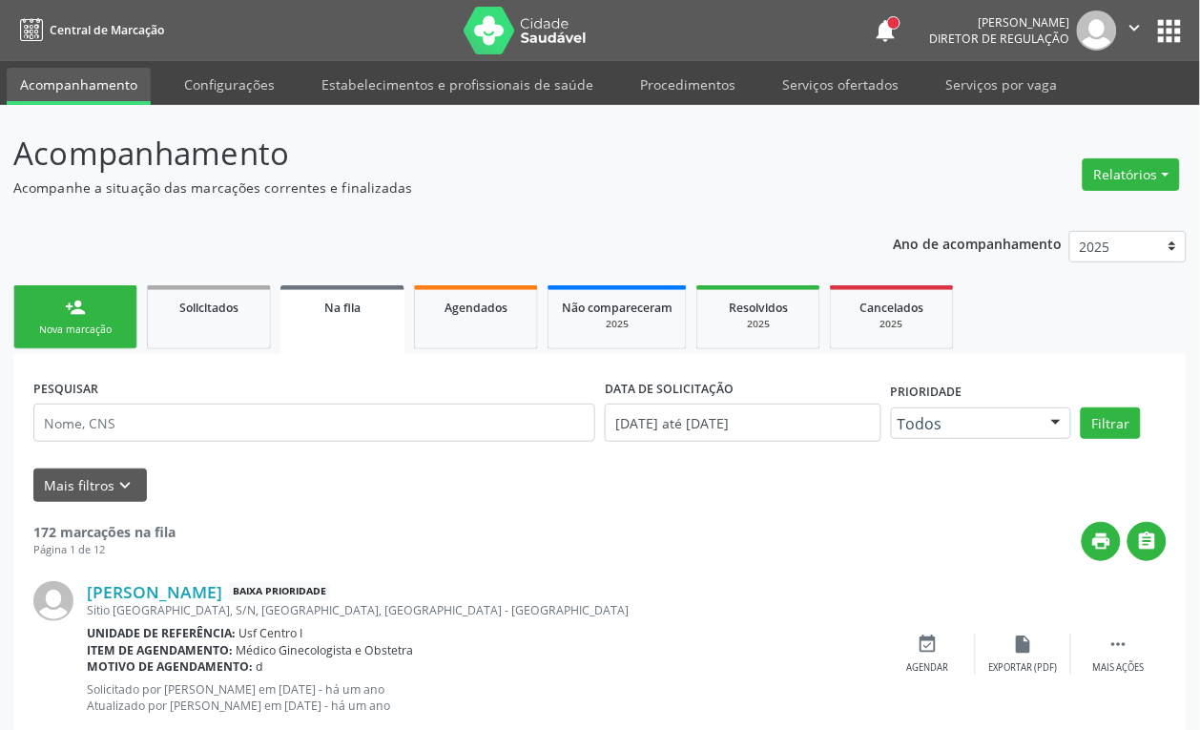
click at [95, 310] on link "person_add Nova marcação" at bounding box center [75, 317] width 124 height 64
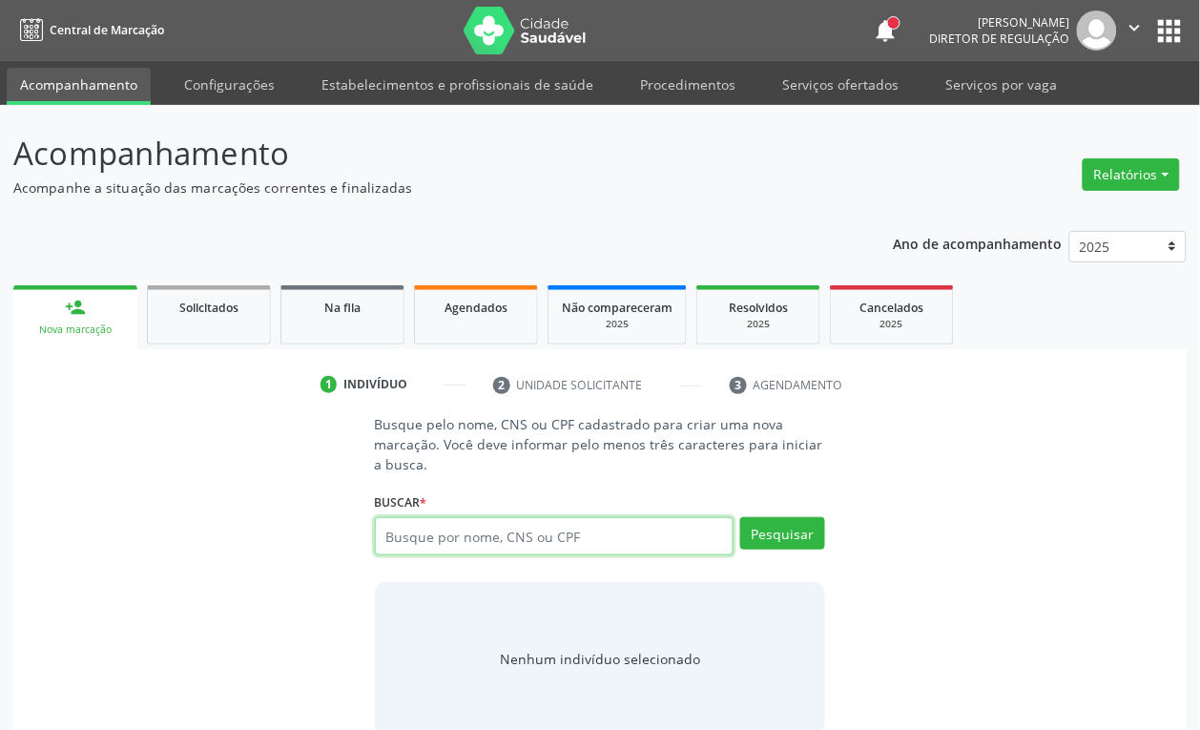
click at [429, 541] on input "text" at bounding box center [555, 536] width 360 height 38
type input "708501582802780"
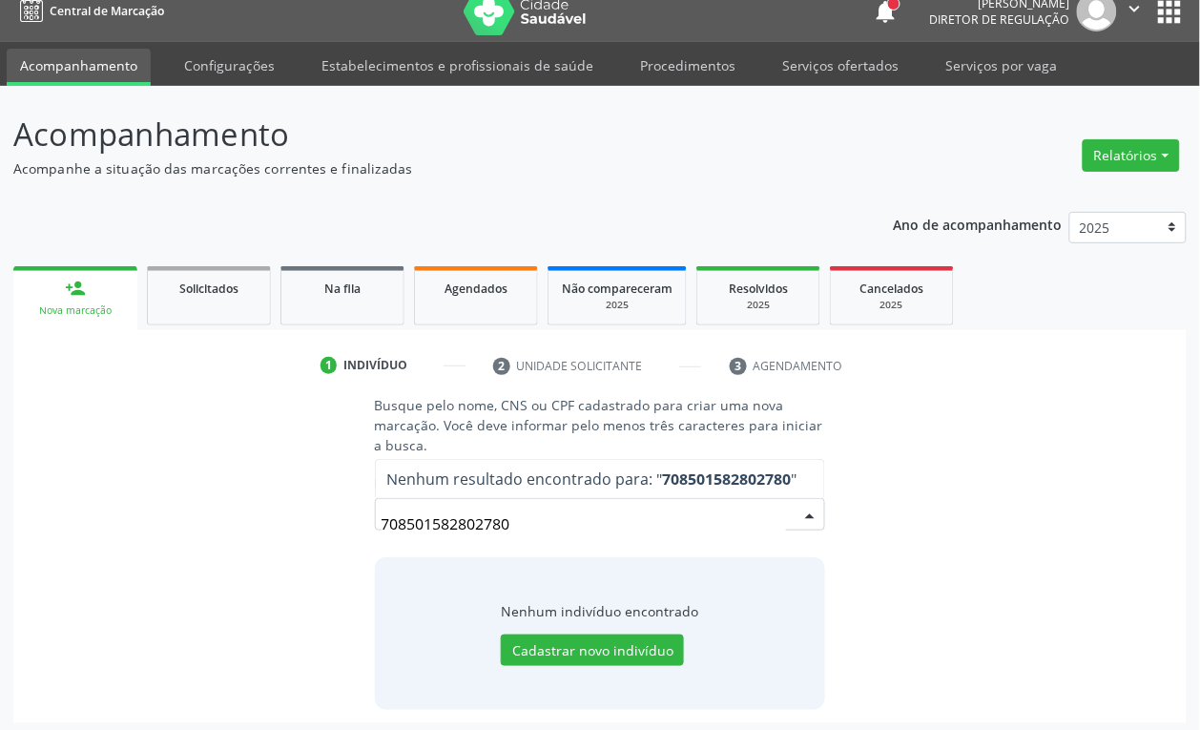
scroll to position [25, 0]
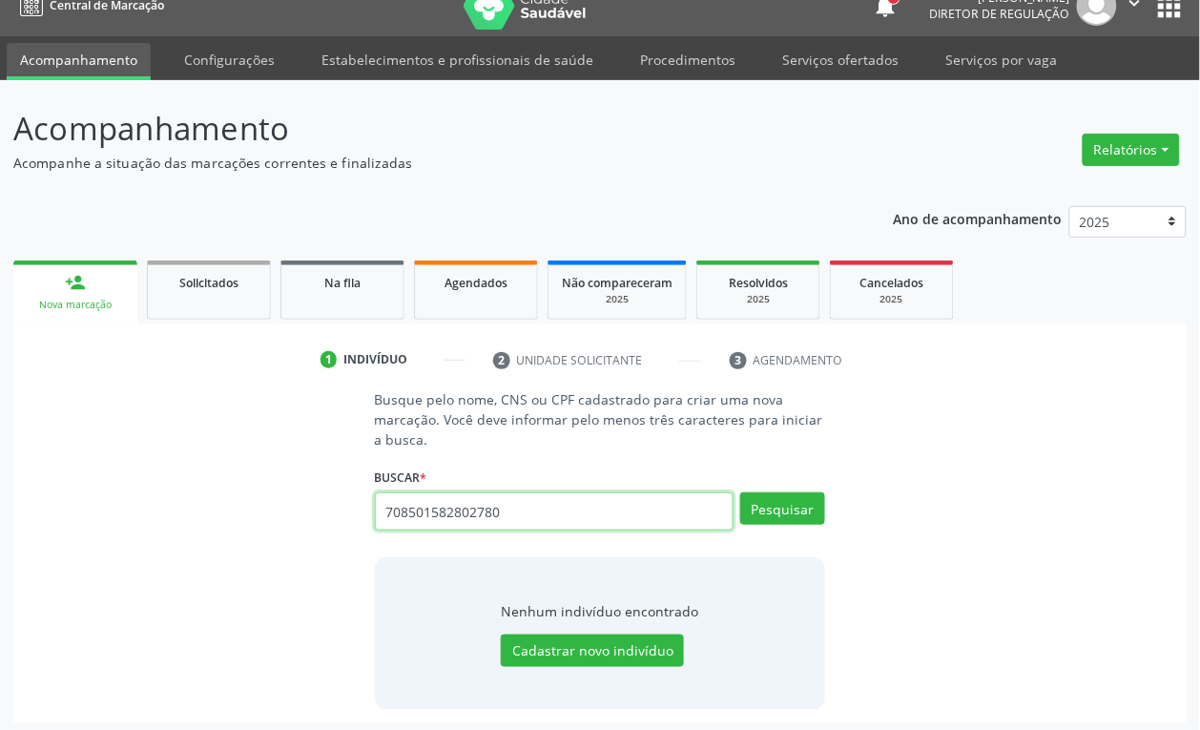
click at [573, 522] on input "708501582802780" at bounding box center [555, 511] width 360 height 38
type input "06442640477"
click at [475, 511] on input "06442640477" at bounding box center [555, 511] width 360 height 38
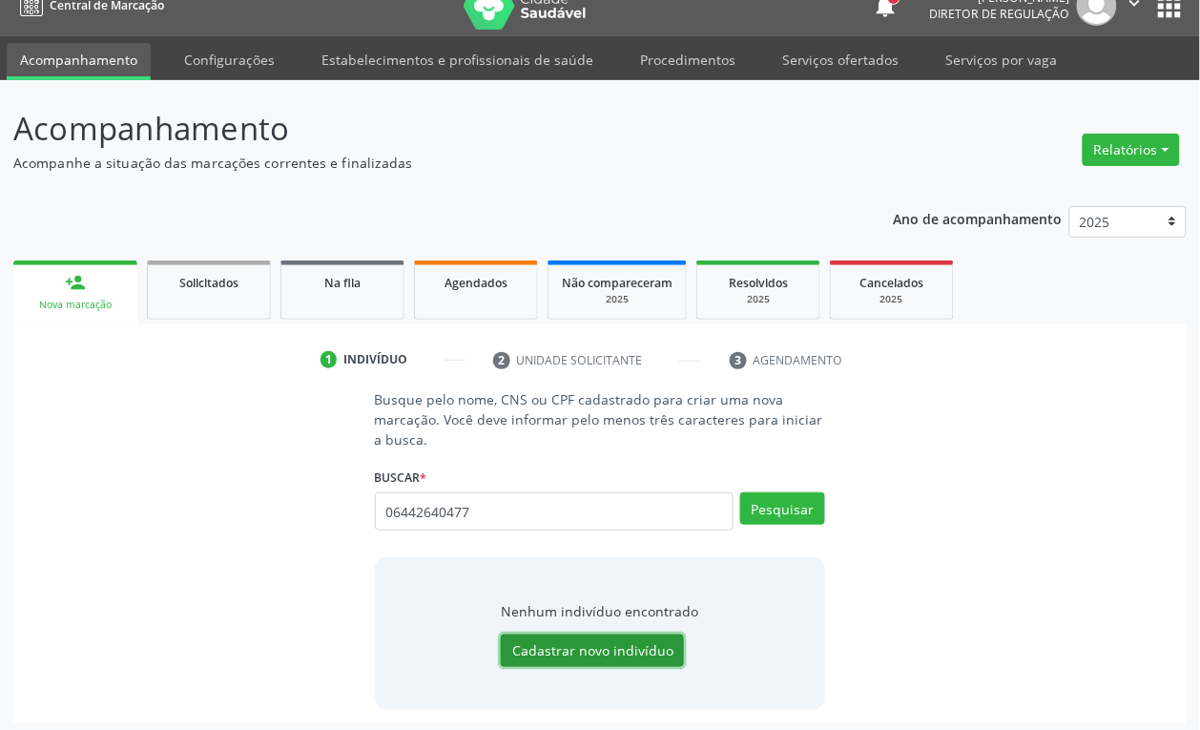
click at [529, 661] on button "Cadastrar novo indivíduo" at bounding box center [592, 650] width 183 height 32
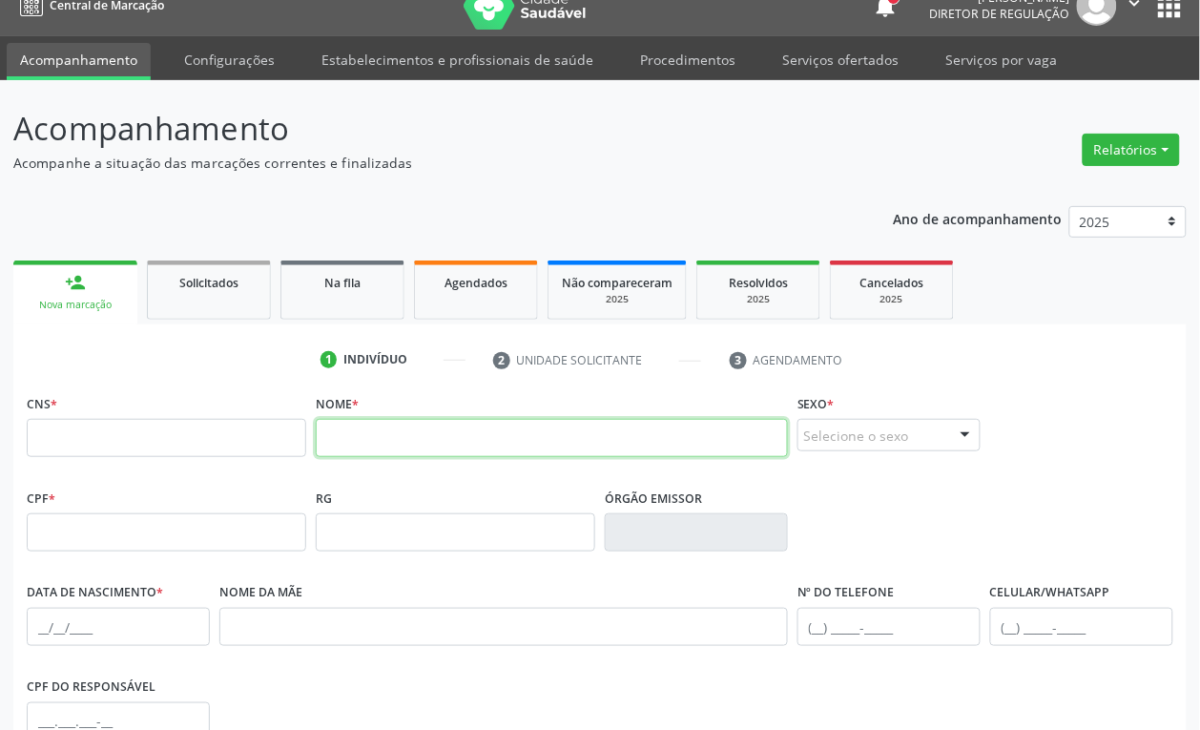
click at [368, 444] on input "text" at bounding box center [552, 438] width 472 height 38
click at [157, 417] on div "CNS *" at bounding box center [166, 423] width 279 height 68
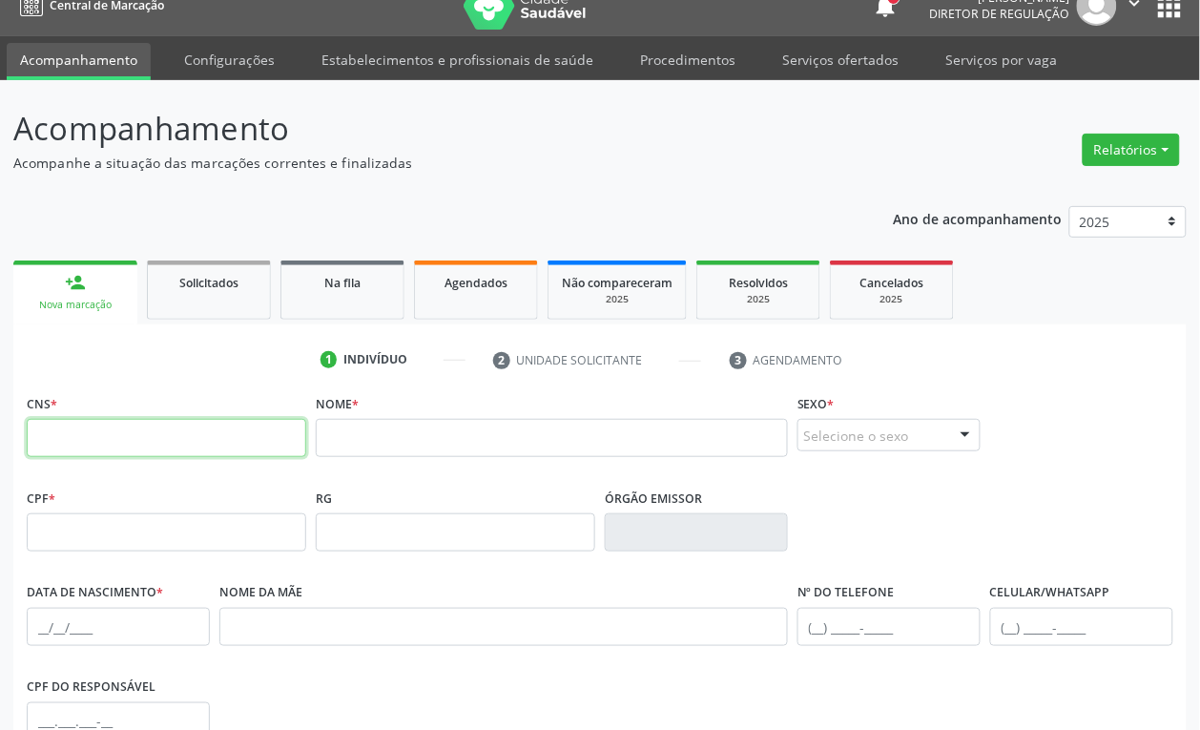
click at [157, 427] on input "text" at bounding box center [166, 438] width 279 height 38
type input "708 5015 8280 2780"
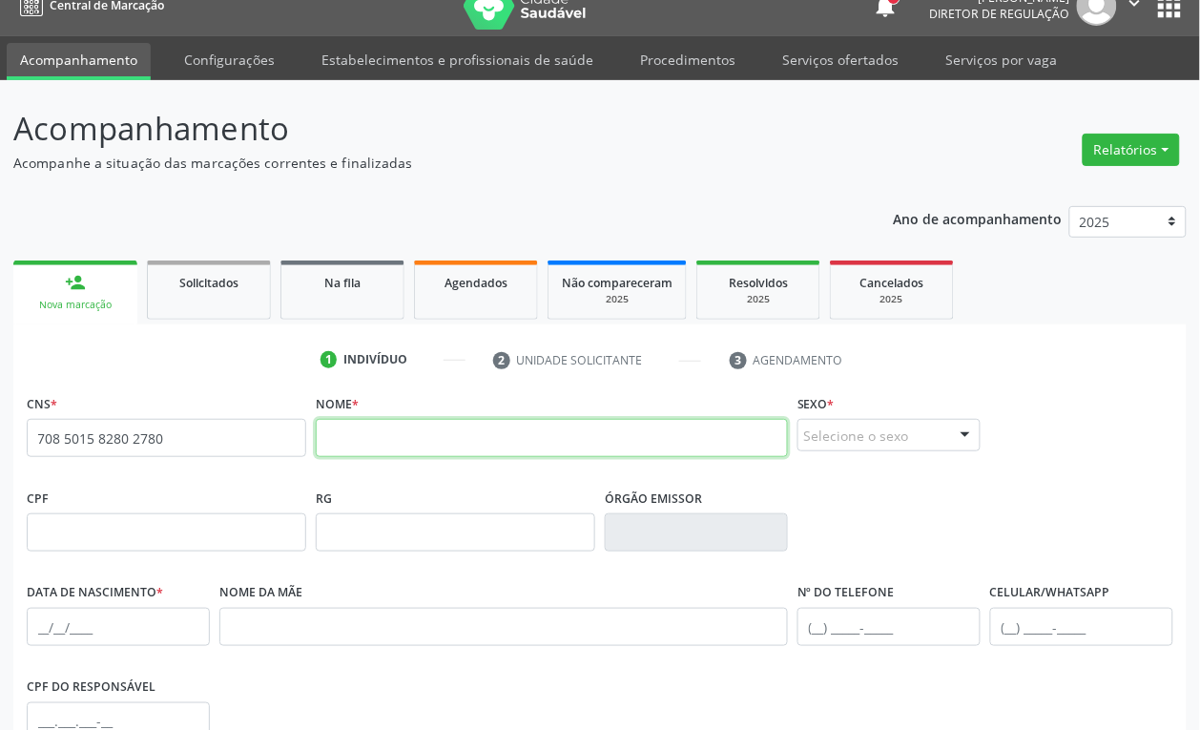
click at [424, 444] on input "text" at bounding box center [552, 438] width 472 height 38
type input "e"
type input "EDNILSON MENEZES DA SILVA"
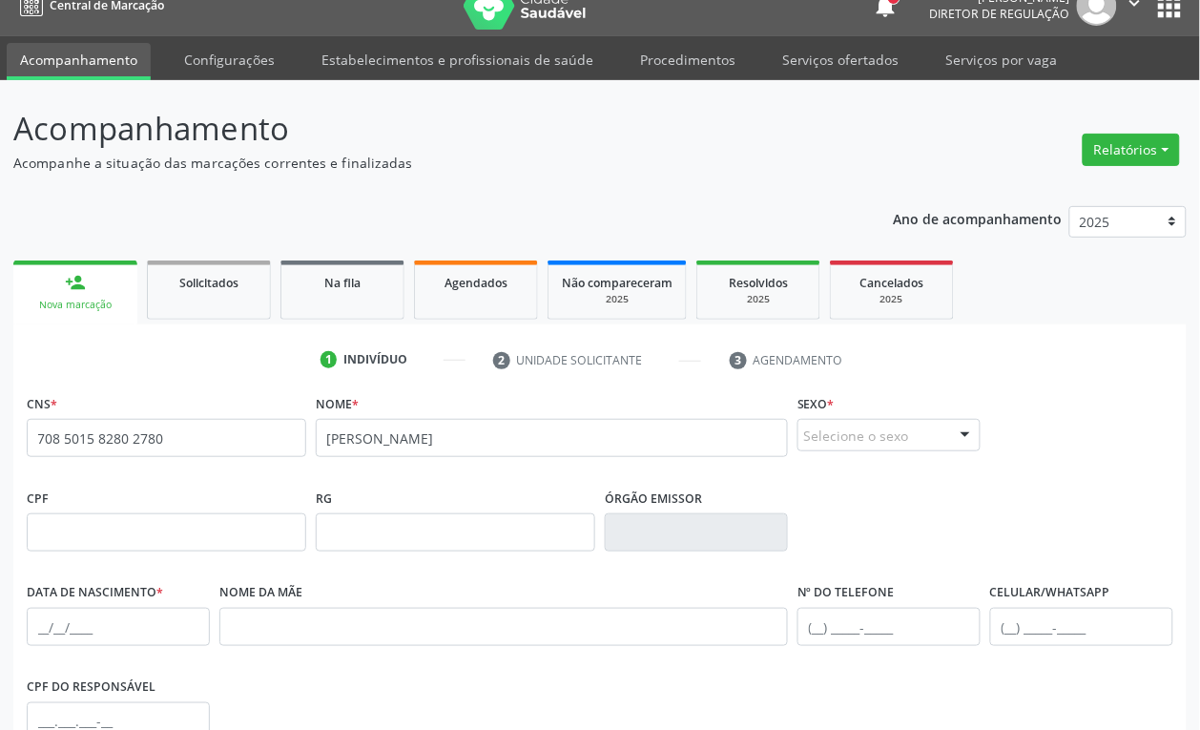
click at [866, 440] on div "Selecione o sexo" at bounding box center [888, 435] width 183 height 32
click at [890, 359] on span "Masculino" at bounding box center [888, 361] width 181 height 38
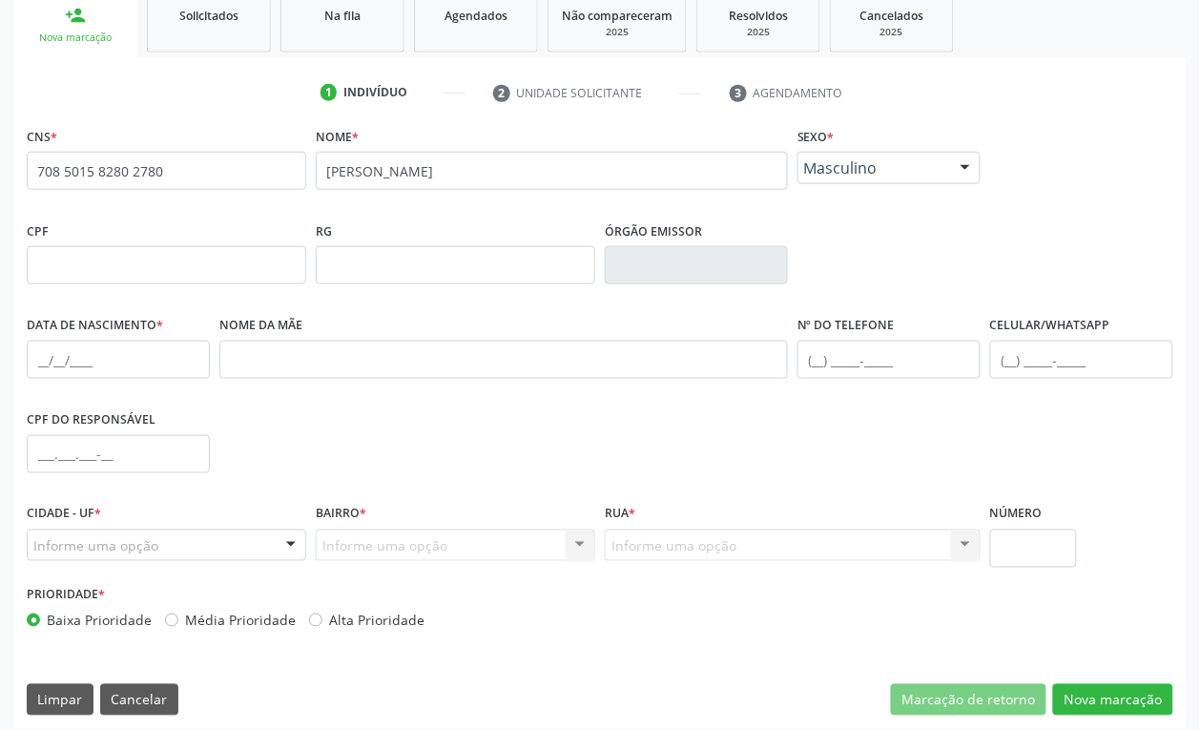
scroll to position [305, 0]
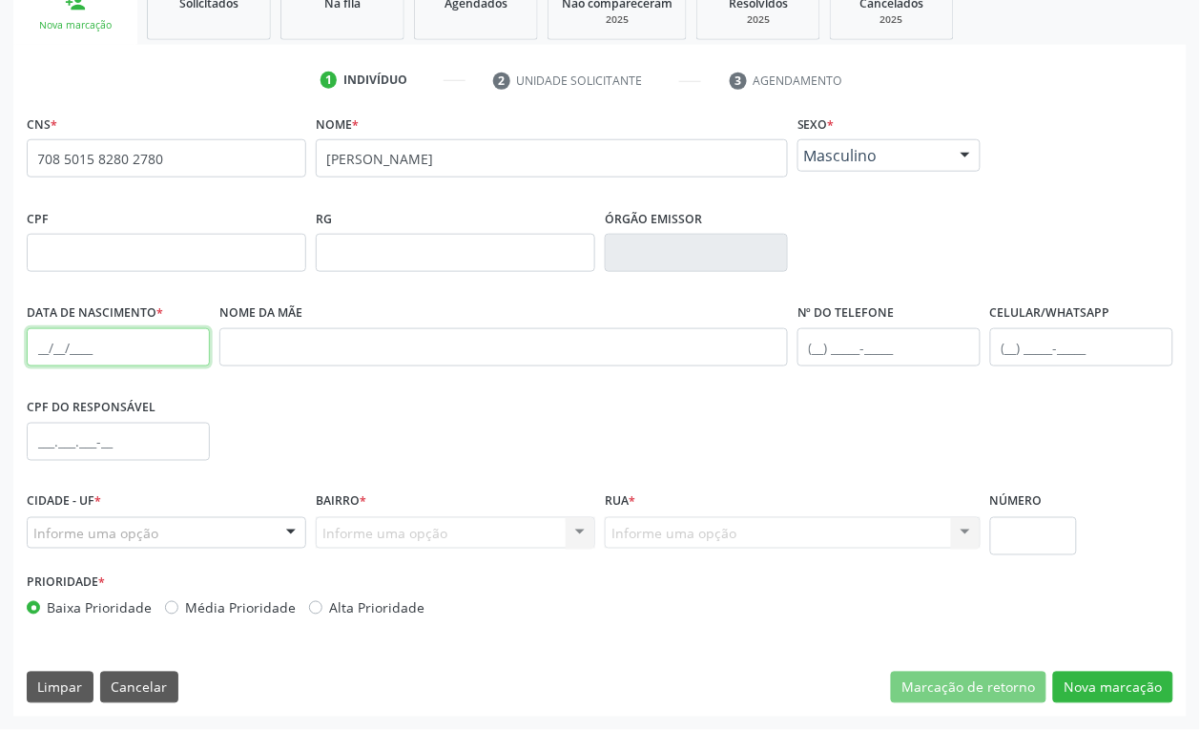
click at [36, 345] on input "text" at bounding box center [118, 347] width 183 height 38
type input "03/09/1992"
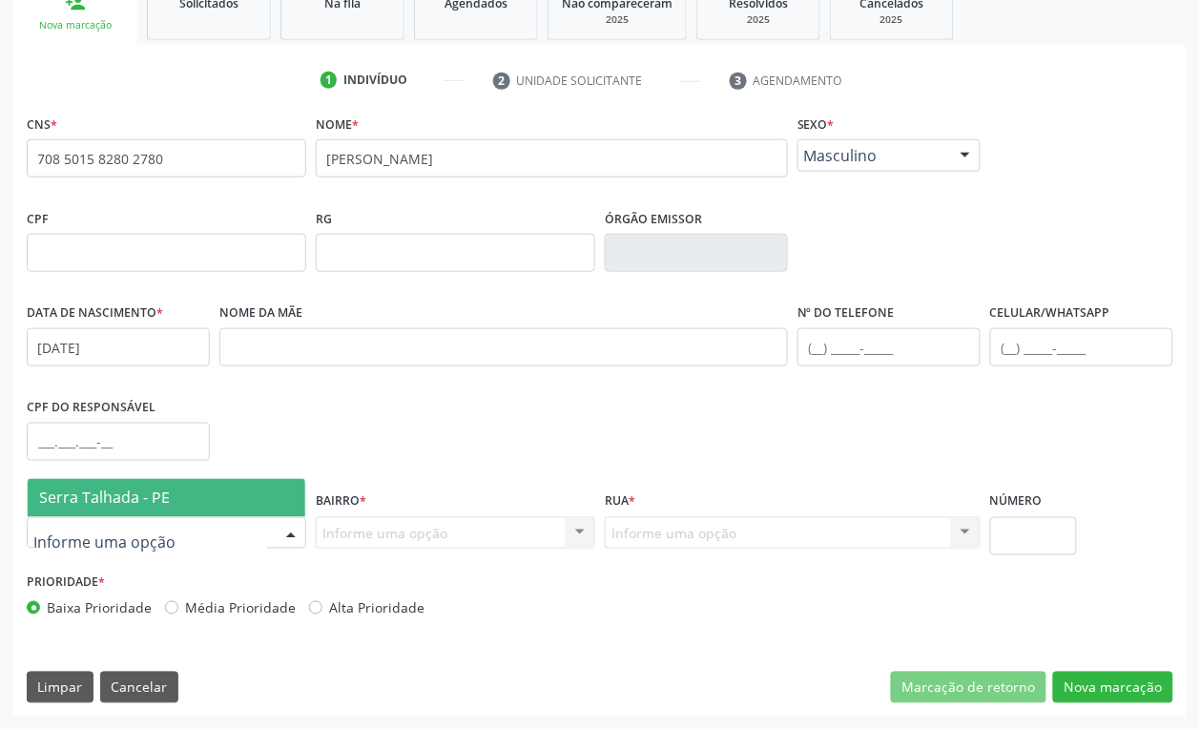
click at [96, 512] on span "Serra Talhada - PE" at bounding box center [167, 498] width 278 height 38
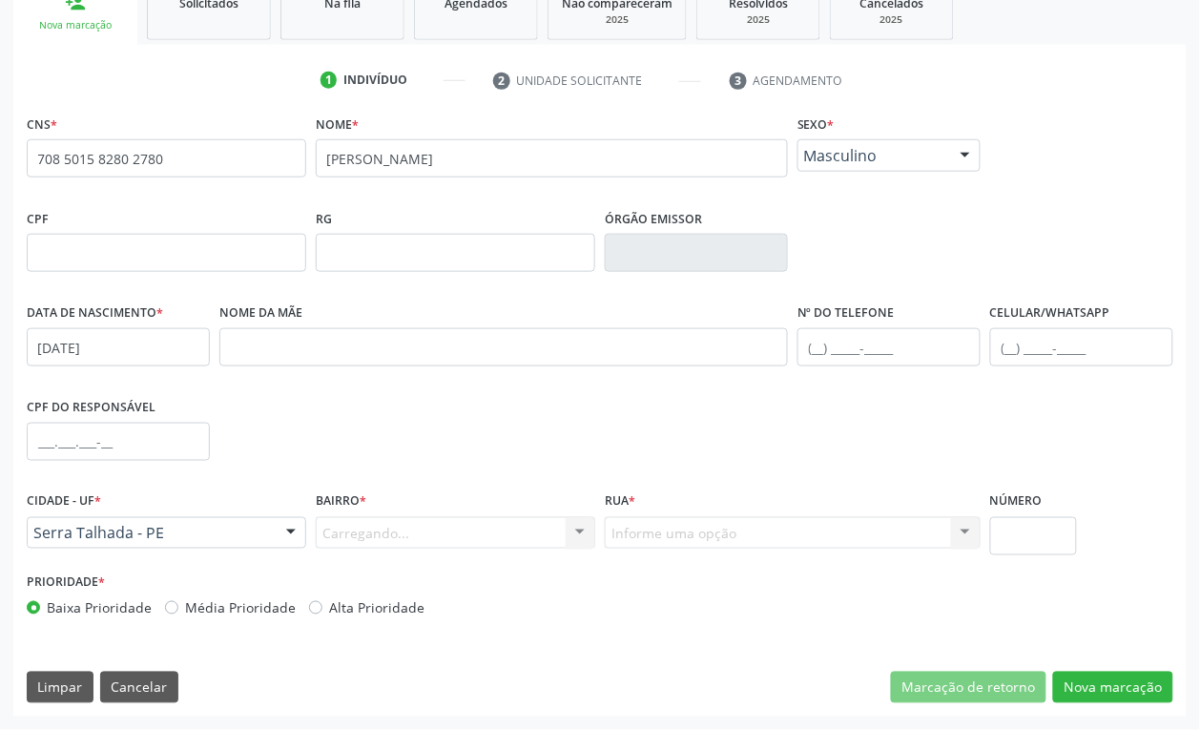
click at [356, 527] on div "Carregando... Nenhum resultado encontrado para: " " Nenhuma opção encontrada. D…" at bounding box center [455, 533] width 279 height 32
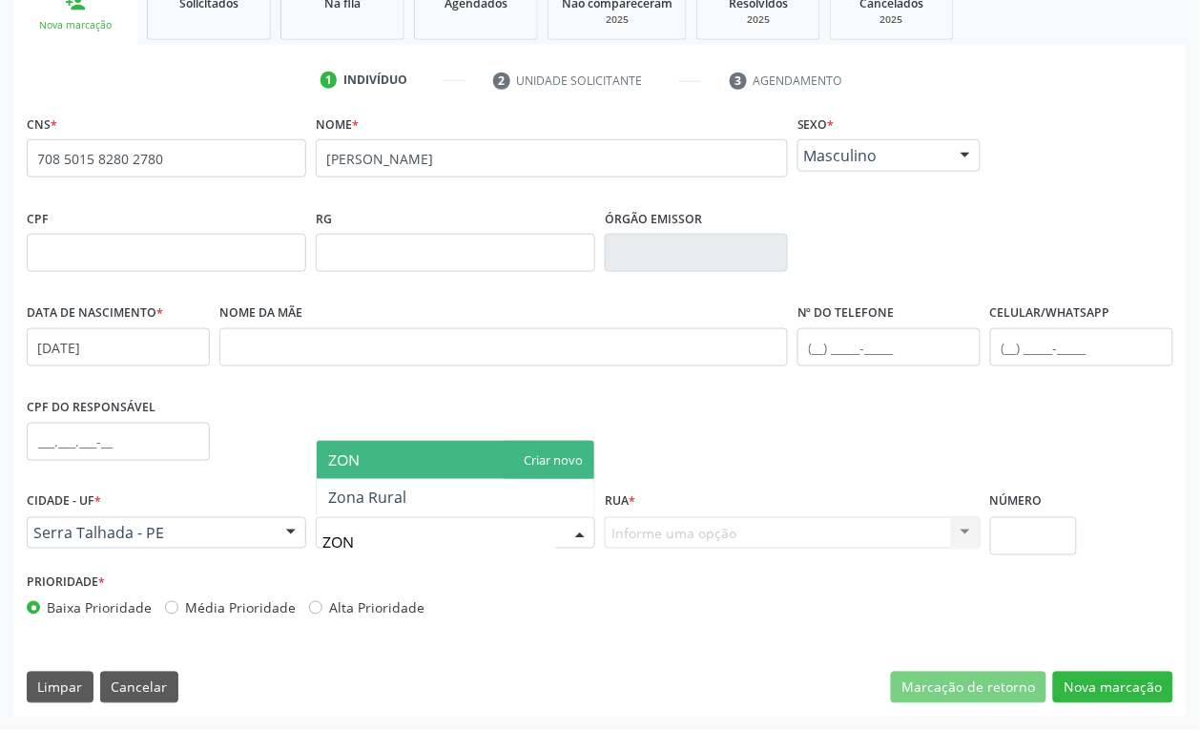
type input "ZONA"
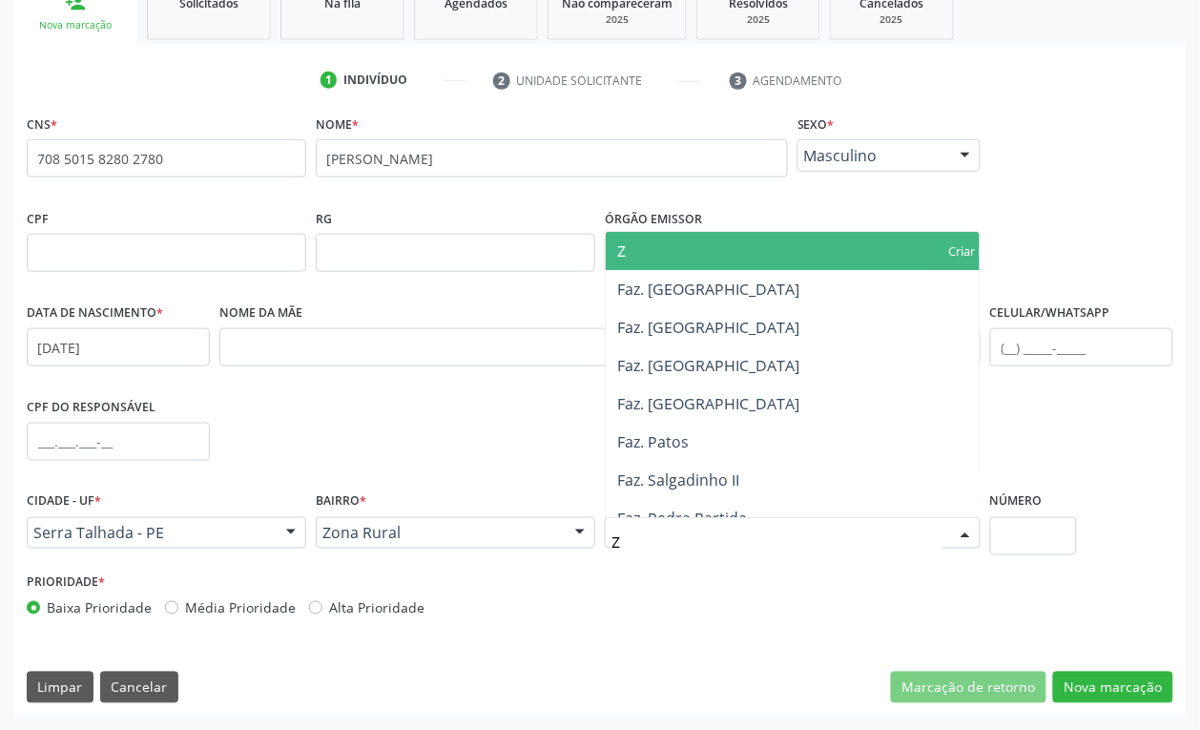
type input "ZO"
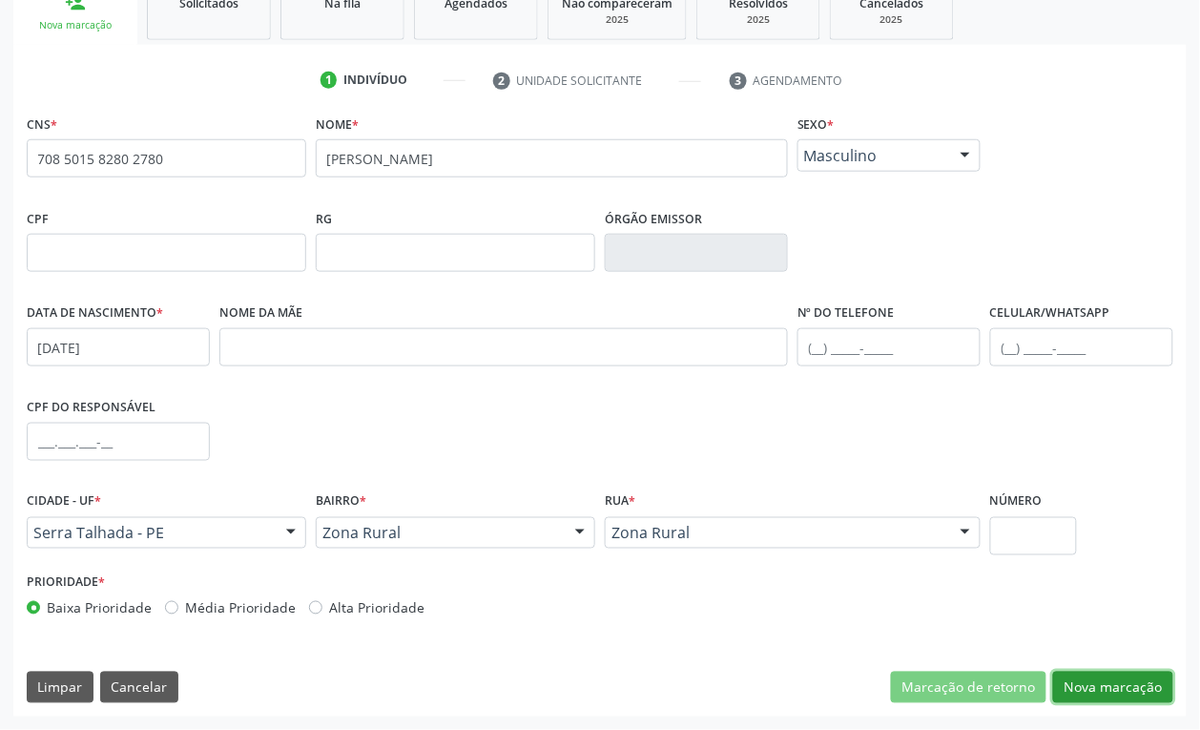
click at [1121, 678] on button "Nova marcação" at bounding box center [1113, 688] width 120 height 32
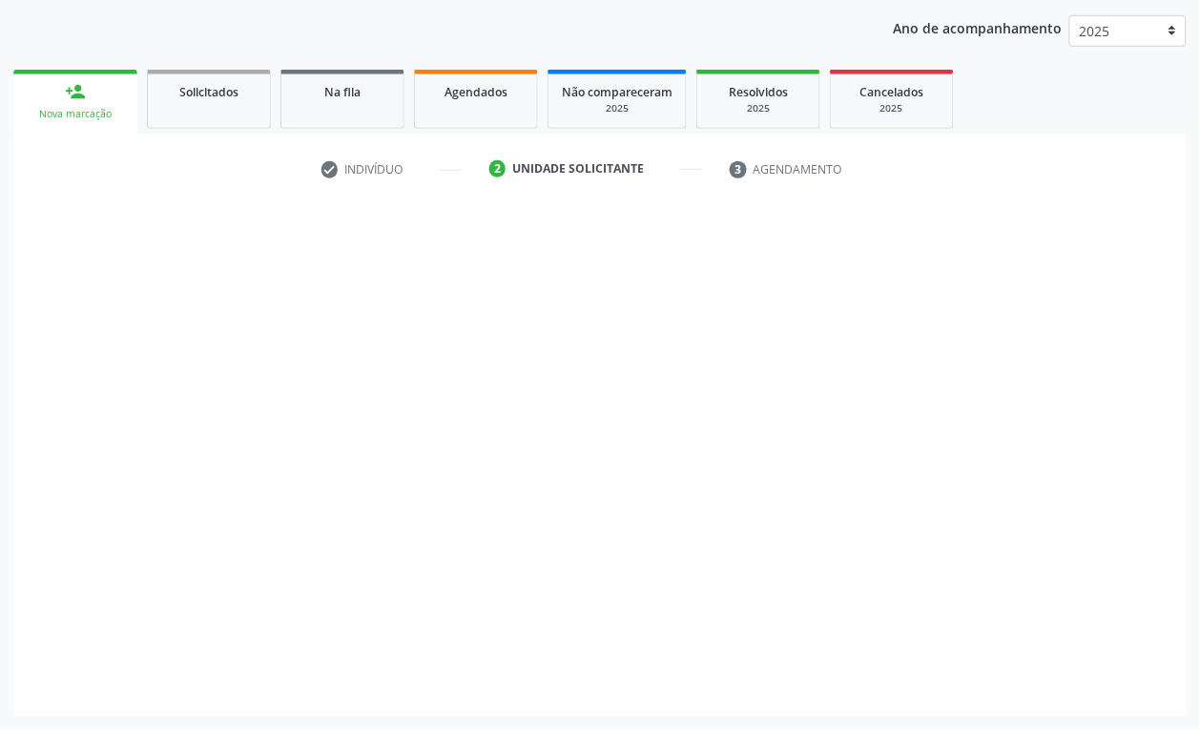
scroll to position [216, 0]
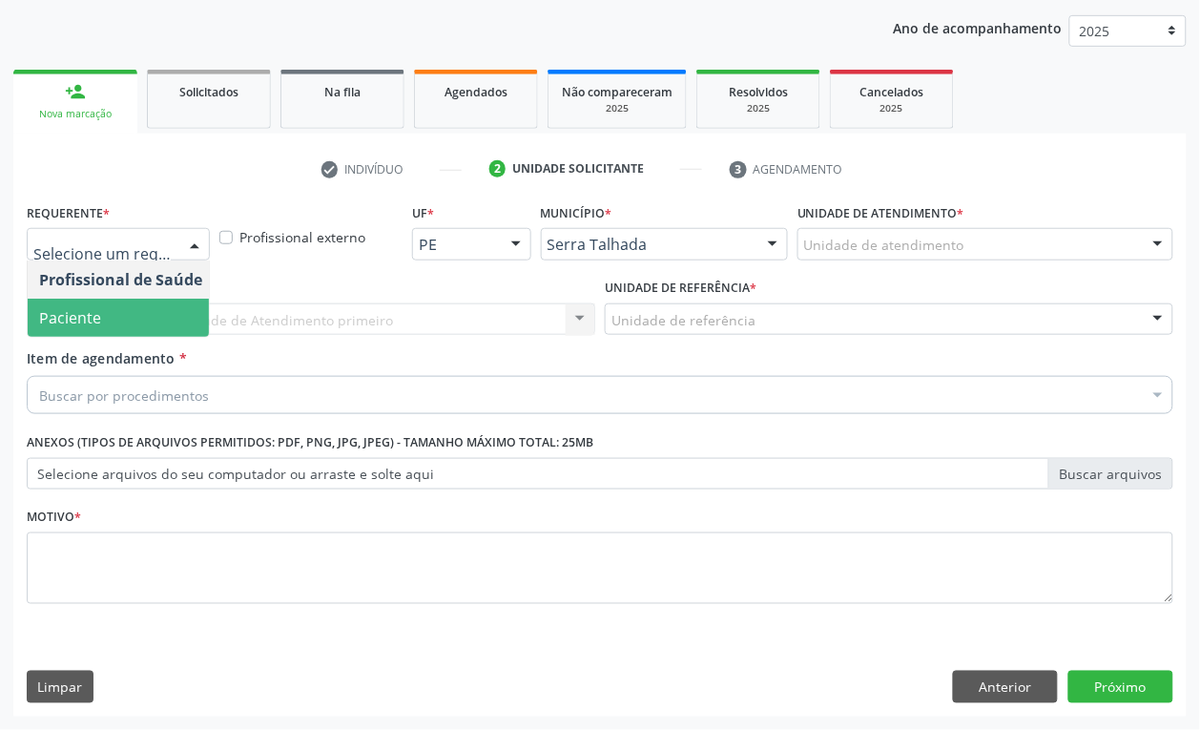
click at [144, 305] on span "Paciente" at bounding box center [121, 318] width 186 height 38
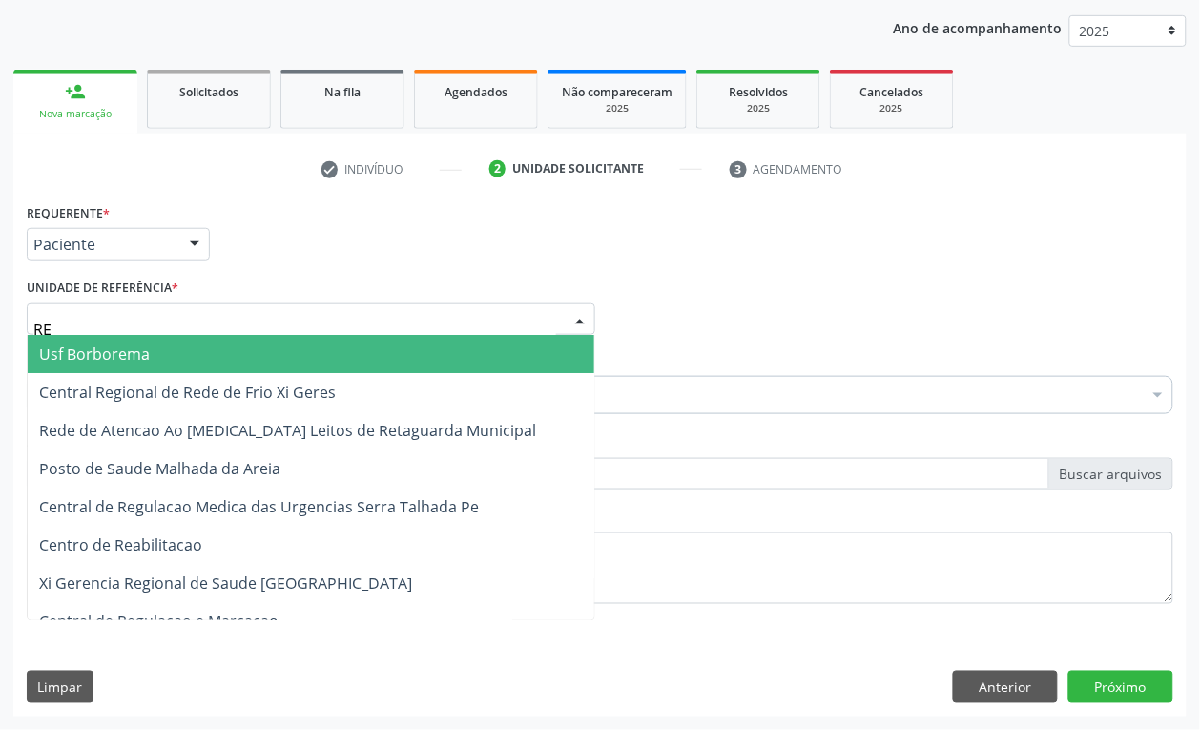
type input "REA"
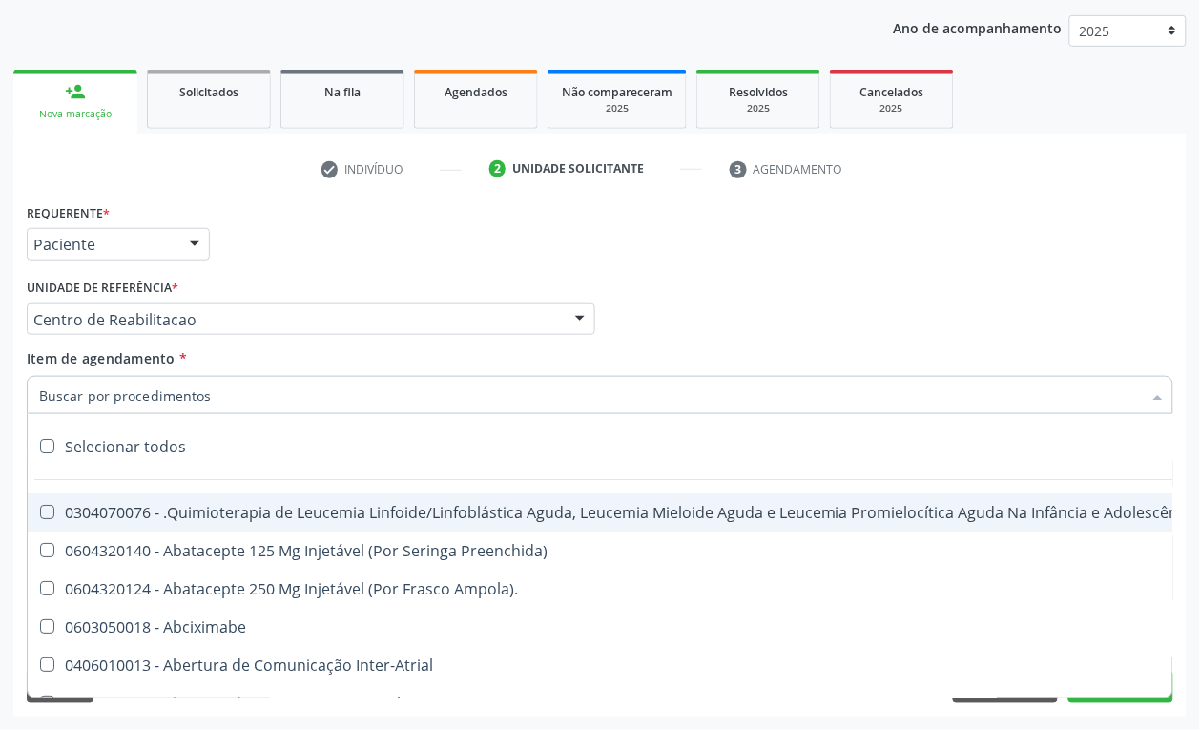
click at [260, 388] on input "Item de agendamento *" at bounding box center [590, 395] width 1103 height 38
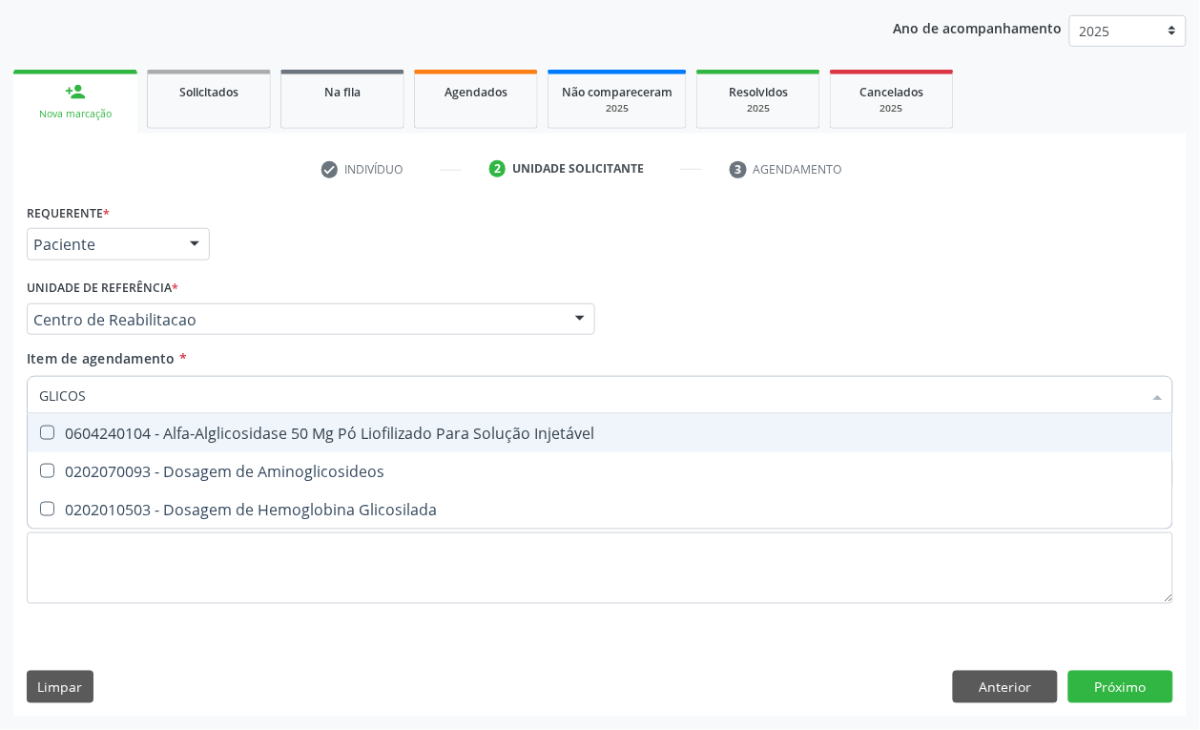
type input "GLICOSE"
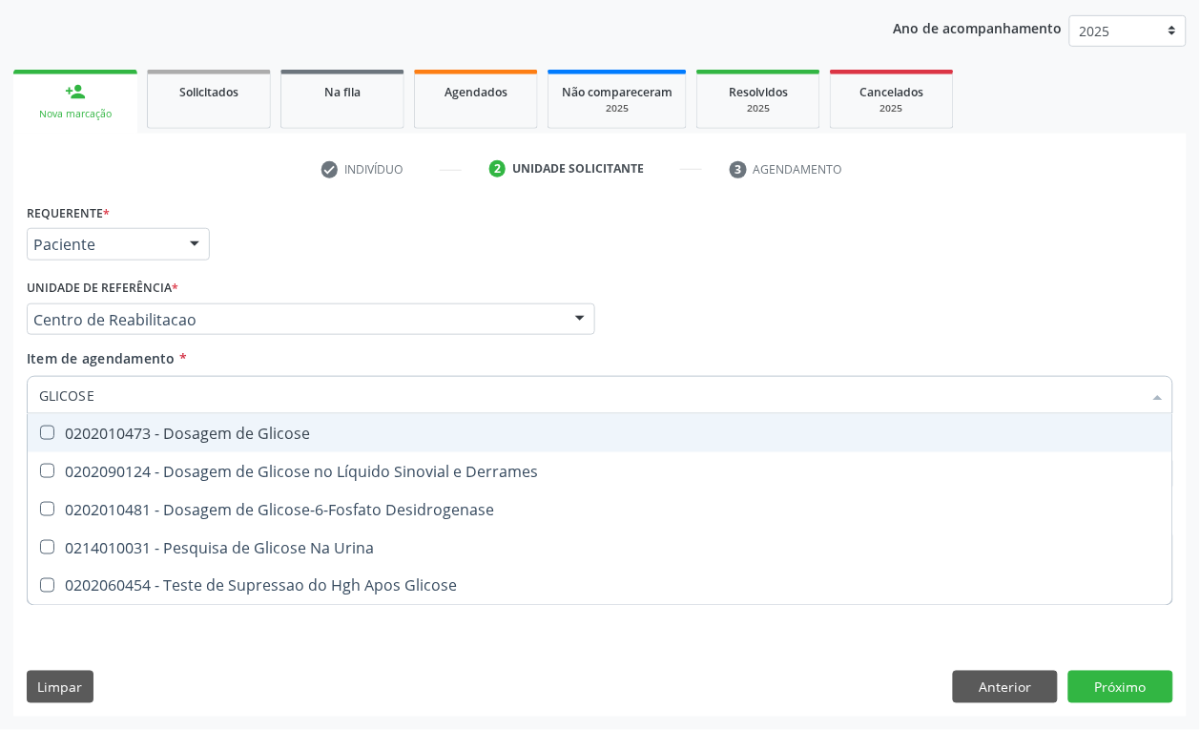
click at [250, 425] on div "0202010473 - Dosagem de Glicose" at bounding box center [600, 432] width 1122 height 15
checkbox Glicose "true"
click at [172, 391] on input "GLICOSE" at bounding box center [590, 395] width 1103 height 38
type input "A"
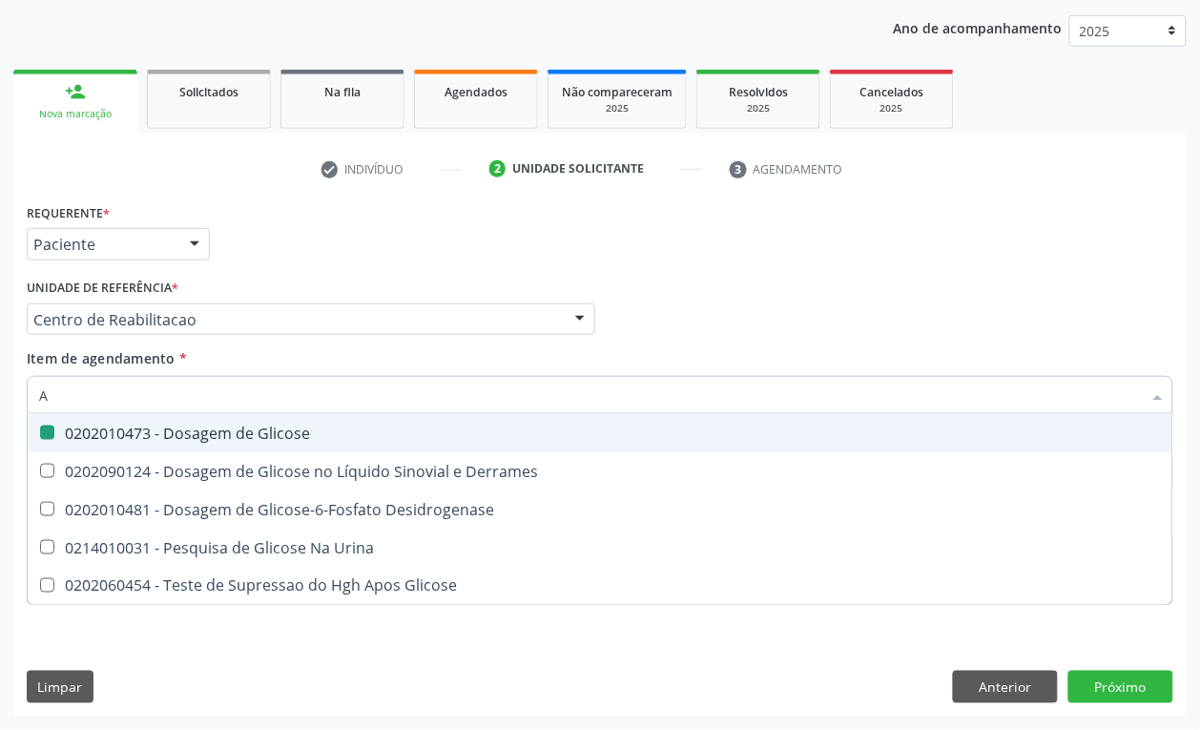
checkbox Glicose "false"
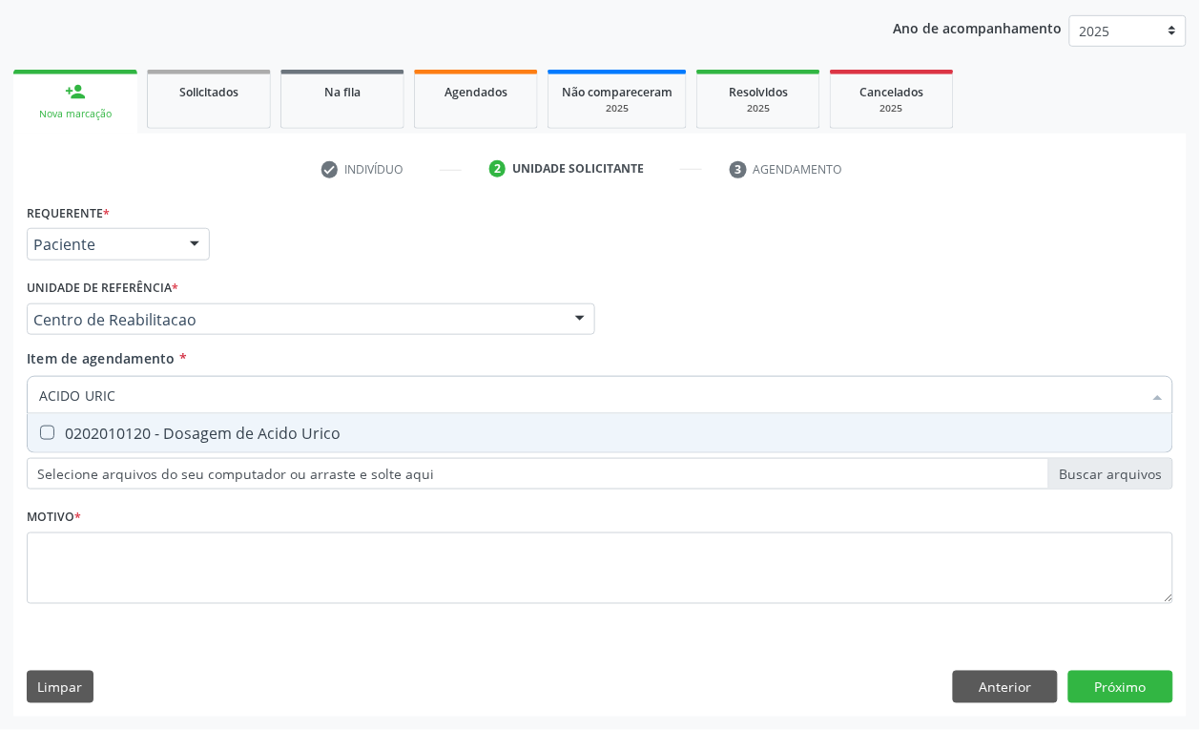
type input "ACIDO URICO"
click at [278, 431] on div "0202010120 - Dosagem de Acido Urico" at bounding box center [600, 432] width 1122 height 15
checkbox Urico "true"
click at [270, 392] on input "ACIDO URICO" at bounding box center [590, 395] width 1103 height 38
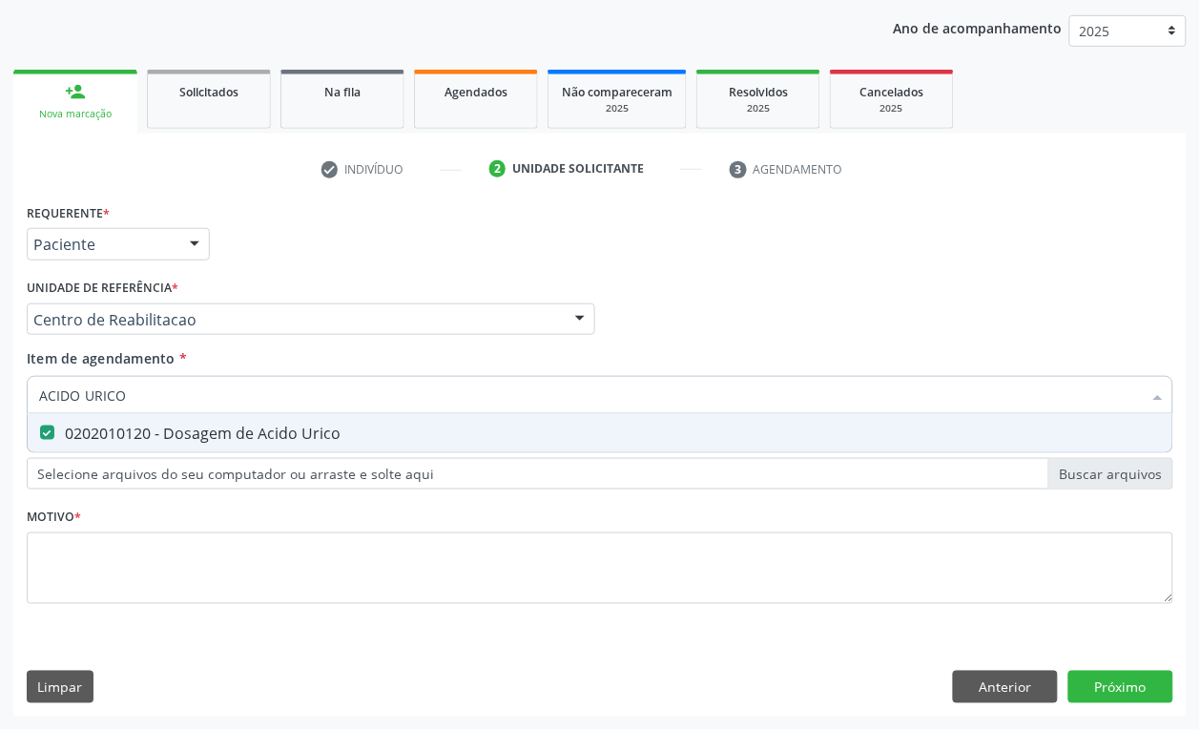
click at [270, 392] on input "ACIDO URICO" at bounding box center [590, 395] width 1103 height 38
checkbox Urico "false"
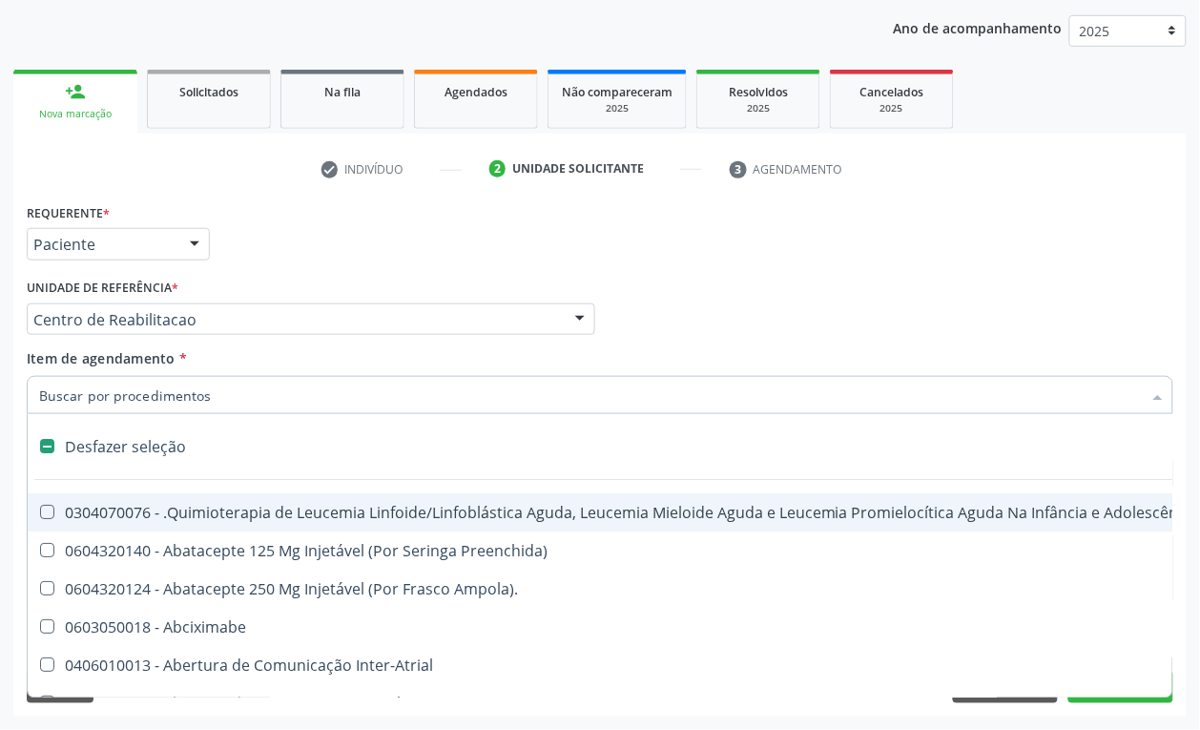
scroll to position [216, 0]
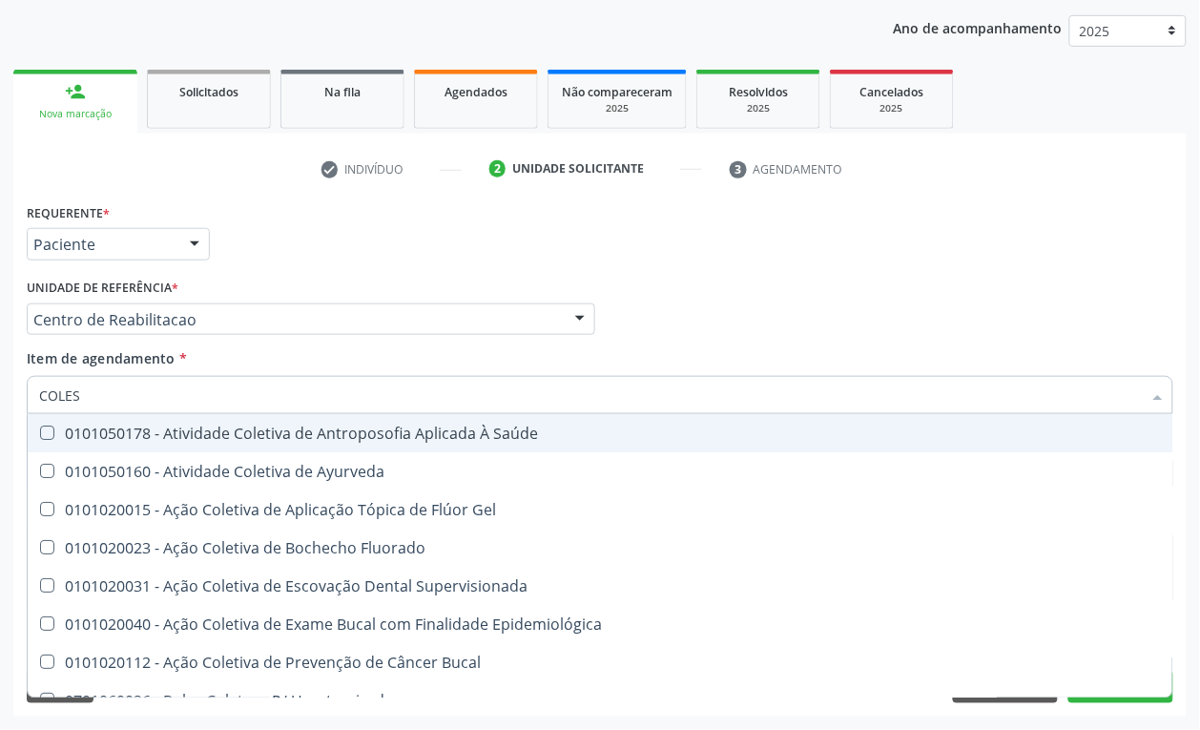
type input "COLEST"
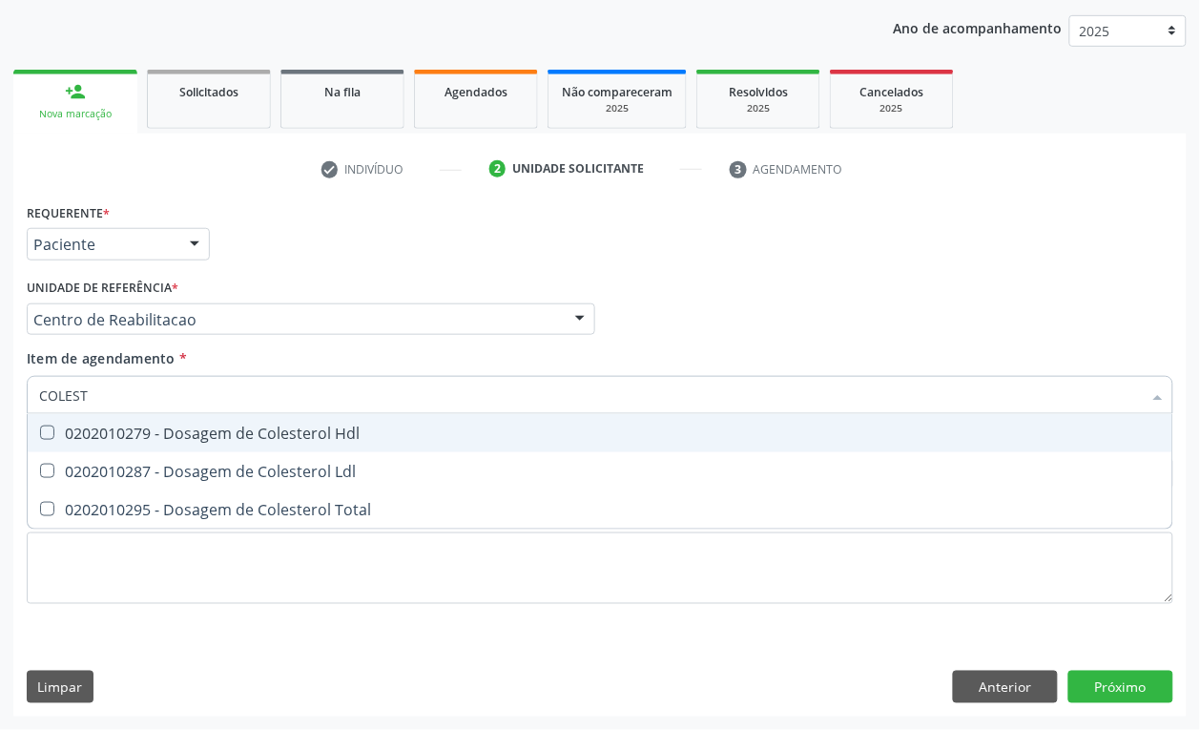
click at [81, 432] on div "0202010279 - Dosagem de Colesterol Hdl" at bounding box center [600, 432] width 1122 height 15
checkbox Hdl "true"
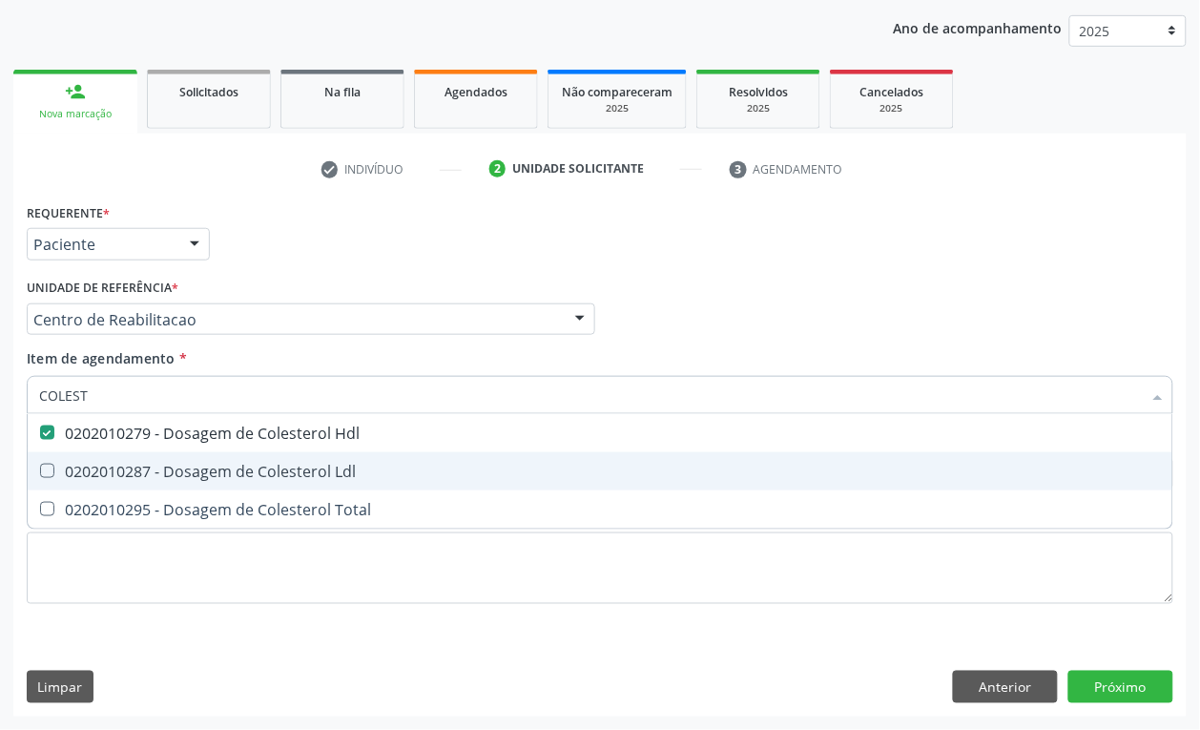
click at [77, 454] on span "0202010287 - Dosagem de Colesterol Ldl" at bounding box center [600, 471] width 1145 height 38
checkbox Ldl "true"
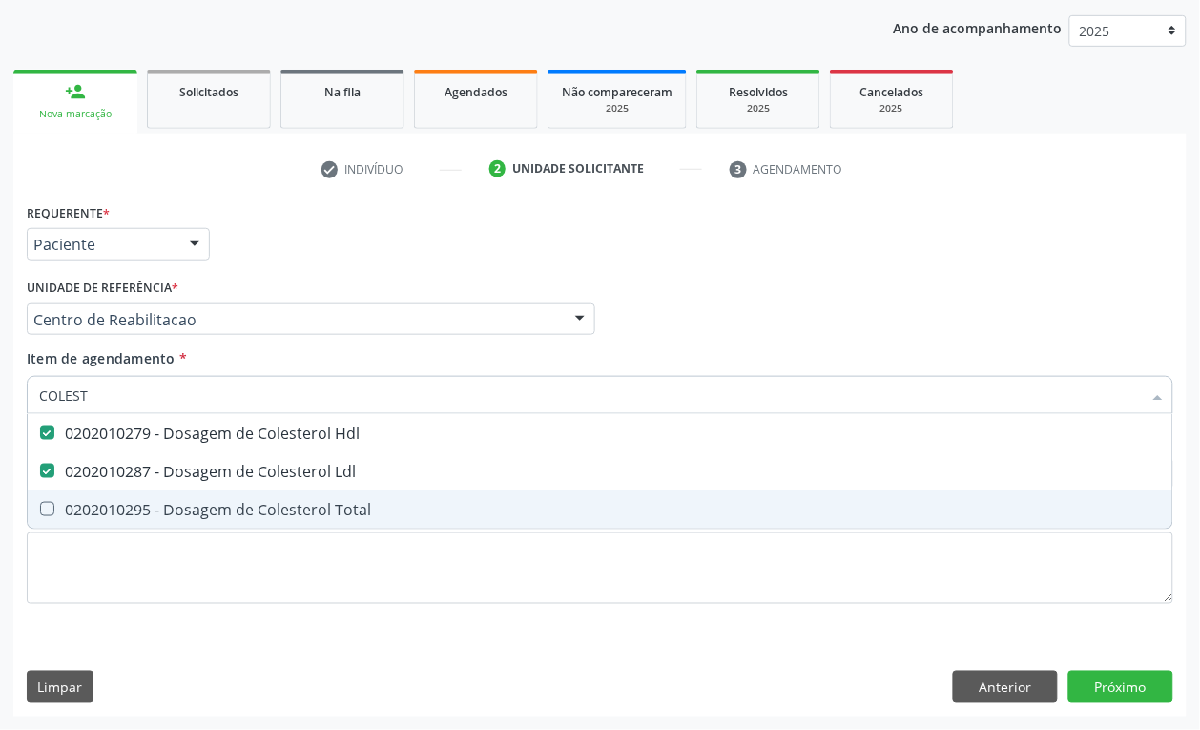
click at [73, 492] on span "0202010295 - Dosagem de Colesterol Total" at bounding box center [600, 509] width 1145 height 38
checkbox Total "true"
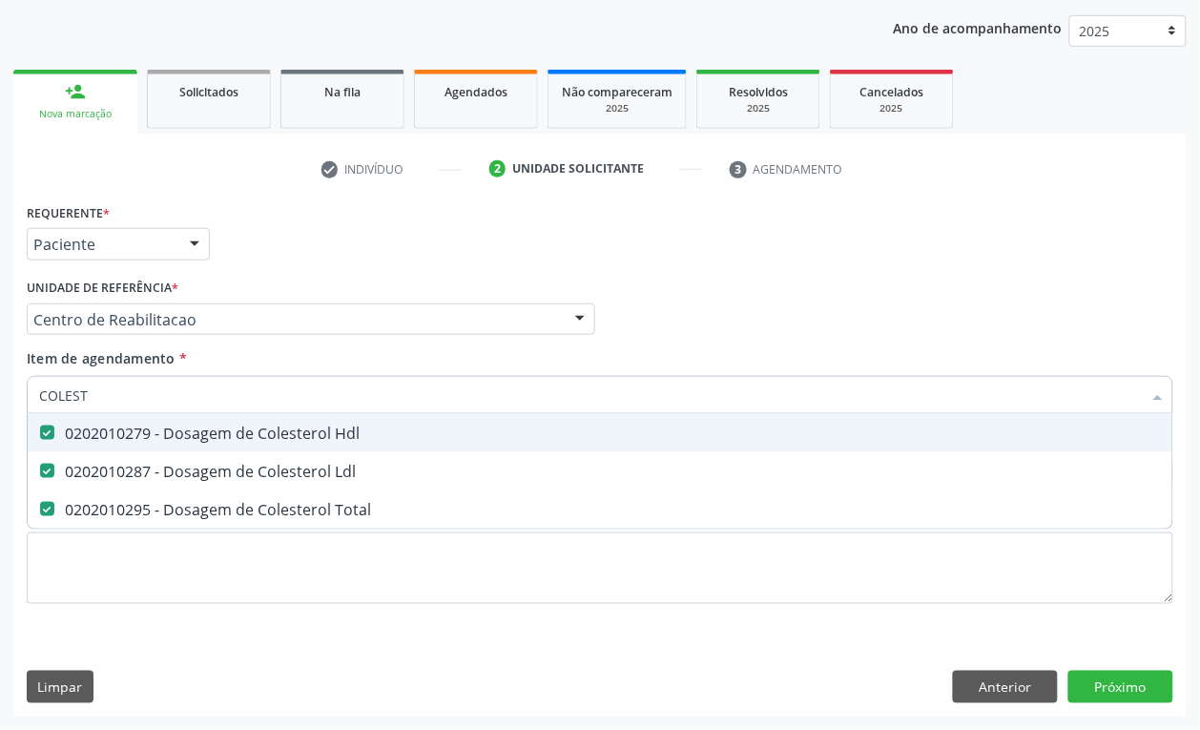
click at [100, 392] on input "COLEST" at bounding box center [590, 395] width 1103 height 38
checkbox Hdl "false"
checkbox Ldl "false"
checkbox Total "false"
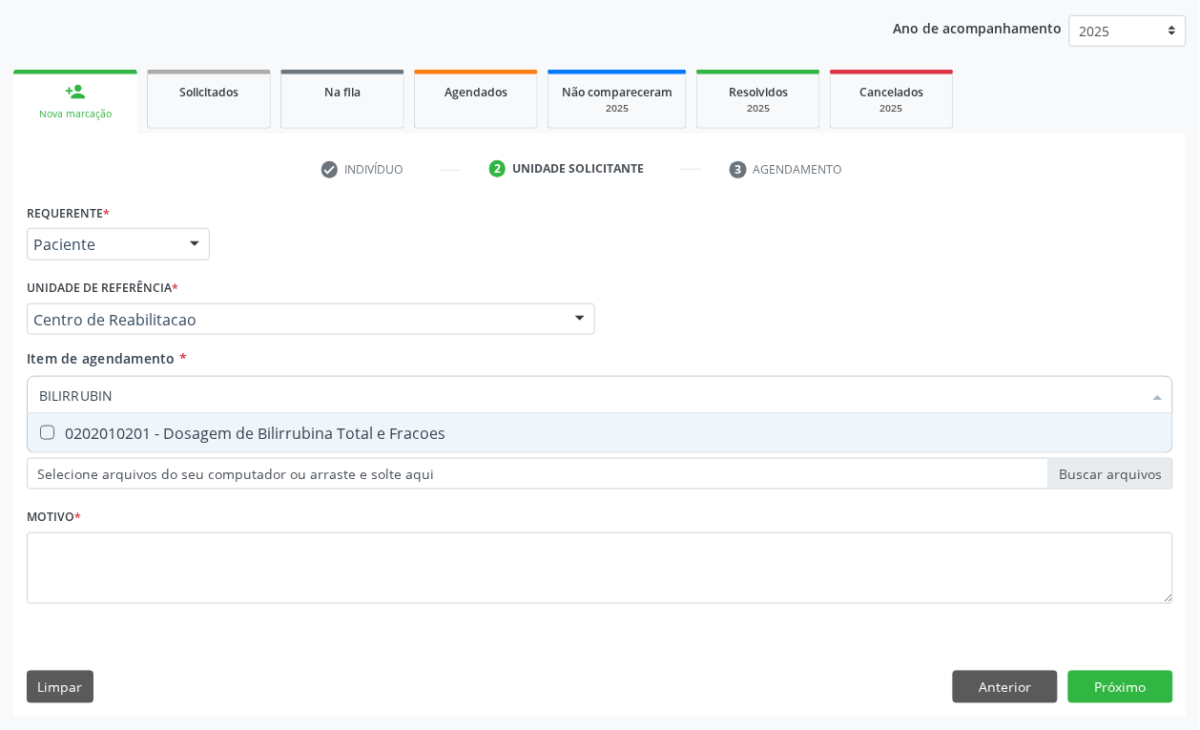
type input "BILIRRUBINA"
click at [278, 434] on div "0202010201 - Dosagem de Bilirrubina Total e Fracoes" at bounding box center [600, 432] width 1122 height 15
checkbox Fracoes "true"
click at [229, 403] on input "BILIRRUBINA" at bounding box center [590, 395] width 1103 height 38
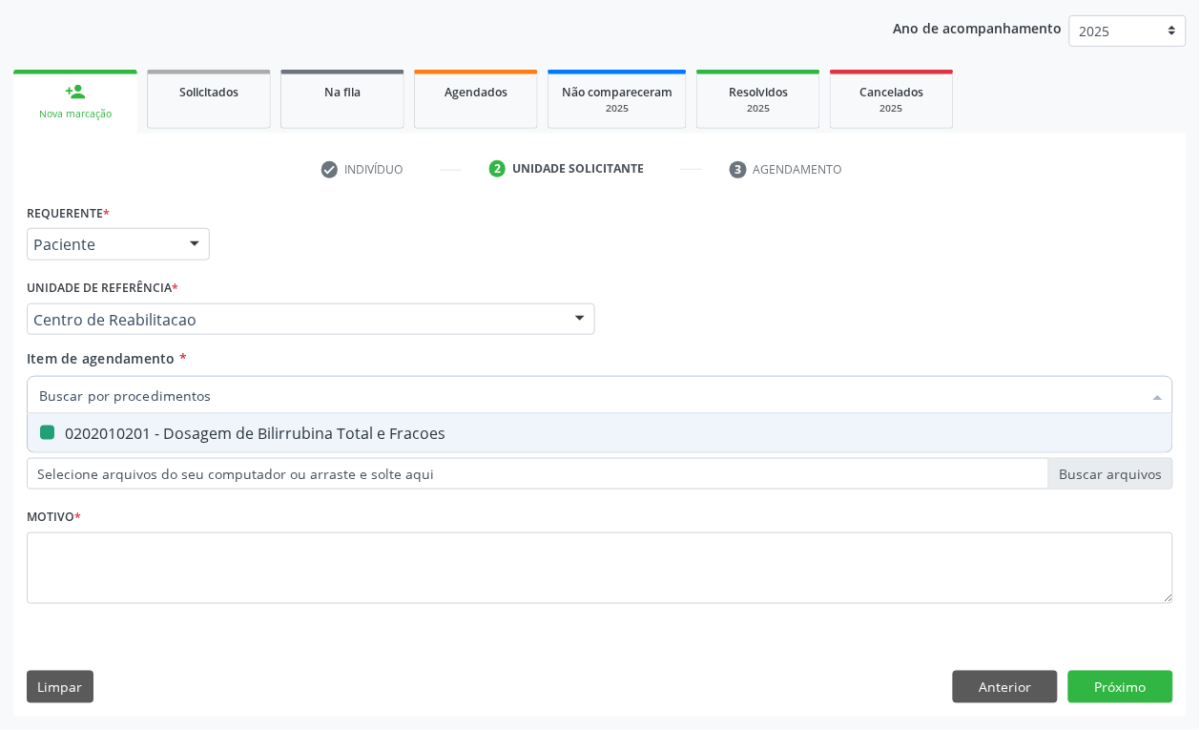
checkbox Fracoes "false"
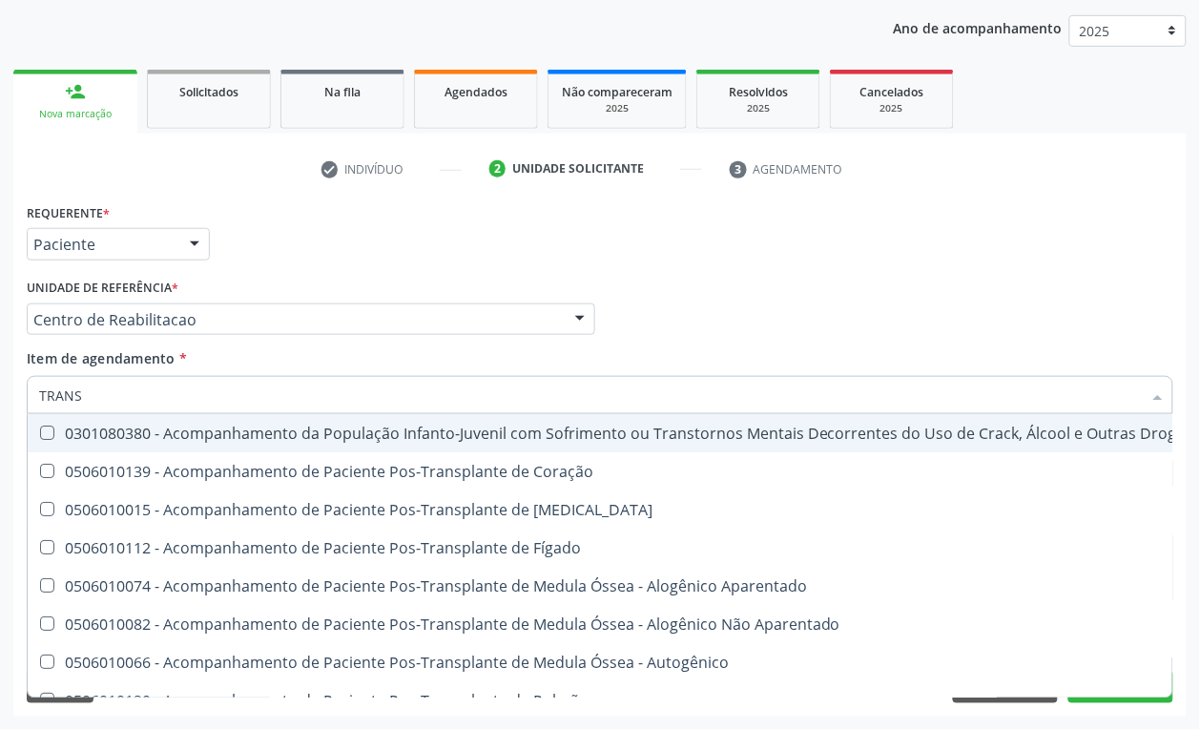
type input "TRANSA"
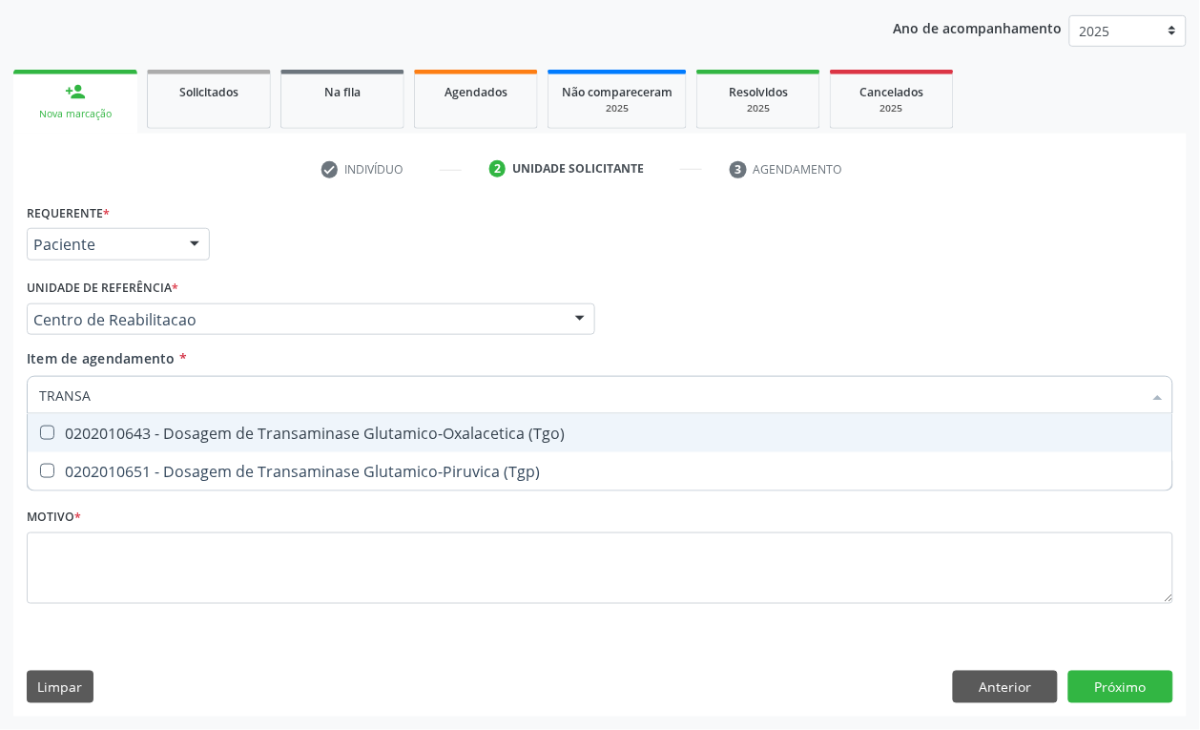
click at [225, 425] on div "0202010643 - Dosagem de Transaminase Glutamico-Oxalacetica (Tgo)" at bounding box center [600, 432] width 1122 height 15
checkbox \(Tgo\) "true"
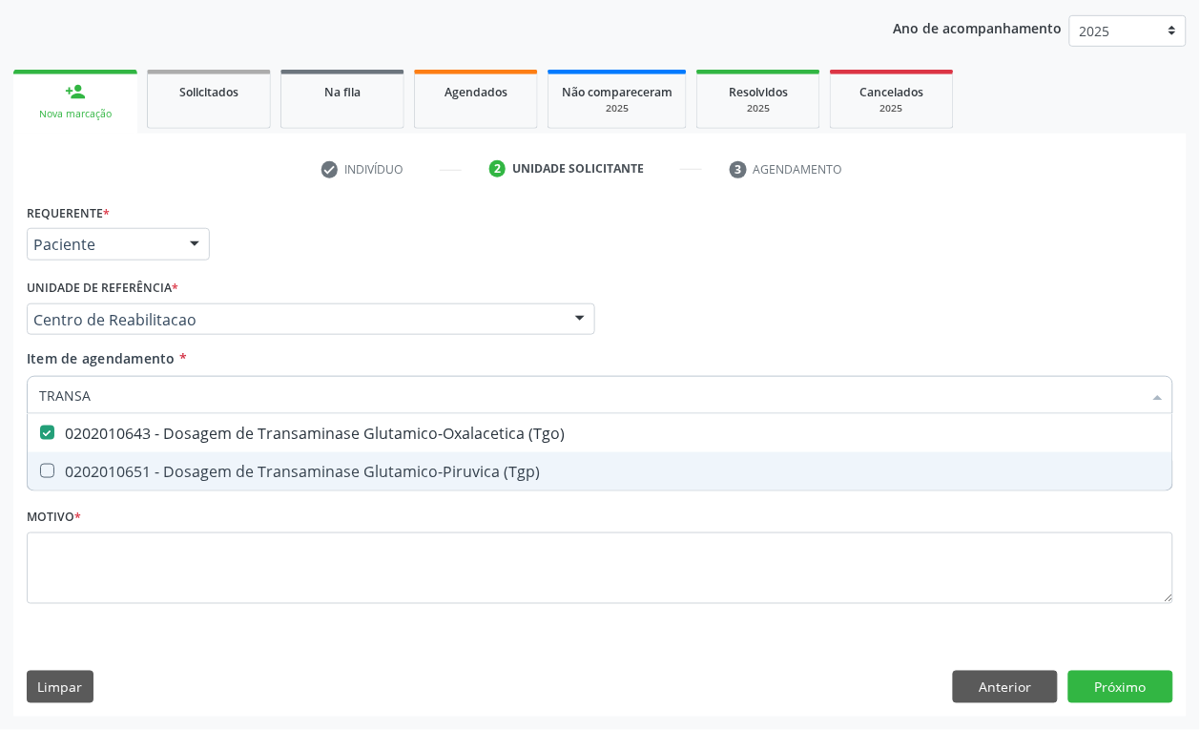
click at [196, 469] on div "0202010651 - Dosagem de Transaminase Glutamico-Piruvica (Tgp)" at bounding box center [600, 471] width 1122 height 15
checkbox \(Tgp\) "true"
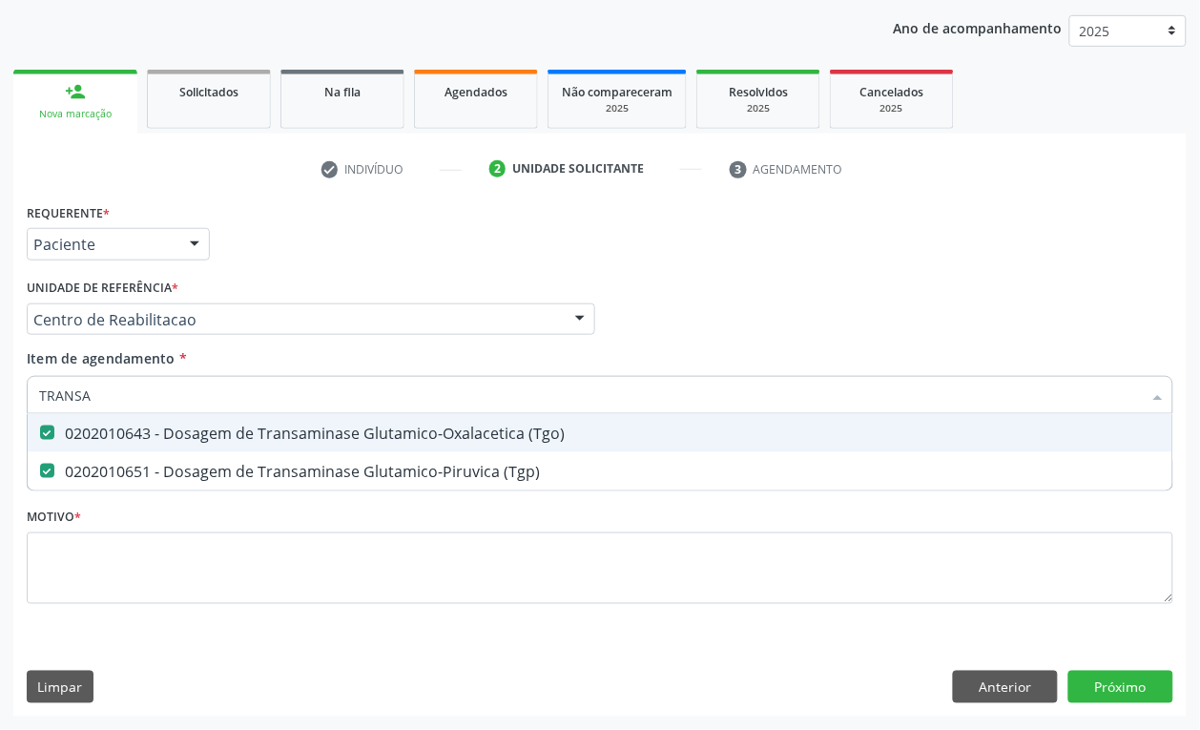
click at [162, 403] on input "TRANSA" at bounding box center [590, 395] width 1103 height 38
click at [146, 398] on input "TRANSA" at bounding box center [590, 395] width 1103 height 38
checkbox \(Tgo\) "false"
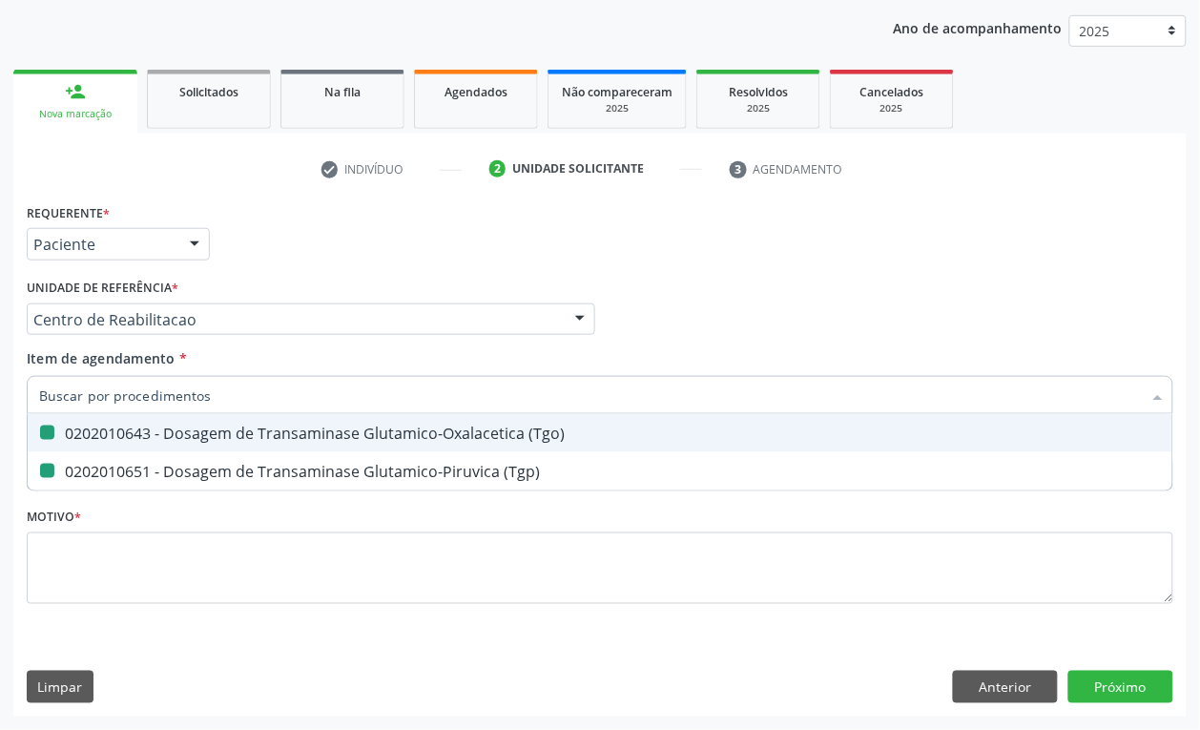
checkbox \(Tgp\) "false"
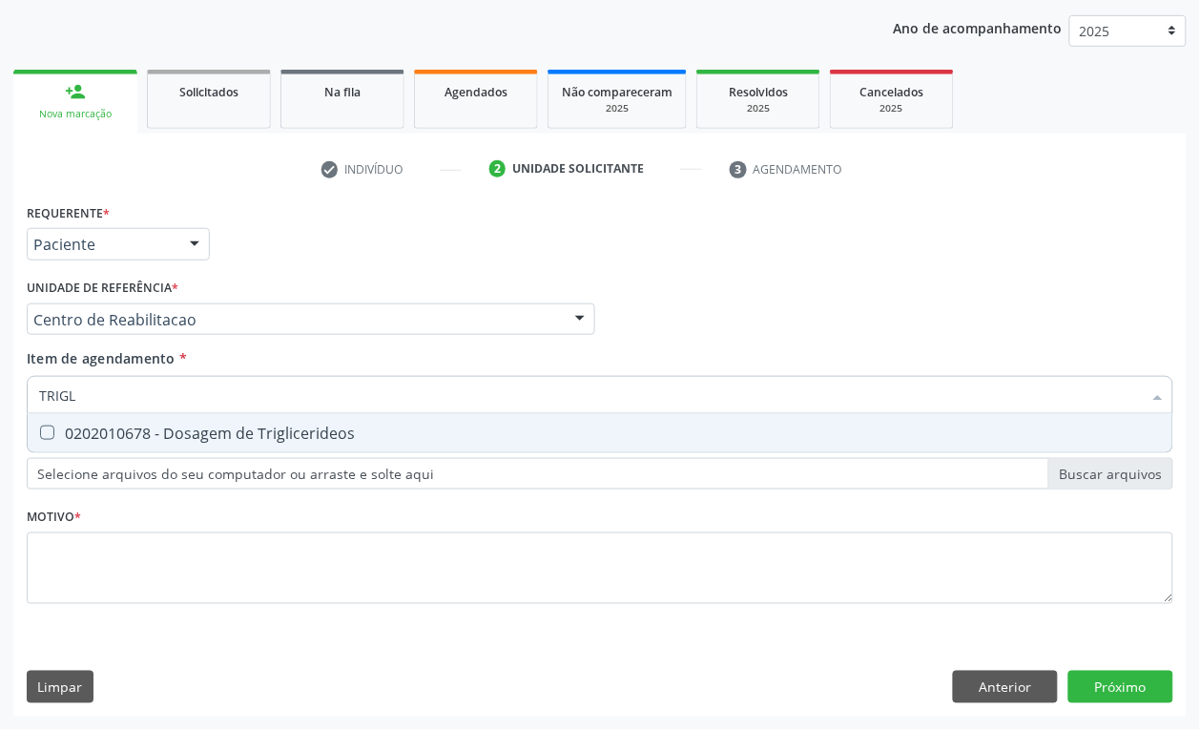
type input "TRIGLI"
click at [72, 425] on div "0202010678 - Dosagem de Triglicerideos" at bounding box center [600, 432] width 1122 height 15
checkbox Triglicerideos "true"
click at [96, 402] on input "TRIGLI" at bounding box center [590, 395] width 1103 height 38
drag, startPoint x: 96, startPoint y: 402, endPoint x: 89, endPoint y: 408, distance: 10.1
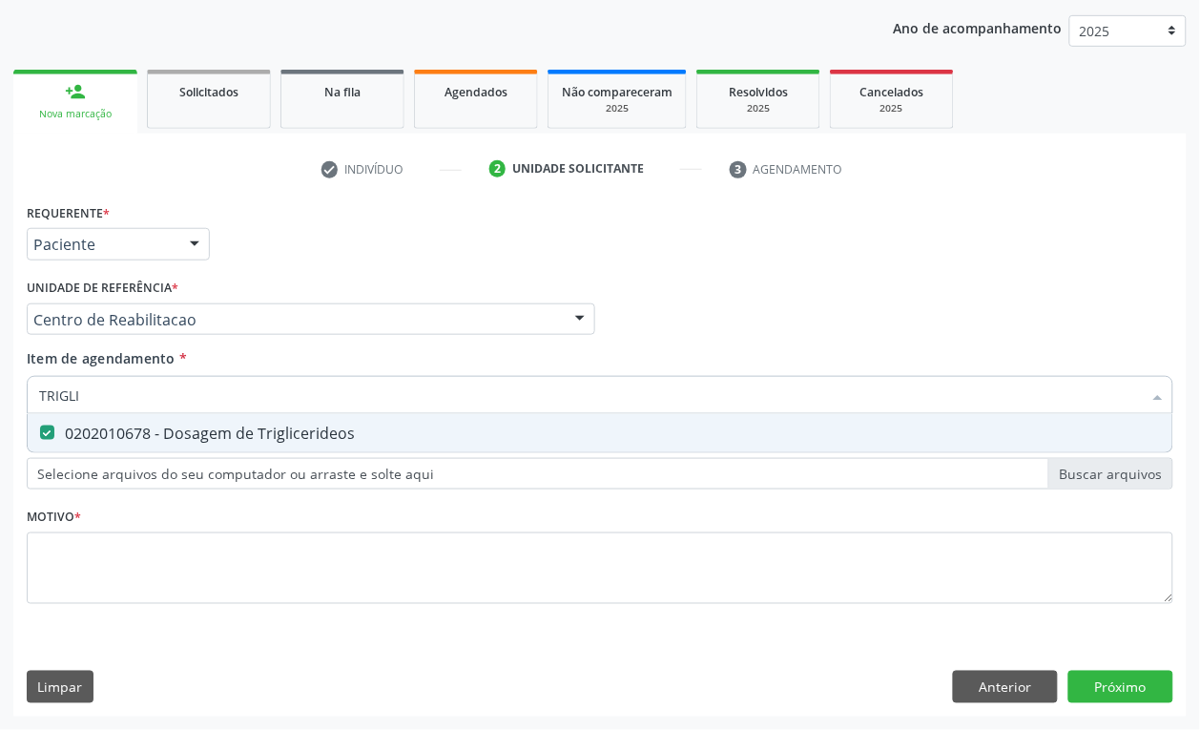
click at [89, 408] on input "TRIGLI" at bounding box center [590, 395] width 1103 height 38
type input "HEM"
checkbox Triglicerideos "false"
type input "HEMOGRA"
click at [51, 427] on Completo at bounding box center [47, 432] width 14 height 14
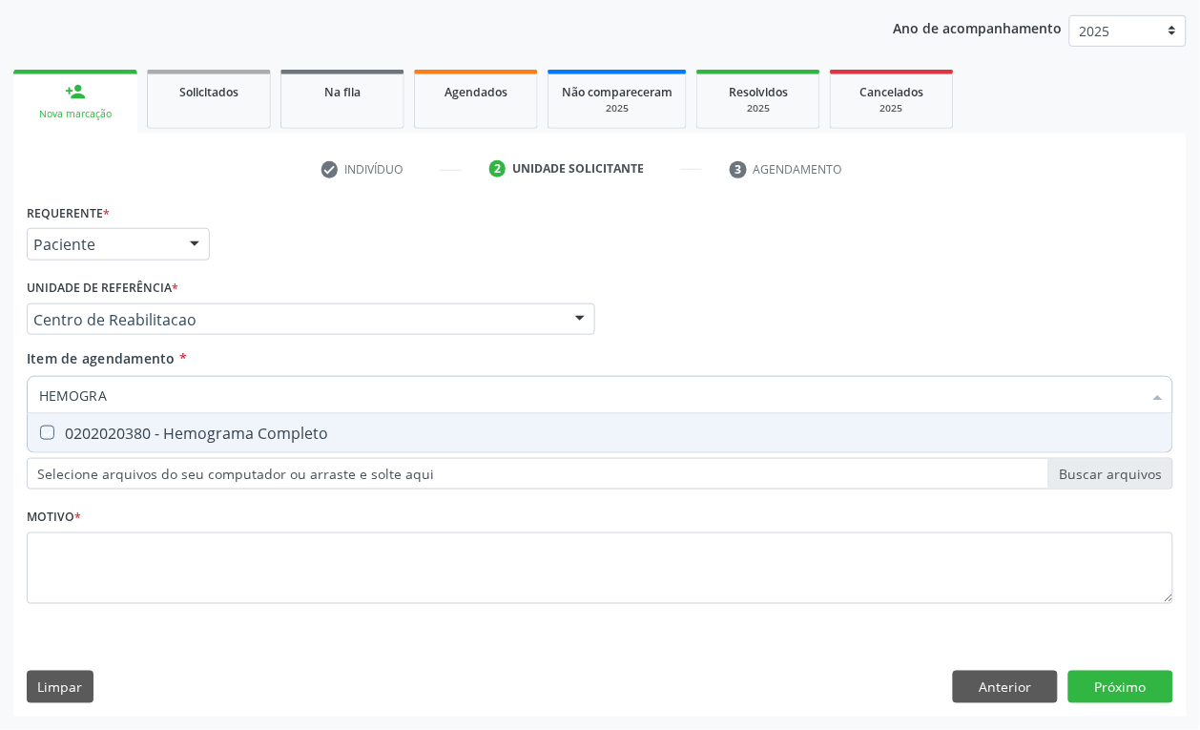
click at [40, 427] on Completo "checkbox" at bounding box center [34, 432] width 12 height 12
checkbox Completo "true"
click at [112, 388] on input "HEMOGRA" at bounding box center [590, 395] width 1103 height 38
type input "PROT"
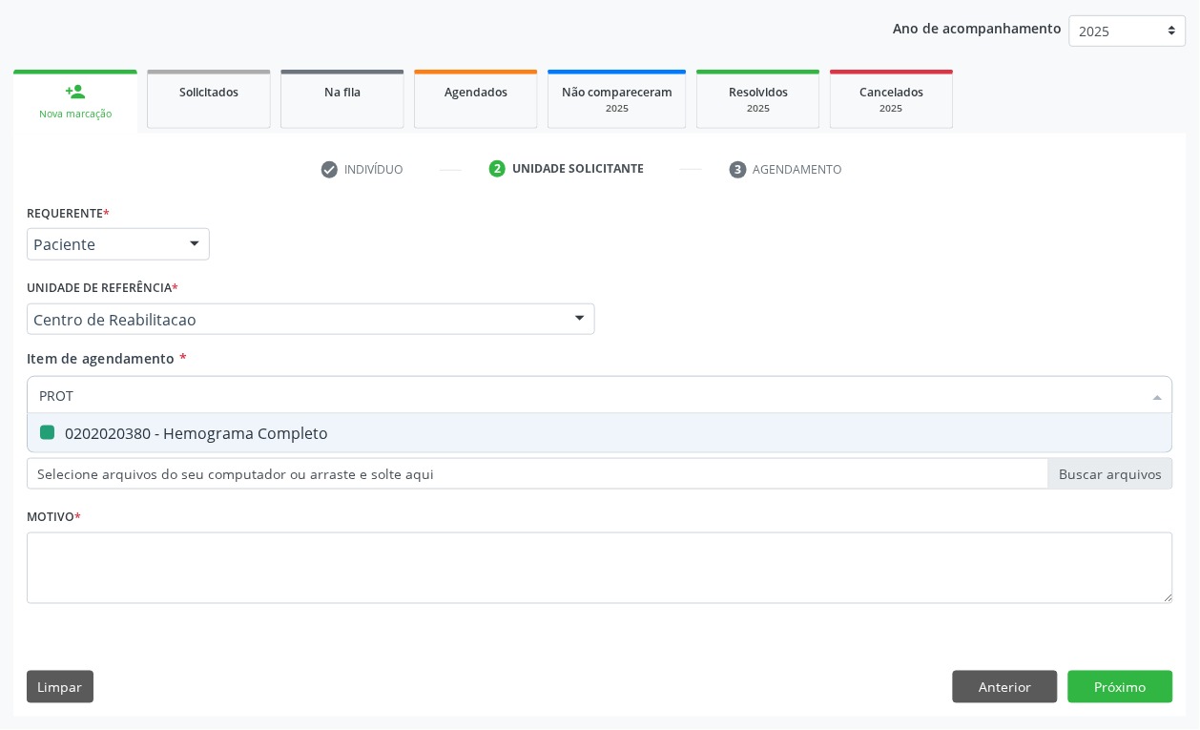
checkbox Completo "false"
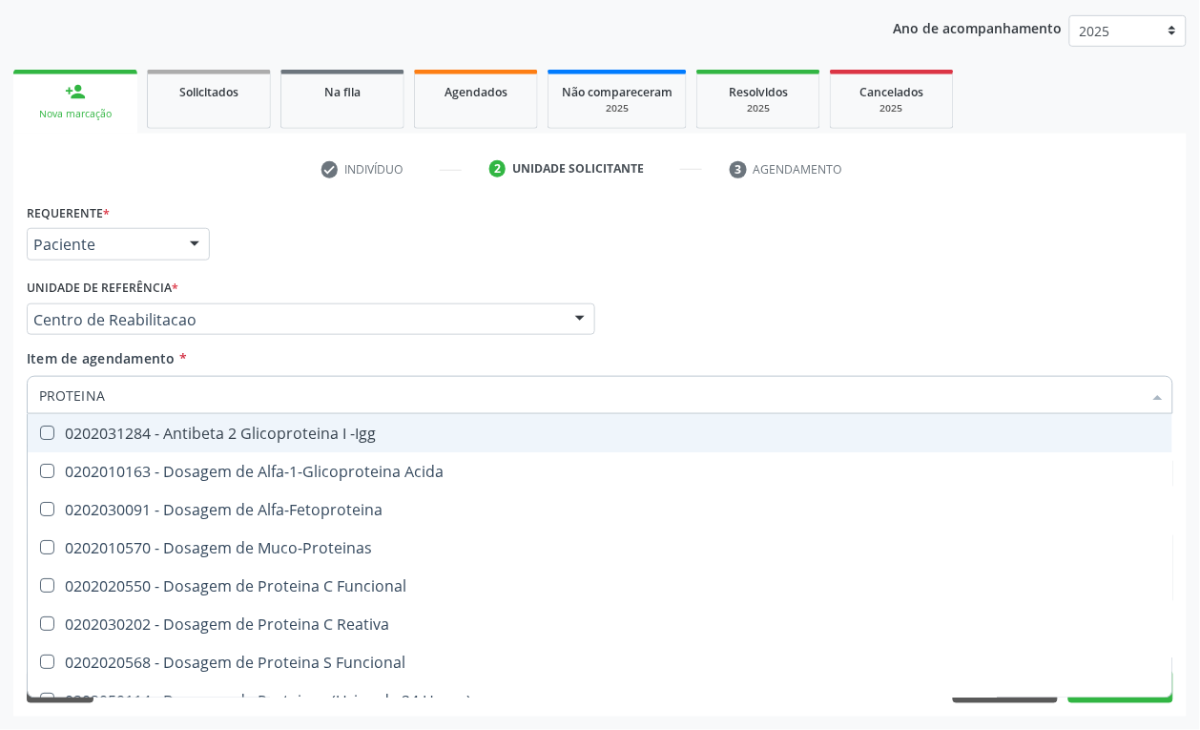
type input "PROTEINA C"
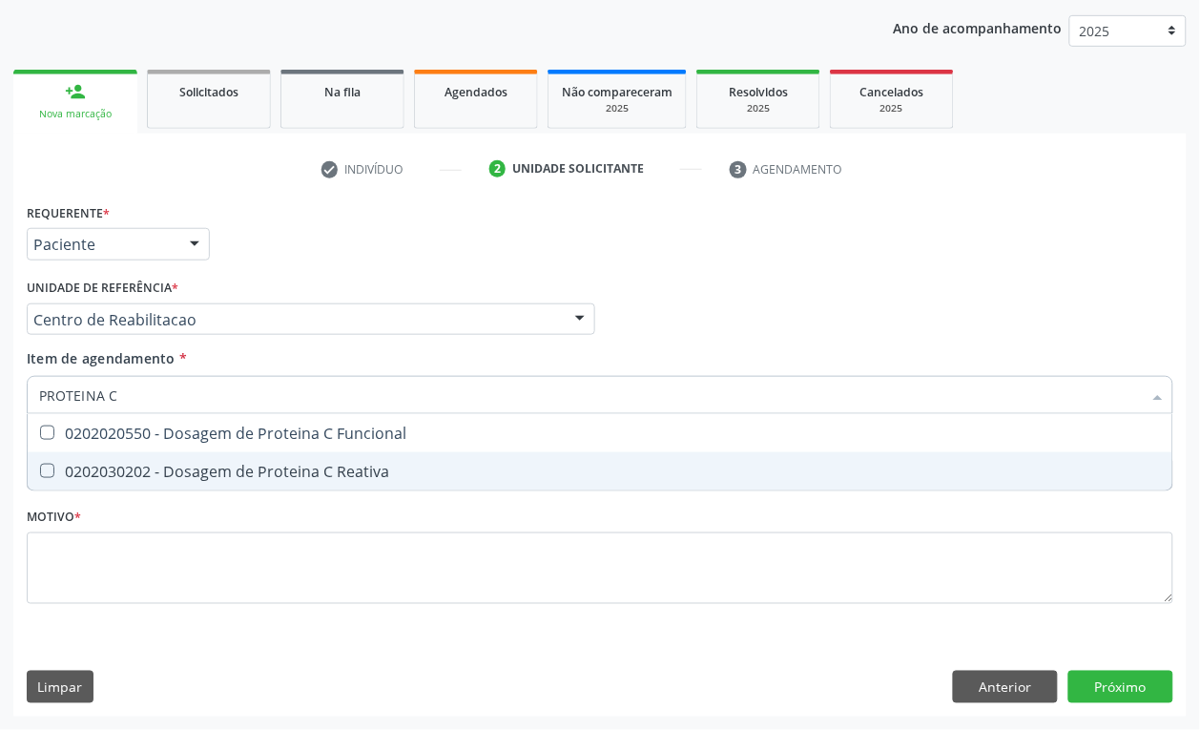
click at [283, 478] on div "0202030202 - Dosagem de Proteina C Reativa" at bounding box center [600, 471] width 1122 height 15
checkbox Reativa "true"
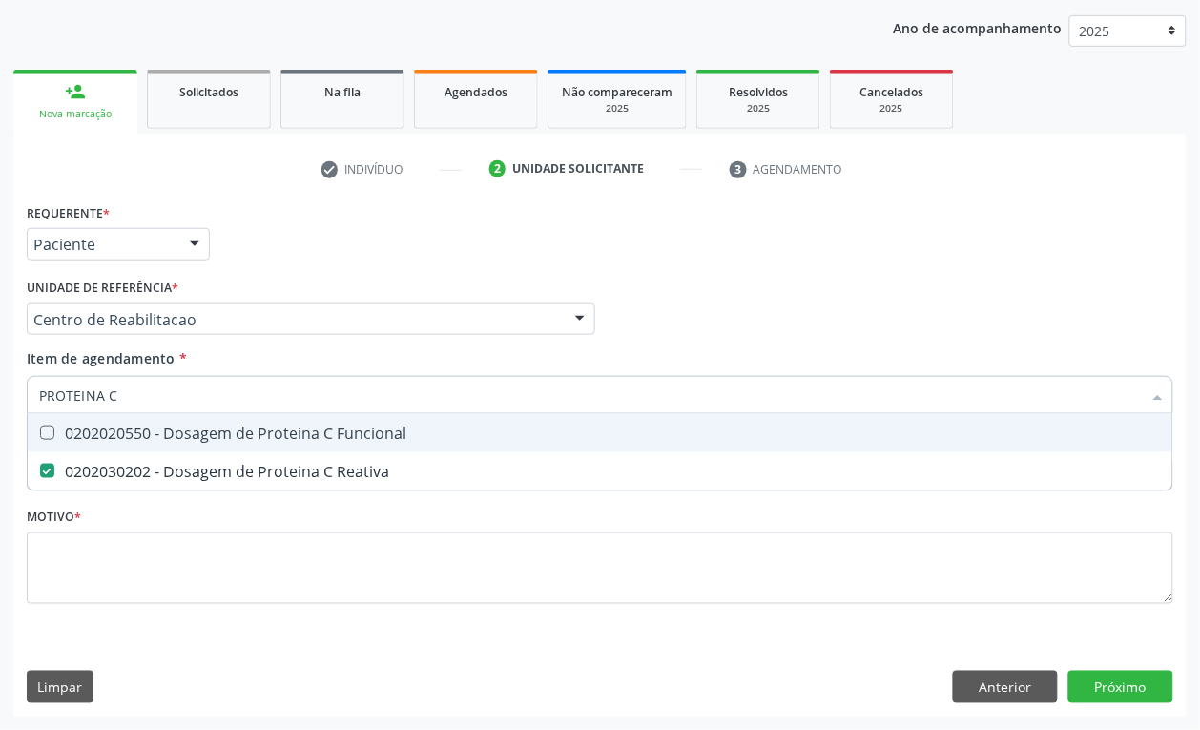
click at [135, 398] on input "PROTEINA C" at bounding box center [590, 395] width 1103 height 38
checkbox Reativa "false"
type input "PESQUISA DE OVOS"
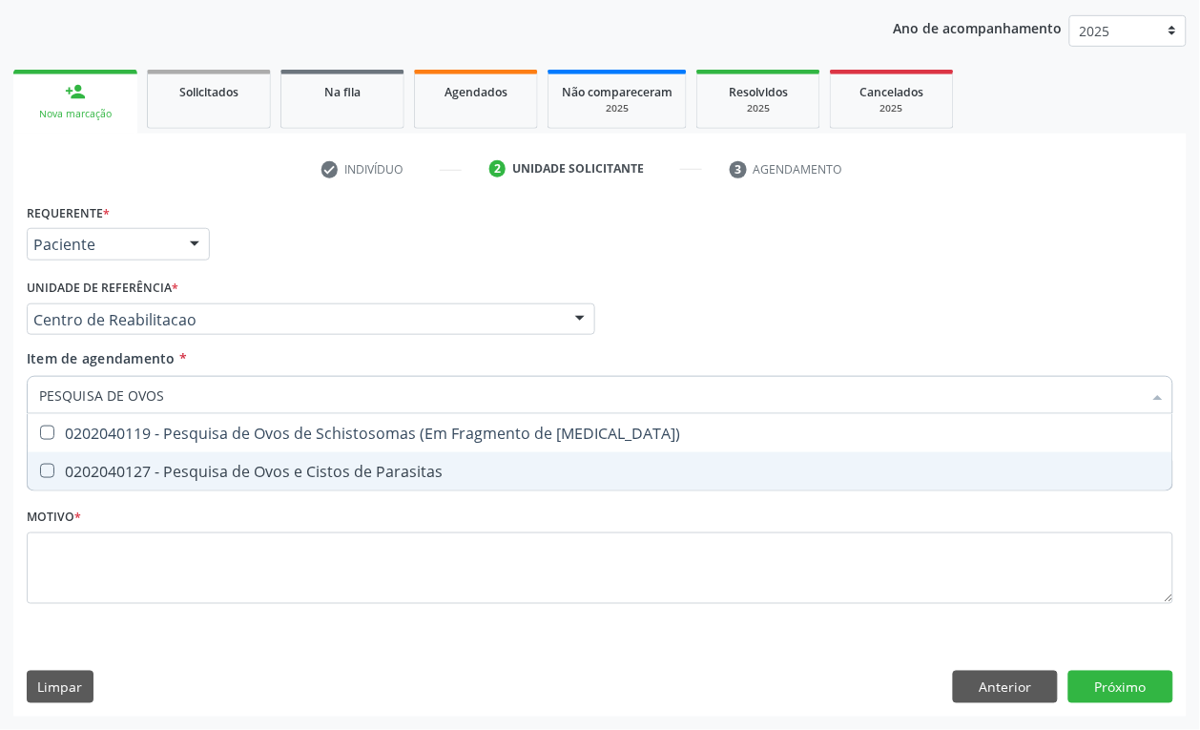
click at [126, 482] on span "0202040127 - Pesquisa de Ovos e Cistos de Parasitas" at bounding box center [600, 471] width 1145 height 38
checkbox Parasitas "true"
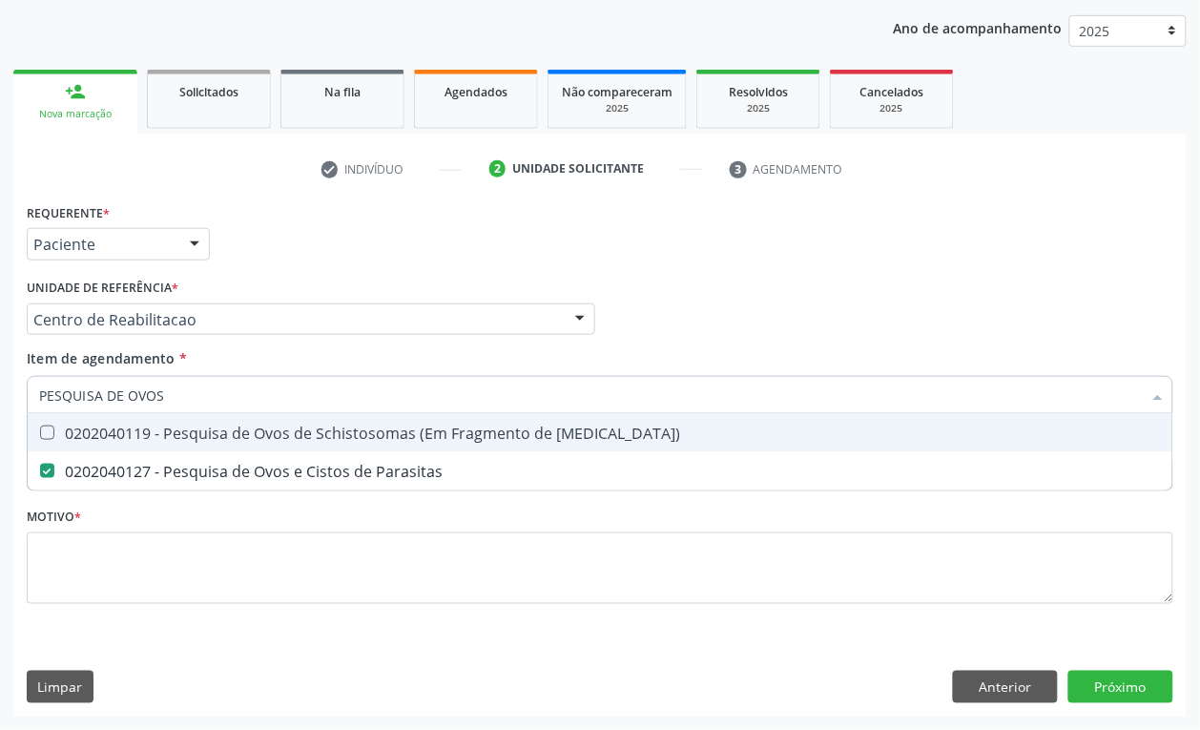
click at [267, 274] on div "Unidade de referência * Centro de Reabilitacao Usf do Mutirao Usf Cohab Usf Cai…" at bounding box center [311, 304] width 568 height 61
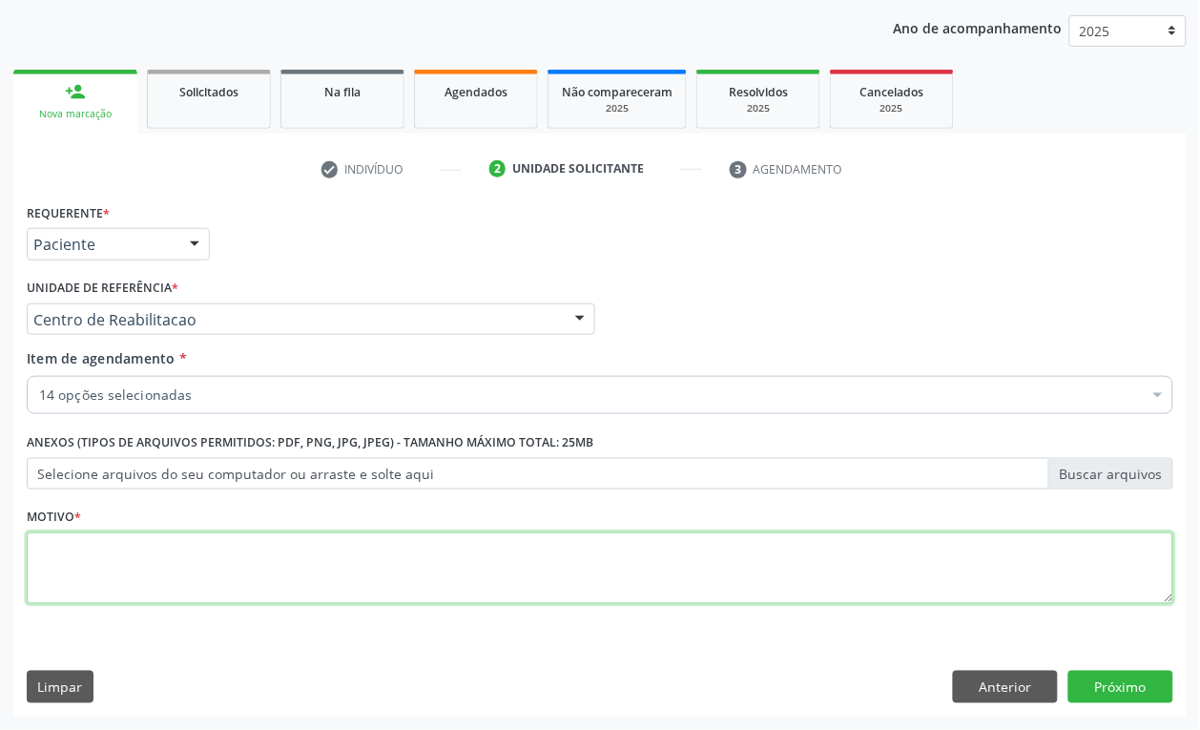
click at [125, 541] on textarea at bounding box center [600, 568] width 1147 height 72
type textarea "A"
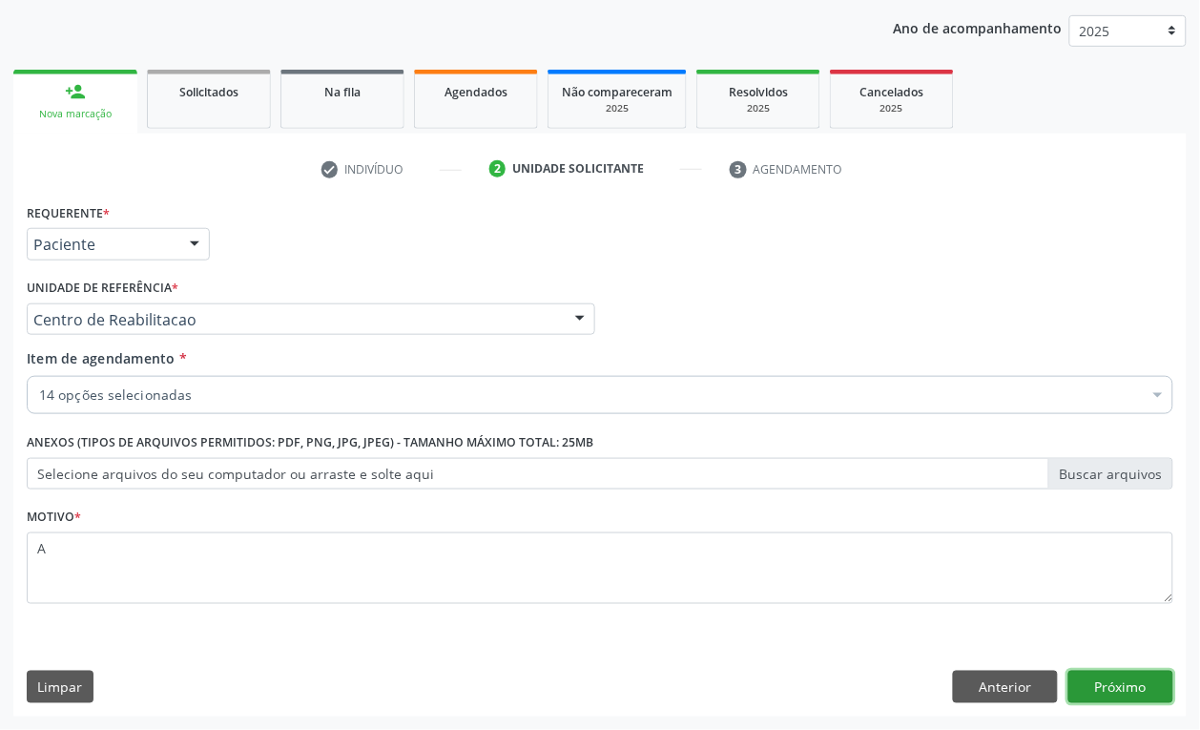
click at [1122, 701] on button "Próximo" at bounding box center [1120, 687] width 105 height 32
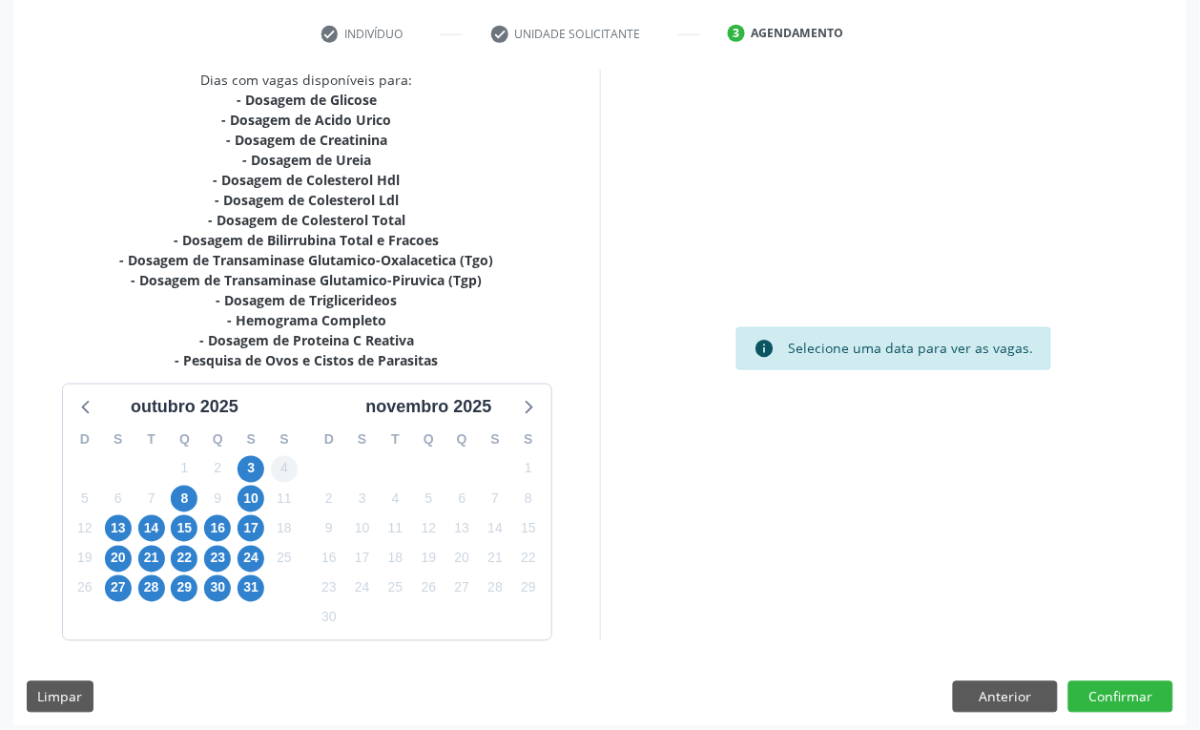
scroll to position [361, 0]
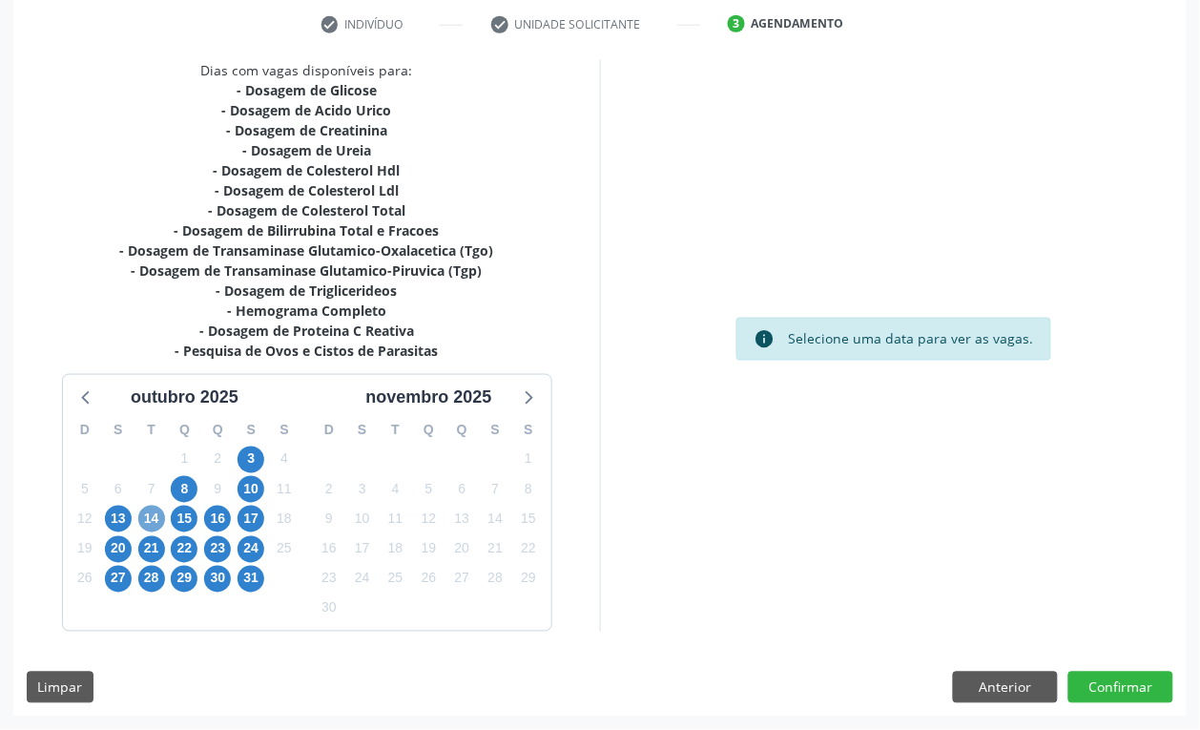
click at [154, 522] on span "14" at bounding box center [151, 519] width 27 height 27
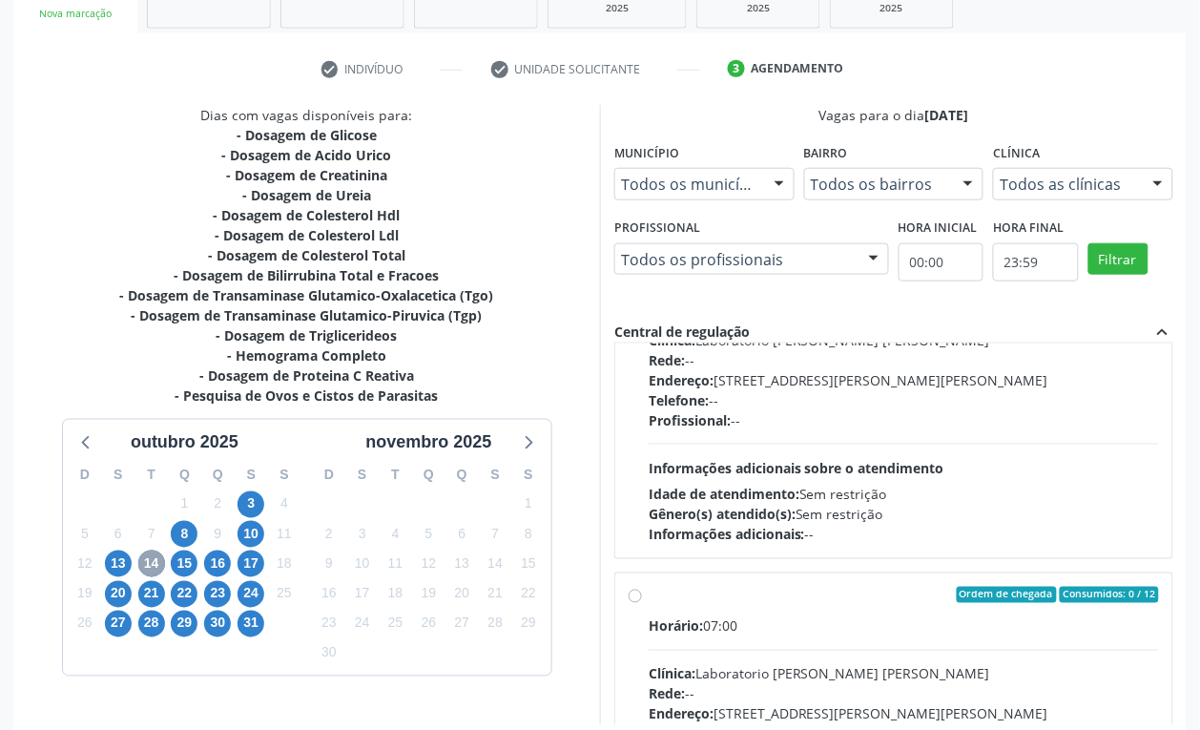
scroll to position [410, 0]
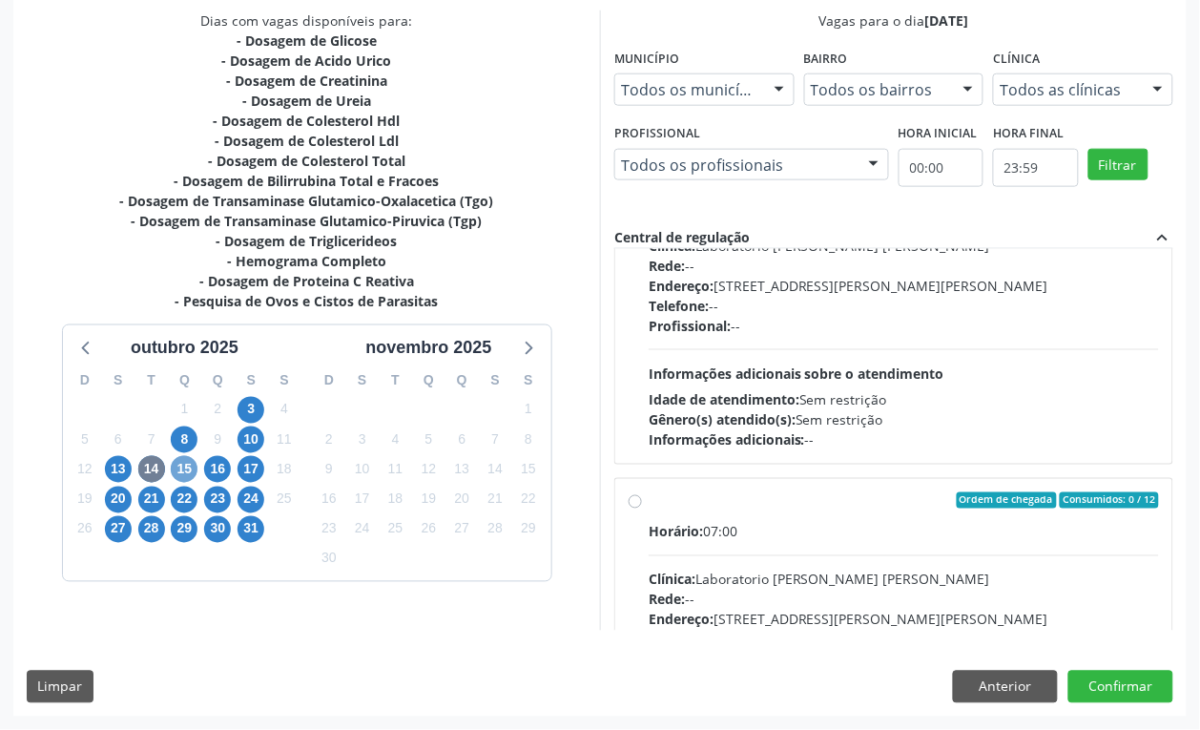
click at [176, 474] on span "15" at bounding box center [184, 469] width 27 height 27
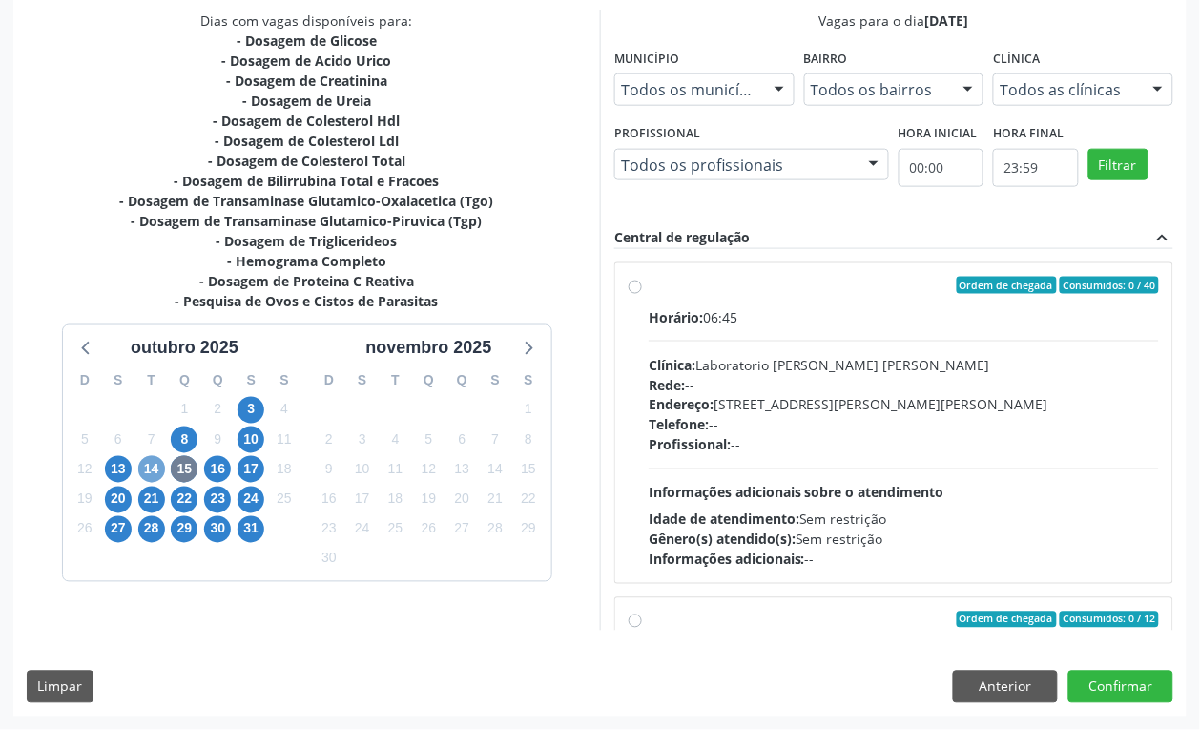
click at [143, 460] on span "14" at bounding box center [151, 469] width 27 height 27
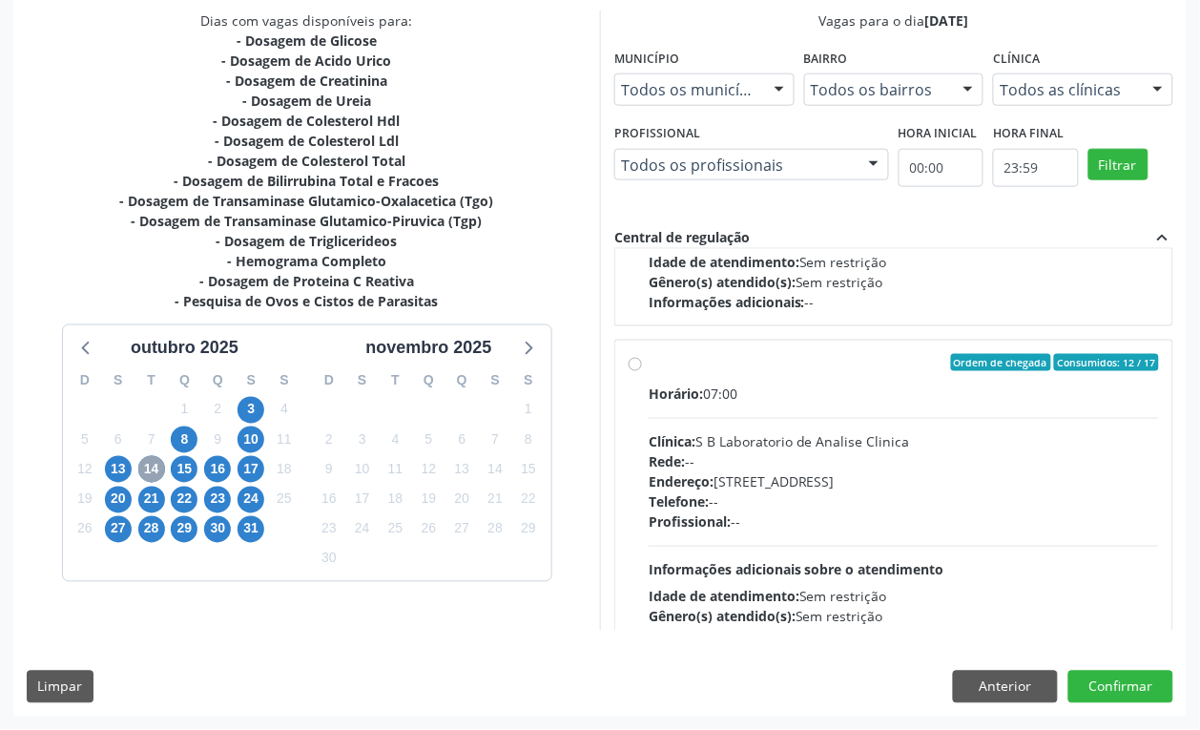
scroll to position [596, 0]
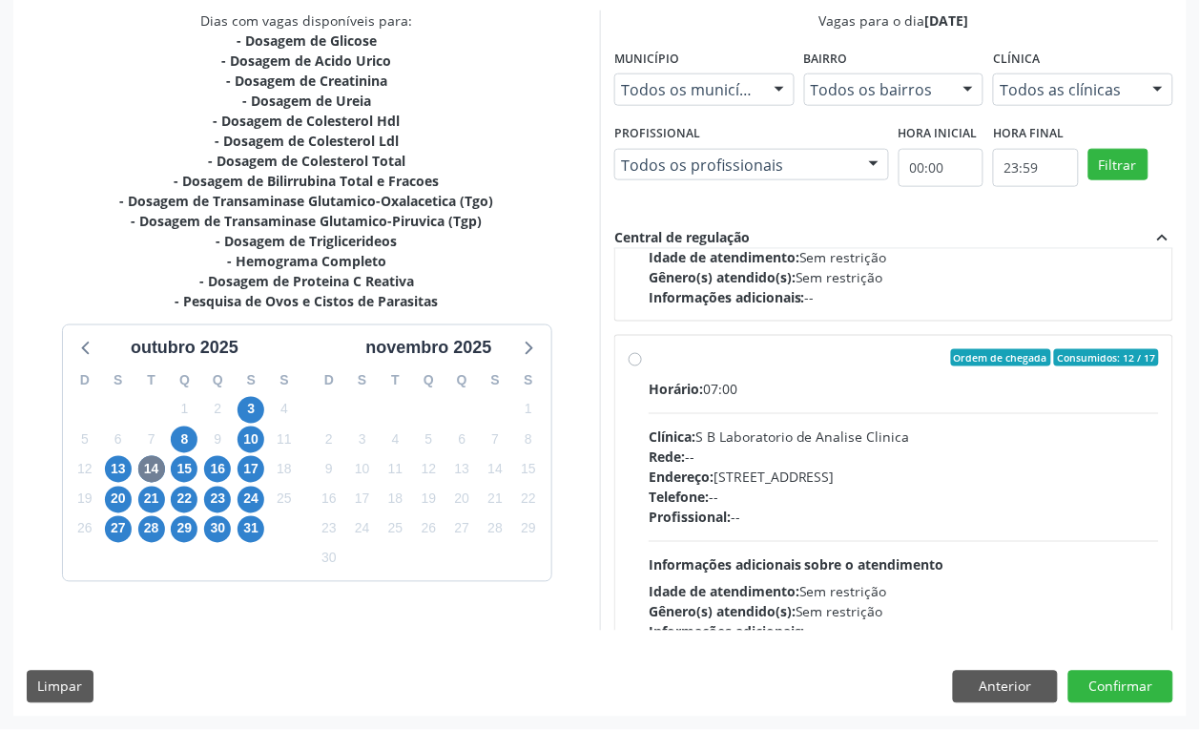
click at [793, 485] on div "Endereço: [STREET_ADDRESS]" at bounding box center [904, 477] width 510 height 20
click at [642, 366] on input "Ordem de chegada Consumidos: 12 / 17 Horário: 07:00 Clínica: S B Laboratorio de…" at bounding box center [635, 357] width 13 height 17
radio input "true"
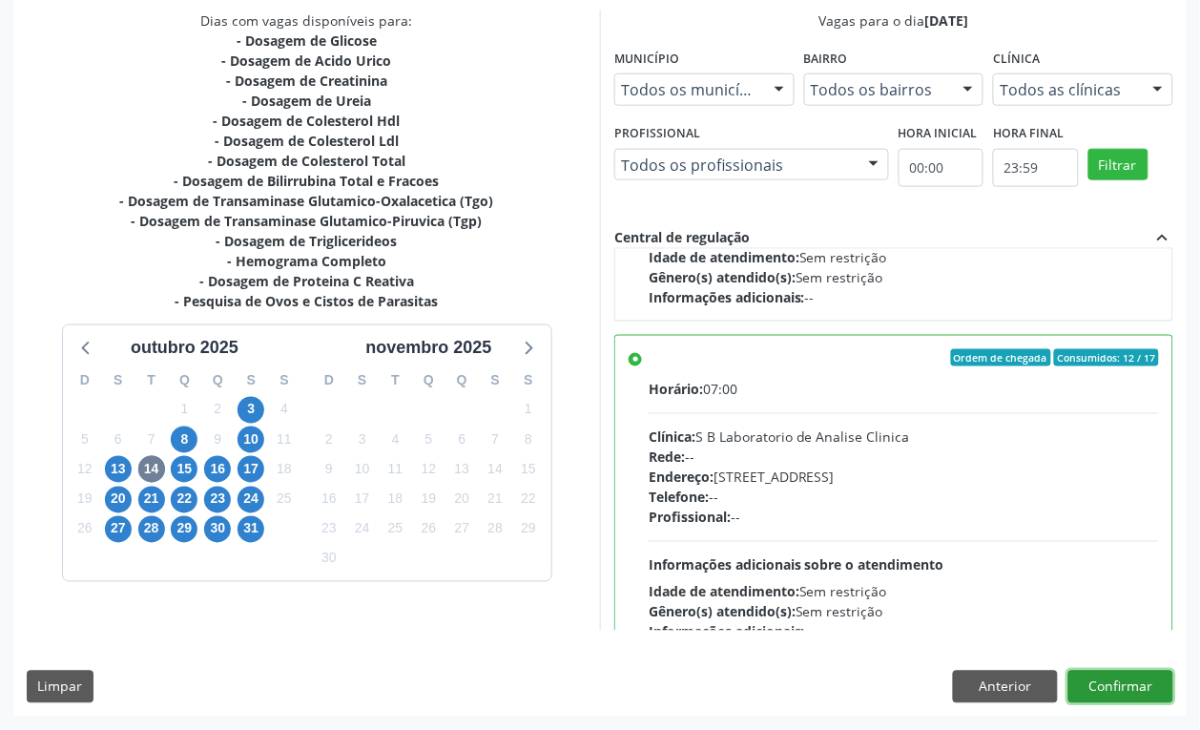
click at [1127, 683] on button "Confirmar" at bounding box center [1120, 687] width 105 height 32
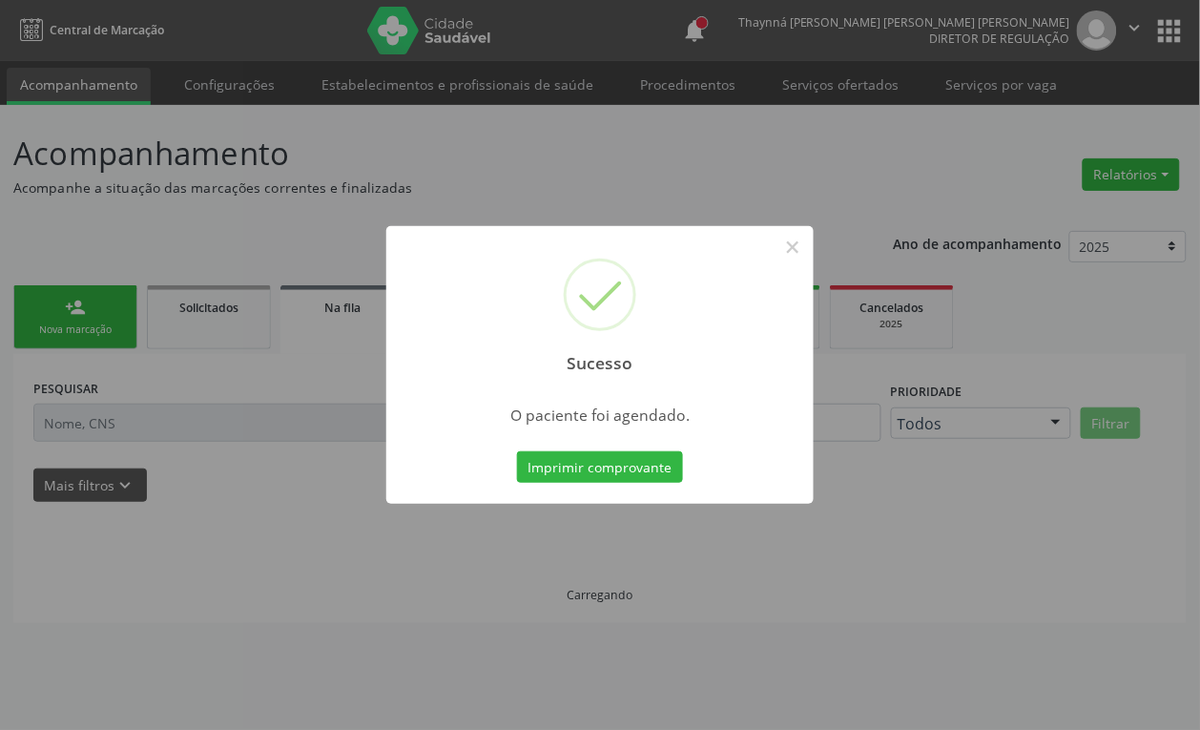
scroll to position [0, 0]
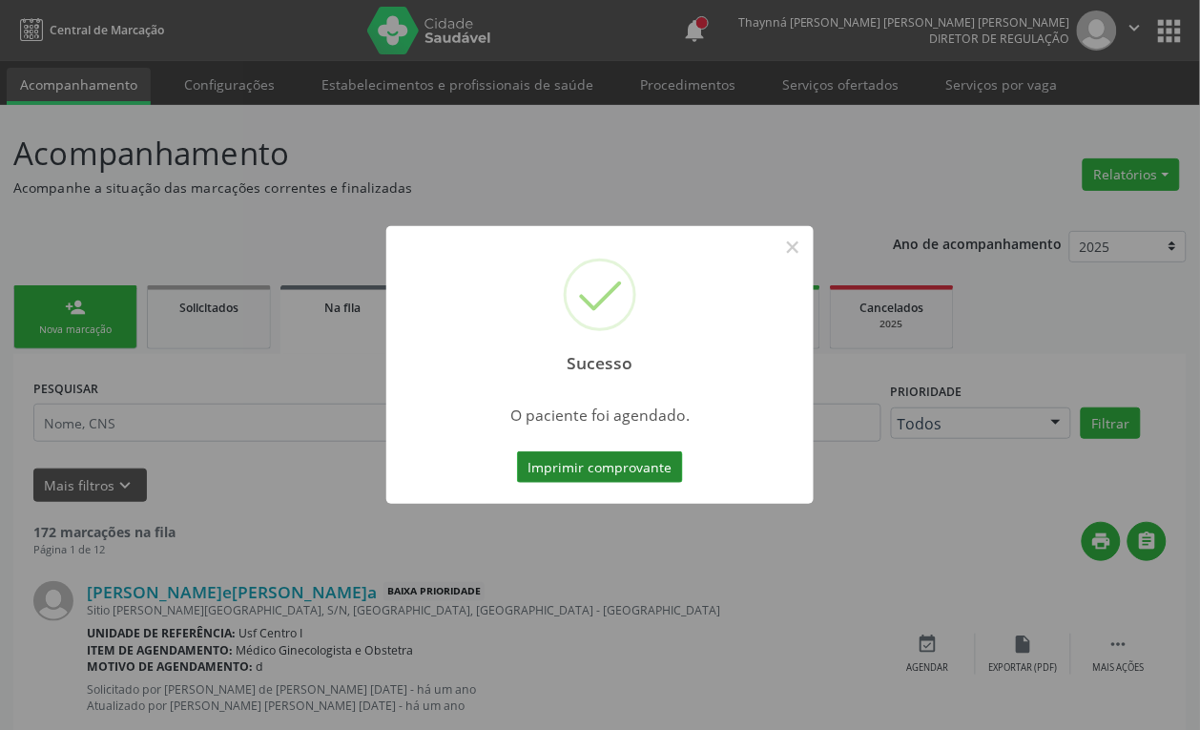
click at [656, 477] on button "Imprimir comprovante" at bounding box center [600, 467] width 166 height 32
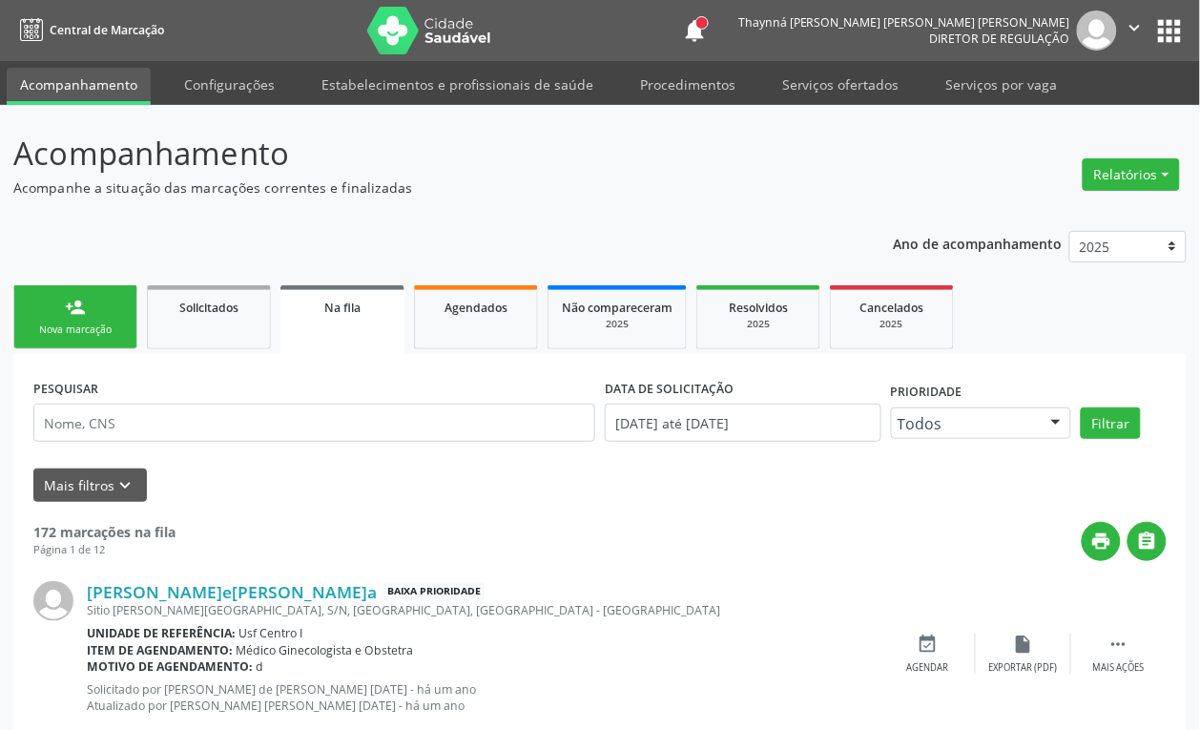
click at [114, 318] on link "person_add Nova marcação" at bounding box center [75, 317] width 124 height 64
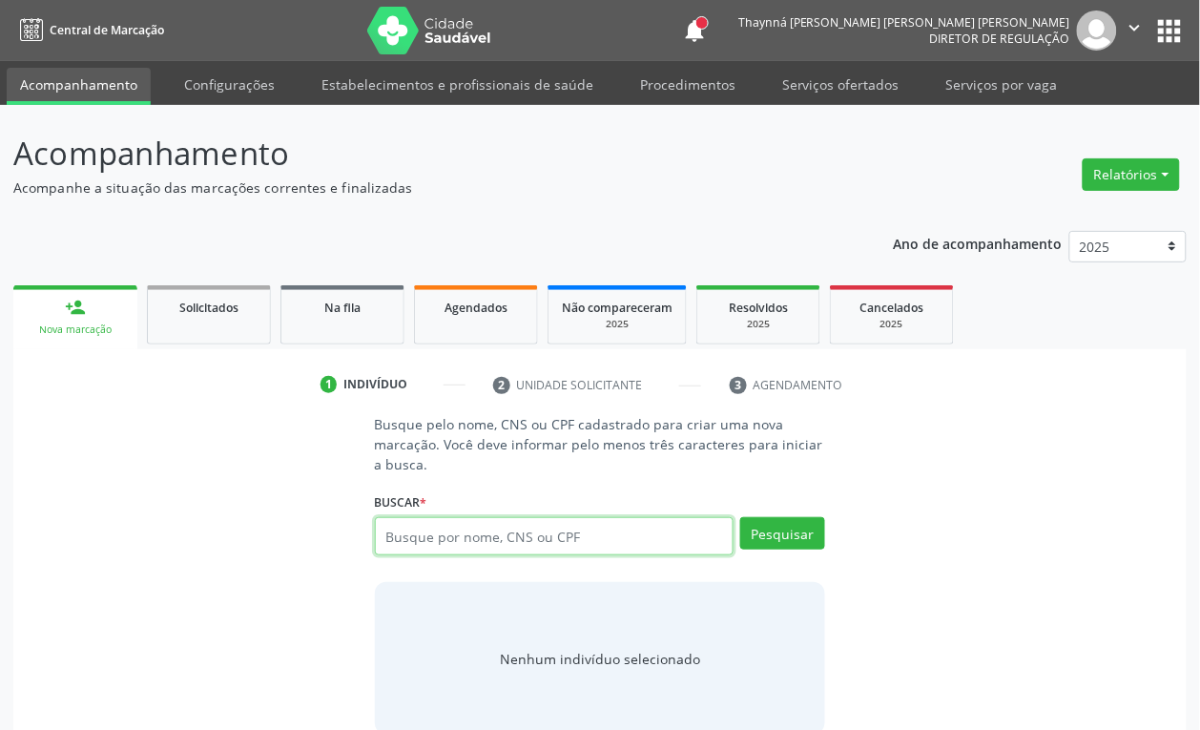
click at [429, 522] on input "text" at bounding box center [555, 536] width 360 height 38
type input "705001865344457"
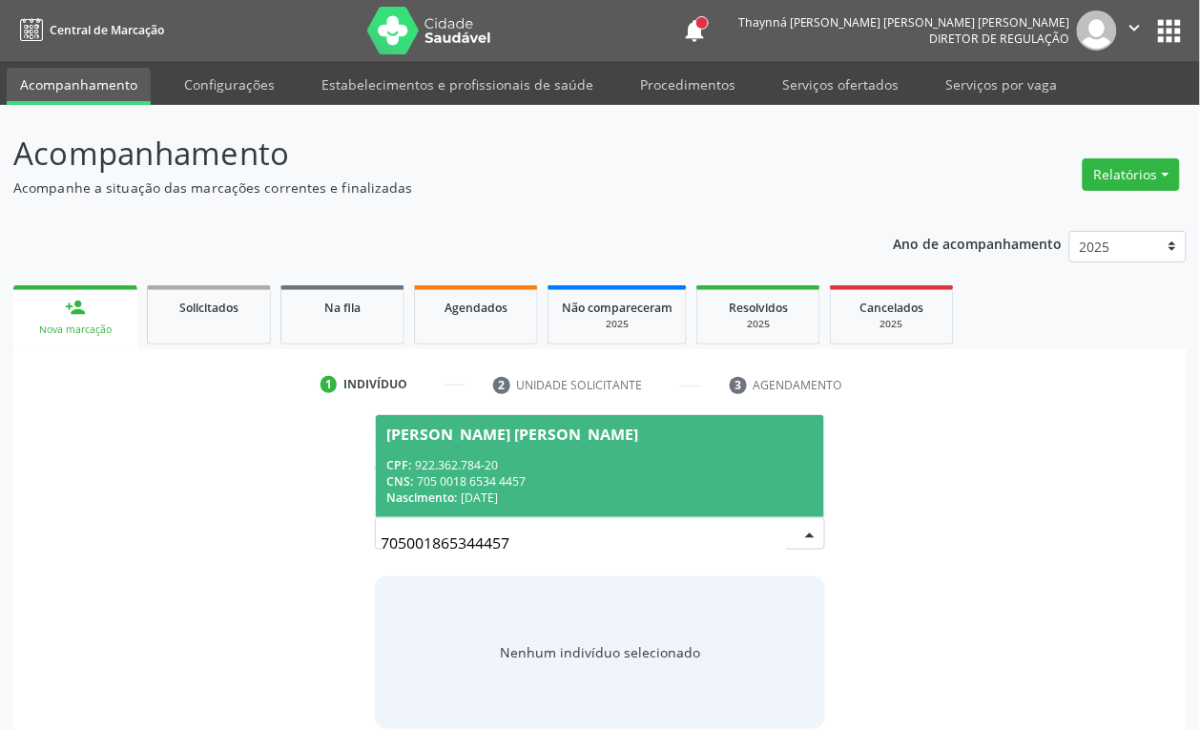
click at [589, 475] on div "CNS: 705 0018 6534 4457" at bounding box center [600, 481] width 426 height 16
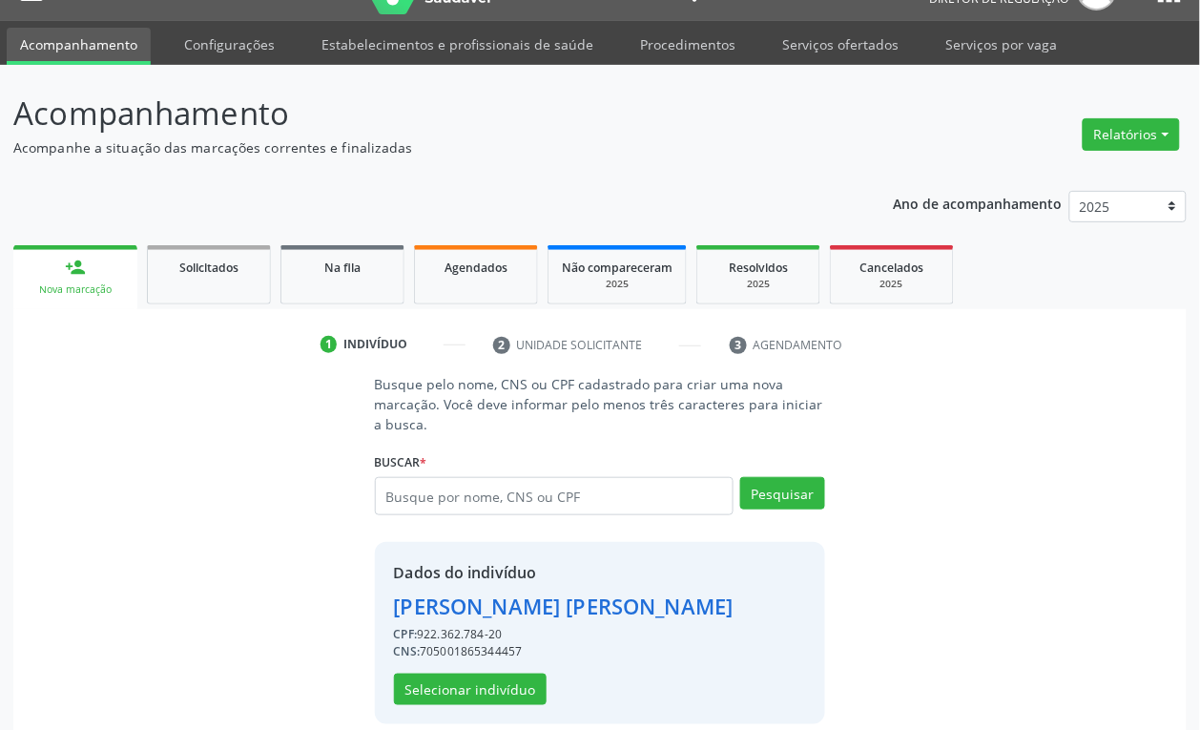
scroll to position [62, 0]
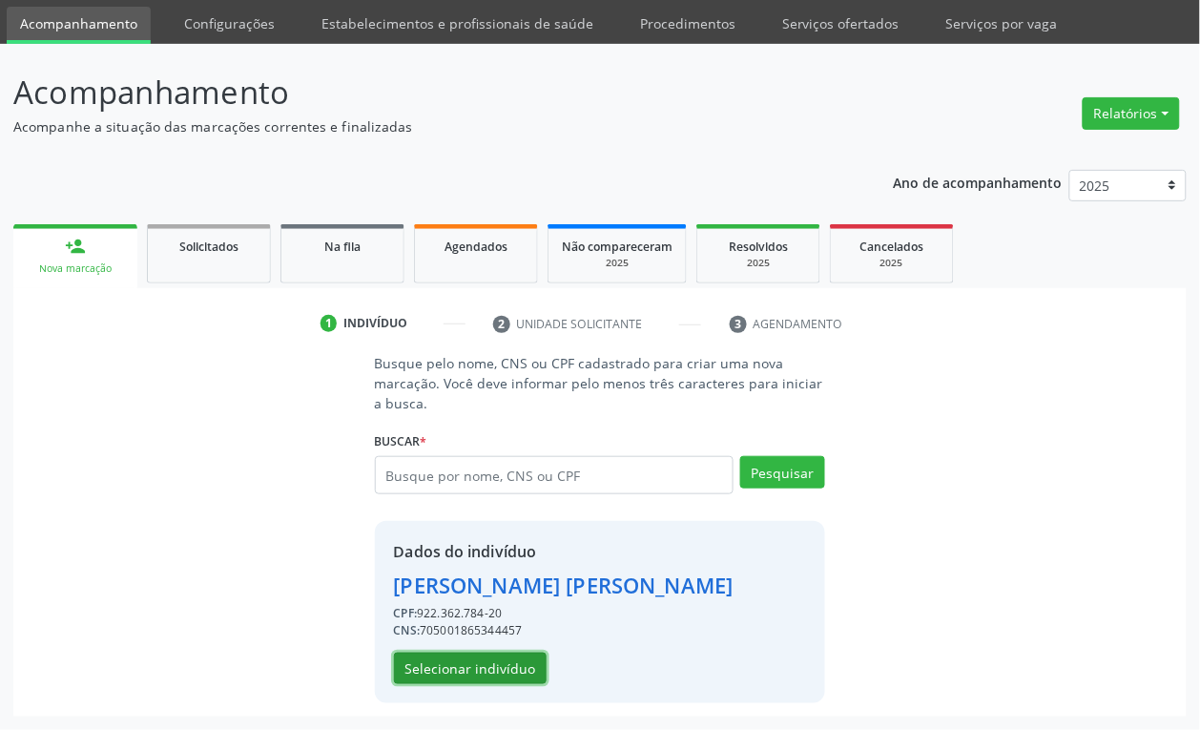
click at [507, 674] on button "Selecionar indivíduo" at bounding box center [470, 668] width 153 height 32
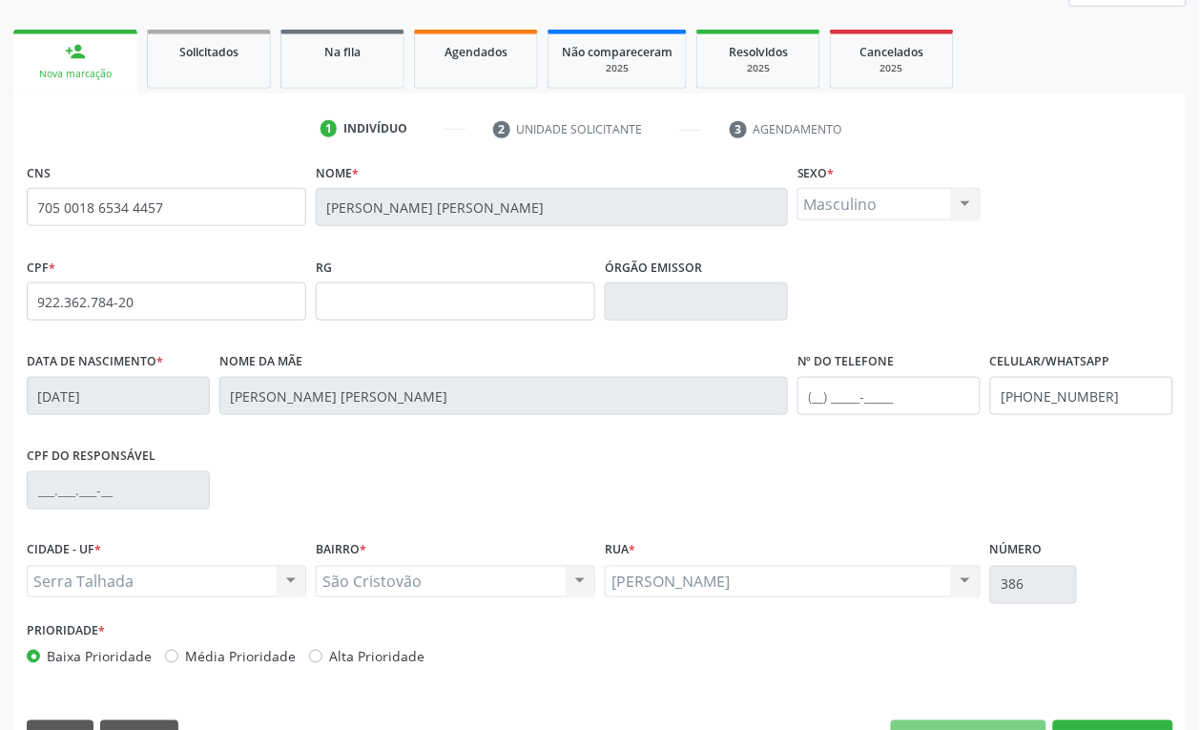
scroll to position [300, 0]
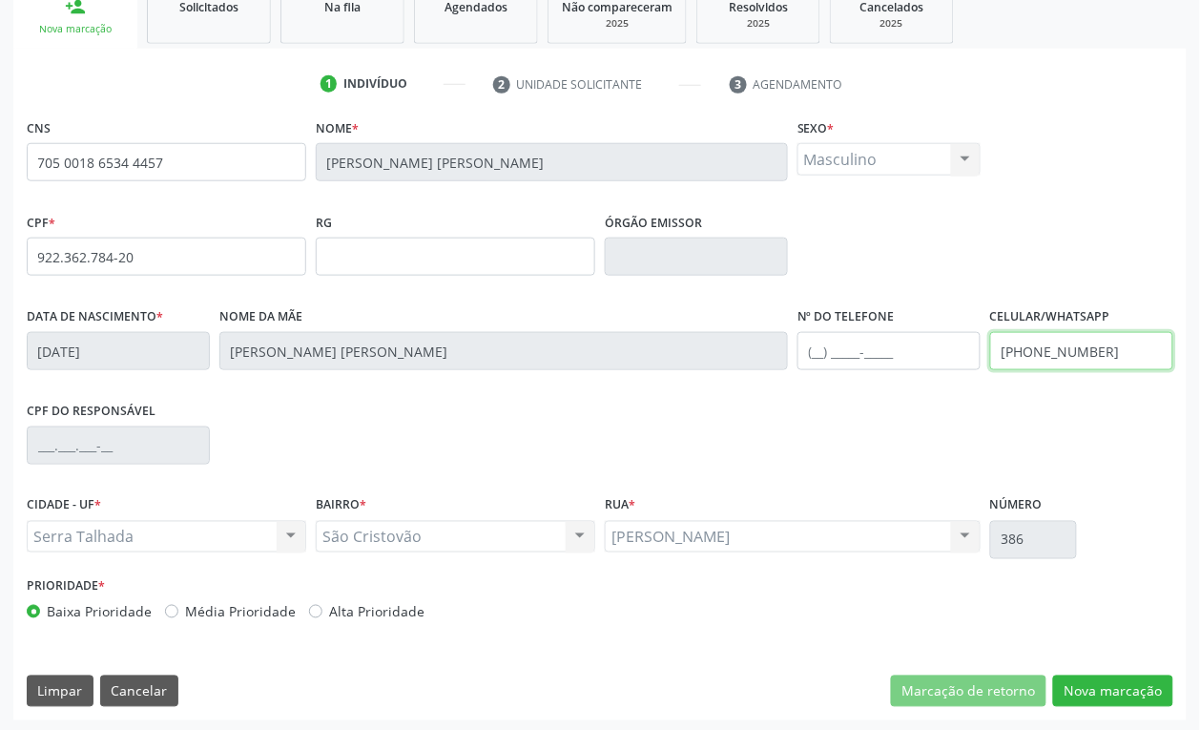
click at [1095, 351] on input "(87) 99655-0505" at bounding box center [1081, 351] width 183 height 38
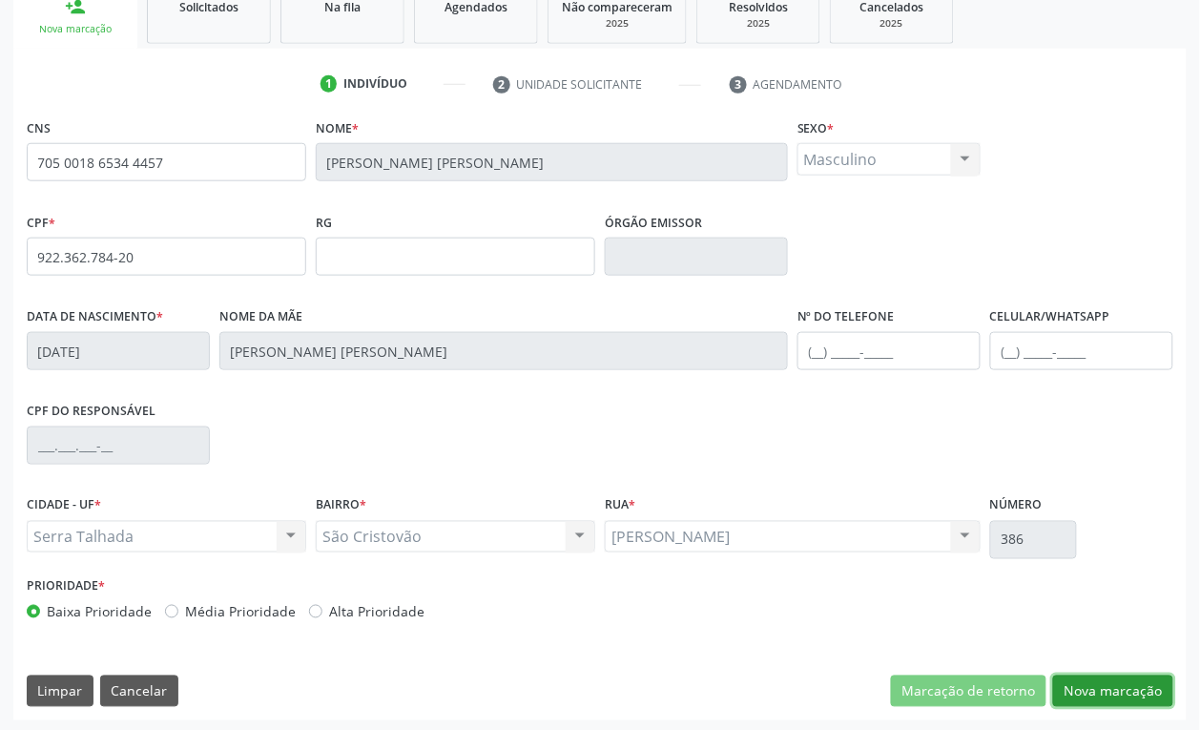
click at [1128, 688] on button "Nova marcação" at bounding box center [1113, 691] width 120 height 32
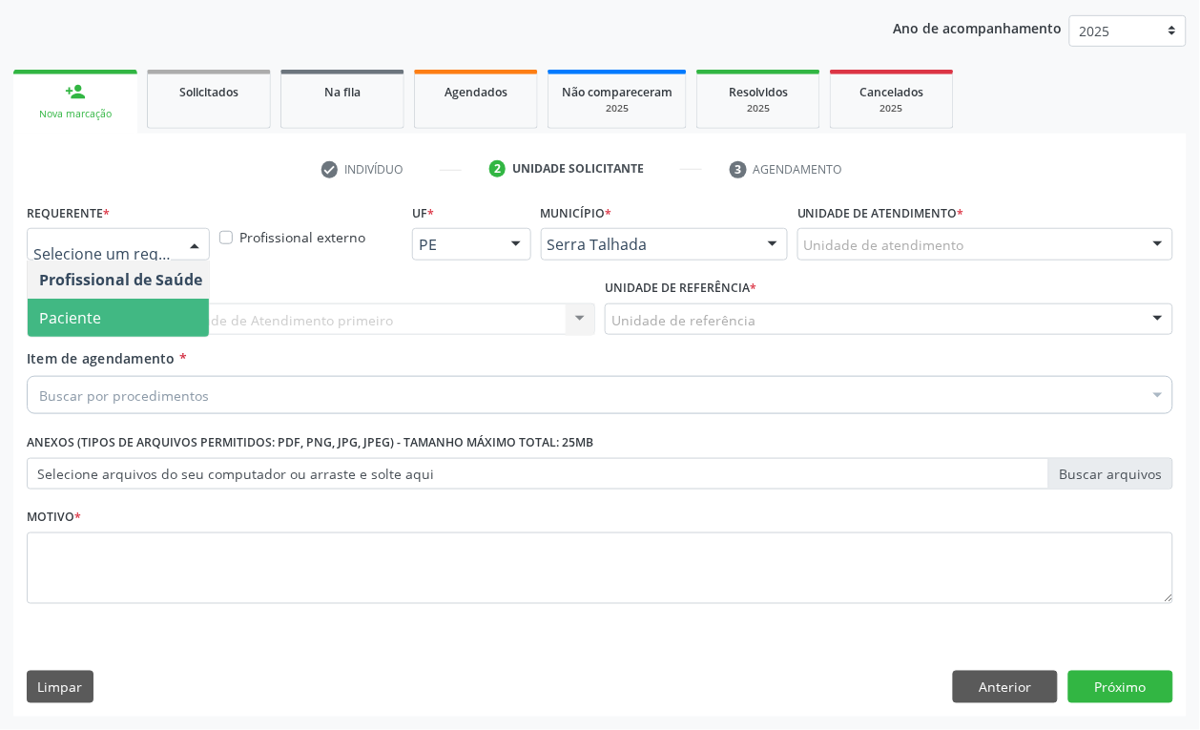
click at [100, 311] on span "Paciente" at bounding box center [121, 318] width 186 height 38
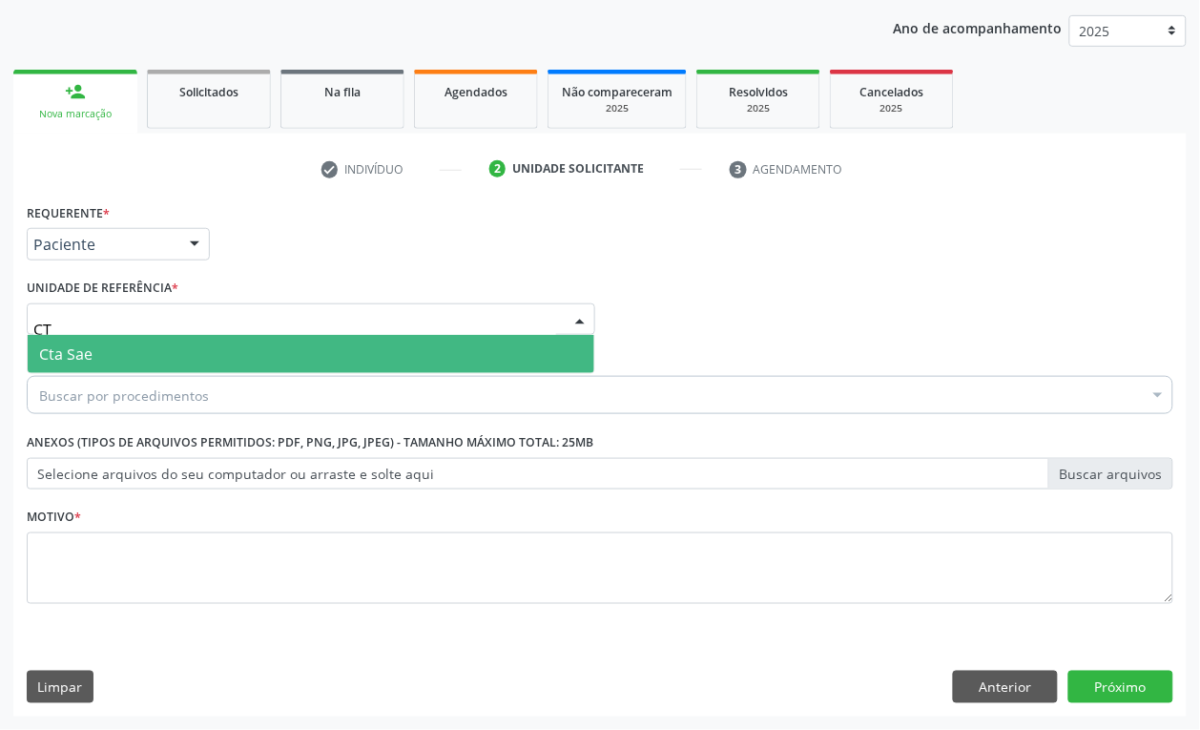
type input "CTA"
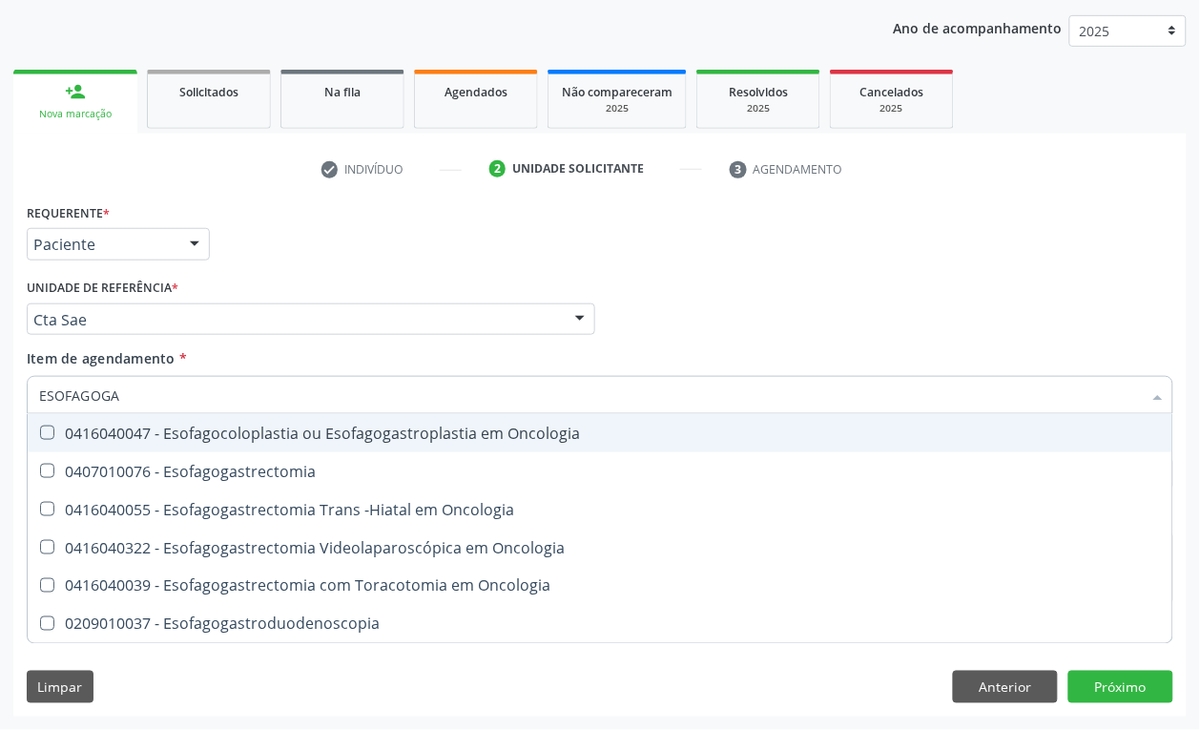
type input "ESOFAGOGAS"
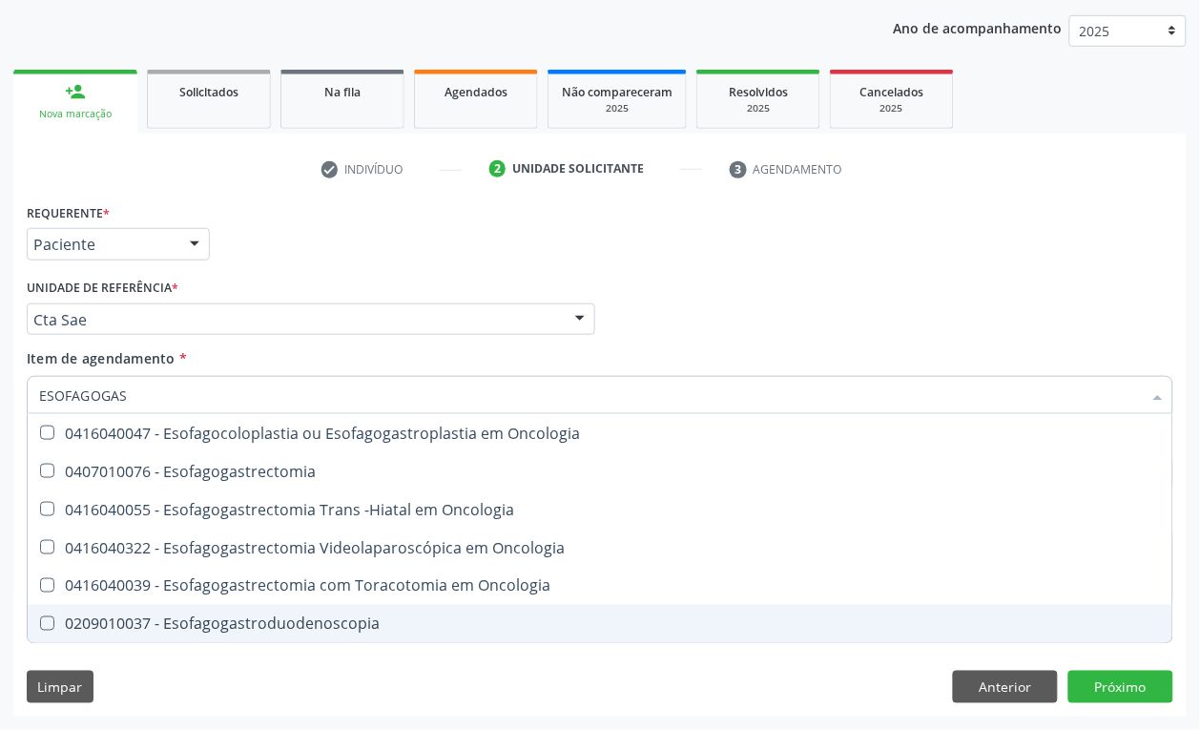
click at [203, 618] on div "0209010037 - Esofagogastroduodenoscopia" at bounding box center [600, 623] width 1122 height 15
checkbox Esofagogastroduodenoscopia "true"
click at [203, 670] on div "Requerente * Paciente Profissional de Saúde Paciente Nenhum resultado encontrad…" at bounding box center [599, 457] width 1173 height 518
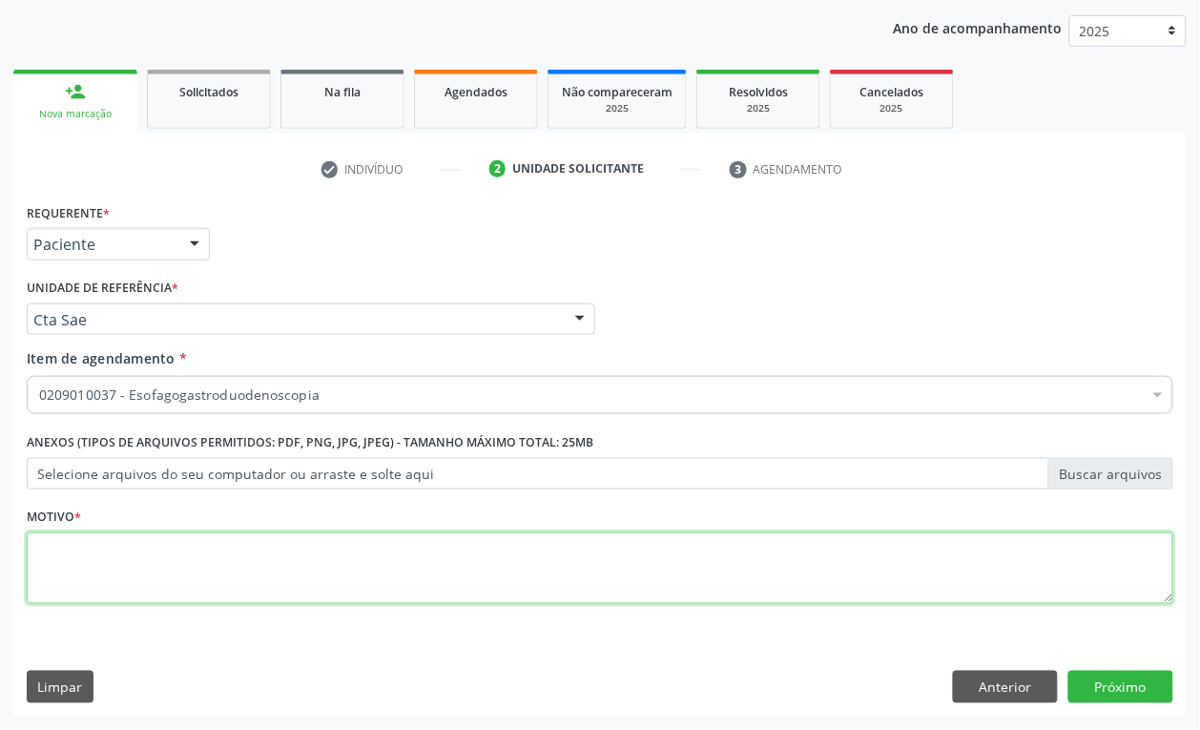
click at [124, 568] on textarea at bounding box center [600, 568] width 1147 height 72
type textarea "S"
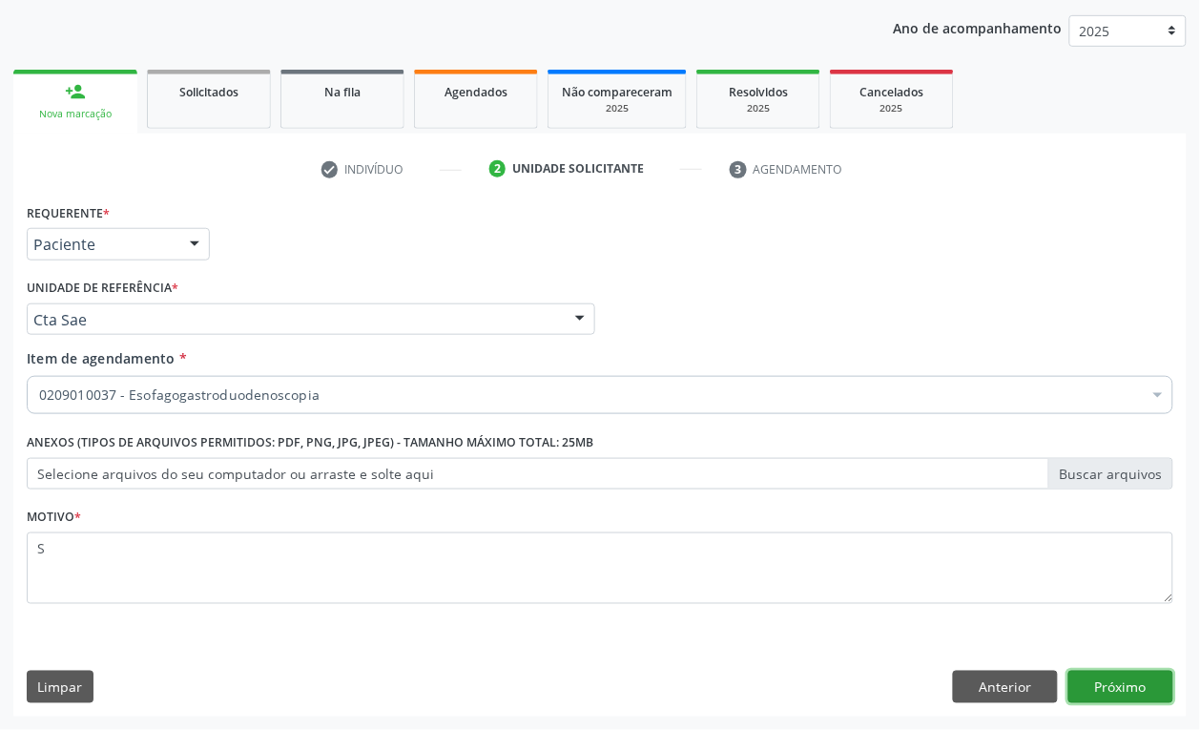
click at [1109, 689] on button "Próximo" at bounding box center [1120, 687] width 105 height 32
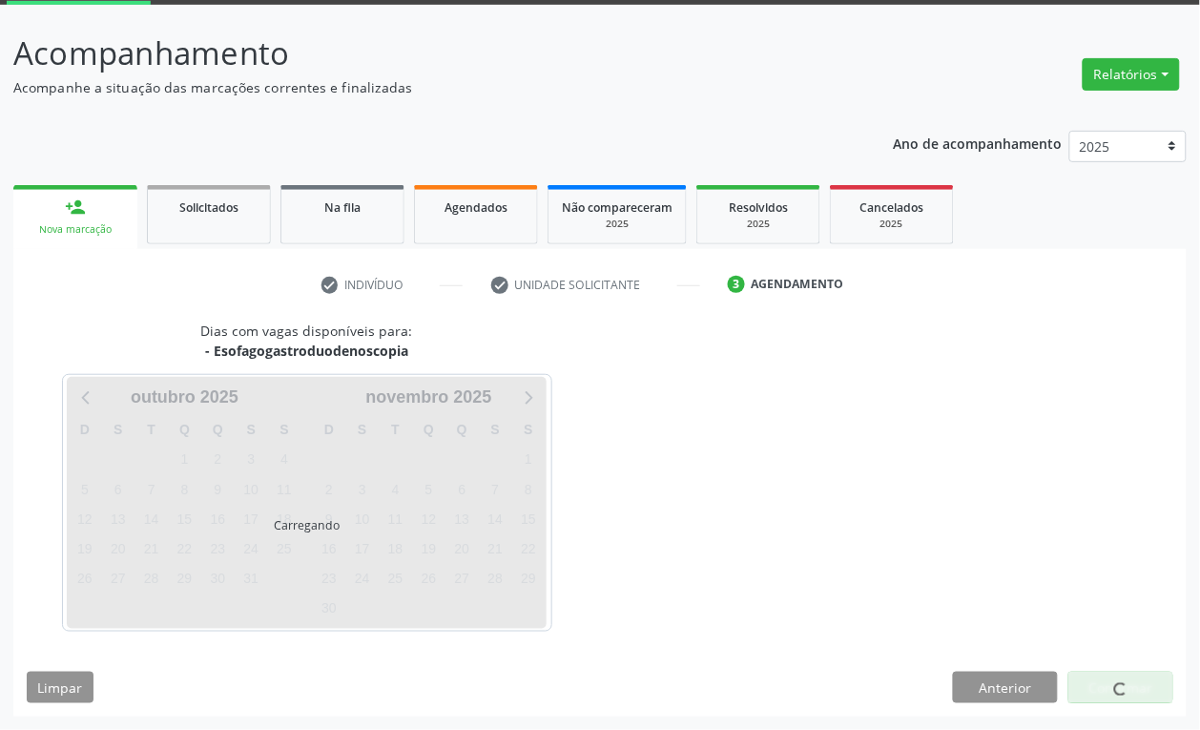
scroll to position [101, 0]
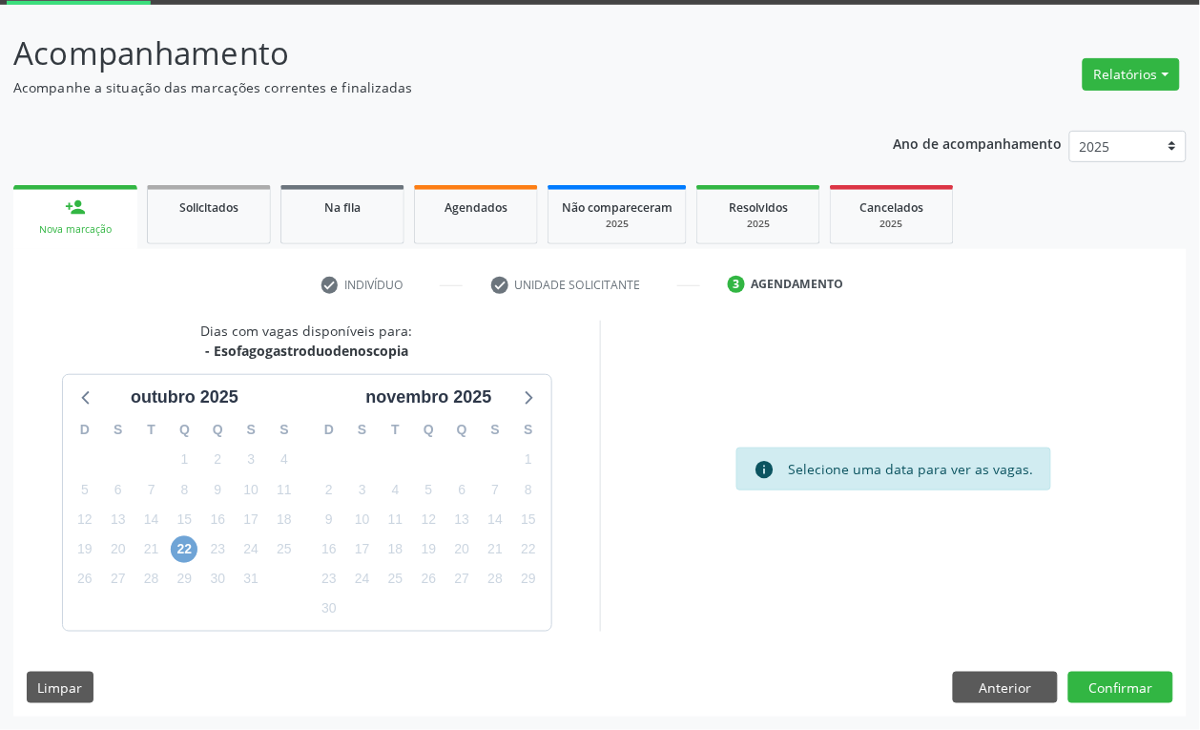
click at [188, 555] on span "22" at bounding box center [184, 549] width 27 height 27
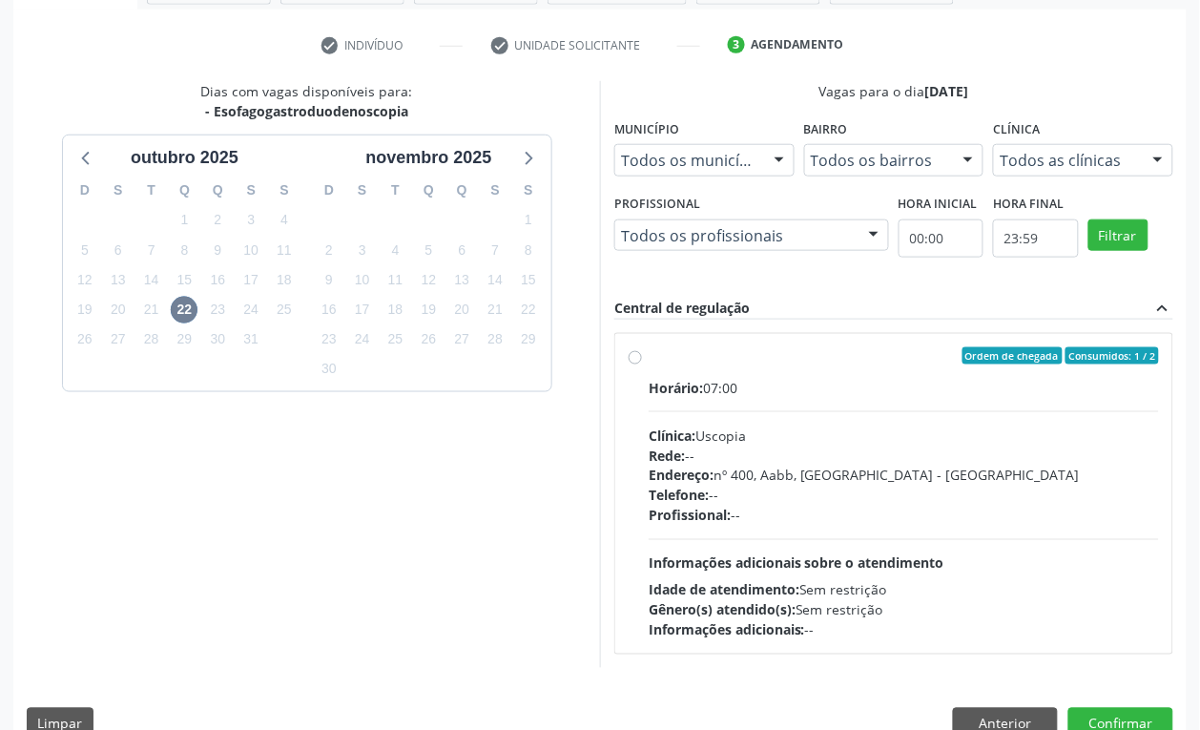
click at [863, 529] on div "Horário: 07:00 Clínica: Uscopia Rede: -- Endereço: nº 400, Aabb, Serra Talhada …" at bounding box center [904, 509] width 510 height 262
click at [642, 364] on input "Ordem de chegada Consumidos: 1 / 2 Horário: 07:00 Clínica: Uscopia Rede: -- End…" at bounding box center [635, 355] width 13 height 17
radio input "true"
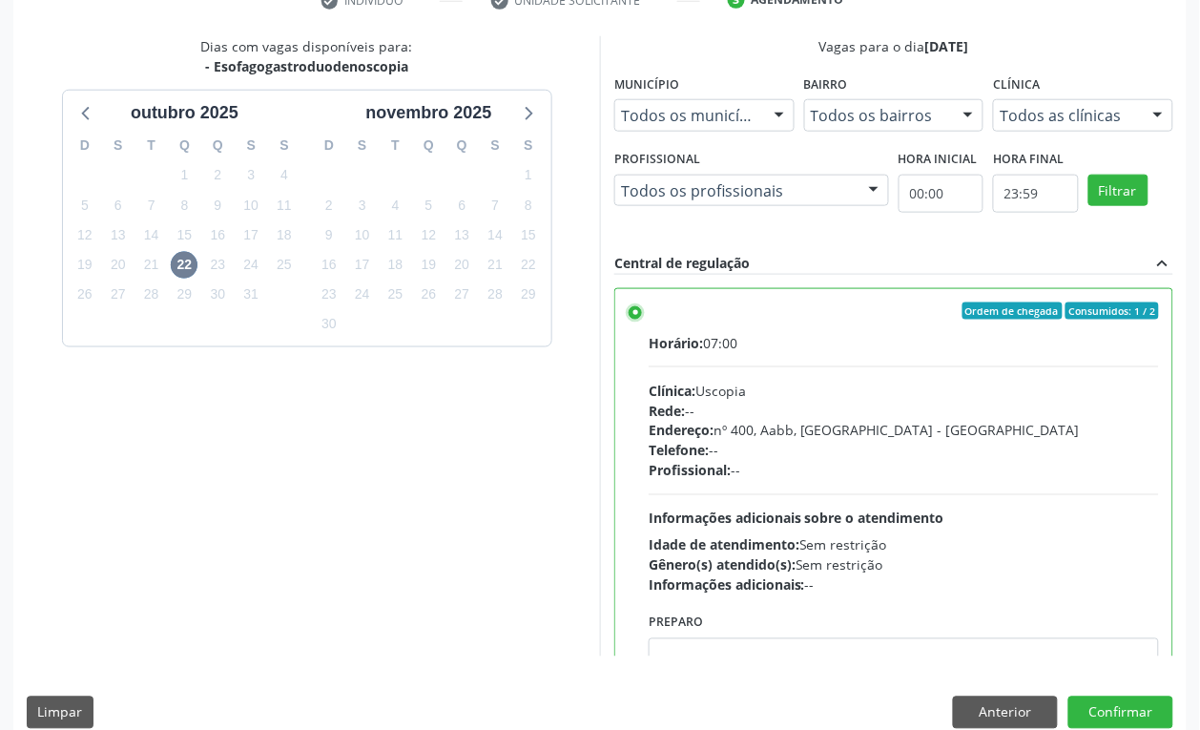
scroll to position [410, 0]
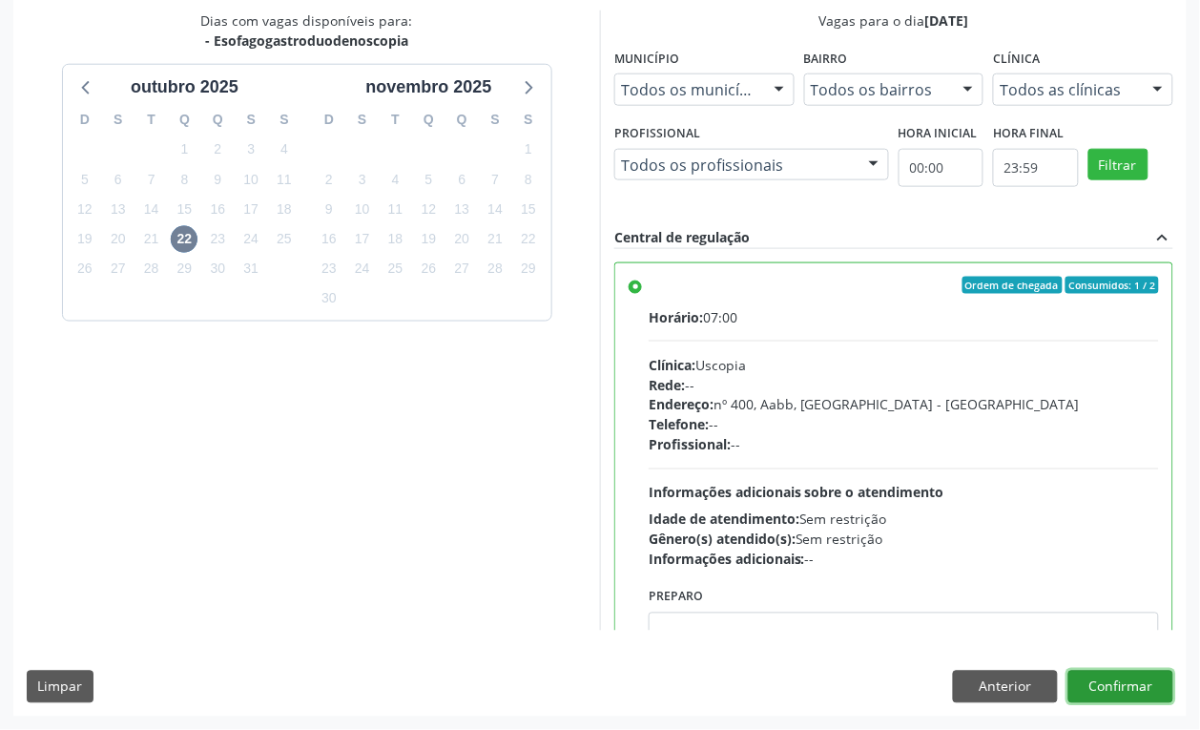
click at [1117, 683] on button "Confirmar" at bounding box center [1120, 687] width 105 height 32
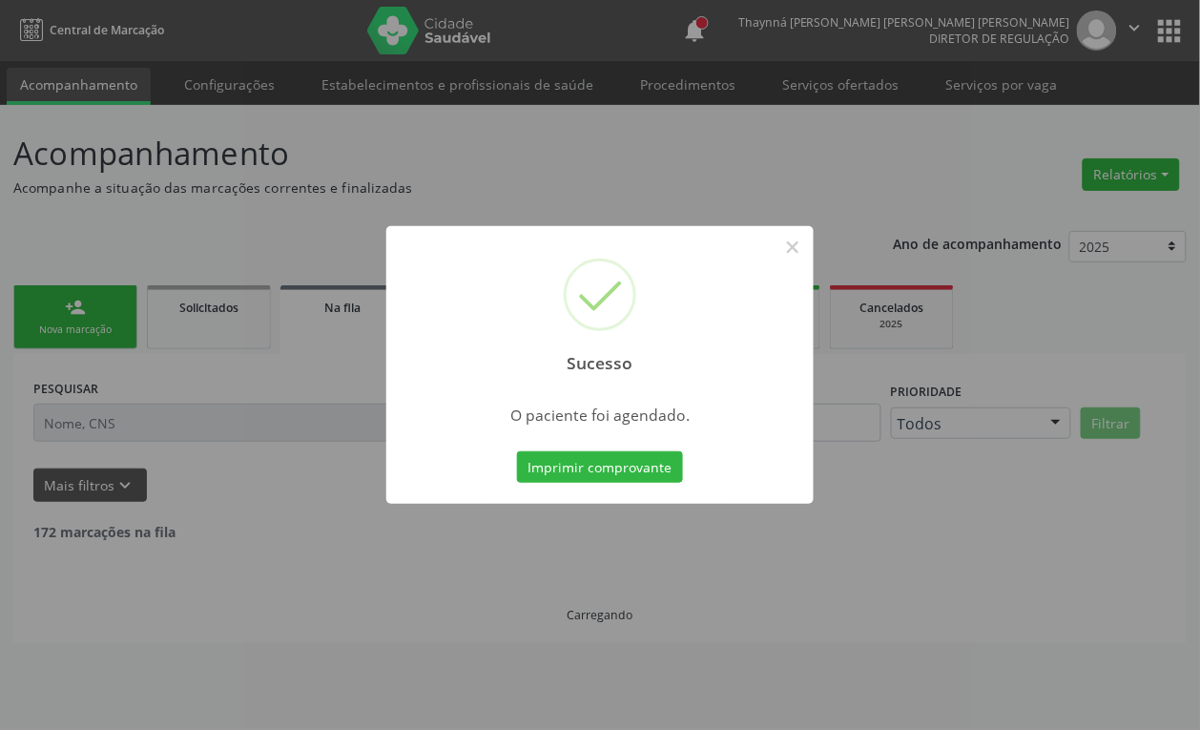
scroll to position [0, 0]
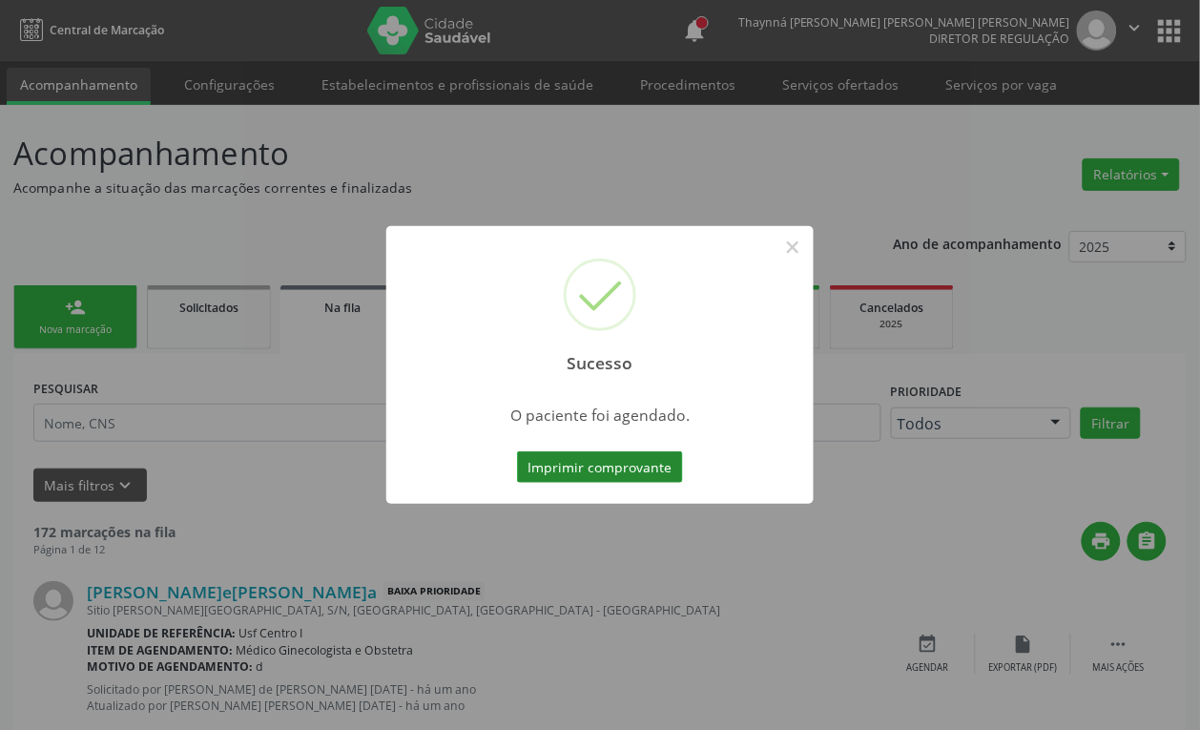
click at [574, 472] on button "Imprimir comprovante" at bounding box center [600, 467] width 166 height 32
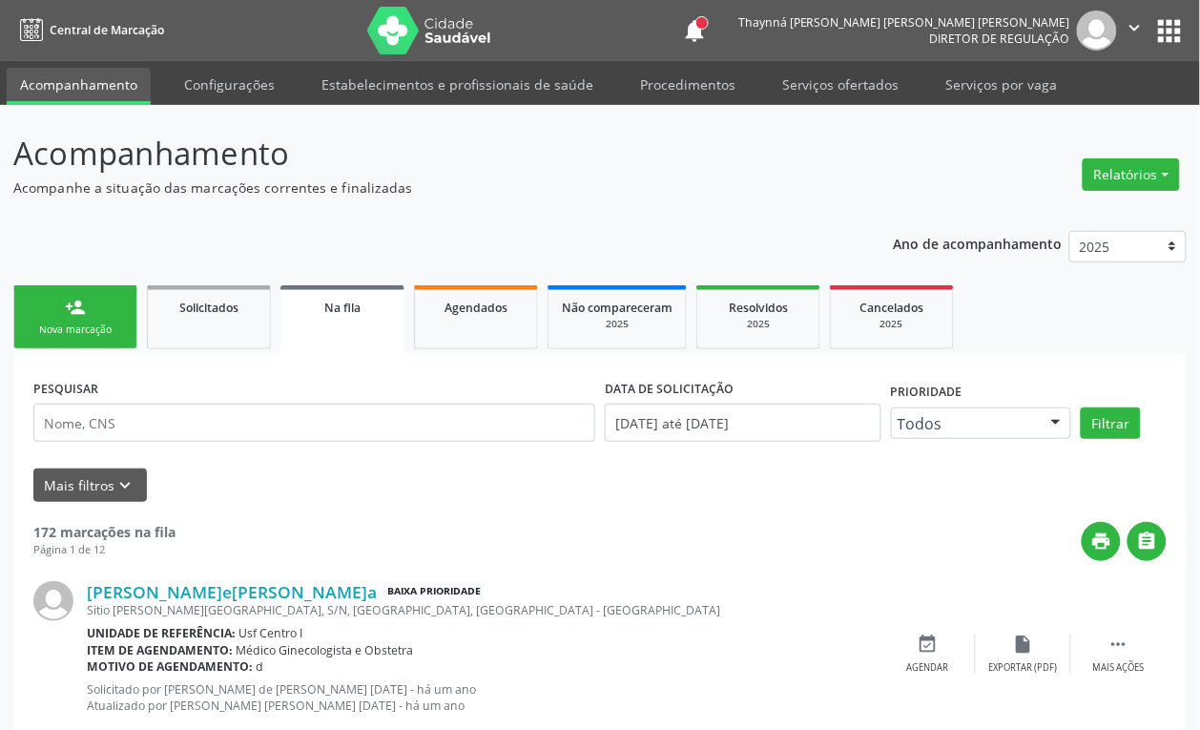
click at [493, 330] on div "Sucesso ×" at bounding box center [600, 337] width 214 height 82
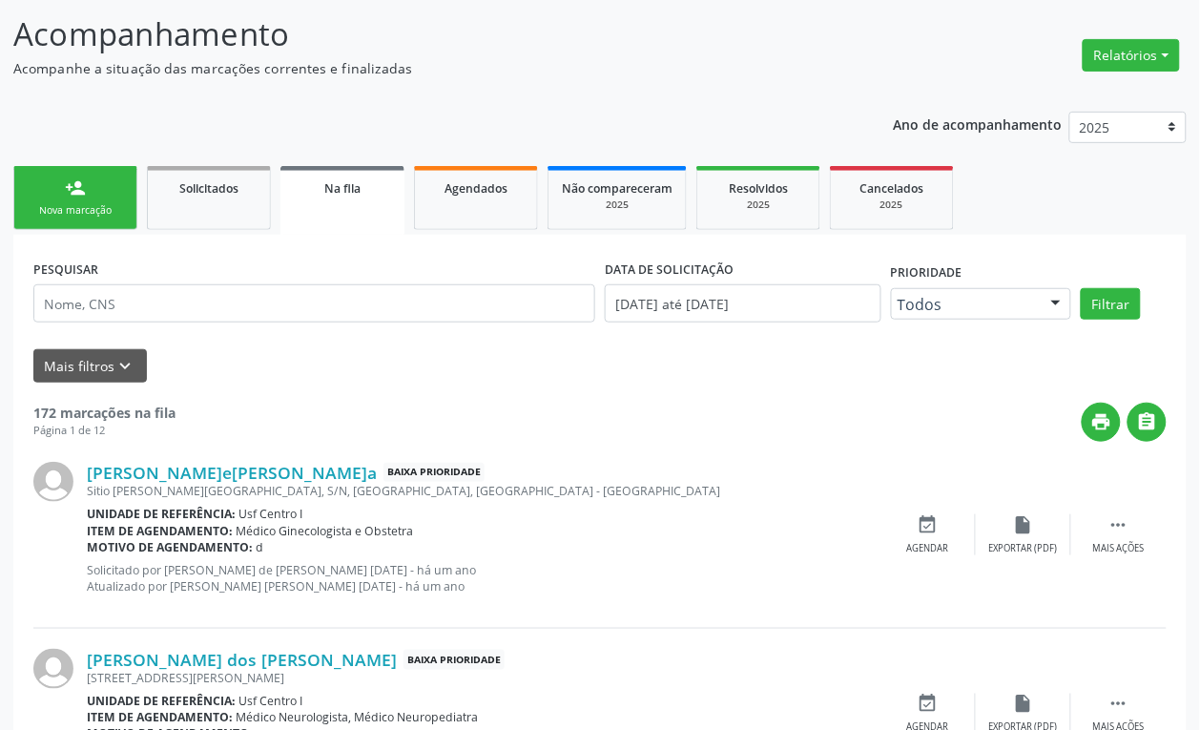
click at [707, 298] on div "Sucesso ×" at bounding box center [600, 337] width 214 height 82
click at [707, 311] on div "Sucesso ×" at bounding box center [600, 337] width 214 height 82
click at [707, 300] on div "Sucesso ×" at bounding box center [600, 337] width 214 height 82
click at [232, 294] on div "Sucesso × O paciente foi agendado. Imprimir comprovante Cancel" at bounding box center [600, 365] width 1200 height 730
